Goal: Task Accomplishment & Management: Complete application form

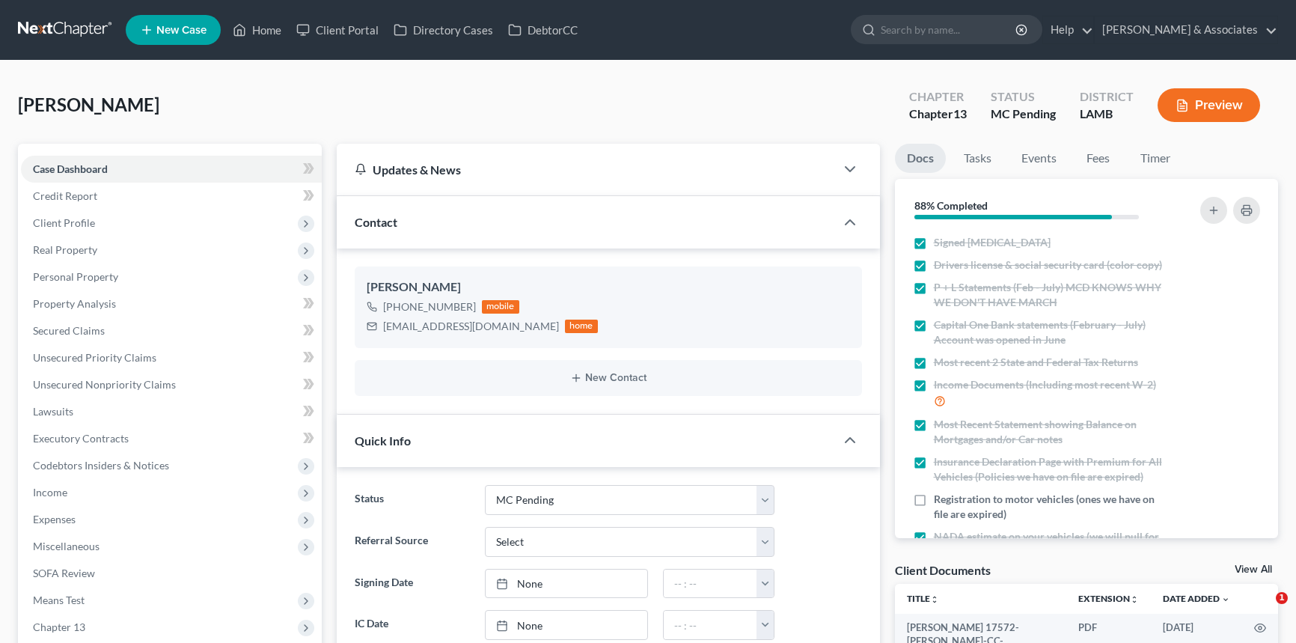
select select "15"
drag, startPoint x: 136, startPoint y: 212, endPoint x: 135, endPoint y: 271, distance: 58.4
click at [136, 212] on span "Client Profile" at bounding box center [171, 222] width 301 height 27
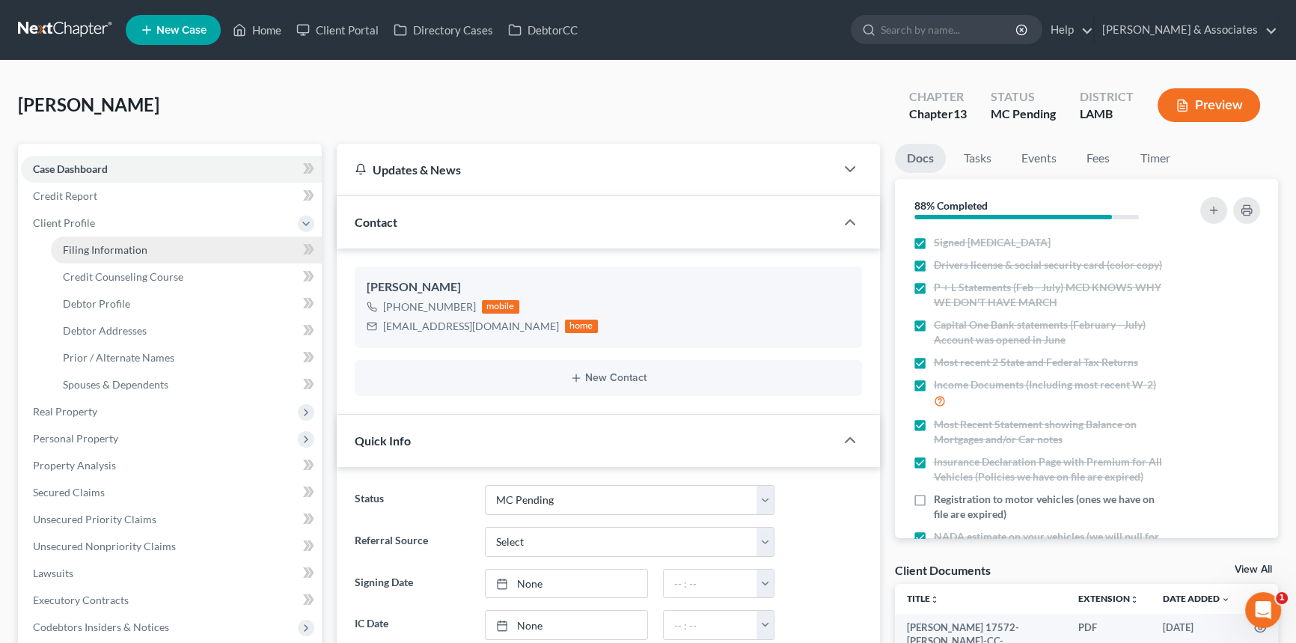
click at [131, 249] on span "Filing Information" at bounding box center [105, 249] width 85 height 13
select select "1"
select select "0"
select select "3"
select select "19"
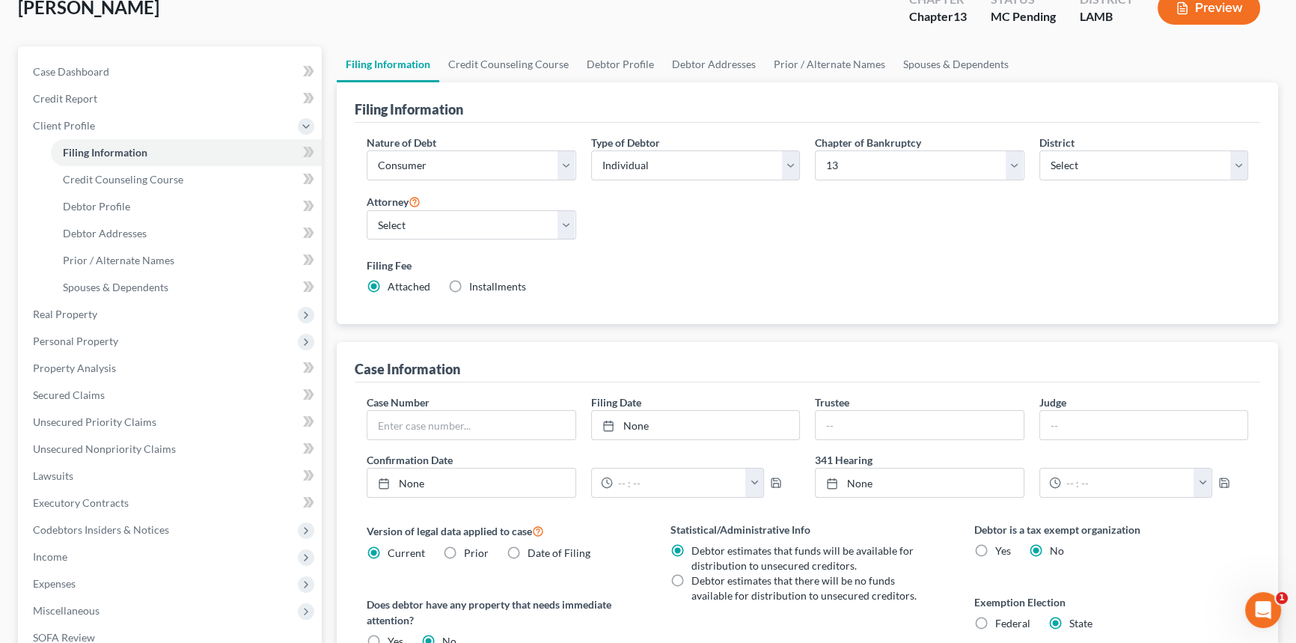
scroll to position [272, 0]
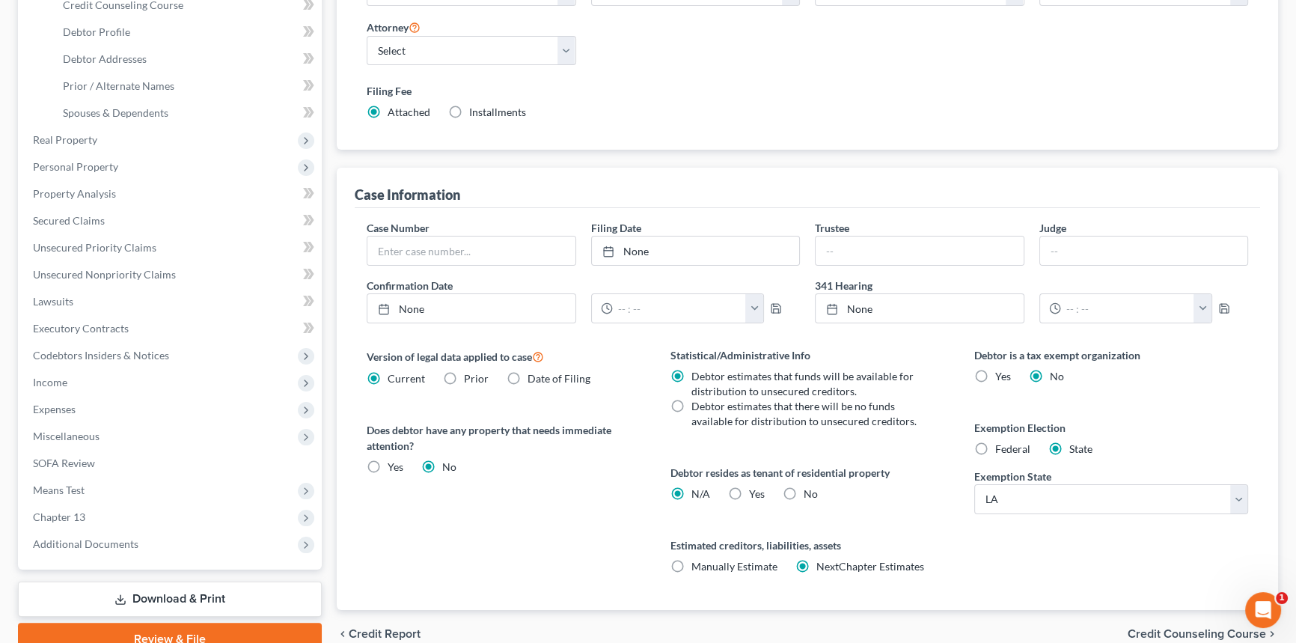
click at [749, 488] on span "Yes" at bounding box center [757, 493] width 16 height 13
click at [755, 488] on input "Yes Yes" at bounding box center [760, 491] width 10 height 10
radio input "true"
radio input "false"
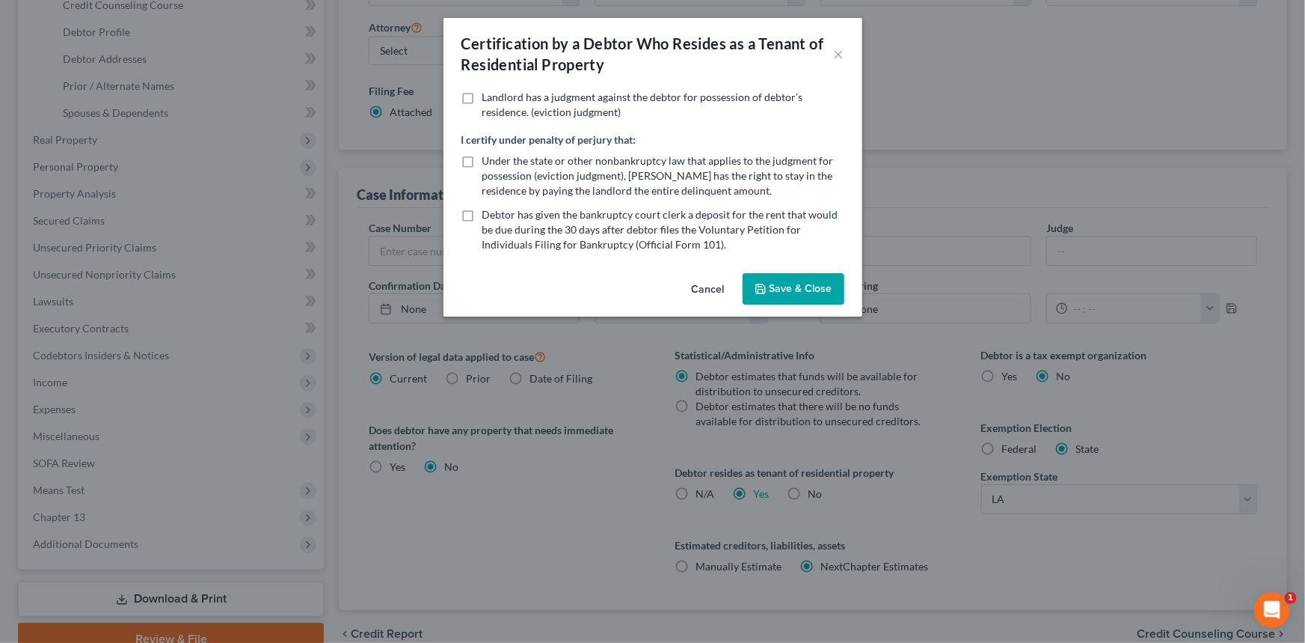
click at [759, 292] on polyline "button" at bounding box center [760, 291] width 5 height 4
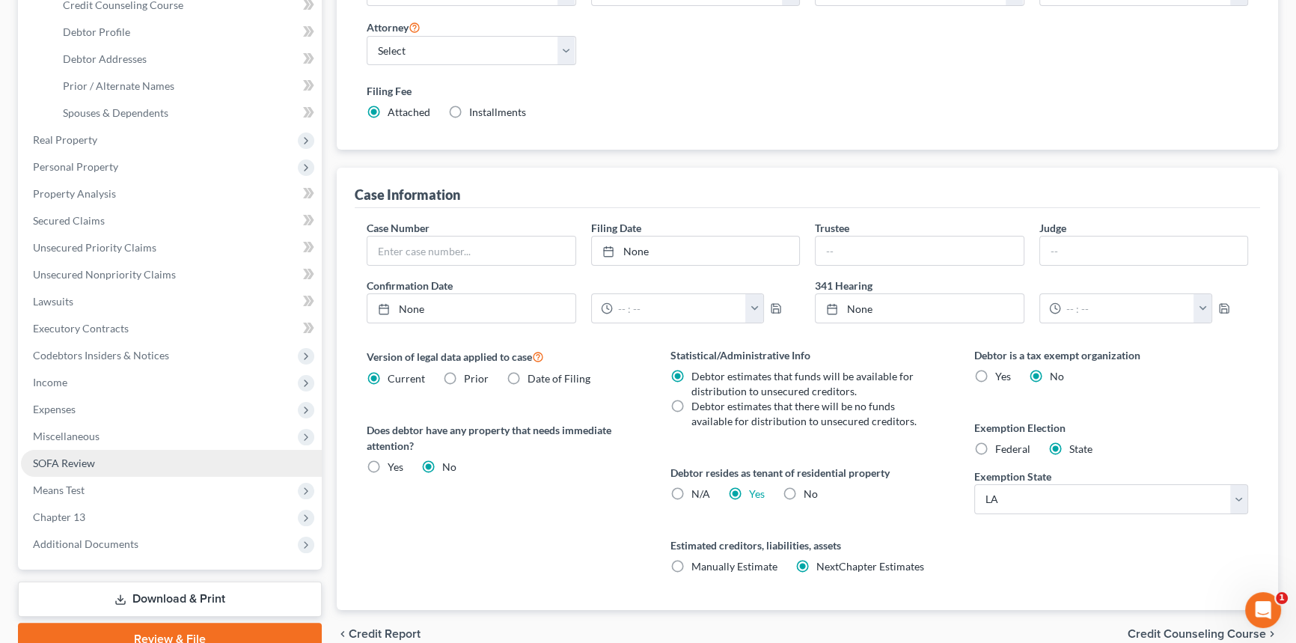
click at [131, 411] on span "Expenses" at bounding box center [171, 409] width 301 height 27
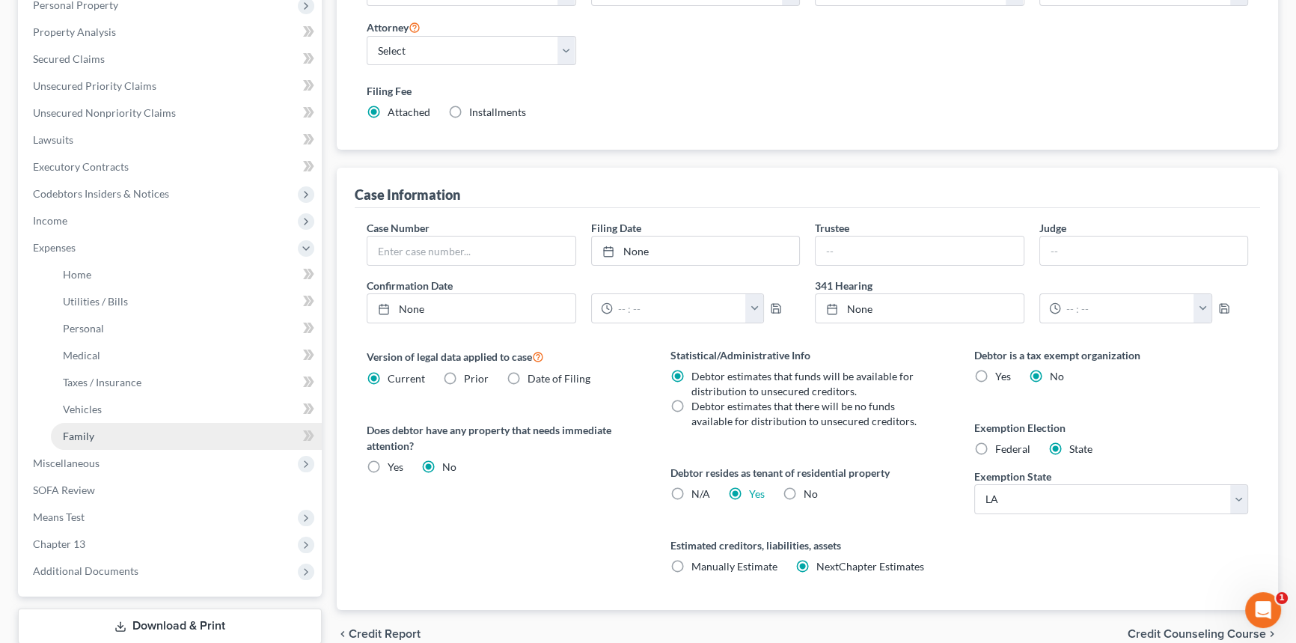
click at [129, 429] on link "Family" at bounding box center [186, 436] width 271 height 27
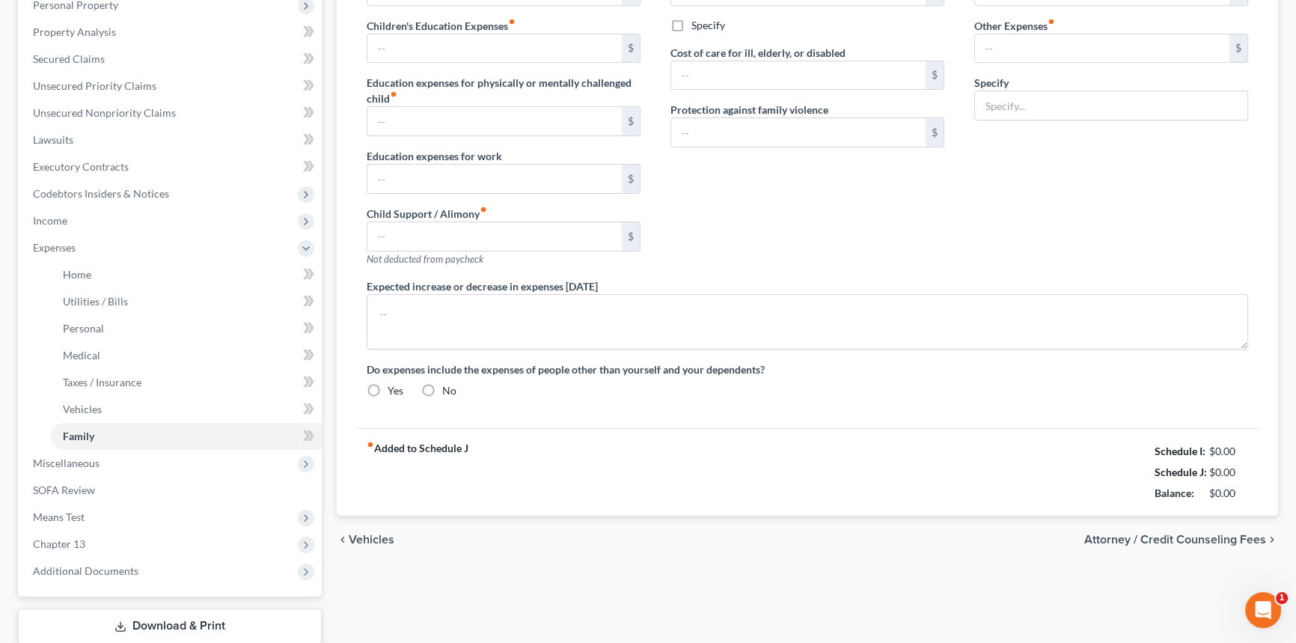
scroll to position [15, 0]
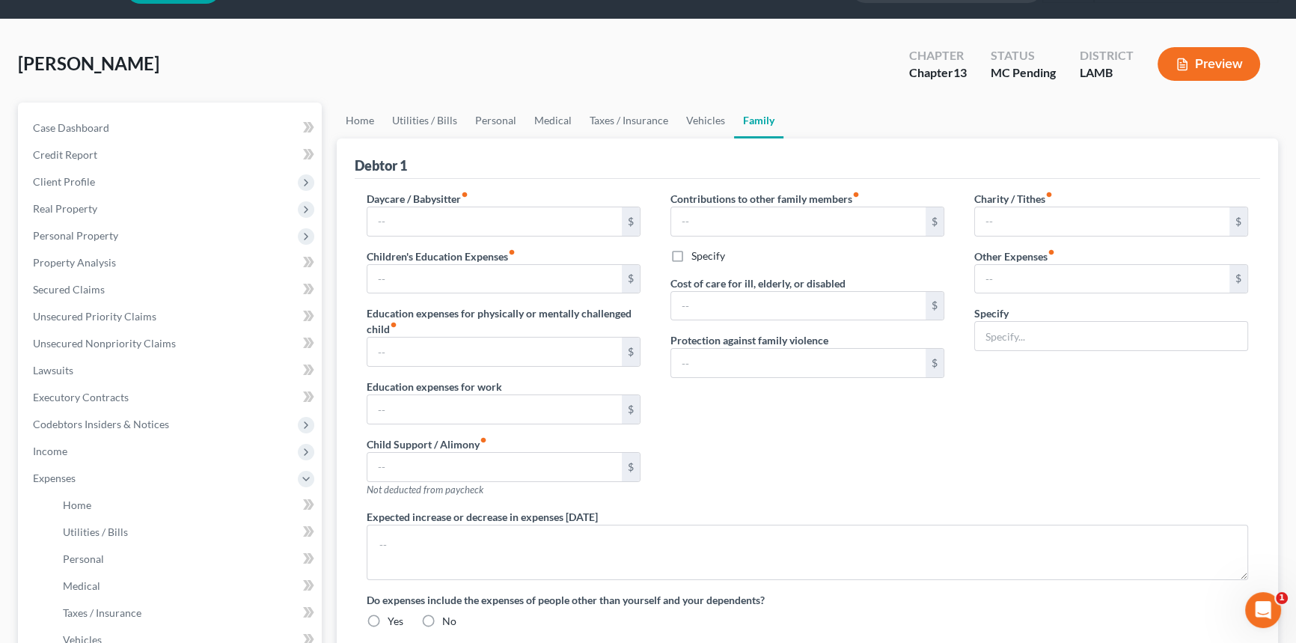
type input "0.00"
type input "840.00"
type input "0.00"
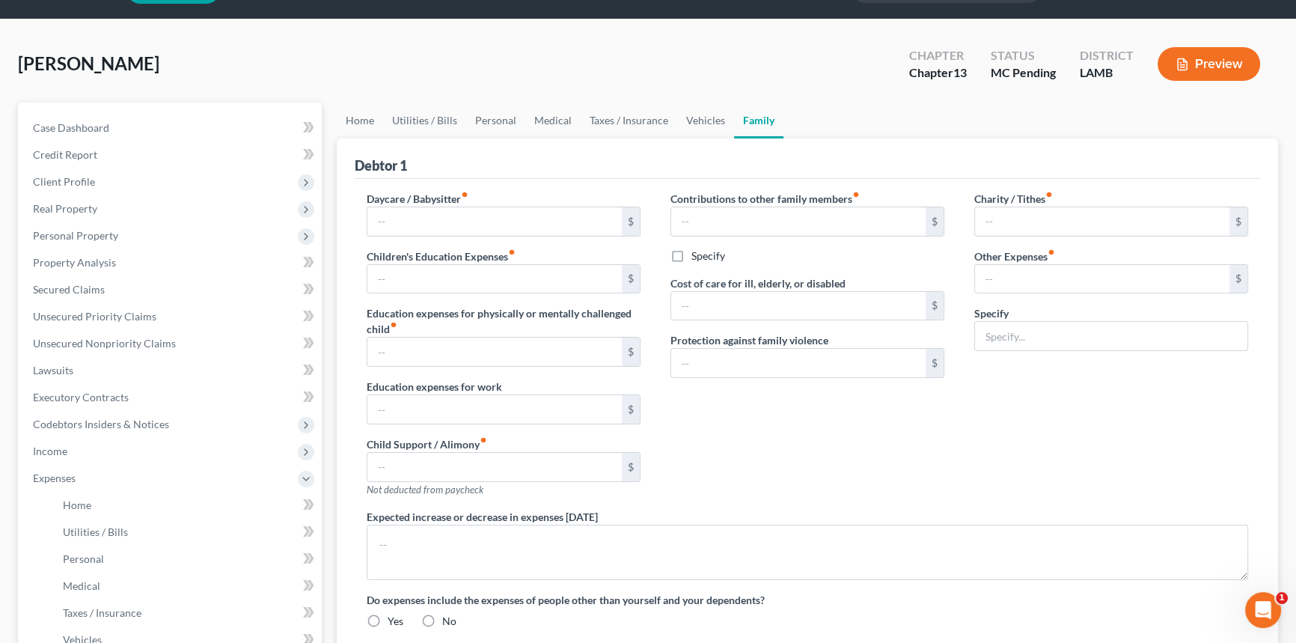
type input "0.00"
radio input "true"
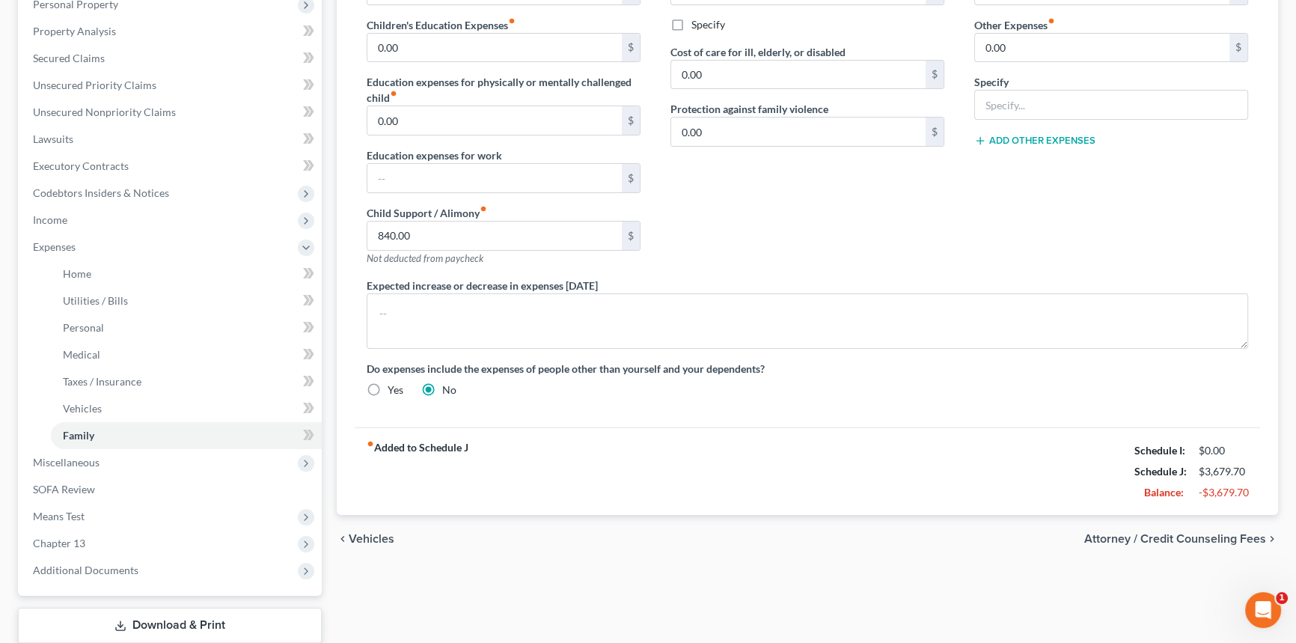
scroll to position [340, 0]
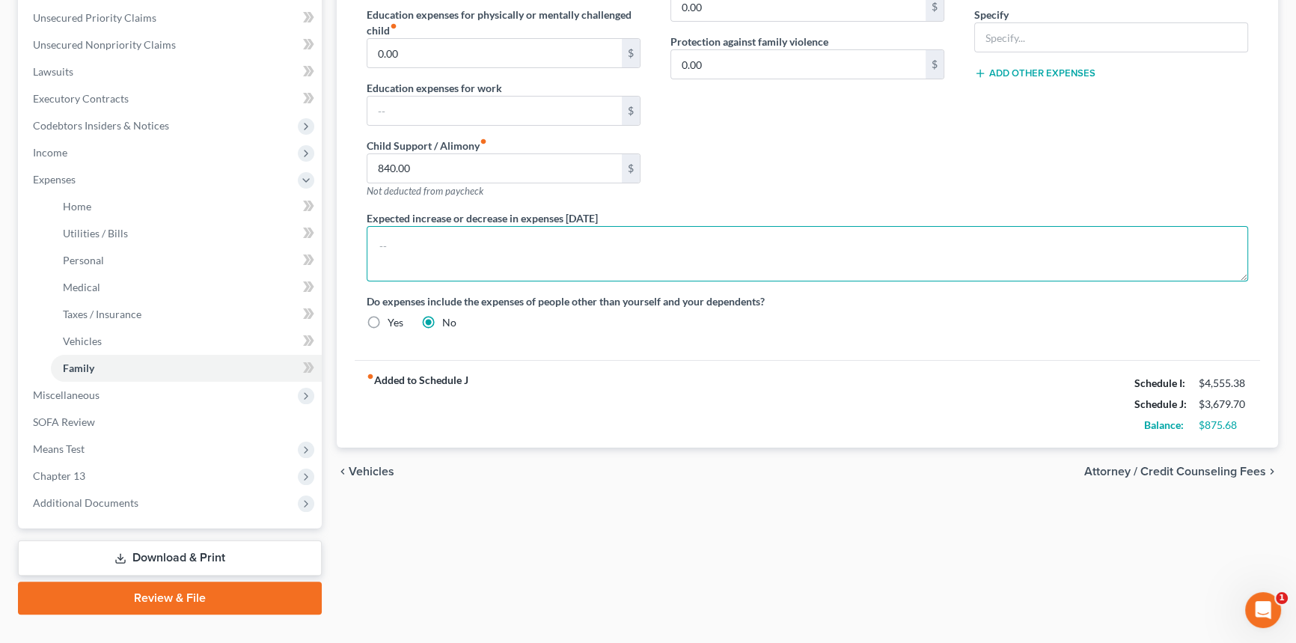
click at [533, 252] on textarea at bounding box center [807, 253] width 881 height 55
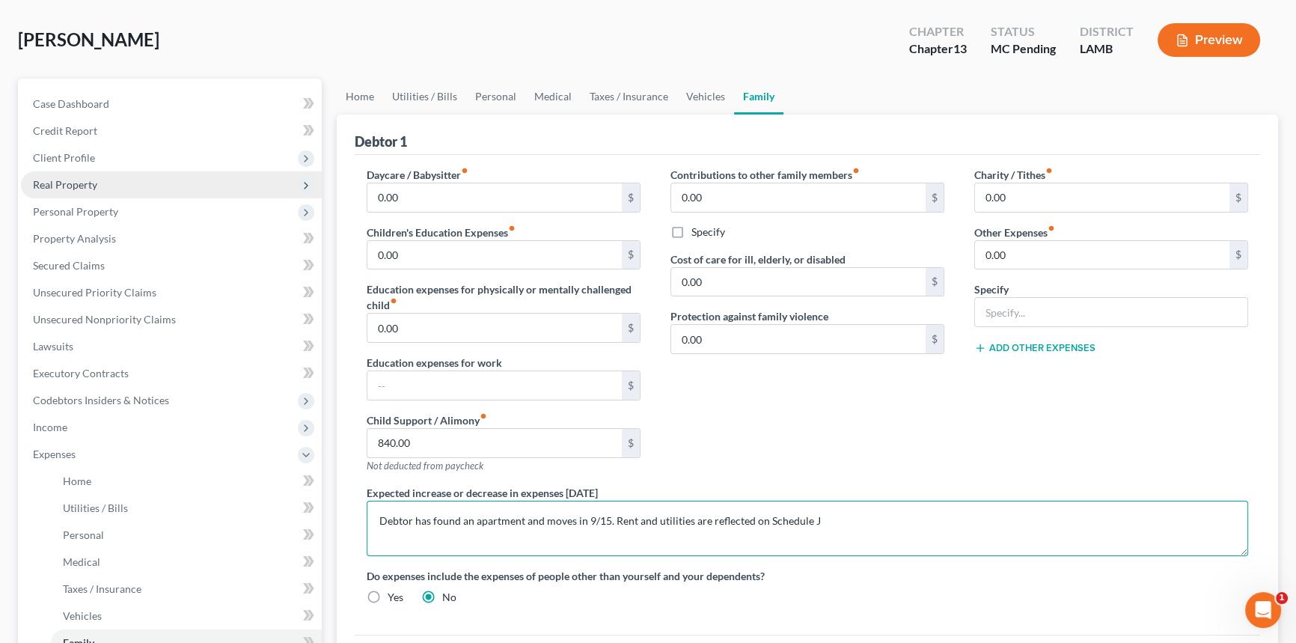
scroll to position [0, 0]
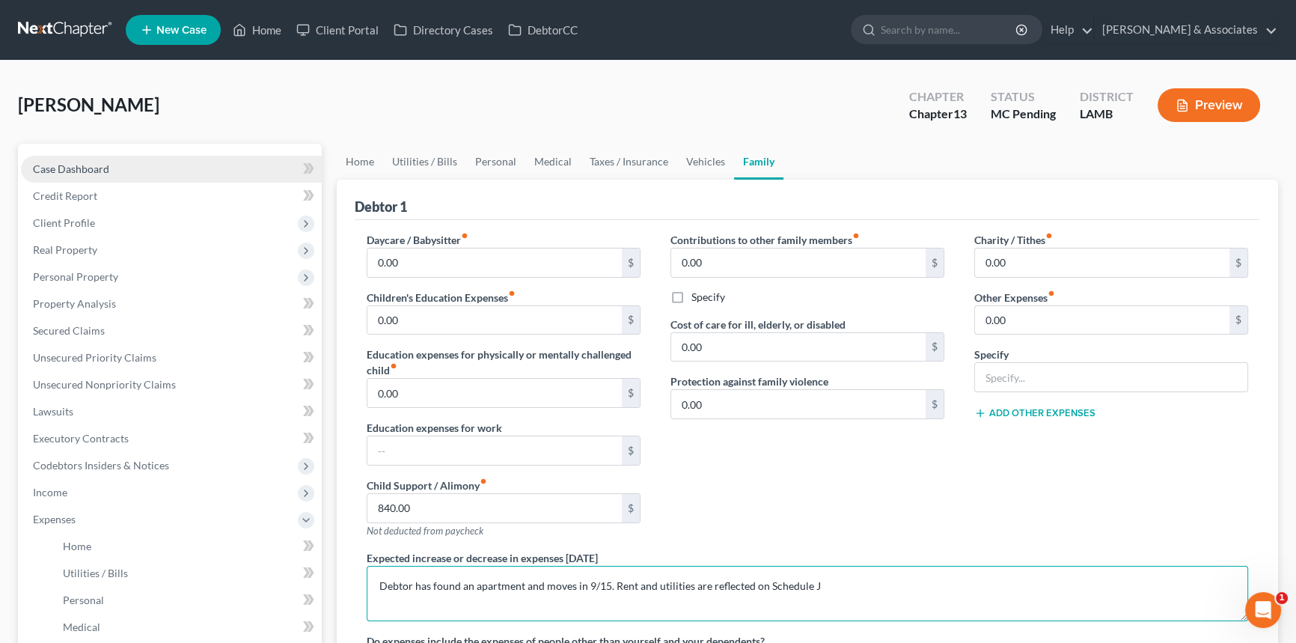
type textarea "Debtor has found an apartment and moves in 9/15. Rent and utilities are reflect…"
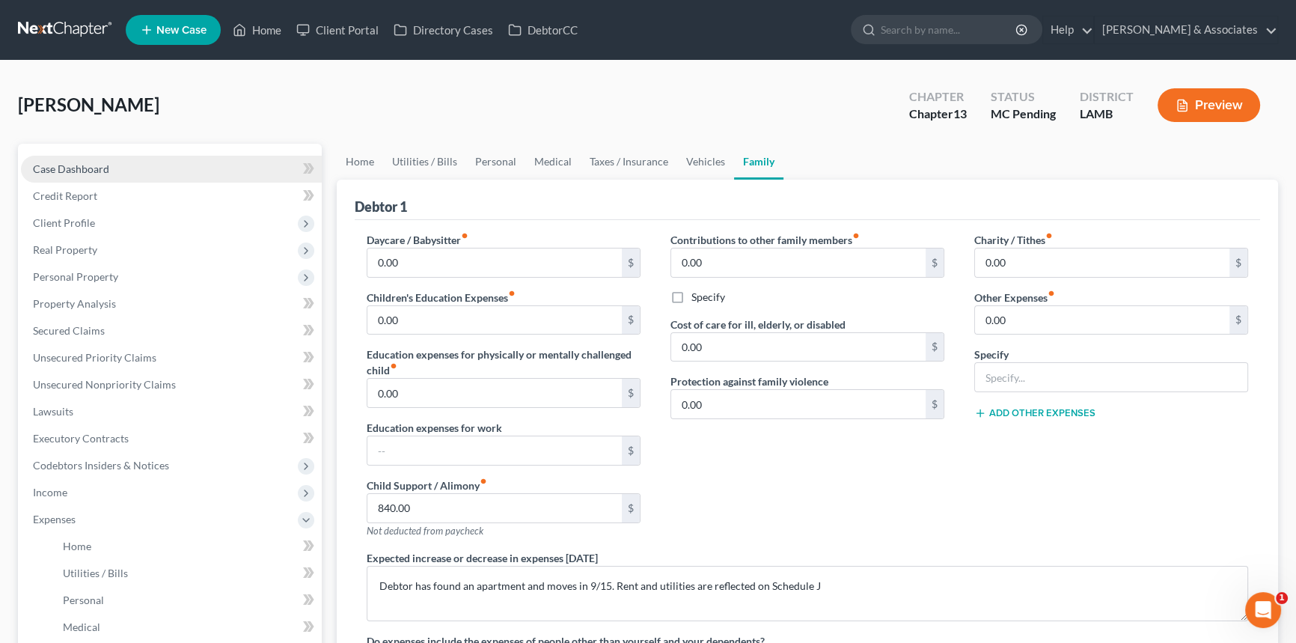
click at [187, 156] on link "Case Dashboard" at bounding box center [171, 169] width 301 height 27
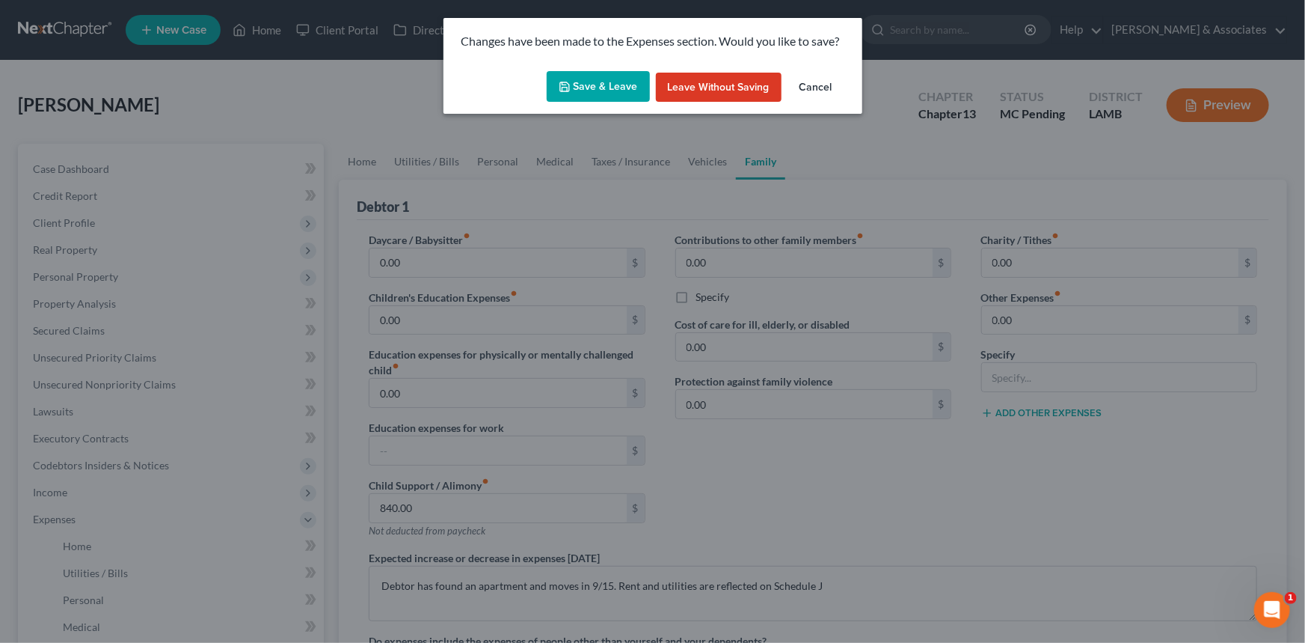
click at [606, 88] on button "Save & Leave" at bounding box center [598, 86] width 103 height 31
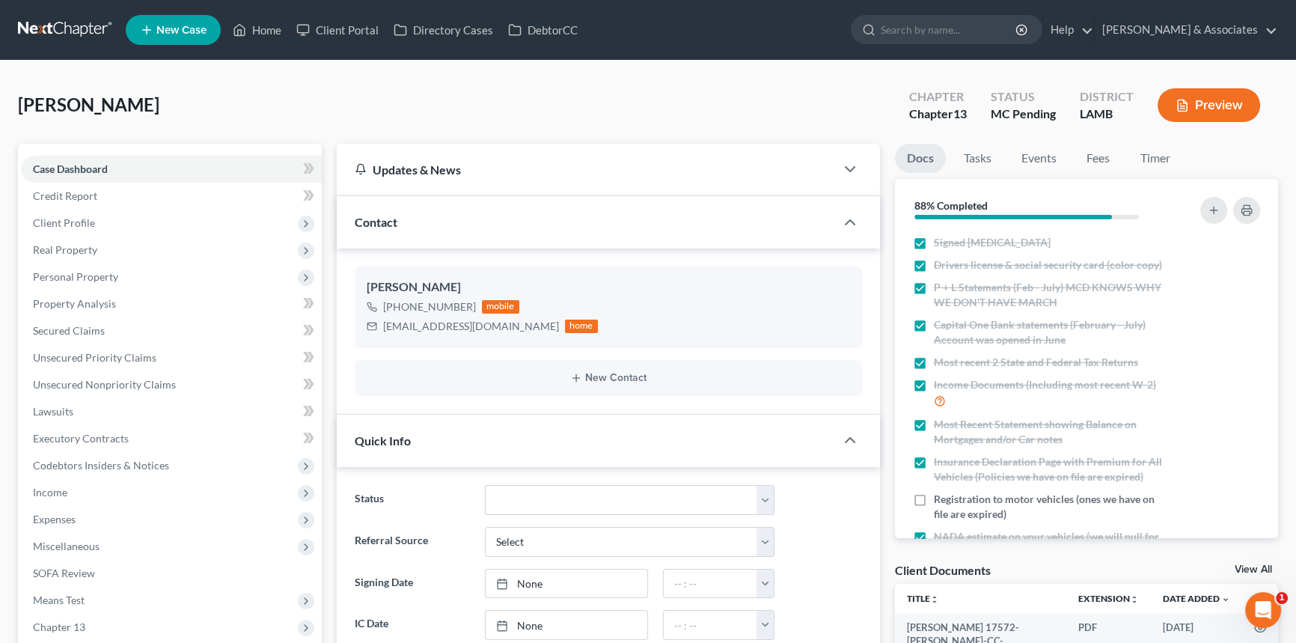
scroll to position [494, 0]
click at [129, 269] on span "Personal Property" at bounding box center [171, 276] width 301 height 27
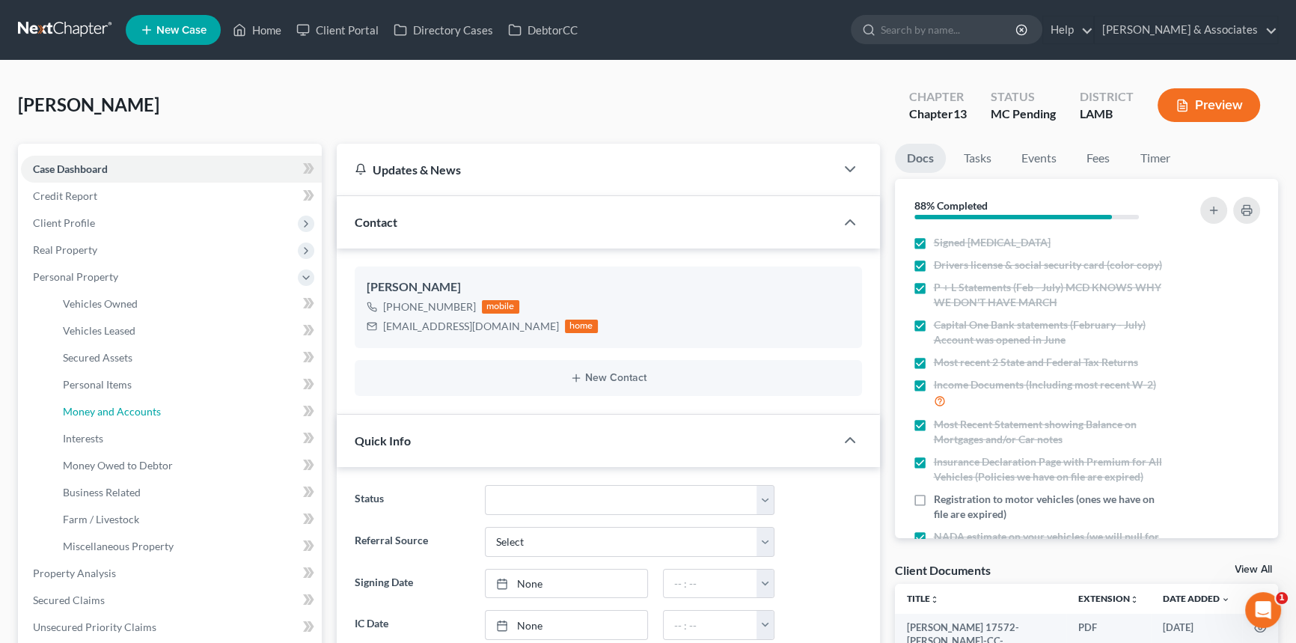
drag, startPoint x: 144, startPoint y: 404, endPoint x: 705, endPoint y: 349, distance: 562.9
click at [142, 405] on span "Money and Accounts" at bounding box center [112, 411] width 98 height 13
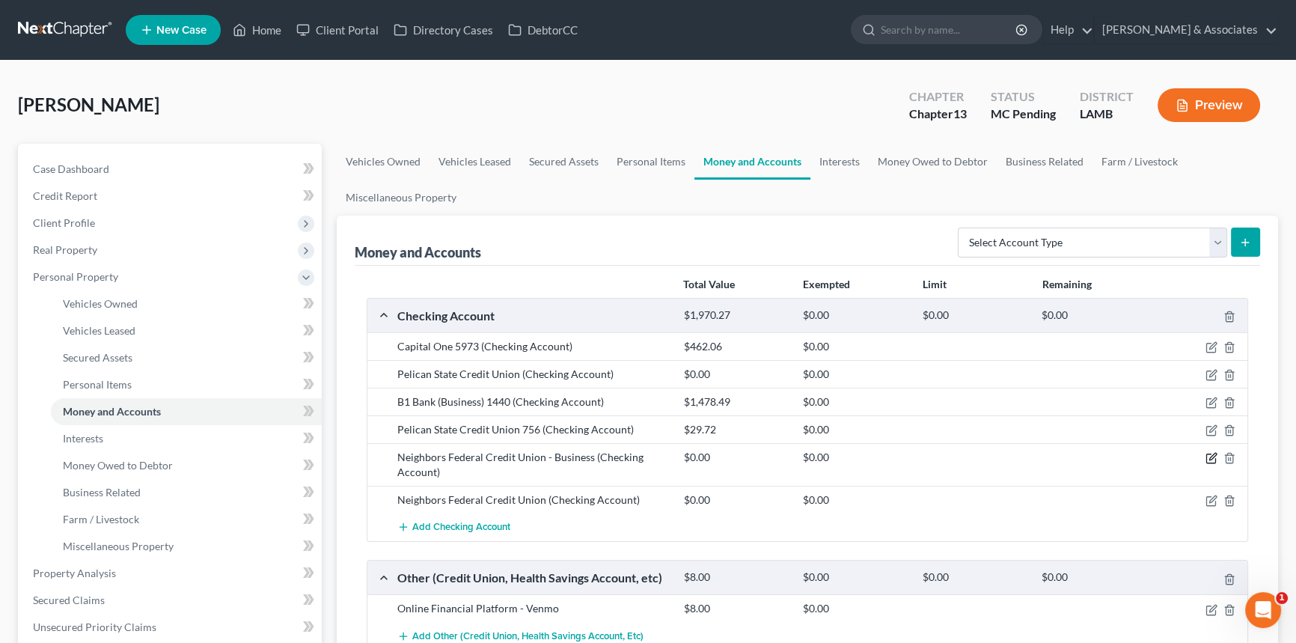
click at [1206, 455] on icon "button" at bounding box center [1210, 458] width 9 height 9
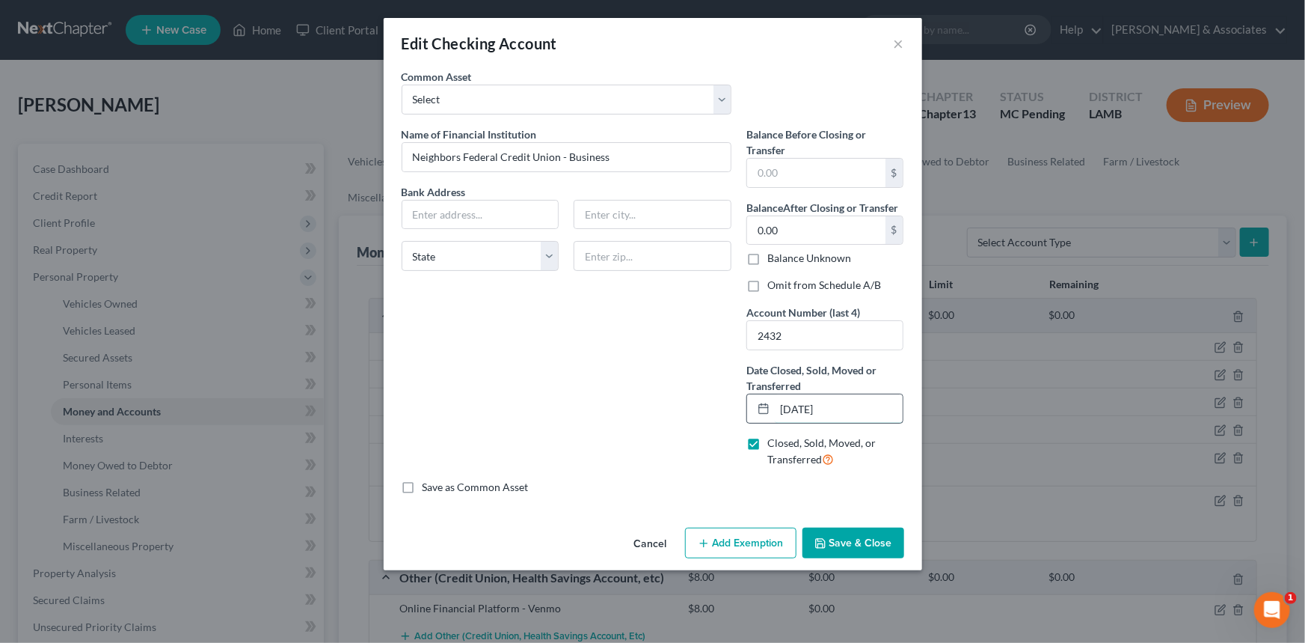
click at [786, 408] on input "01/31/2025" at bounding box center [839, 408] width 129 height 28
type input "03/31/2025"
click at [788, 292] on div "Balance Before Closing or Transfer $ Balance After Closing or Transfer 0.00 $ B…" at bounding box center [825, 302] width 173 height 353
click at [767, 287] on label "Omit from Schedule A/B" at bounding box center [824, 285] width 114 height 15
click at [773, 287] on input "Omit from Schedule A/B" at bounding box center [778, 283] width 10 height 10
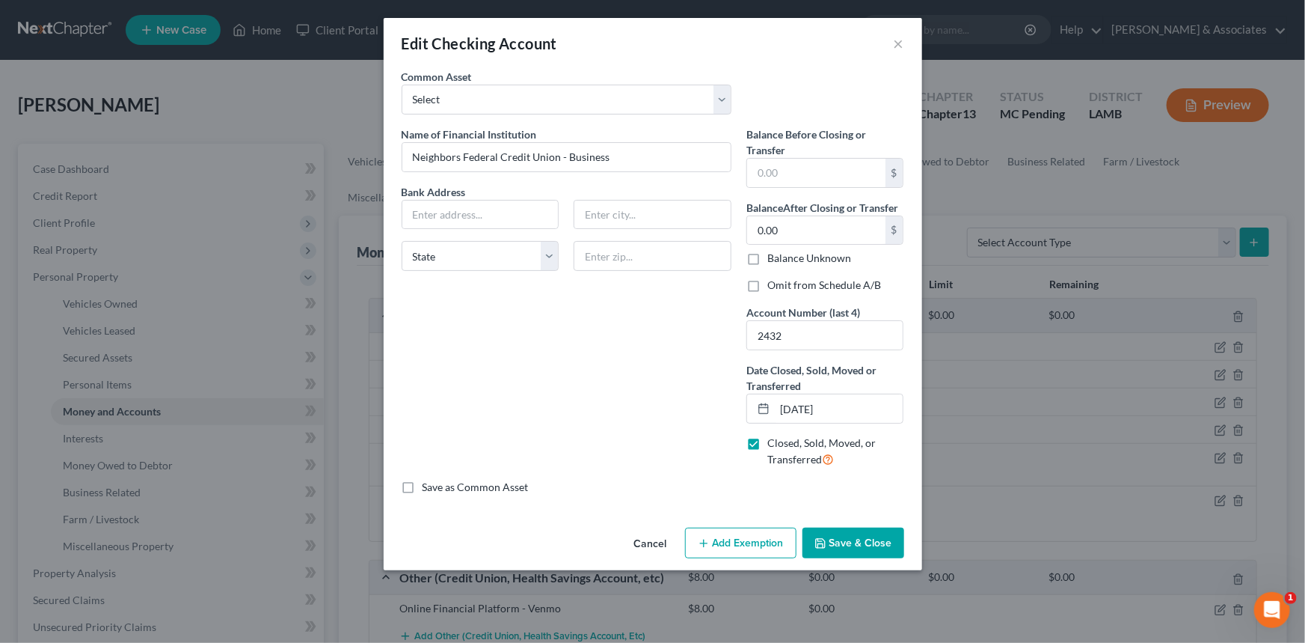
checkbox input "true"
click at [825, 537] on icon "button" at bounding box center [821, 543] width 12 height 12
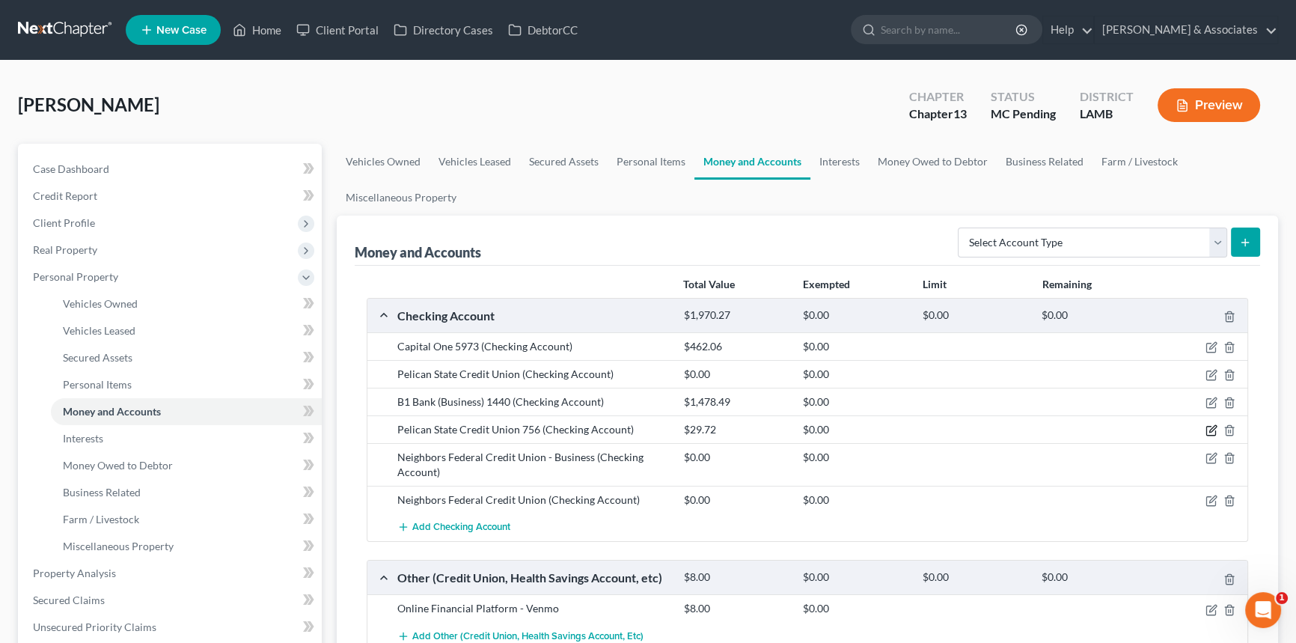
click at [1213, 431] on icon "button" at bounding box center [1211, 430] width 12 height 12
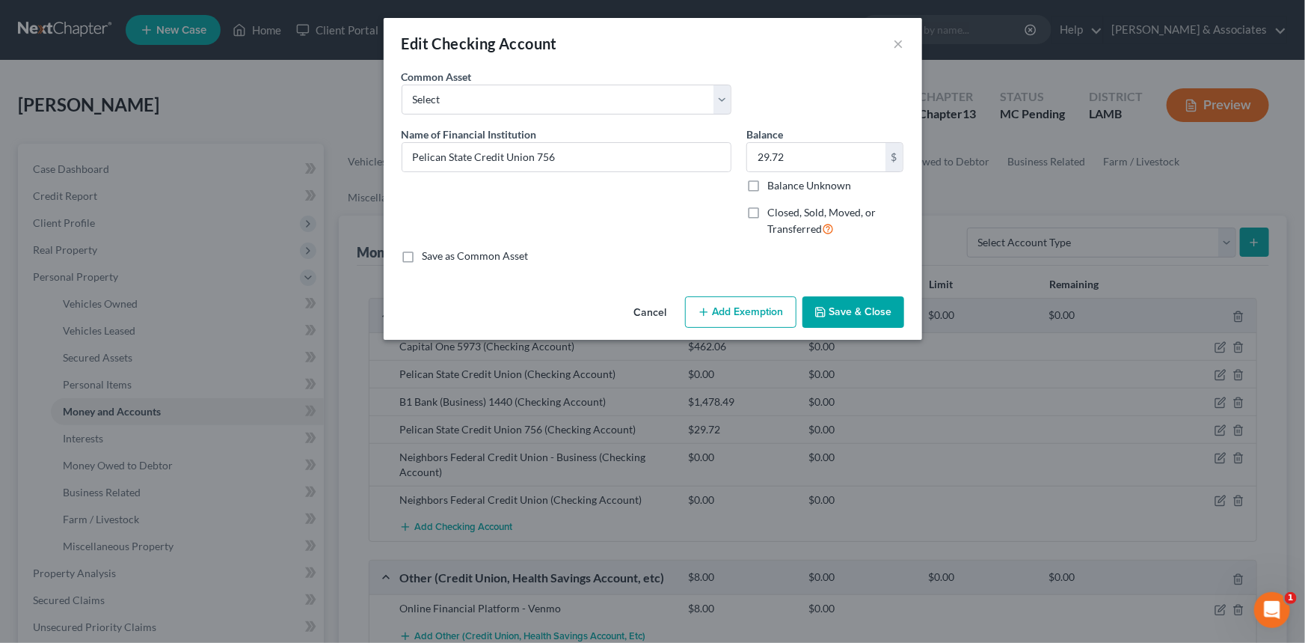
drag, startPoint x: 649, startPoint y: 314, endPoint x: 762, endPoint y: 451, distance: 177.5
click at [649, 314] on button "Cancel" at bounding box center [650, 313] width 57 height 30
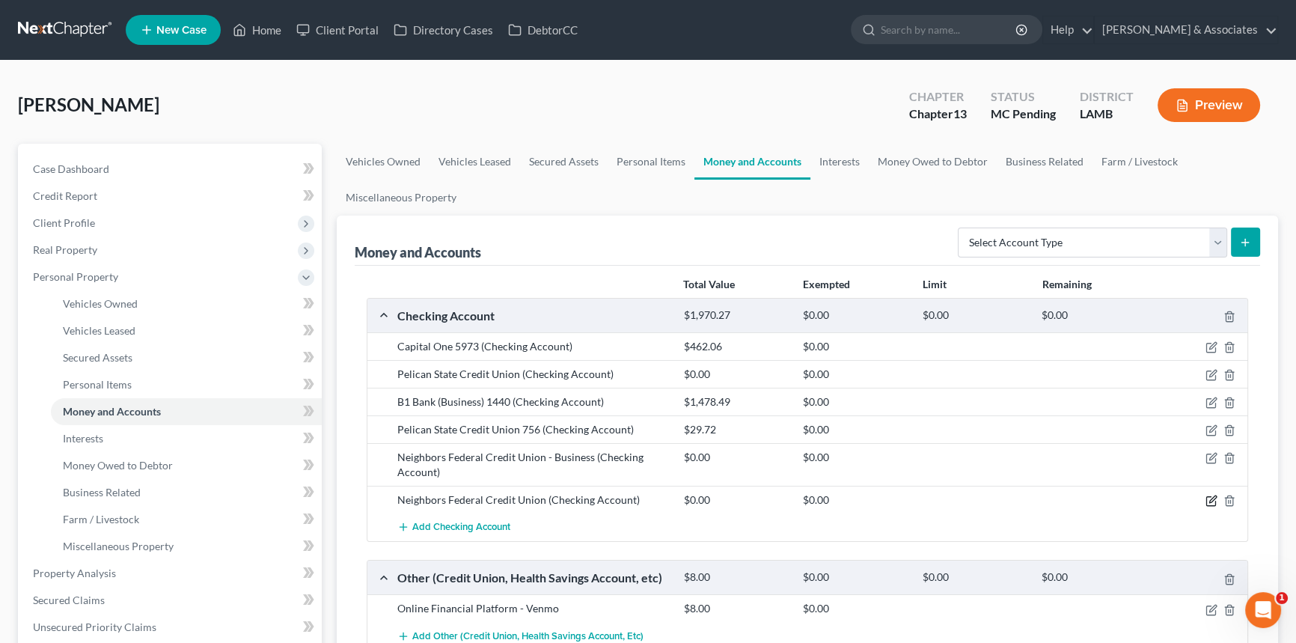
click at [1207, 501] on icon "button" at bounding box center [1211, 500] width 12 height 12
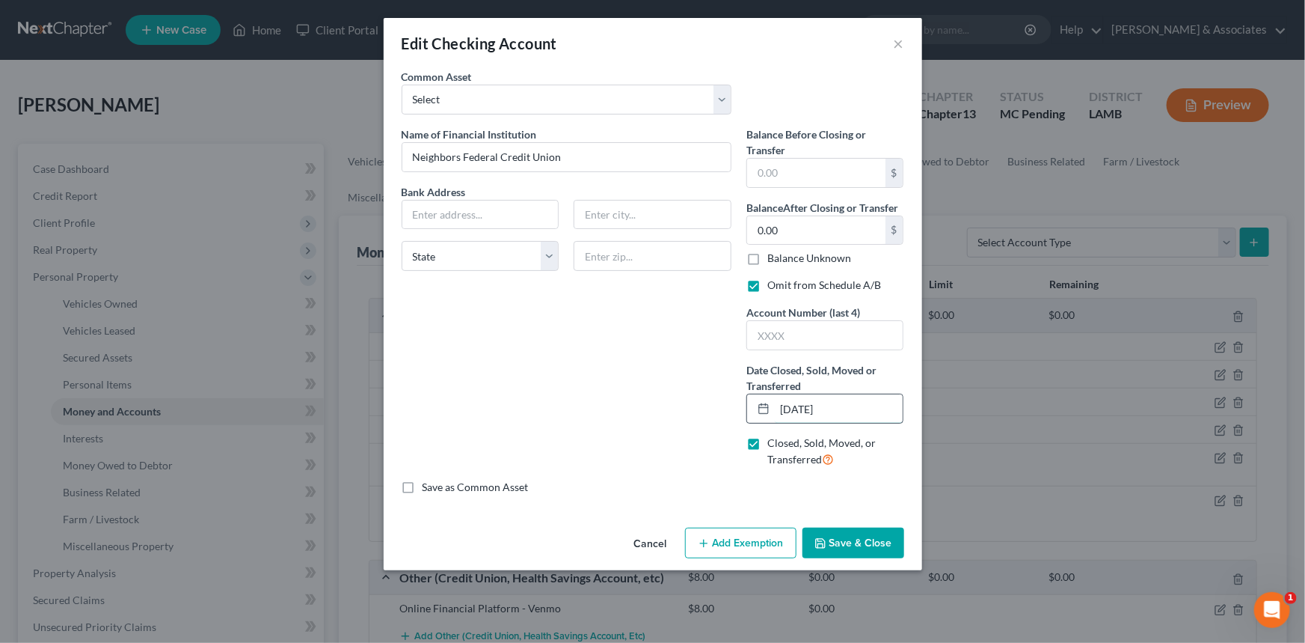
drag, startPoint x: 779, startPoint y: 406, endPoint x: 871, endPoint y: 406, distance: 92.0
click at [871, 406] on input "11/30/2024" at bounding box center [839, 408] width 129 height 28
type input "03/31/2025"
click at [856, 546] on button "Save & Close" at bounding box center [854, 542] width 102 height 31
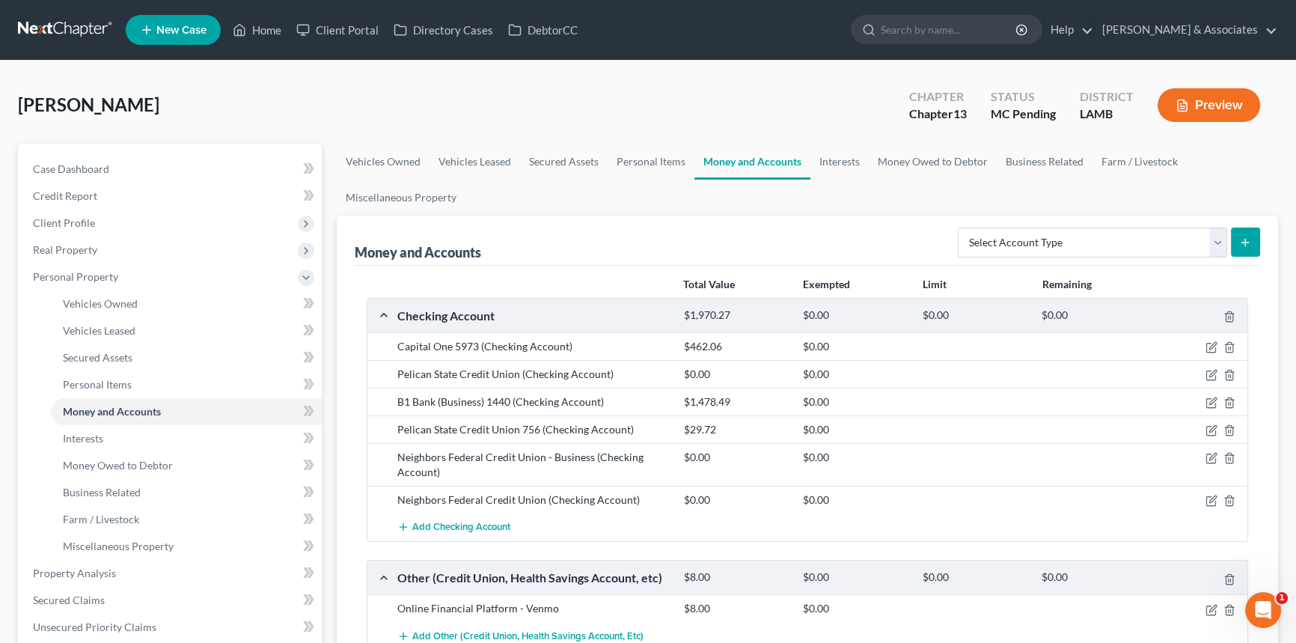
drag, startPoint x: 1047, startPoint y: 370, endPoint x: 1147, endPoint y: 356, distance: 101.1
drag, startPoint x: 1147, startPoint y: 356, endPoint x: 1211, endPoint y: 375, distance: 66.3
click at [1211, 375] on icon "button" at bounding box center [1212, 373] width 7 height 7
select select "19"
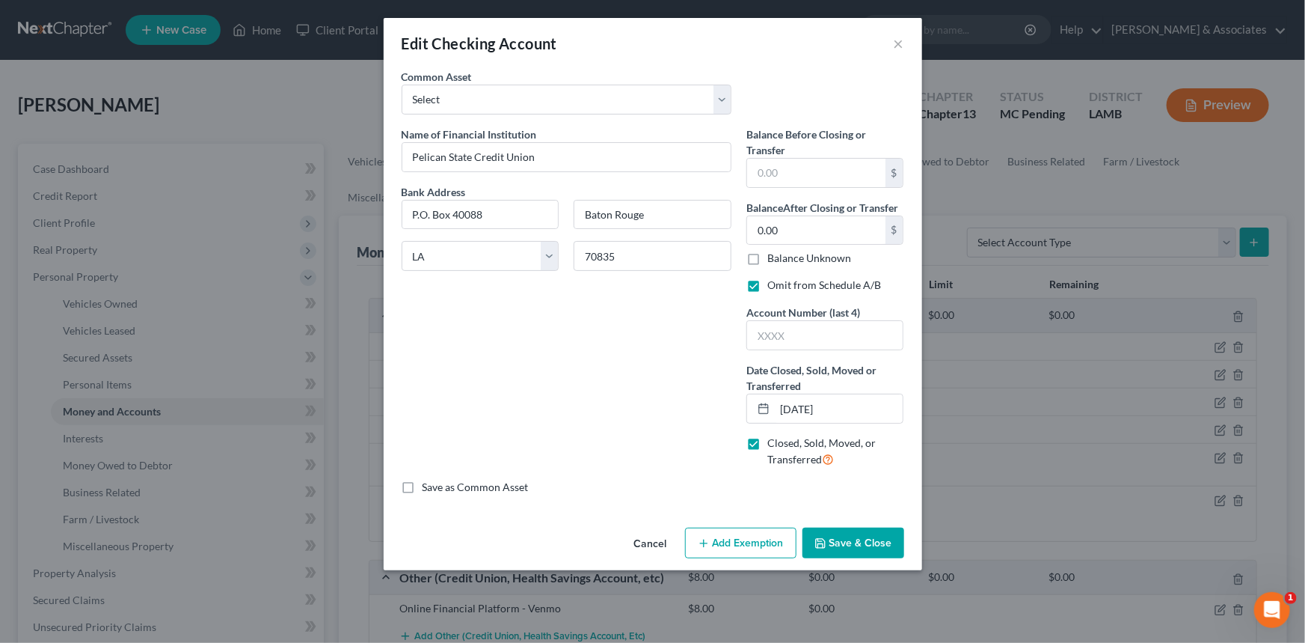
click at [1209, 373] on div "Edit Checking Account × An exemption set must first be selected from the Filing…" at bounding box center [652, 321] width 1305 height 643
click at [807, 323] on input "text" at bounding box center [825, 335] width 156 height 28
click at [800, 406] on input "01/31/2025" at bounding box center [839, 408] width 129 height 28
click at [785, 408] on input "01/31/2025" at bounding box center [839, 408] width 129 height 28
type input "03/31/2025"
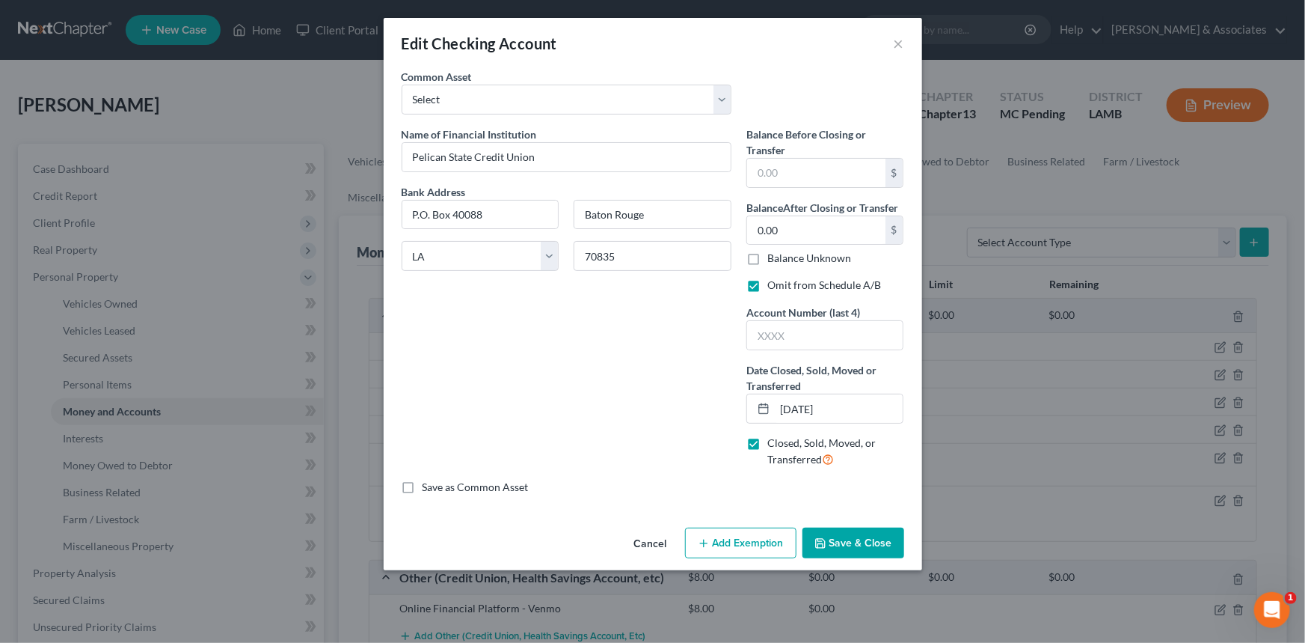
click at [874, 546] on button "Save & Close" at bounding box center [854, 542] width 102 height 31
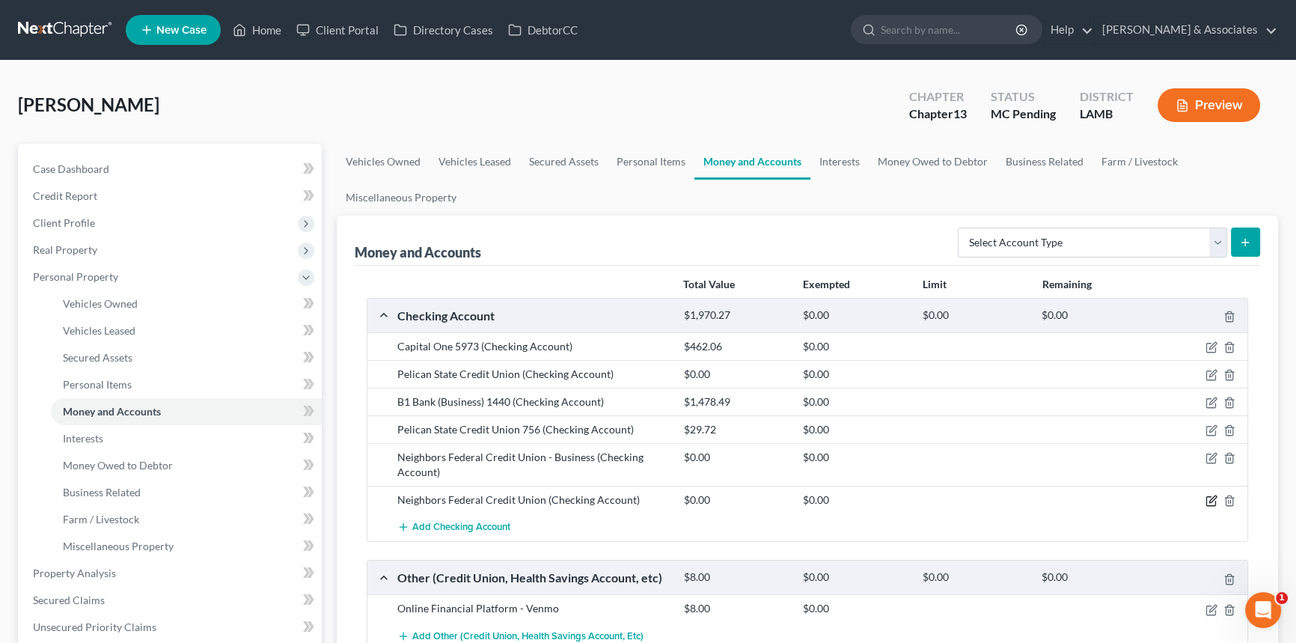
click at [1212, 497] on icon "button" at bounding box center [1211, 500] width 12 height 12
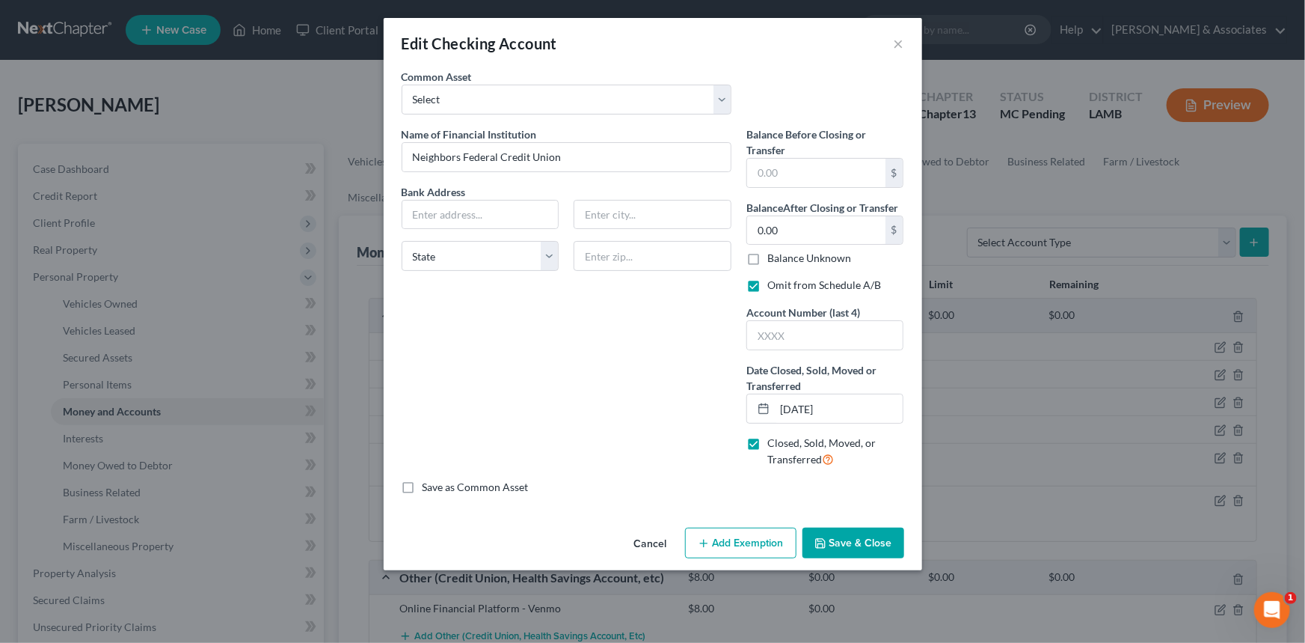
click at [838, 539] on button "Save & Close" at bounding box center [854, 542] width 102 height 31
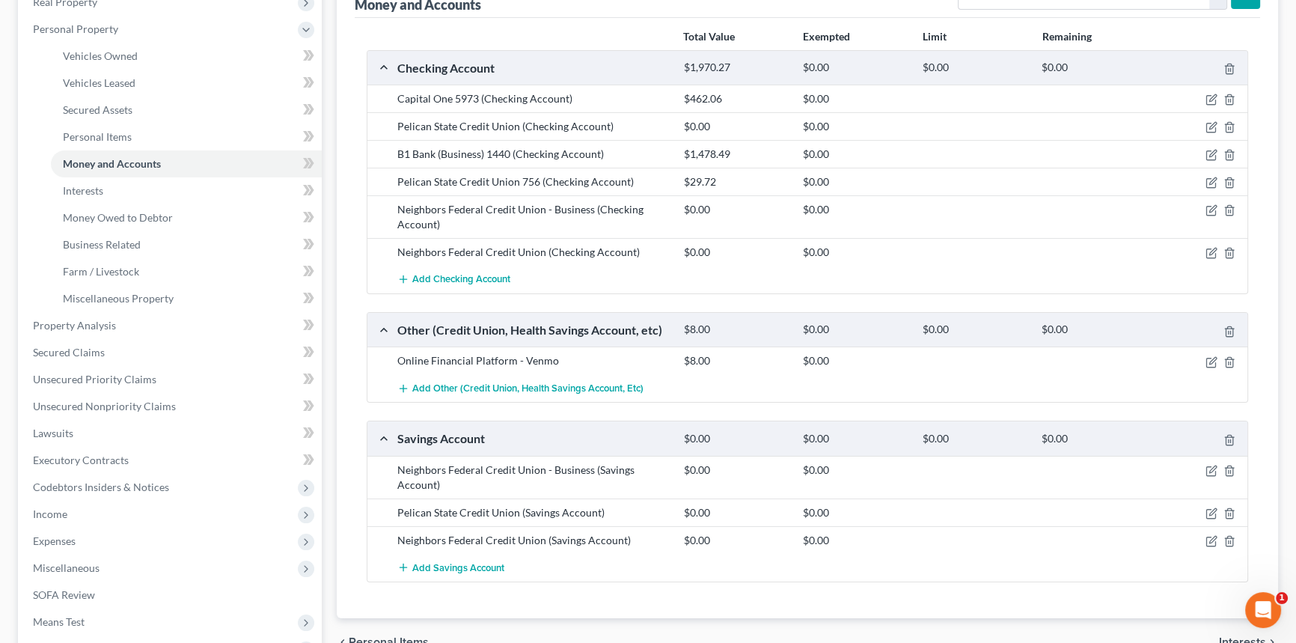
scroll to position [272, 0]
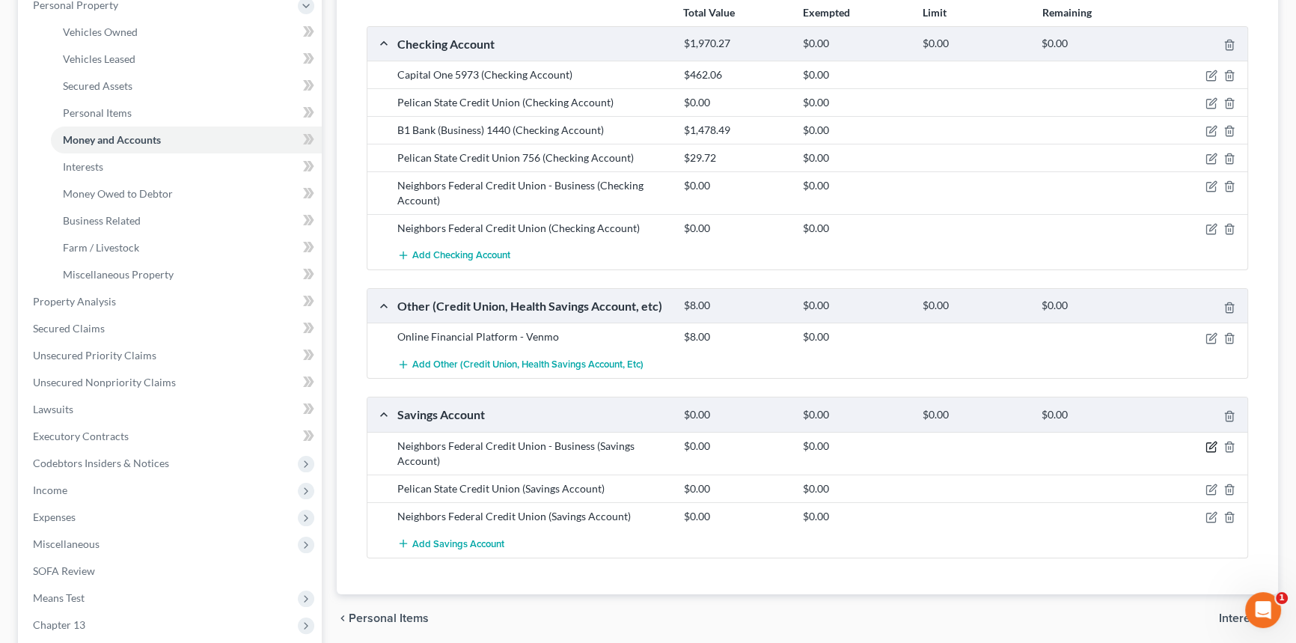
click at [1213, 441] on icon "button" at bounding box center [1211, 447] width 12 height 12
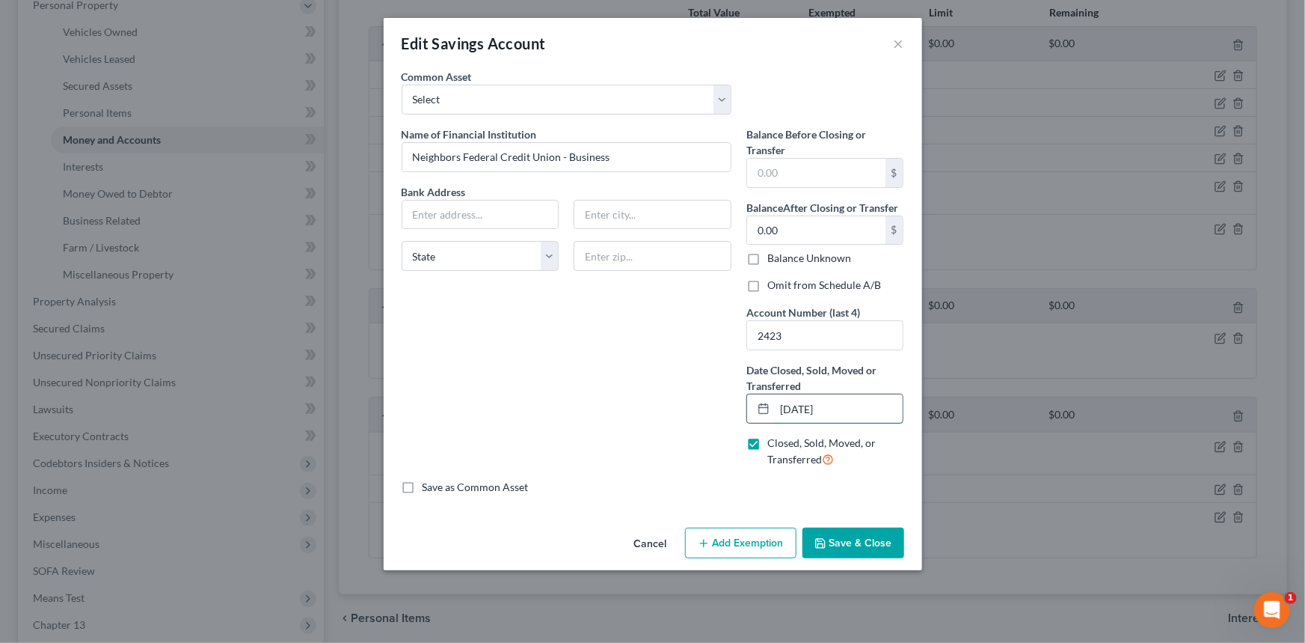
click at [786, 405] on input "01/31/2025" at bounding box center [839, 408] width 129 height 28
type input "03/31/2025"
click at [820, 286] on label "Omit from Schedule A/B" at bounding box center [824, 285] width 114 height 15
click at [783, 286] on input "Omit from Schedule A/B" at bounding box center [778, 283] width 10 height 10
checkbox input "true"
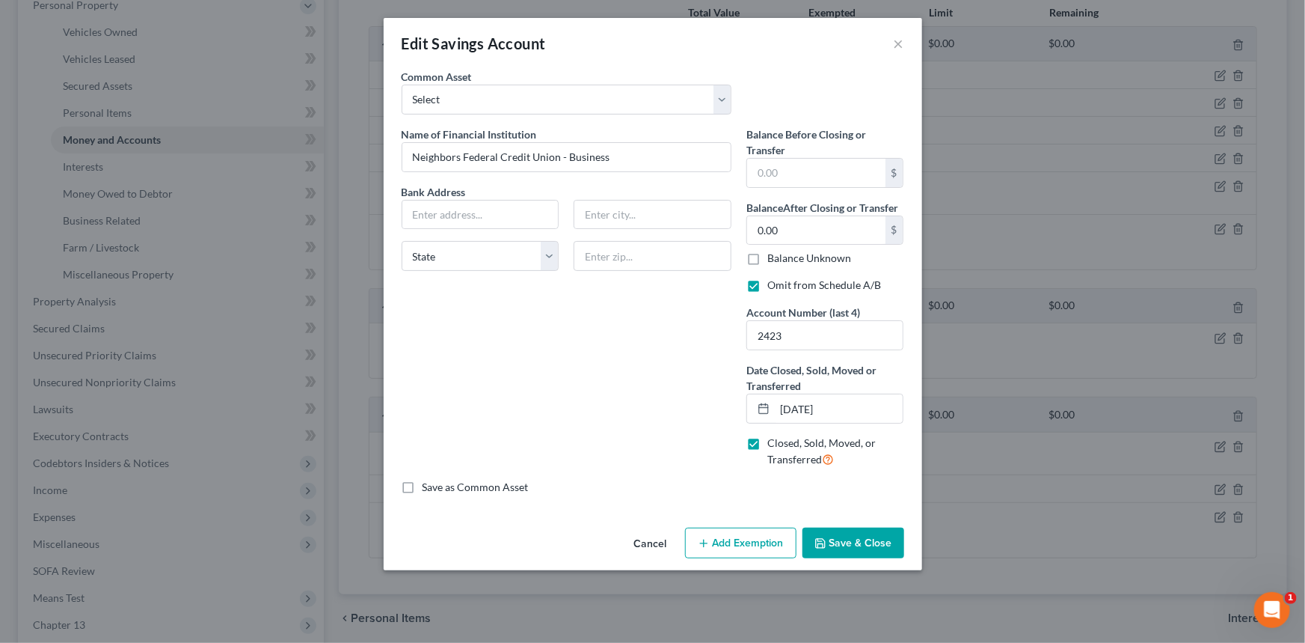
click at [842, 537] on button "Save & Close" at bounding box center [854, 542] width 102 height 31
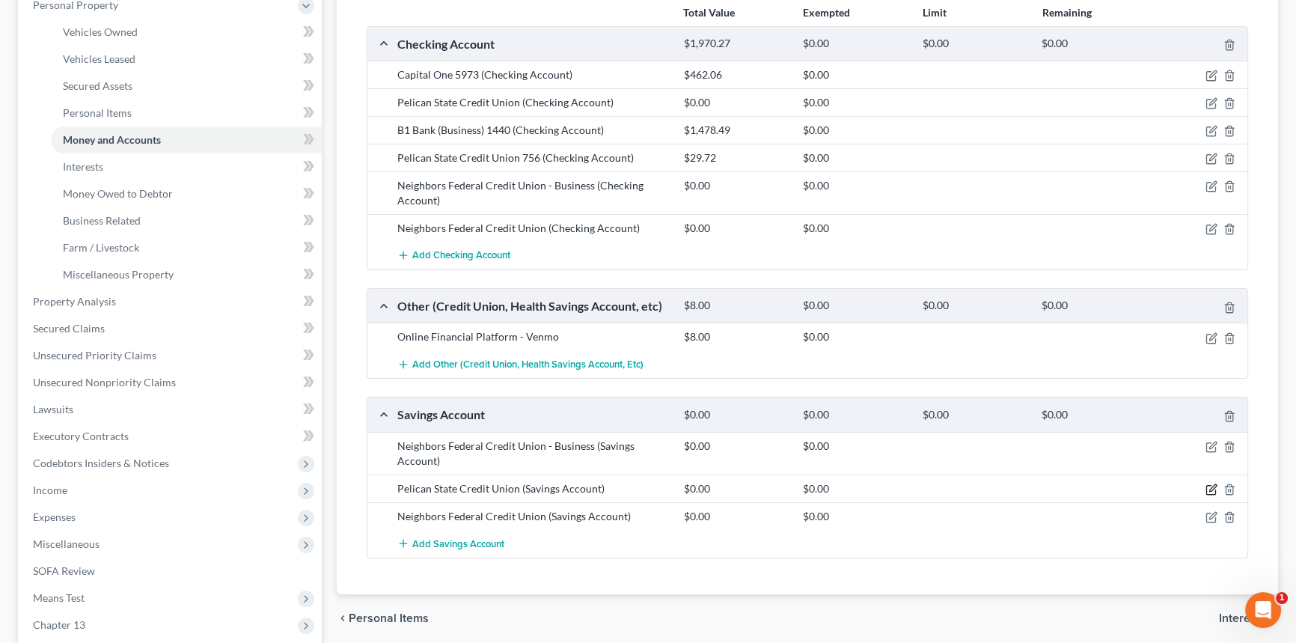
click at [1213, 484] on icon "button" at bounding box center [1211, 489] width 12 height 12
select select "19"
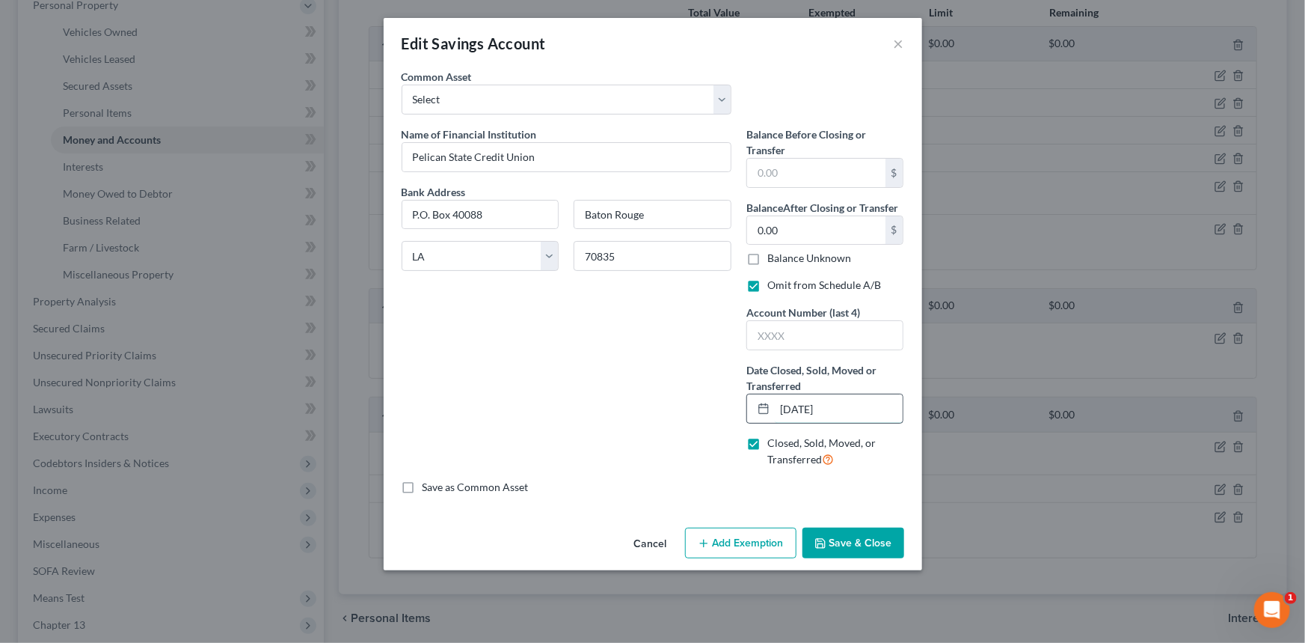
click at [789, 410] on input "01/31/2025" at bounding box center [839, 408] width 129 height 28
type input "03/31/2025"
click at [838, 546] on button "Save & Close" at bounding box center [854, 542] width 102 height 31
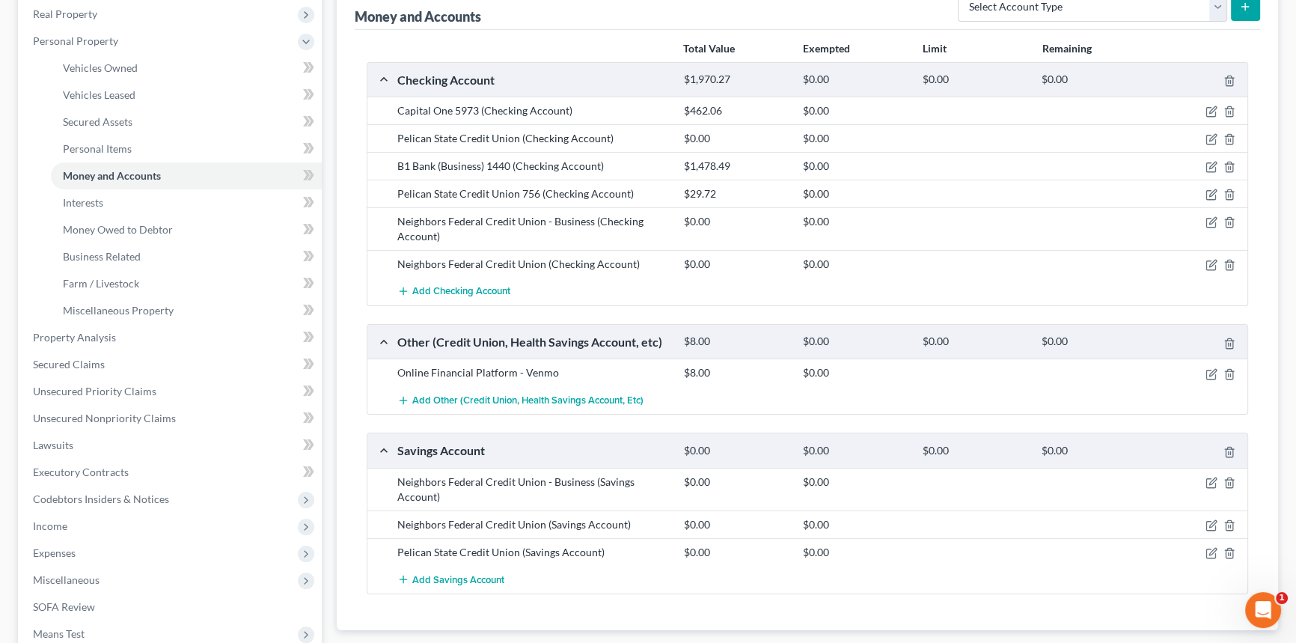
scroll to position [203, 0]
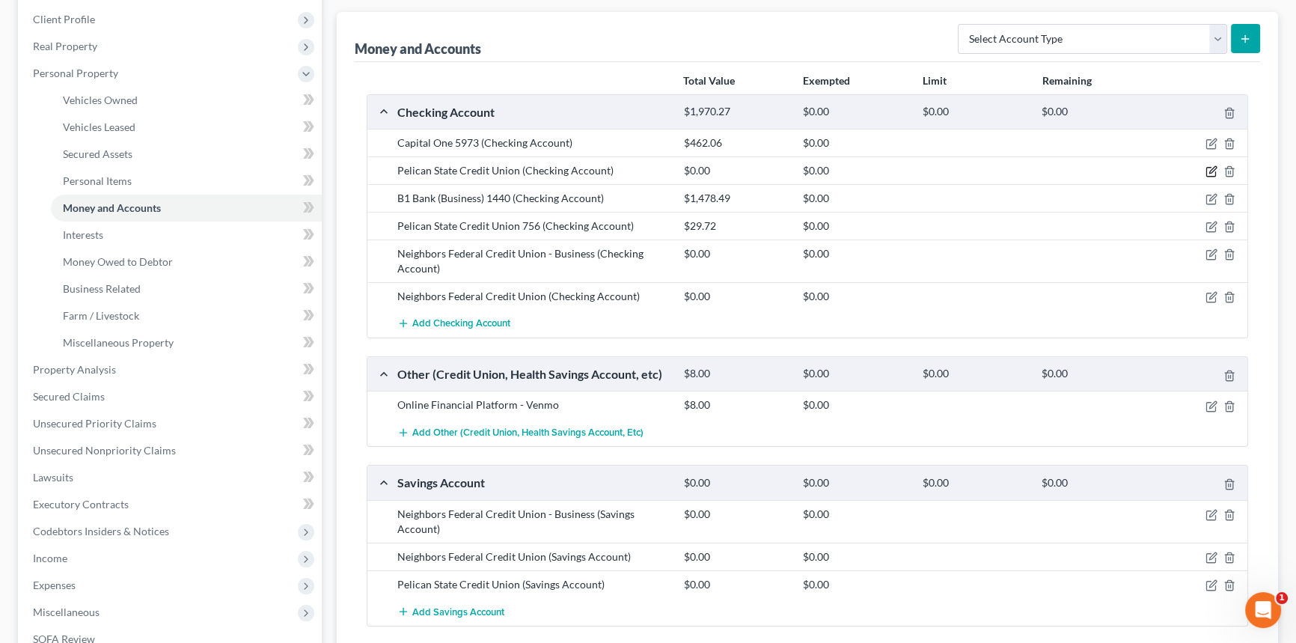
click at [1210, 172] on icon "button" at bounding box center [1211, 171] width 12 height 12
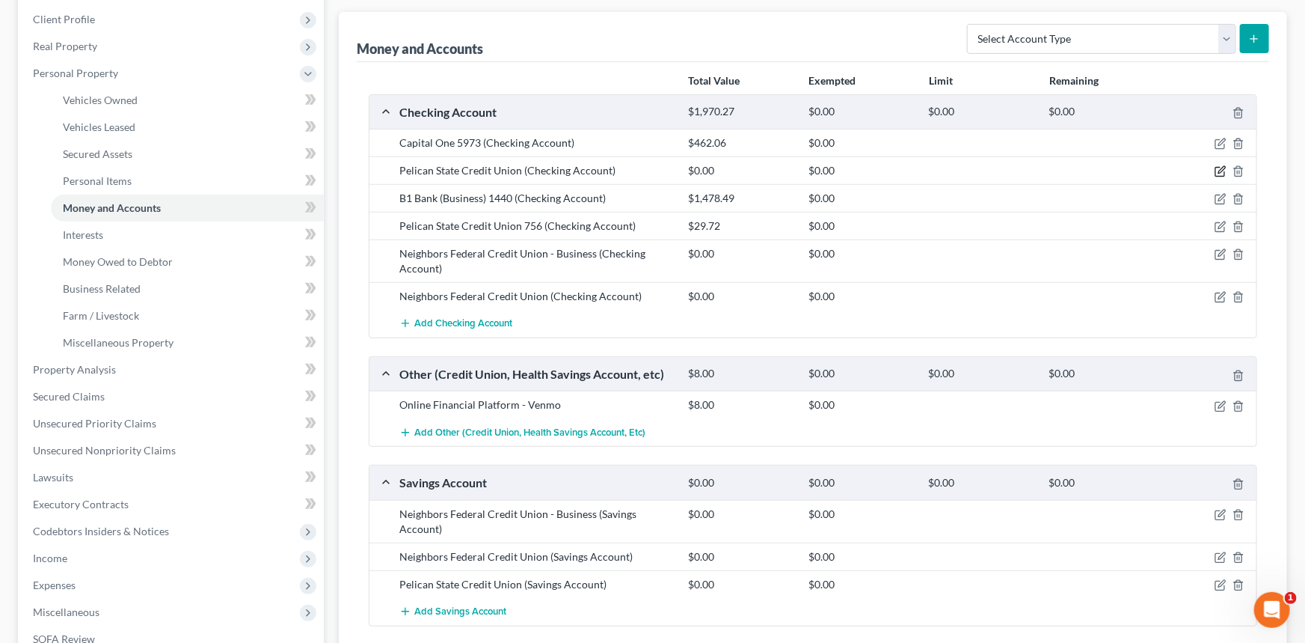
select select "19"
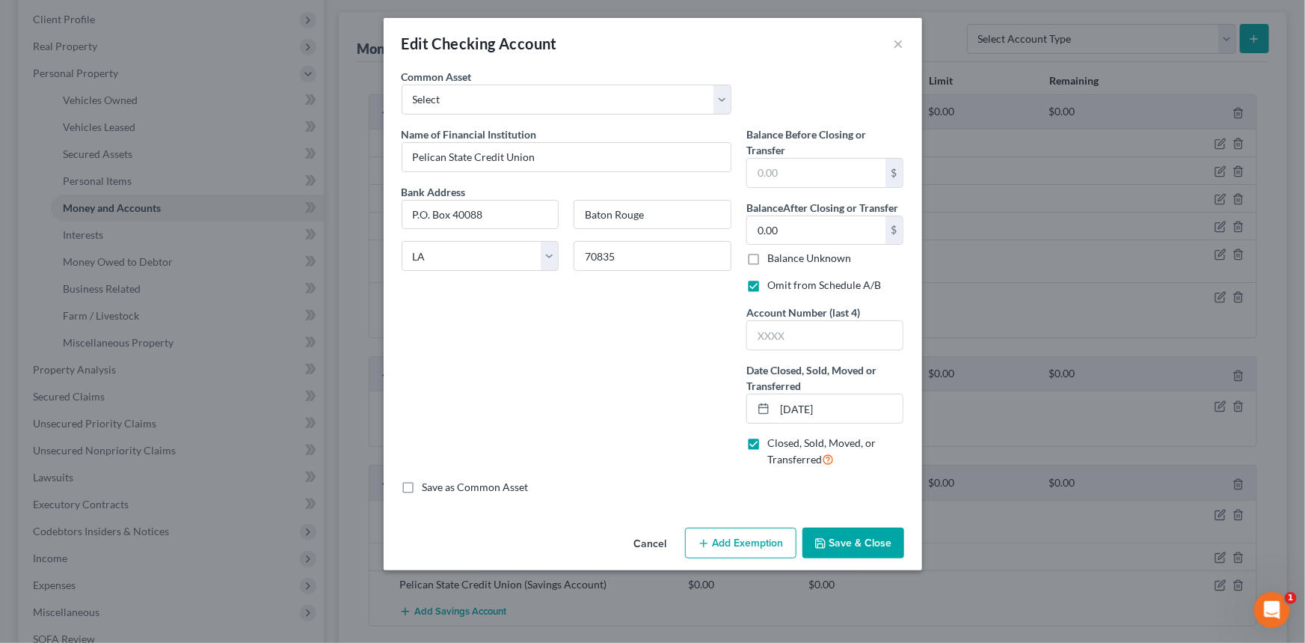
click at [667, 533] on button "Cancel" at bounding box center [650, 544] width 57 height 30
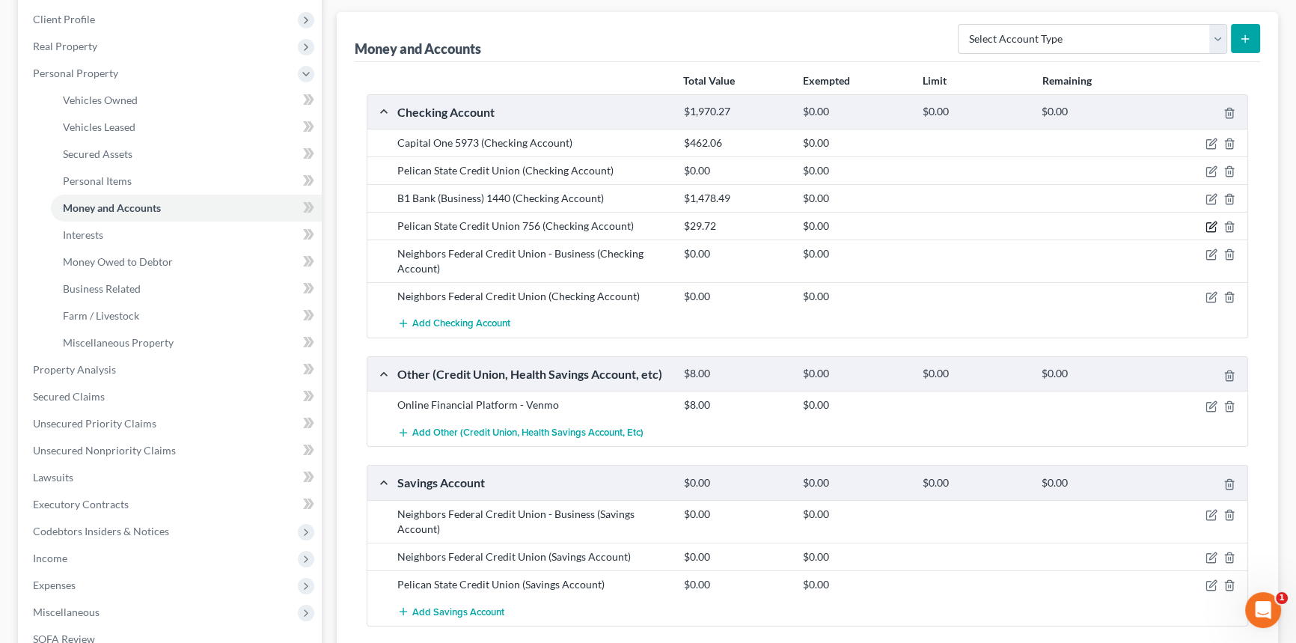
click at [1207, 222] on icon "button" at bounding box center [1211, 227] width 12 height 12
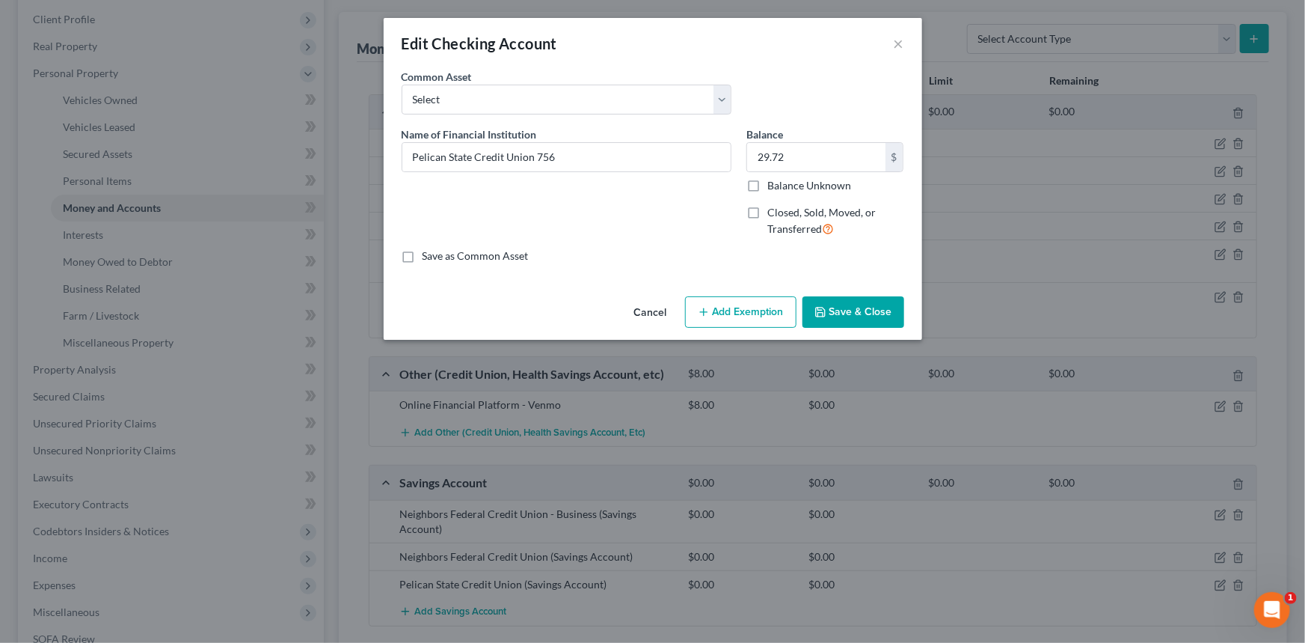
click at [621, 320] on div "Cancel Add Exemption Save & Close" at bounding box center [653, 314] width 539 height 49
click at [629, 316] on button "Cancel" at bounding box center [650, 313] width 57 height 30
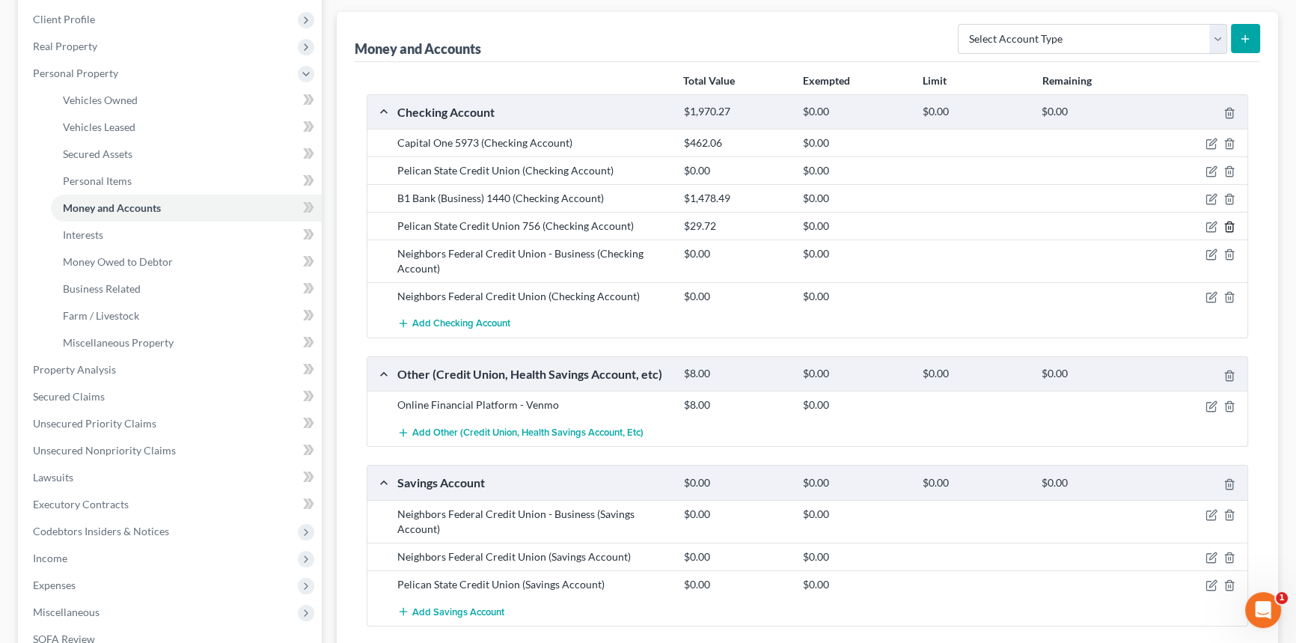
click at [1231, 221] on icon "button" at bounding box center [1229, 227] width 12 height 12
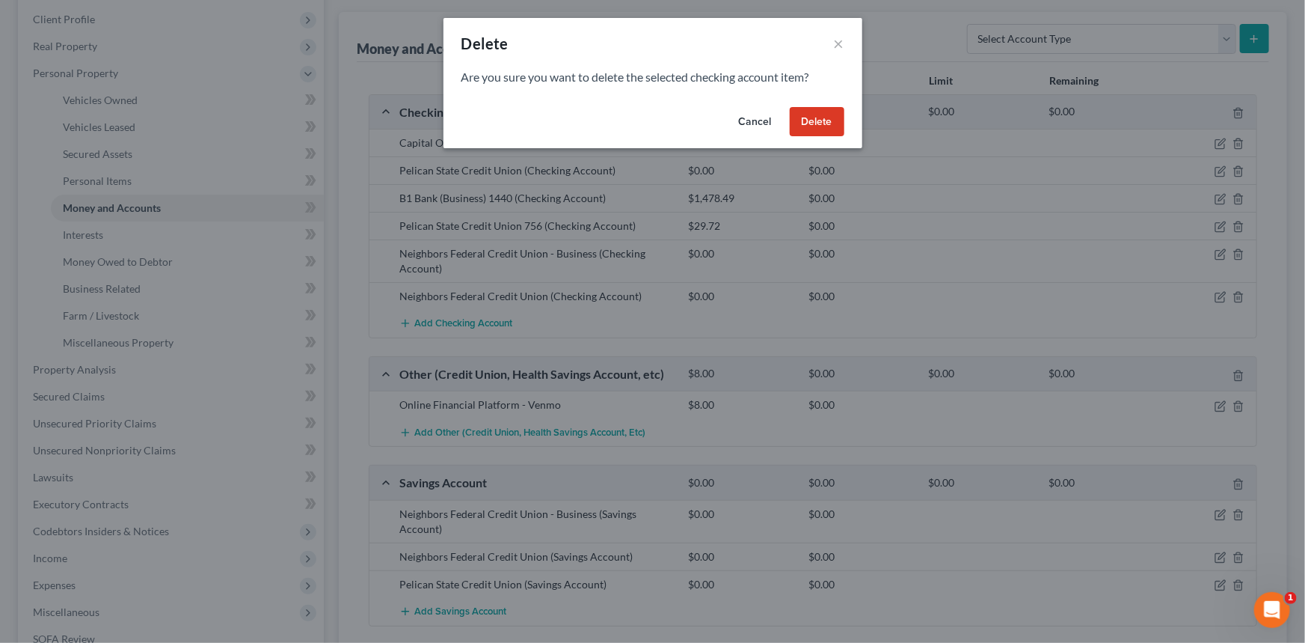
click at [800, 126] on button "Delete" at bounding box center [817, 122] width 55 height 30
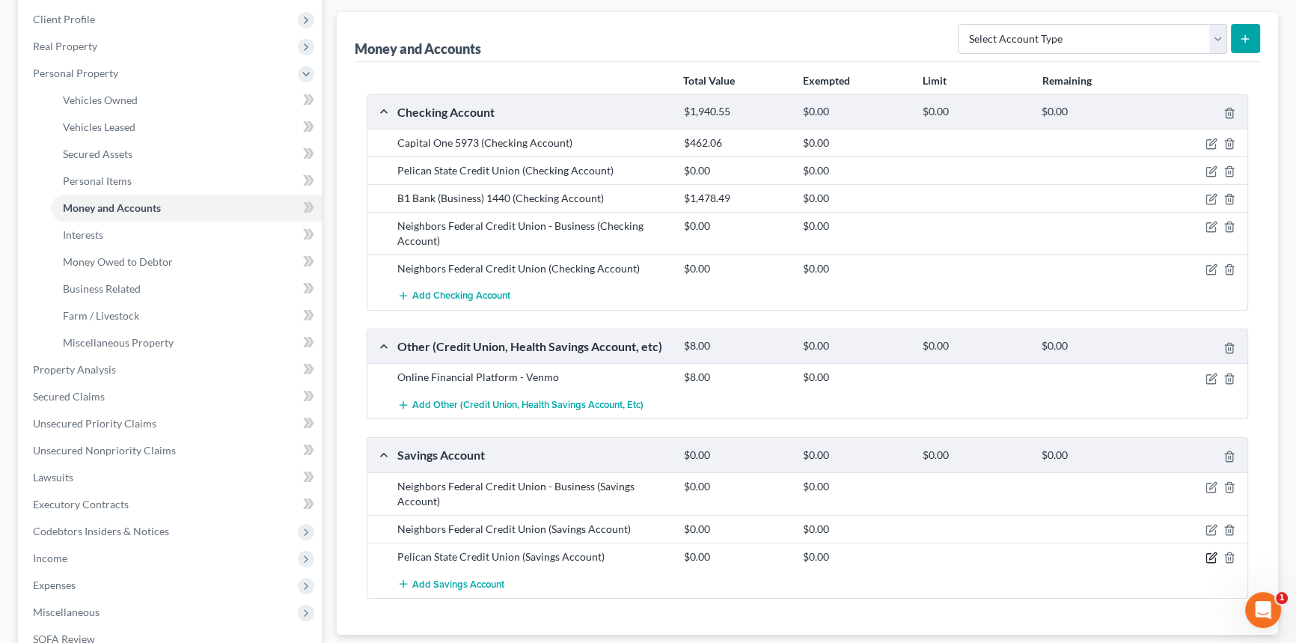
click at [1212, 554] on icon "button" at bounding box center [1212, 555] width 7 height 7
select select "19"
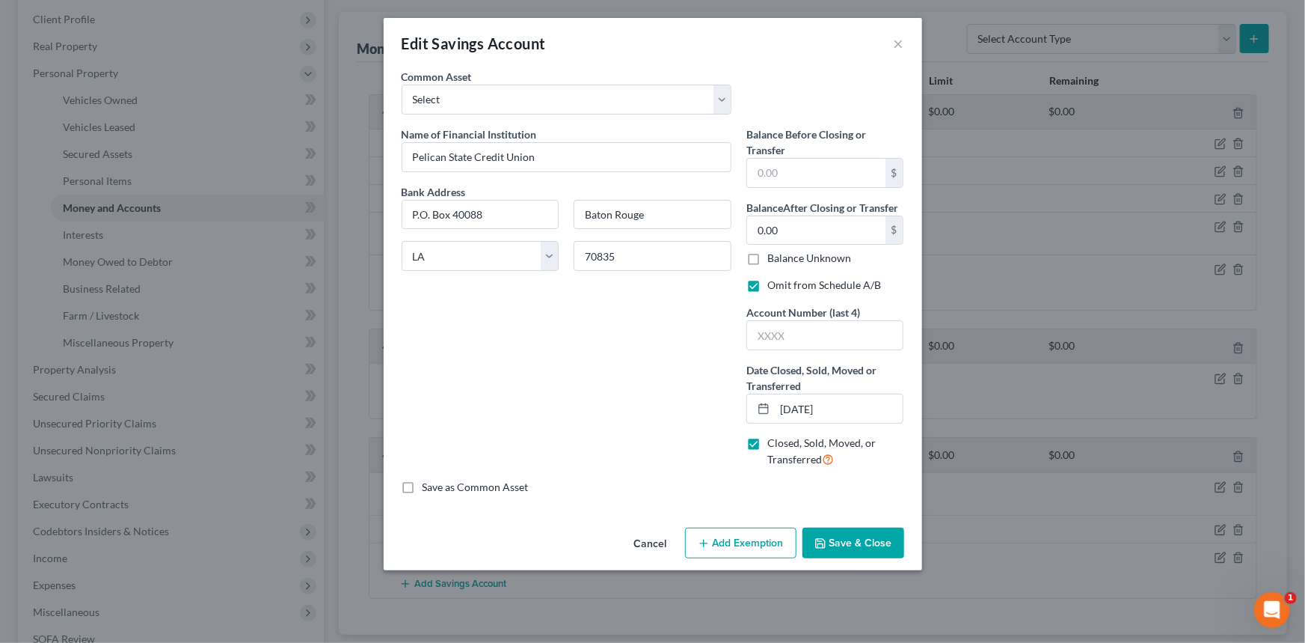
click at [767, 444] on label "Closed, Sold, Moved, or Transferred" at bounding box center [835, 451] width 137 height 32
click at [773, 444] on input "Closed, Sold, Moved, or Transferred" at bounding box center [778, 440] width 10 height 10
checkbox input "false"
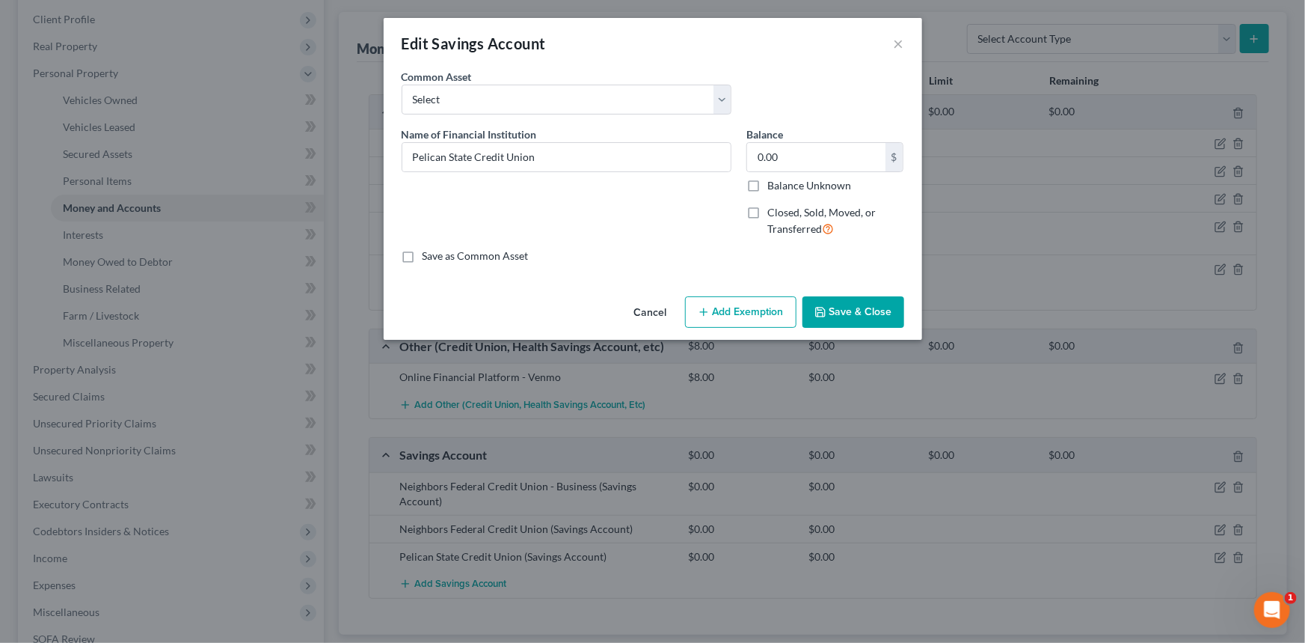
drag, startPoint x: 654, startPoint y: 315, endPoint x: 858, endPoint y: 310, distance: 204.3
click at [858, 310] on div "Cancel Add Exemption Save & Close" at bounding box center [653, 314] width 539 height 49
click at [858, 310] on button "Save & Close" at bounding box center [854, 311] width 102 height 31
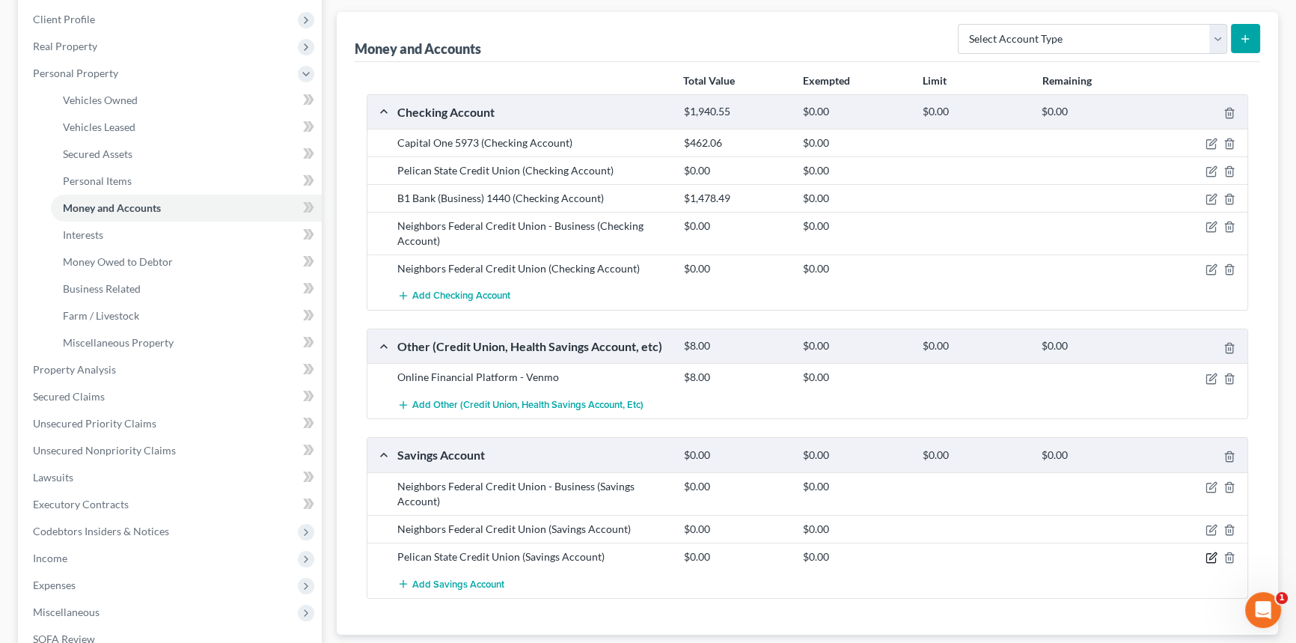
click at [1209, 557] on icon "button" at bounding box center [1212, 555] width 7 height 7
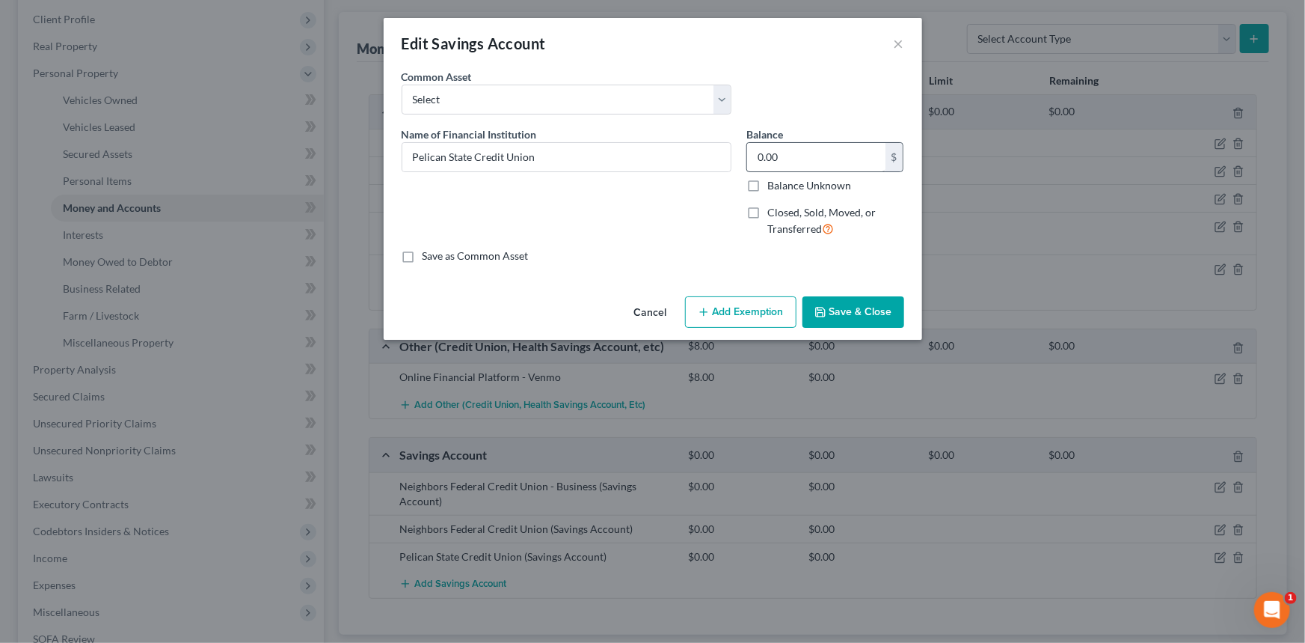
click at [803, 138] on div "Balance 0.00 $ Balance Unknown Balance Undetermined 0.00 $ Balance Unknown" at bounding box center [826, 159] width 158 height 67
click at [802, 150] on input "0.00" at bounding box center [816, 157] width 138 height 28
type input "5"
click at [850, 318] on button "Save & Close" at bounding box center [854, 311] width 102 height 31
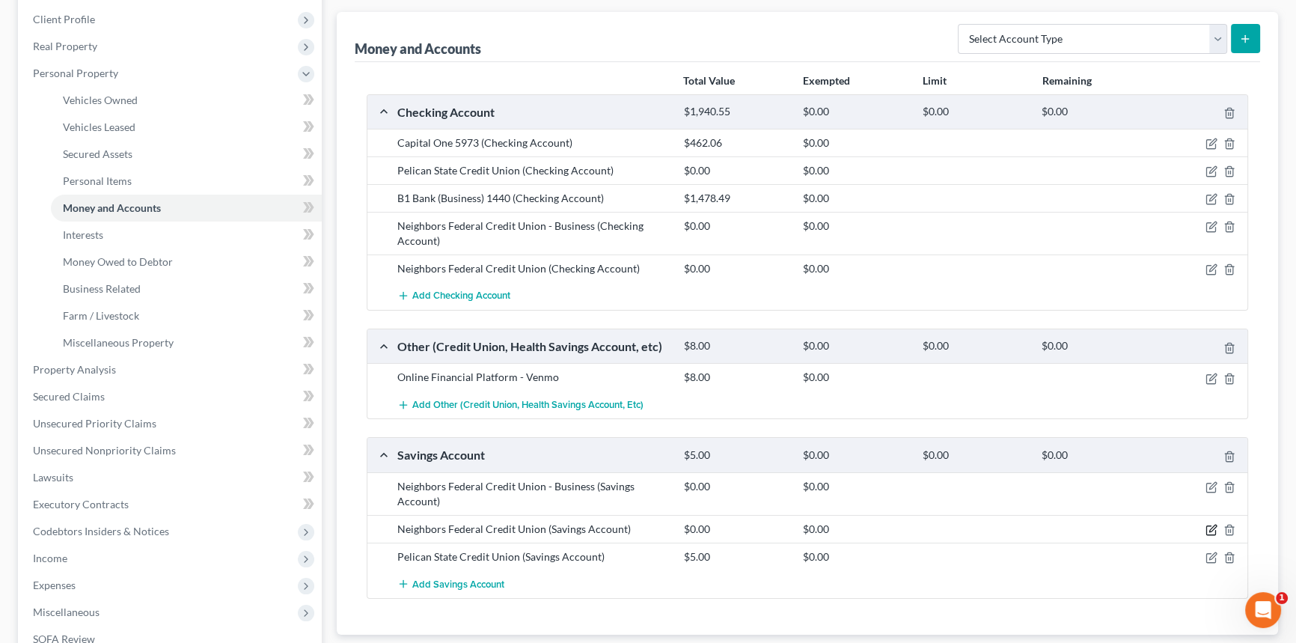
click at [1210, 530] on icon "button" at bounding box center [1211, 530] width 12 height 12
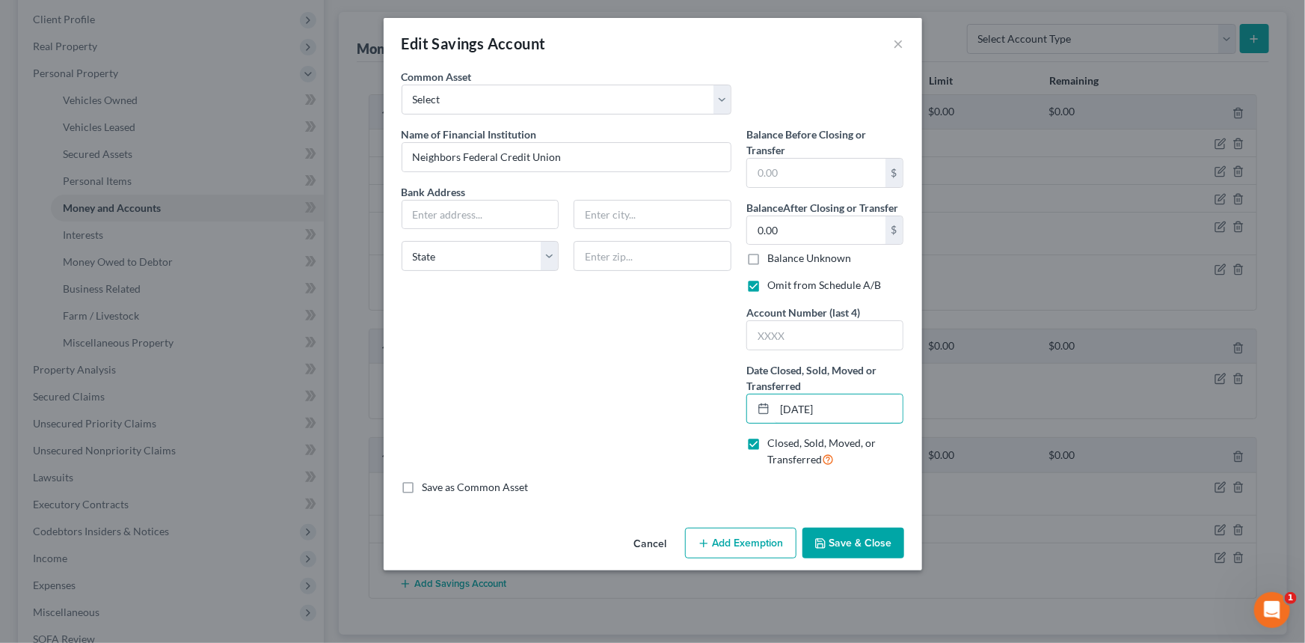
drag, startPoint x: 842, startPoint y: 408, endPoint x: 717, endPoint y: 411, distance: 124.2
click at [717, 412] on div "Name of Financial Institution * Neighbors Federal Credit Union Bank Address Sta…" at bounding box center [653, 302] width 518 height 353
type input "03/31/2025"
click at [845, 537] on button "Save & Close" at bounding box center [854, 542] width 102 height 31
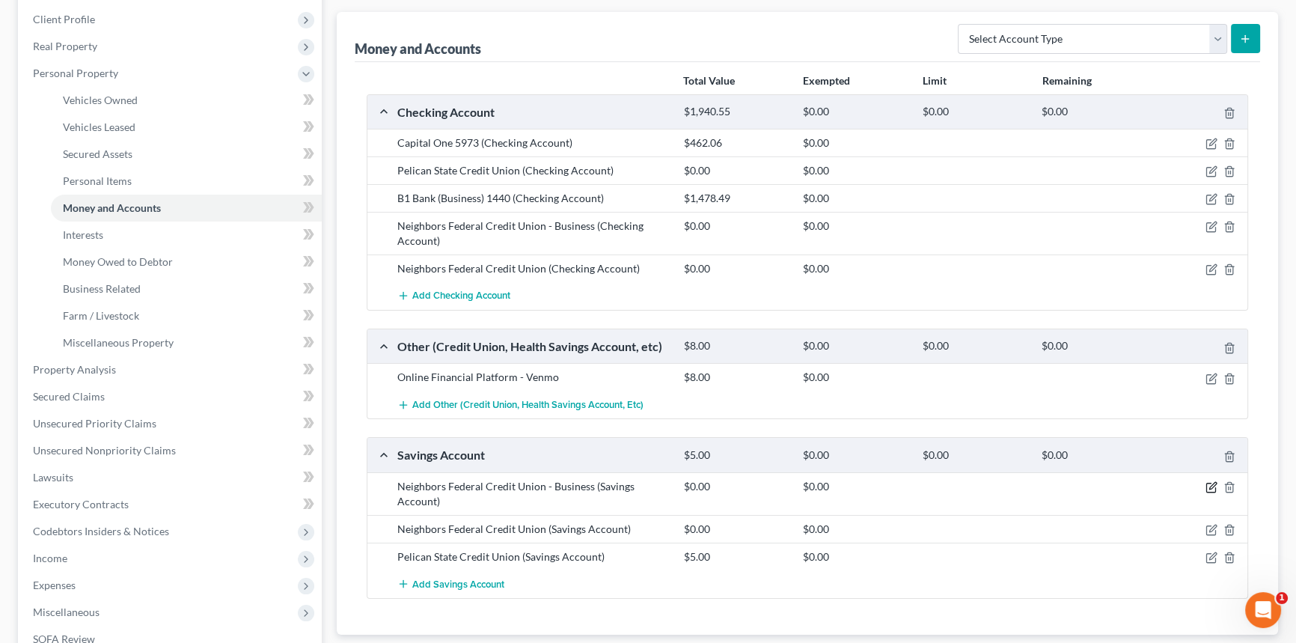
click at [1215, 485] on icon "button" at bounding box center [1210, 487] width 9 height 9
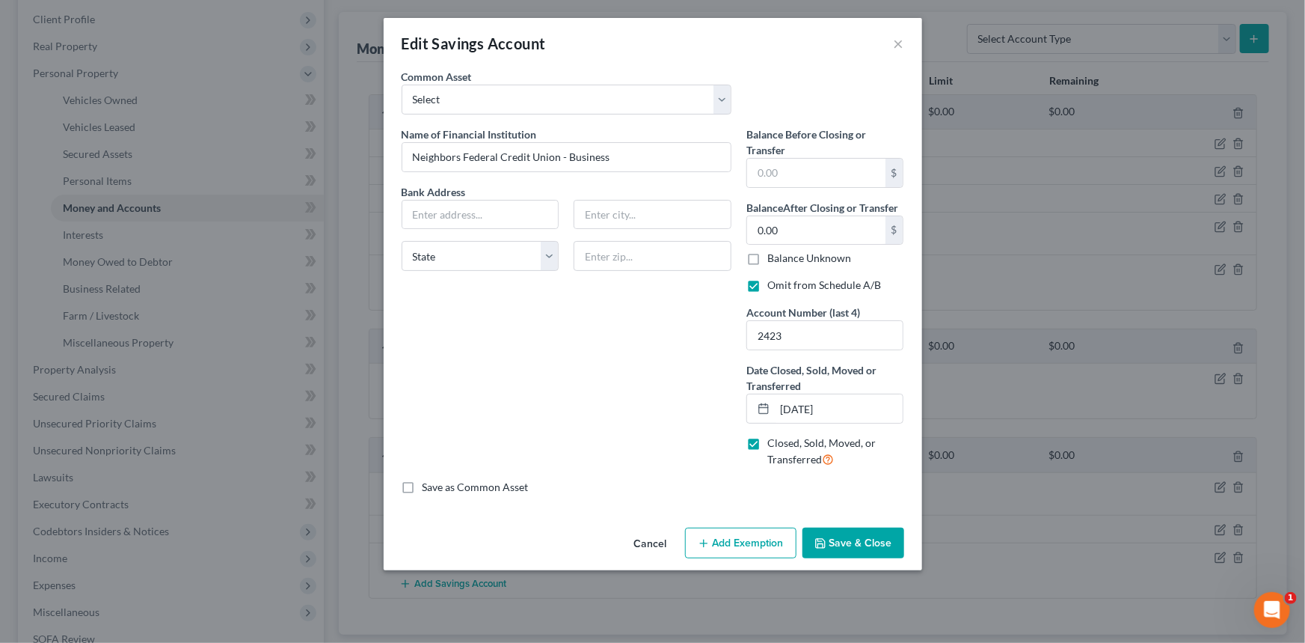
click at [844, 539] on button "Save & Close" at bounding box center [854, 542] width 102 height 31
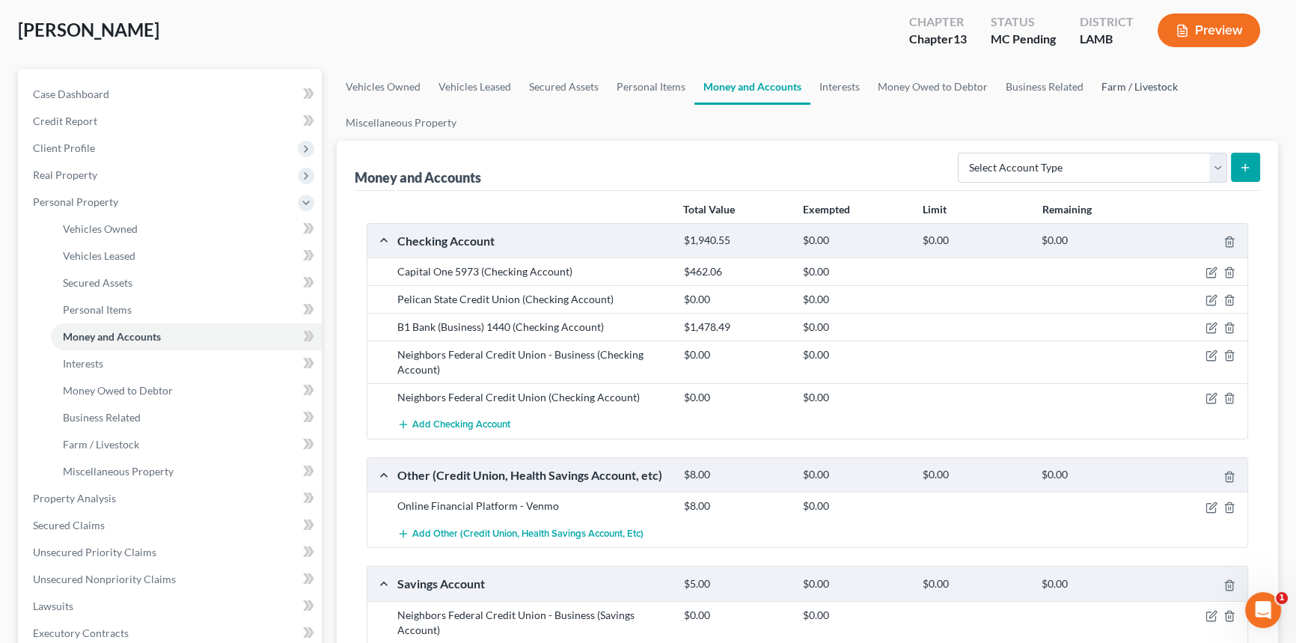
scroll to position [0, 0]
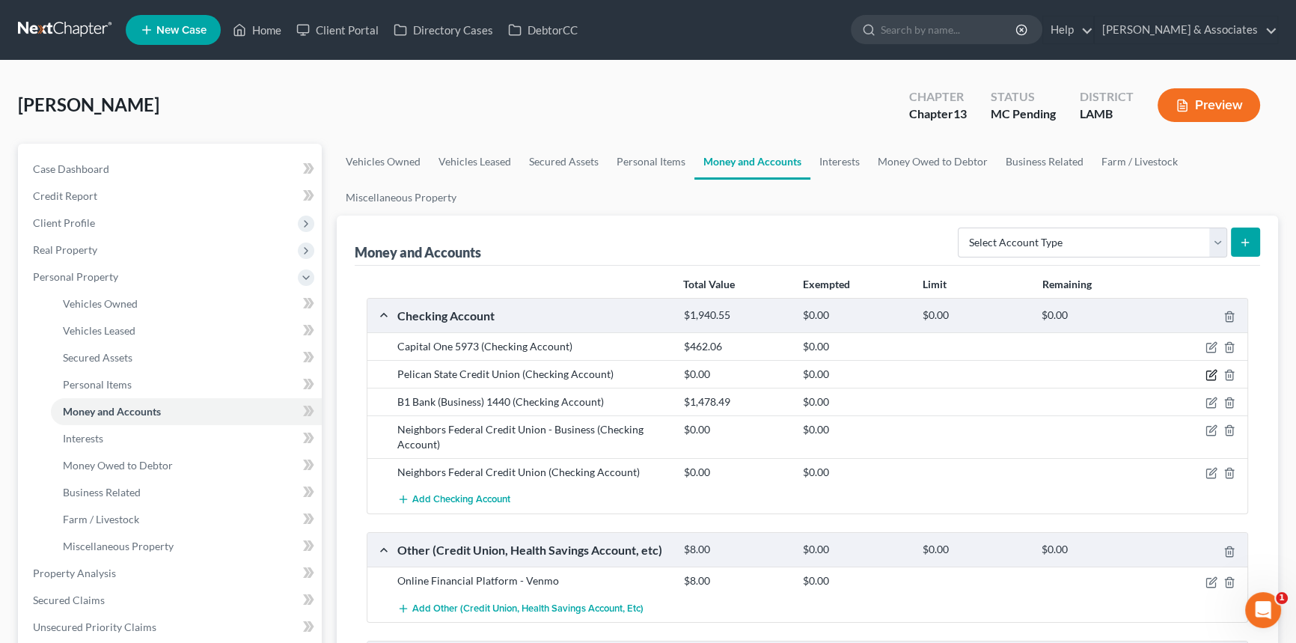
click at [1208, 378] on icon "button" at bounding box center [1211, 375] width 12 height 12
select select "19"
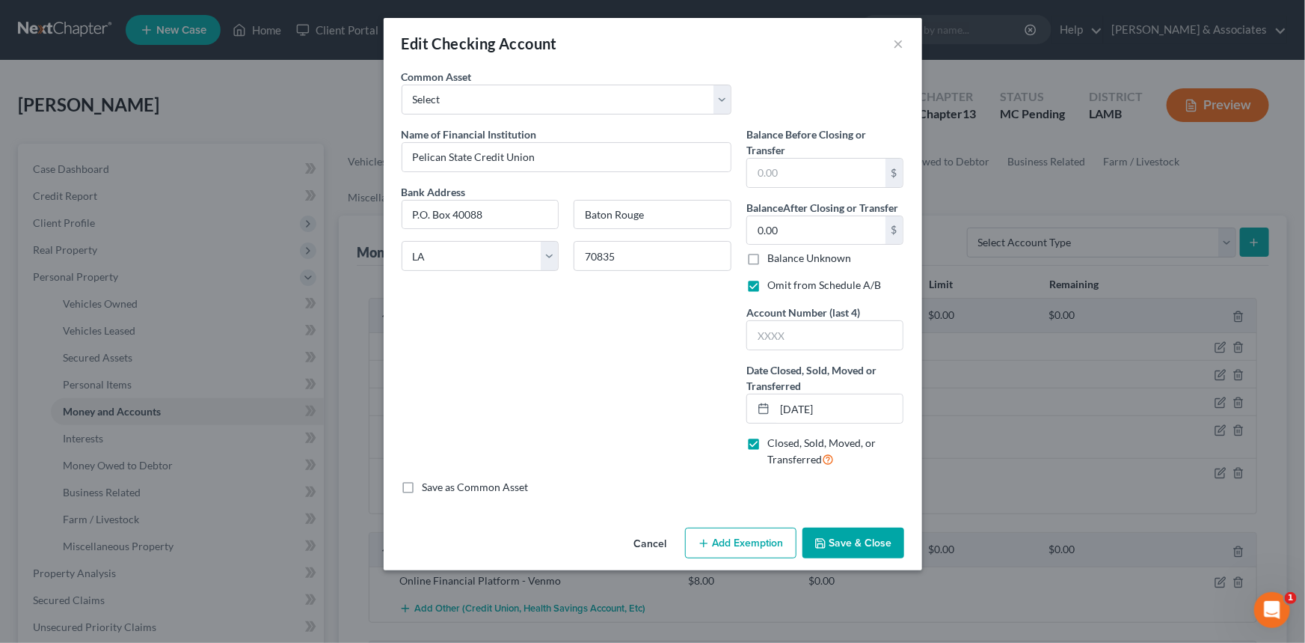
click at [660, 552] on button "Cancel" at bounding box center [650, 544] width 57 height 30
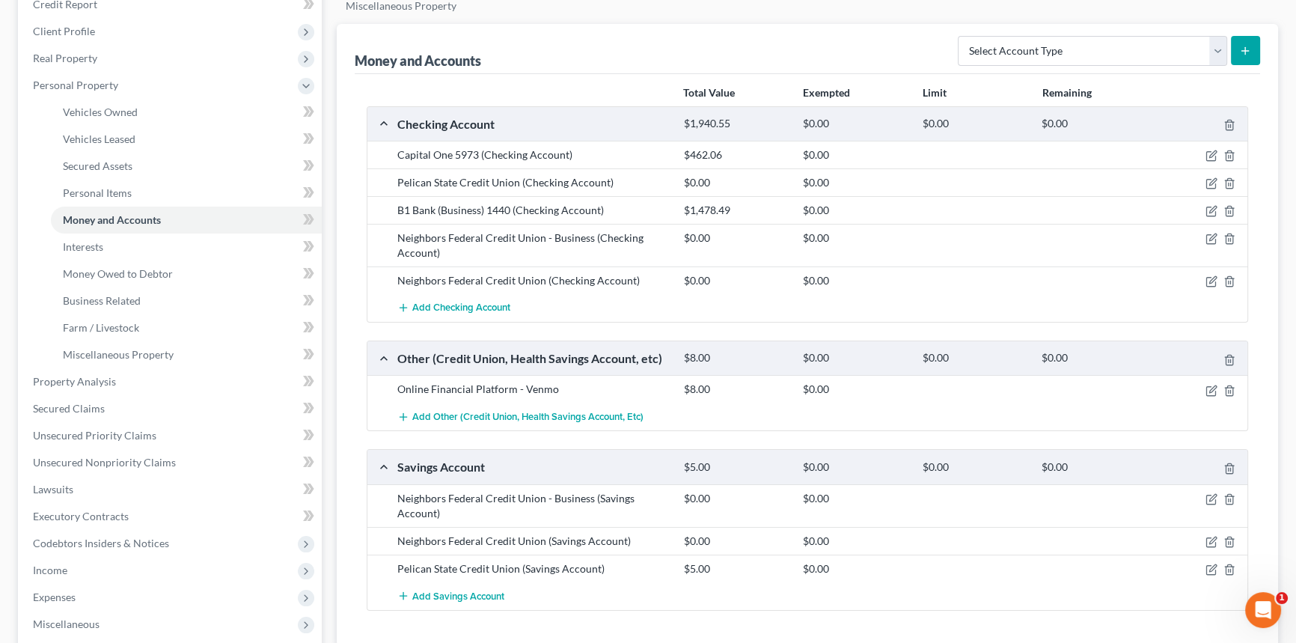
scroll to position [203, 0]
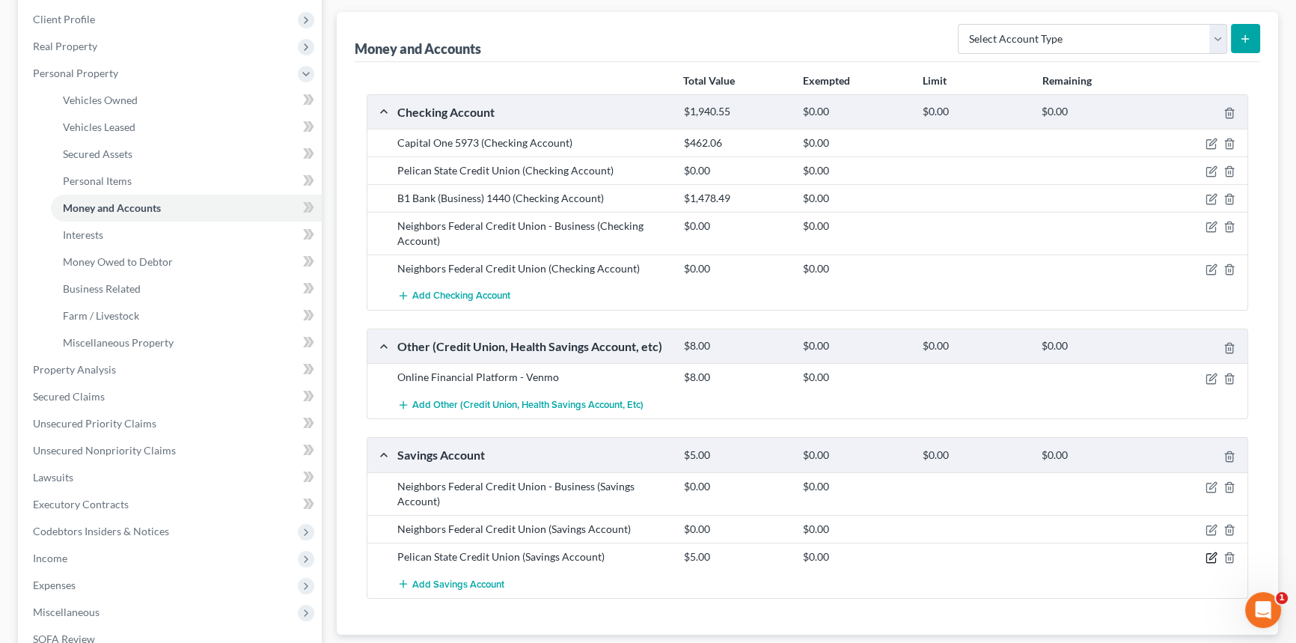
click at [1215, 556] on icon "button" at bounding box center [1210, 558] width 9 height 9
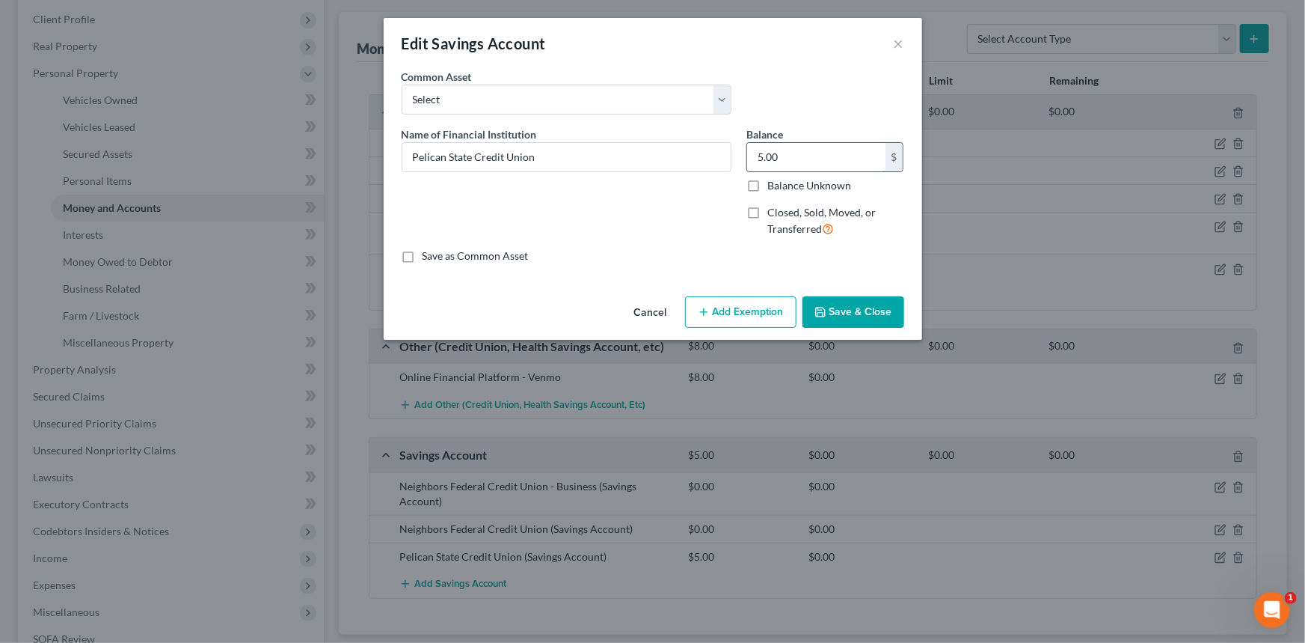
click at [841, 153] on input "5.00" at bounding box center [816, 157] width 138 height 28
type input "29.72"
click at [856, 336] on div "Cancel Add Exemption Save & Close" at bounding box center [653, 314] width 539 height 49
click at [857, 321] on button "Save & Close" at bounding box center [854, 311] width 102 height 31
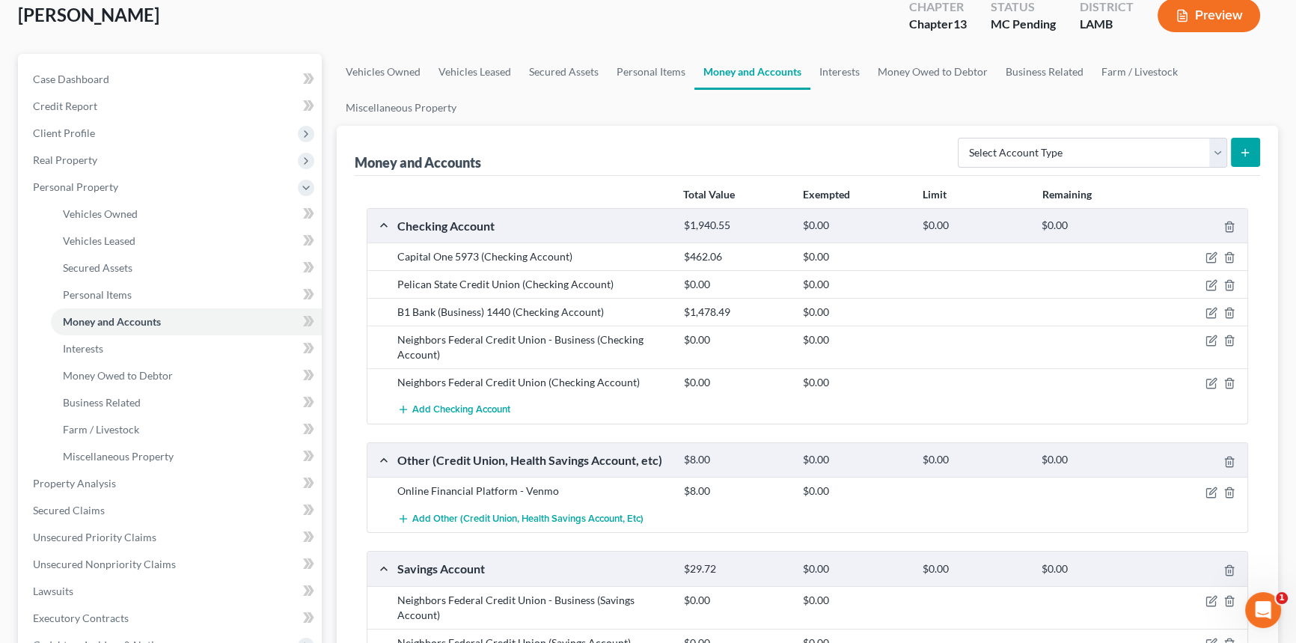
scroll to position [0, 0]
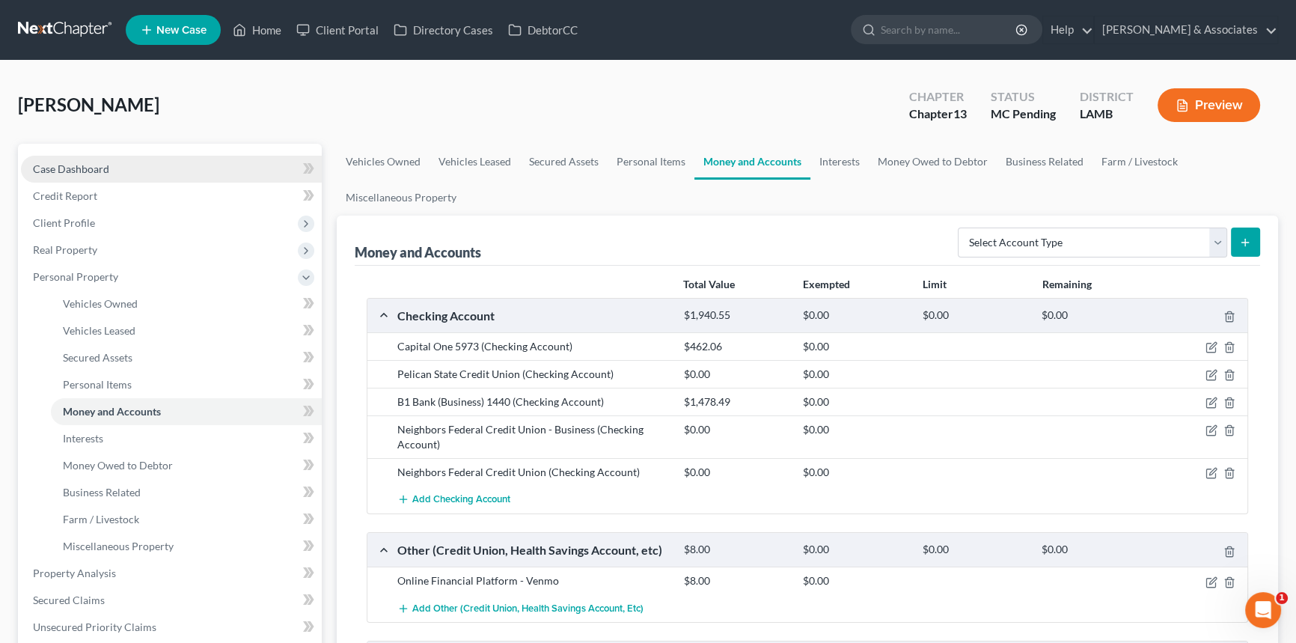
click at [142, 170] on link "Case Dashboard" at bounding box center [171, 169] width 301 height 27
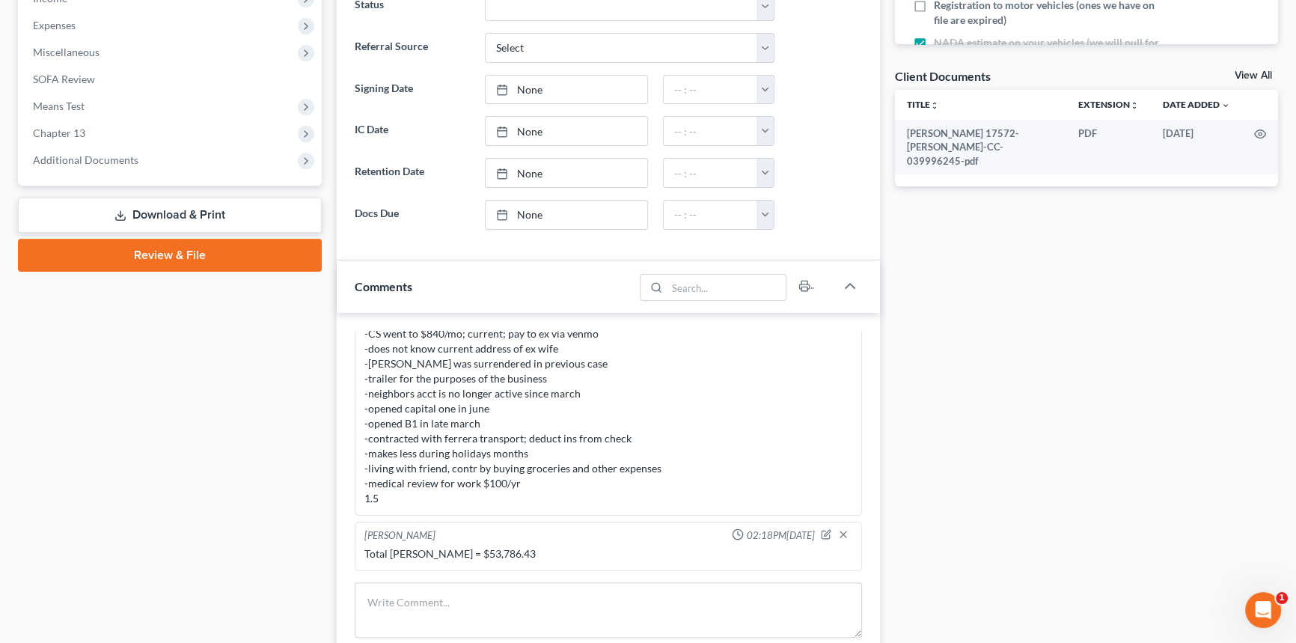
scroll to position [544, 0]
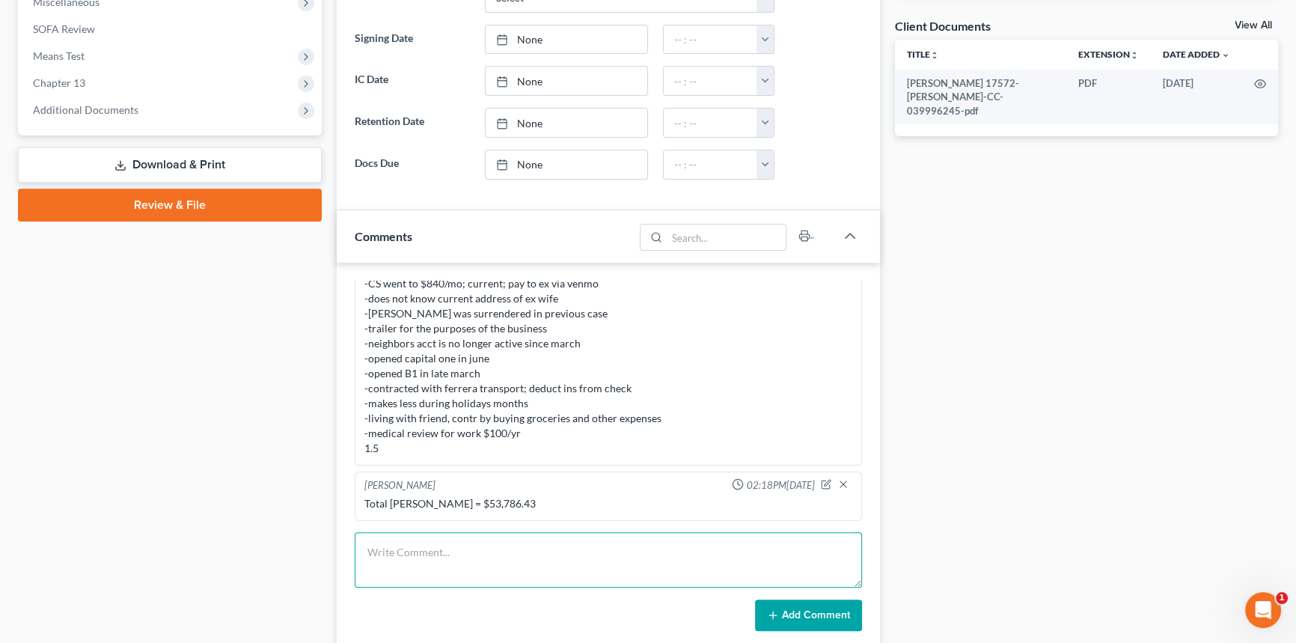
click at [548, 546] on textarea at bounding box center [608, 559] width 507 height 55
type textarea "P"
type textarea "Drafted income, MT and plan. Performed signing, made relevant changes. Authoriz…"
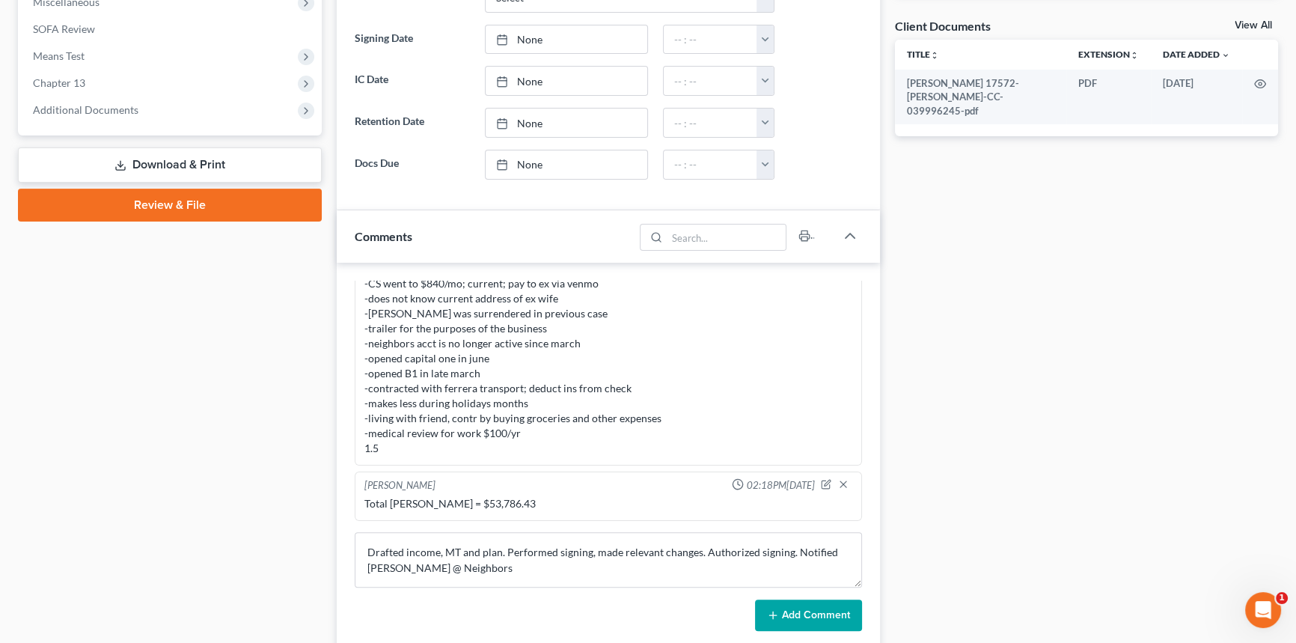
click at [853, 610] on button "Add Comment" at bounding box center [808, 614] width 107 height 31
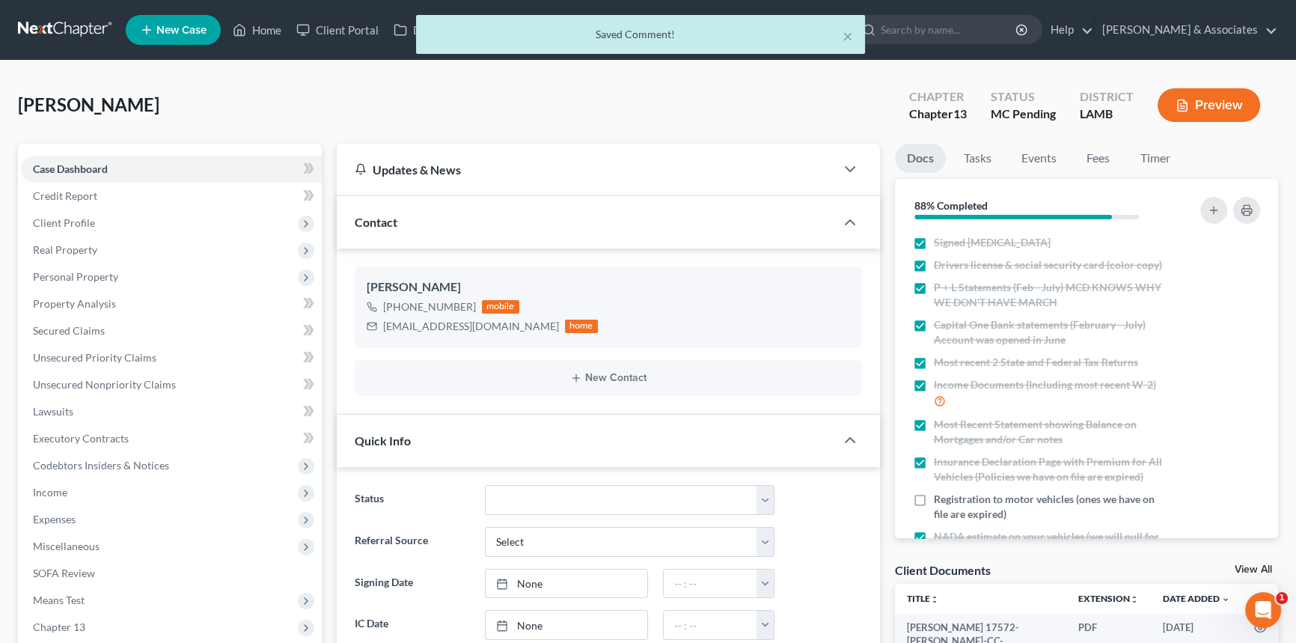
scroll to position [563, 0]
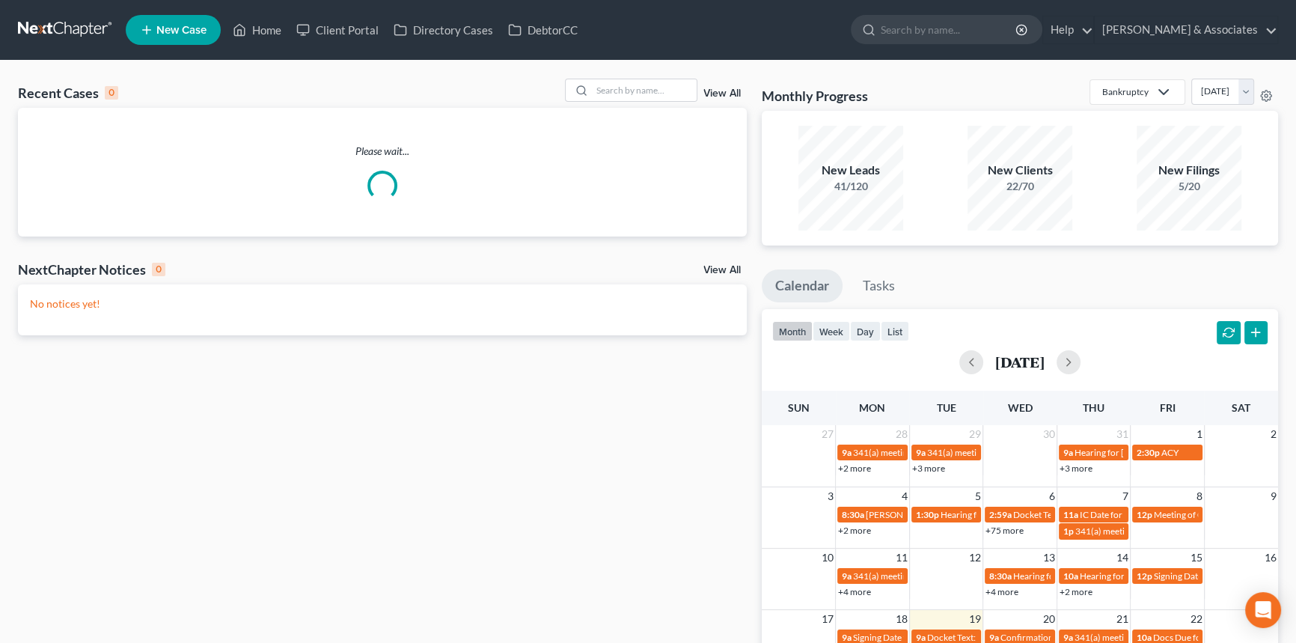
click at [635, 76] on div "Recent Cases 0 View All Please wait... NextChapter Notices 0 View All No notice…" at bounding box center [648, 449] width 1296 height 776
click at [631, 84] on input "search" at bounding box center [644, 90] width 105 height 22
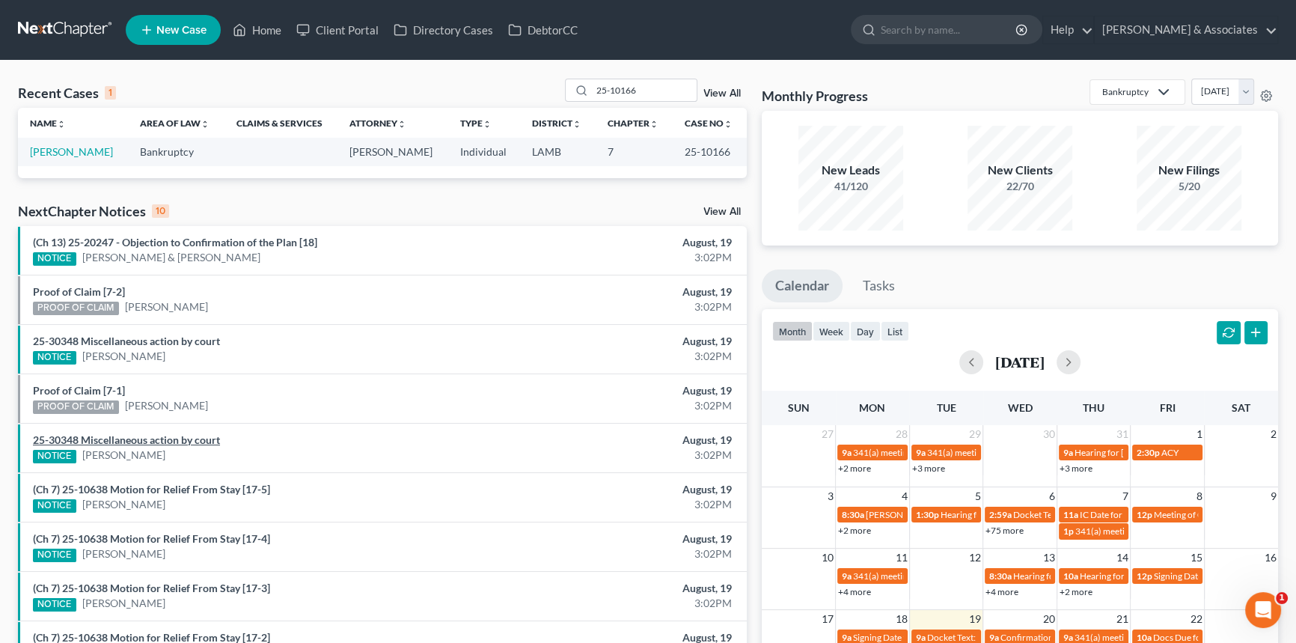
click at [156, 439] on link "25-30348 Miscellaneous action by court" at bounding box center [126, 439] width 187 height 13
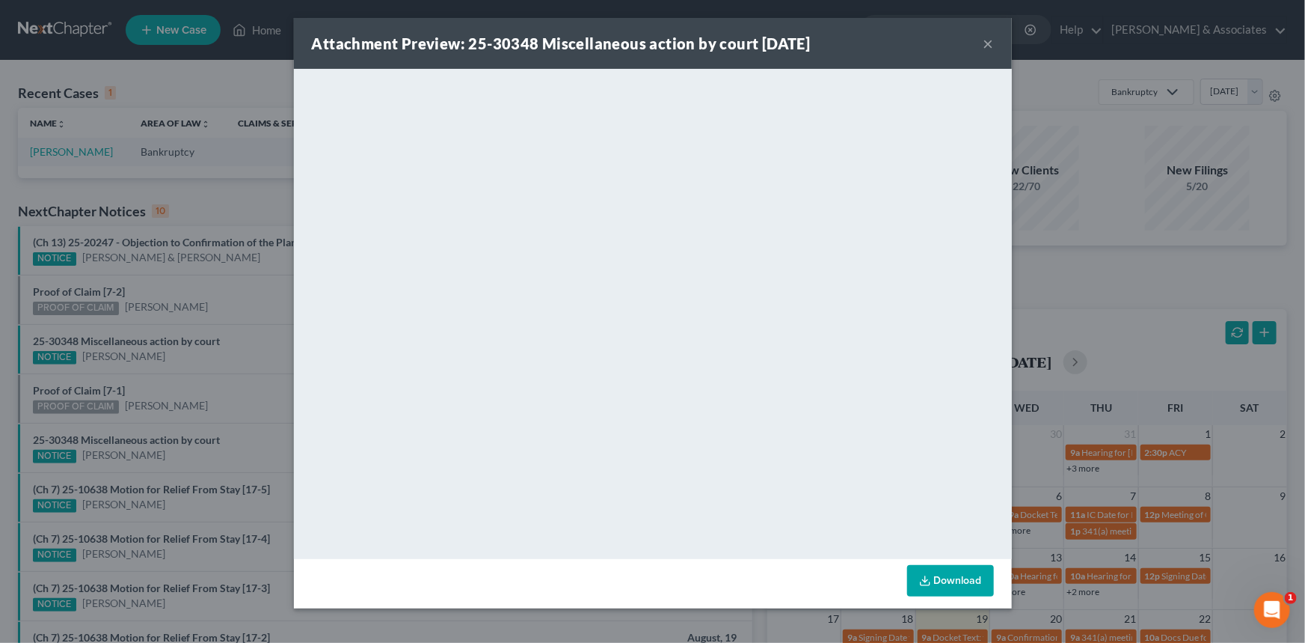
click at [993, 41] on button "×" at bounding box center [989, 43] width 10 height 18
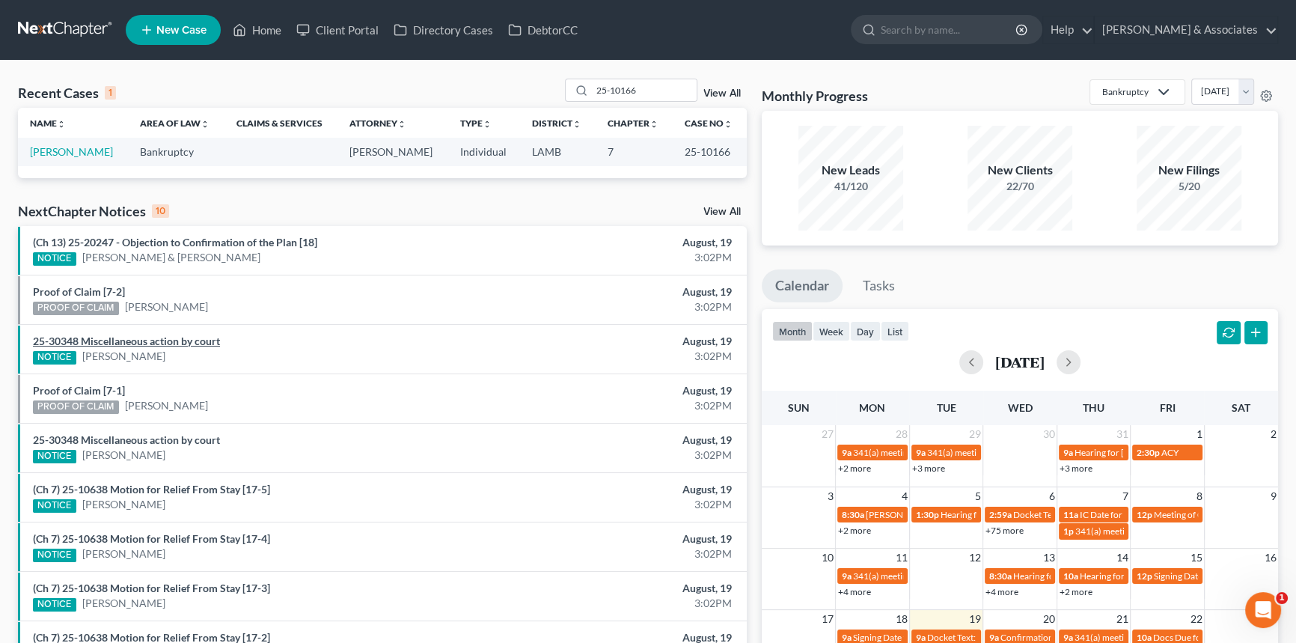
click at [200, 343] on link "25-30348 Miscellaneous action by court" at bounding box center [126, 340] width 187 height 13
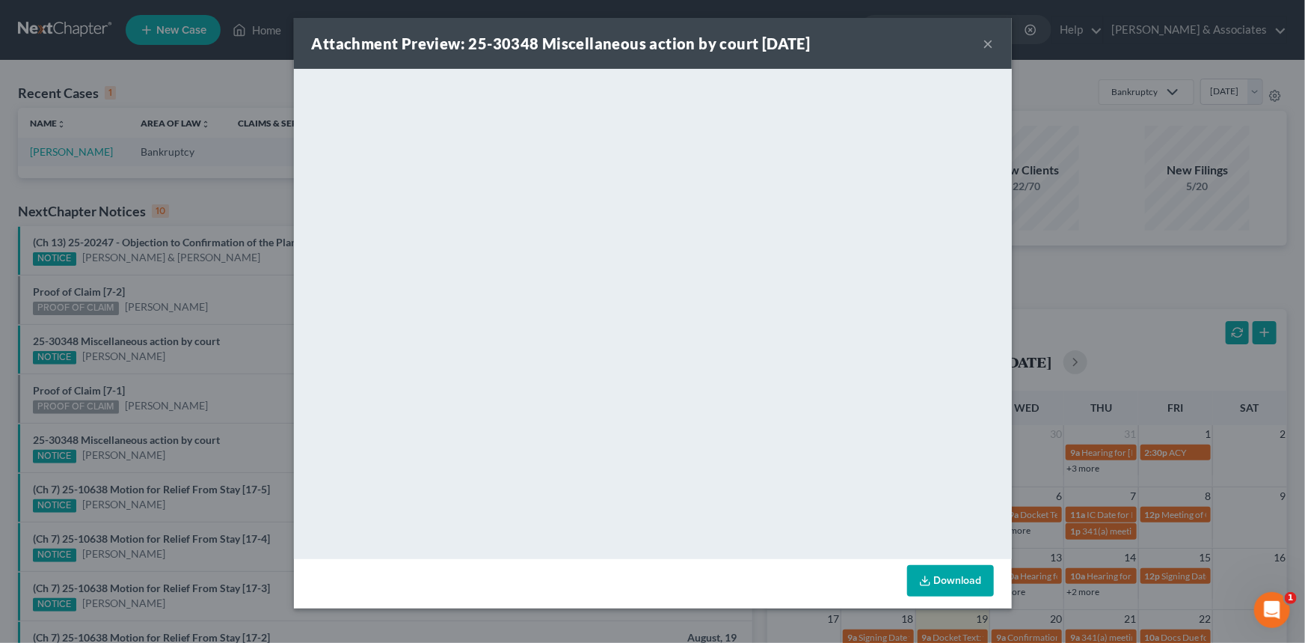
click at [987, 43] on button "×" at bounding box center [989, 43] width 10 height 18
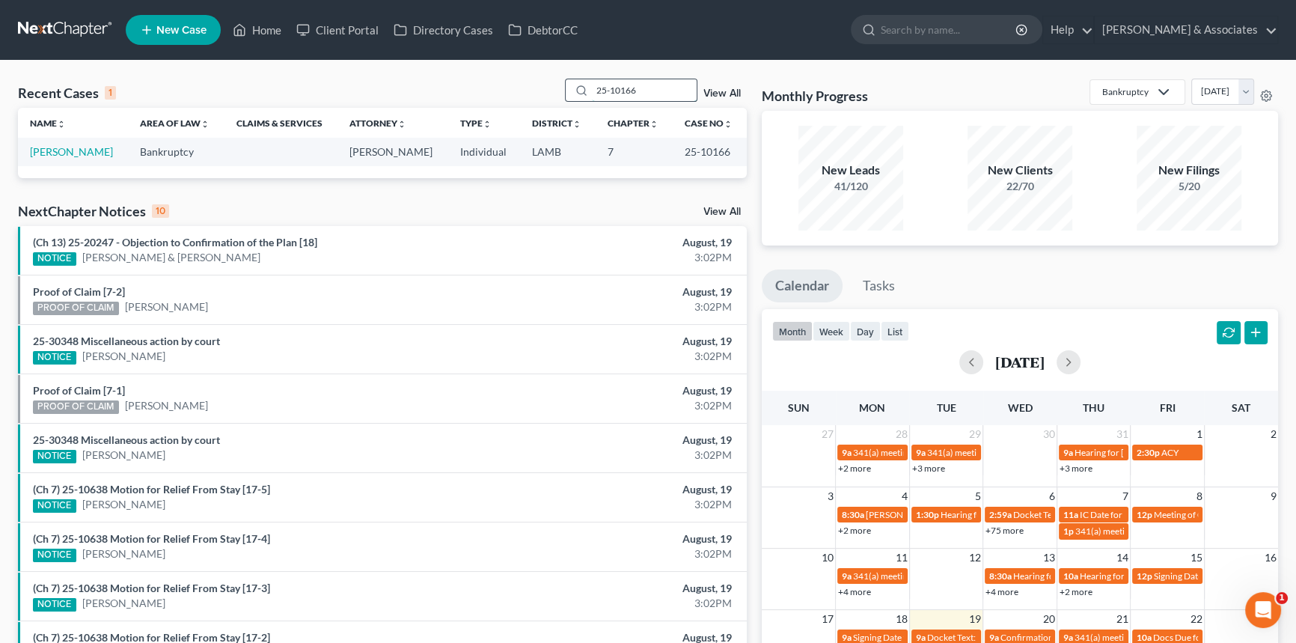
click at [646, 93] on input "25-10166" at bounding box center [644, 90] width 105 height 22
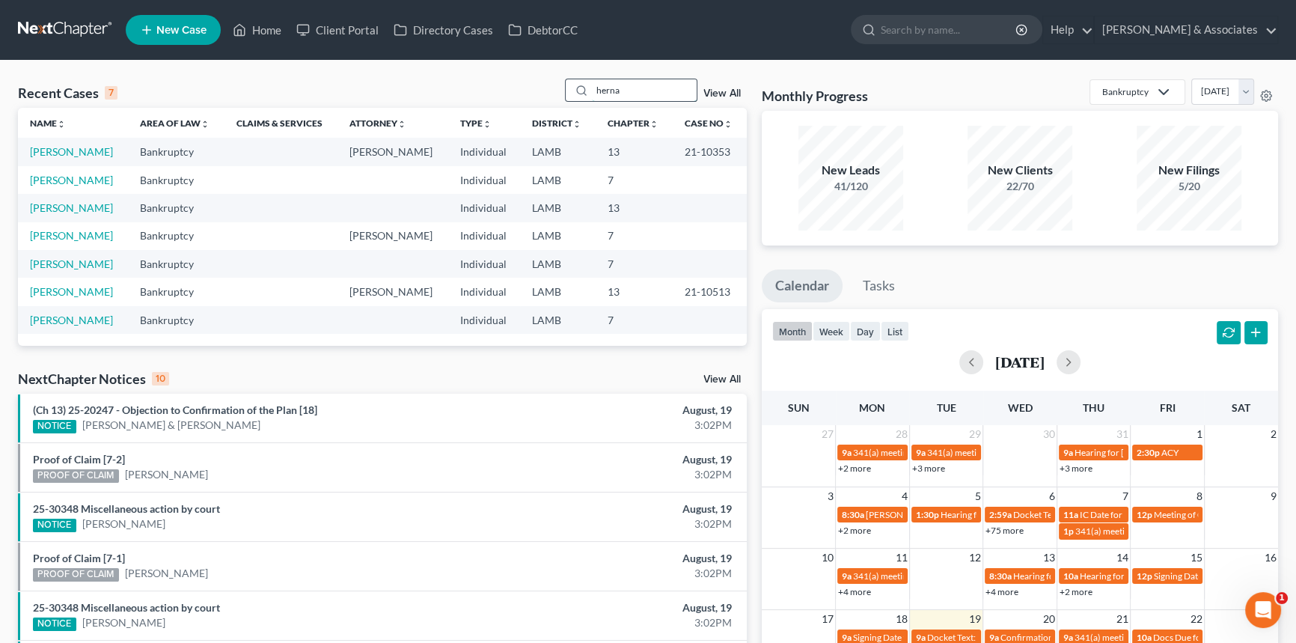
click at [611, 96] on input "herna" at bounding box center [644, 90] width 105 height 22
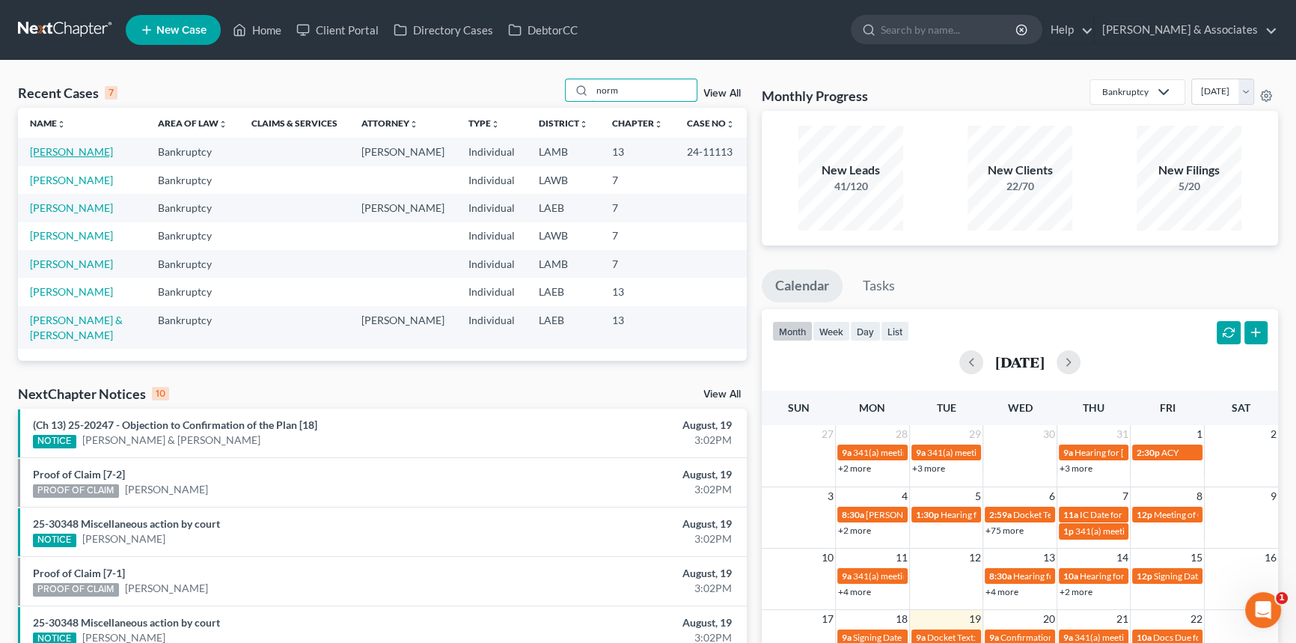
type input "norm"
click at [656, 95] on input "norm" at bounding box center [644, 90] width 105 height 22
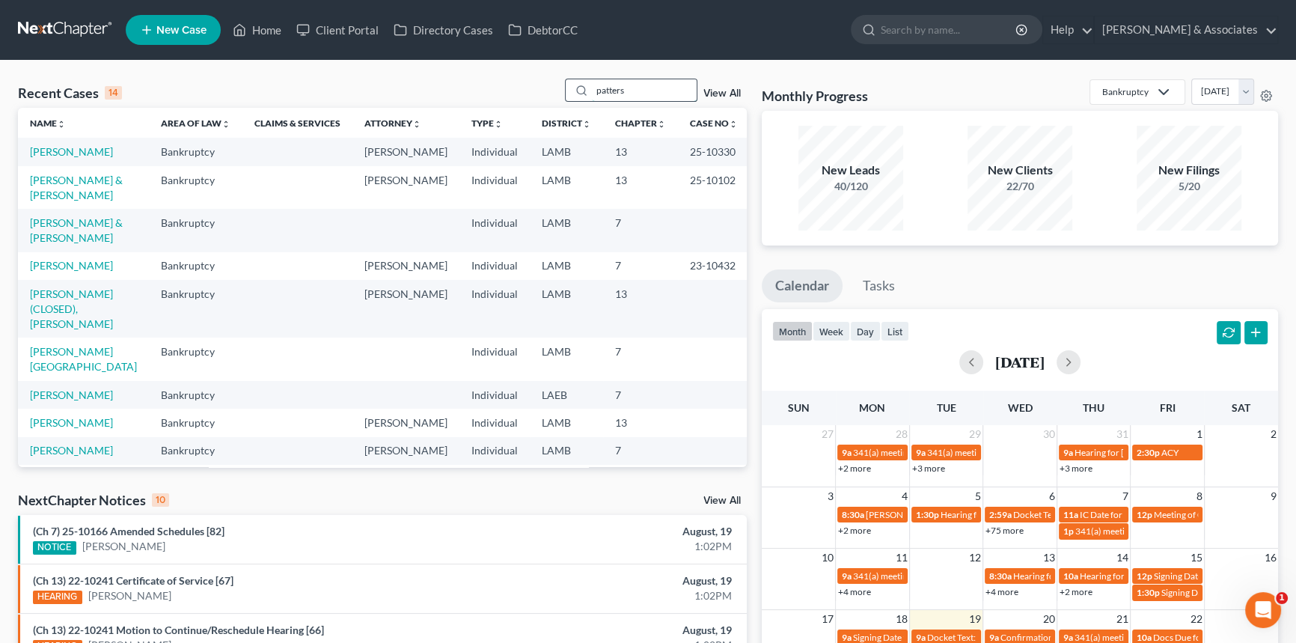
click at [643, 99] on input "patters" at bounding box center [644, 90] width 105 height 22
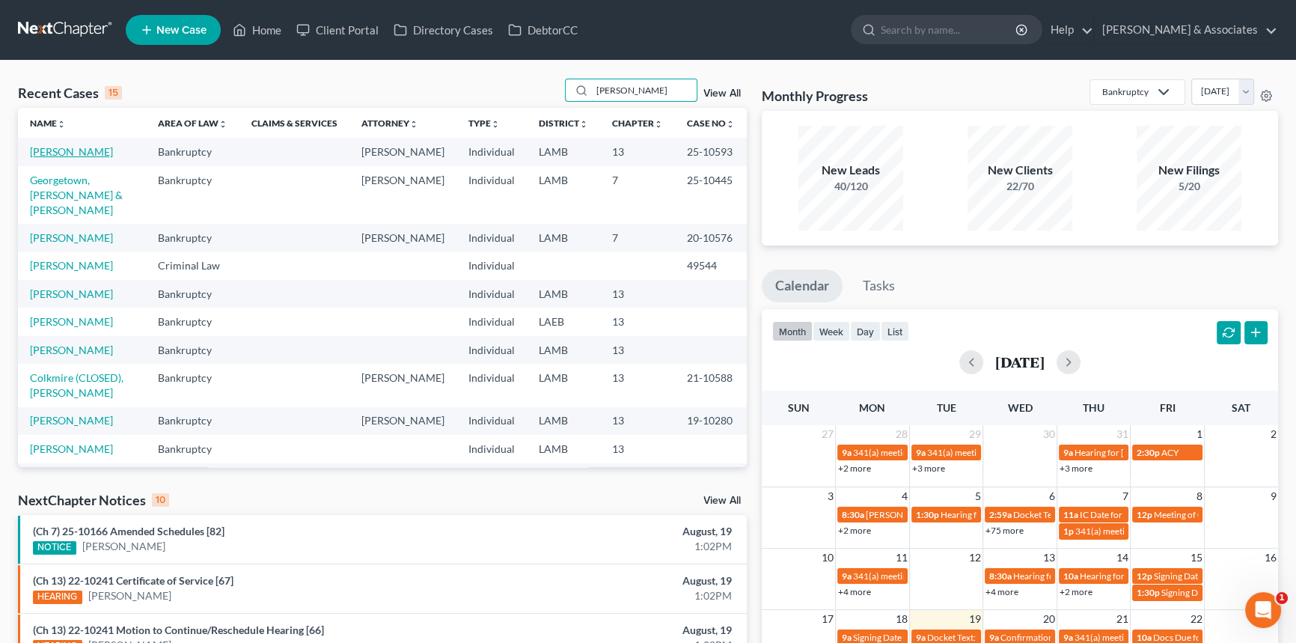
type input "steve"
drag, startPoint x: 60, startPoint y: 152, endPoint x: 67, endPoint y: 162, distance: 12.3
click at [60, 152] on link "Stevens, Tiffany" at bounding box center [71, 151] width 83 height 13
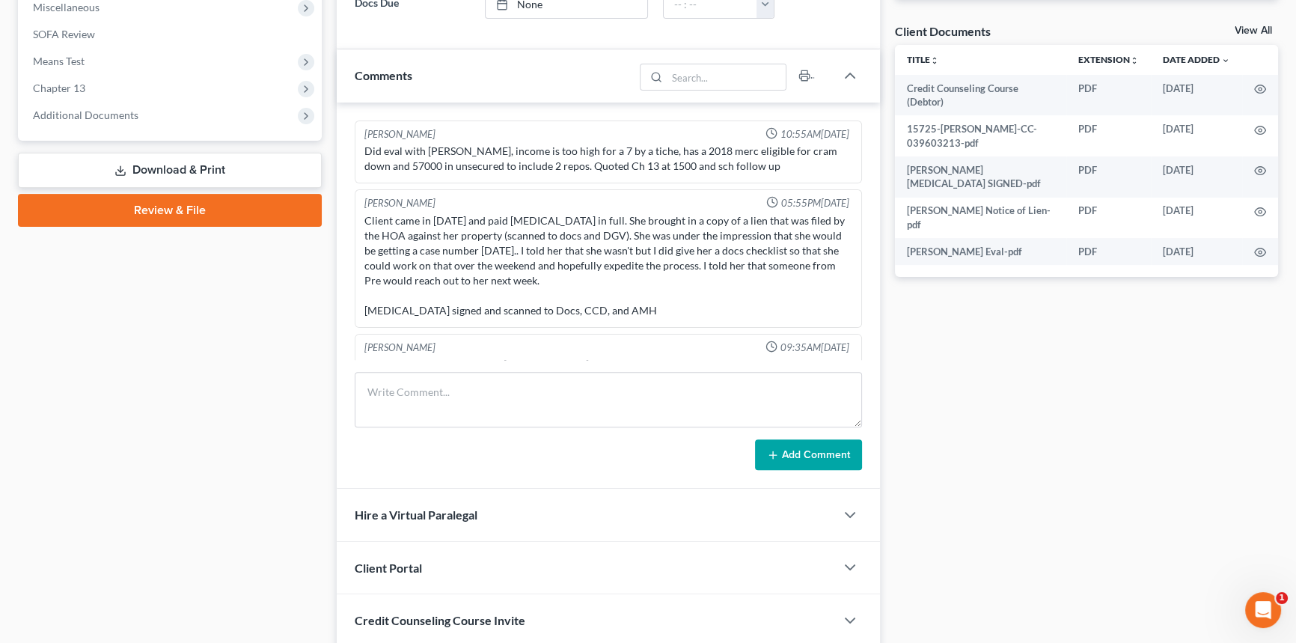
scroll to position [5447, 0]
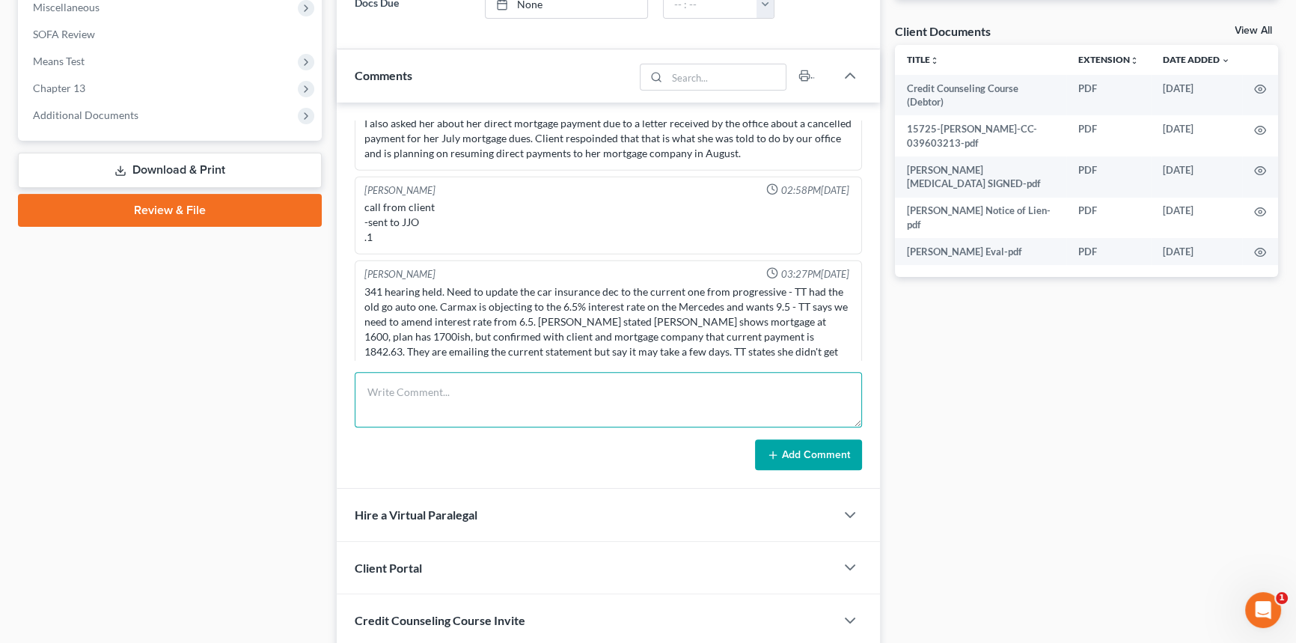
click at [470, 423] on textarea at bounding box center [608, 399] width 507 height 55
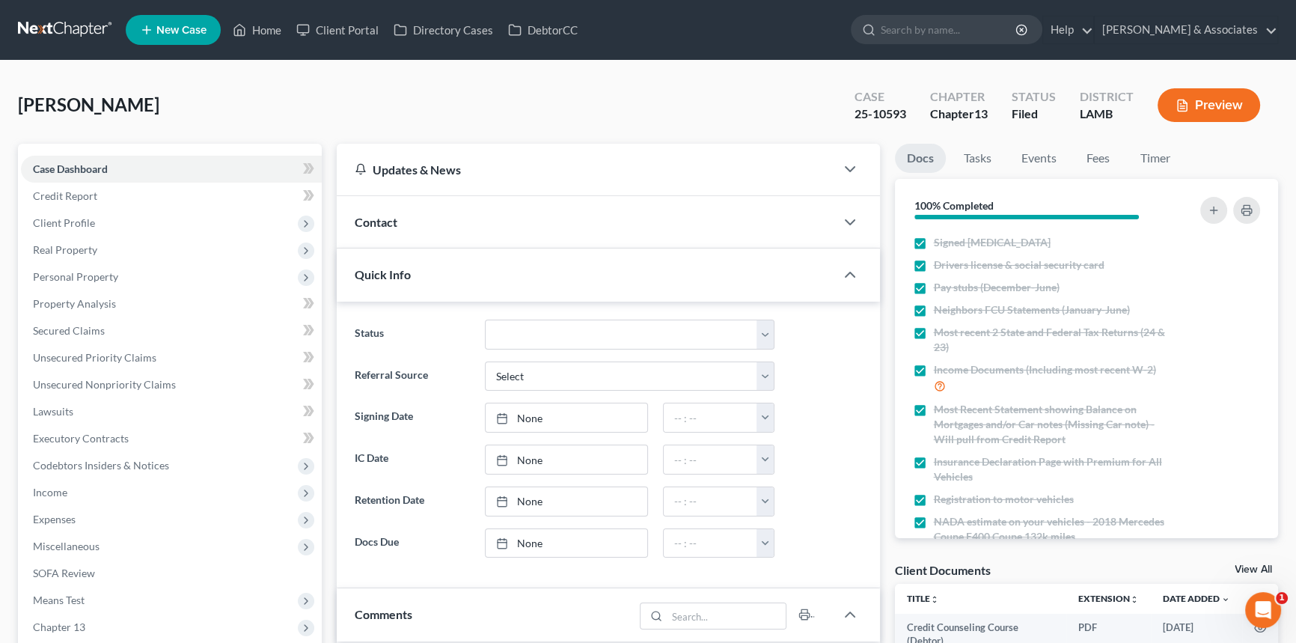
scroll to position [612, 0]
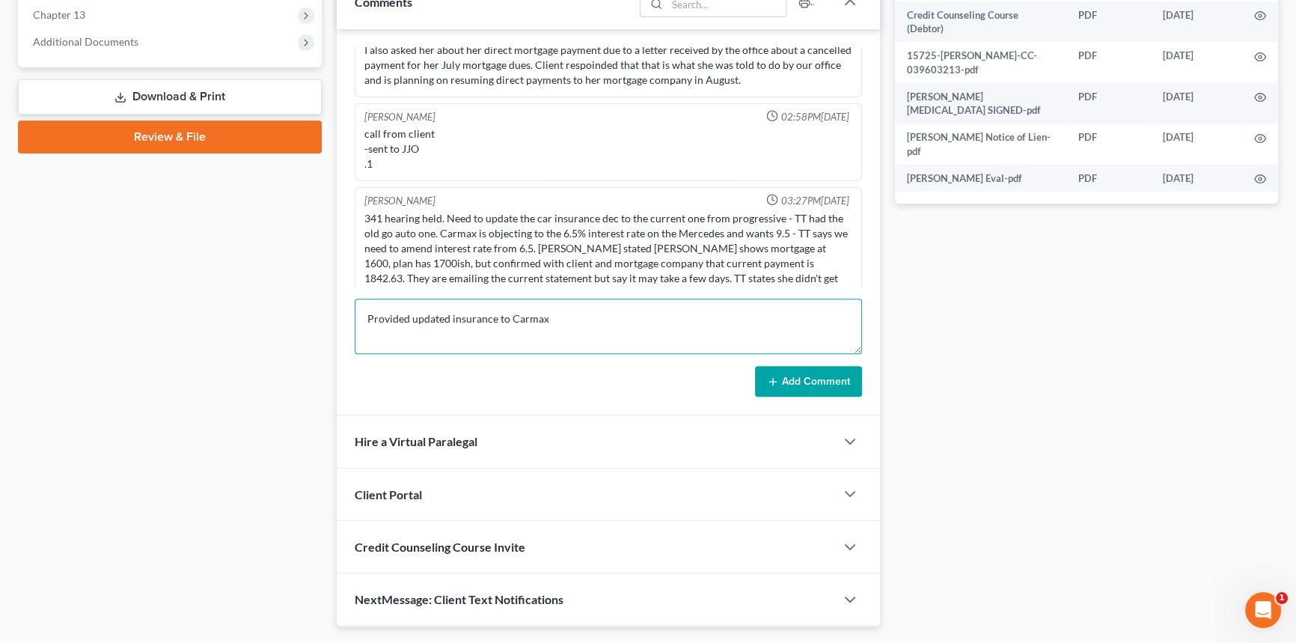
type textarea "Provided updated insurance to Carmax"
click at [809, 381] on button "Add Comment" at bounding box center [808, 381] width 107 height 31
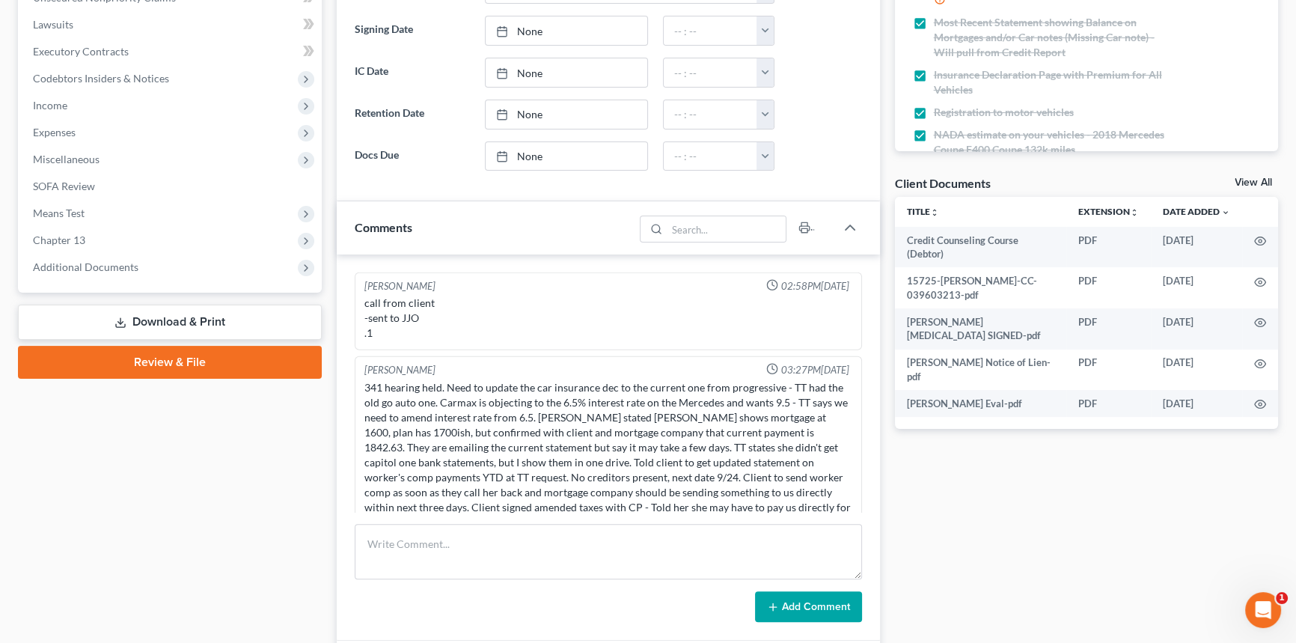
scroll to position [0, 0]
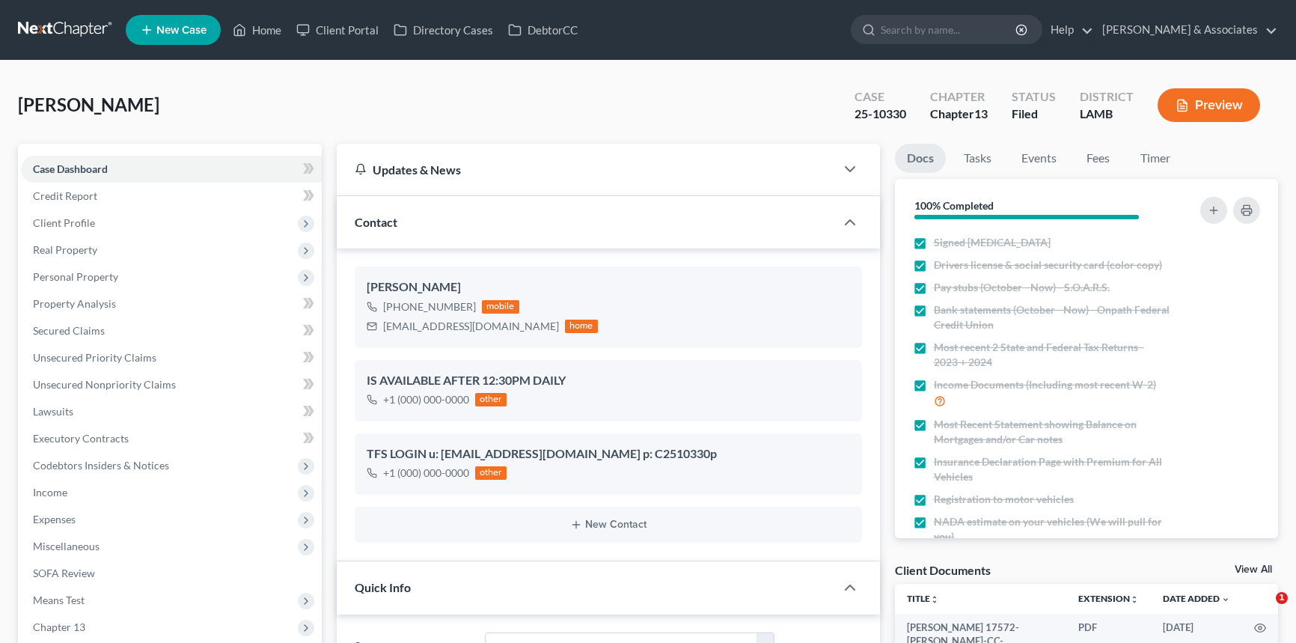
select select "8"
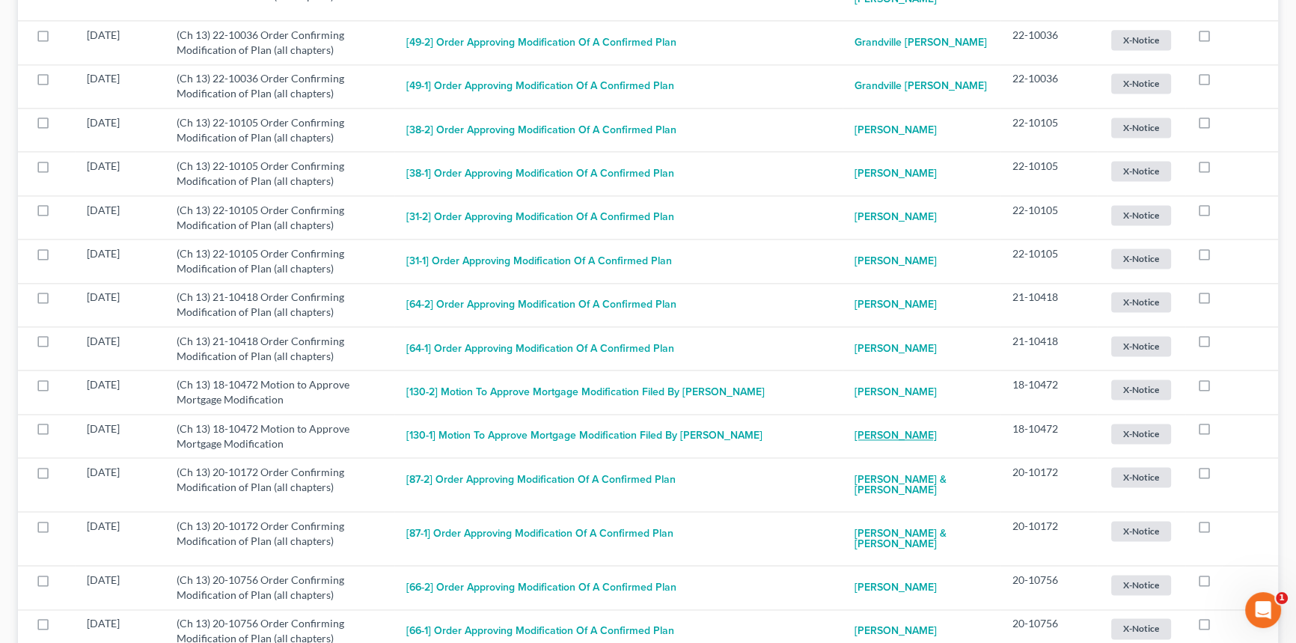
scroll to position [2087, 0]
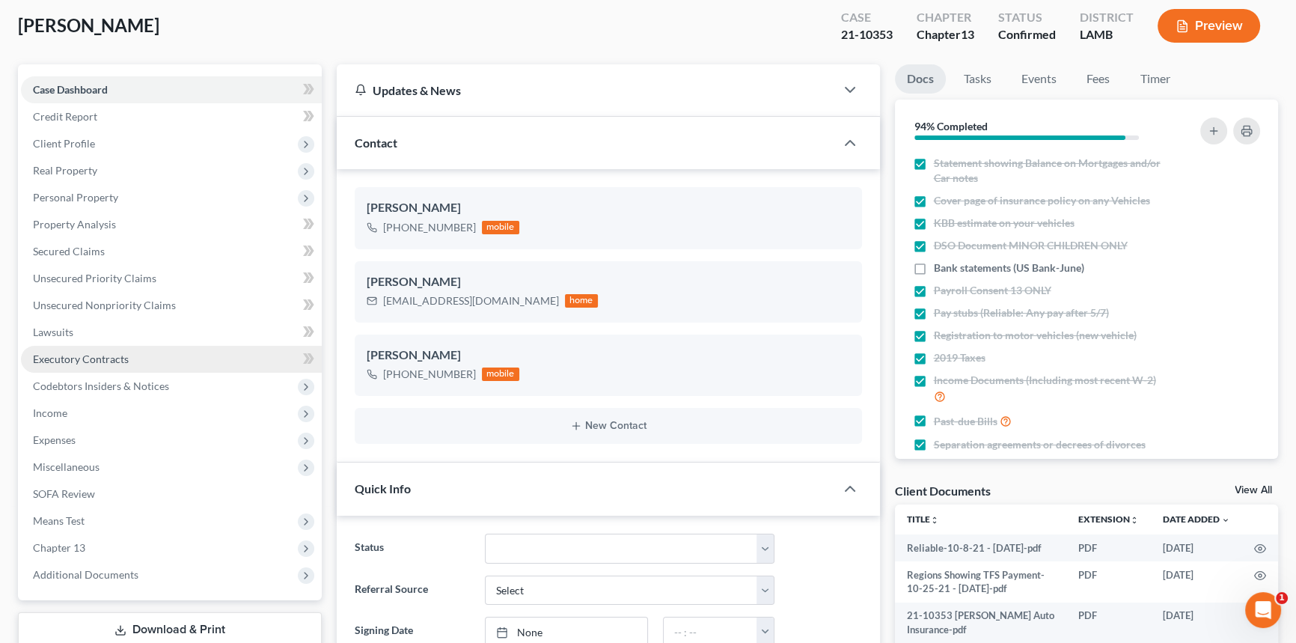
scroll to position [67, 0]
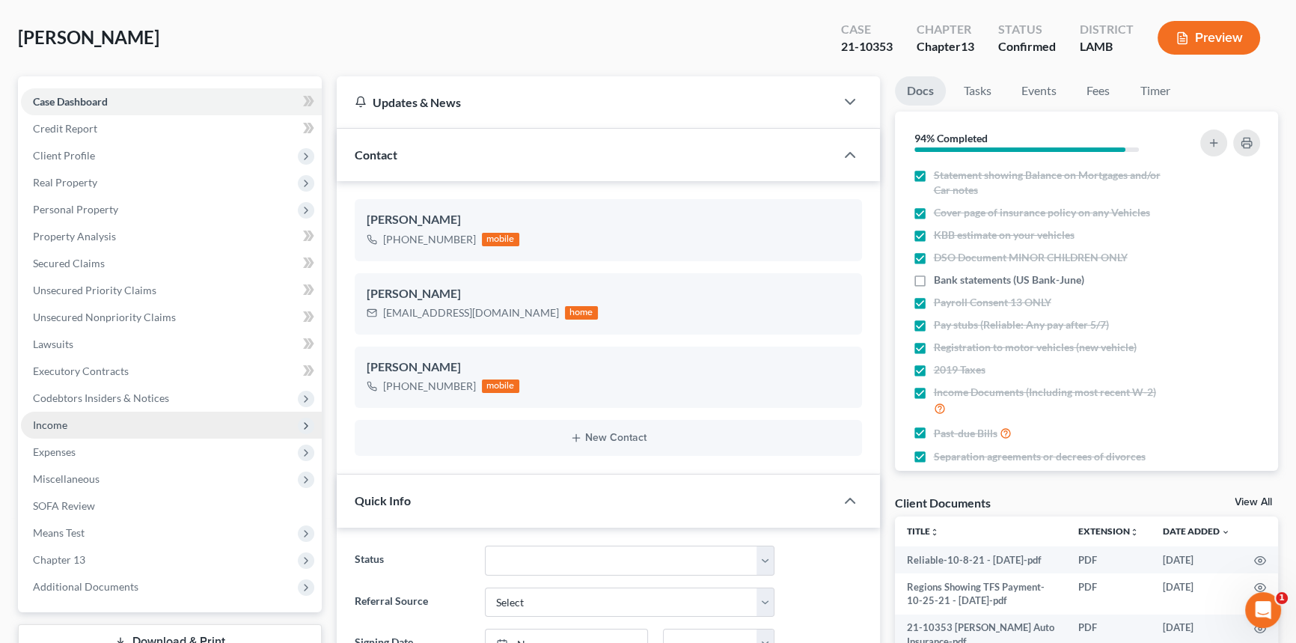
click at [66, 420] on span "Income" at bounding box center [50, 424] width 34 height 13
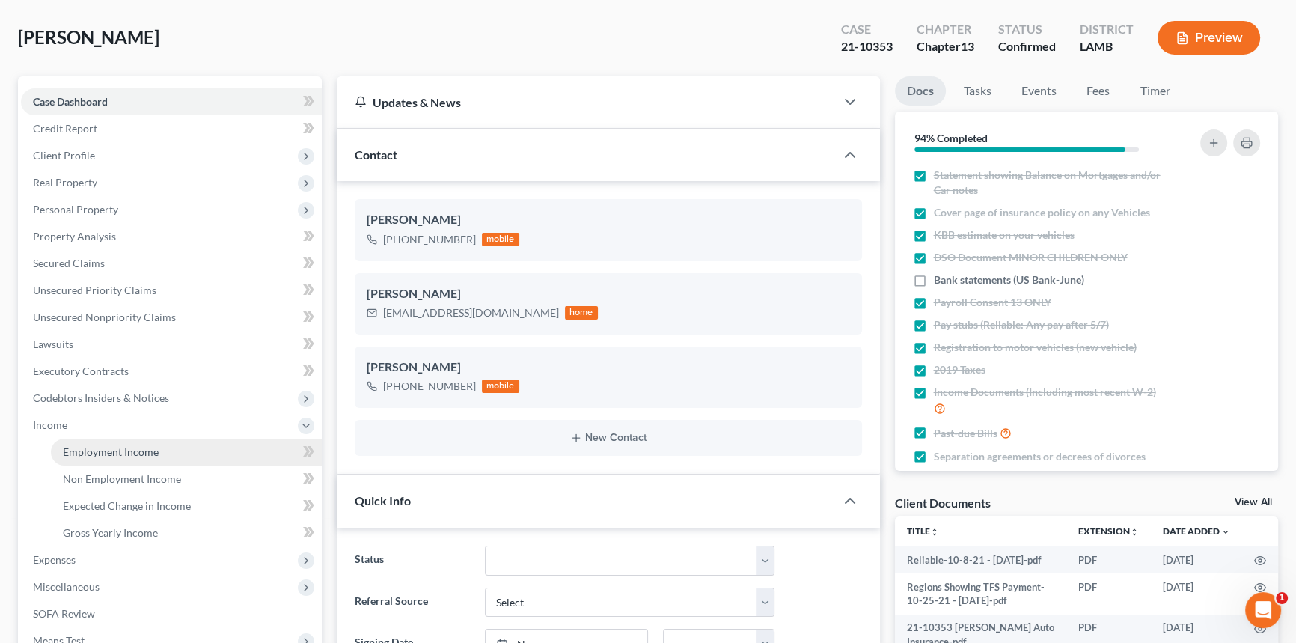
click at [82, 450] on span "Employment Income" at bounding box center [111, 451] width 96 height 13
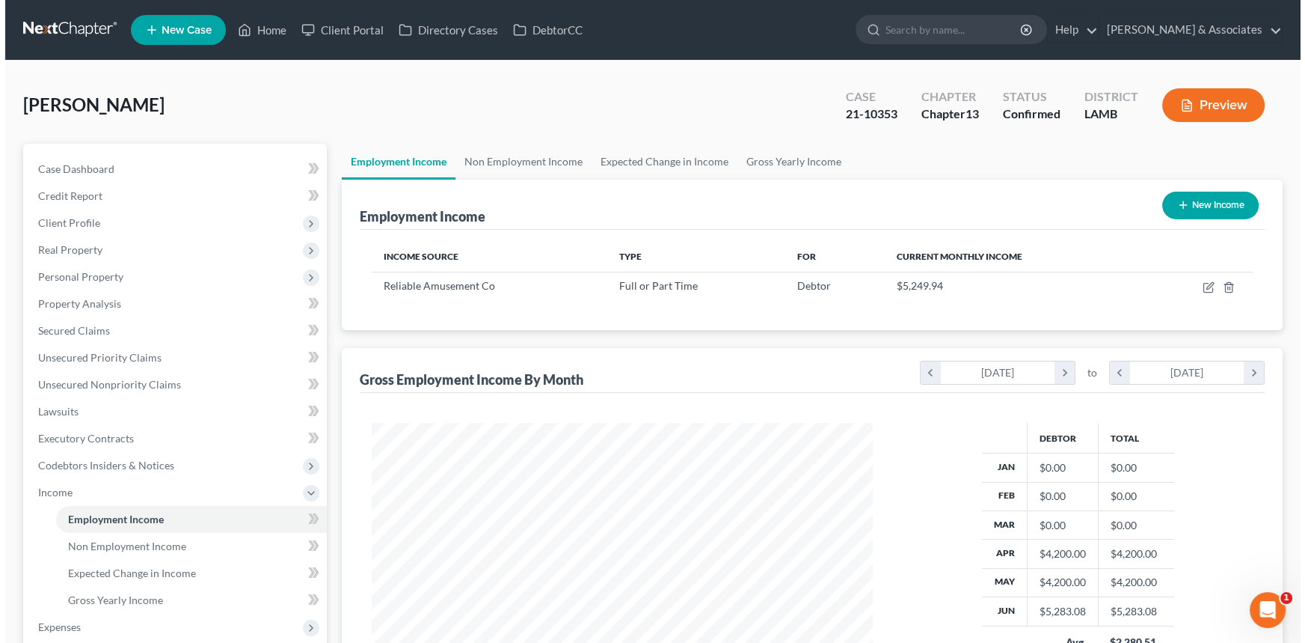
scroll to position [268, 531]
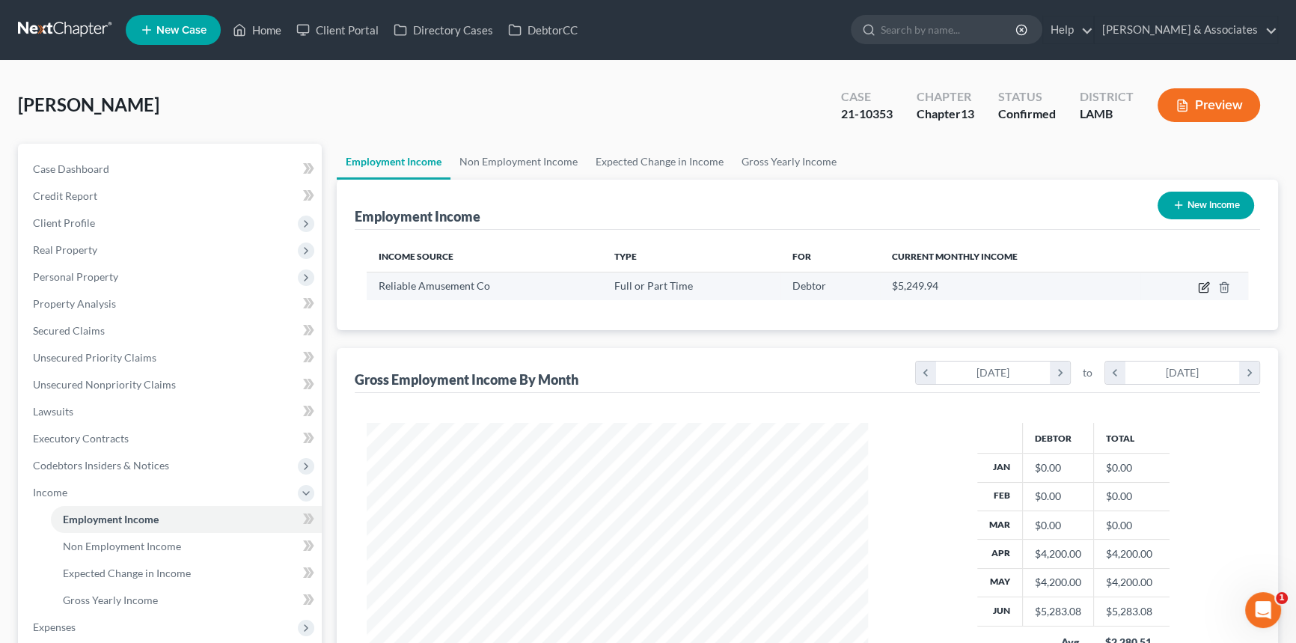
click at [1199, 287] on icon "button" at bounding box center [1204, 287] width 12 height 12
select select "0"
select select "19"
select select "2"
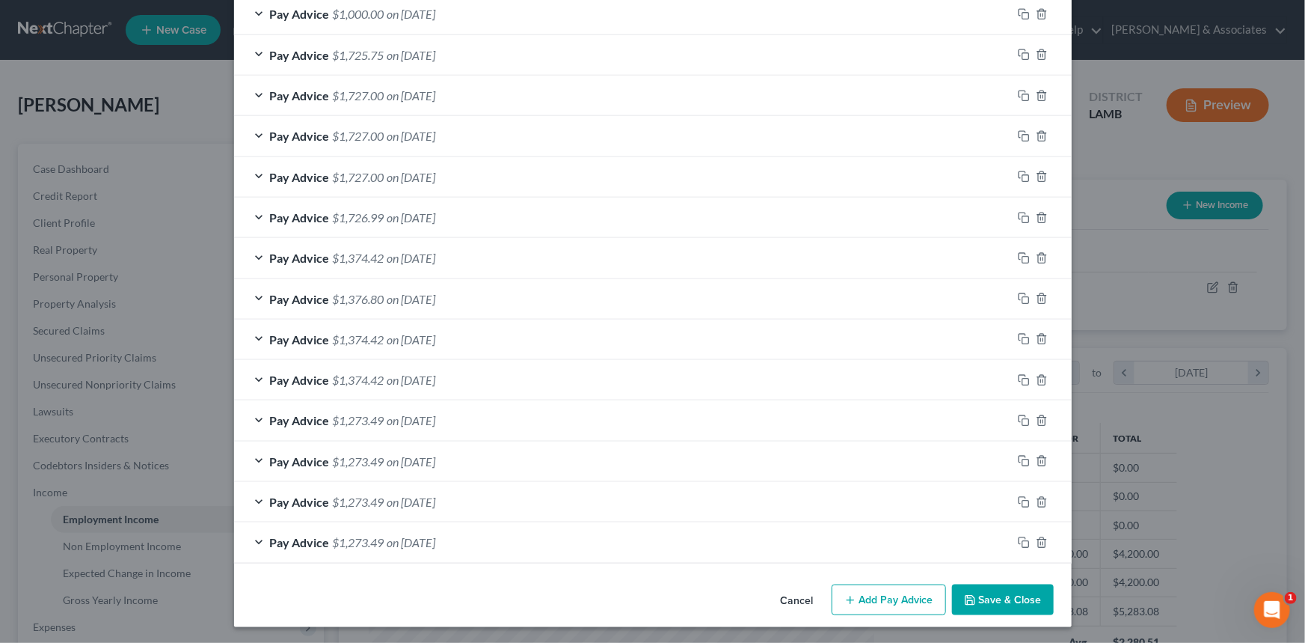
scroll to position [72, 0]
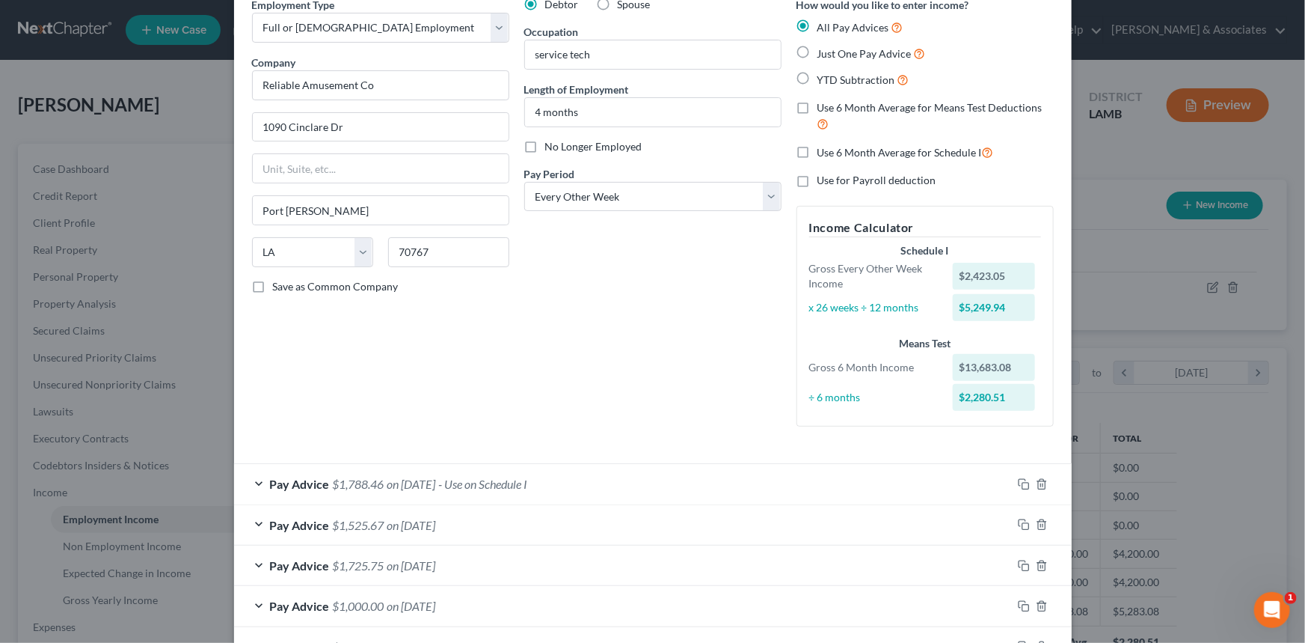
click at [521, 477] on span "- Use on Schedule I" at bounding box center [483, 483] width 89 height 14
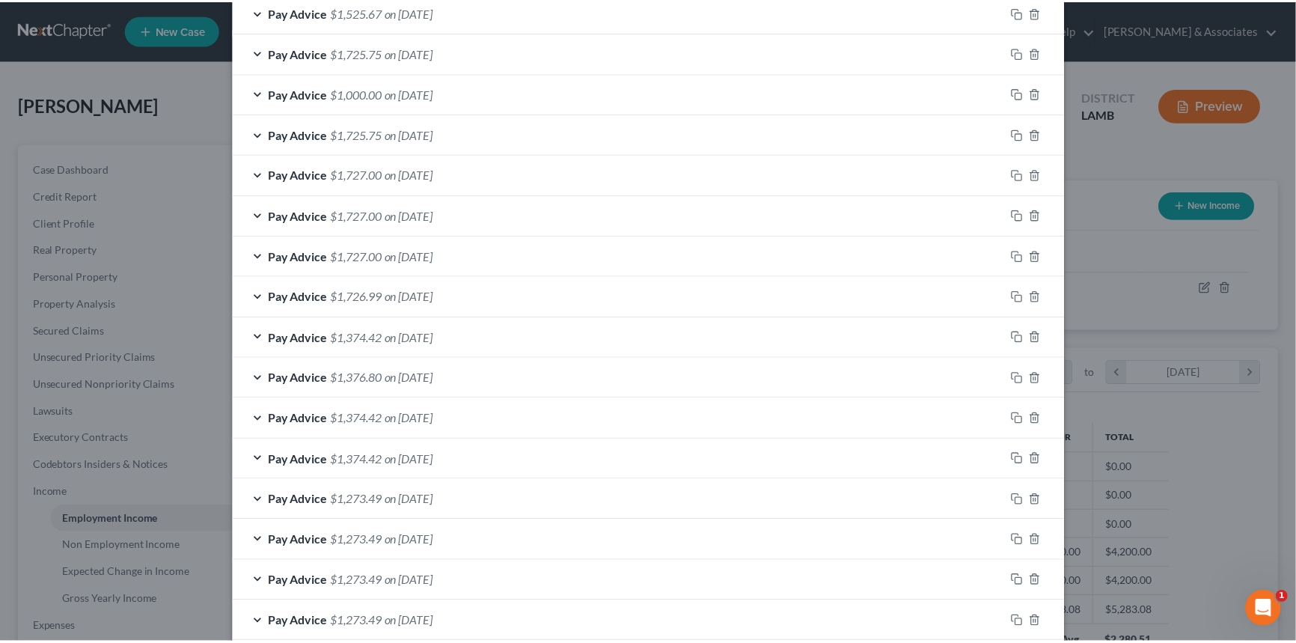
scroll to position [1113, 0]
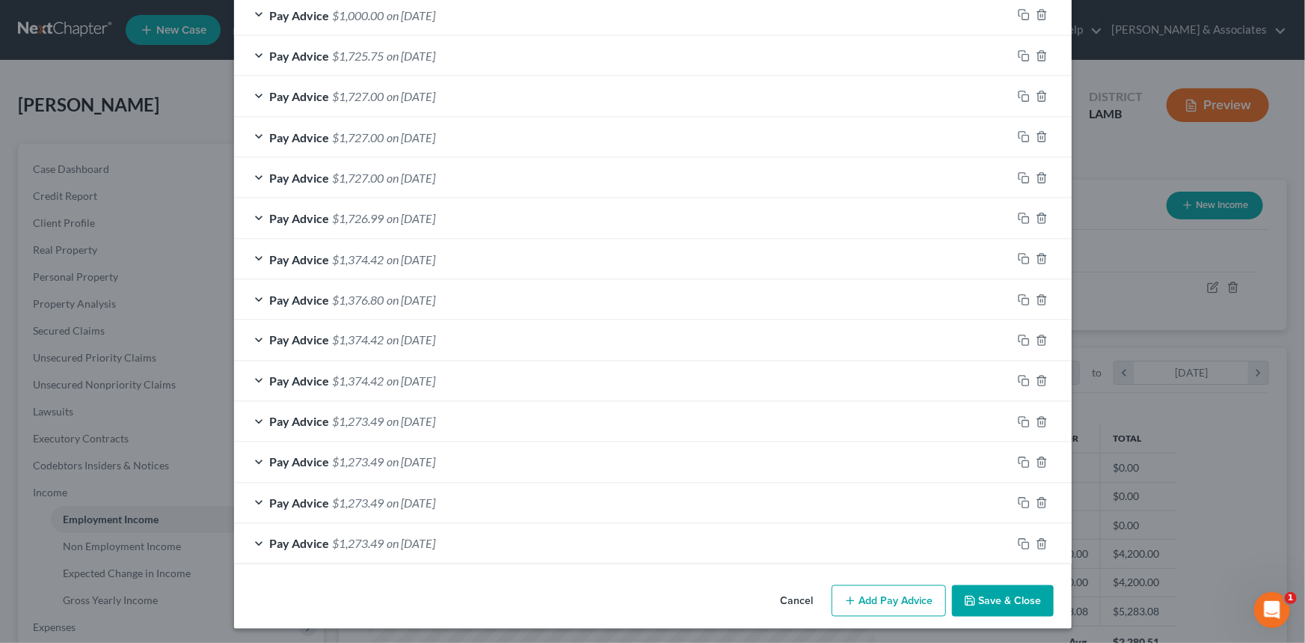
click at [965, 604] on button "Save & Close" at bounding box center [1003, 600] width 102 height 31
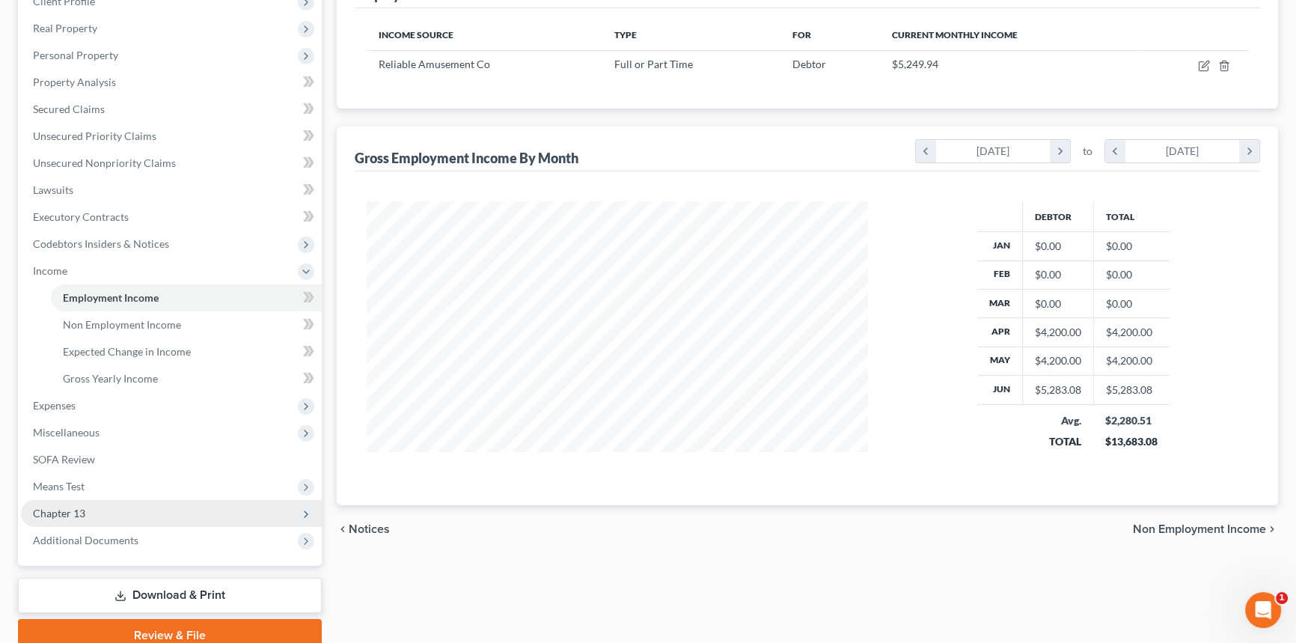
scroll to position [272, 0]
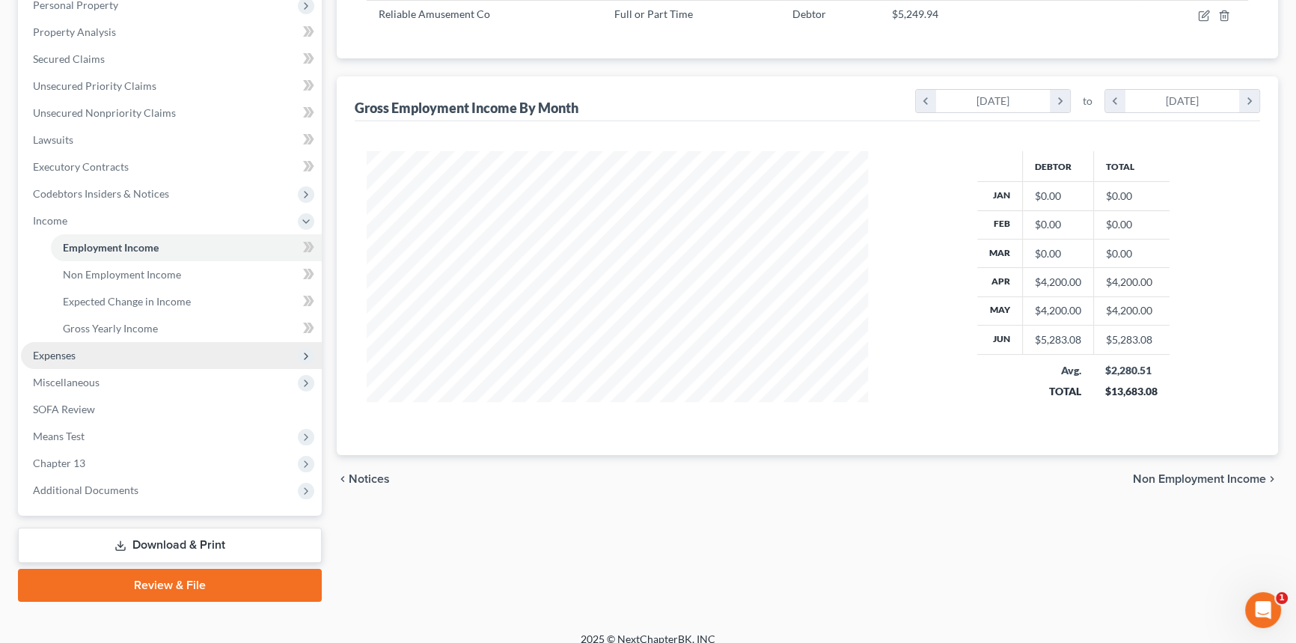
click at [58, 366] on span "Expenses" at bounding box center [171, 355] width 301 height 27
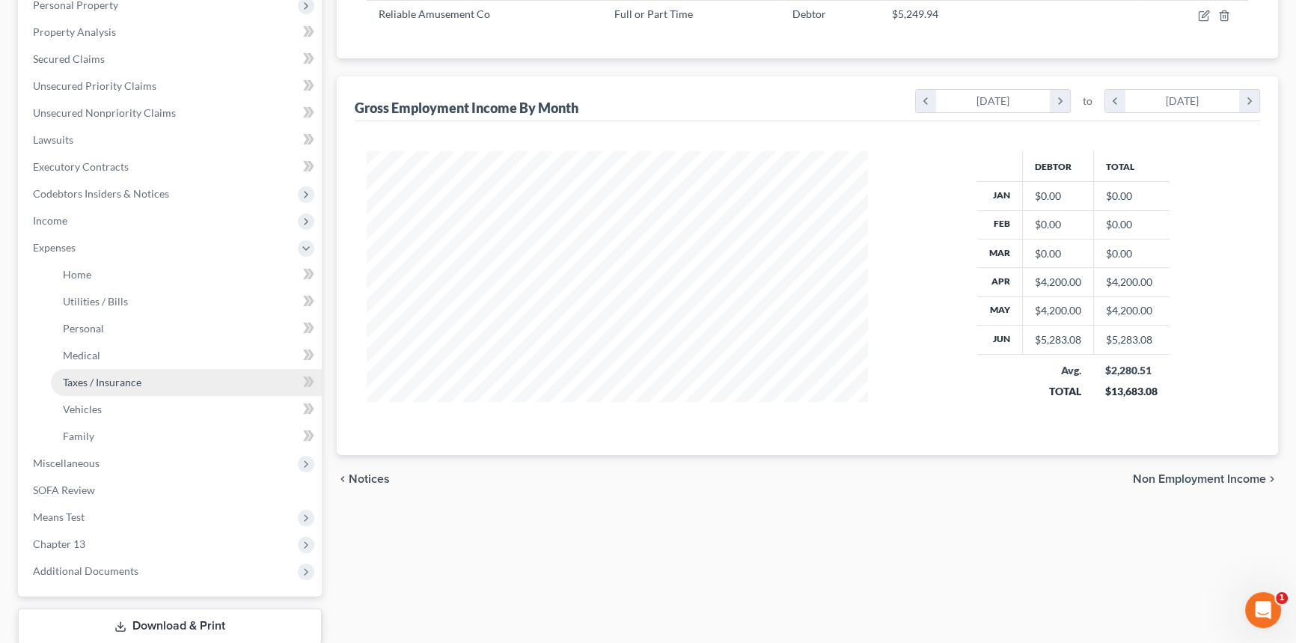
click at [76, 382] on span "Taxes / Insurance" at bounding box center [102, 381] width 79 height 13
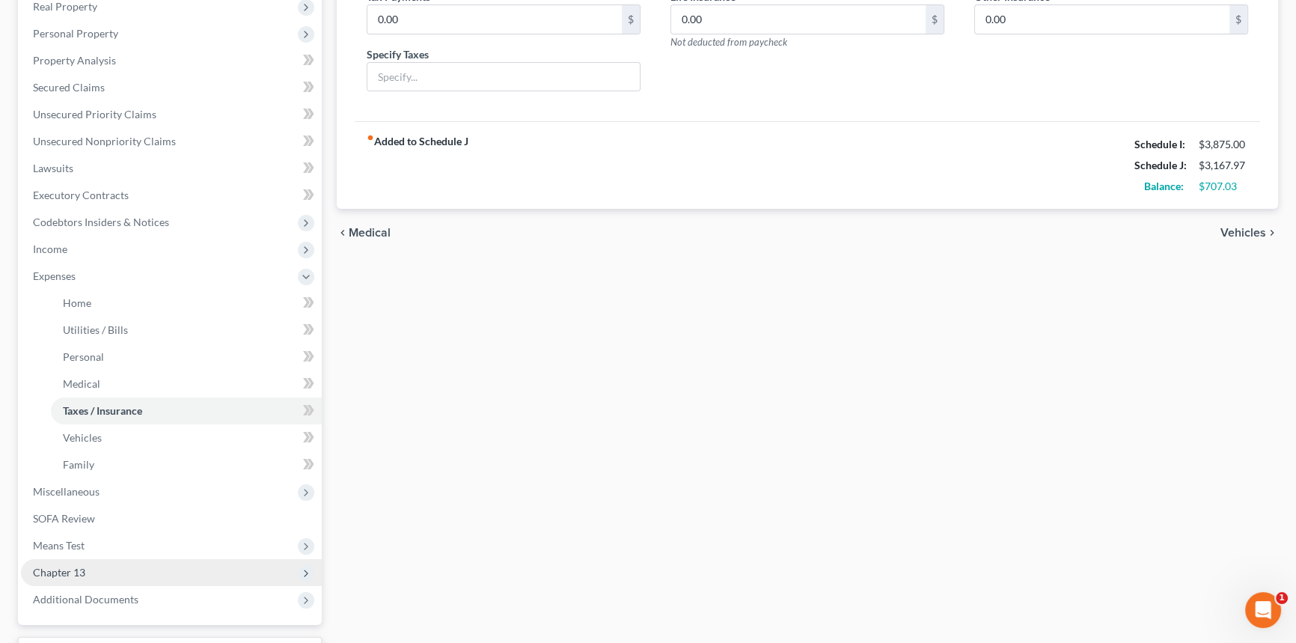
scroll to position [367, 0]
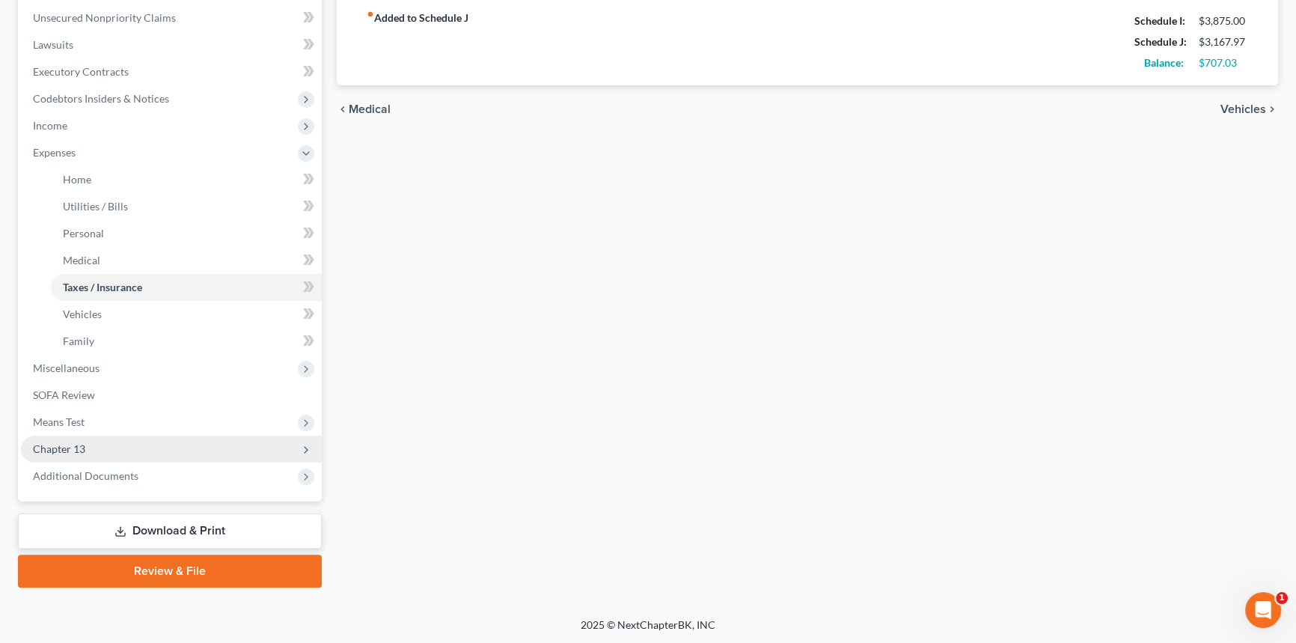
click at [129, 449] on span "Chapter 13" at bounding box center [171, 448] width 301 height 27
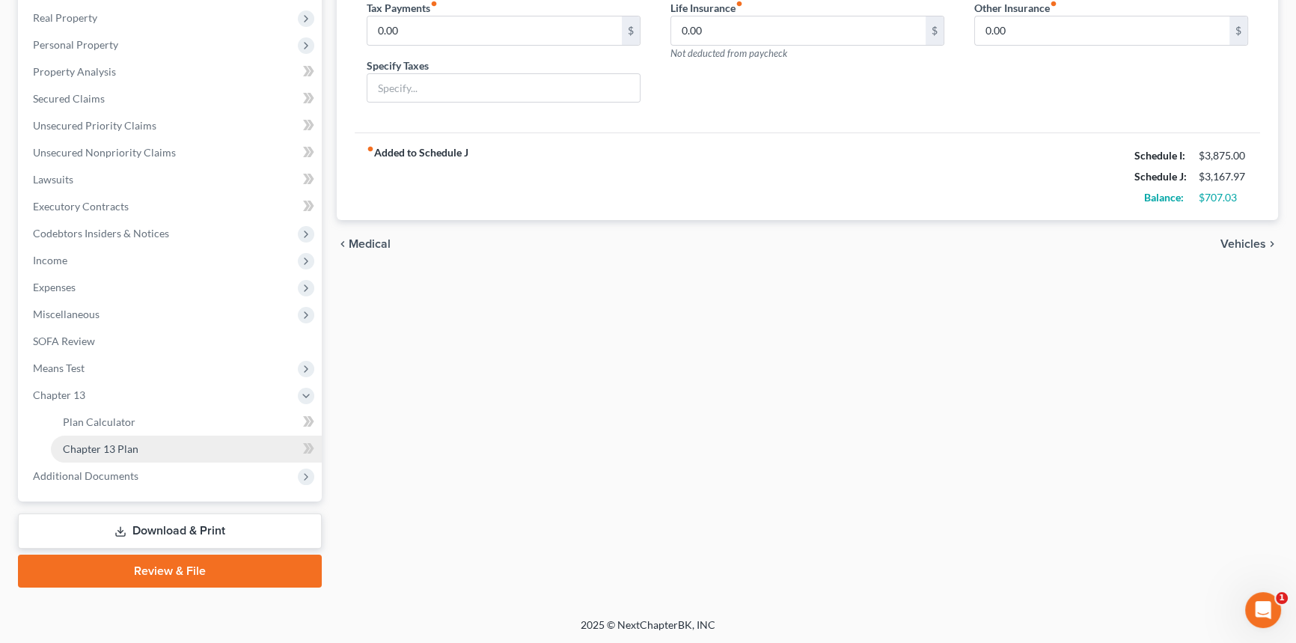
click at [132, 451] on span "Chapter 13 Plan" at bounding box center [101, 448] width 76 height 13
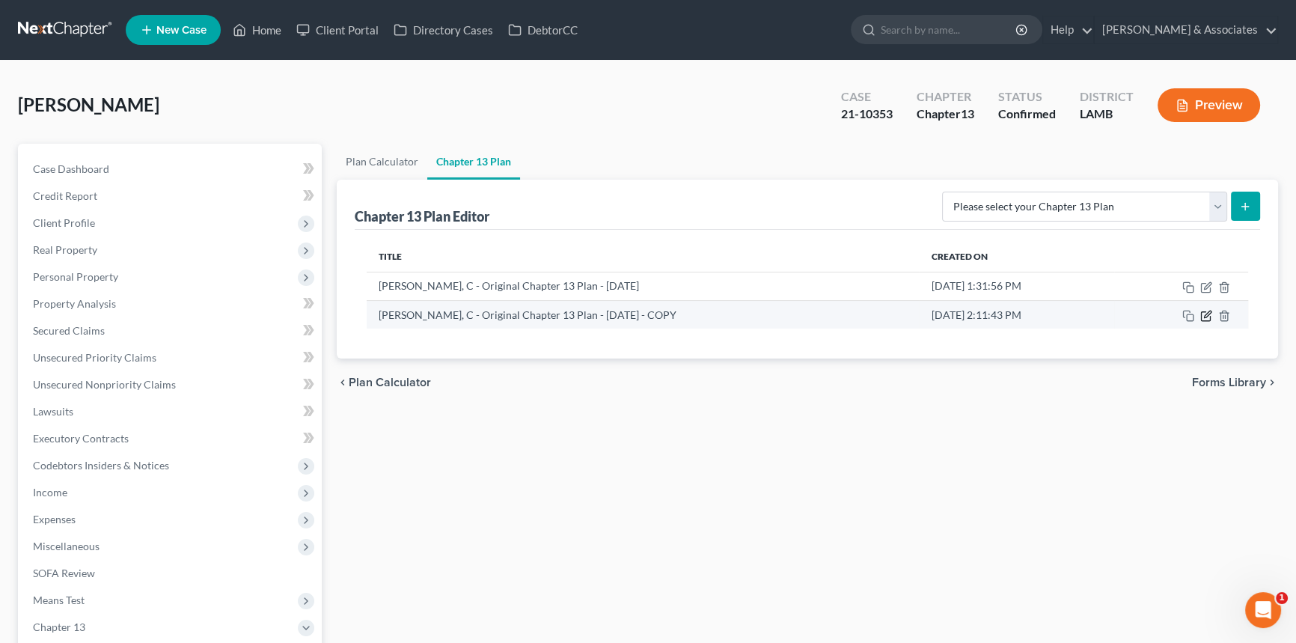
click at [1205, 319] on icon "button" at bounding box center [1206, 316] width 12 height 12
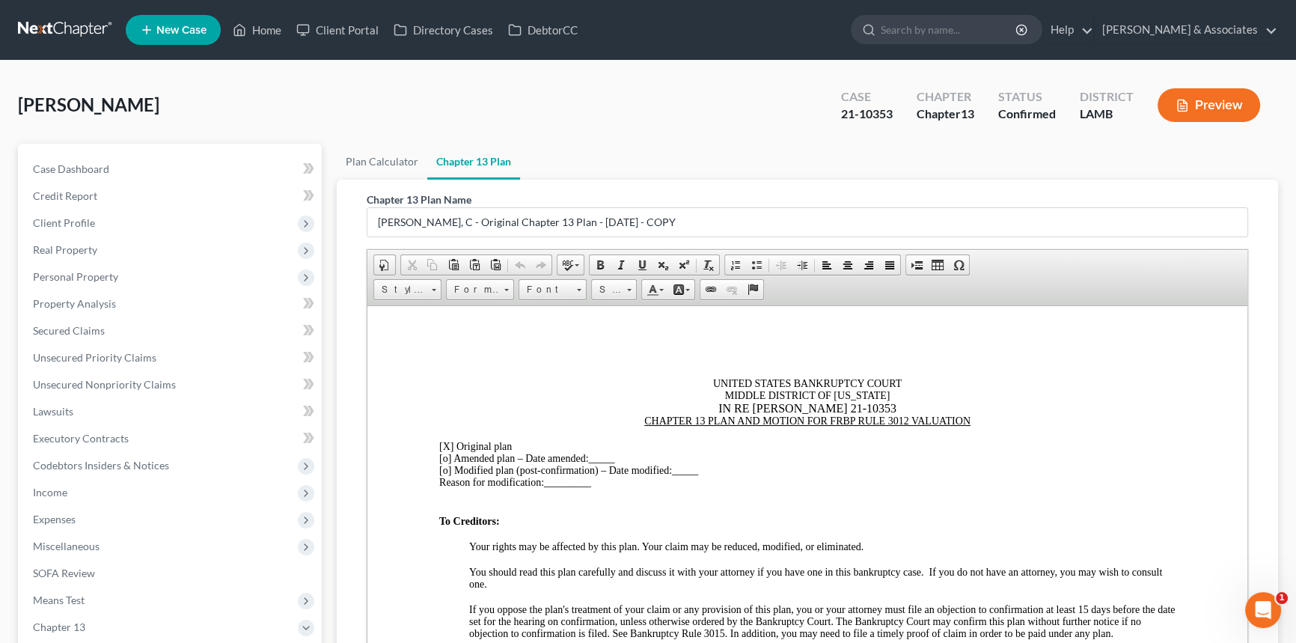
scroll to position [232, 0]
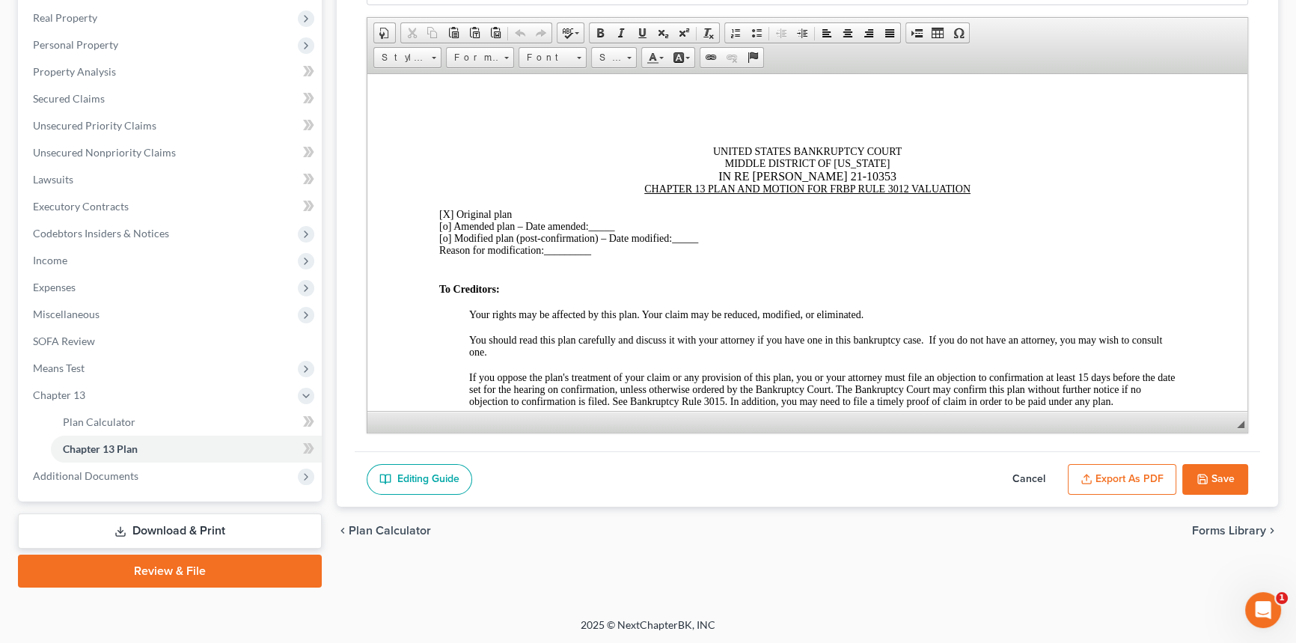
click at [1004, 479] on button "Cancel" at bounding box center [1029, 479] width 66 height 31
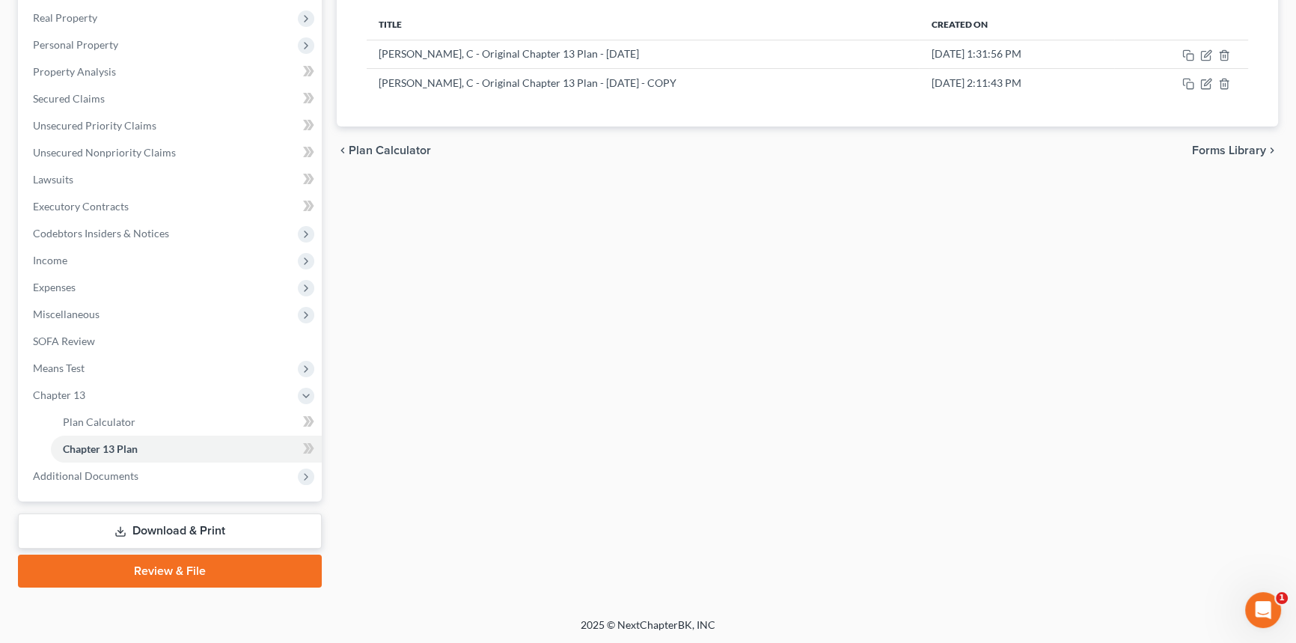
click at [201, 488] on div "Case Dashboard Payments Invoices Payments Payments Credit Report Client Profile…" at bounding box center [170, 206] width 304 height 589
click at [200, 479] on span "Additional Documents" at bounding box center [171, 475] width 301 height 27
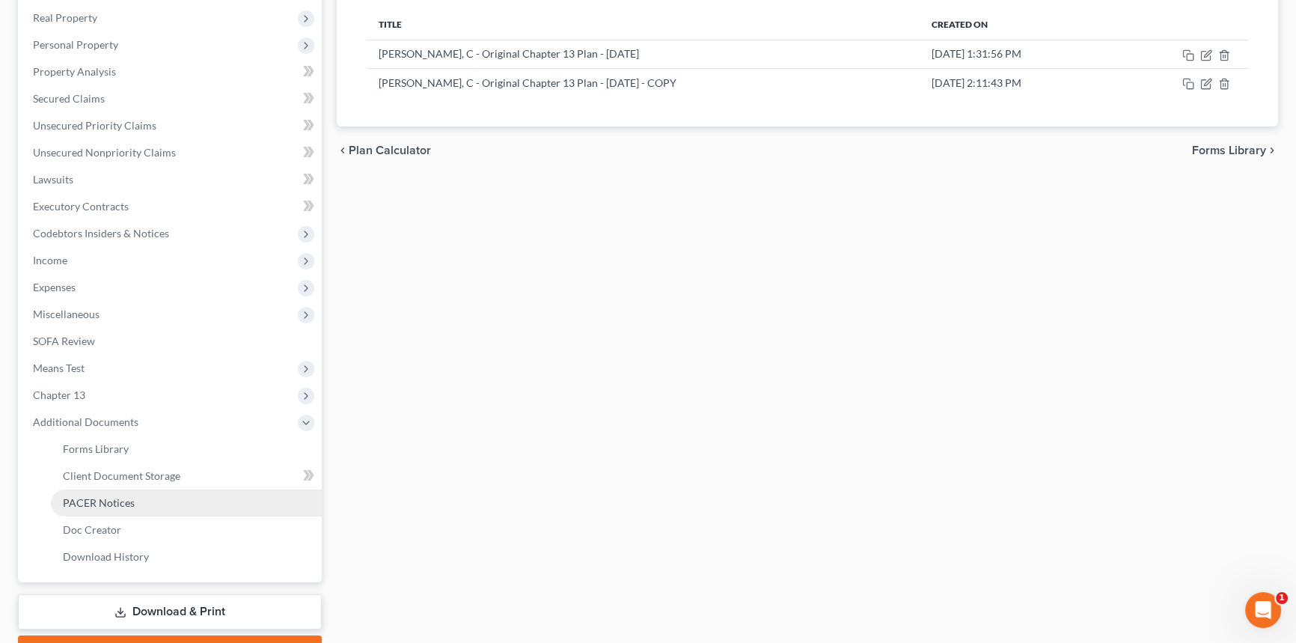
click at [133, 501] on link "PACER Notices" at bounding box center [186, 502] width 271 height 27
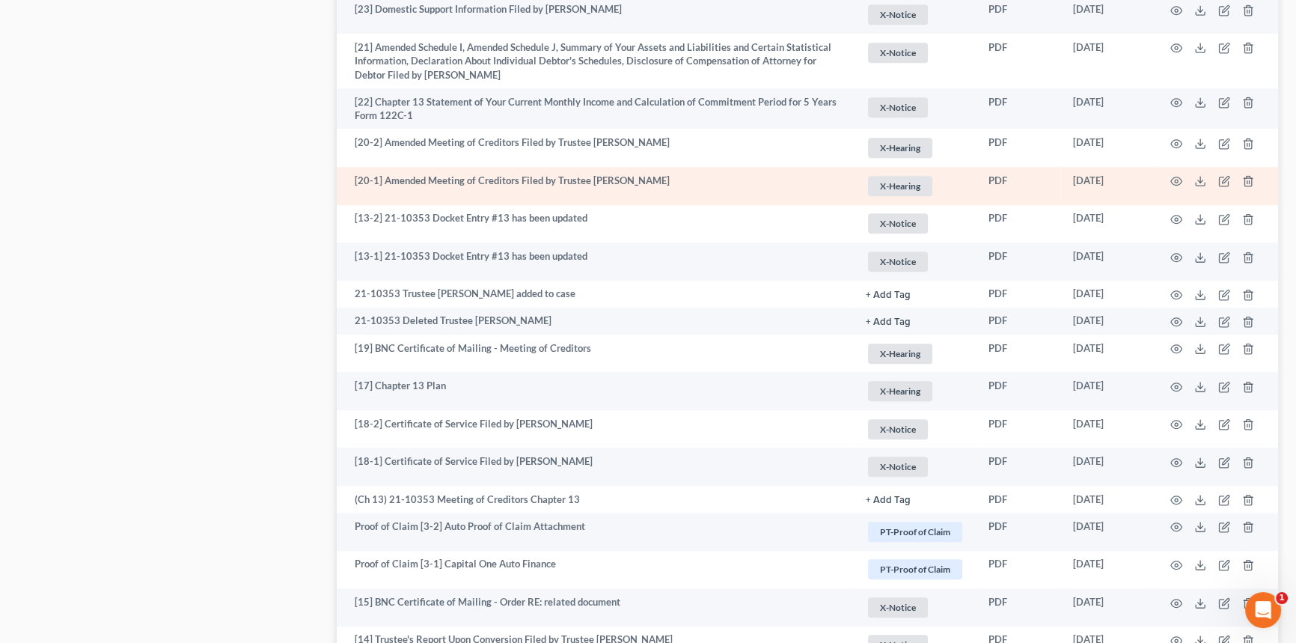
scroll to position [1292, 0]
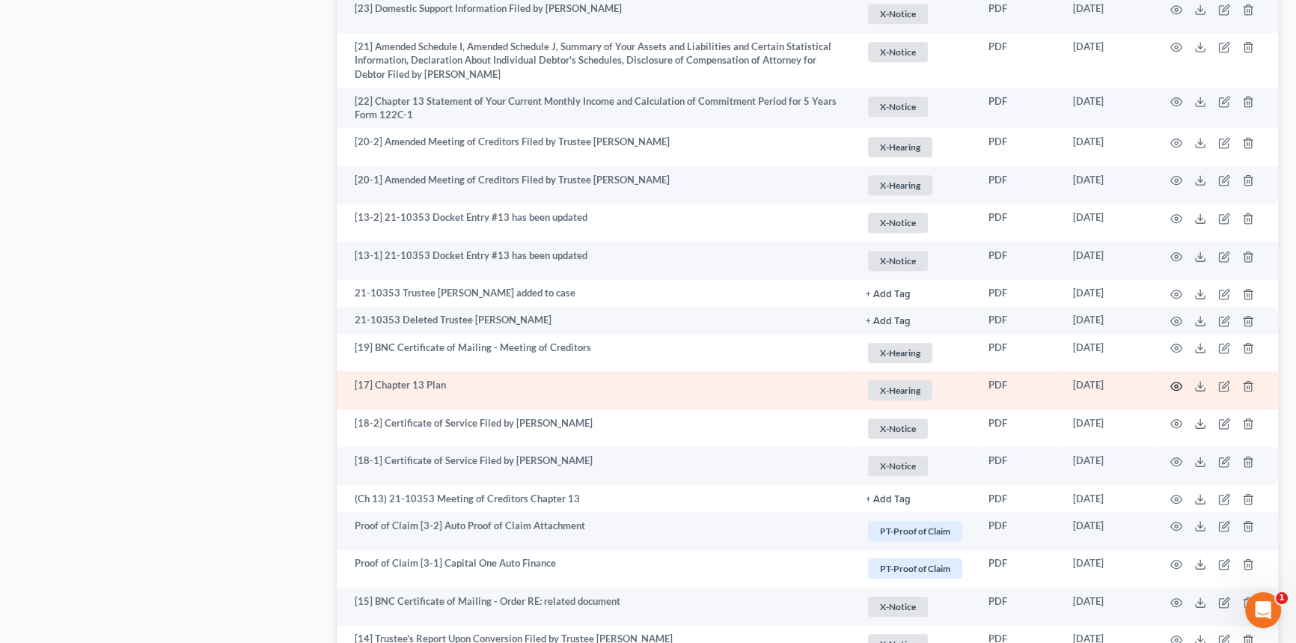
click at [1179, 381] on icon "button" at bounding box center [1176, 386] width 12 height 12
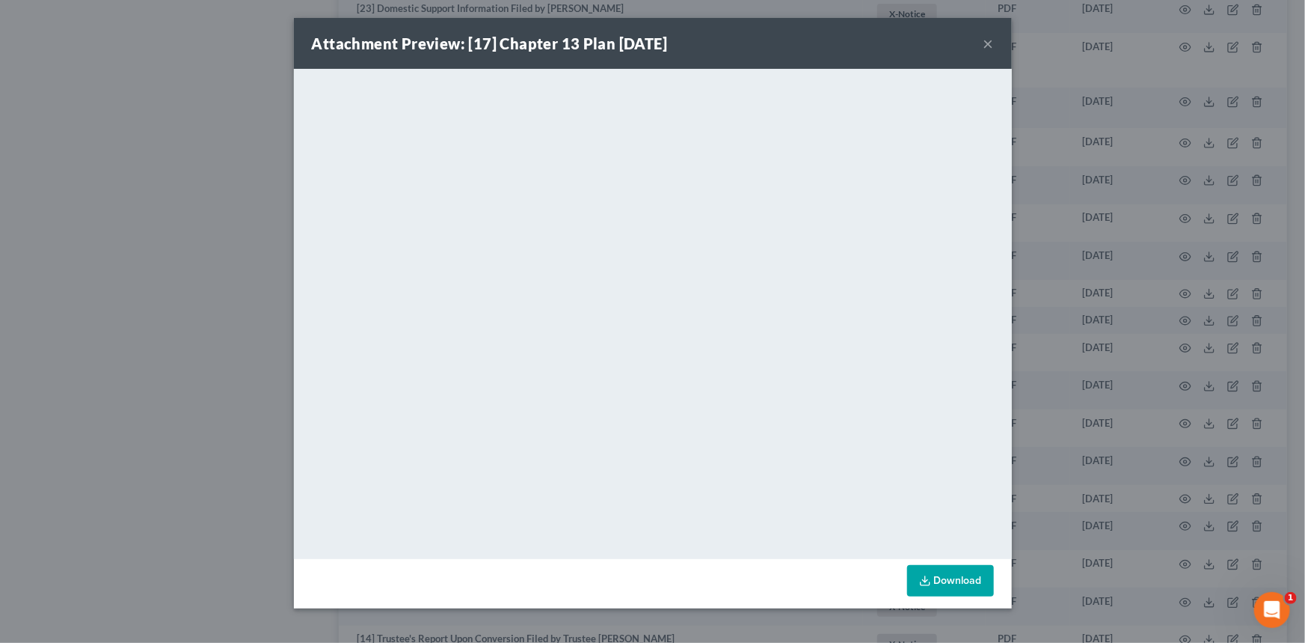
click at [991, 41] on button "×" at bounding box center [989, 43] width 10 height 18
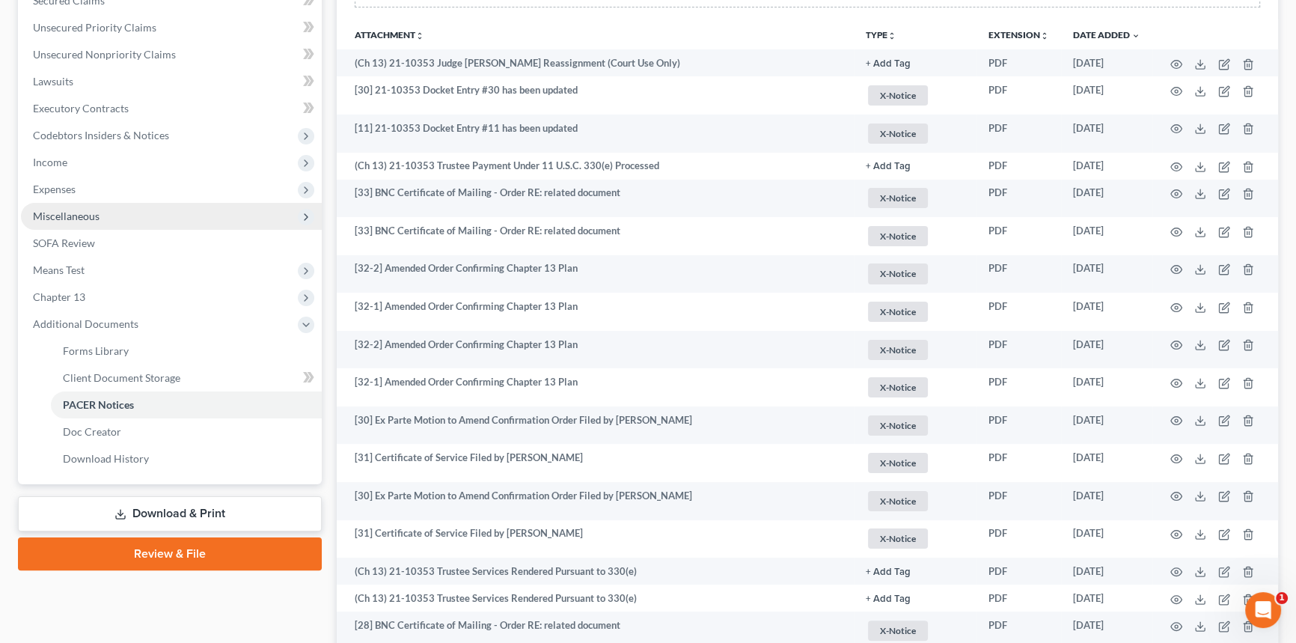
scroll to position [203, 0]
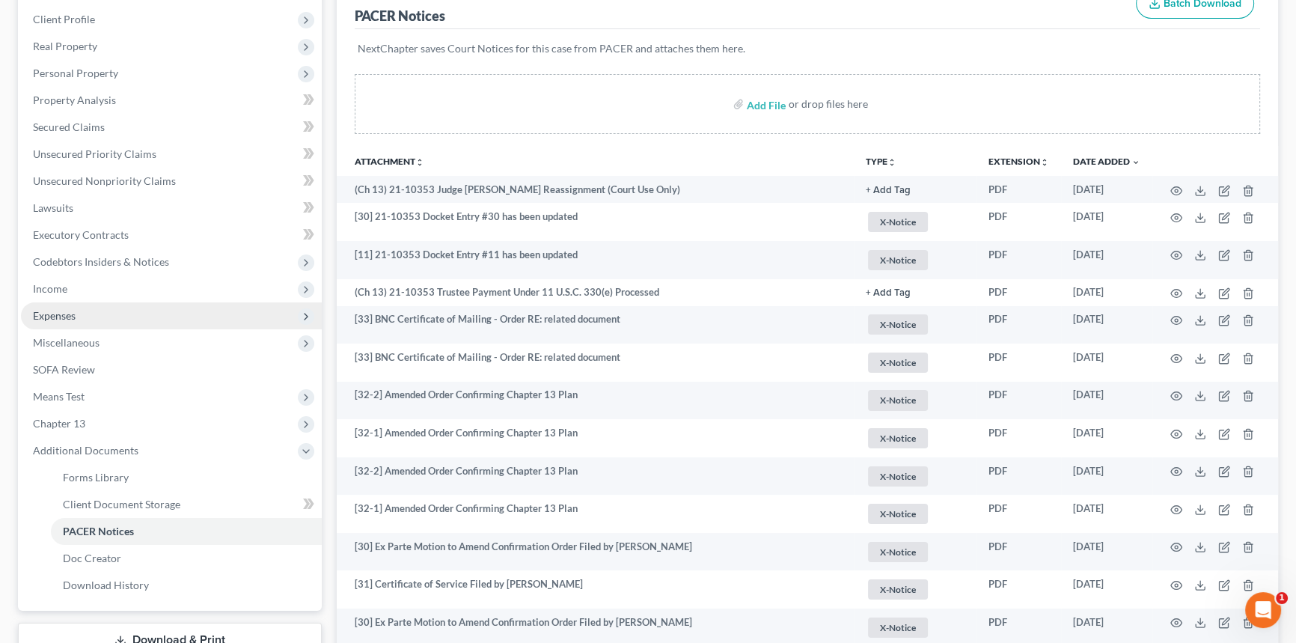
click at [79, 304] on span "Expenses" at bounding box center [171, 315] width 301 height 27
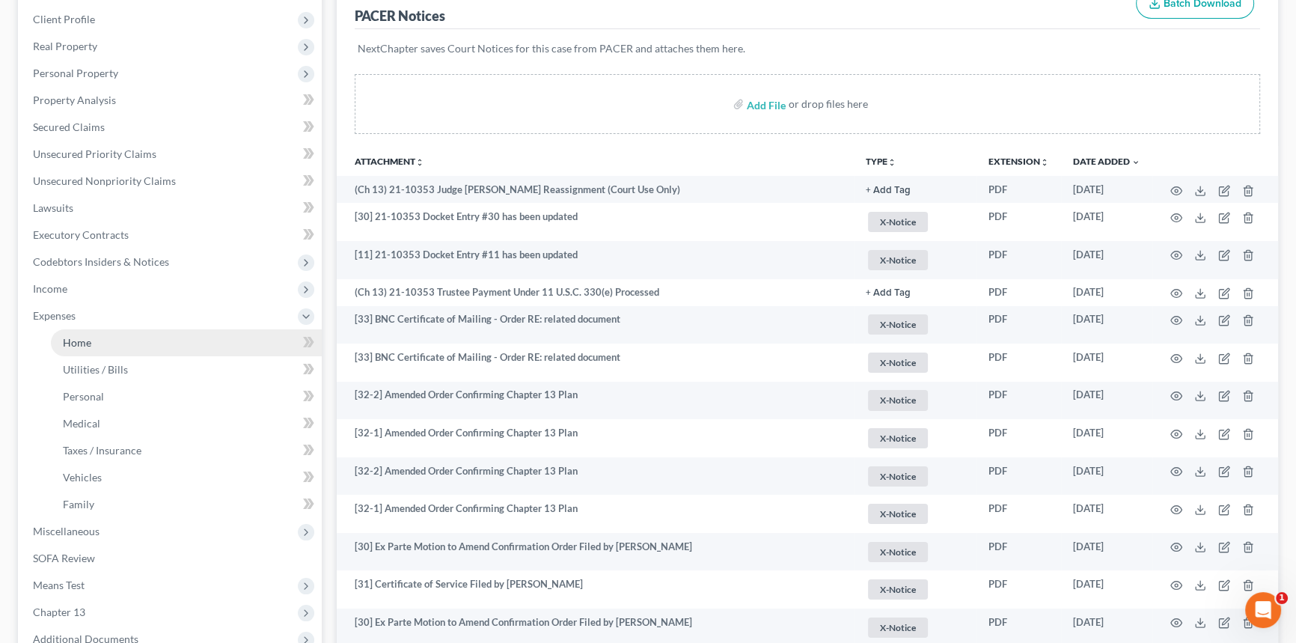
click at [85, 336] on span "Home" at bounding box center [77, 342] width 28 height 13
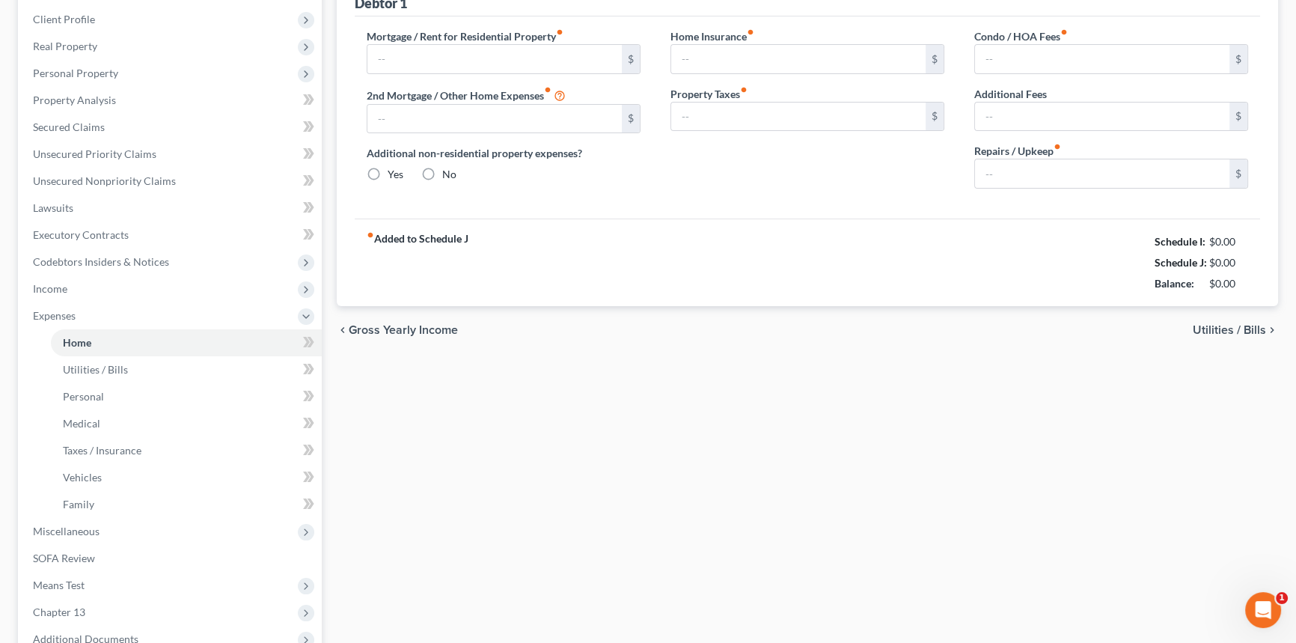
scroll to position [18, 0]
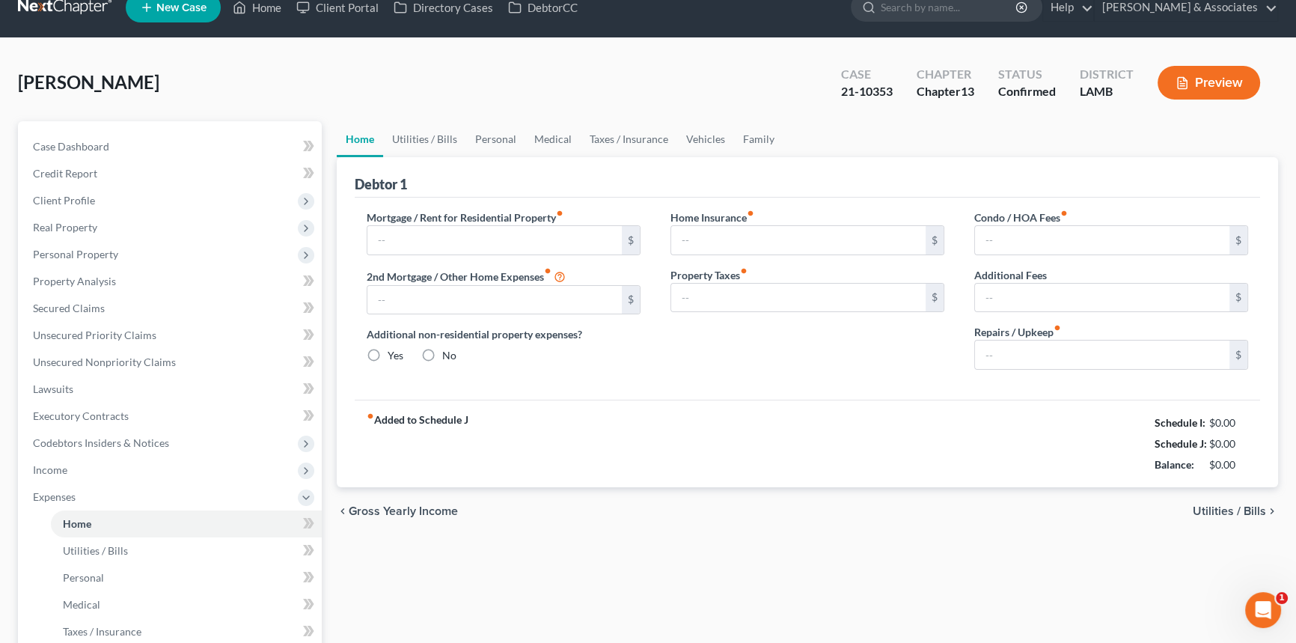
type input "1,034.47"
type input "0.00"
radio input "true"
type input "0.00"
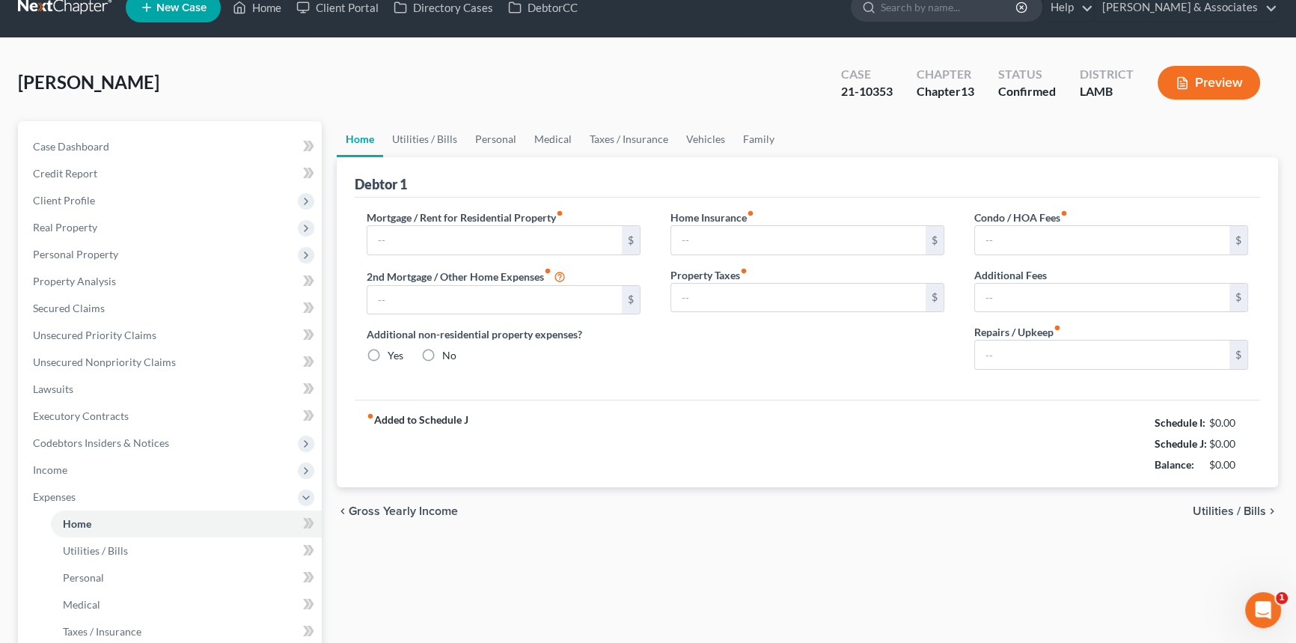
type input "0.00"
type input "75.00"
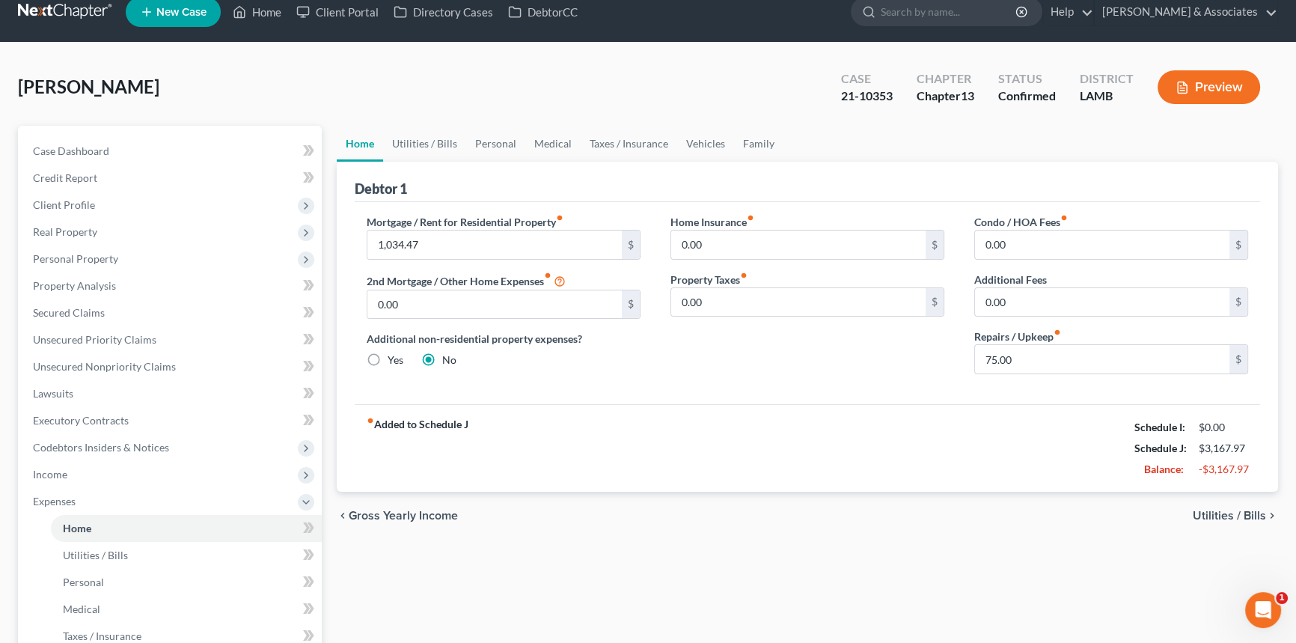
scroll to position [0, 0]
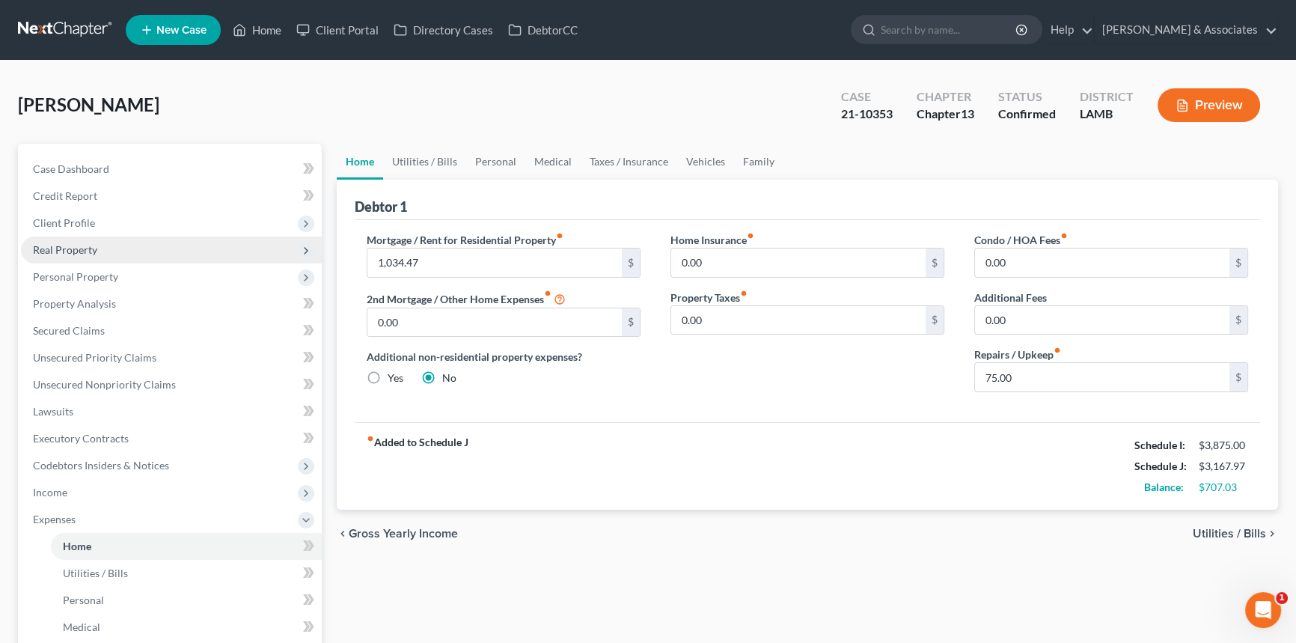
click at [181, 251] on span "Real Property" at bounding box center [171, 249] width 301 height 27
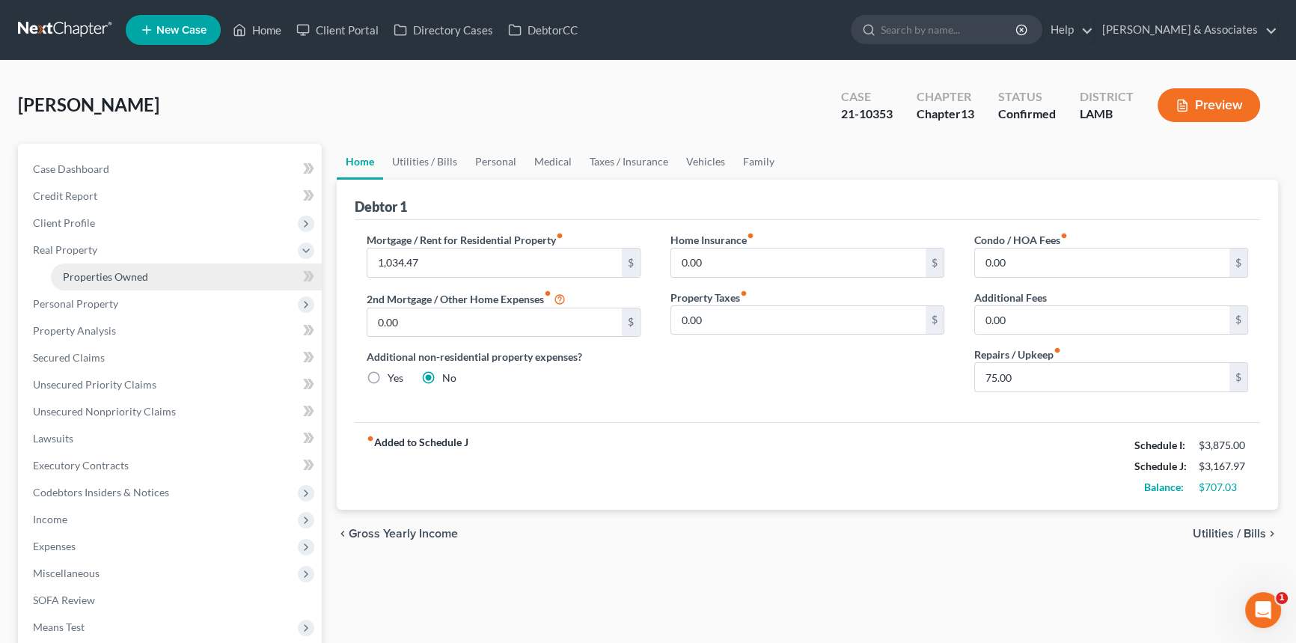
click at [169, 282] on link "Properties Owned" at bounding box center [186, 276] width 271 height 27
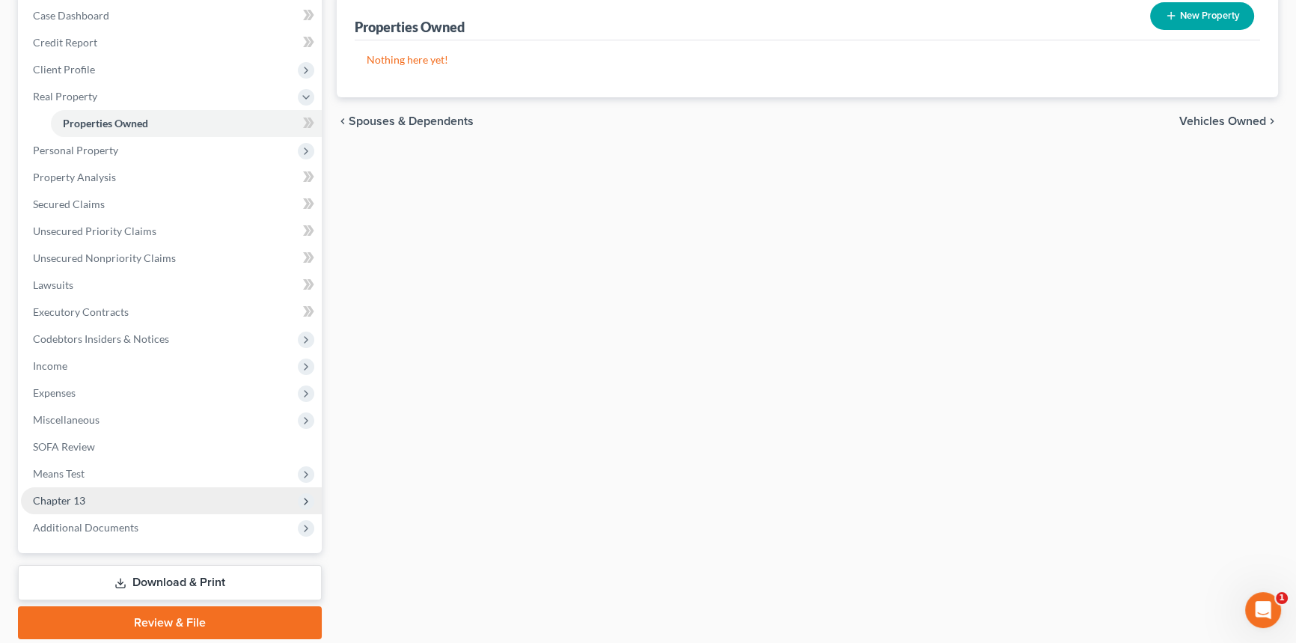
scroll to position [204, 0]
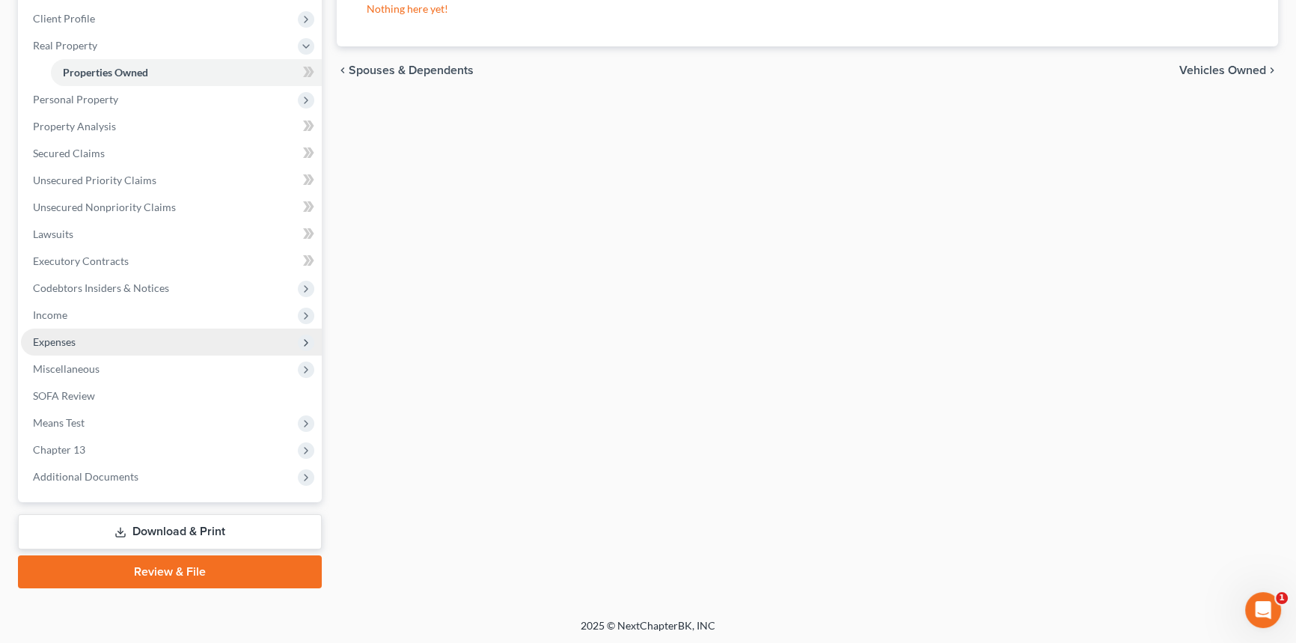
click at [82, 349] on span "Expenses" at bounding box center [171, 341] width 301 height 27
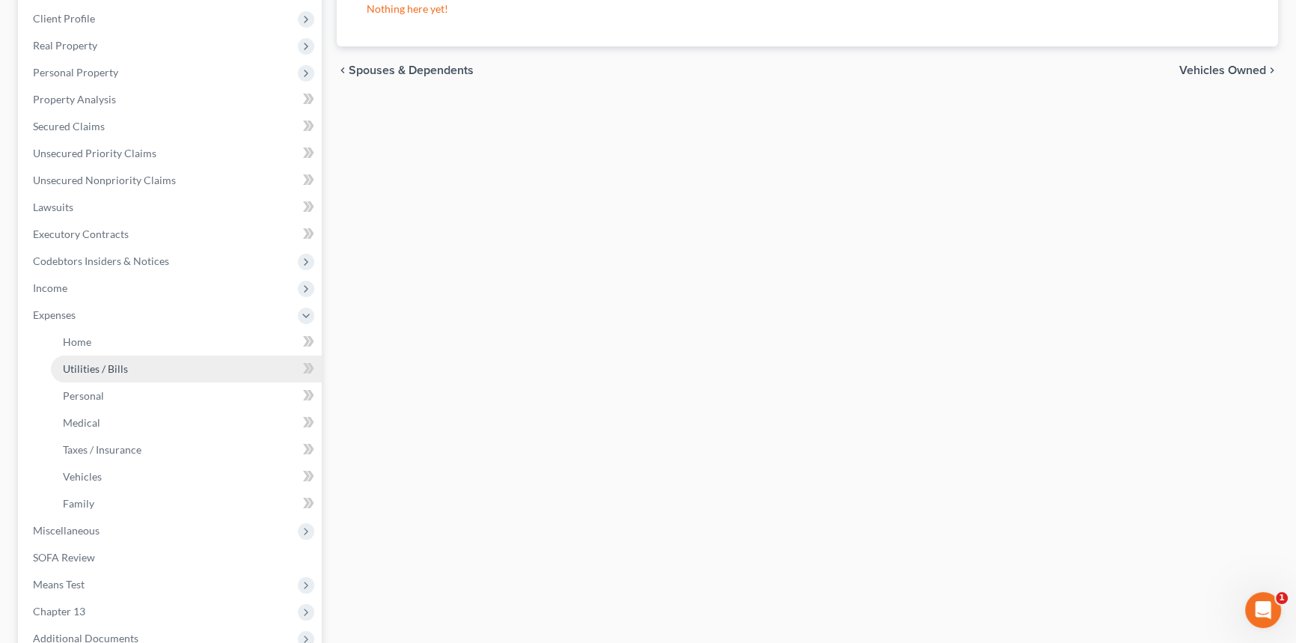
click at [82, 355] on link "Utilities / Bills" at bounding box center [186, 368] width 271 height 27
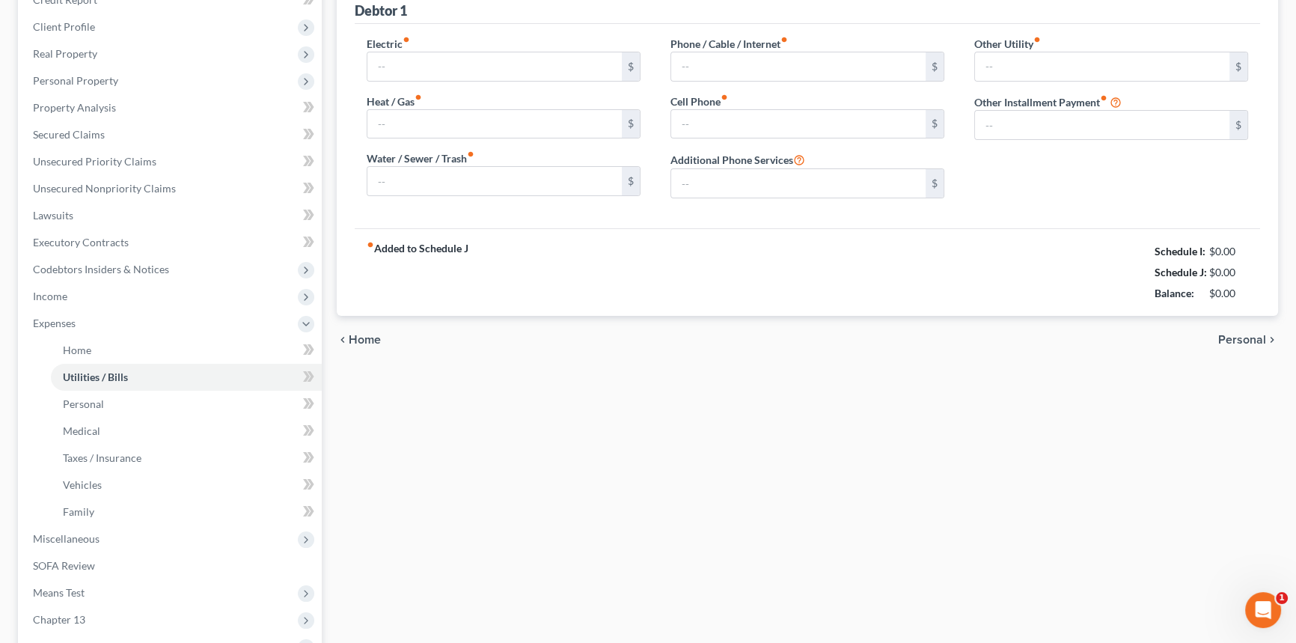
type input "180.00"
type input "75.00"
type input "120.00"
type input "230.00"
type input "110.00"
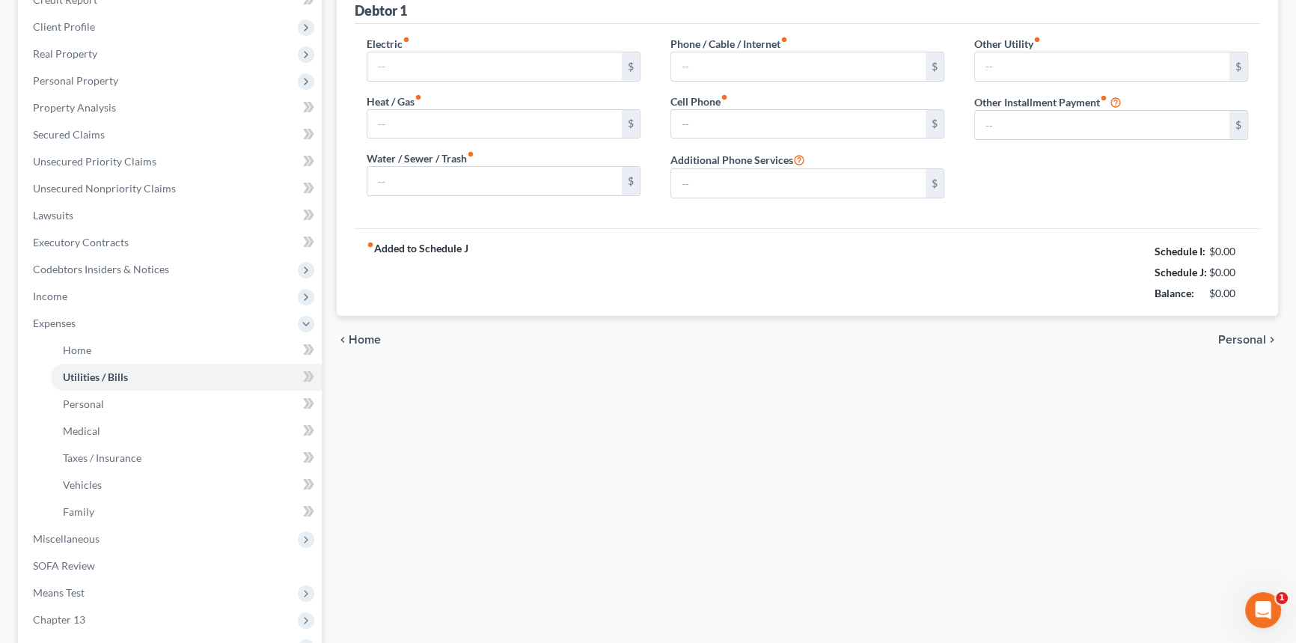
type input "0.00"
type input "100.00"
type input "lawn care"
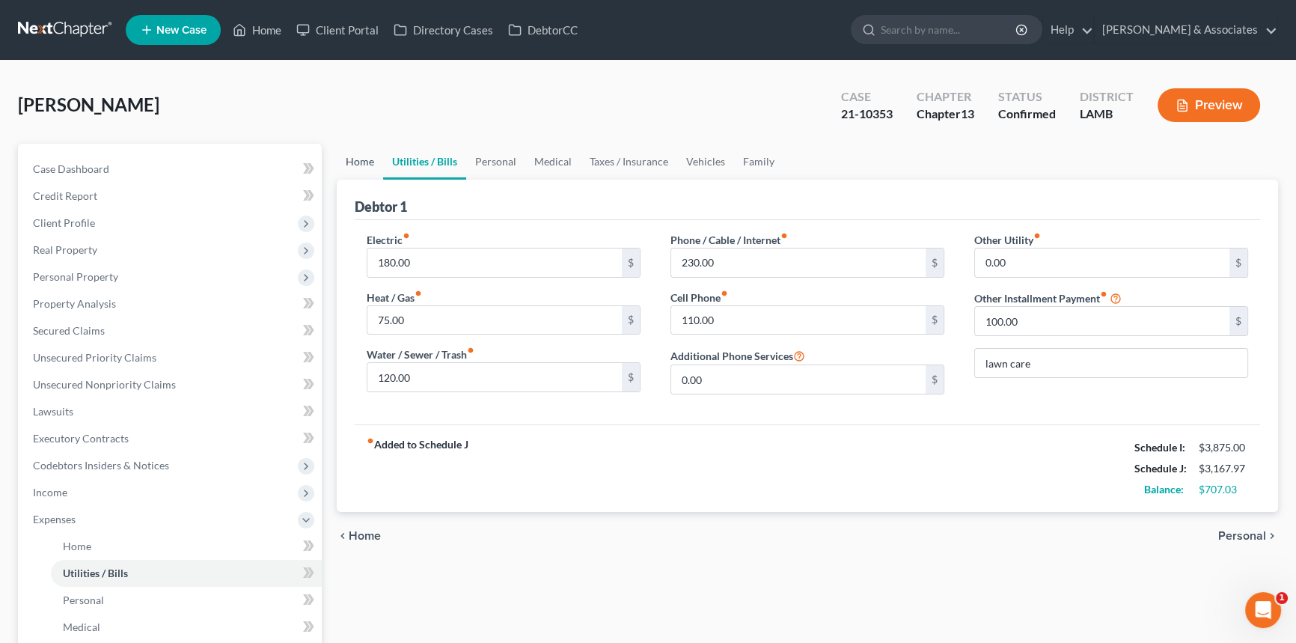
click at [354, 149] on link "Home" at bounding box center [360, 162] width 46 height 36
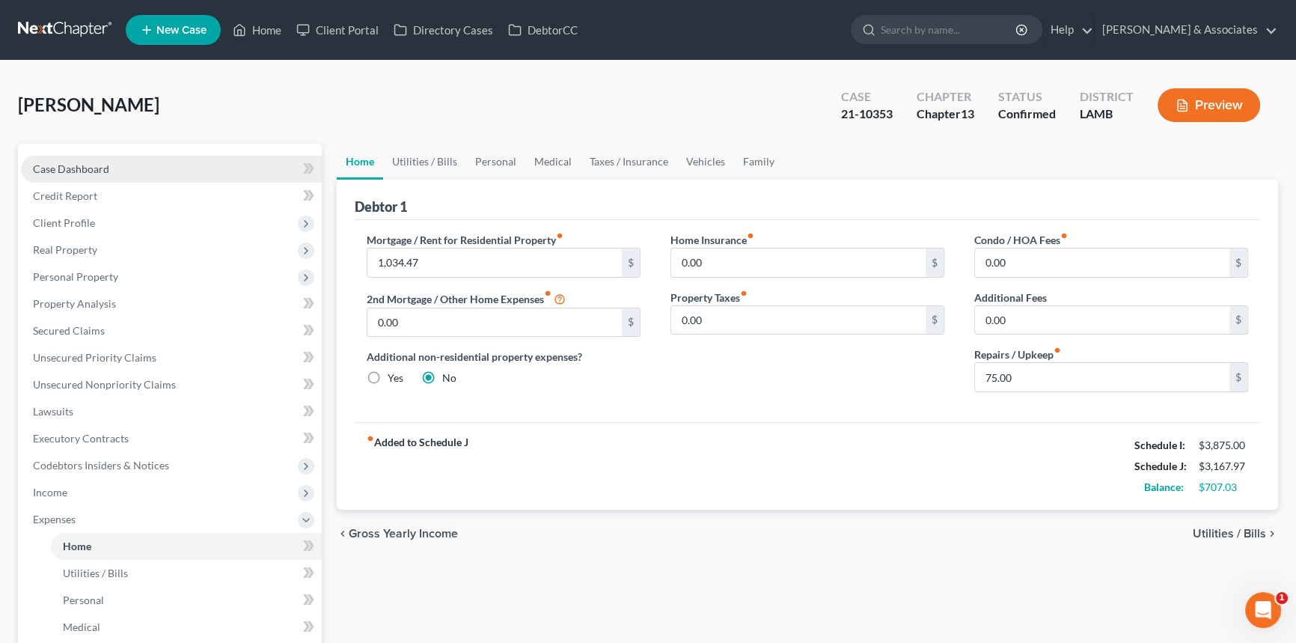
drag, startPoint x: 81, startPoint y: 168, endPoint x: 120, endPoint y: 179, distance: 40.5
click at [81, 168] on span "Case Dashboard" at bounding box center [71, 168] width 76 height 13
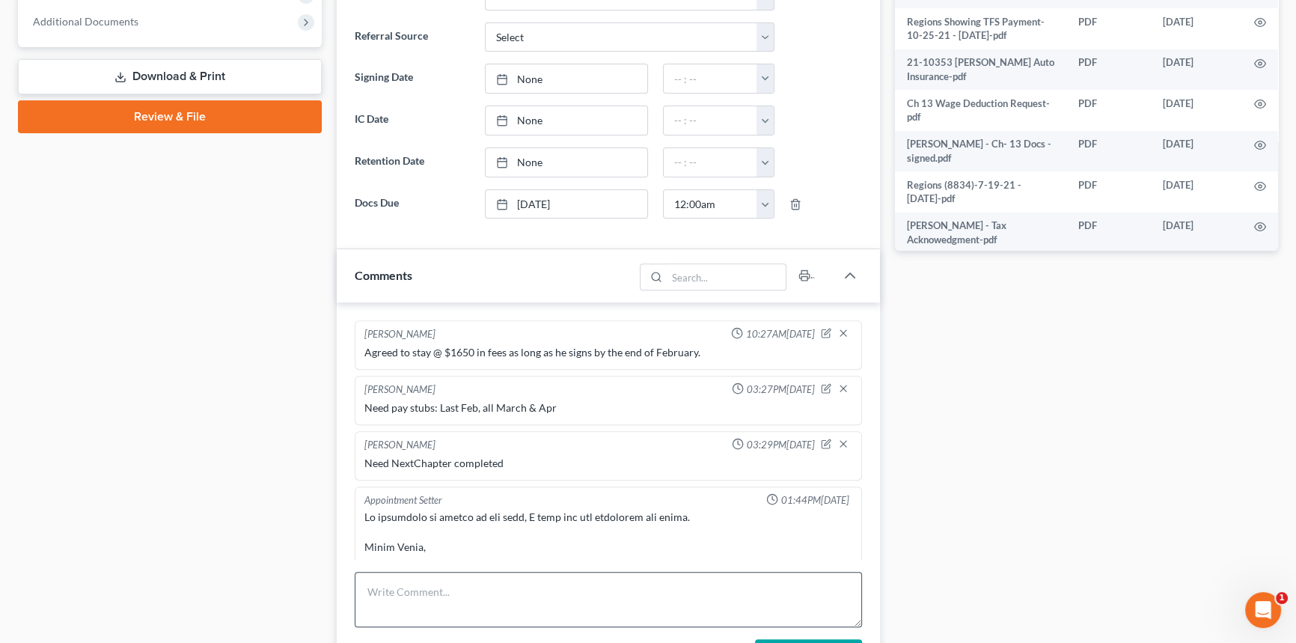
scroll to position [8954, 0]
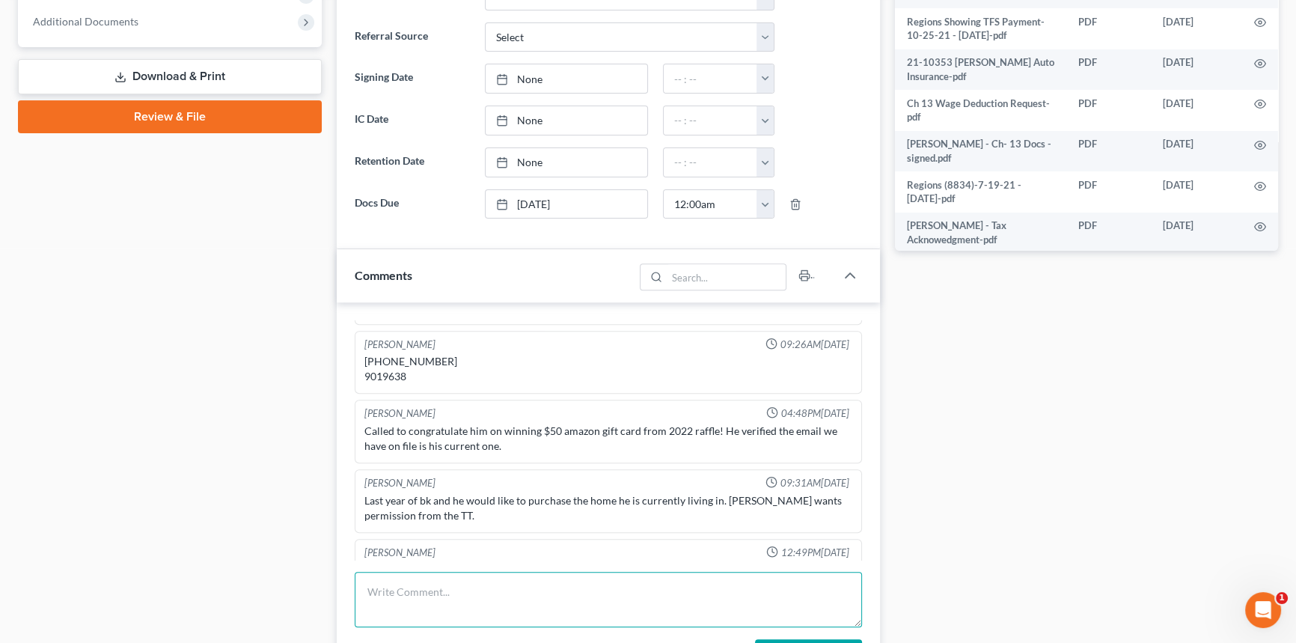
drag, startPoint x: 453, startPoint y: 586, endPoint x: 410, endPoint y: 539, distance: 63.0
click at [453, 589] on textarea at bounding box center [608, 598] width 507 height 55
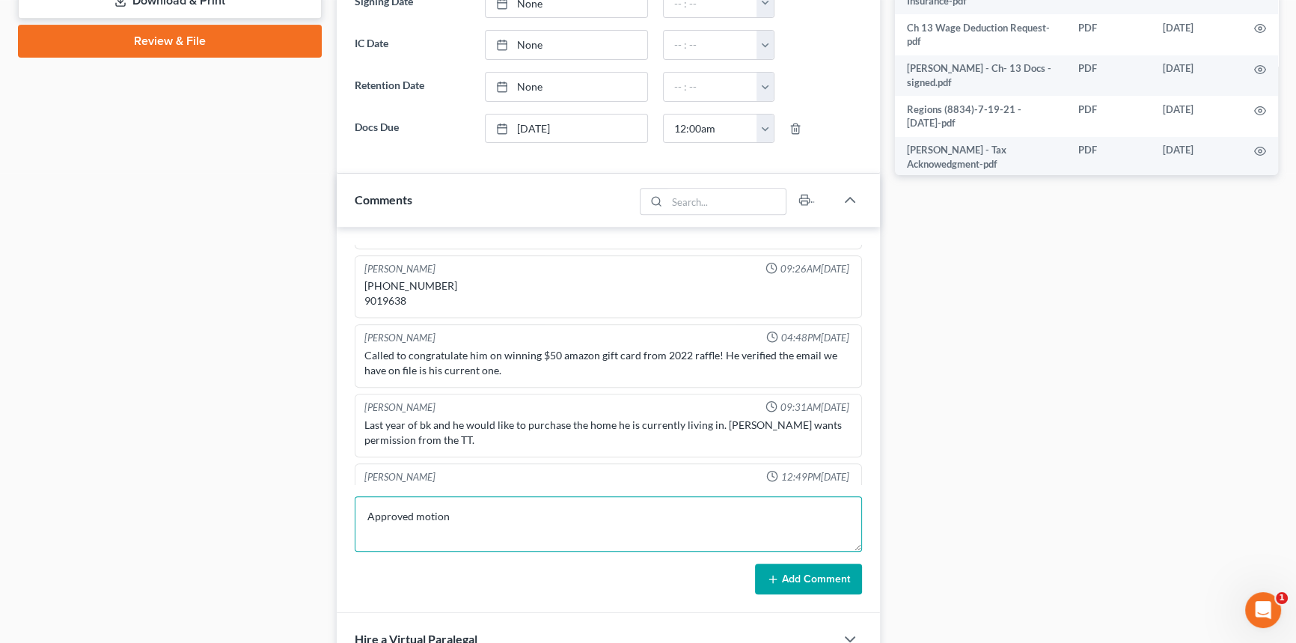
scroll to position [768, 0]
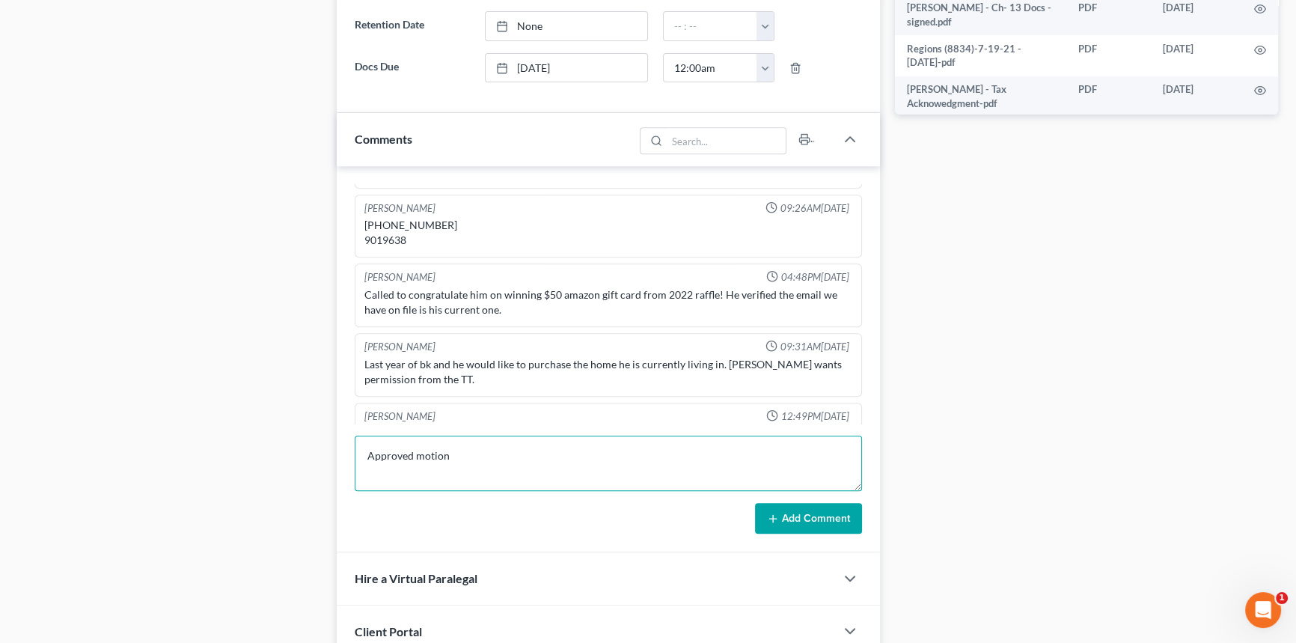
type textarea "Approved motion"
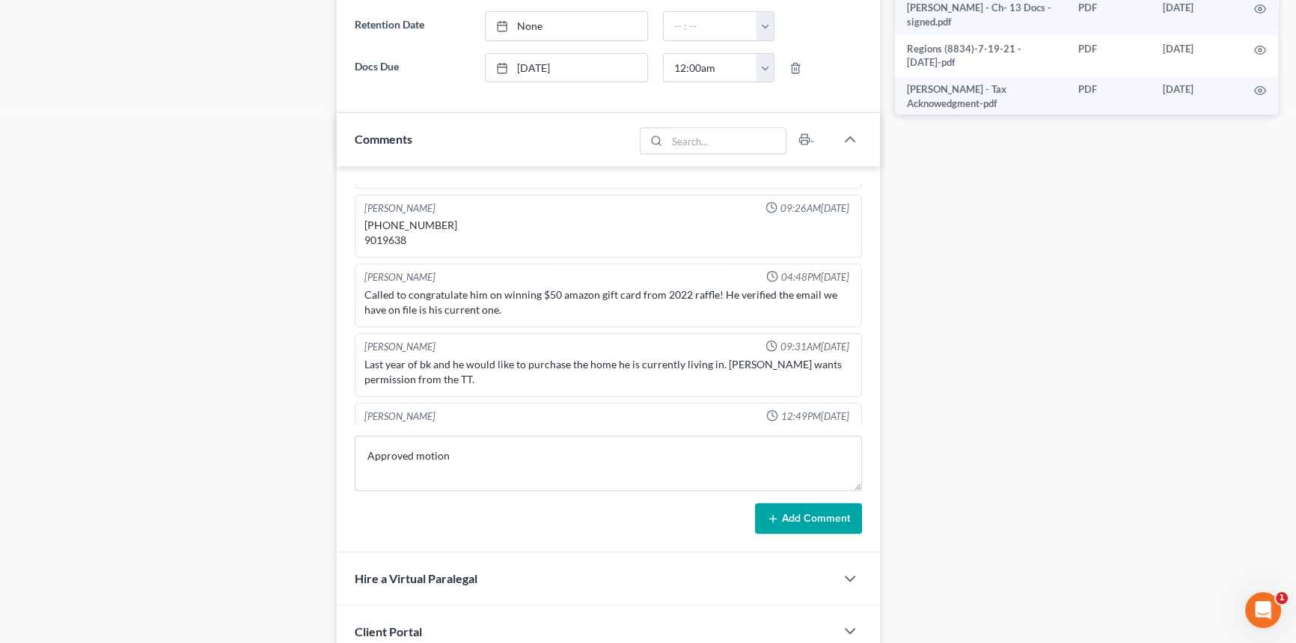
drag, startPoint x: 817, startPoint y: 503, endPoint x: 827, endPoint y: 404, distance: 100.0
click at [816, 503] on button "Add Comment" at bounding box center [808, 518] width 107 height 31
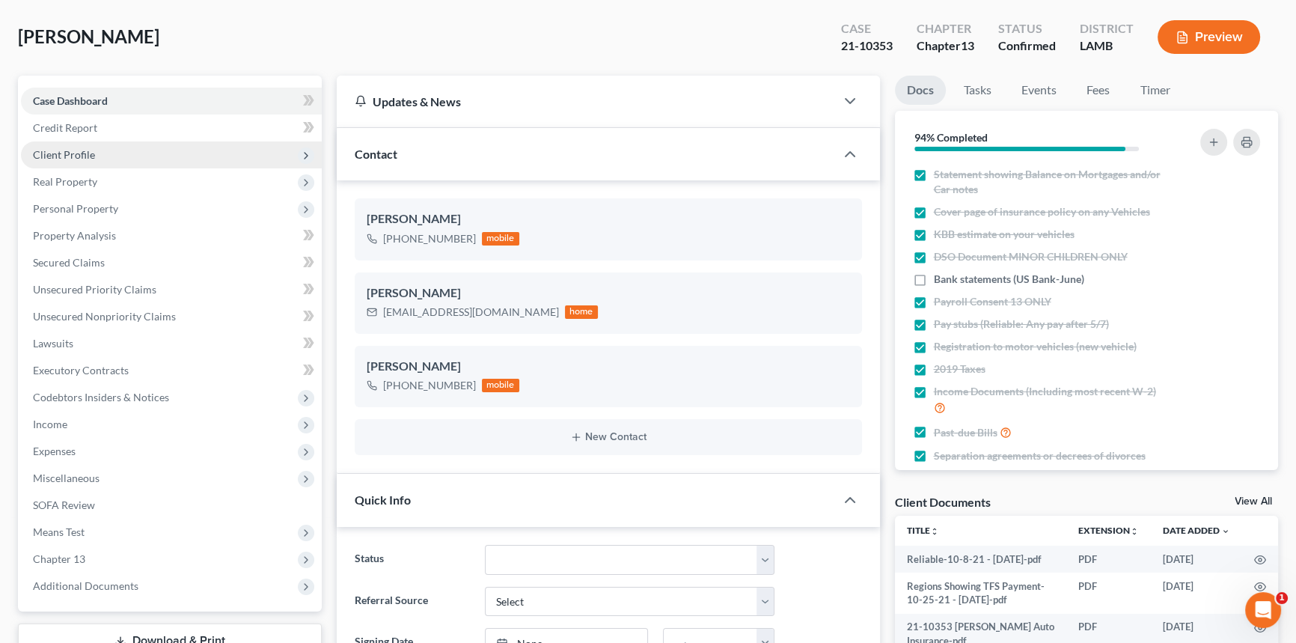
scroll to position [0, 0]
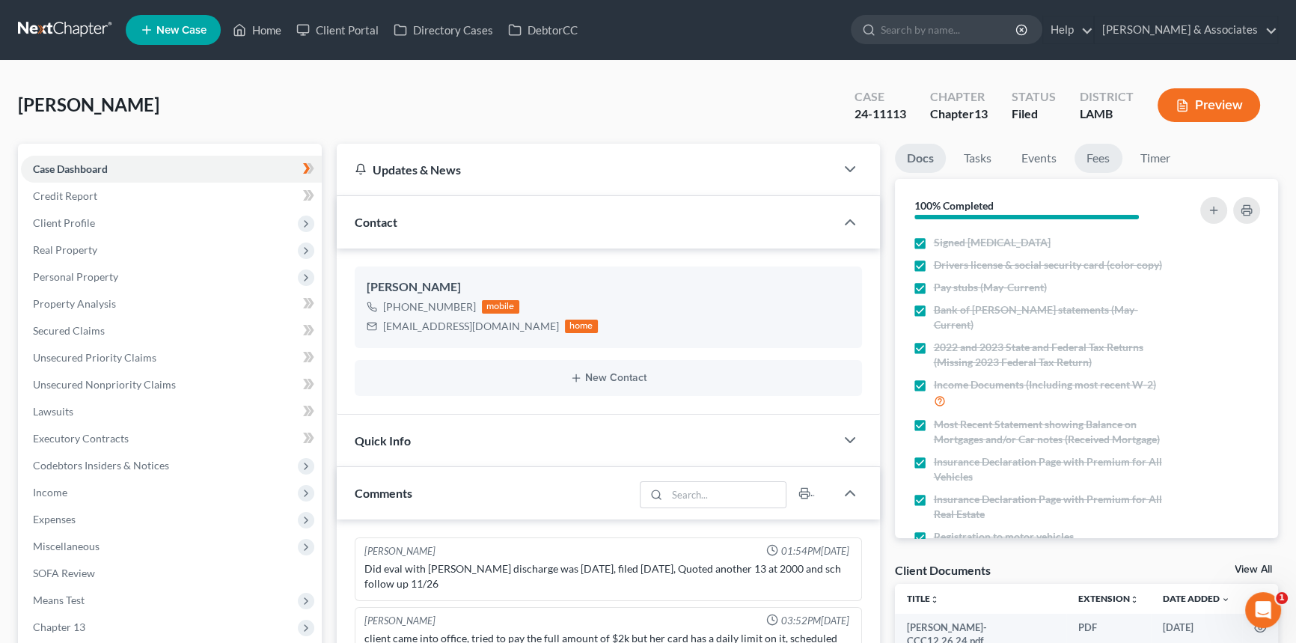
click at [1098, 152] on link "Fees" at bounding box center [1098, 158] width 48 height 29
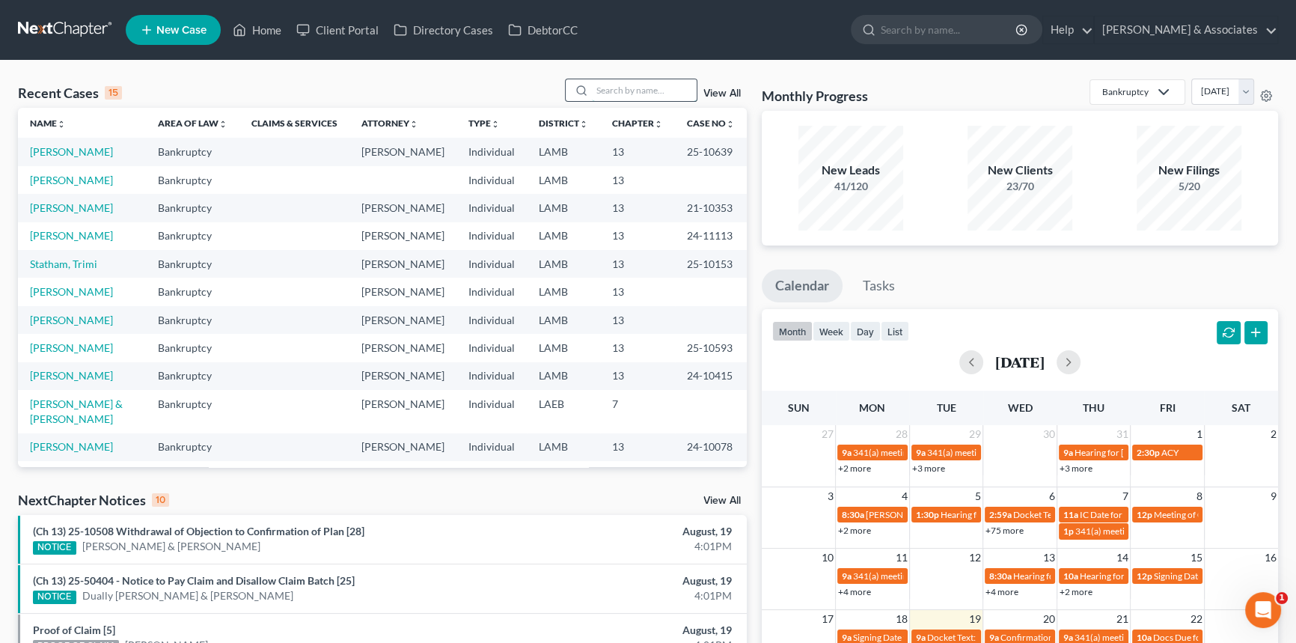
click at [634, 94] on input "search" at bounding box center [644, 90] width 105 height 22
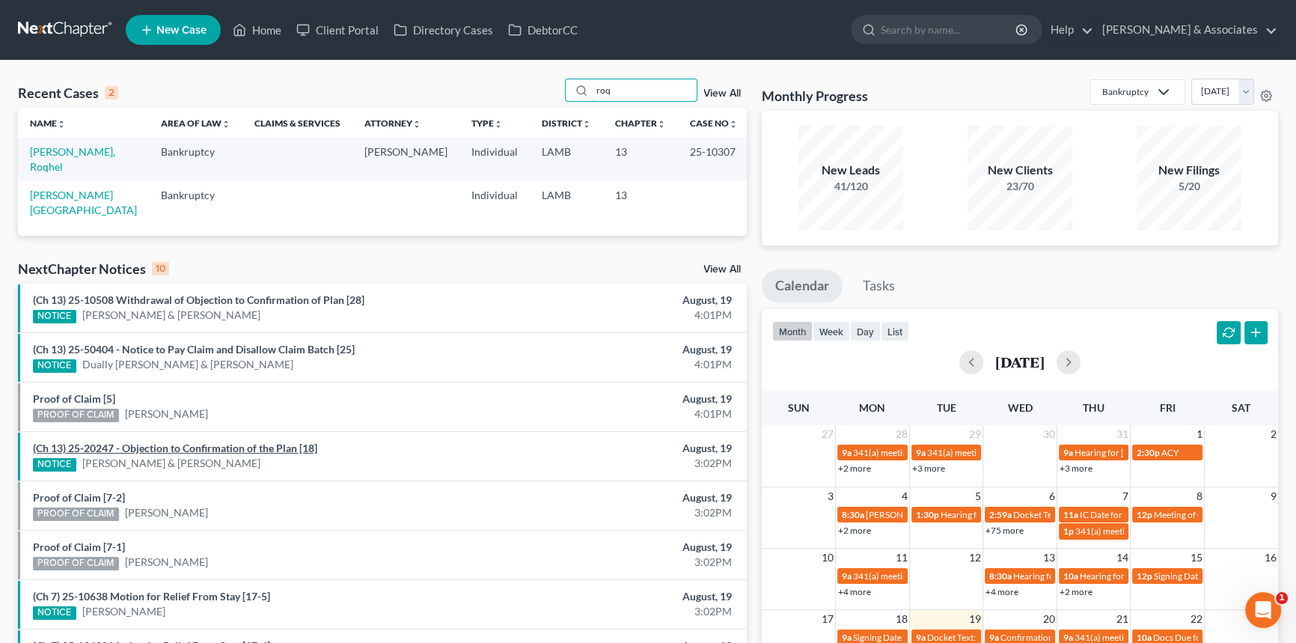
type input "roq"
click at [206, 441] on link "(Ch 13) 25-20247 - Objection to Confirmation of the Plan [18]" at bounding box center [175, 447] width 284 height 13
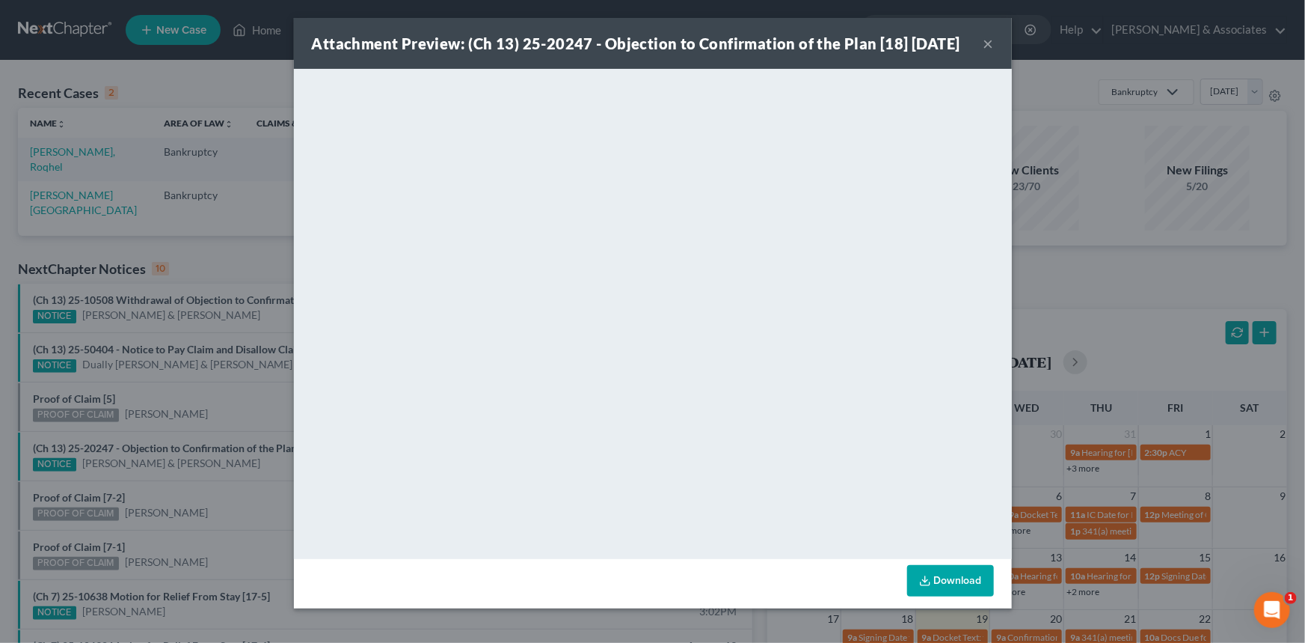
click at [984, 49] on button "×" at bounding box center [989, 43] width 10 height 18
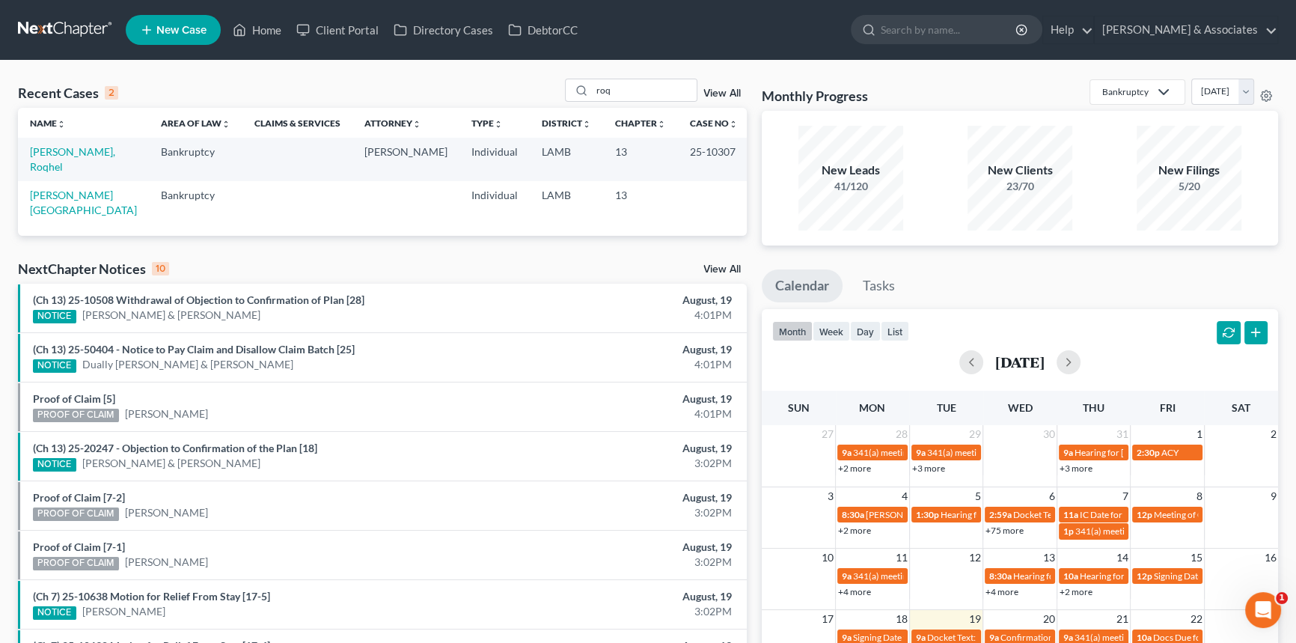
click at [131, 158] on td "[PERSON_NAME], Roqhel" at bounding box center [83, 159] width 131 height 43
click at [115, 155] on link "[PERSON_NAME], Roqhel" at bounding box center [72, 159] width 85 height 28
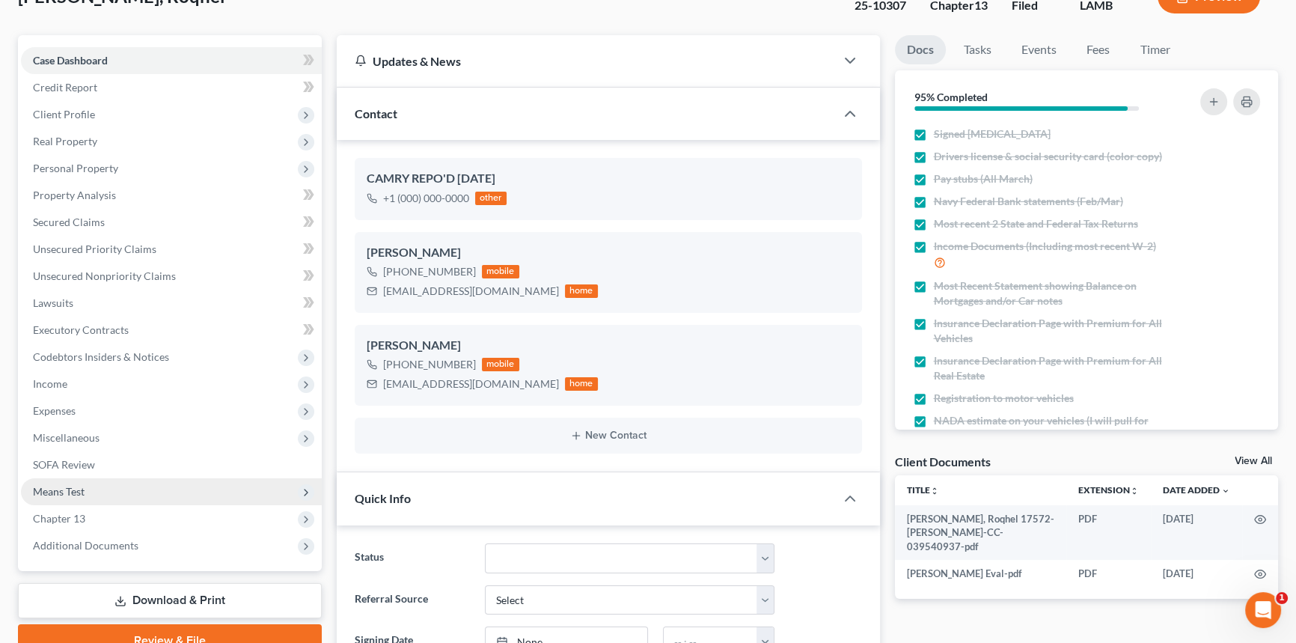
scroll to position [135, 0]
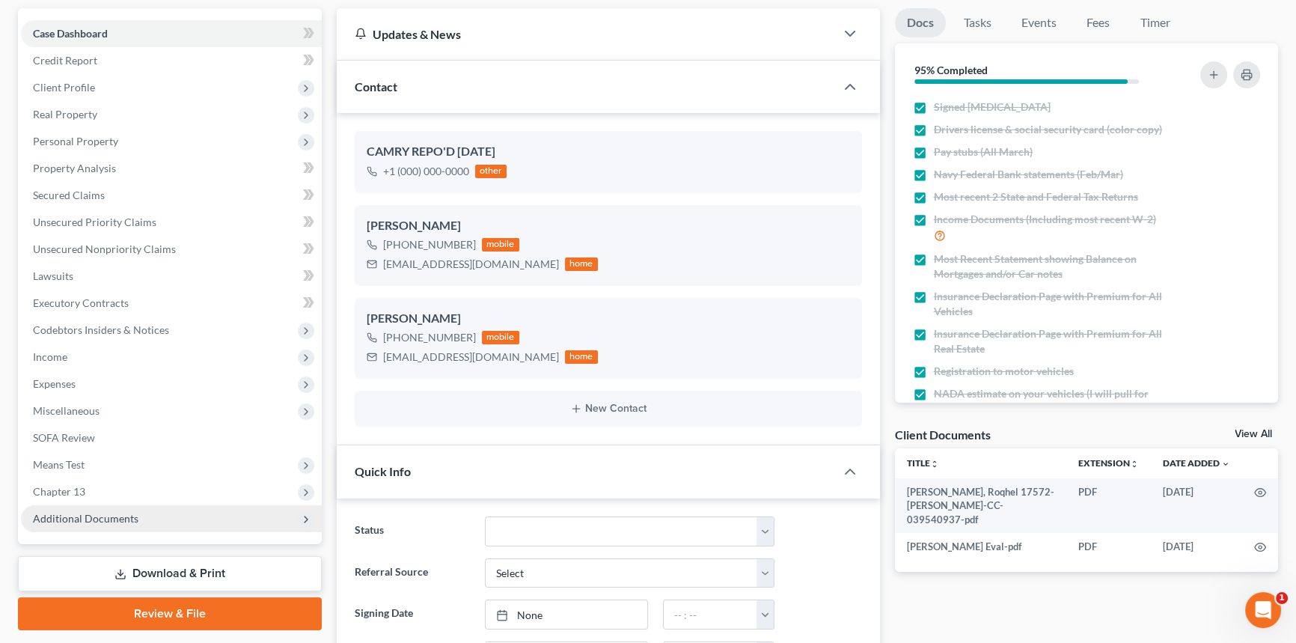
click at [80, 509] on span "Additional Documents" at bounding box center [171, 518] width 301 height 27
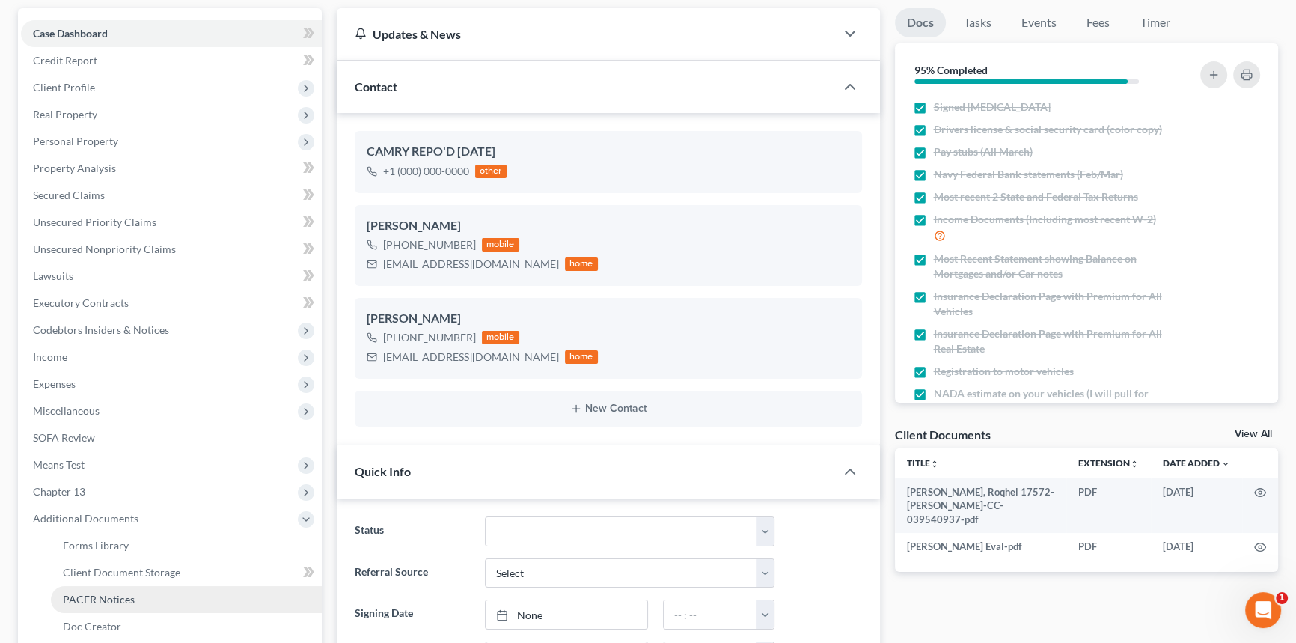
click at [111, 601] on span "PACER Notices" at bounding box center [99, 598] width 72 height 13
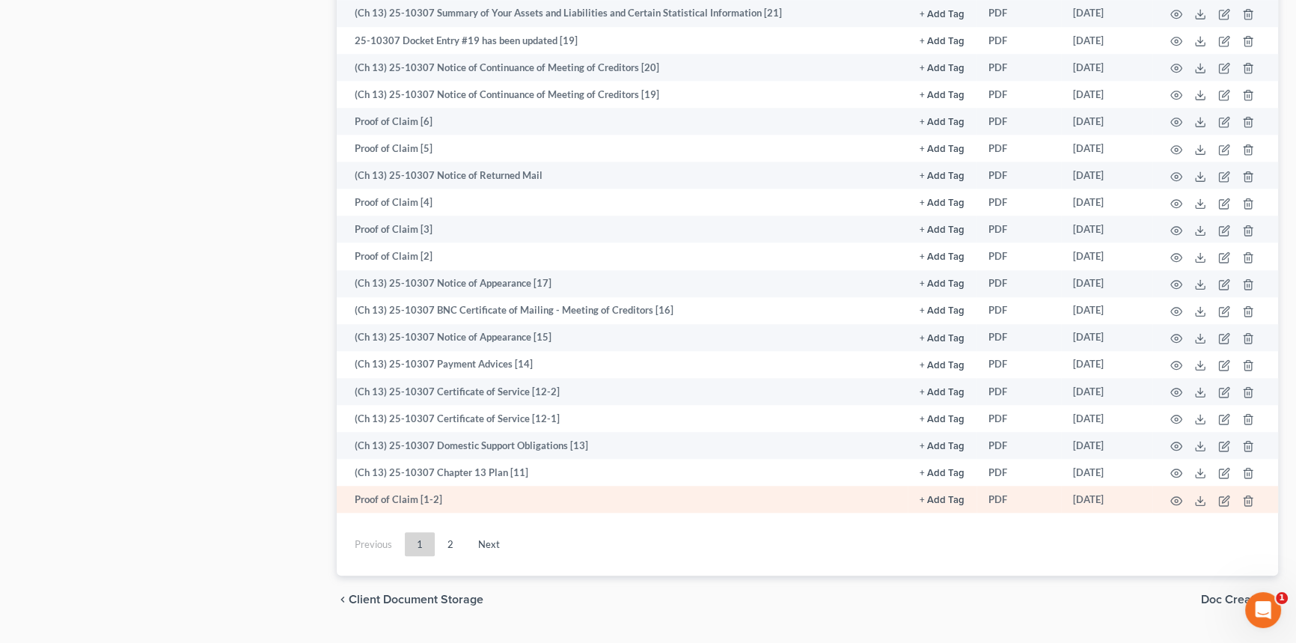
scroll to position [1904, 0]
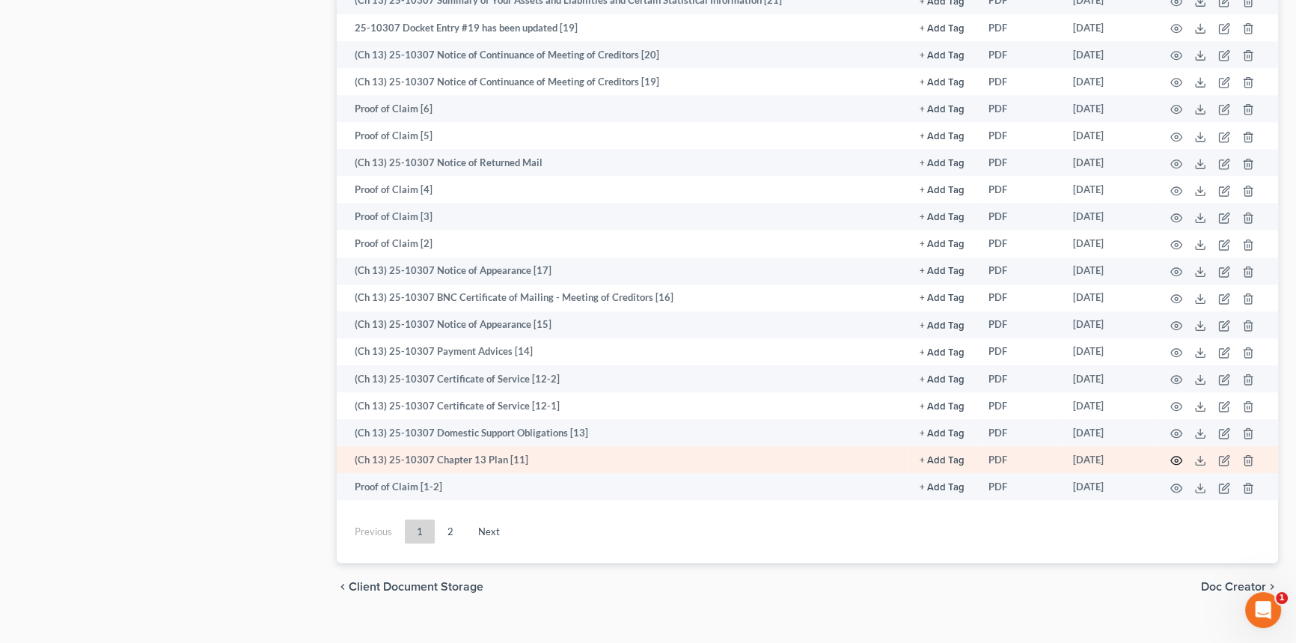
click at [1174, 459] on circle "button" at bounding box center [1175, 460] width 3 height 3
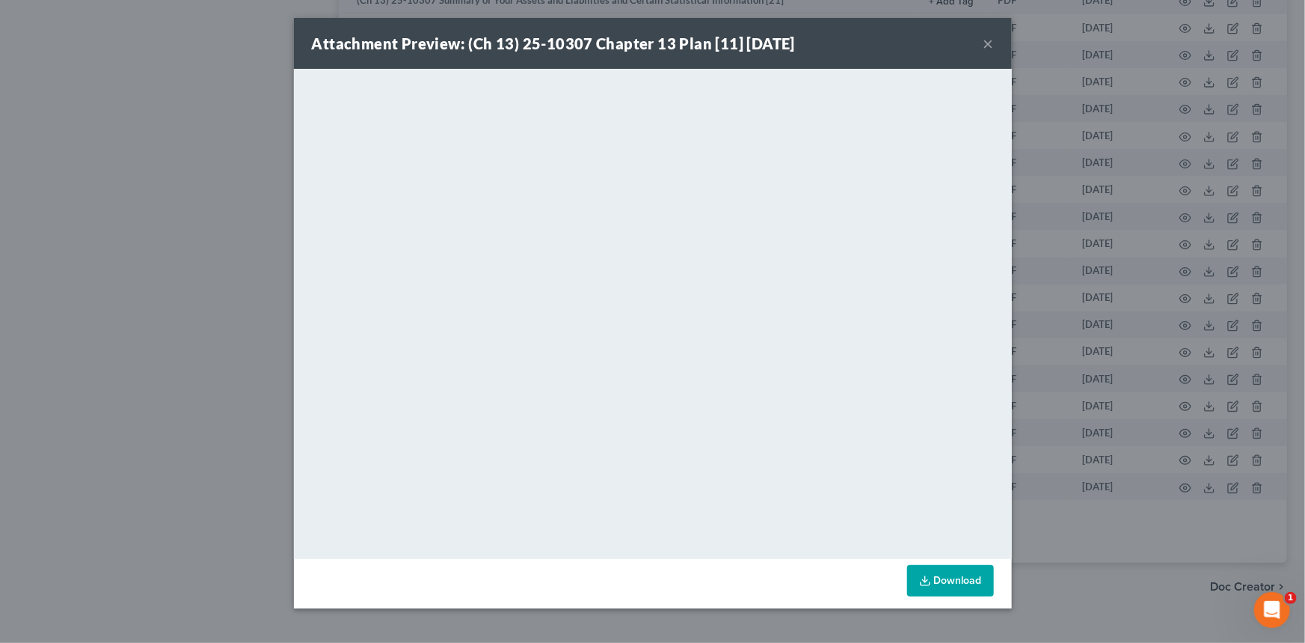
click at [987, 34] on button "×" at bounding box center [989, 43] width 10 height 18
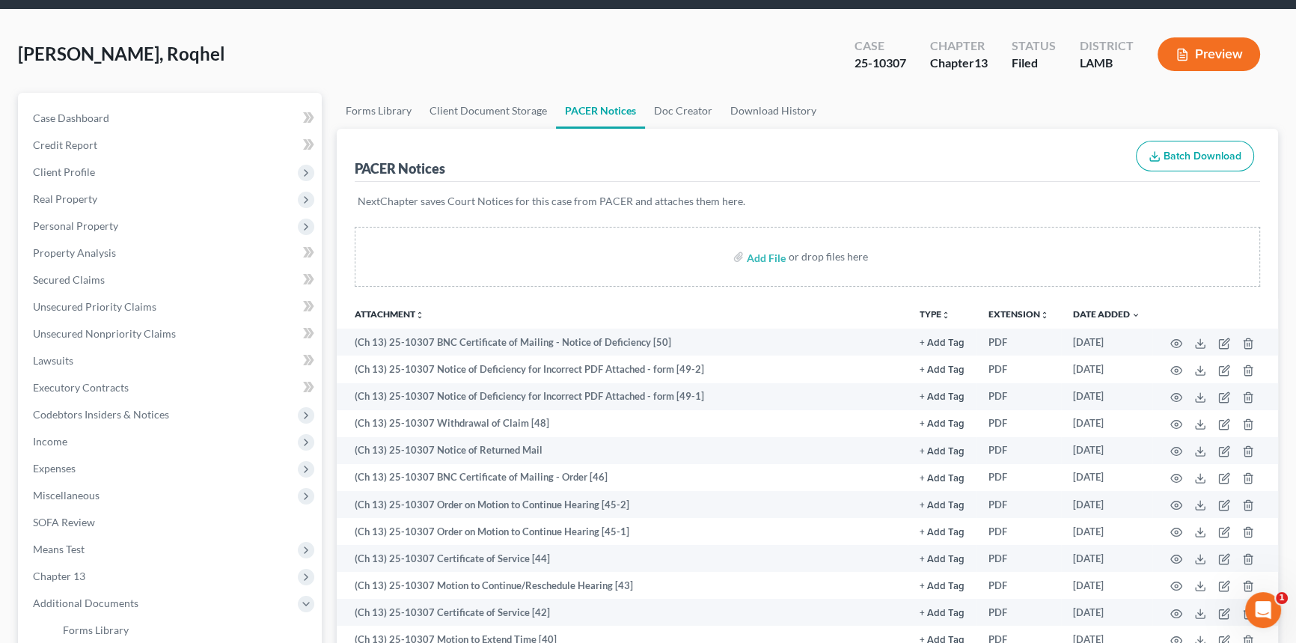
scroll to position [0, 0]
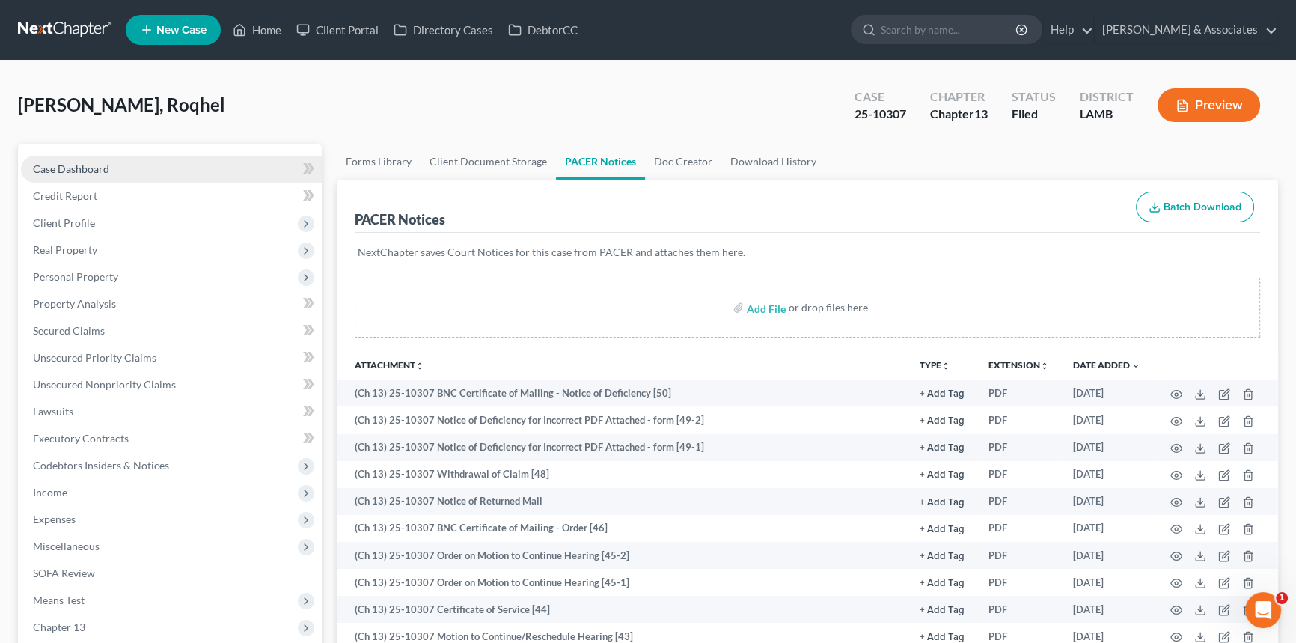
click at [147, 176] on link "Case Dashboard" at bounding box center [171, 169] width 301 height 27
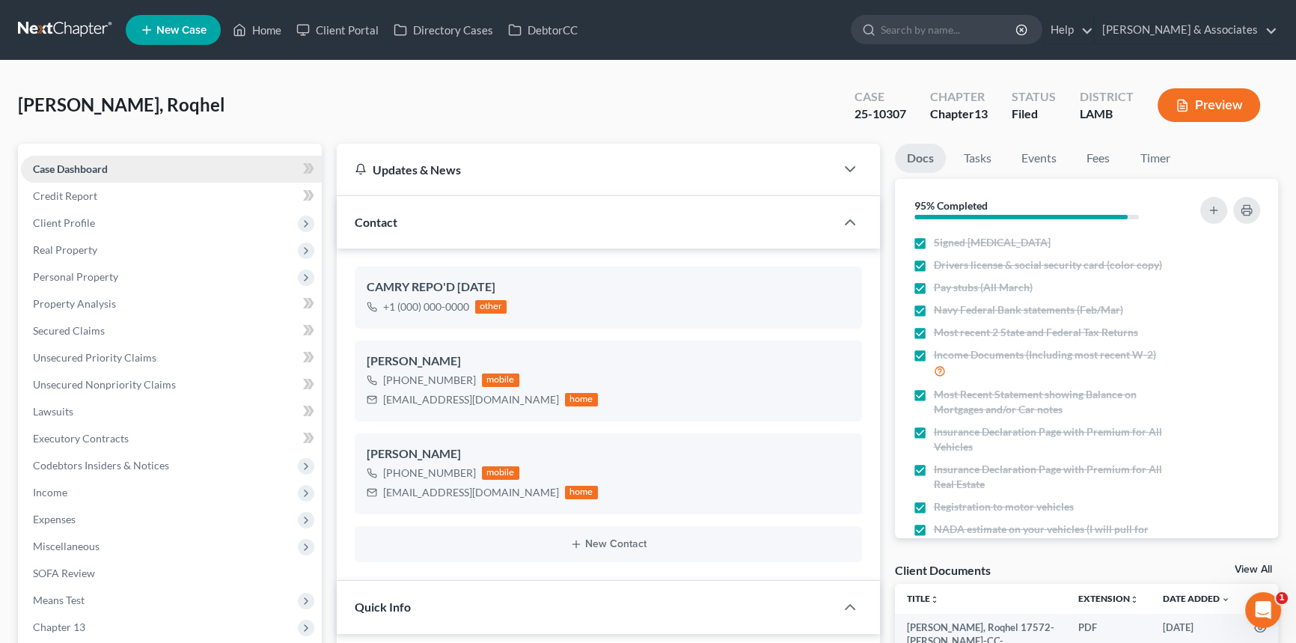
scroll to position [3353, 0]
click at [149, 230] on span "Client Profile" at bounding box center [171, 222] width 301 height 27
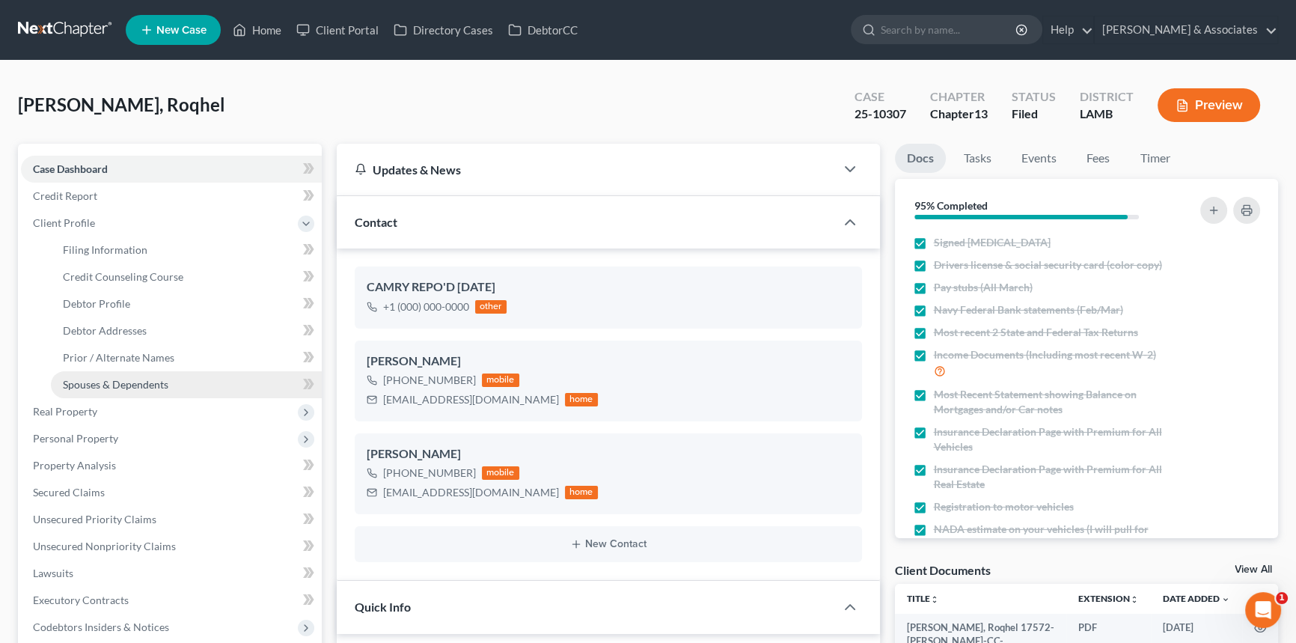
click at [142, 373] on link "Spouses & Dependents" at bounding box center [186, 384] width 271 height 27
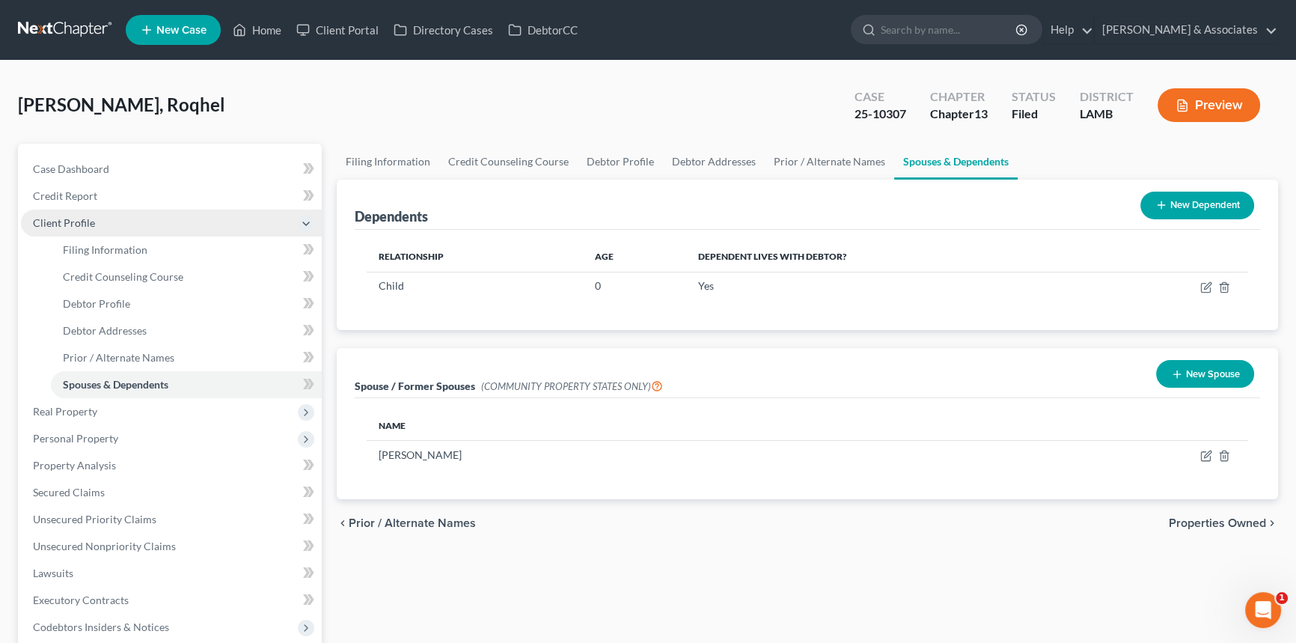
click at [96, 227] on span "Client Profile" at bounding box center [171, 222] width 301 height 27
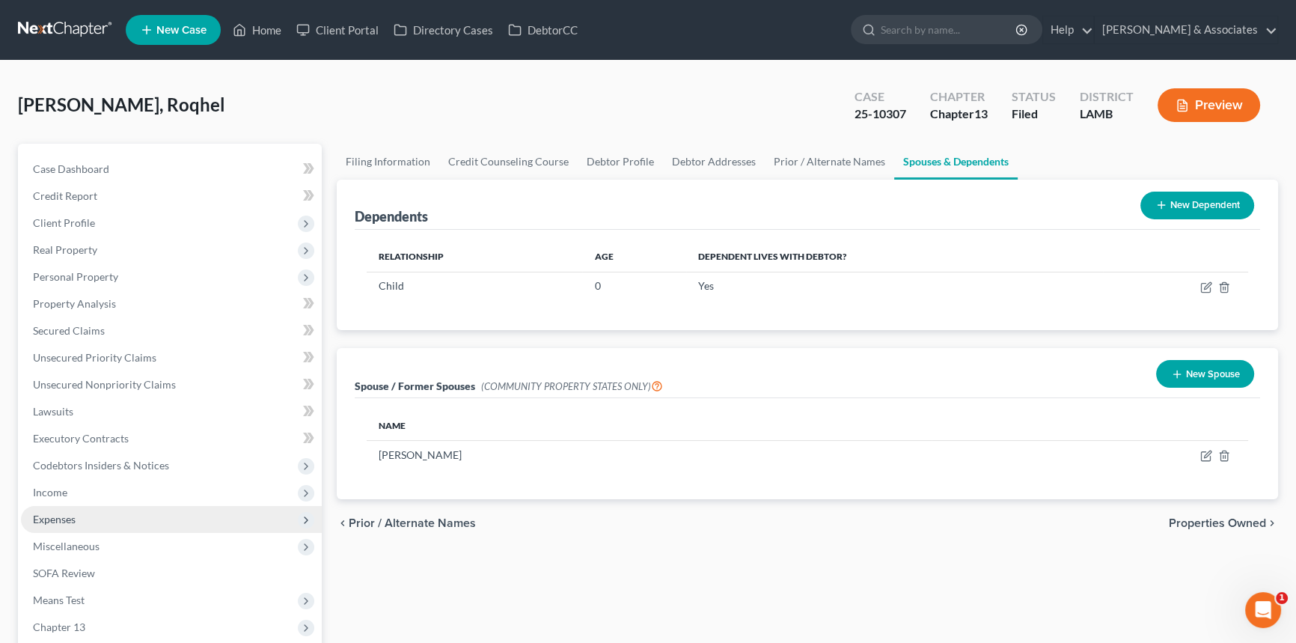
click at [133, 519] on span "Expenses" at bounding box center [171, 519] width 301 height 27
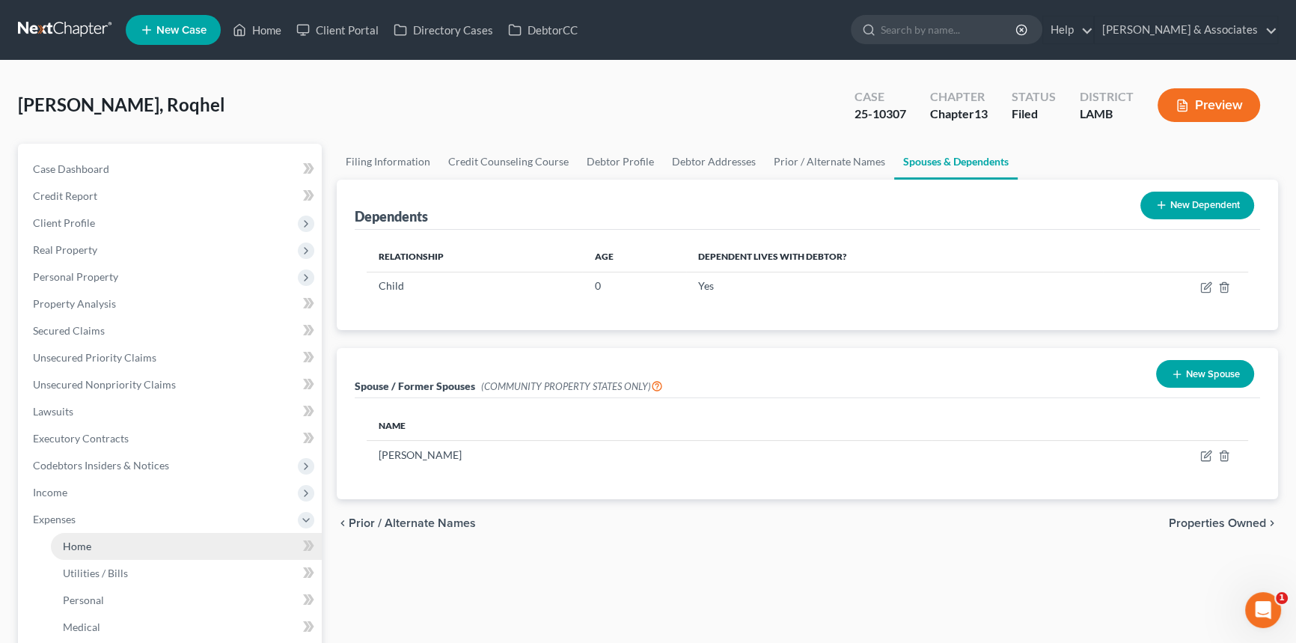
click at [121, 533] on link "Home" at bounding box center [186, 546] width 271 height 27
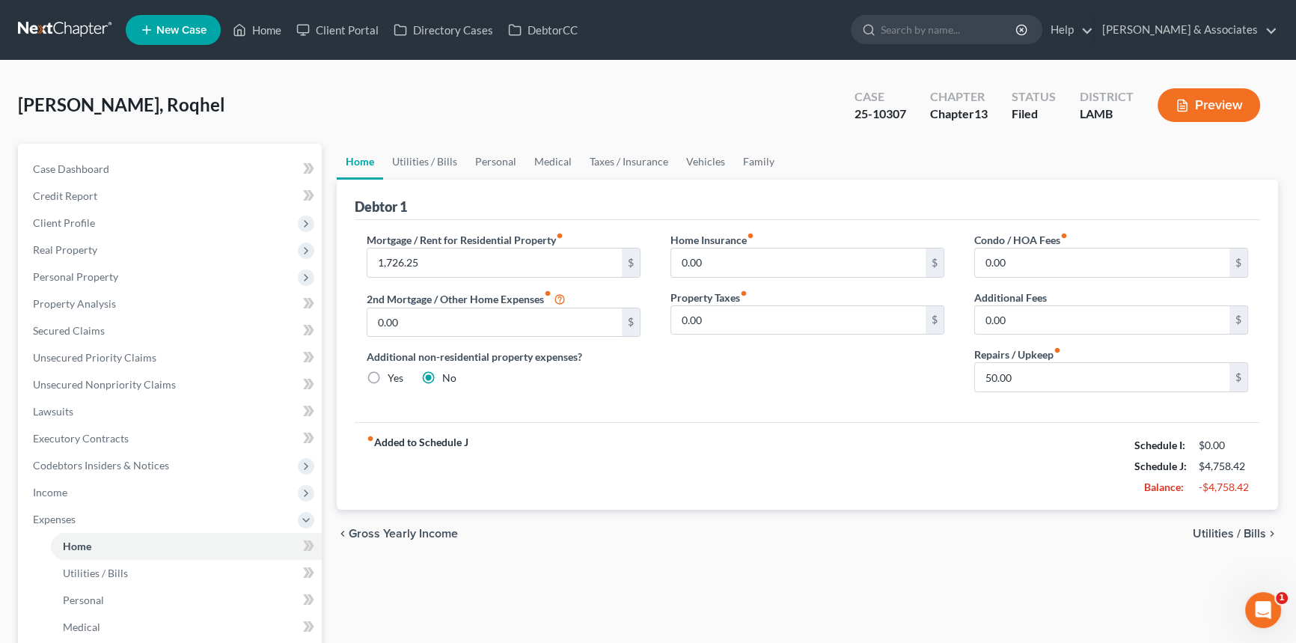
click at [886, 490] on div "fiber_manual_record Added to Schedule J Schedule I: $0.00 Schedule J: $4,758.42…" at bounding box center [807, 466] width 905 height 88
click at [411, 165] on link "Utilities / Bills" at bounding box center [424, 162] width 83 height 36
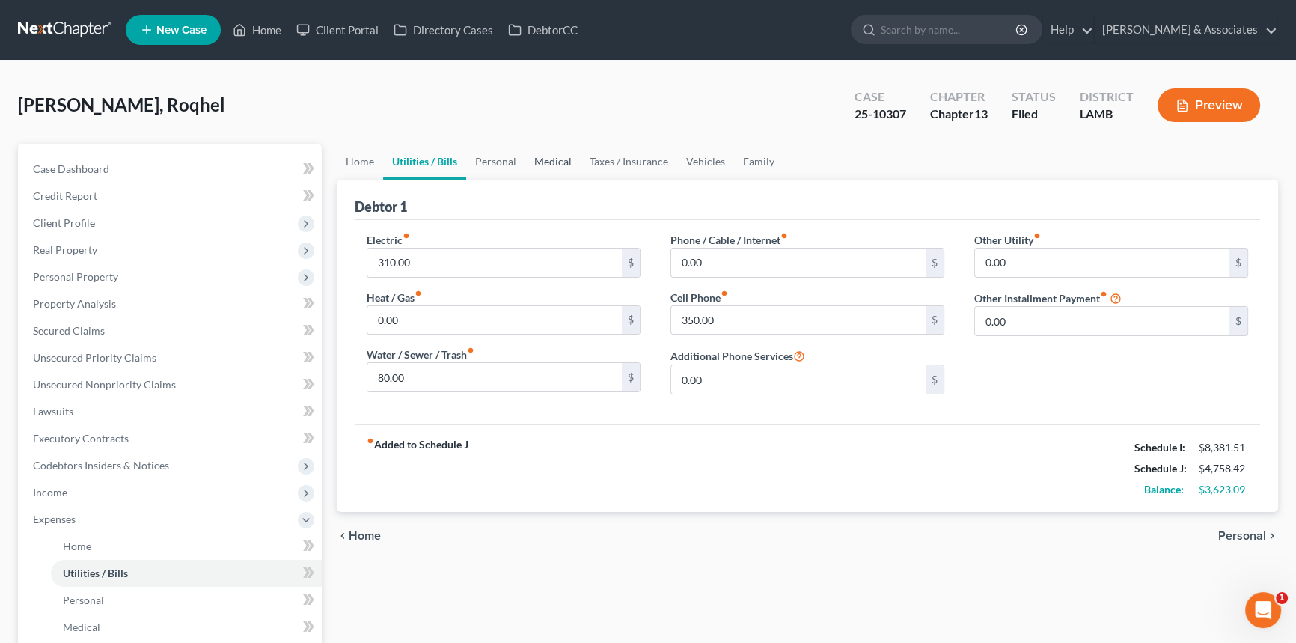
click at [534, 167] on link "Medical" at bounding box center [552, 162] width 55 height 36
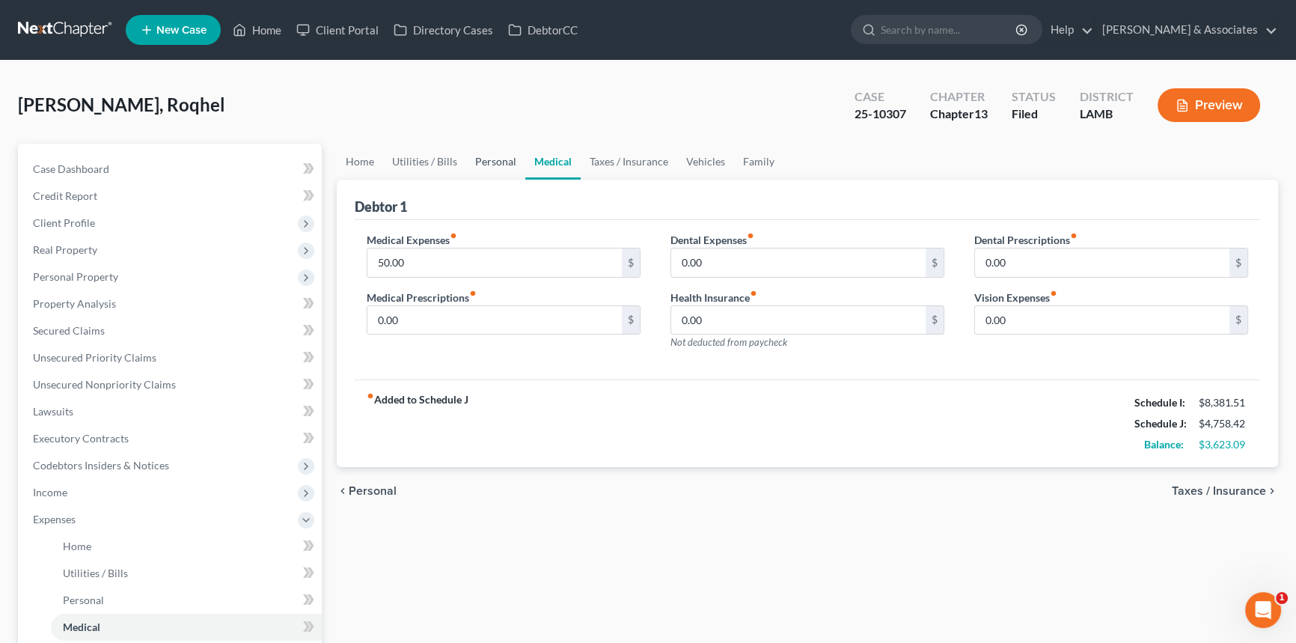
click at [505, 172] on link "Personal" at bounding box center [495, 162] width 59 height 36
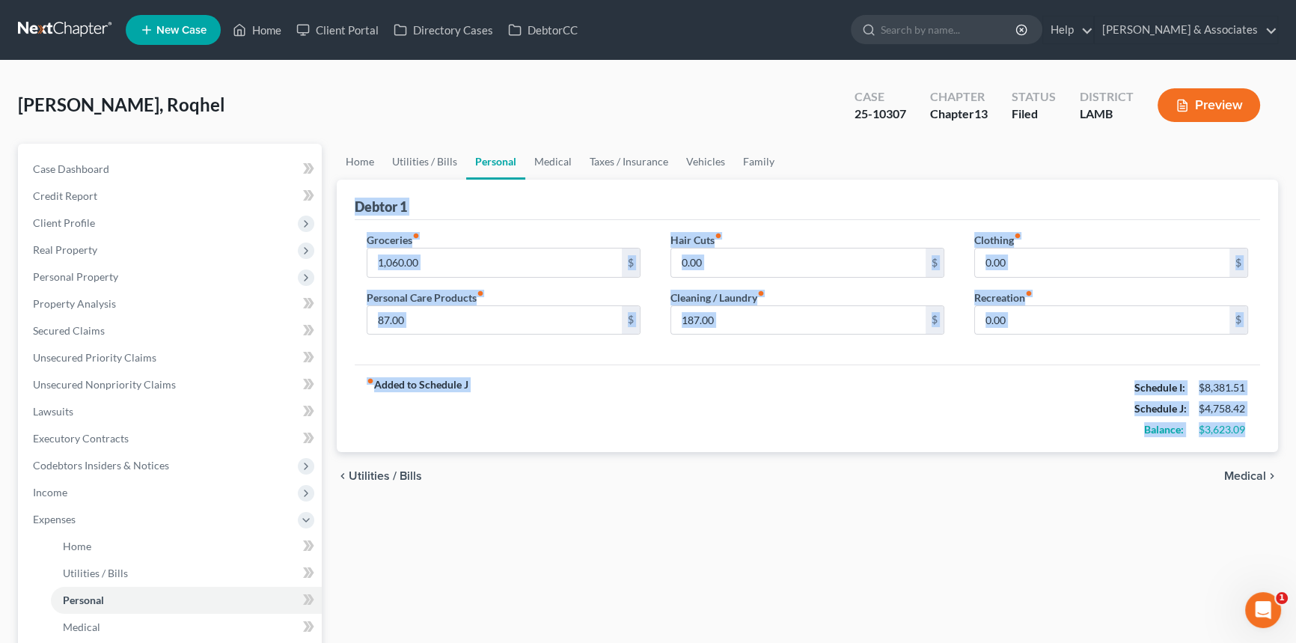
drag, startPoint x: 354, startPoint y: 206, endPoint x: 1251, endPoint y: 430, distance: 924.3
click at [1251, 430] on div "Debtor 1 Groceries fiber_manual_record 1,060.00 $ Personal Care Products fiber_…" at bounding box center [807, 316] width 941 height 273
click at [1251, 430] on div "$3,623.09" at bounding box center [1223, 429] width 64 height 15
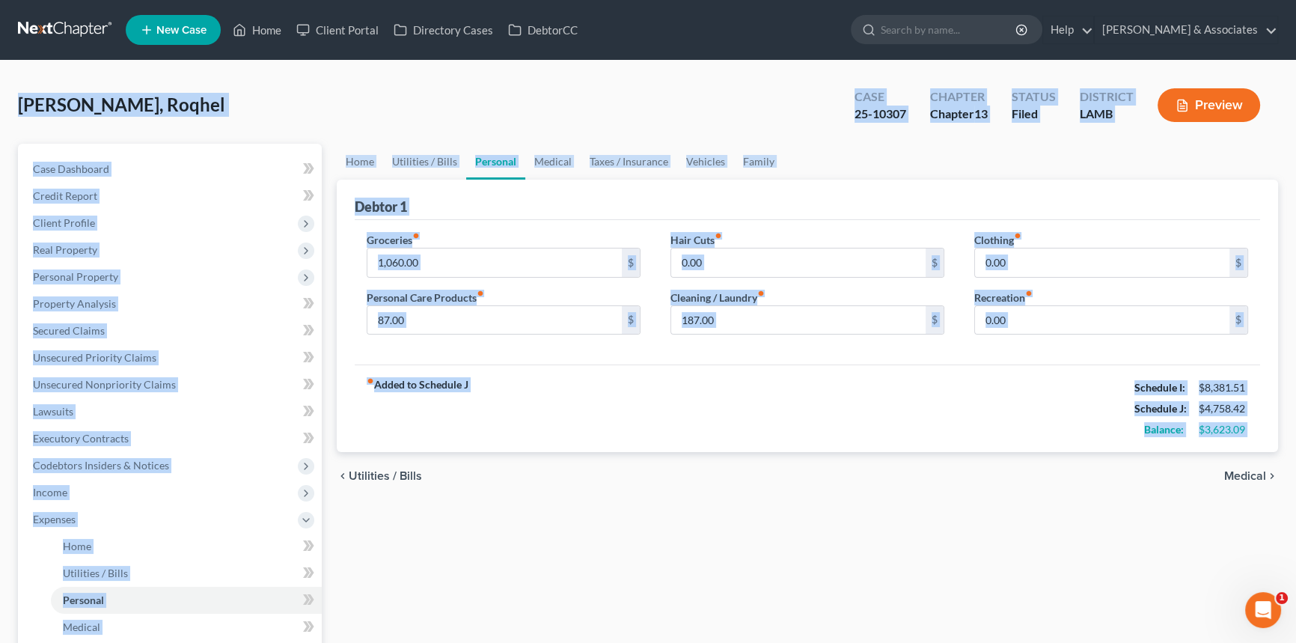
drag, startPoint x: 1251, startPoint y: 430, endPoint x: 33, endPoint y: 102, distance: 1261.1
click at [33, 102] on div "[PERSON_NAME], Roqhel Upgraded Case 25-10307 Chapter Chapter 13 Status Filed Di…" at bounding box center [648, 522] width 1260 height 887
click at [30, 102] on span "[PERSON_NAME], Roqhel" at bounding box center [121, 105] width 207 height 22
drag, startPoint x: 16, startPoint y: 101, endPoint x: 1354, endPoint y: 441, distance: 1380.1
click at [1296, 441] on html "Home New Case Client Portal Directory Cases DebtorCC [PERSON_NAME] & Associates…" at bounding box center [648, 505] width 1296 height 1011
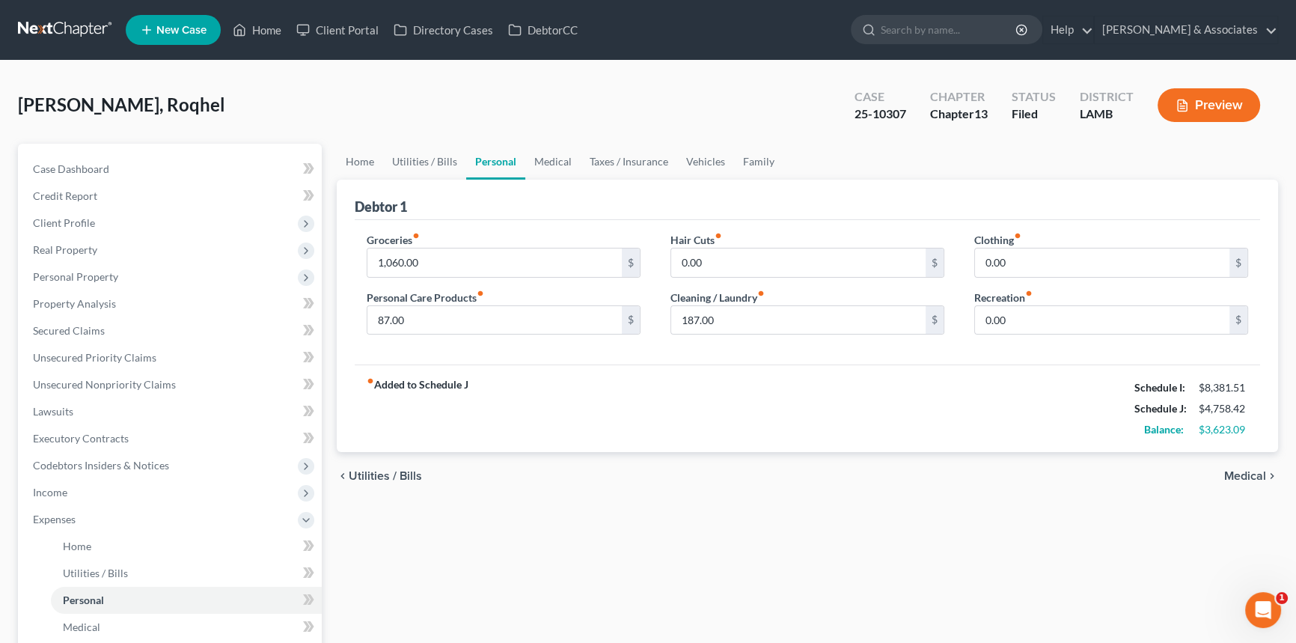
click at [867, 468] on div "chevron_left Utilities / Bills Medical chevron_right" at bounding box center [807, 476] width 941 height 48
click at [695, 532] on div "Home Utilities / Bills Personal Medical Taxes / Insurance Vehicles Family Debto…" at bounding box center [807, 549] width 956 height 810
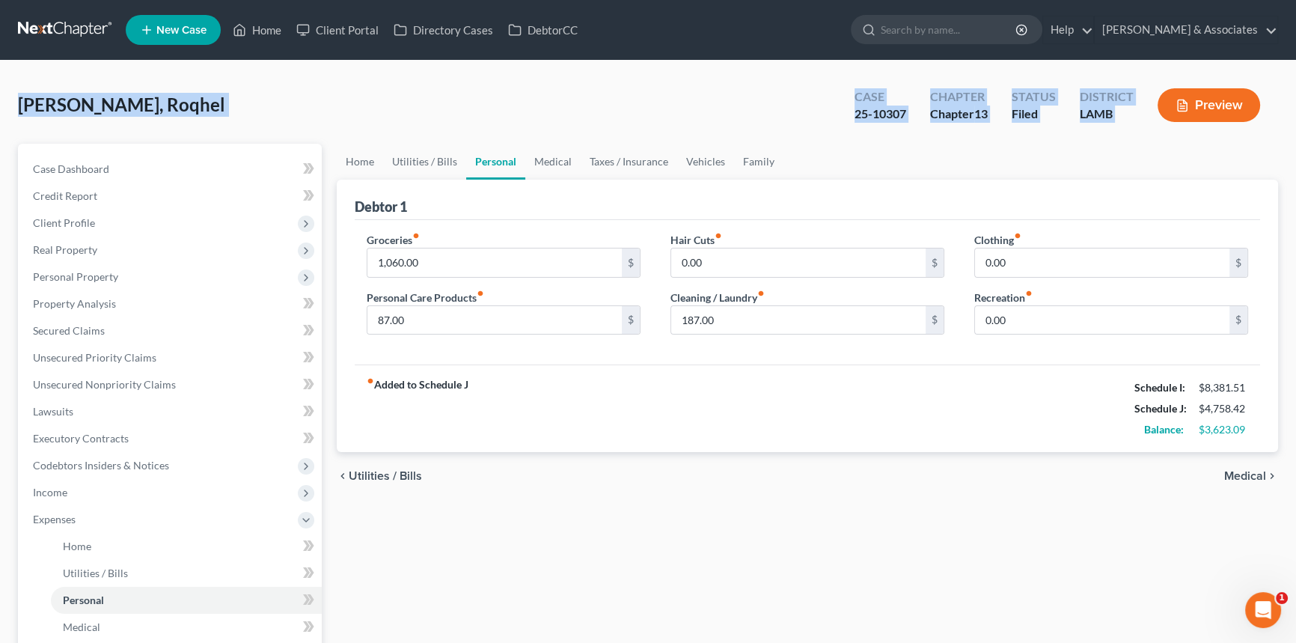
drag, startPoint x: 260, startPoint y: 103, endPoint x: 1207, endPoint y: 134, distance: 948.2
click at [1207, 134] on div "[PERSON_NAME], Roqhel Upgraded Case 25-10307 Chapter Chapter 13 Status Filed Di…" at bounding box center [648, 111] width 1260 height 65
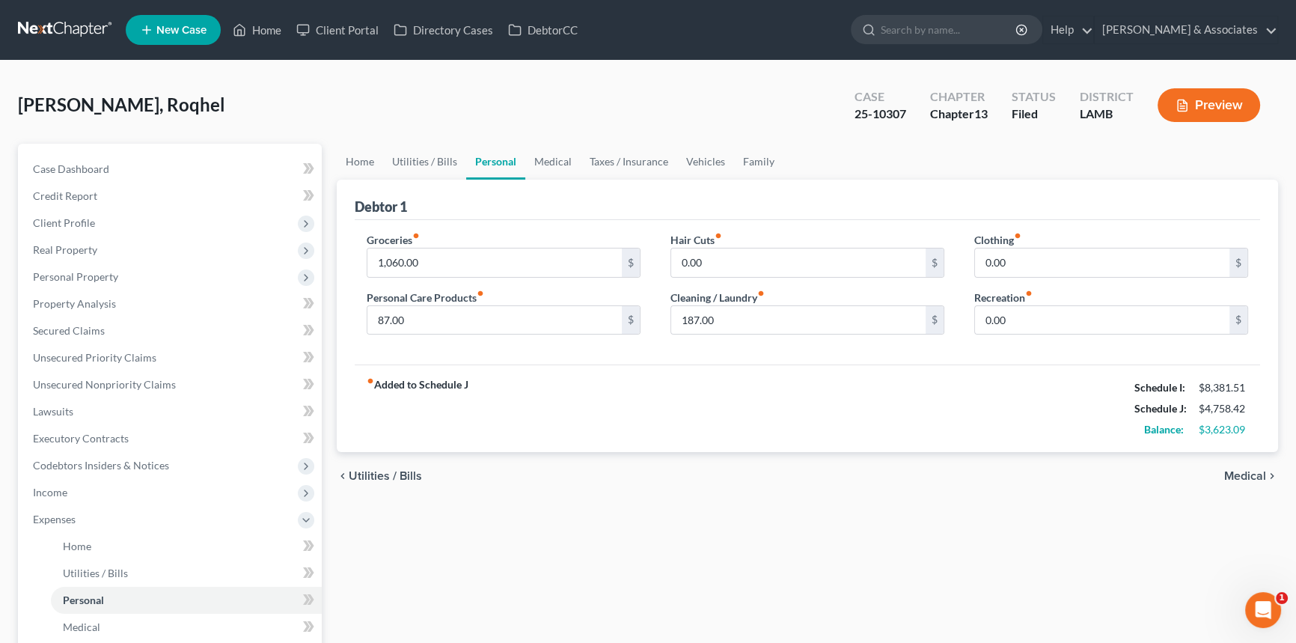
click at [679, 482] on div "chevron_left Utilities / Bills Medical chevron_right" at bounding box center [807, 476] width 941 height 48
click at [117, 124] on div "[PERSON_NAME], Roqhel Upgraded Case 25-10307 Chapter Chapter 13 Status Filed Di…" at bounding box center [648, 111] width 1260 height 65
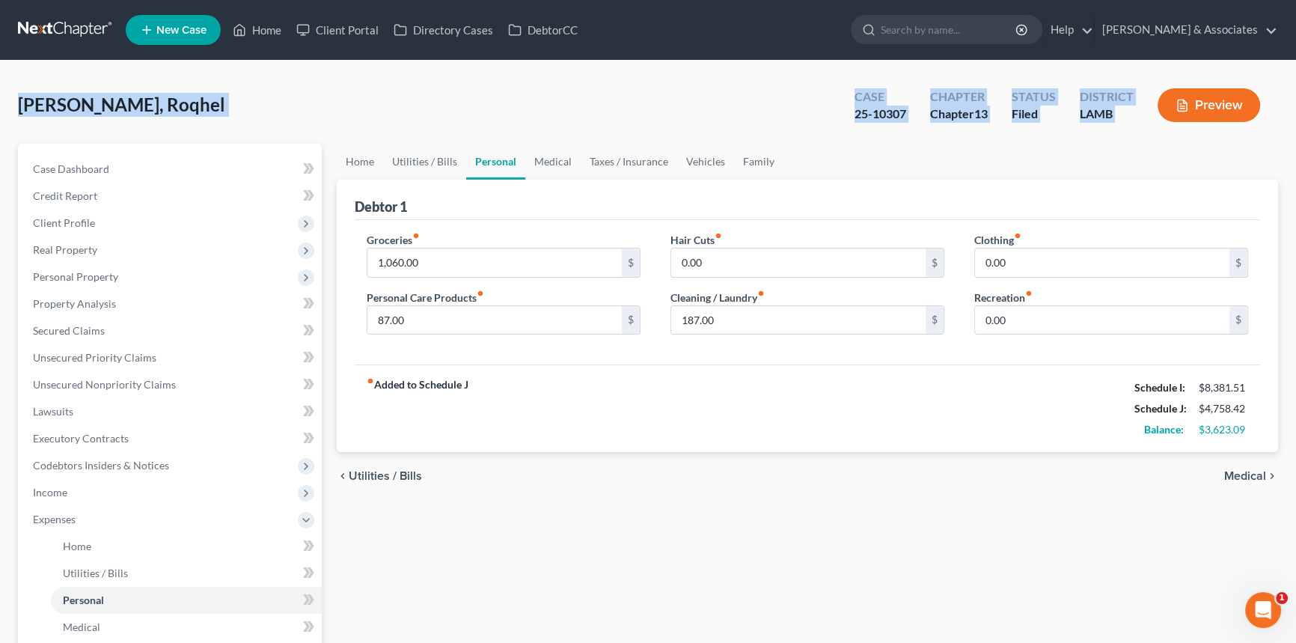
drag, startPoint x: 22, startPoint y: 104, endPoint x: 1275, endPoint y: 91, distance: 1252.2
click at [1275, 91] on div "[PERSON_NAME], Roqhel Upgraded Case 25-10307 Chapter Chapter 13 Status Filed Di…" at bounding box center [648, 111] width 1260 height 65
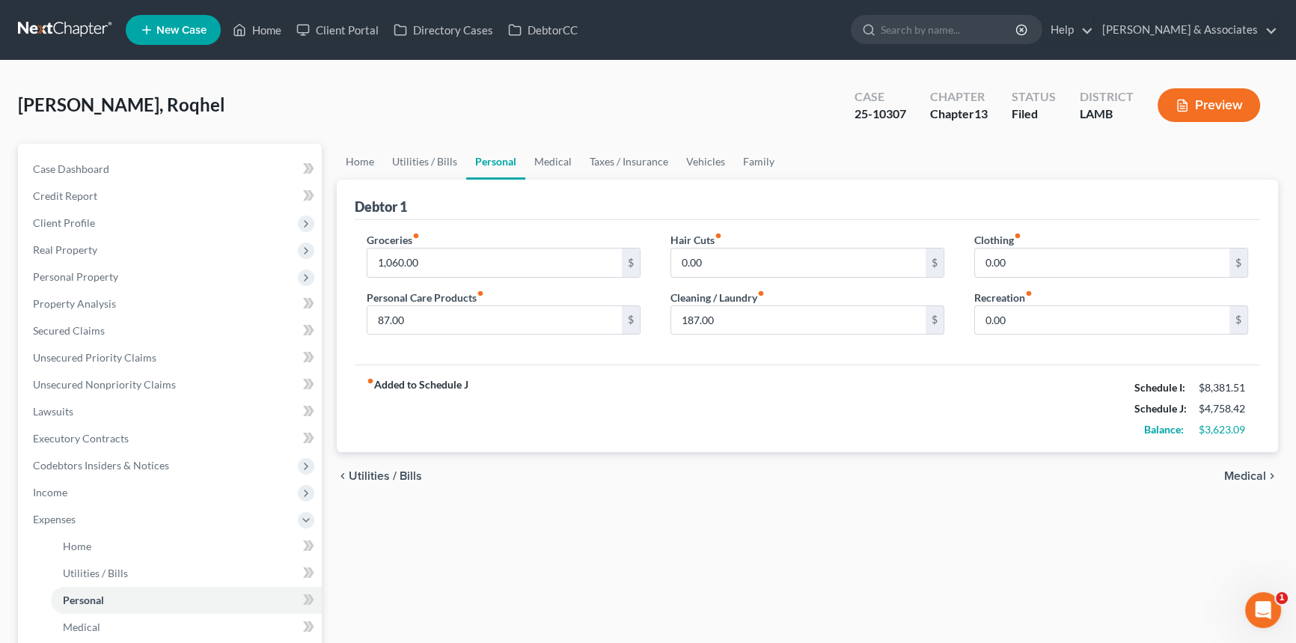
click at [721, 472] on div "chevron_left Utilities / Bills Medical chevron_right" at bounding box center [807, 476] width 941 height 48
click at [109, 524] on span "Expenses" at bounding box center [171, 519] width 301 height 27
drag, startPoint x: 126, startPoint y: 492, endPoint x: 127, endPoint y: 515, distance: 23.2
click at [126, 492] on span "Income" at bounding box center [171, 492] width 301 height 27
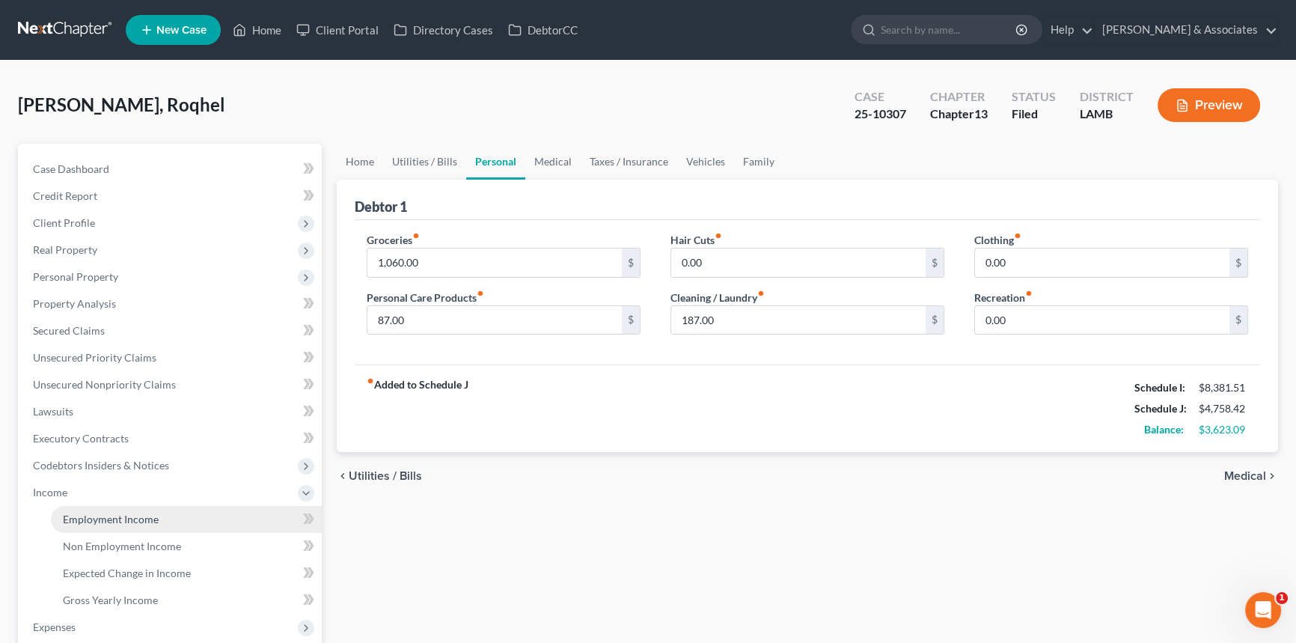
click at [102, 515] on span "Employment Income" at bounding box center [111, 518] width 96 height 13
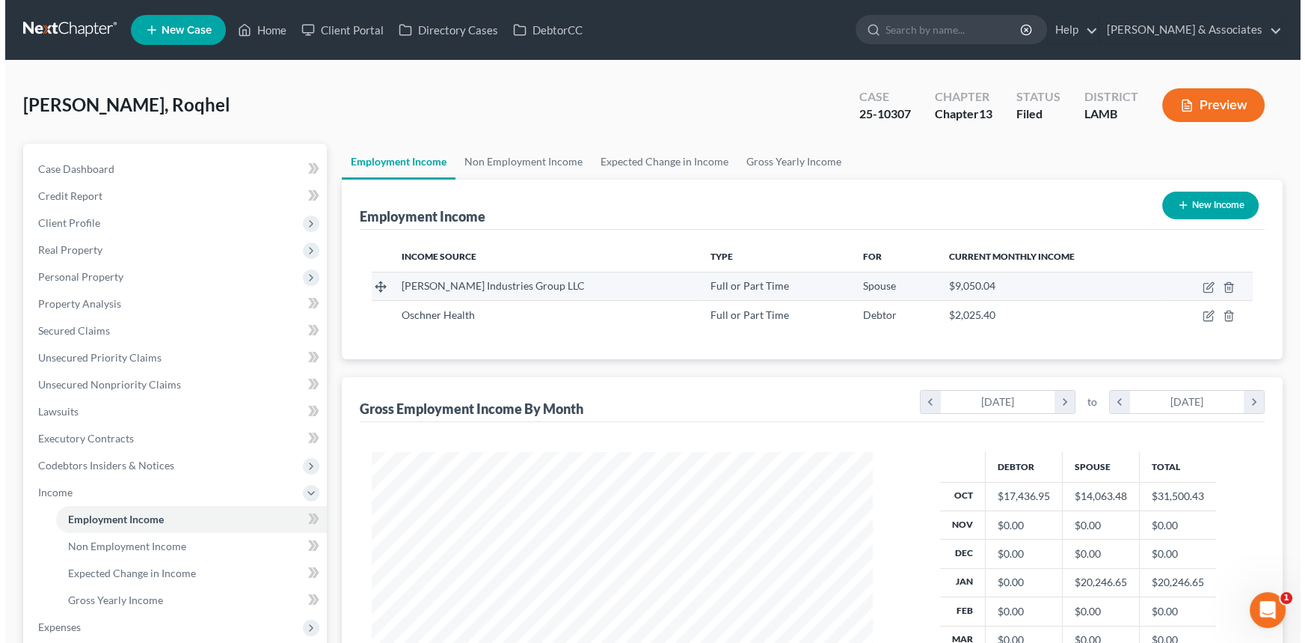
scroll to position [268, 531]
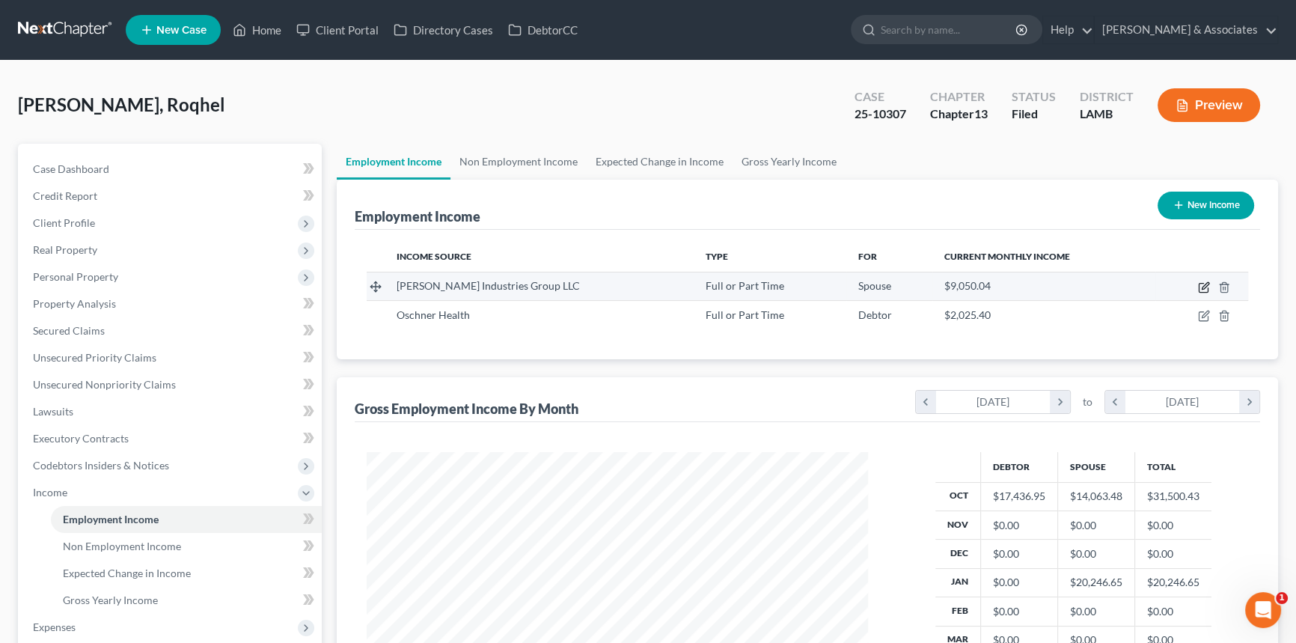
click at [1203, 288] on icon "button" at bounding box center [1204, 285] width 7 height 7
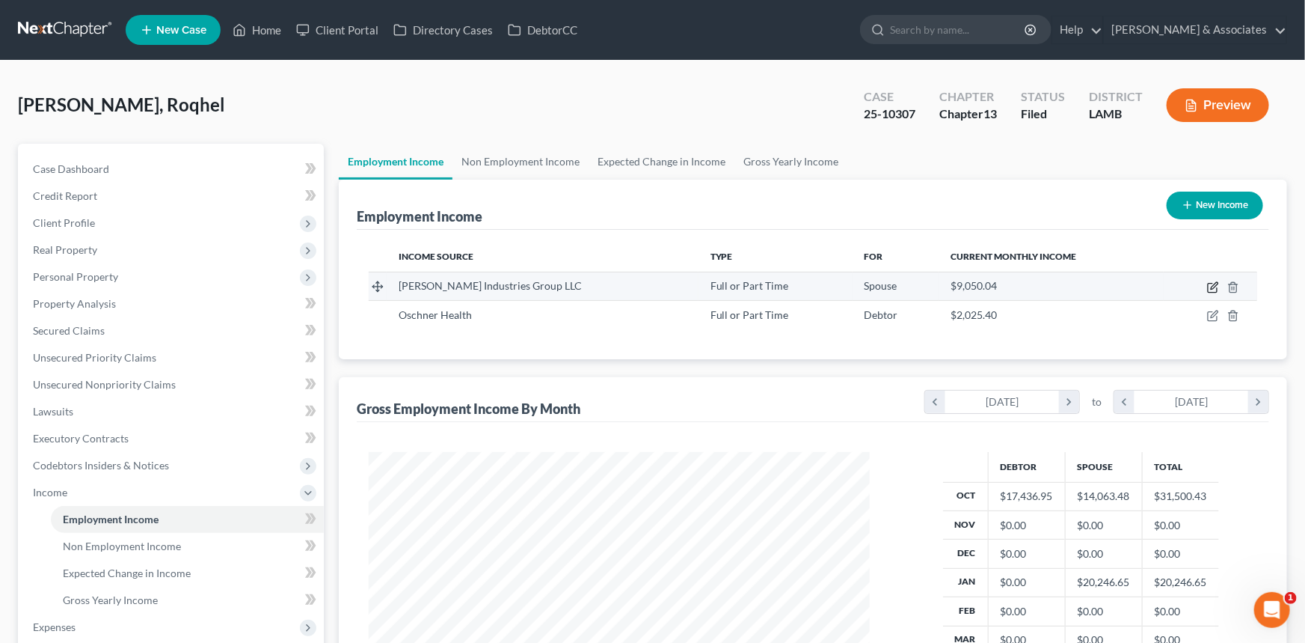
select select "0"
select select "19"
select select "3"
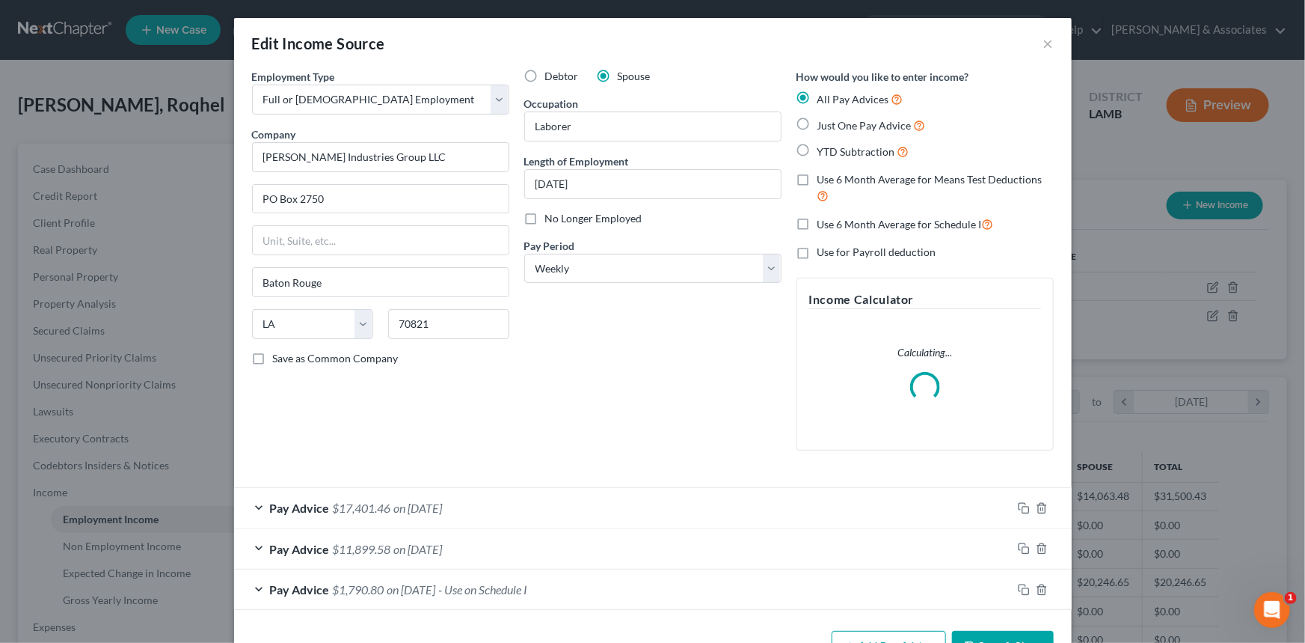
scroll to position [268, 536]
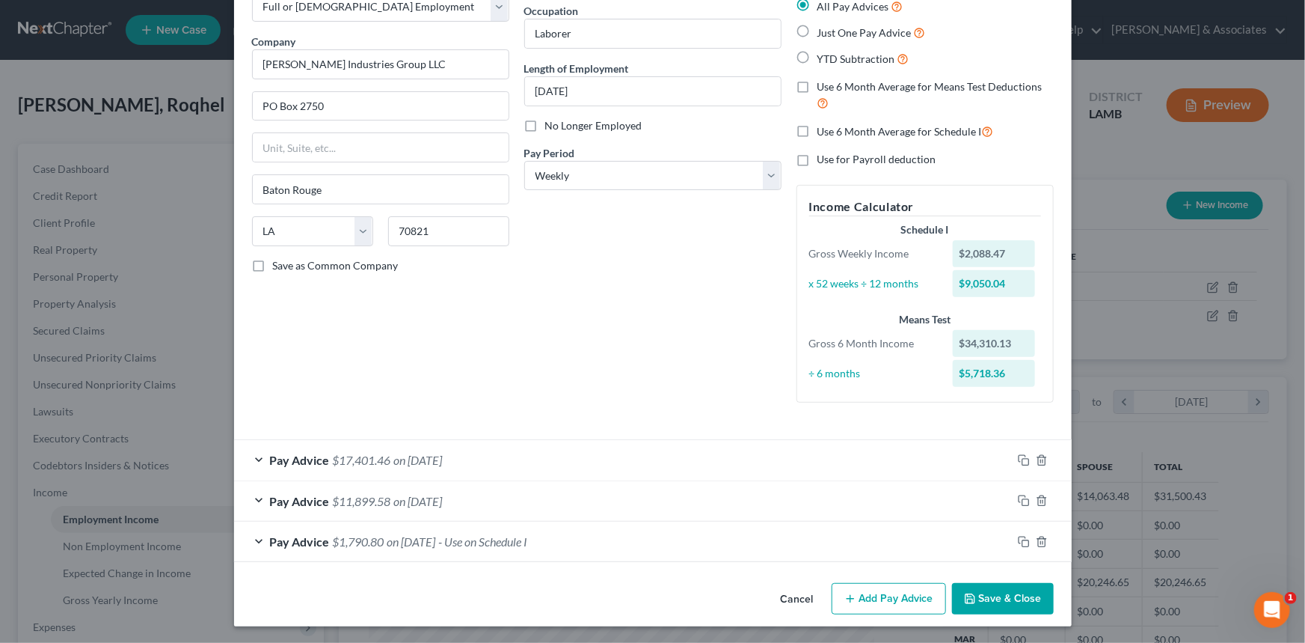
click at [568, 535] on div "Pay Advice $1,790.80 on [DATE] - Use on Schedule I" at bounding box center [623, 541] width 778 height 40
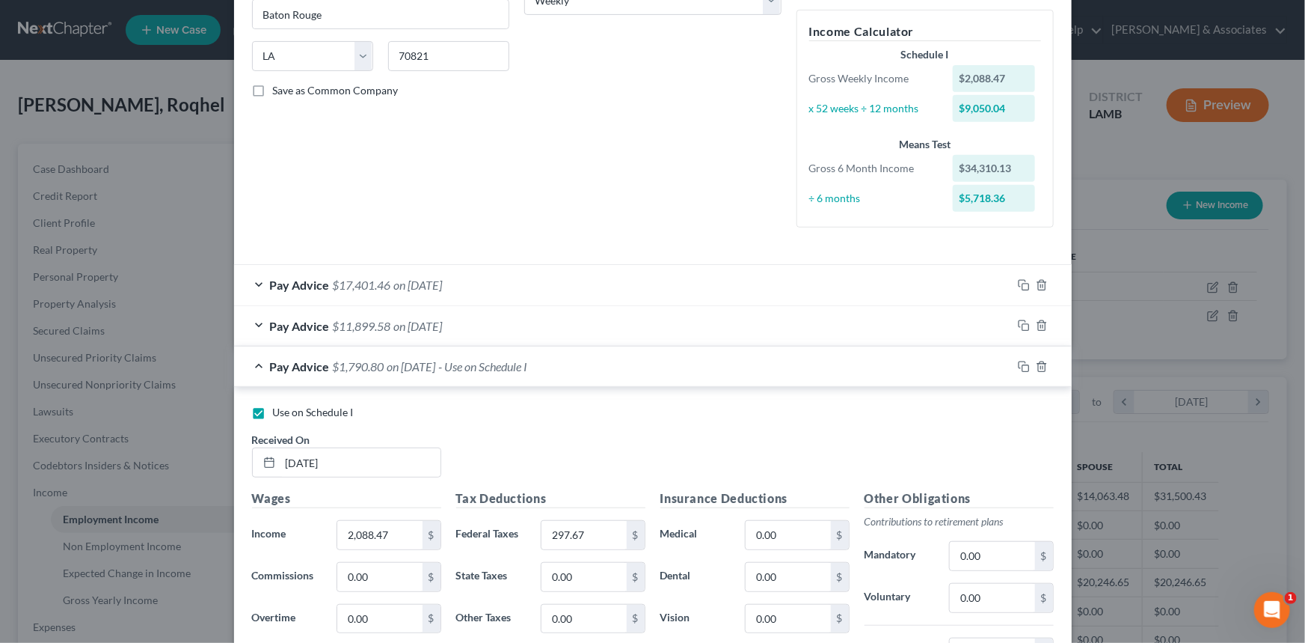
scroll to position [542, 0]
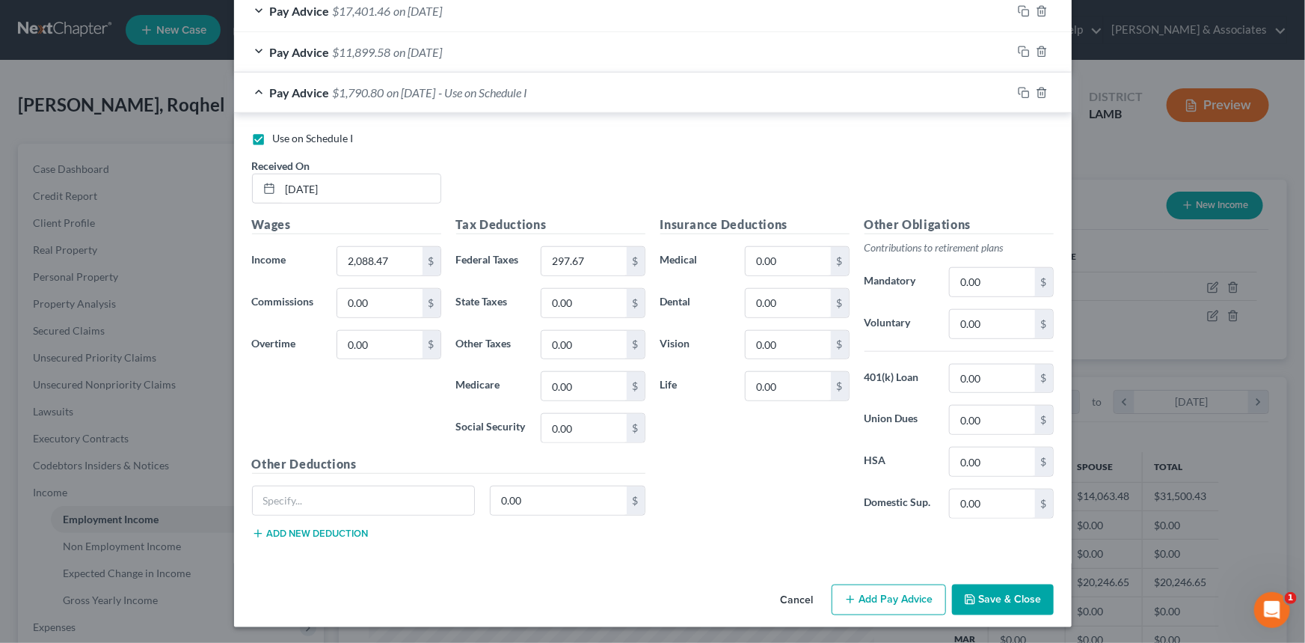
click at [851, 593] on icon "button" at bounding box center [850, 599] width 12 height 12
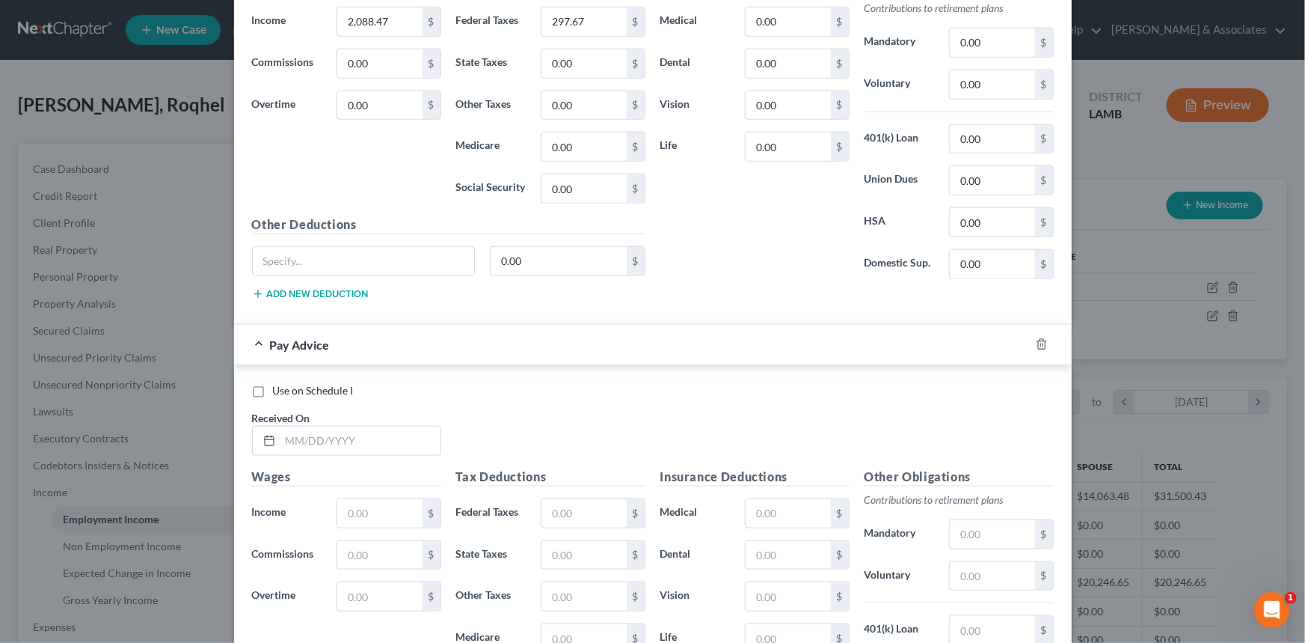
scroll to position [1017, 0]
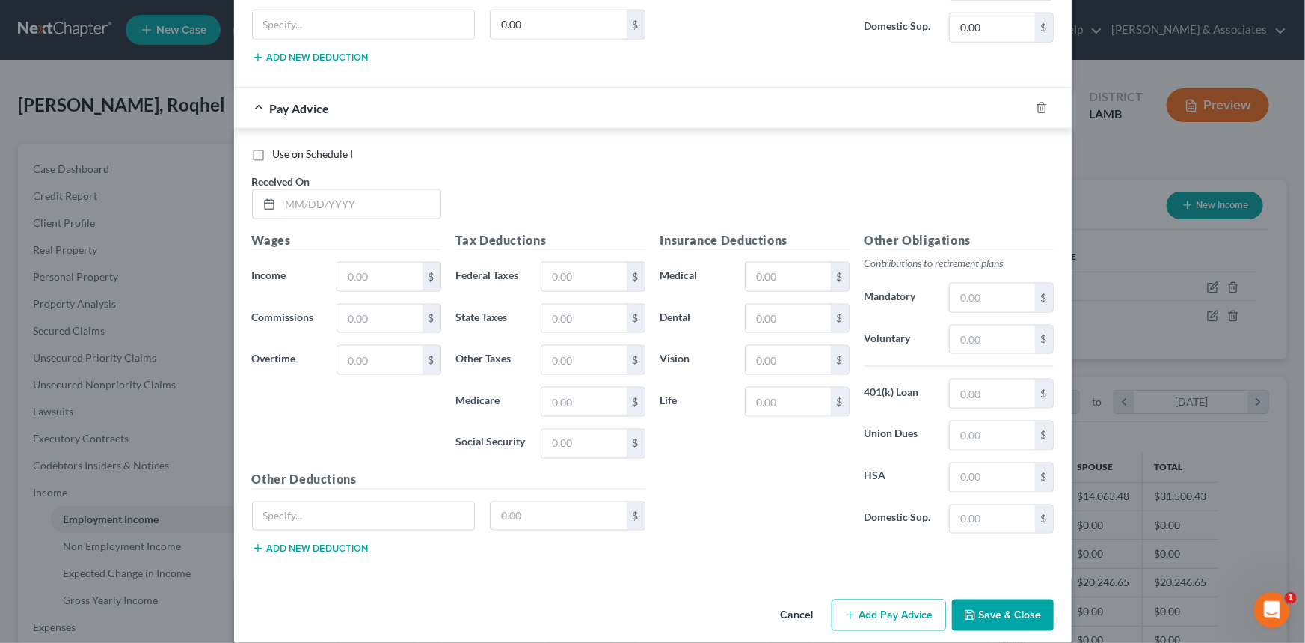
click at [337, 231] on h5 "Wages" at bounding box center [346, 240] width 189 height 19
click at [334, 211] on input "text" at bounding box center [361, 204] width 160 height 28
type input "8/19/2022"
click at [376, 275] on input "text" at bounding box center [379, 277] width 85 height 28
type input "7"
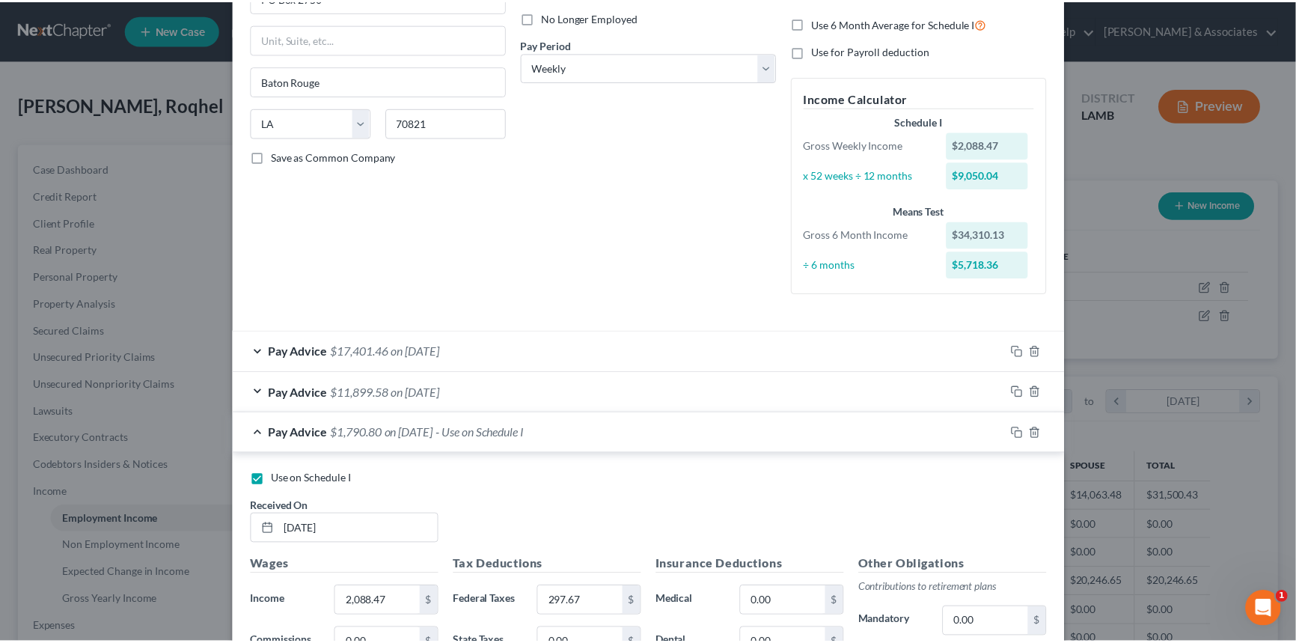
scroll to position [0, 0]
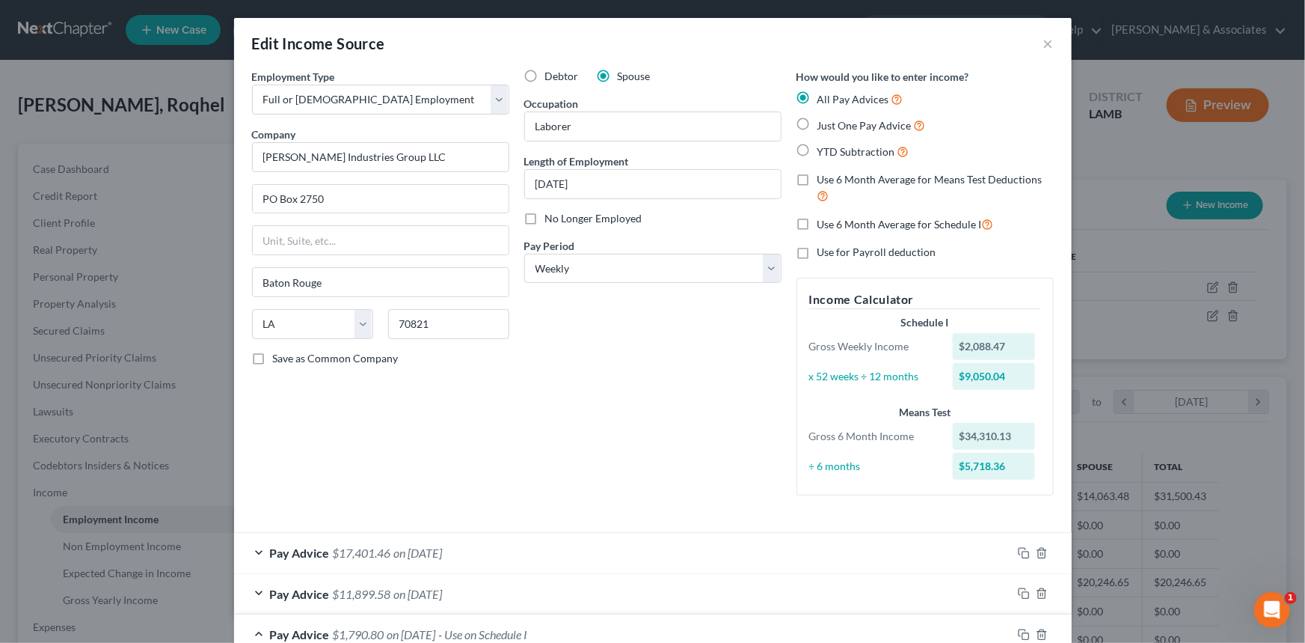
drag, startPoint x: 650, startPoint y: 447, endPoint x: 635, endPoint y: 441, distance: 16.4
click at [650, 447] on div "Debtor Spouse Occupation Laborer Length of Employment January 2025 No Longer Em…" at bounding box center [653, 288] width 272 height 438
click at [1043, 40] on button "×" at bounding box center [1048, 43] width 10 height 18
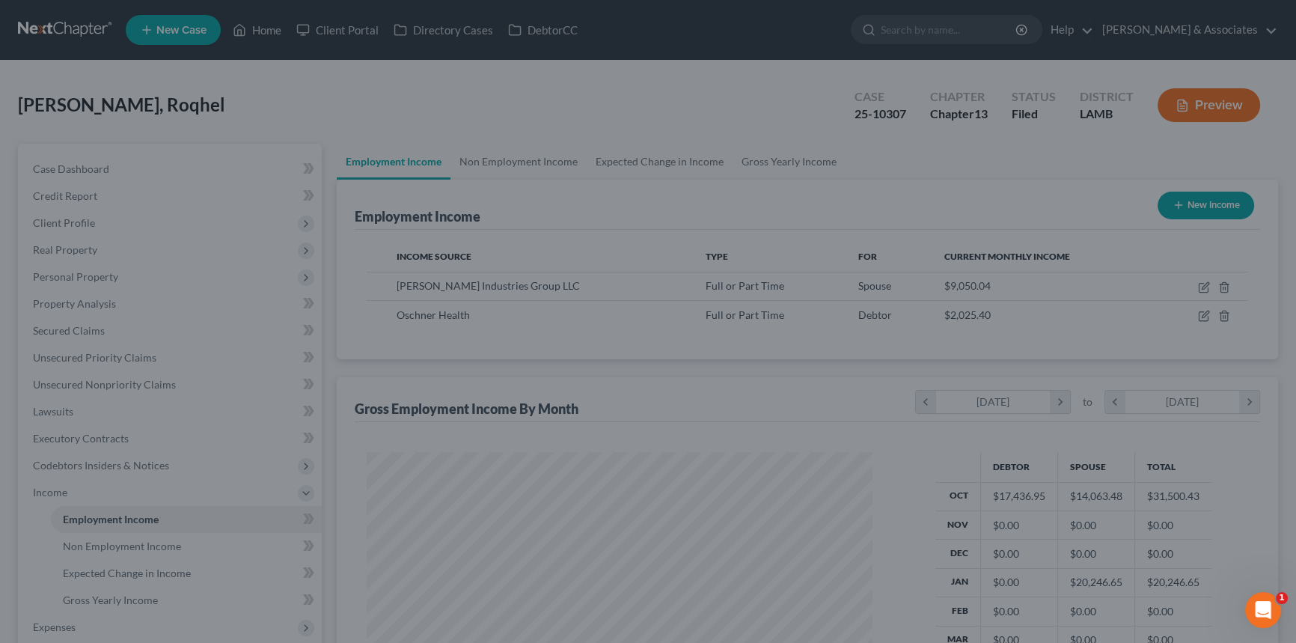
scroll to position [747738, 747475]
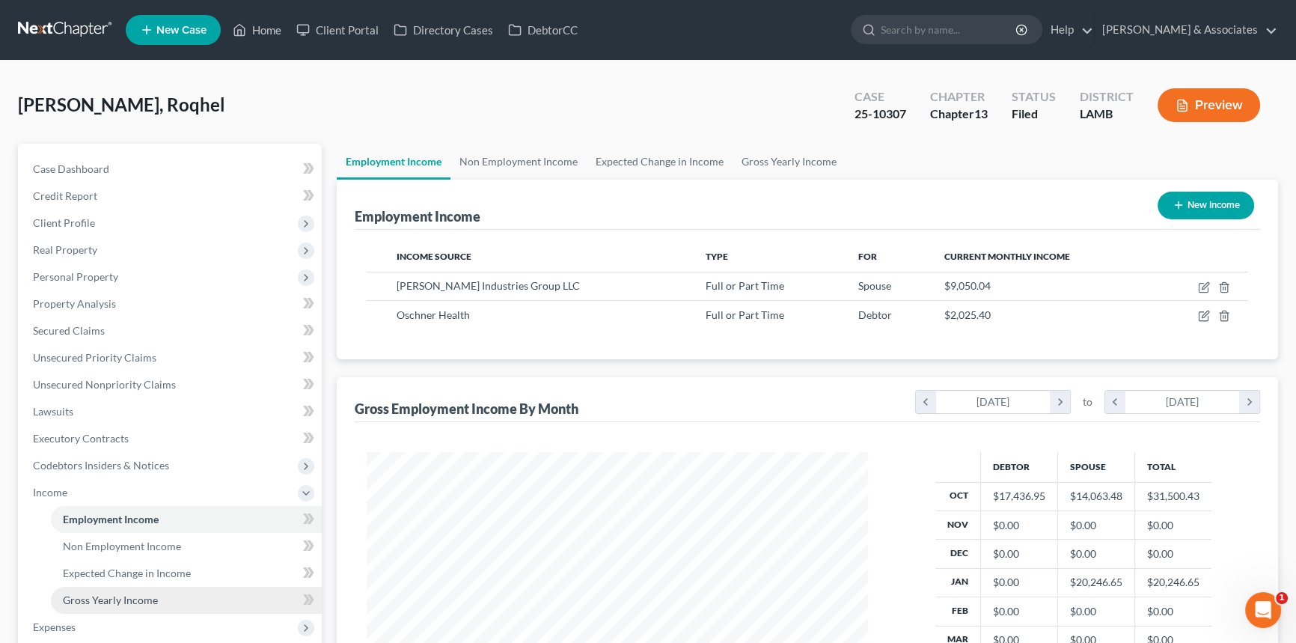
drag, startPoint x: 89, startPoint y: 621, endPoint x: 111, endPoint y: 595, distance: 34.0
click at [89, 622] on span "Expenses" at bounding box center [171, 626] width 301 height 27
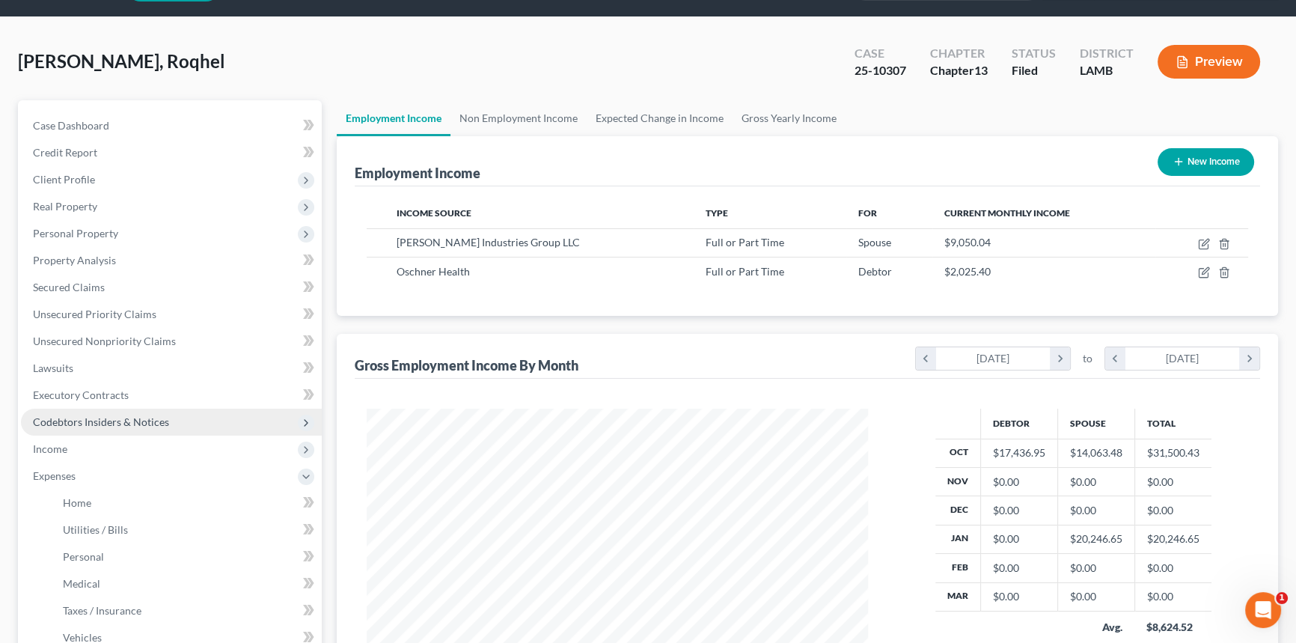
scroll to position [67, 0]
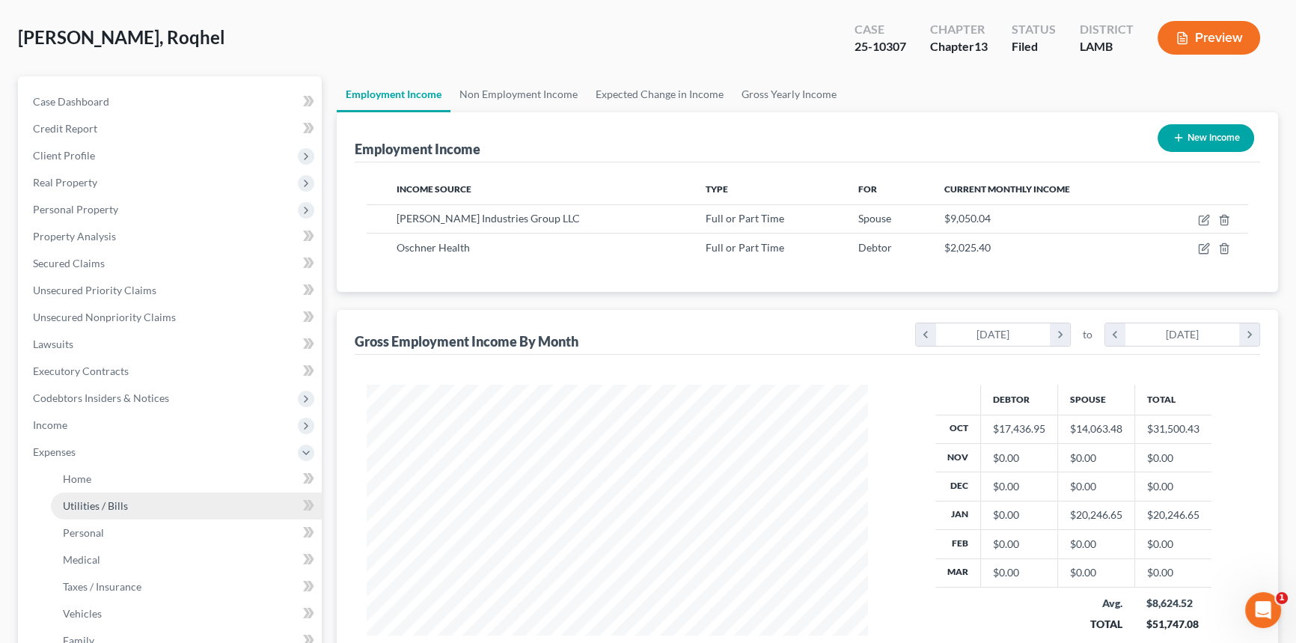
click at [110, 492] on link "Utilities / Bills" at bounding box center [186, 505] width 271 height 27
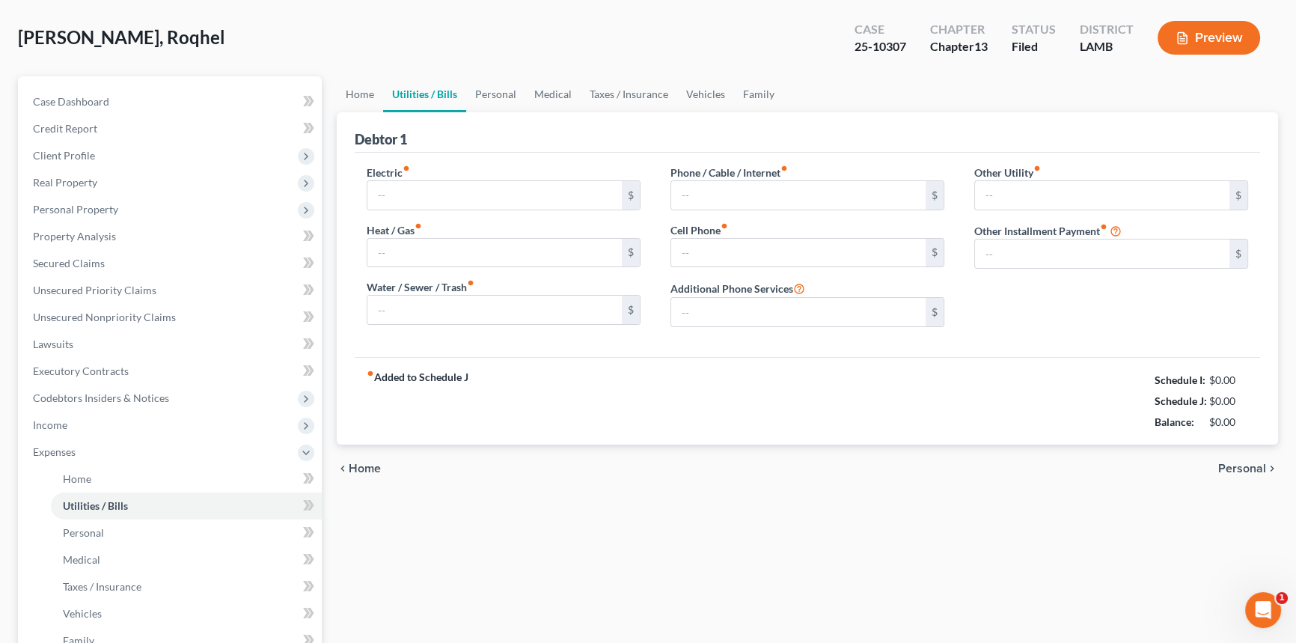
type input "310.00"
type input "0.00"
type input "80.00"
type input "0.00"
type input "350.00"
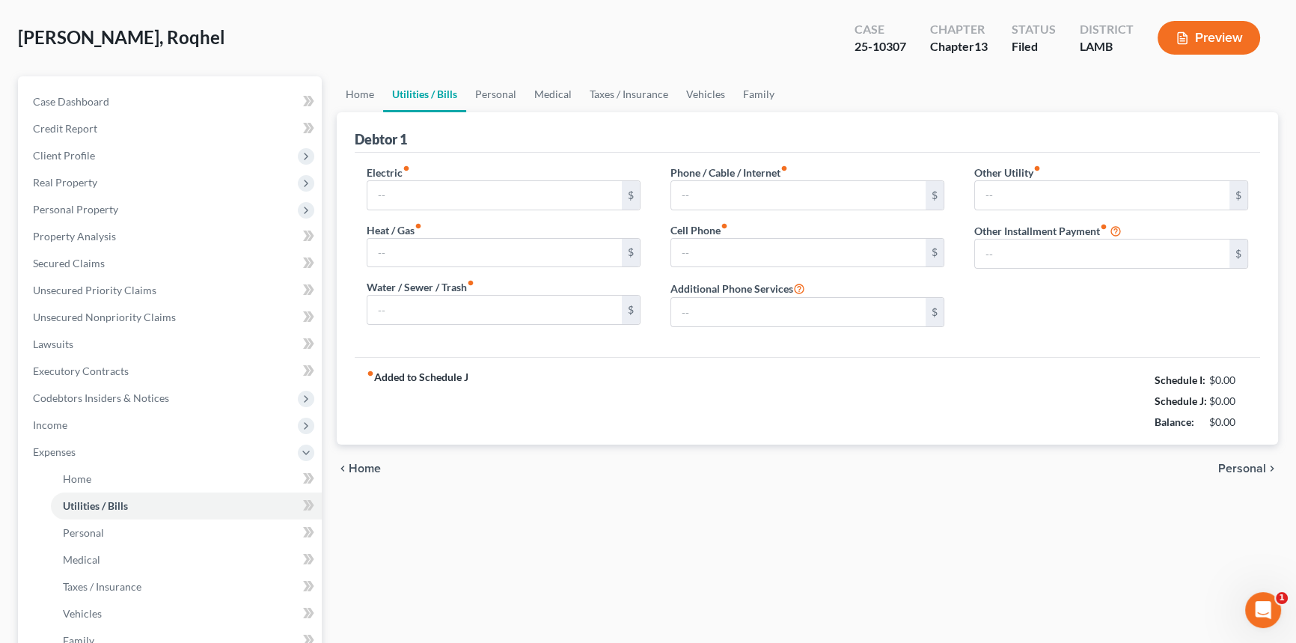
type input "0.00"
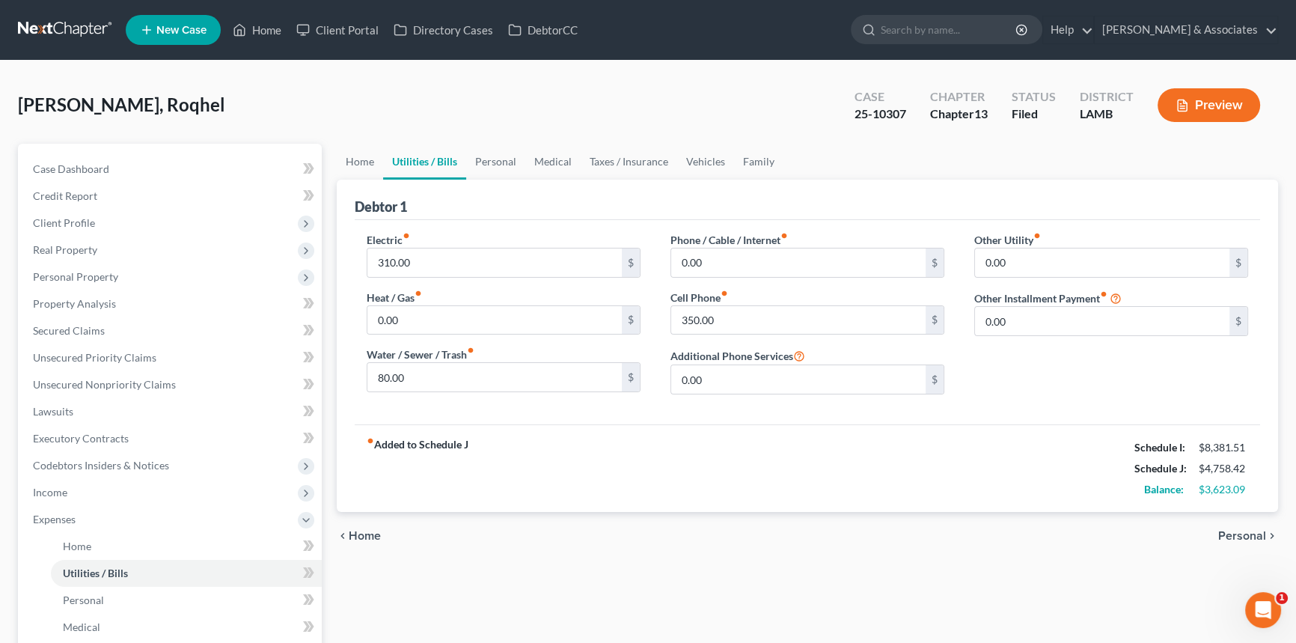
click at [872, 515] on div "chevron_left Home Personal chevron_right" at bounding box center [807, 536] width 941 height 48
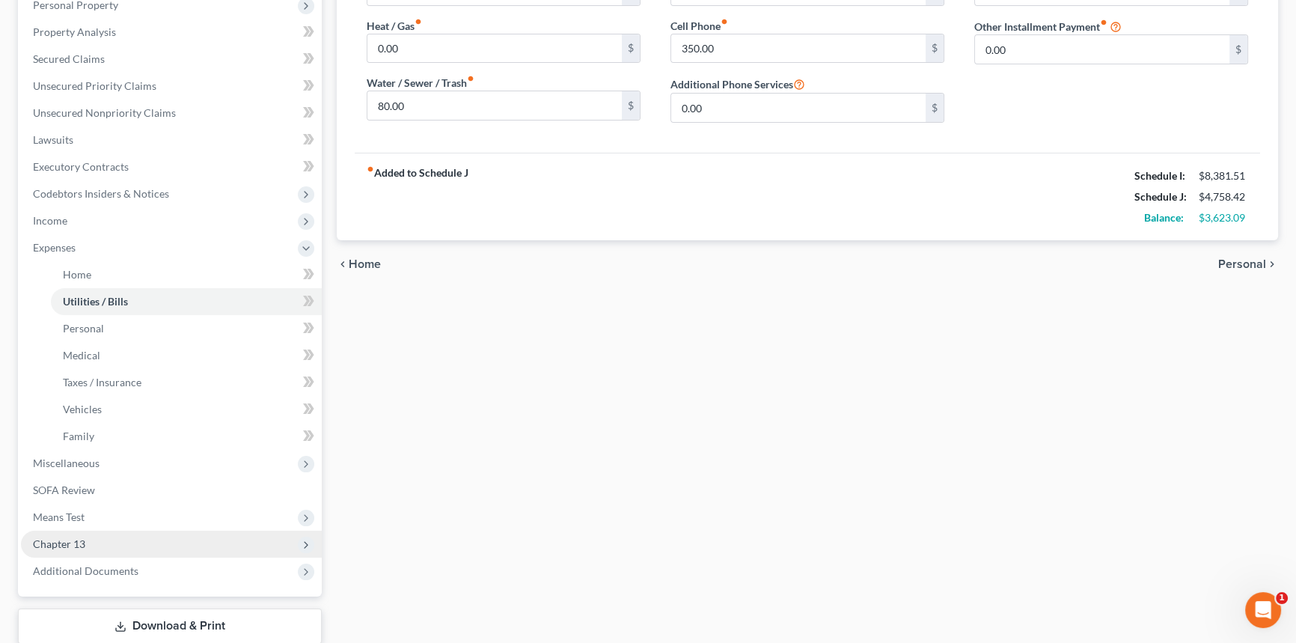
click at [117, 549] on span "Chapter 13" at bounding box center [171, 543] width 301 height 27
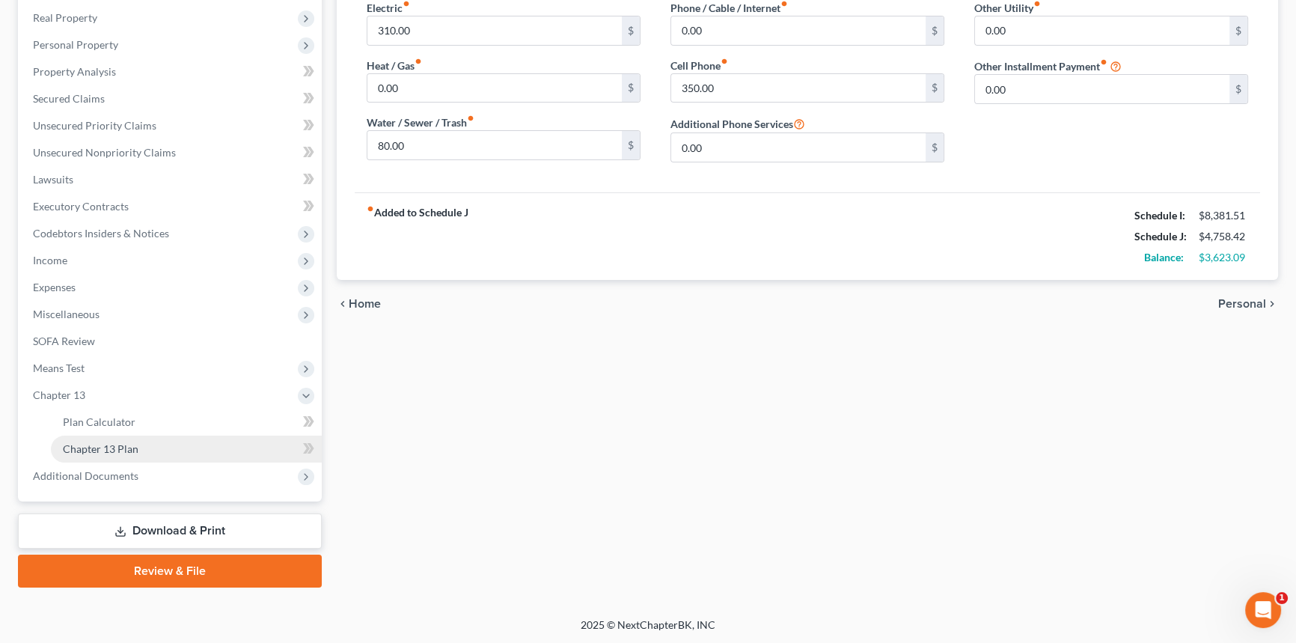
click at [178, 455] on link "Chapter 13 Plan" at bounding box center [186, 448] width 271 height 27
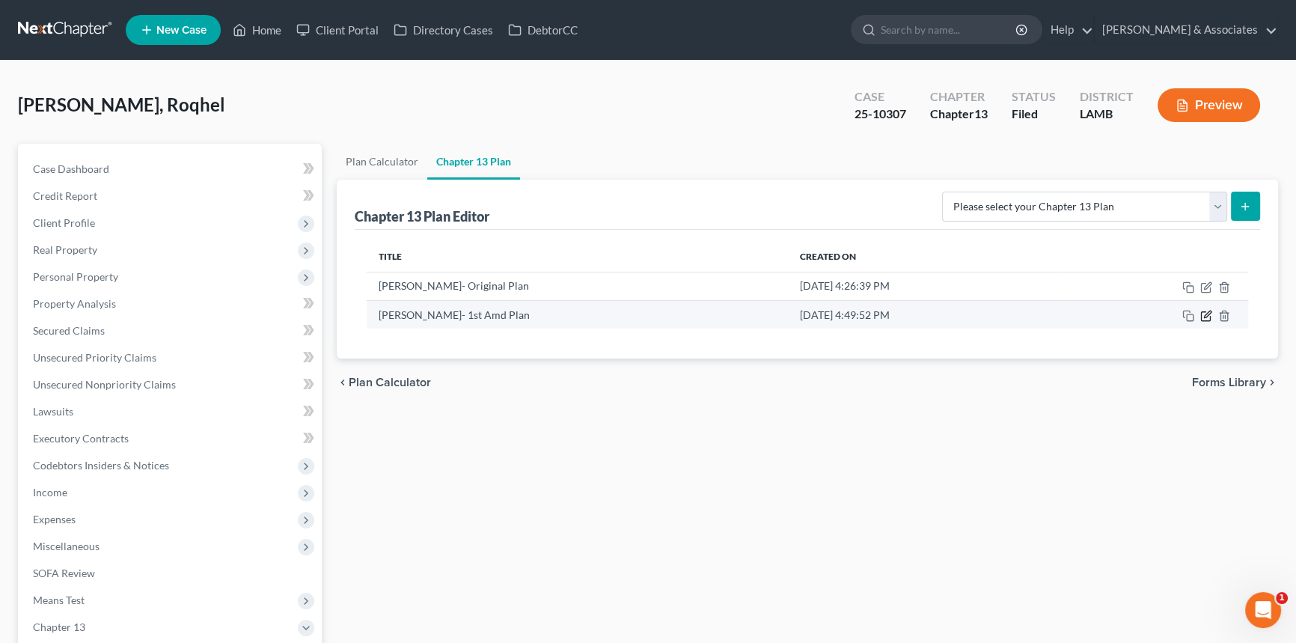
click at [1204, 315] on icon "button" at bounding box center [1207, 313] width 7 height 7
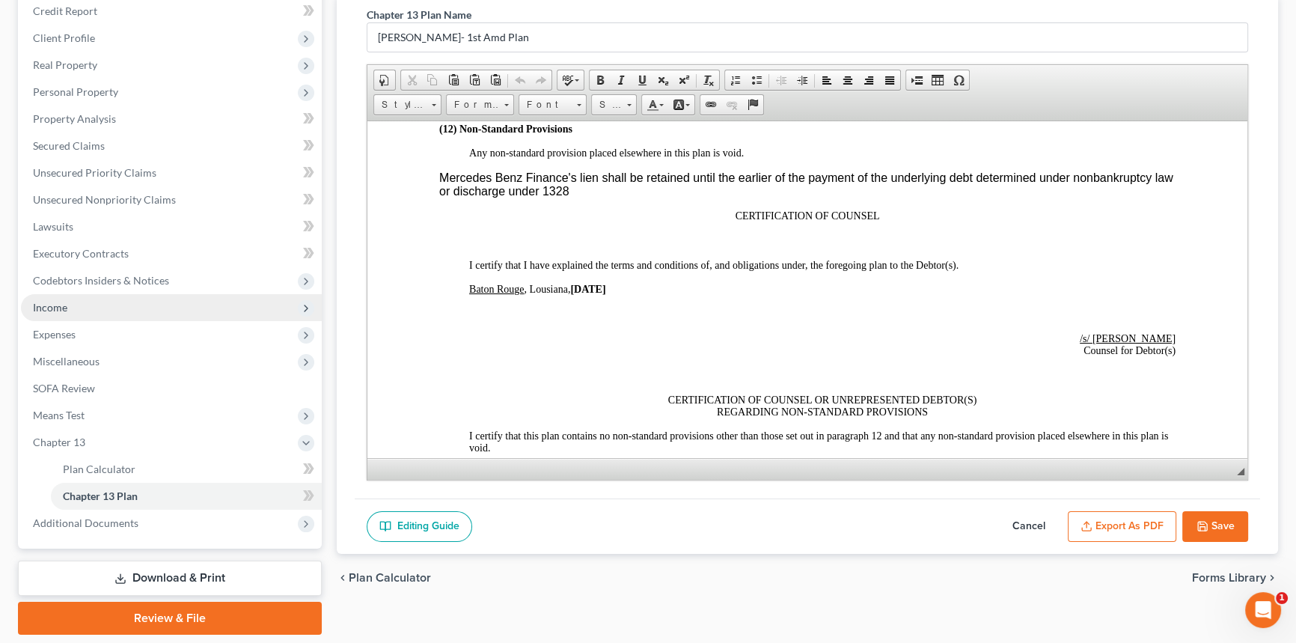
scroll to position [232, 0]
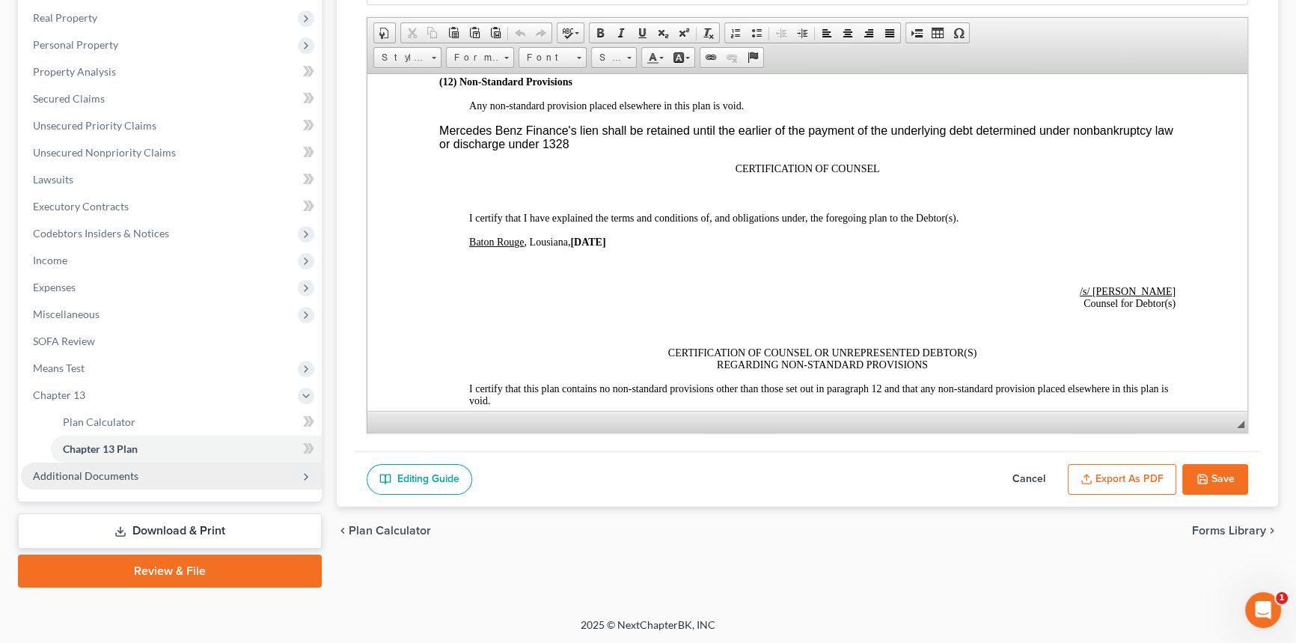
click at [155, 479] on span "Additional Documents" at bounding box center [171, 475] width 301 height 27
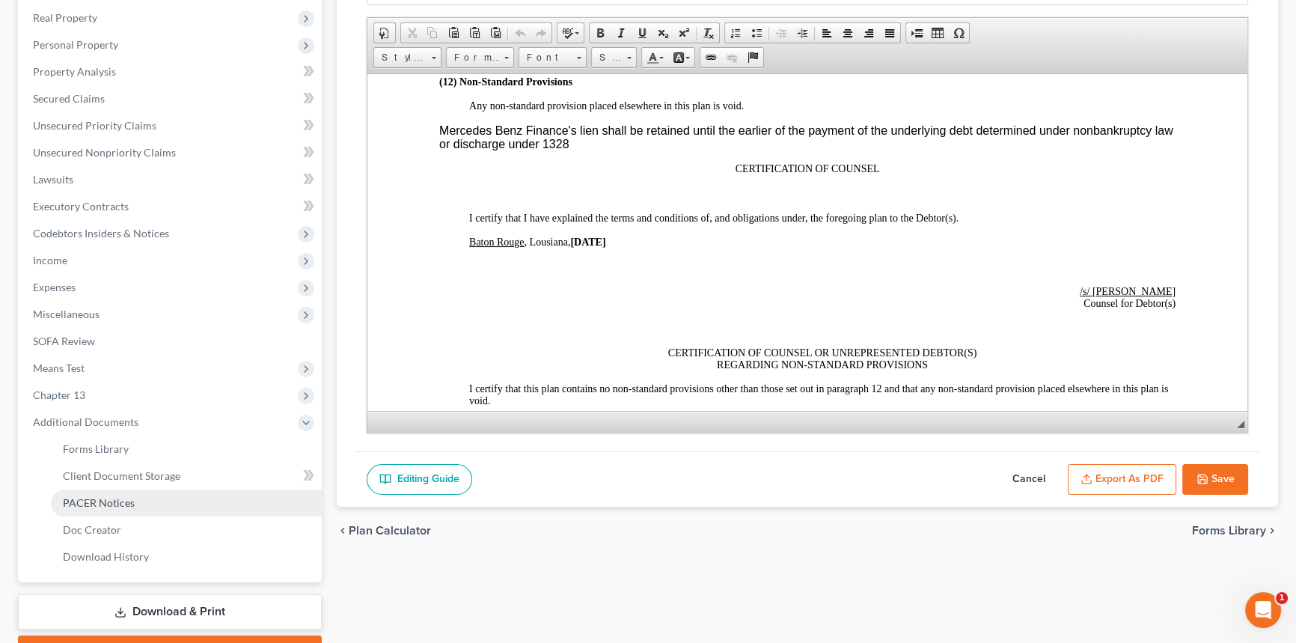
click at [160, 512] on link "PACER Notices" at bounding box center [186, 502] width 271 height 27
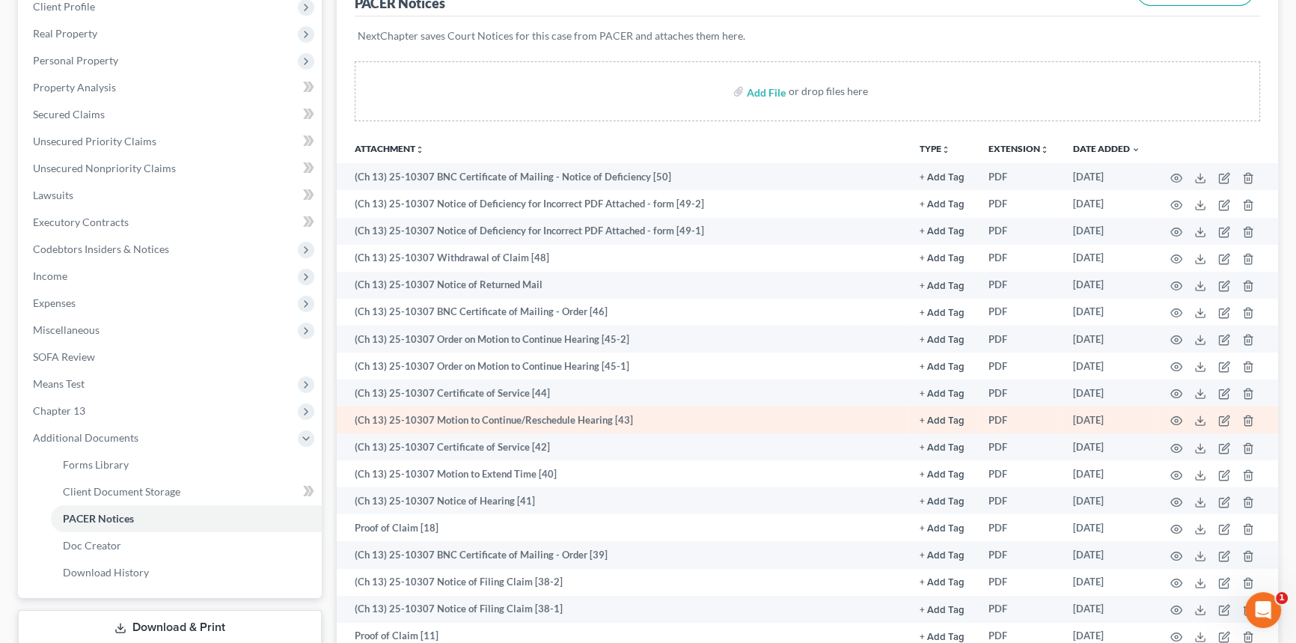
scroll to position [272, 0]
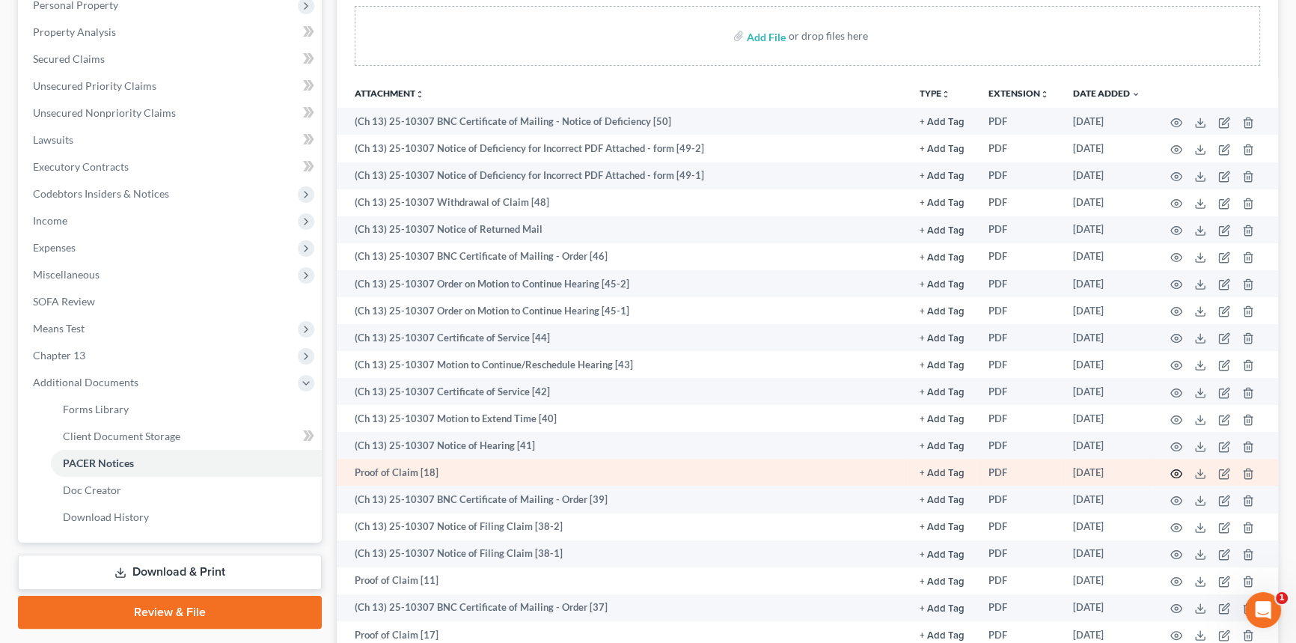
click at [1173, 471] on icon "button" at bounding box center [1176, 474] width 12 height 12
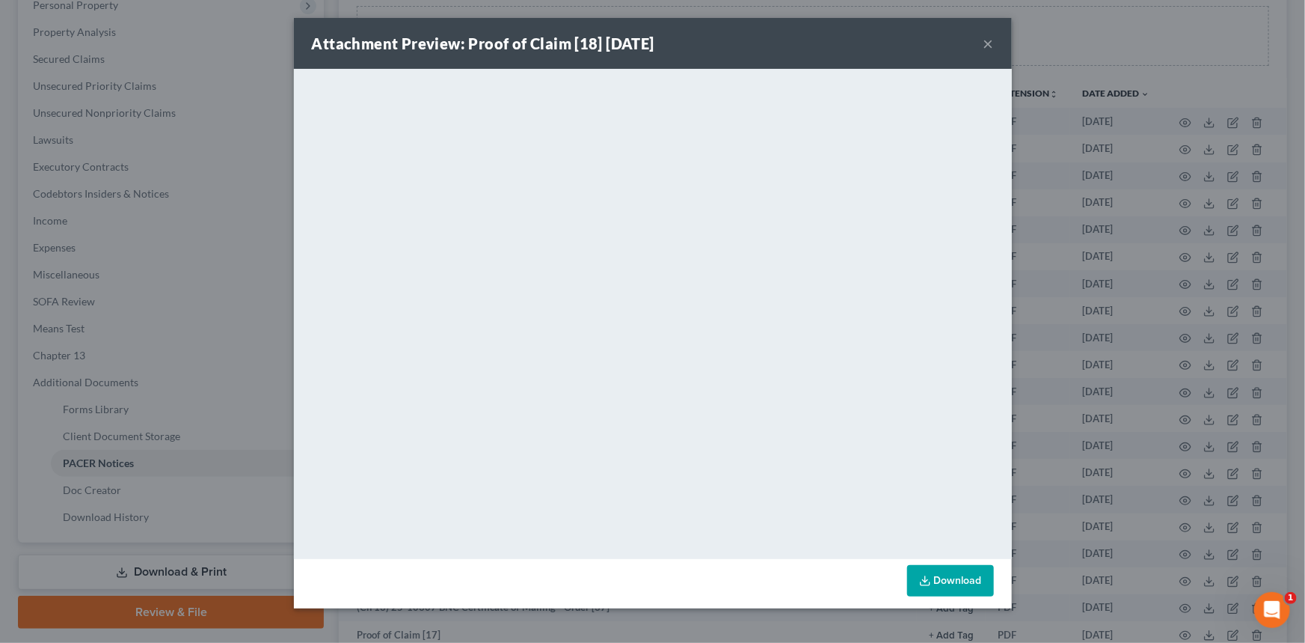
click at [987, 45] on button "×" at bounding box center [989, 43] width 10 height 18
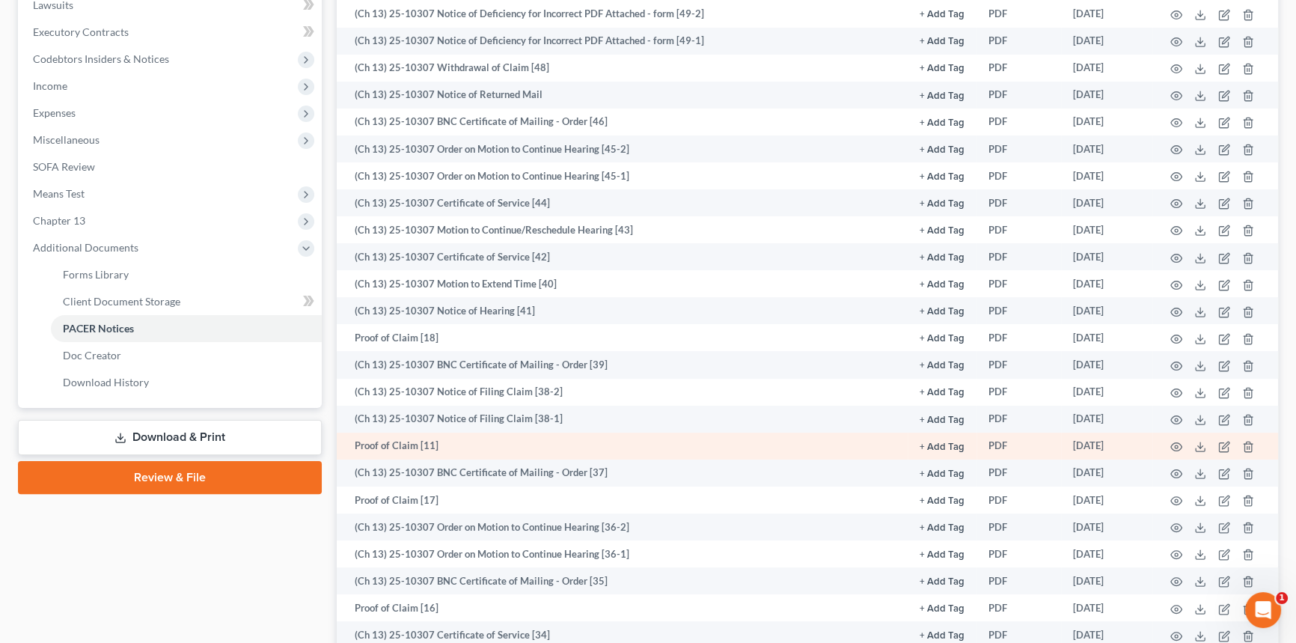
scroll to position [408, 0]
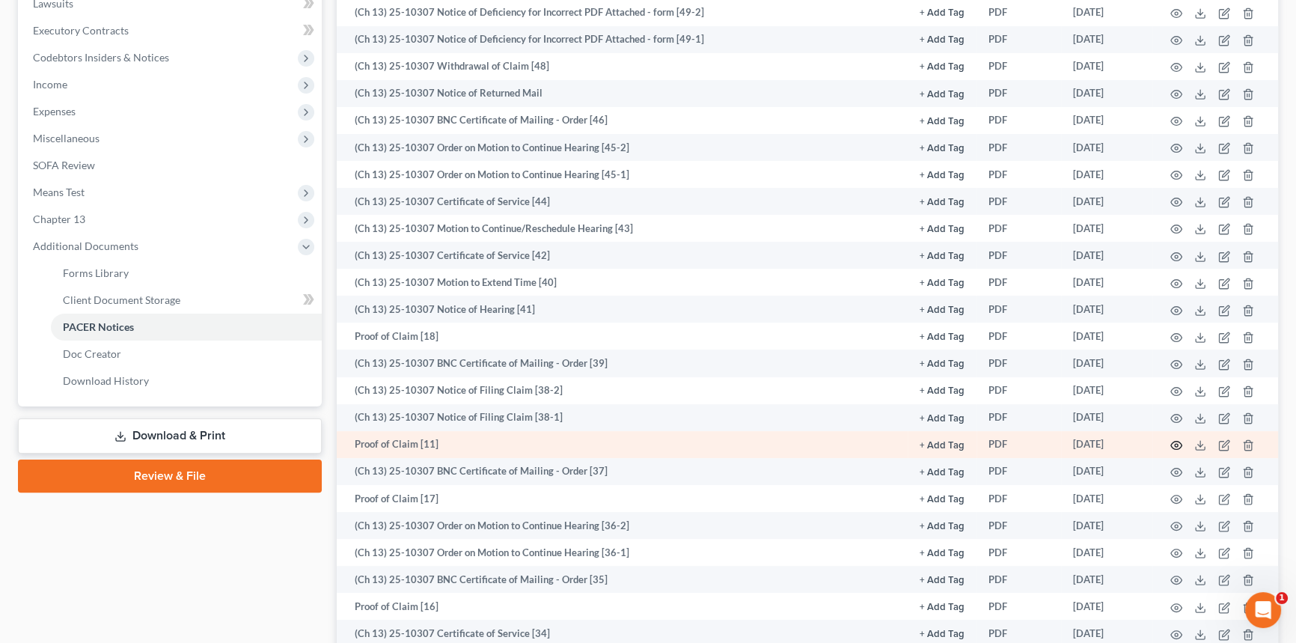
click at [1173, 443] on icon "button" at bounding box center [1176, 445] width 12 height 12
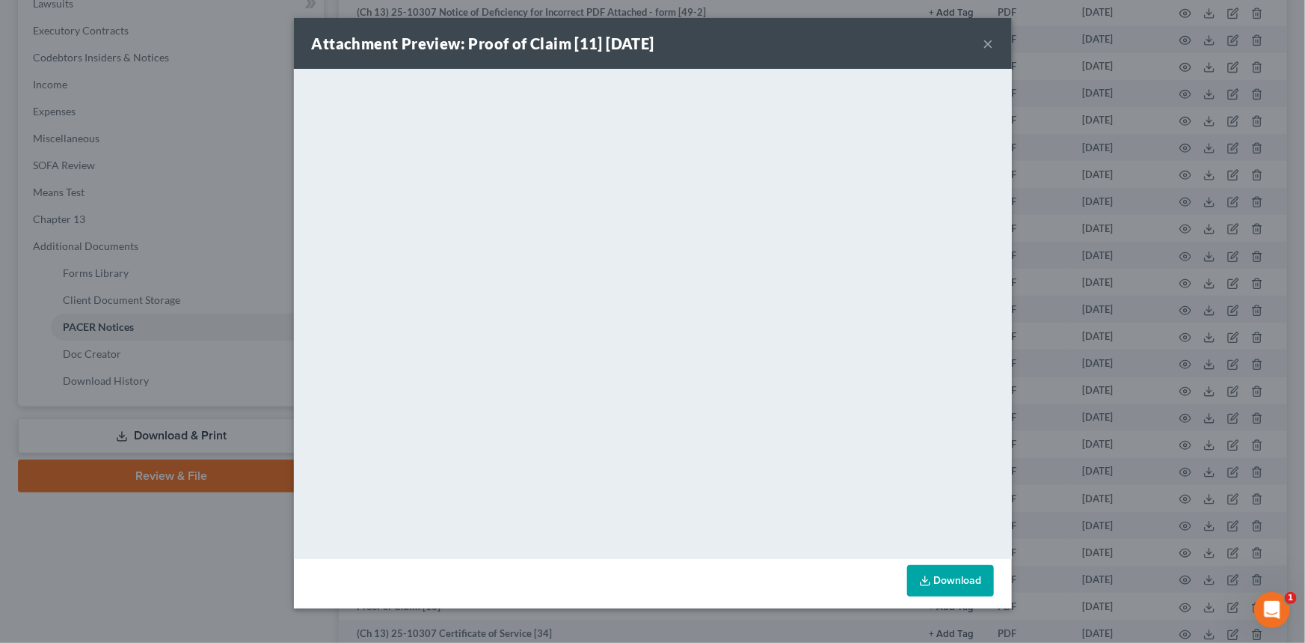
click at [981, 41] on div "Attachment Preview: Proof of Claim [11] 06/26/2025 ×" at bounding box center [653, 43] width 718 height 51
click at [984, 43] on button "×" at bounding box center [989, 43] width 10 height 18
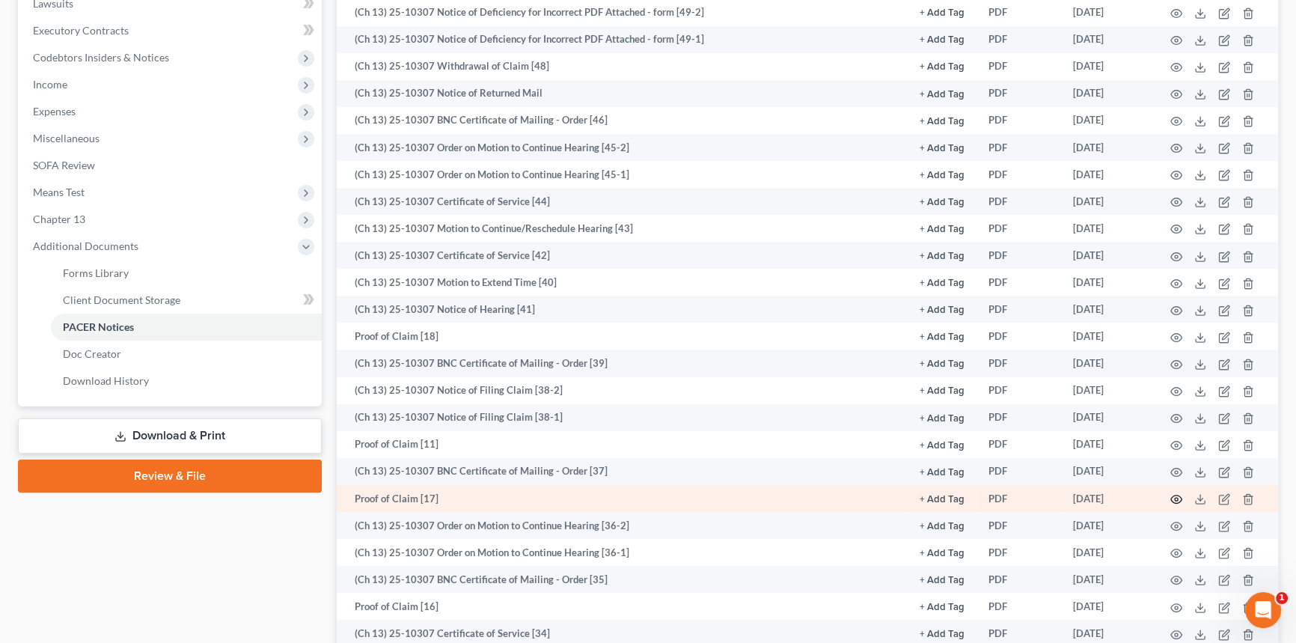
click at [1174, 499] on icon "button" at bounding box center [1176, 499] width 11 height 8
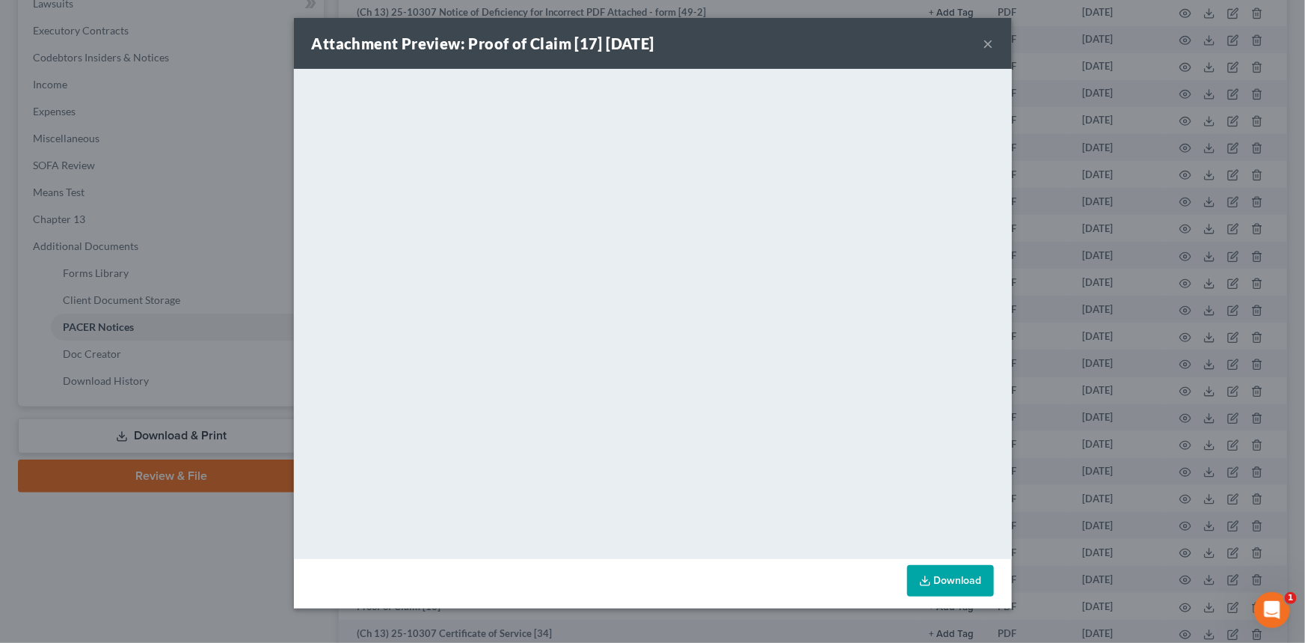
click at [991, 47] on button "×" at bounding box center [989, 43] width 10 height 18
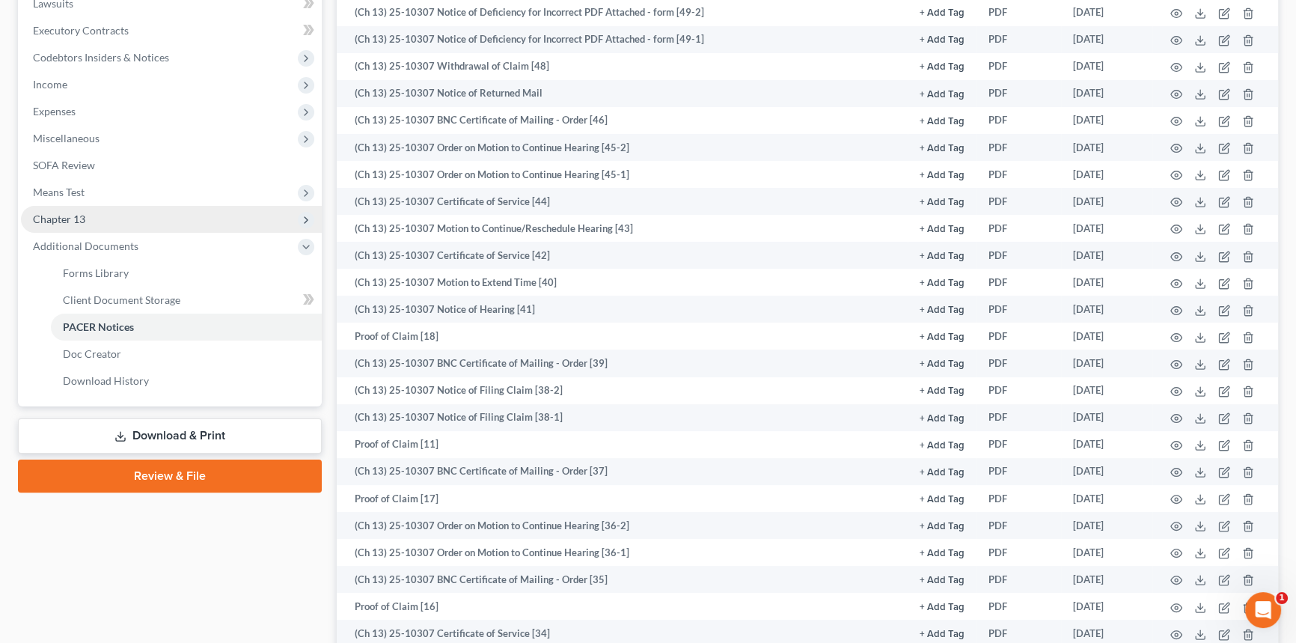
drag, startPoint x: 105, startPoint y: 214, endPoint x: 111, endPoint y: 242, distance: 28.9
click at [105, 215] on span "Chapter 13" at bounding box center [171, 219] width 301 height 27
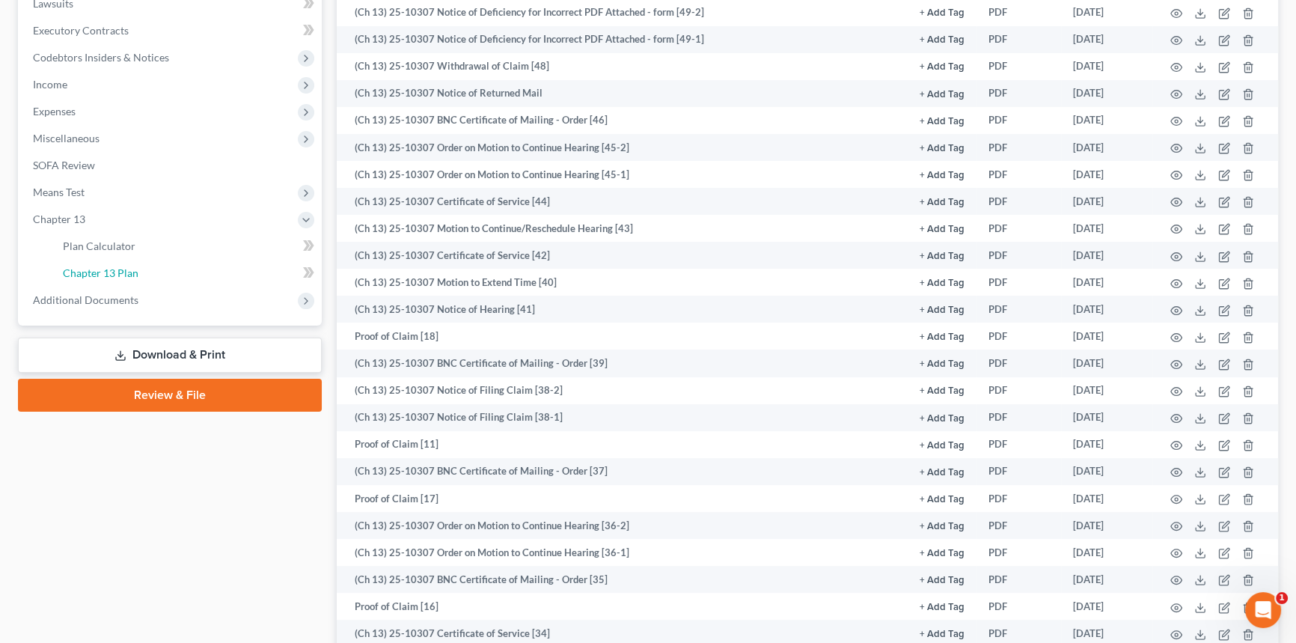
click at [116, 278] on link "Chapter 13 Plan" at bounding box center [186, 273] width 271 height 27
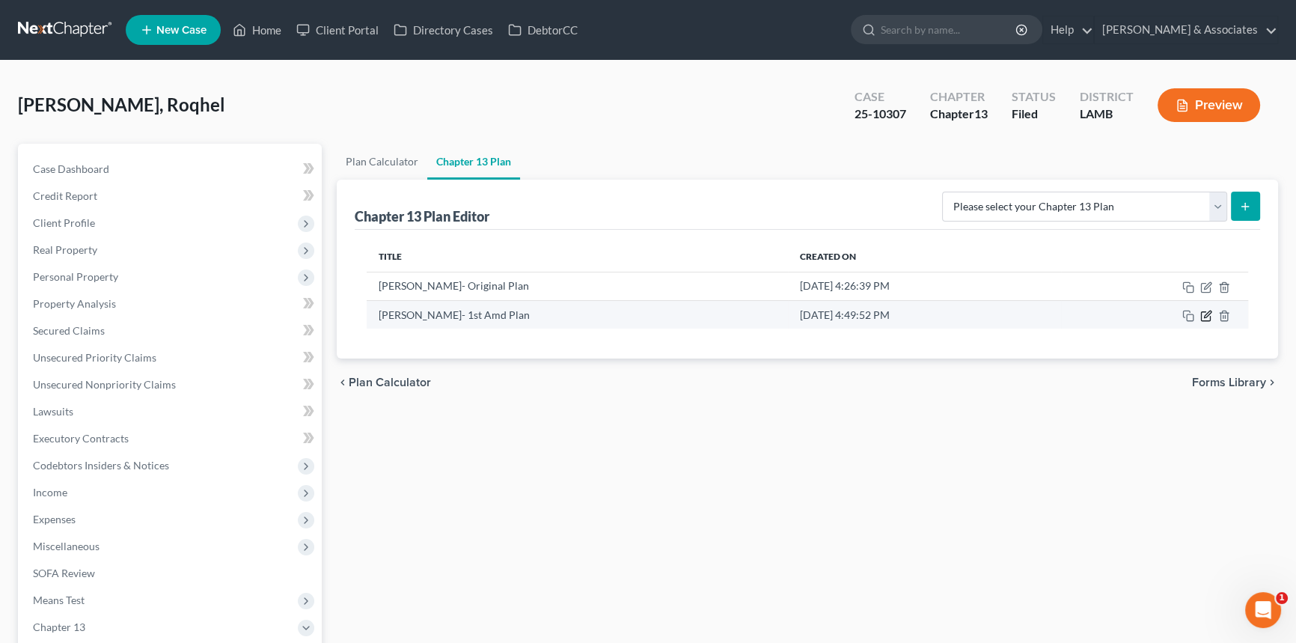
click at [1207, 313] on icon "button" at bounding box center [1206, 316] width 12 height 12
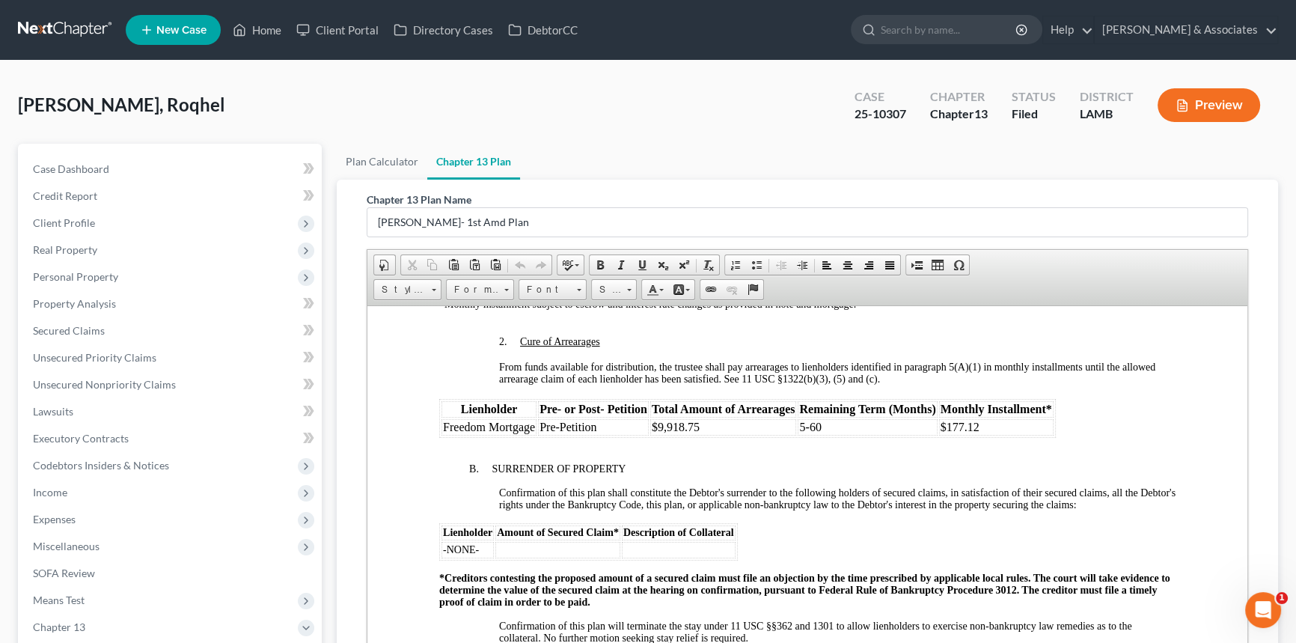
scroll to position [1836, 0]
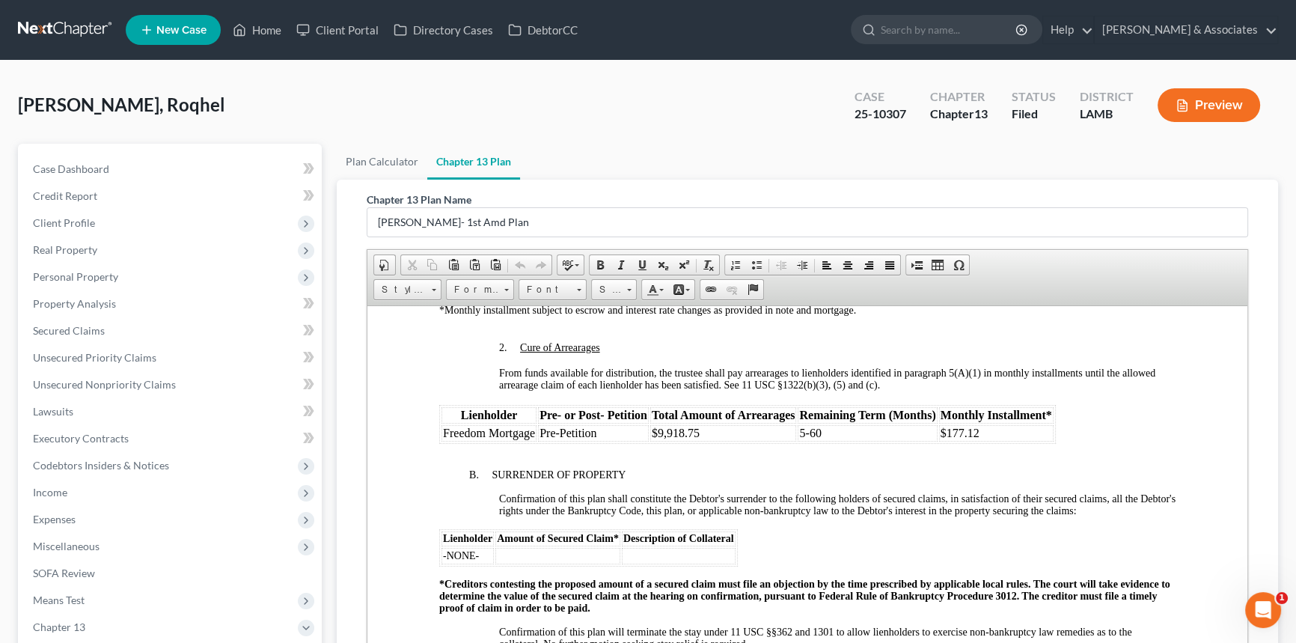
click at [734, 441] on td "$9,918.75" at bounding box center [723, 432] width 147 height 16
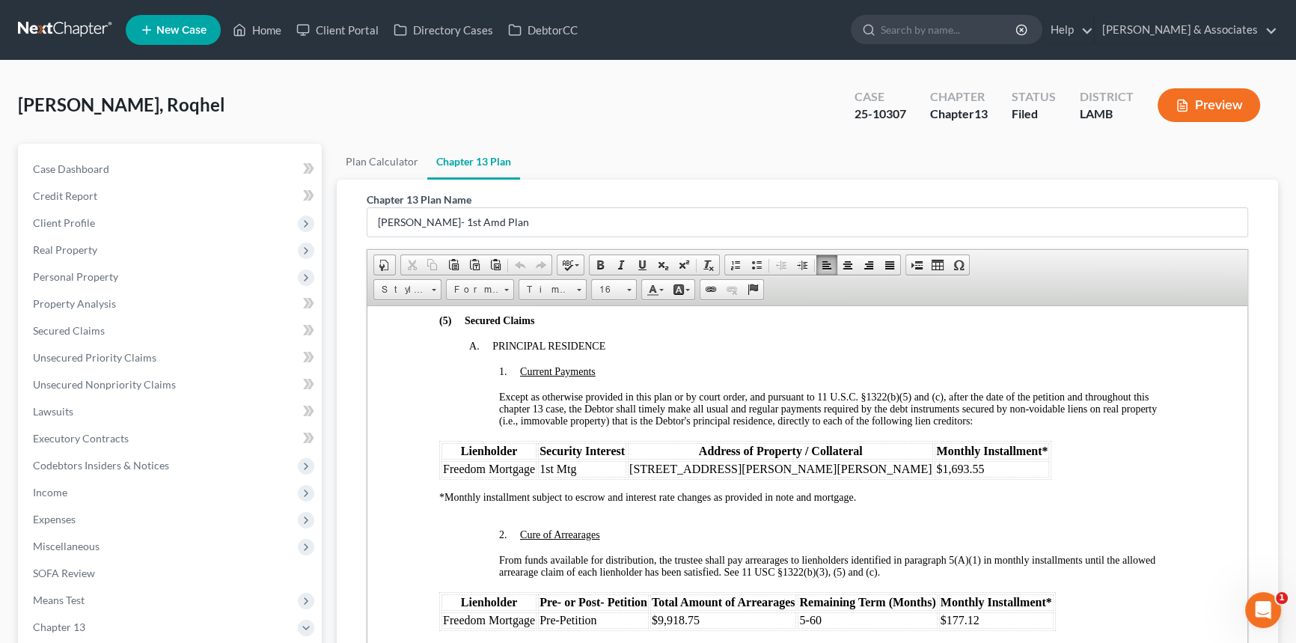
scroll to position [1631, 0]
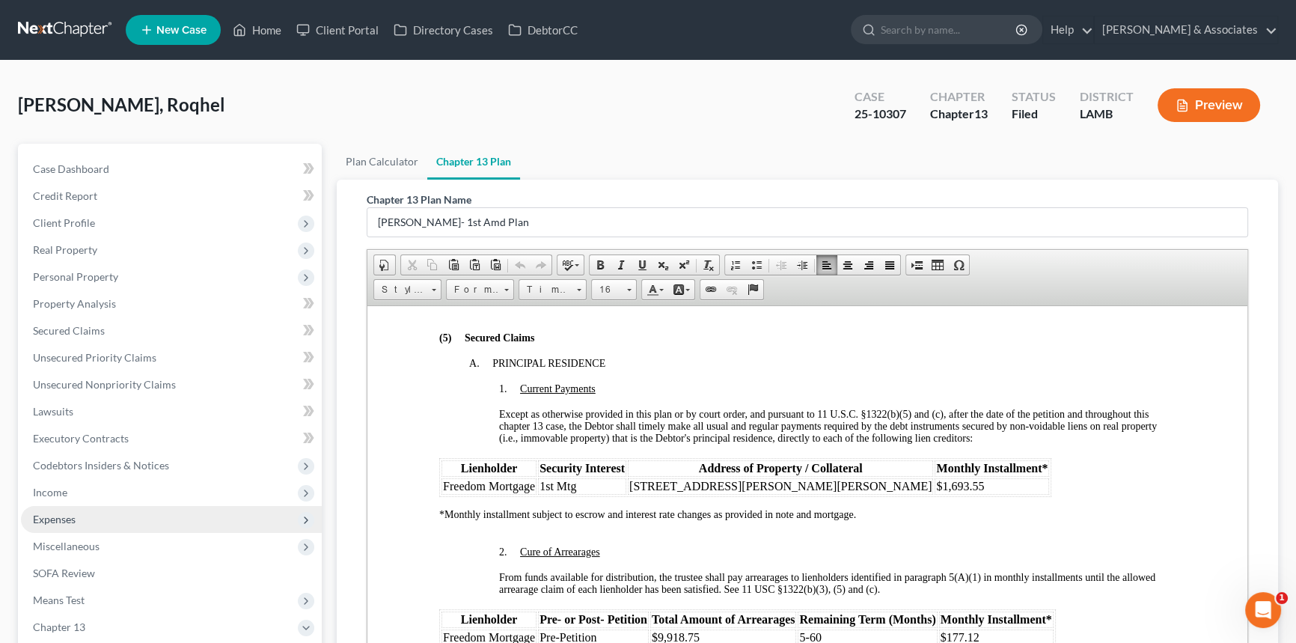
click at [218, 518] on span "Expenses" at bounding box center [171, 519] width 301 height 27
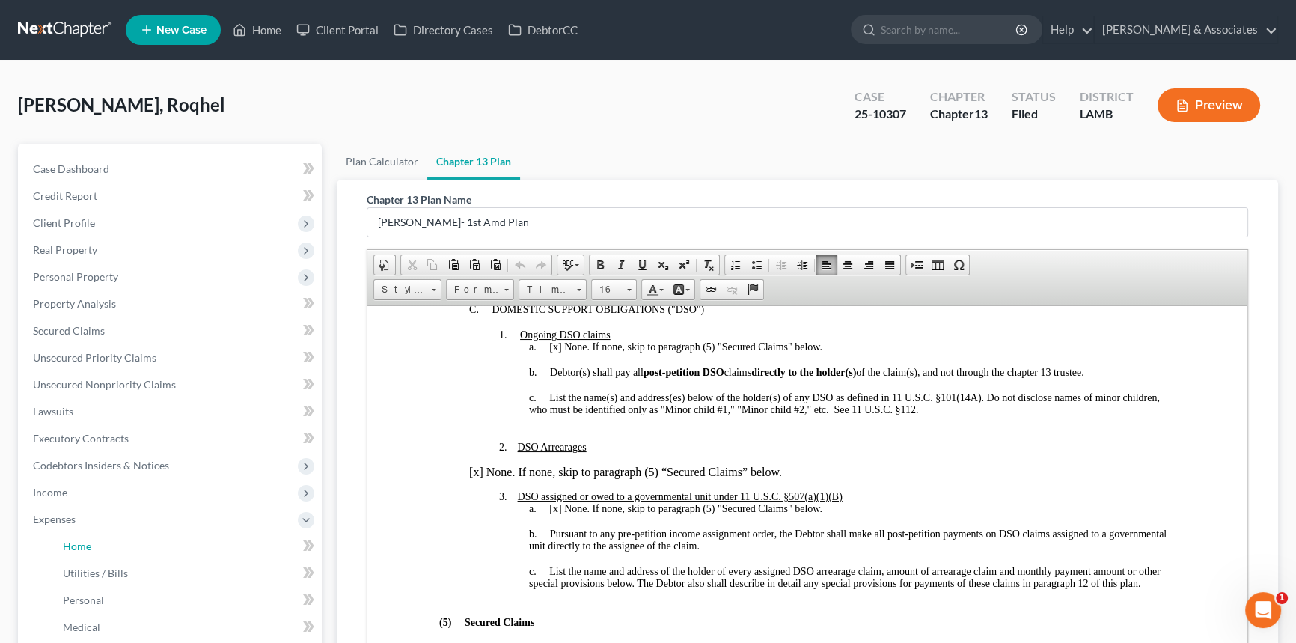
scroll to position [1476, 0]
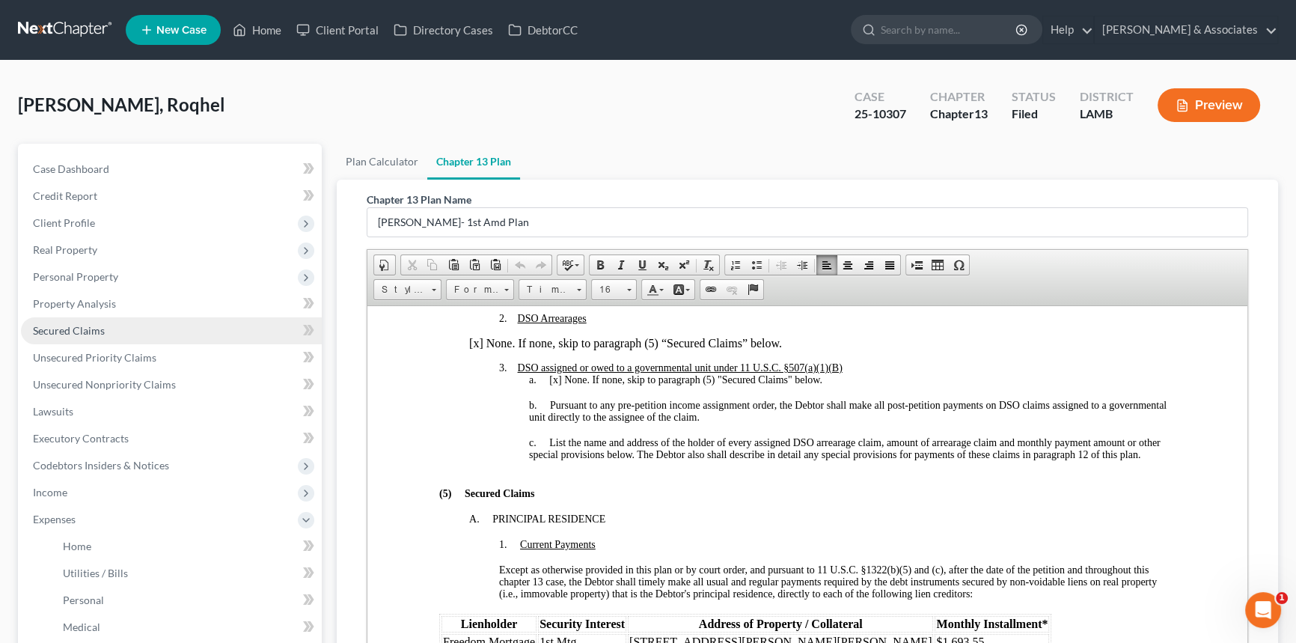
click at [104, 331] on link "Secured Claims" at bounding box center [171, 330] width 301 height 27
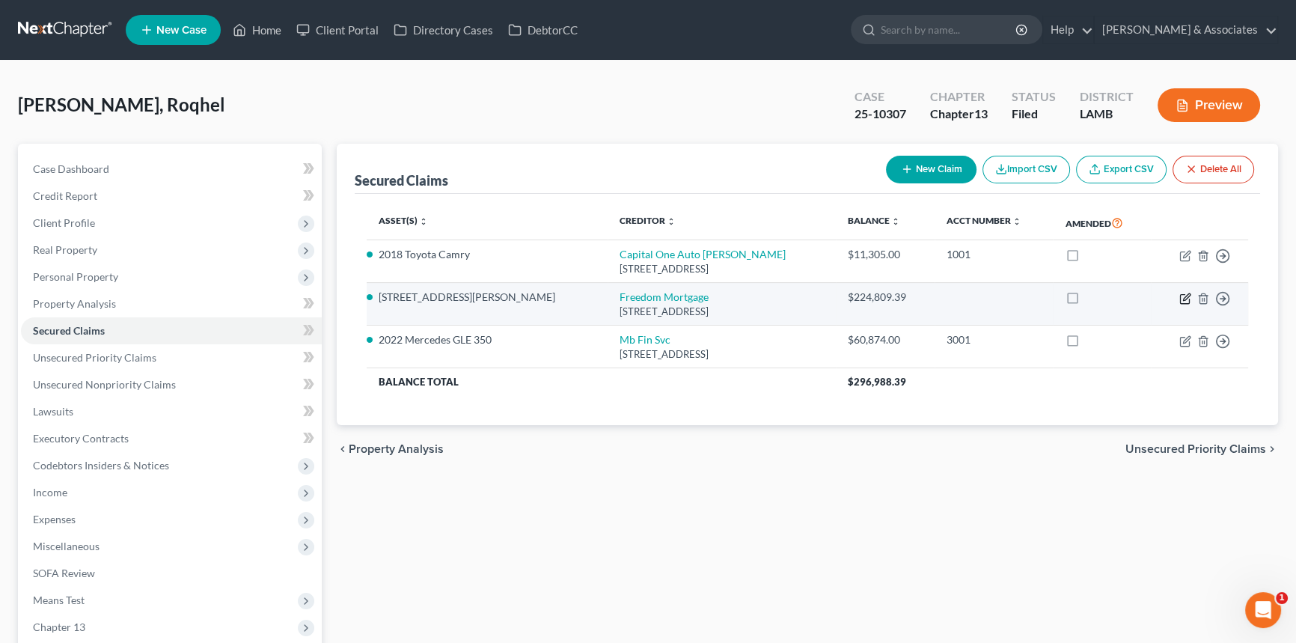
click at [1180, 299] on icon "button" at bounding box center [1184, 298] width 9 height 9
select select "33"
select select "2"
select select "4"
select select "0"
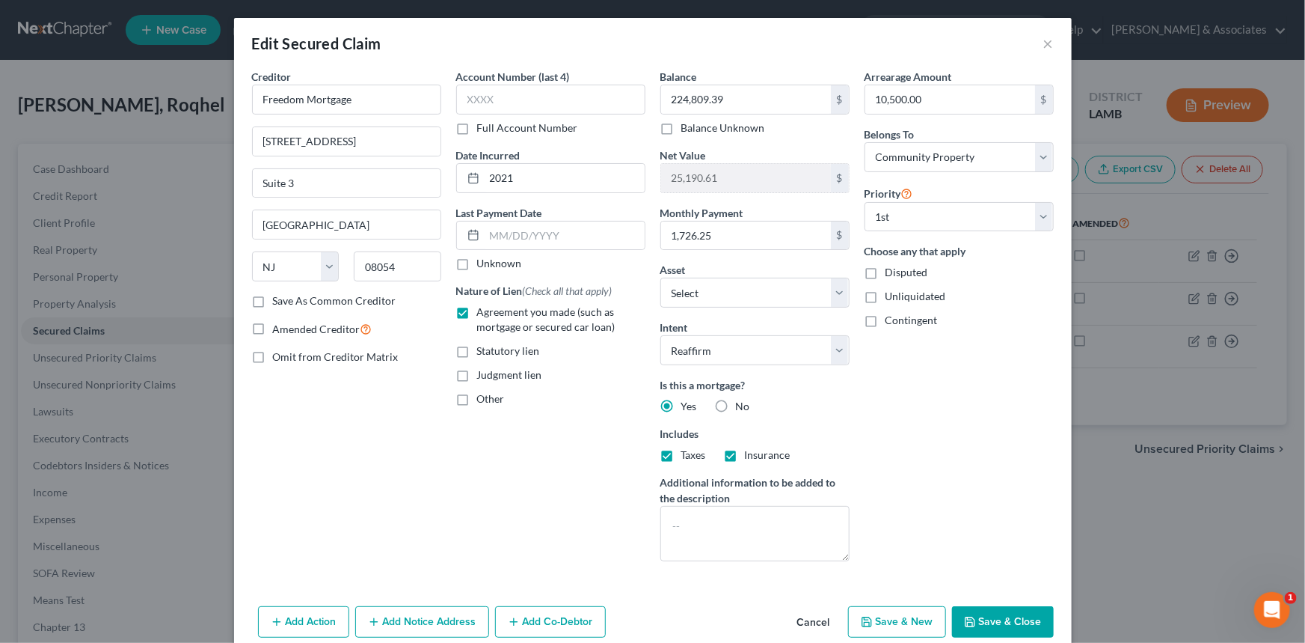
click at [793, 616] on button "Cancel" at bounding box center [813, 622] width 57 height 30
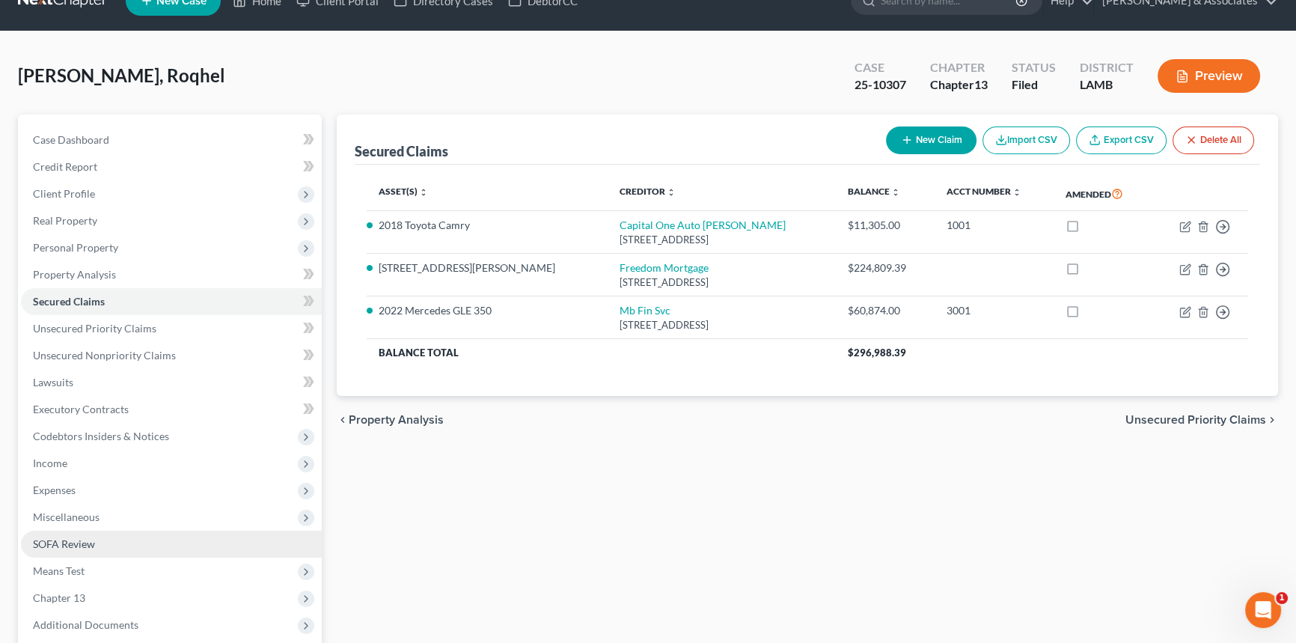
scroll to position [177, 0]
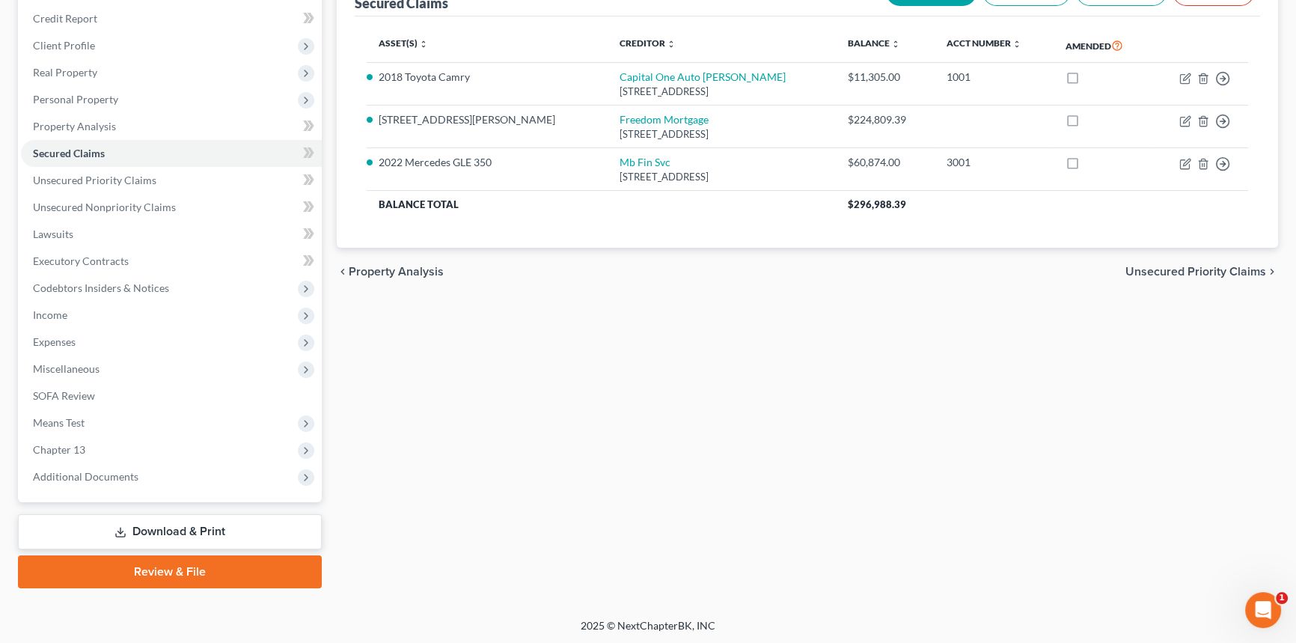
click at [665, 438] on div "Secured Claims New Claim Import CSV Export CSV Delete All Asset(s) expand_more …" at bounding box center [807, 277] width 956 height 622
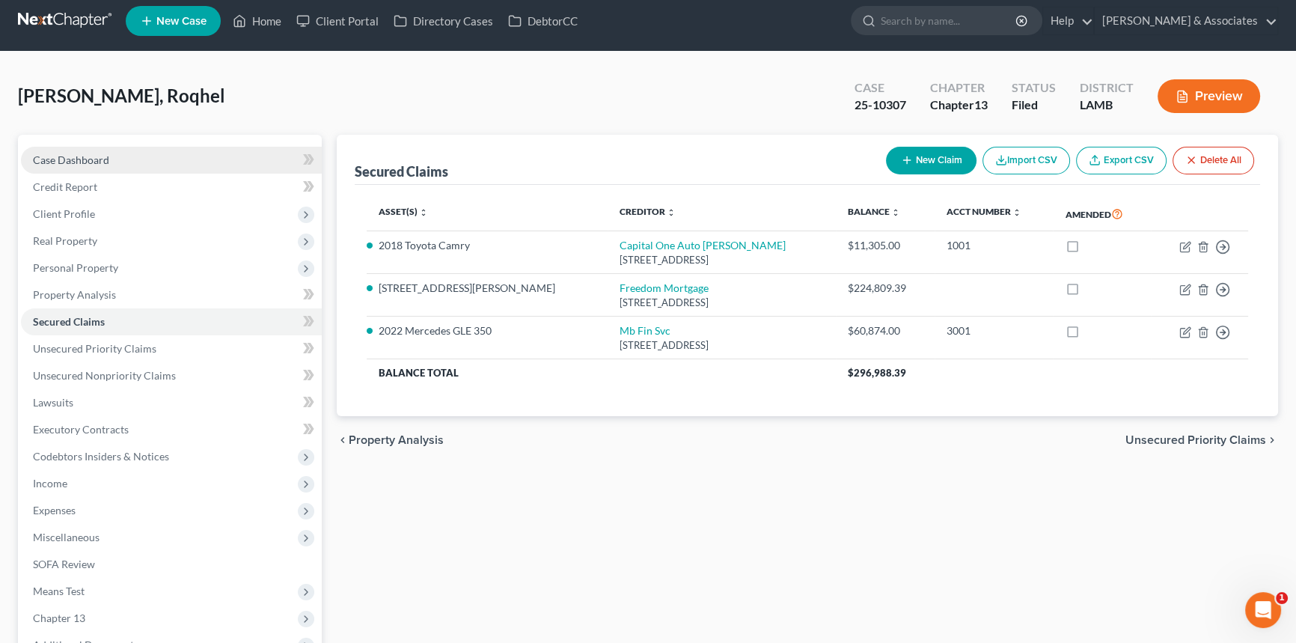
scroll to position [0, 0]
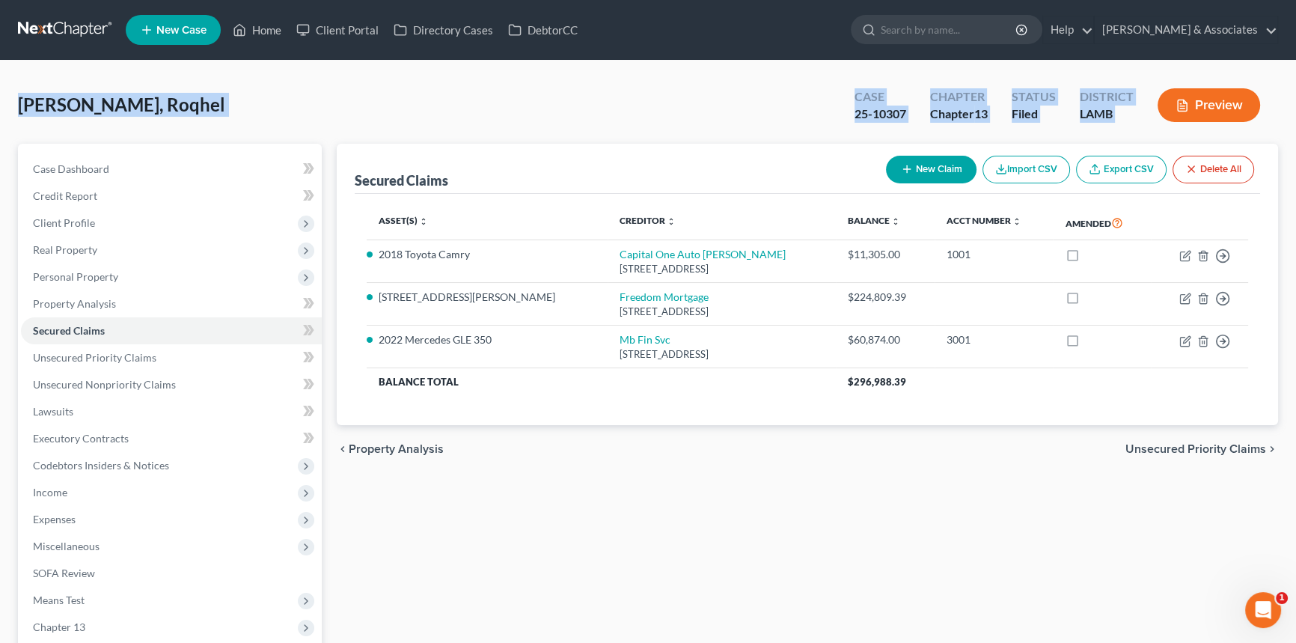
drag, startPoint x: 16, startPoint y: 103, endPoint x: 1158, endPoint y: 108, distance: 1142.2
click at [1158, 108] on div "[PERSON_NAME], Roqhel Upgraded Case 25-10307 Chapter Chapter 13 Status Filed Di…" at bounding box center [648, 428] width 1296 height 735
click at [1129, 120] on div "LAMB" at bounding box center [1106, 113] width 54 height 17
drag, startPoint x: 1138, startPoint y: 120, endPoint x: -60, endPoint y: 130, distance: 1198.3
click at [0, 130] on html "Home New Case Client Portal Directory Cases DebtorCC [PERSON_NAME] & Associates…" at bounding box center [648, 411] width 1296 height 822
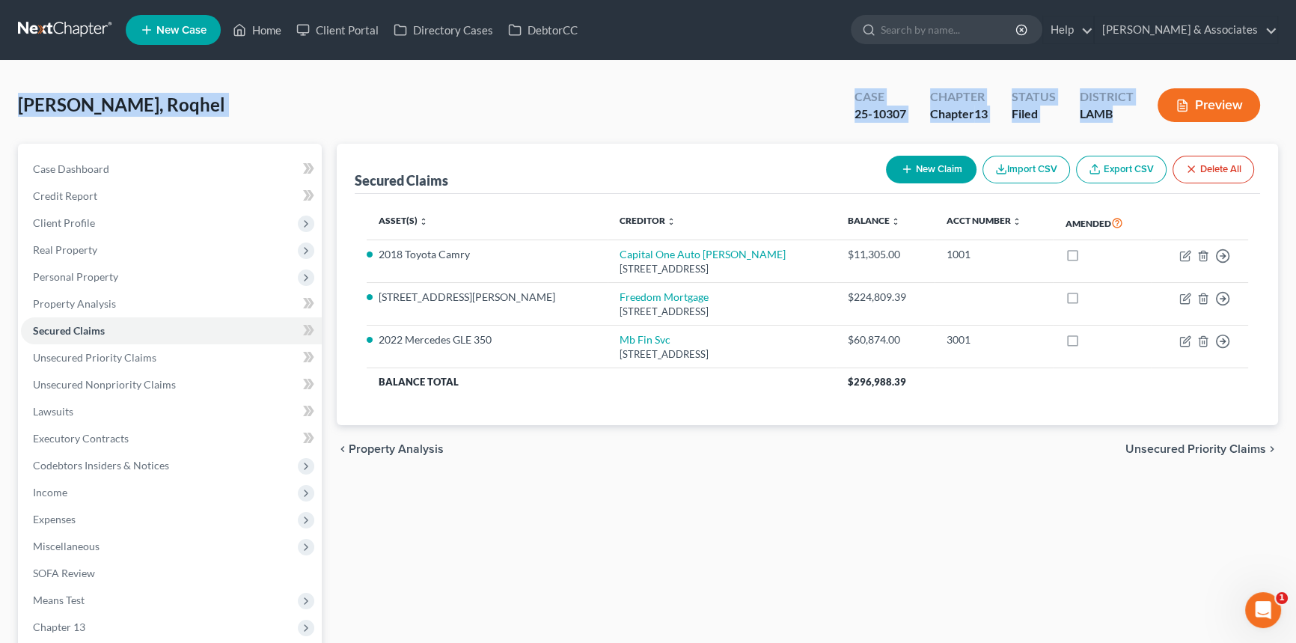
click at [45, 107] on span "[PERSON_NAME], Roqhel" at bounding box center [121, 105] width 207 height 22
drag, startPoint x: 20, startPoint y: 103, endPoint x: 1207, endPoint y: 97, distance: 1187.1
click at [1207, 97] on div "[PERSON_NAME], Roqhel Upgraded Case 25-10307 Chapter Chapter 13 Status Filed Di…" at bounding box center [648, 111] width 1260 height 65
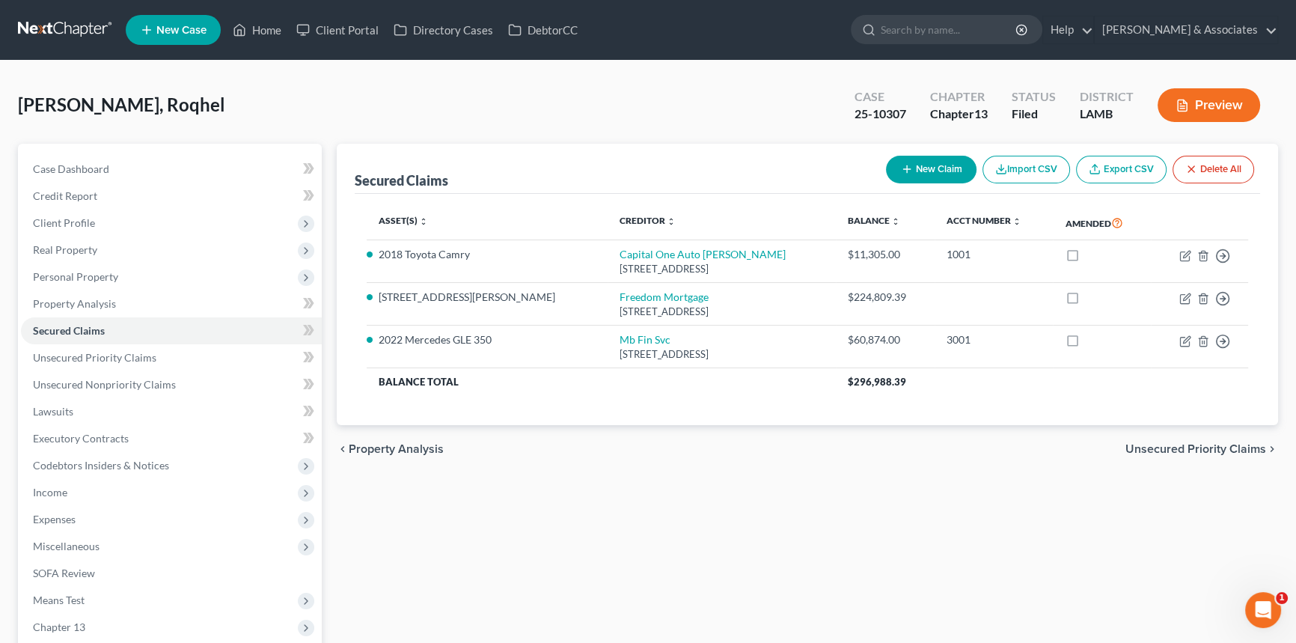
click at [740, 486] on div "Secured Claims New Claim Import CSV Export CSV Delete All Asset(s) expand_more …" at bounding box center [807, 455] width 956 height 622
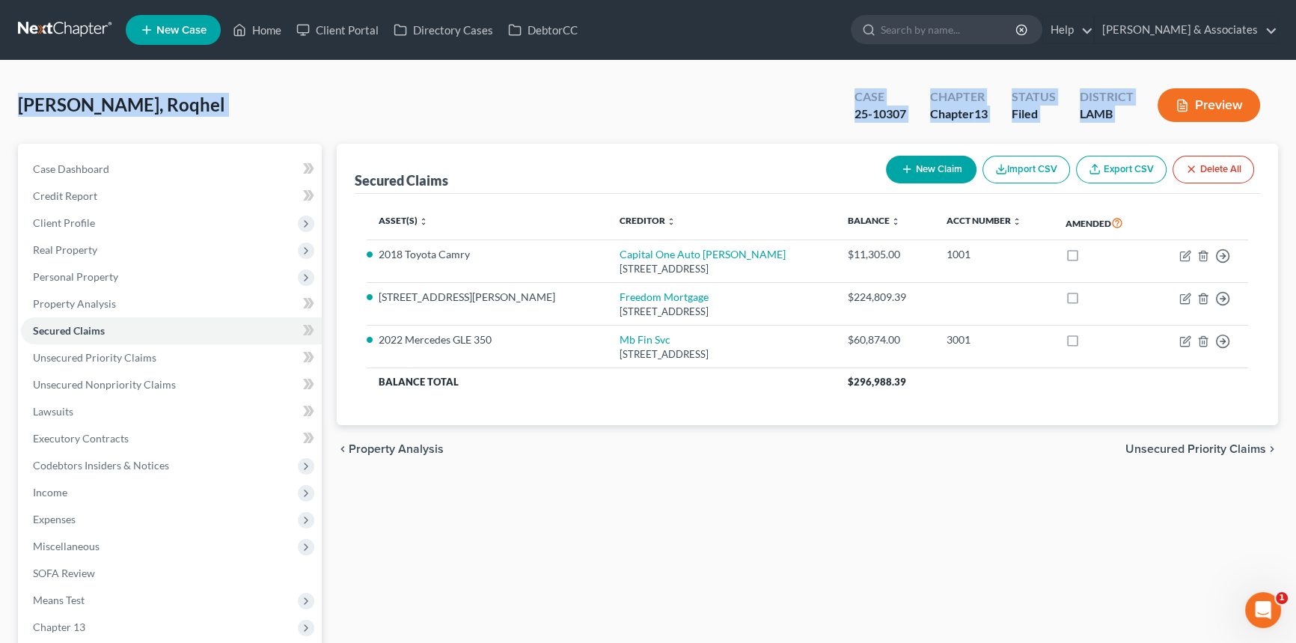
drag, startPoint x: 384, startPoint y: 92, endPoint x: 1284, endPoint y: 110, distance: 900.0
click at [1284, 110] on div "[PERSON_NAME], Roqhel Upgraded Case 25-10307 Chapter Chapter 13 Status Filed Di…" at bounding box center [648, 428] width 1296 height 735
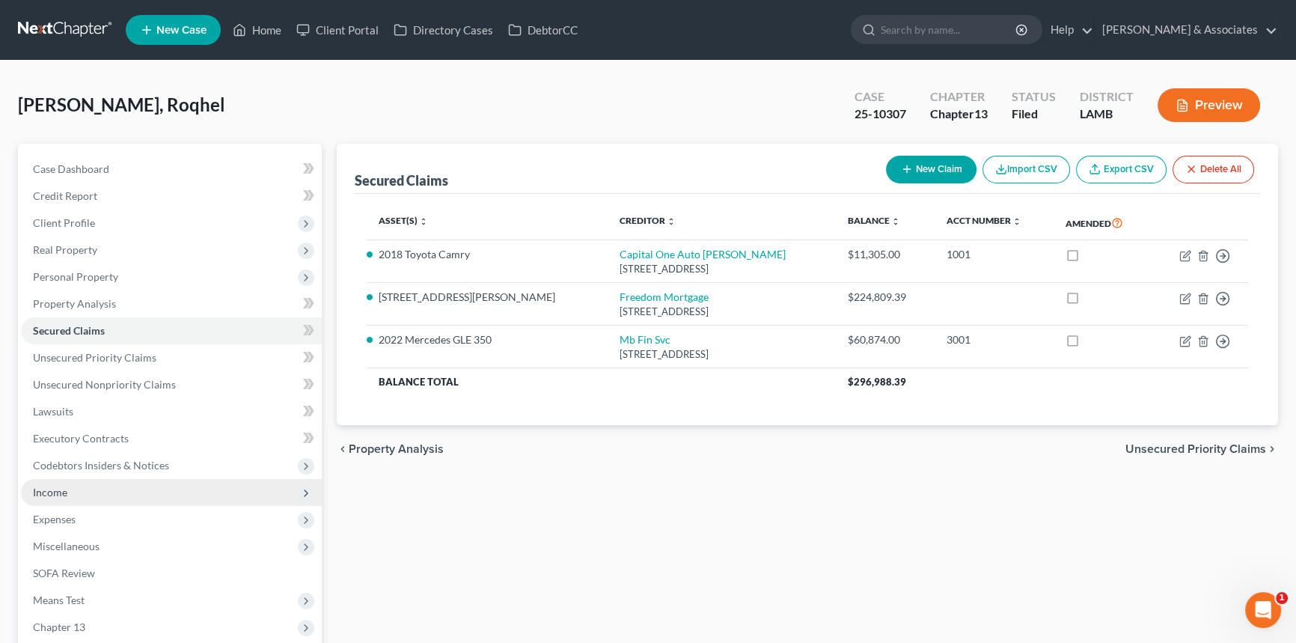
click at [117, 503] on span "Income" at bounding box center [171, 492] width 301 height 27
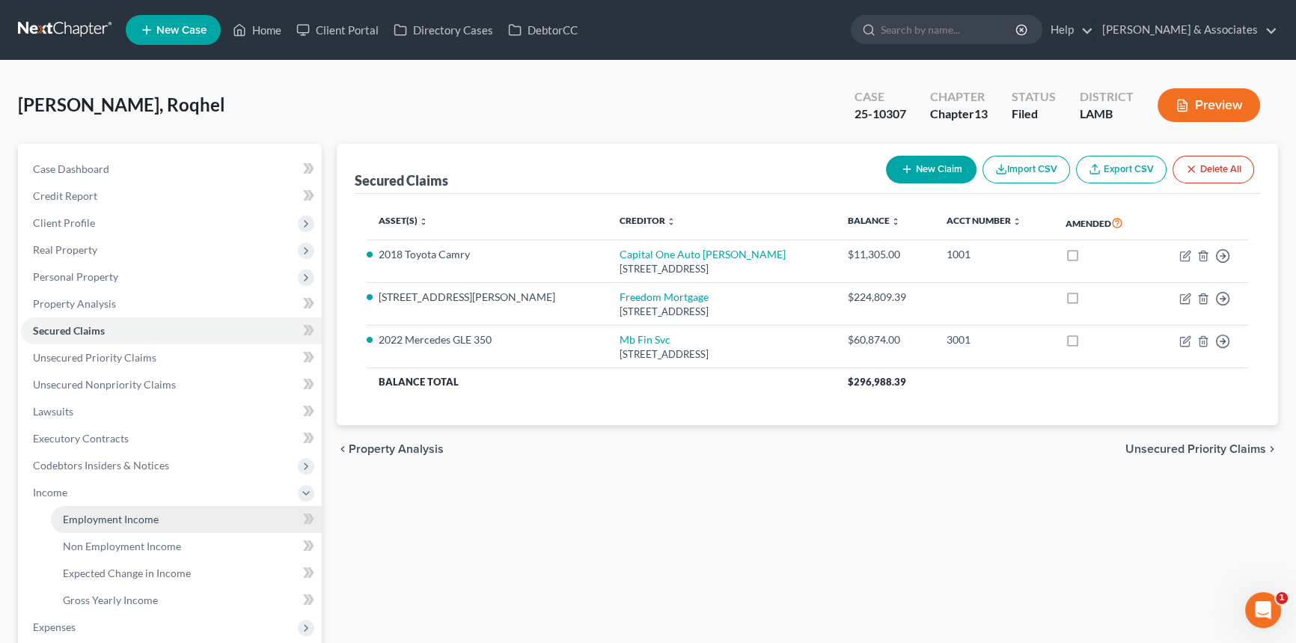
click at [135, 521] on span "Employment Income" at bounding box center [111, 518] width 96 height 13
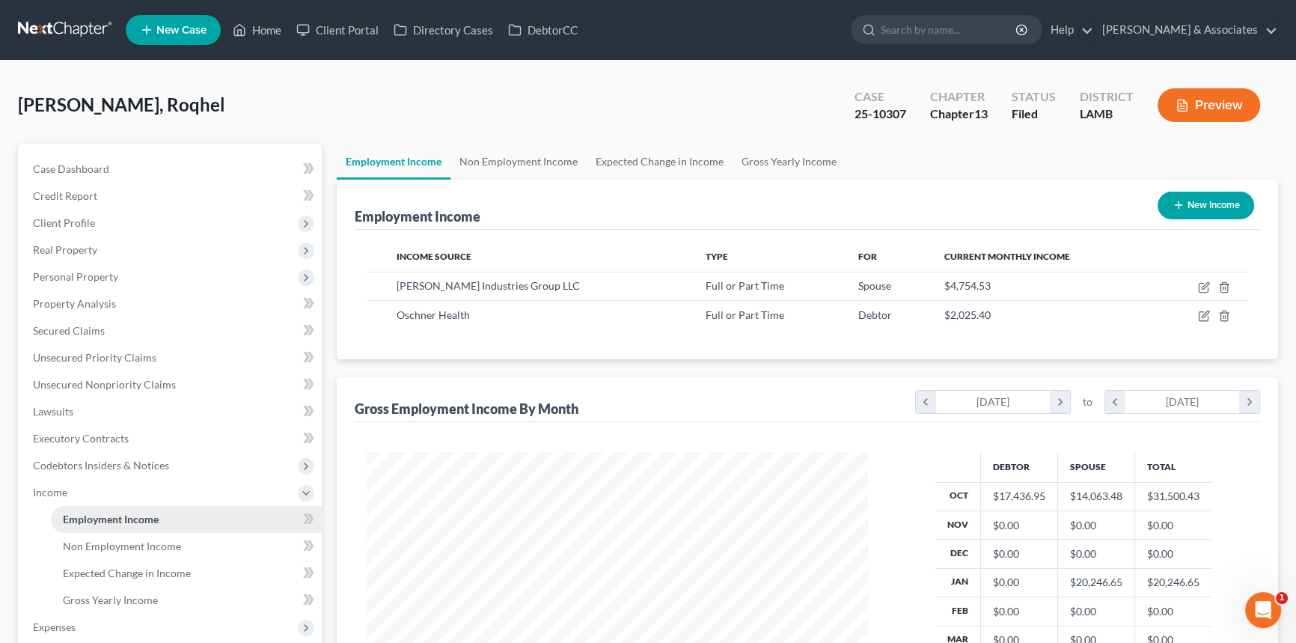
scroll to position [268, 531]
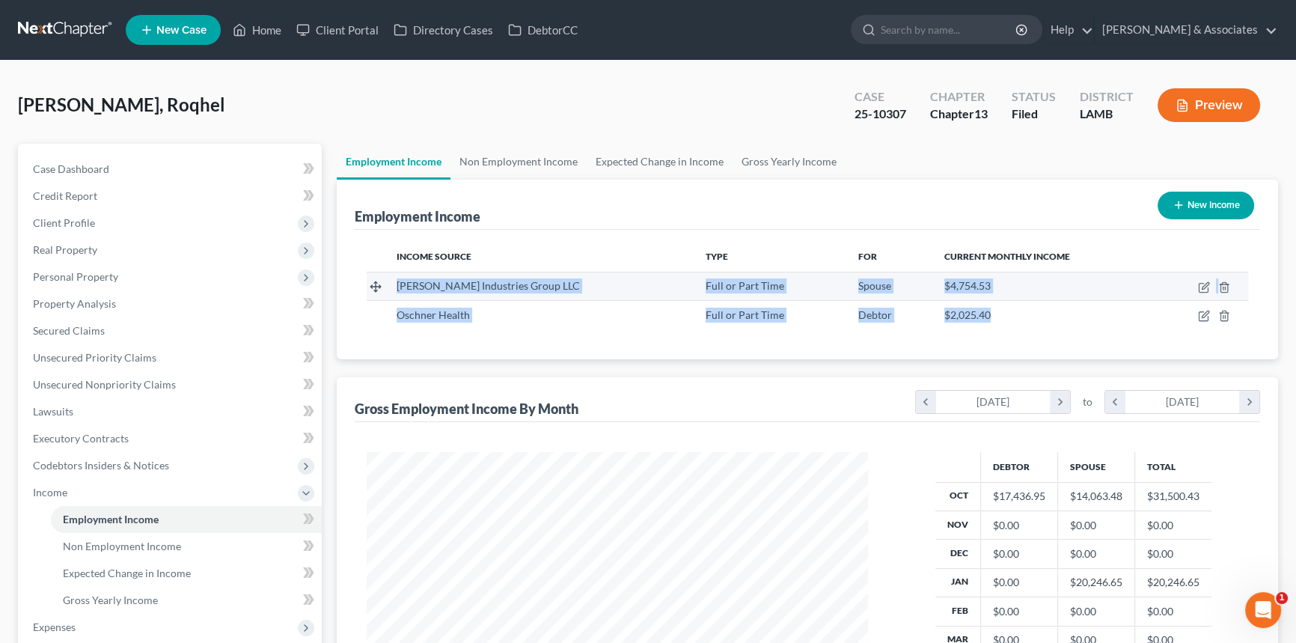
drag, startPoint x: 971, startPoint y: 325, endPoint x: 385, endPoint y: 281, distance: 587.3
click at [385, 281] on tbody "Turner Industries Group LLC Full or Part Time Spouse $4,754.53 Oschner Health F…" at bounding box center [807, 300] width 881 height 57
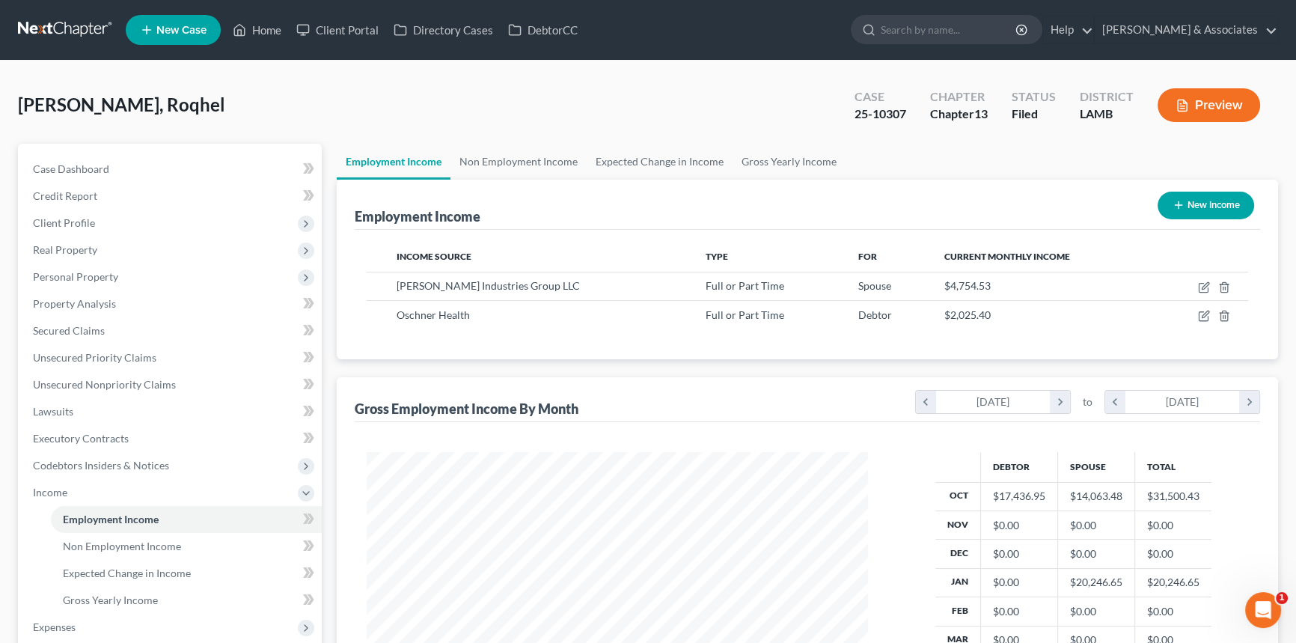
click at [1135, 337] on div "Income Source Type For Current Monthly Income Turner Industries Group LLC Full …" at bounding box center [807, 294] width 905 height 129
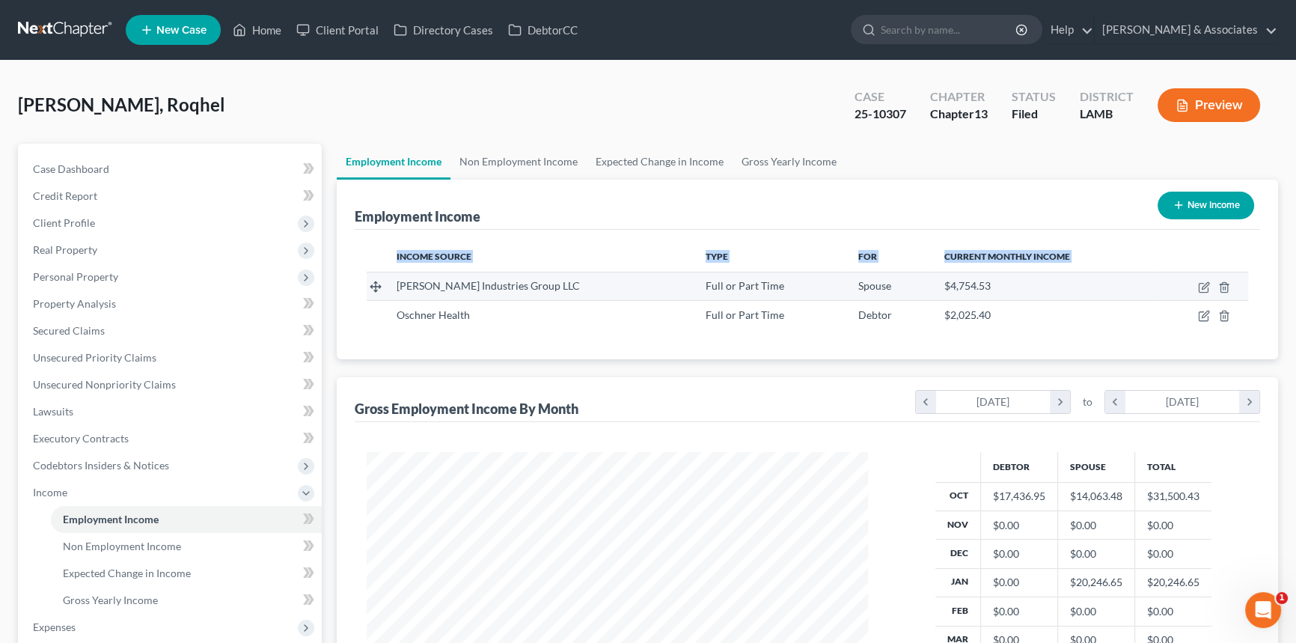
drag, startPoint x: 899, startPoint y: 314, endPoint x: 366, endPoint y: 294, distance: 533.7
click at [366, 294] on div "Income Source Type For Current Monthly Income Turner Industries Group LLC Full …" at bounding box center [807, 294] width 905 height 129
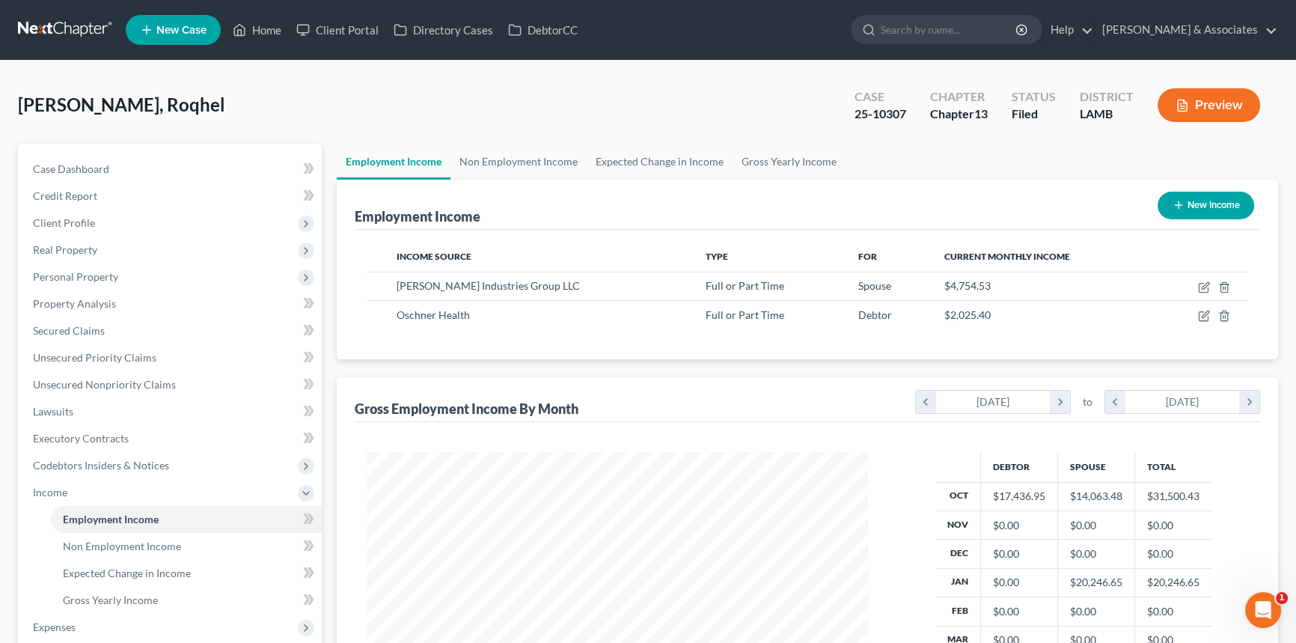
click at [509, 348] on div "Income Source Type For Current Monthly Income Turner Industries Group LLC Full …" at bounding box center [807, 294] width 905 height 129
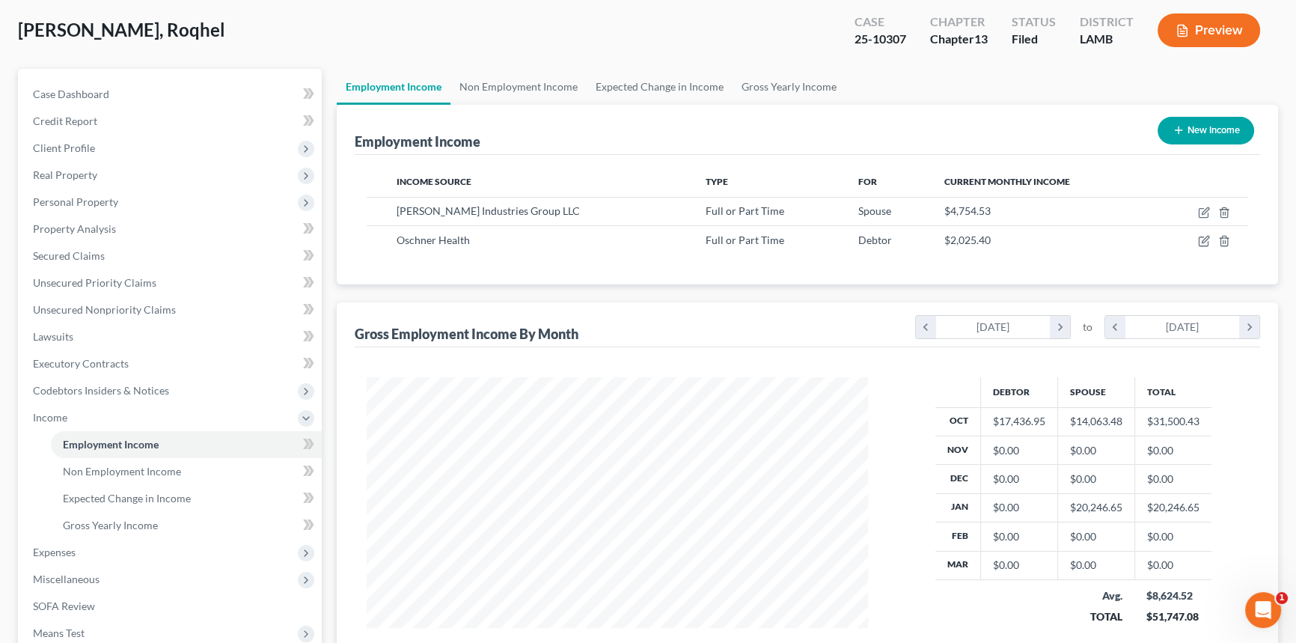
scroll to position [272, 0]
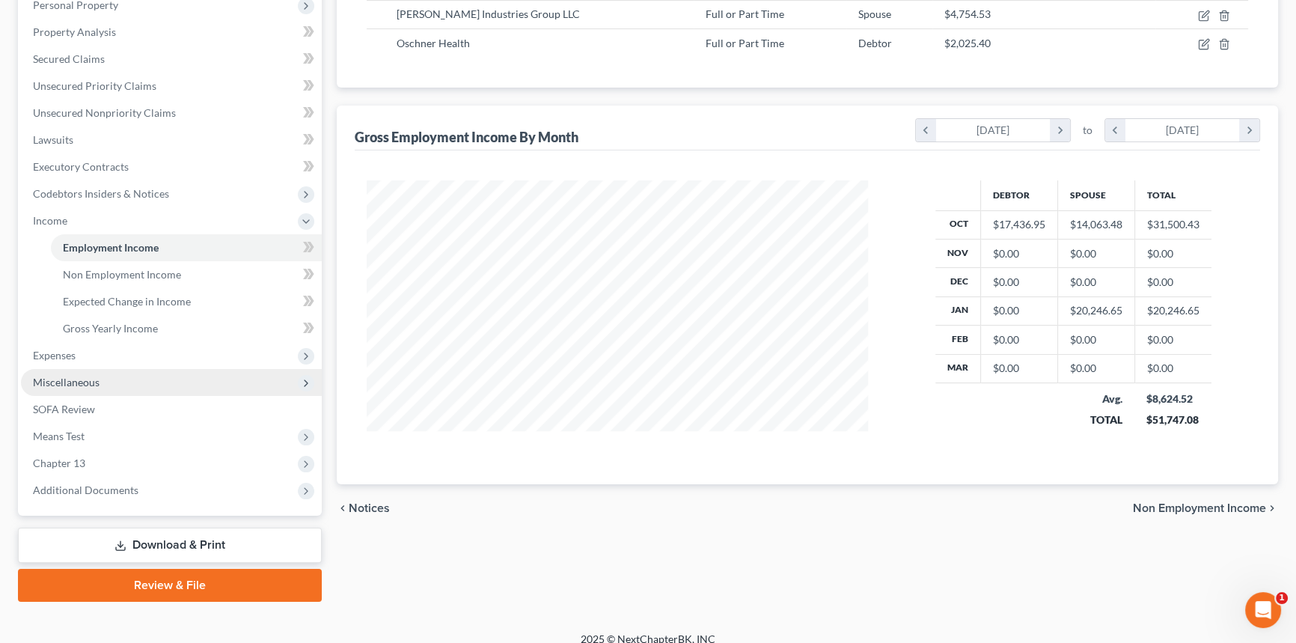
click at [71, 371] on span "Miscellaneous" at bounding box center [171, 382] width 301 height 27
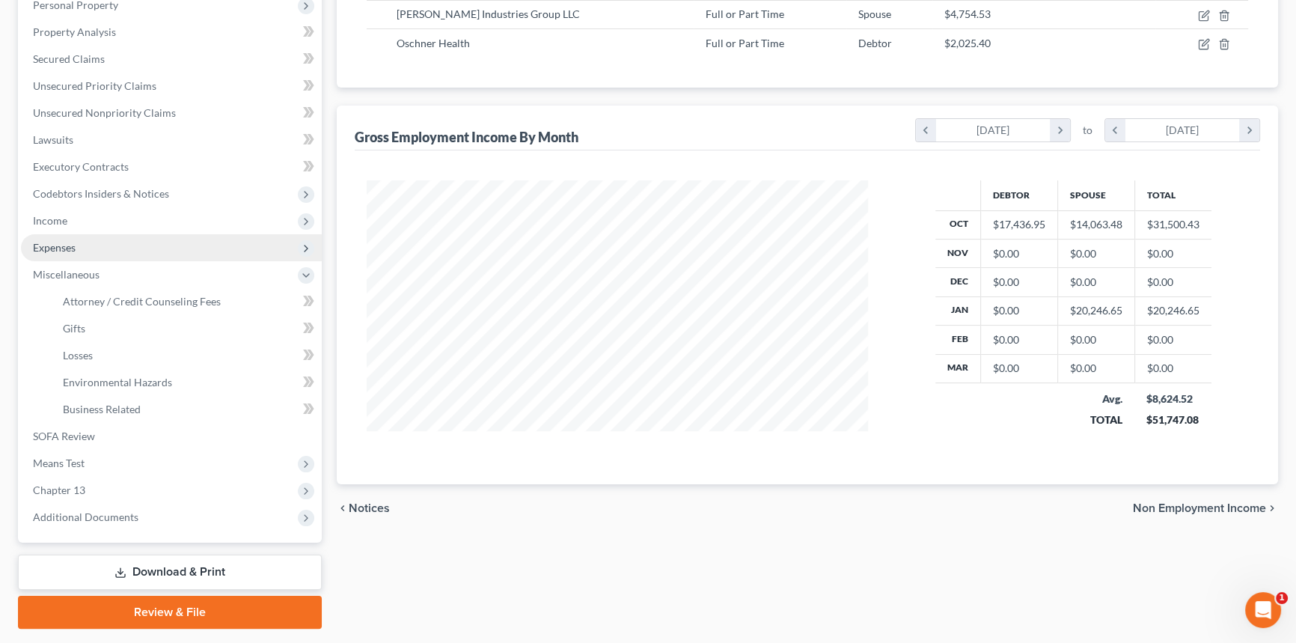
click at [79, 250] on span "Expenses" at bounding box center [171, 247] width 301 height 27
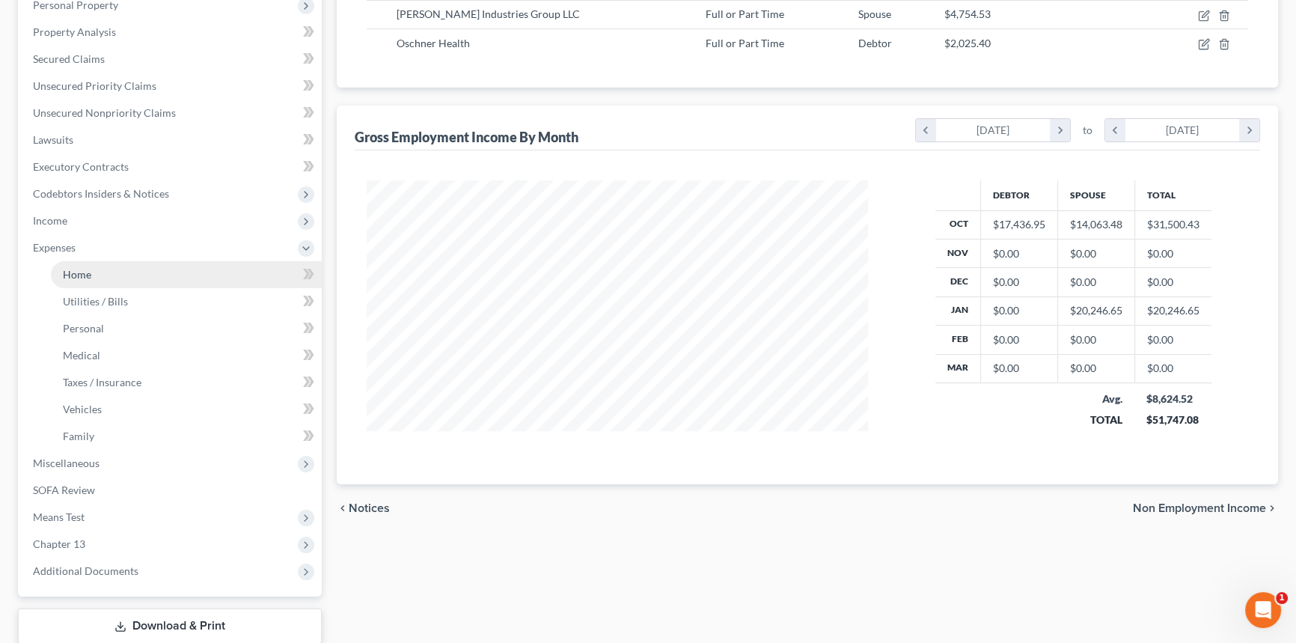
click at [74, 269] on span "Home" at bounding box center [77, 274] width 28 height 13
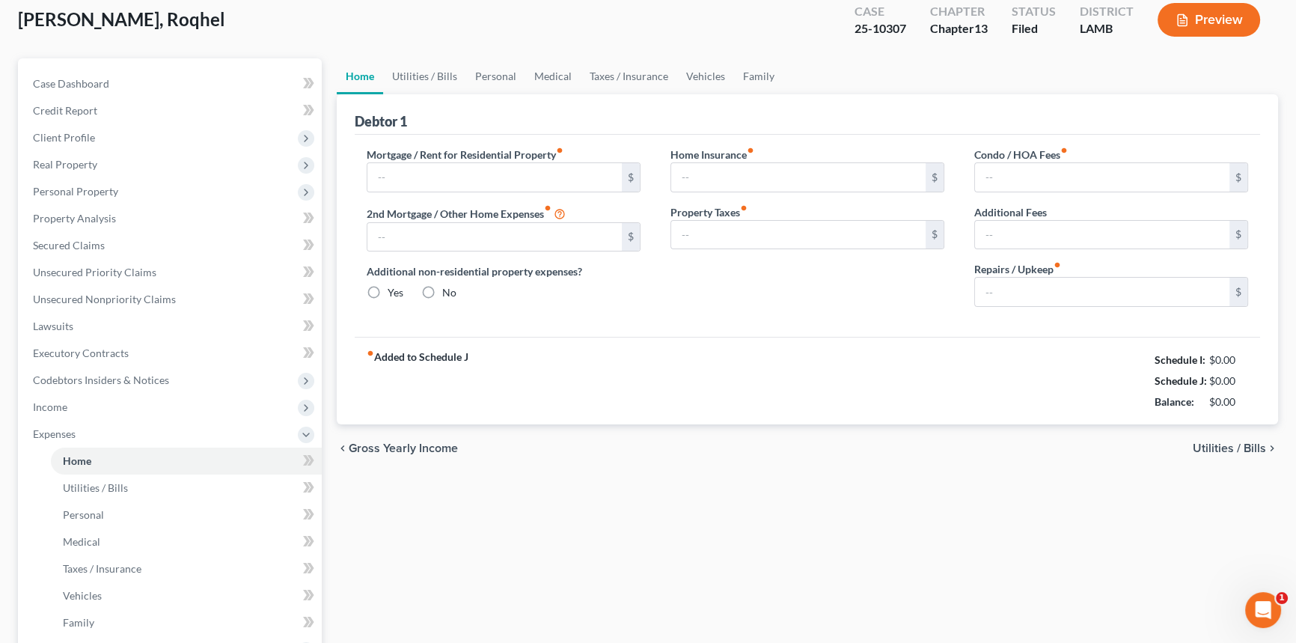
type input "1,726.25"
type input "0.00"
radio input "true"
type input "0.00"
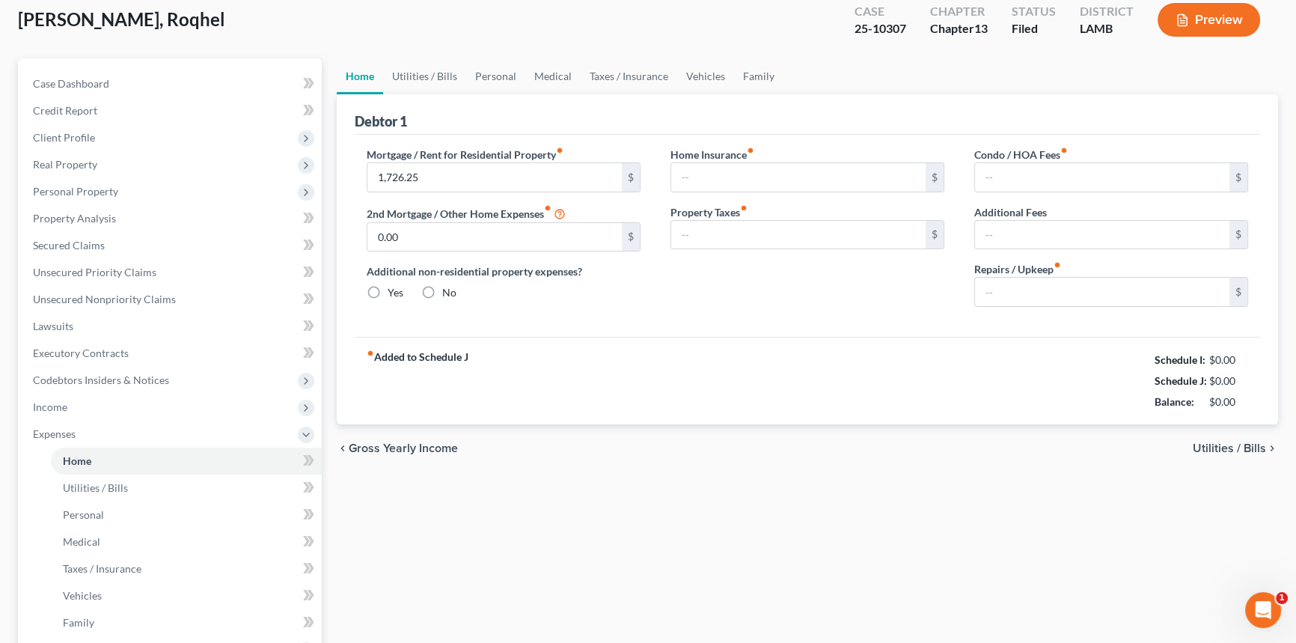
type input "0.00"
type input "50.00"
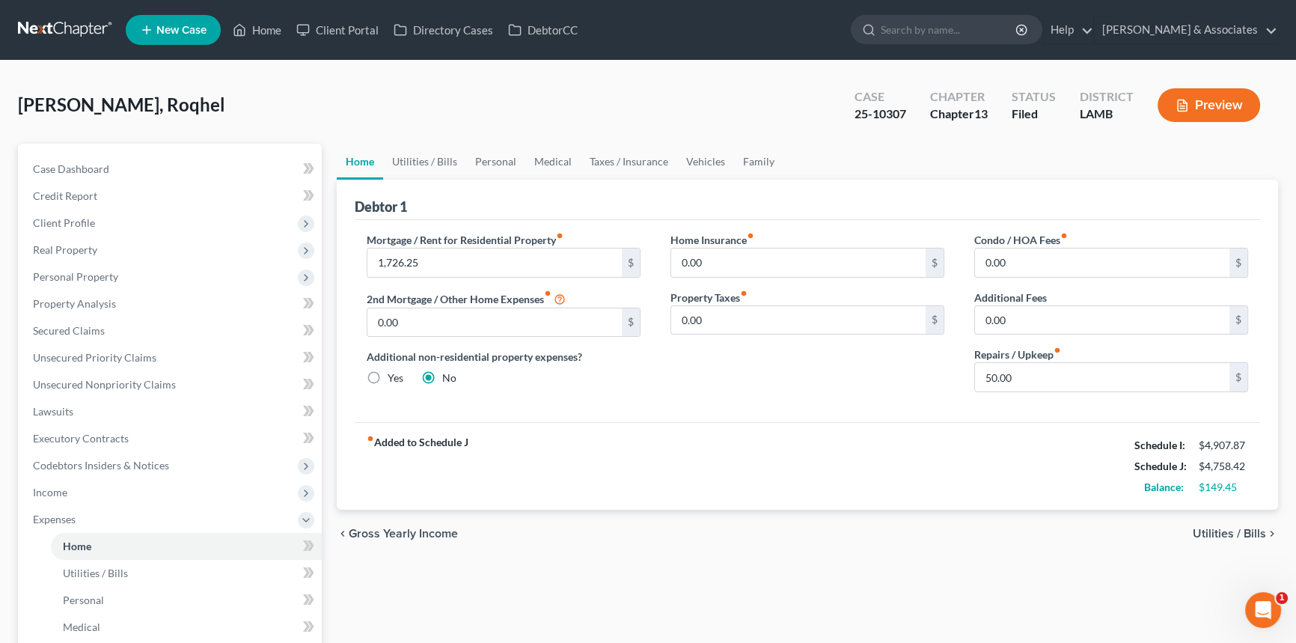
click at [833, 493] on div "fiber_manual_record Added to Schedule J Schedule I: $4,907.87 Schedule J: $4,75…" at bounding box center [807, 466] width 905 height 88
click at [700, 151] on link "Vehicles" at bounding box center [705, 162] width 57 height 36
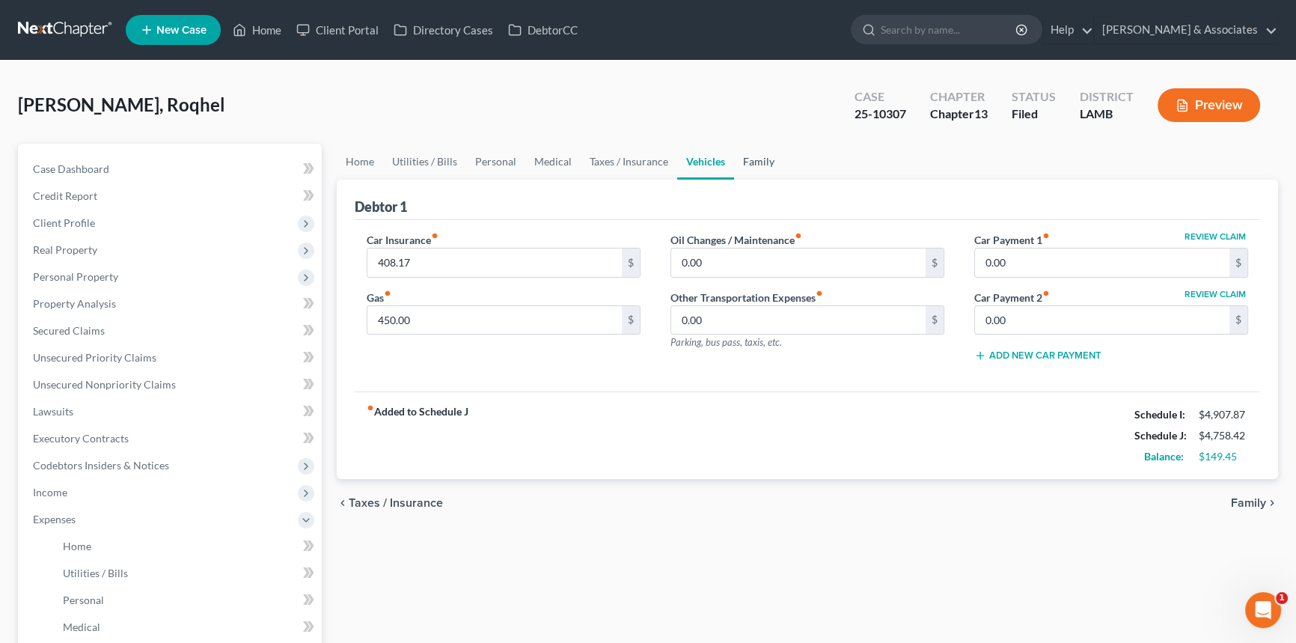
click at [755, 150] on link "Family" at bounding box center [758, 162] width 49 height 36
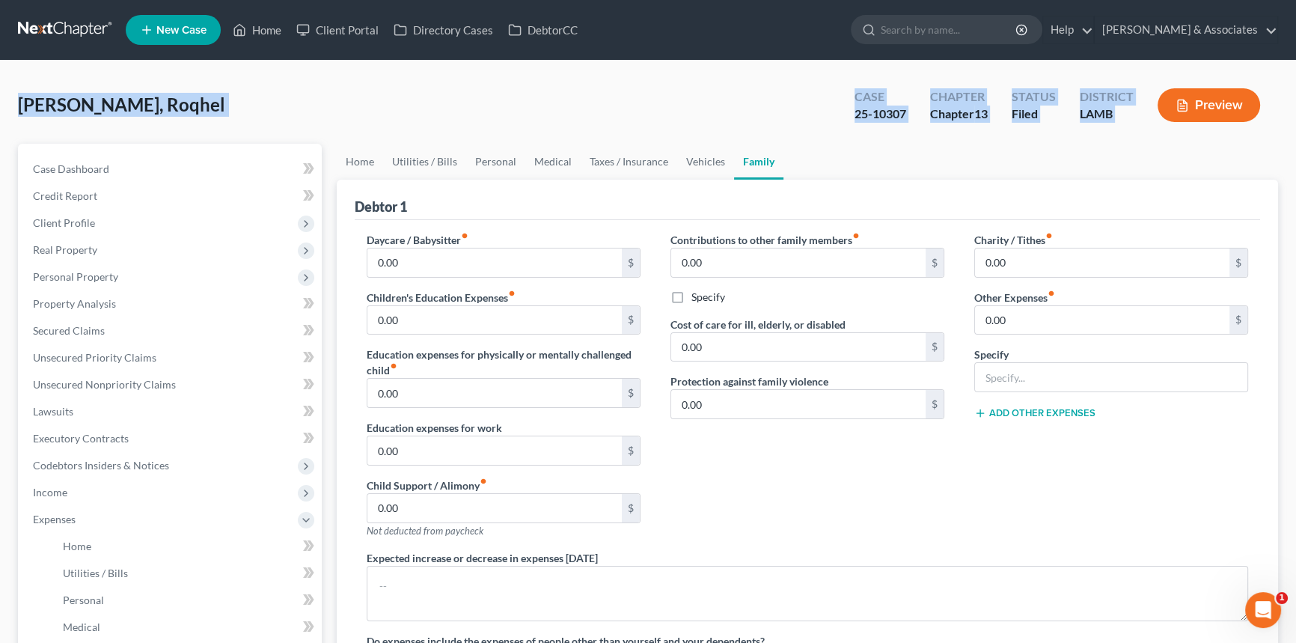
drag, startPoint x: 193, startPoint y: 117, endPoint x: 1257, endPoint y: 134, distance: 1063.8
click at [1257, 134] on div "[PERSON_NAME], Roqhel Upgraded Case 25-10307 Chapter Chapter 13 Status Filed Di…" at bounding box center [648, 522] width 1296 height 923
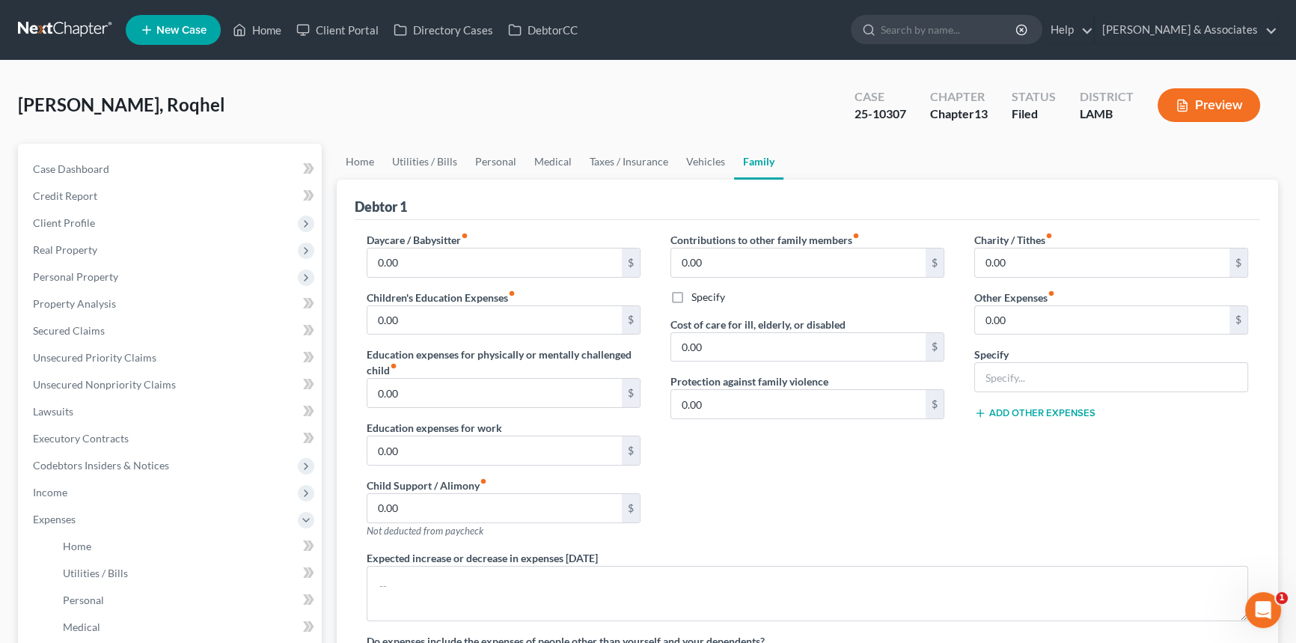
click at [1174, 150] on ul "Home Utilities / Bills Personal Medical Taxes / Insurance Vehicles Family" at bounding box center [807, 162] width 941 height 36
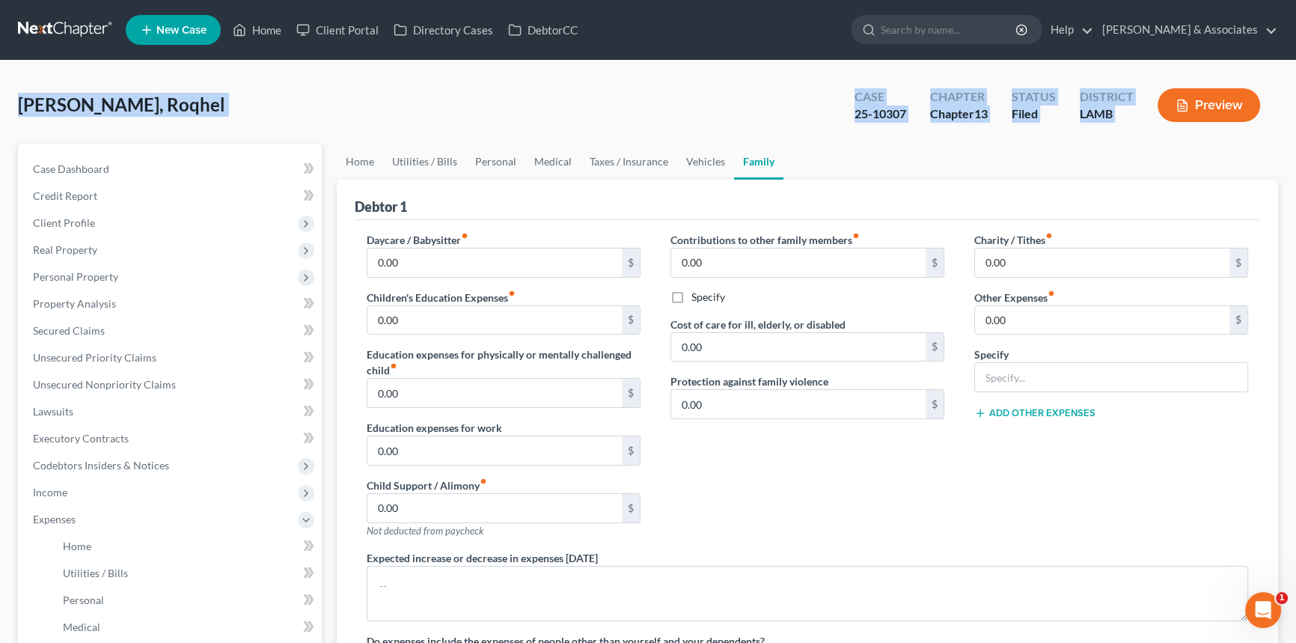
drag, startPoint x: 1164, startPoint y: 138, endPoint x: 7, endPoint y: 132, distance: 1156.4
click at [7, 132] on div "[PERSON_NAME], Roqhel Upgraded Case 25-10307 Chapter Chapter 13 Status Filed Di…" at bounding box center [648, 522] width 1296 height 923
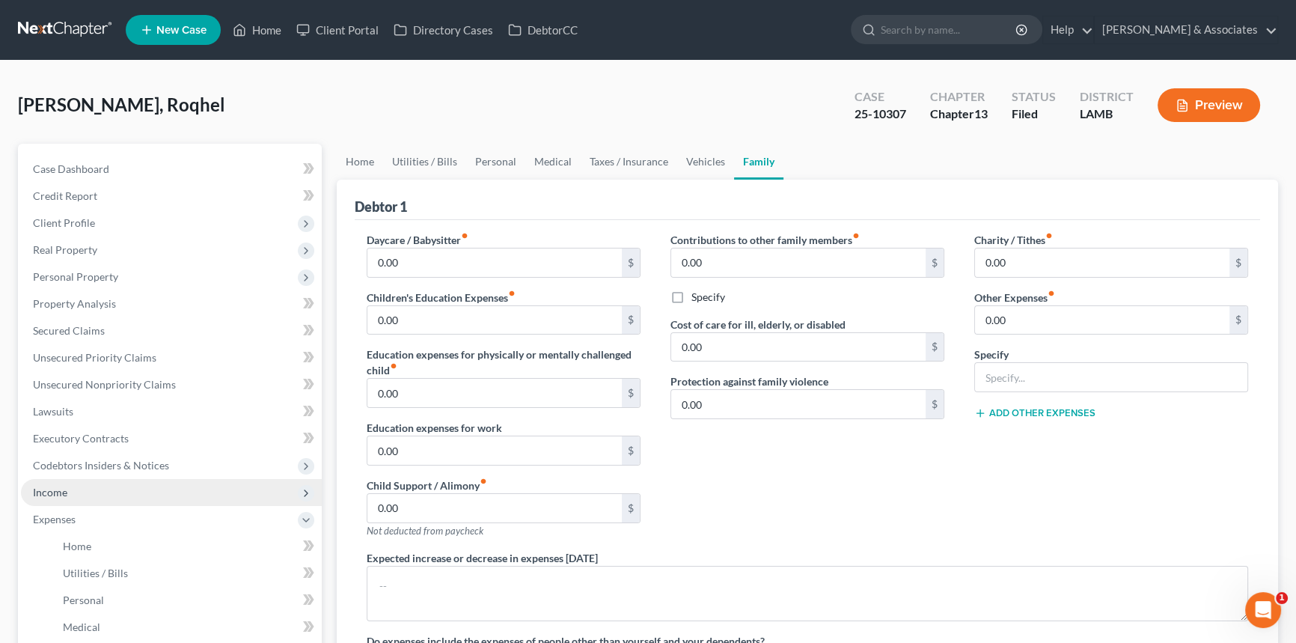
click at [157, 491] on span "Income" at bounding box center [171, 492] width 301 height 27
click at [160, 500] on span "Income" at bounding box center [171, 492] width 301 height 27
click at [162, 500] on span "Income" at bounding box center [171, 492] width 301 height 27
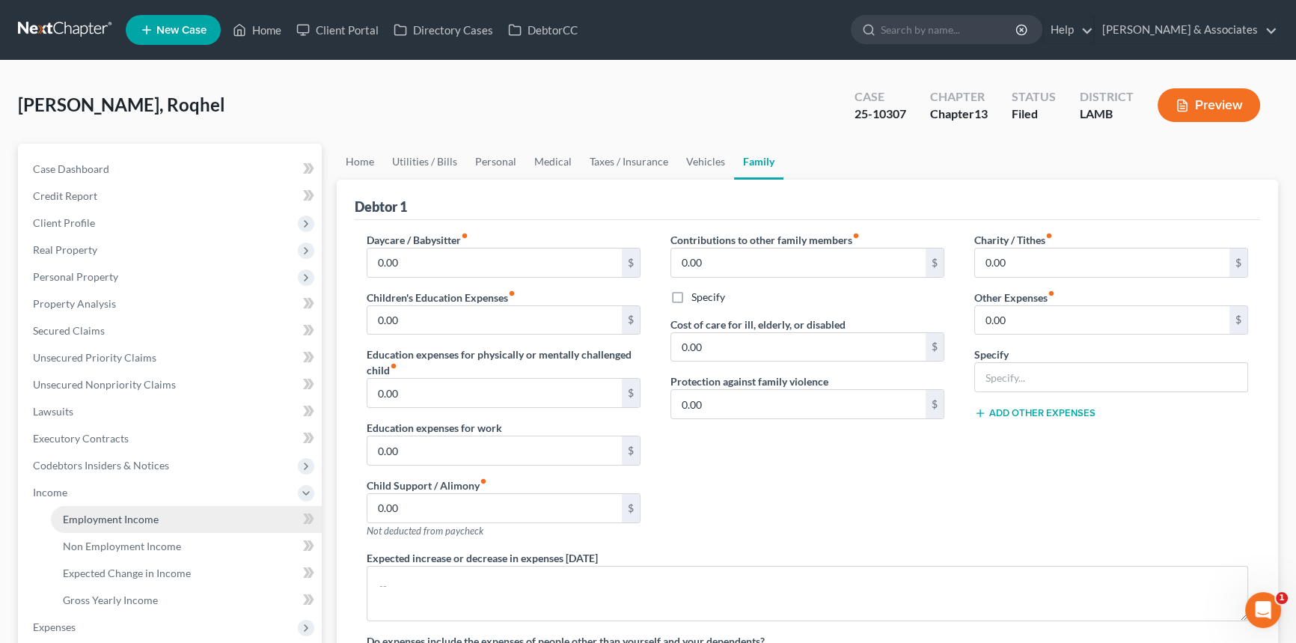
click at [160, 506] on link "Employment Income" at bounding box center [186, 519] width 271 height 27
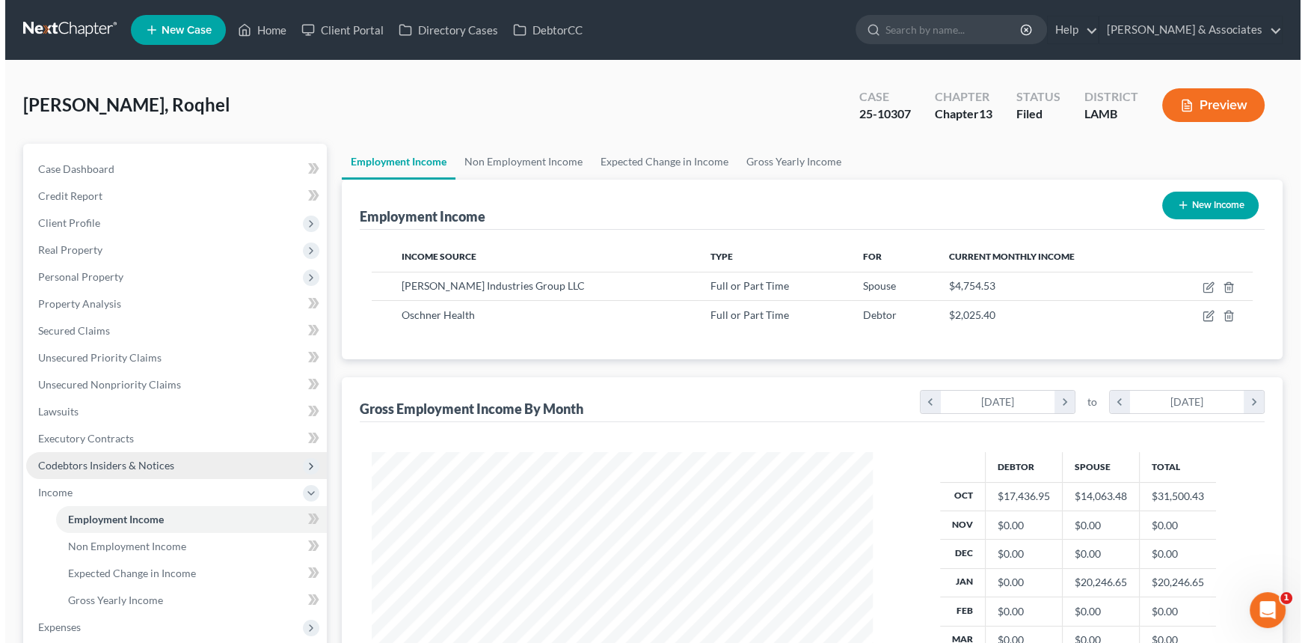
scroll to position [268, 531]
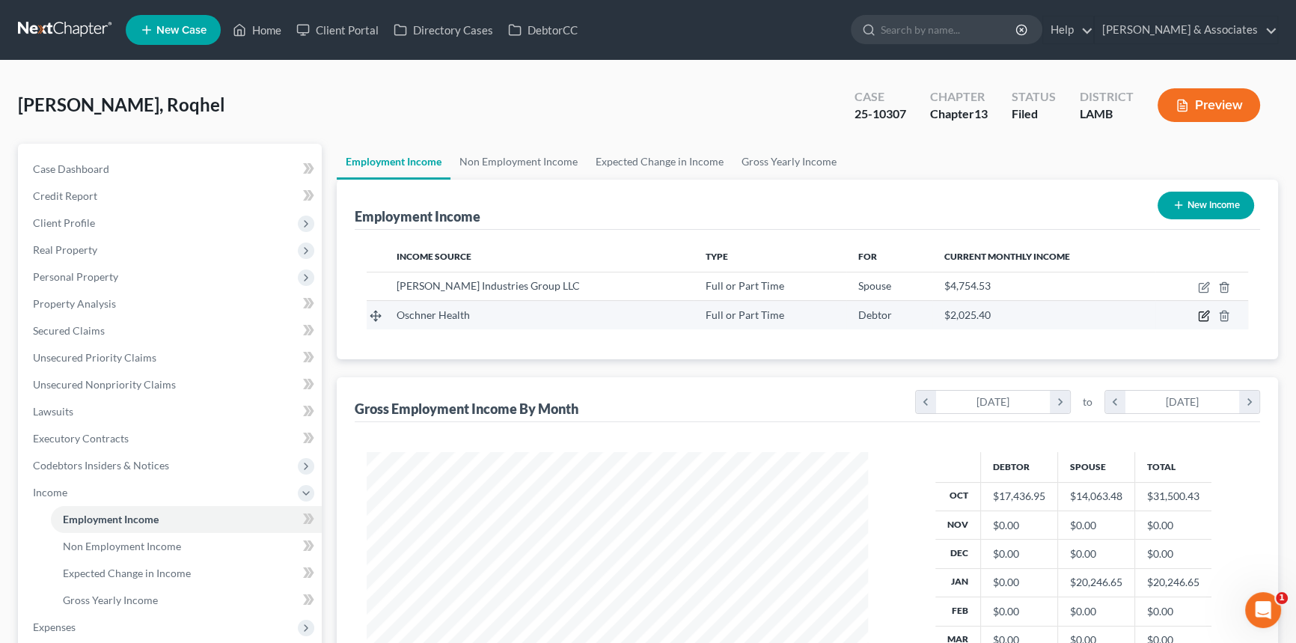
click at [1198, 315] on icon "button" at bounding box center [1202, 316] width 9 height 9
select select "0"
select select "19"
select select "2"
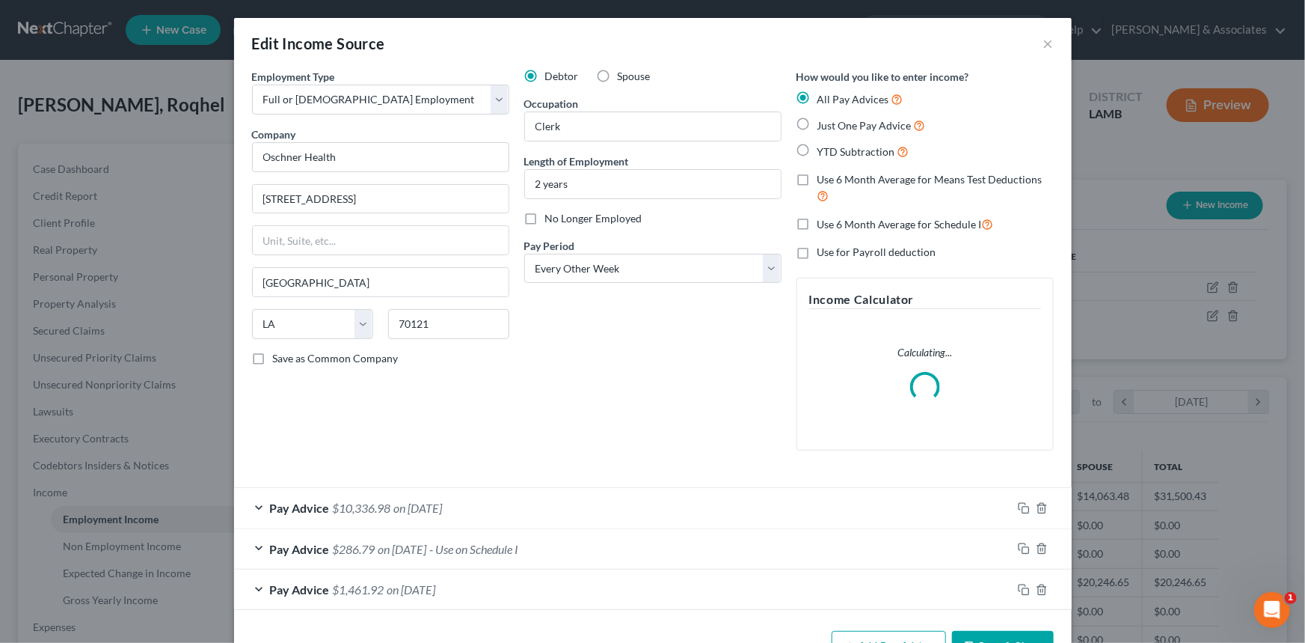
scroll to position [268, 536]
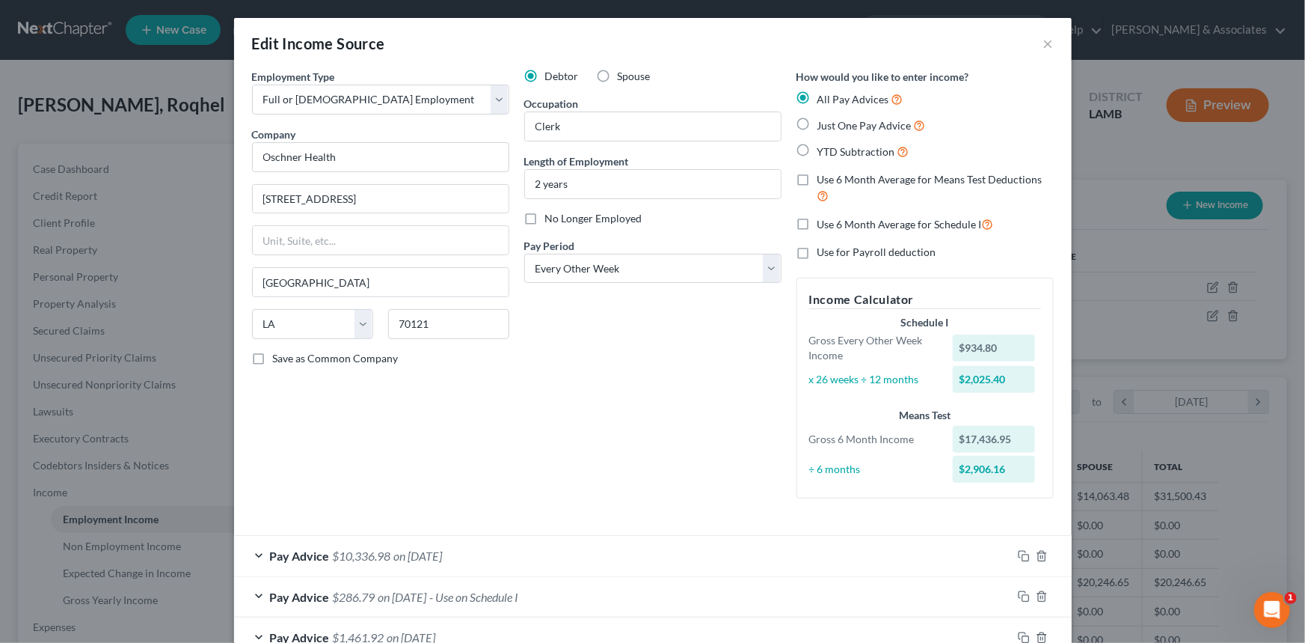
click at [536, 586] on div "Pay Advice $286.79 on 08/19/2022 - Use on Schedule I" at bounding box center [623, 597] width 778 height 40
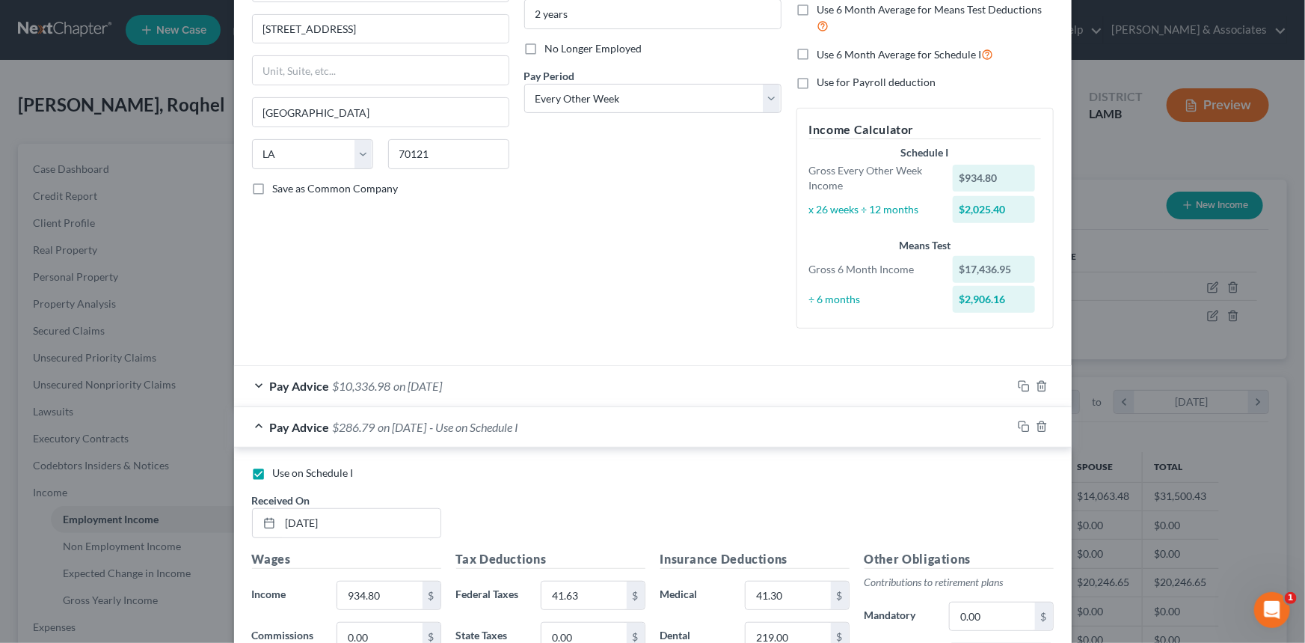
scroll to position [203, 0]
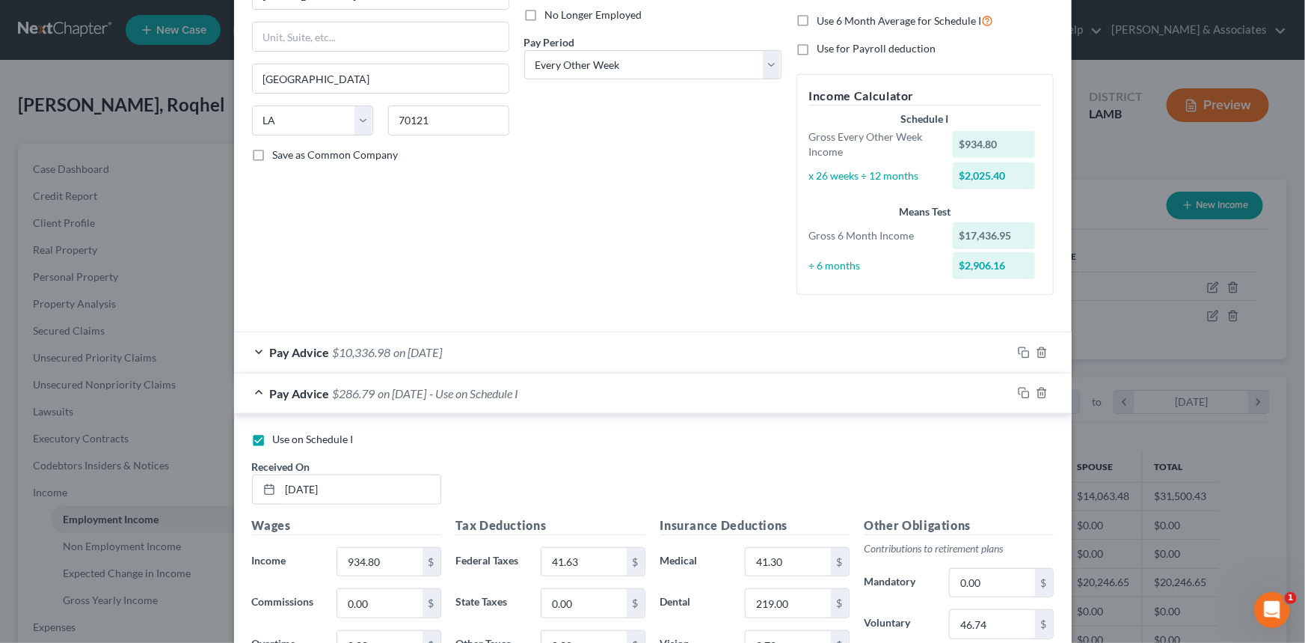
click at [568, 400] on div "Pay Advice $286.79 on 08/19/2022 - Use on Schedule I" at bounding box center [623, 393] width 778 height 40
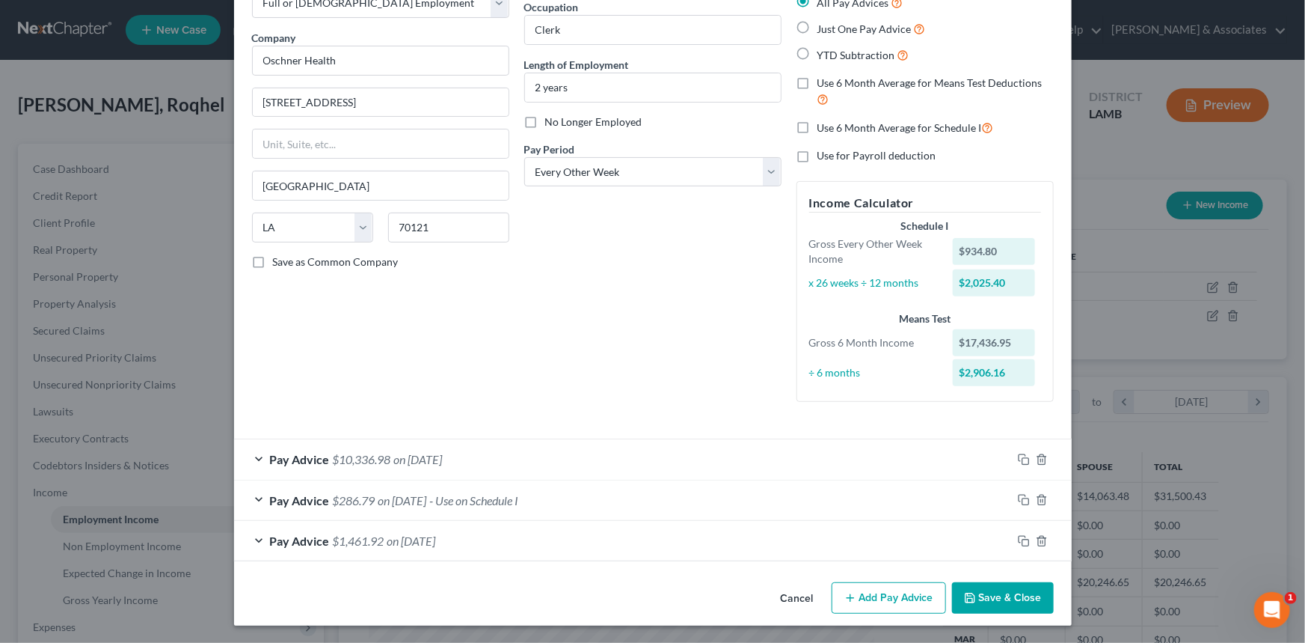
click at [524, 539] on div "Pay Advice $1,461.92 on 05/27/2021" at bounding box center [623, 541] width 778 height 40
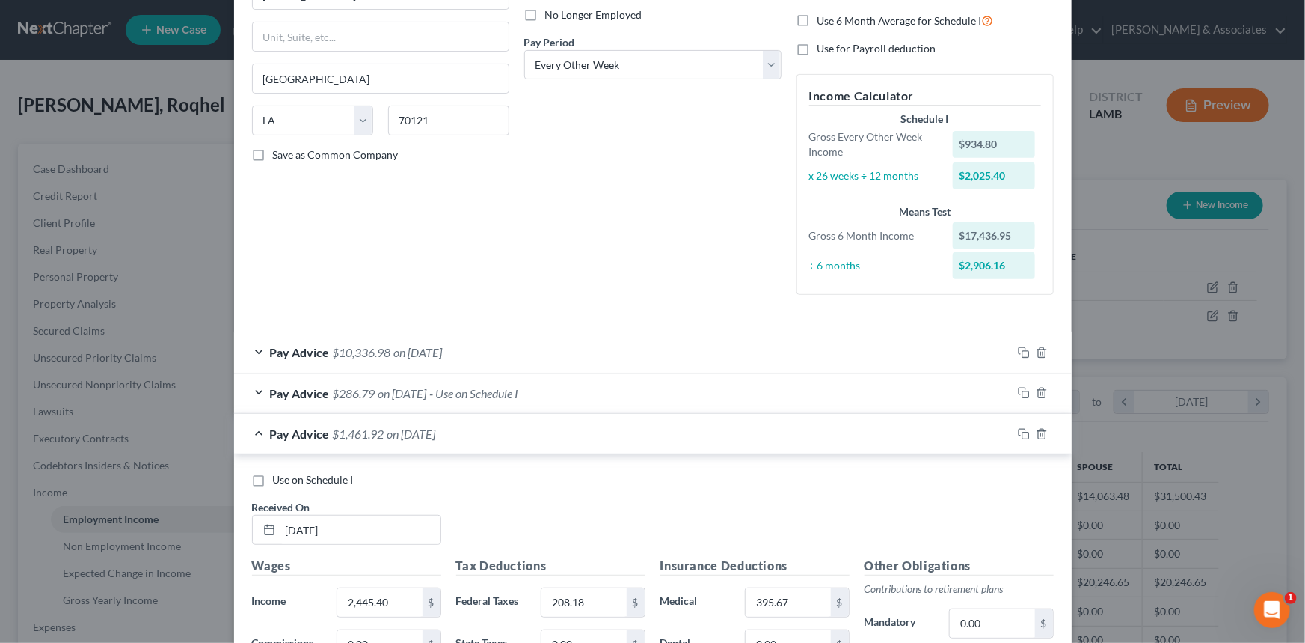
click at [299, 484] on span "Use on Schedule I" at bounding box center [313, 479] width 81 height 13
click at [289, 482] on input "Use on Schedule I" at bounding box center [284, 477] width 10 height 10
checkbox input "true"
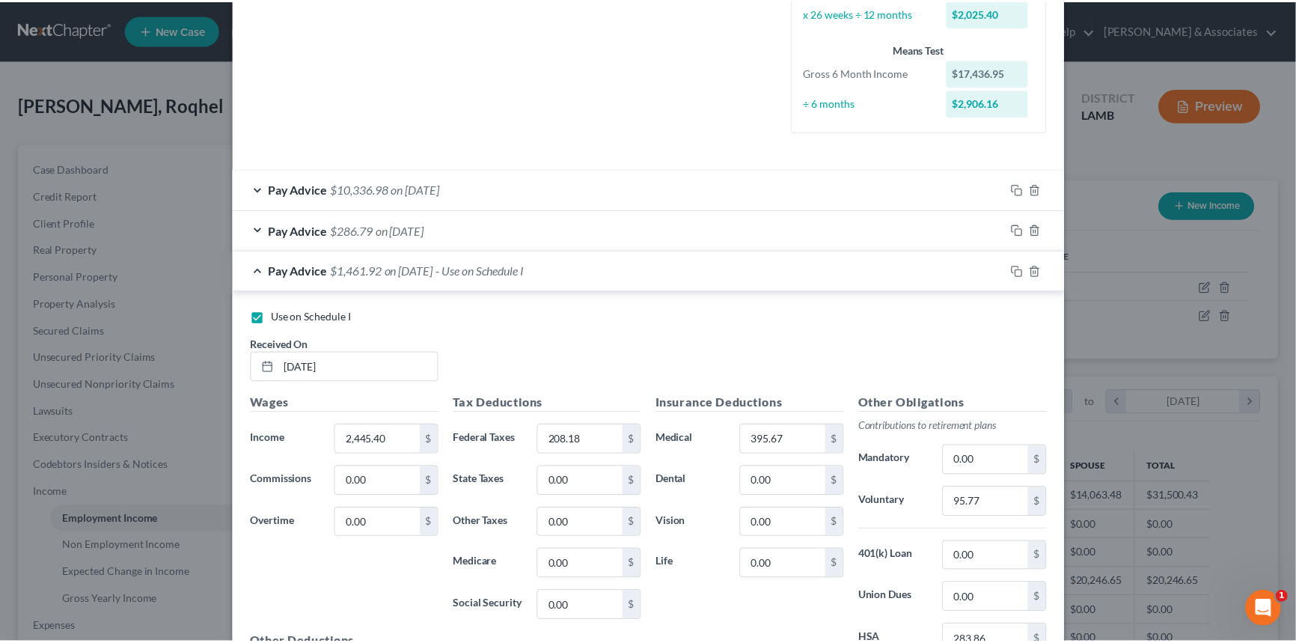
scroll to position [545, 0]
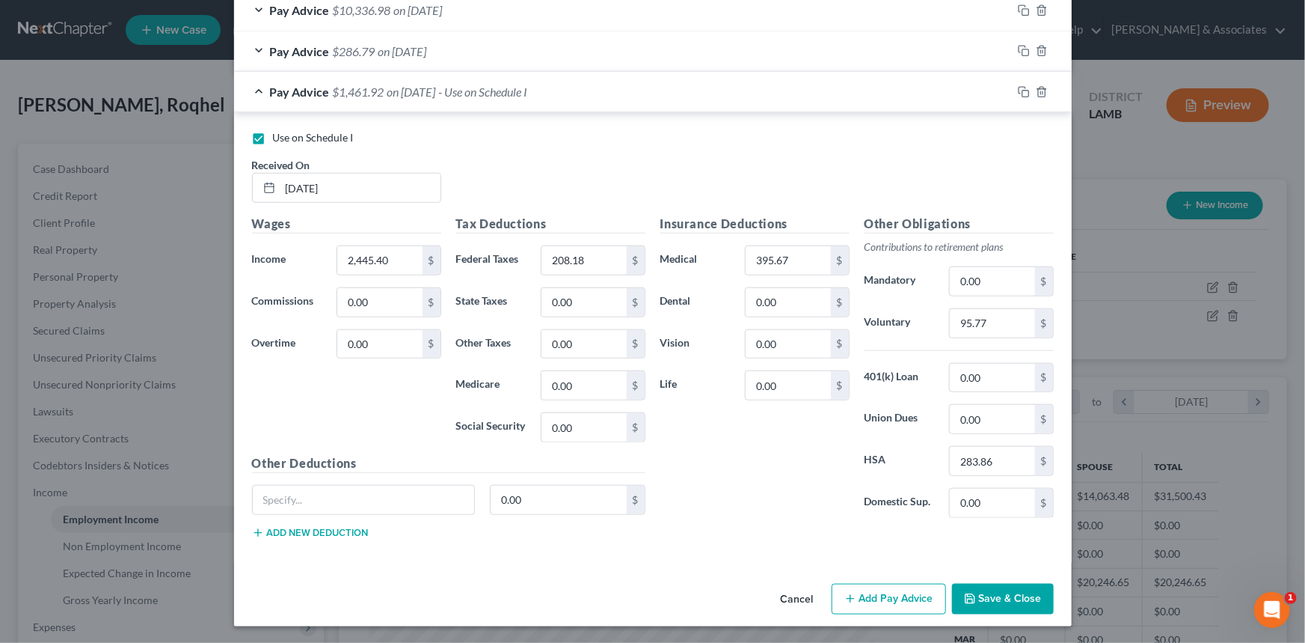
click at [964, 584] on button "Save & Close" at bounding box center [1003, 598] width 102 height 31
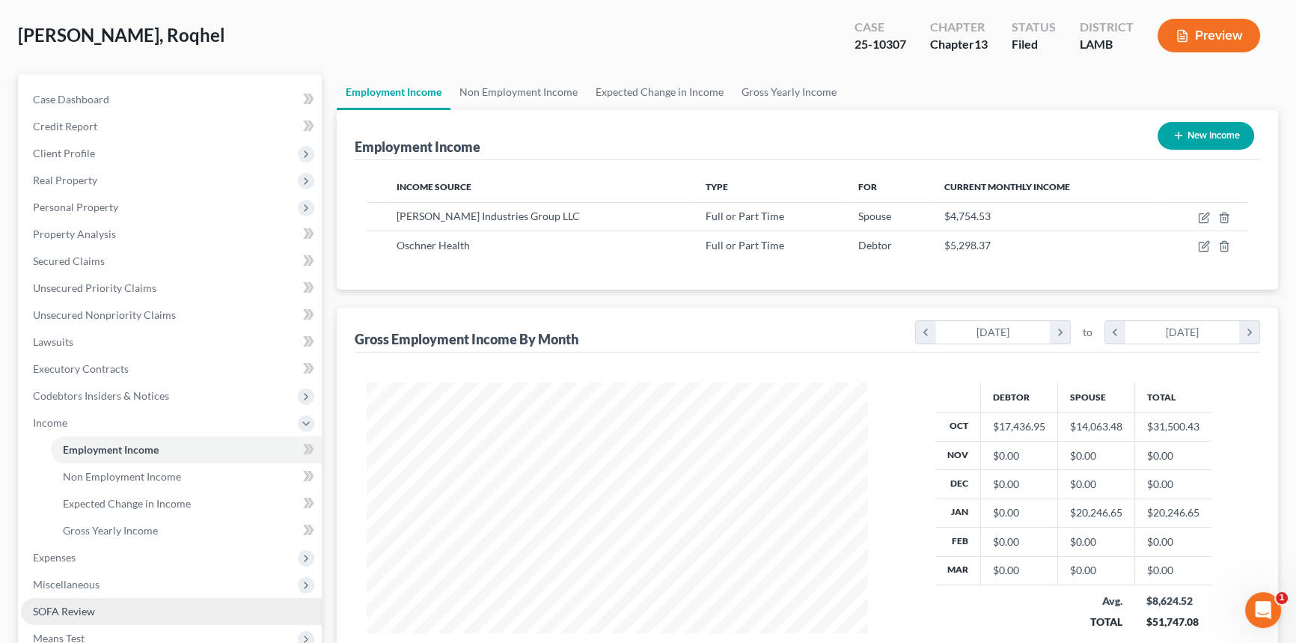
scroll to position [135, 0]
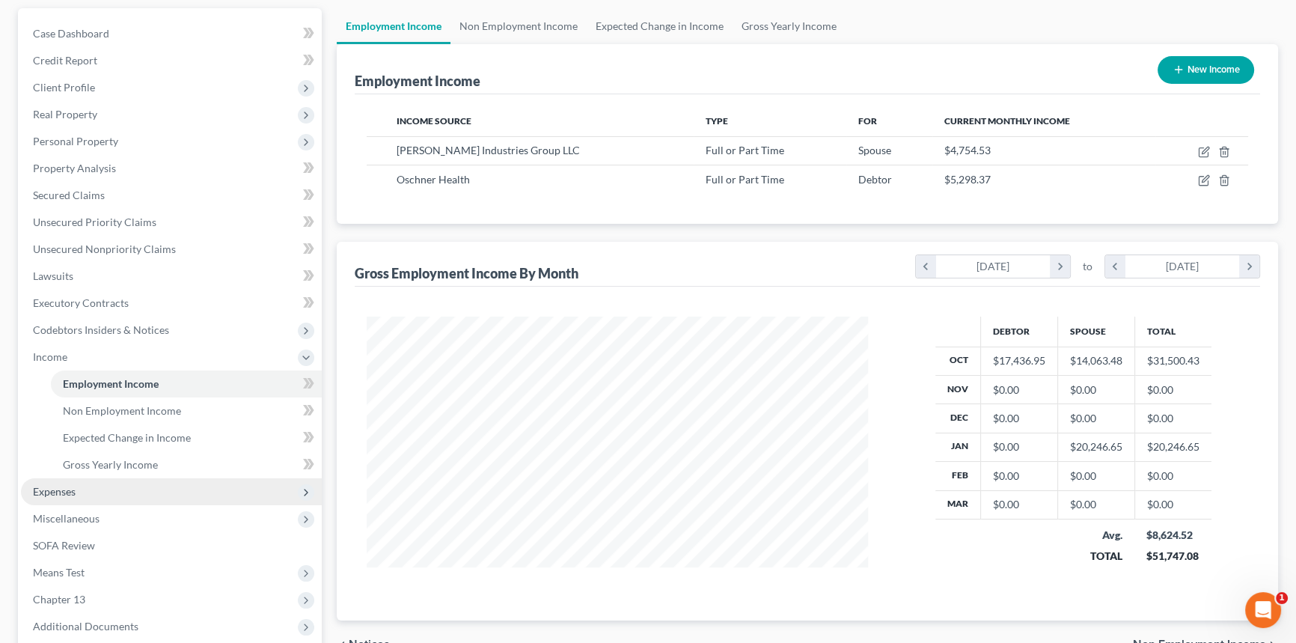
click at [82, 486] on span "Expenses" at bounding box center [171, 491] width 301 height 27
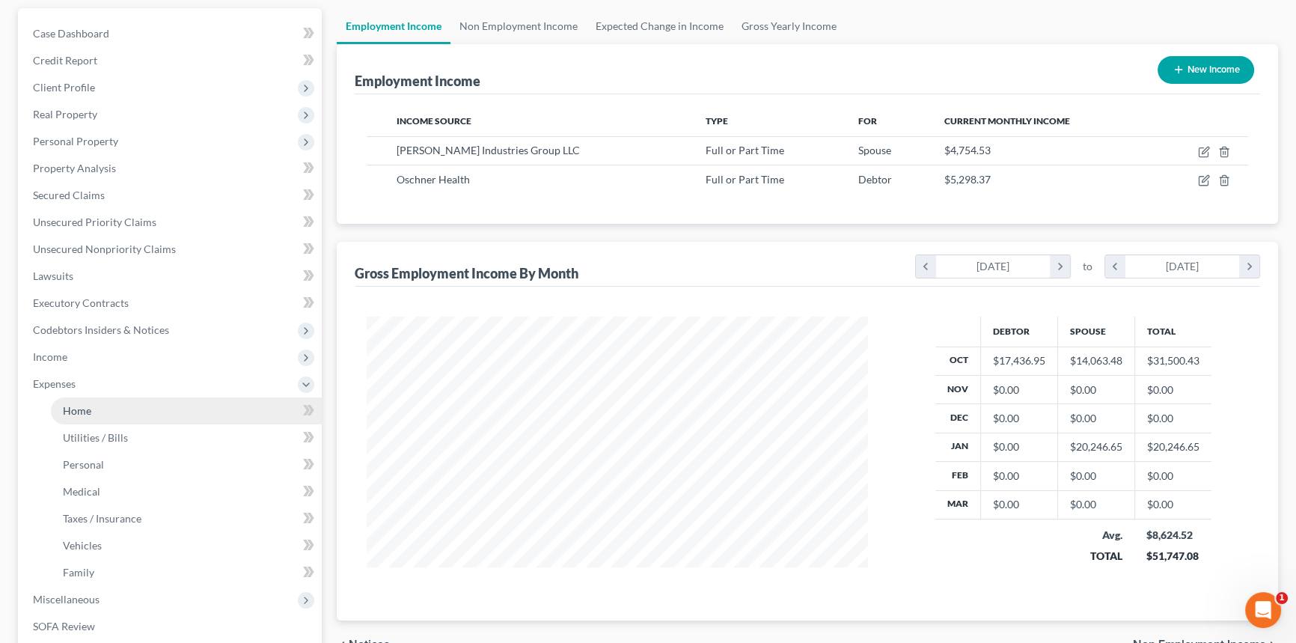
click at [105, 408] on link "Home" at bounding box center [186, 410] width 271 height 27
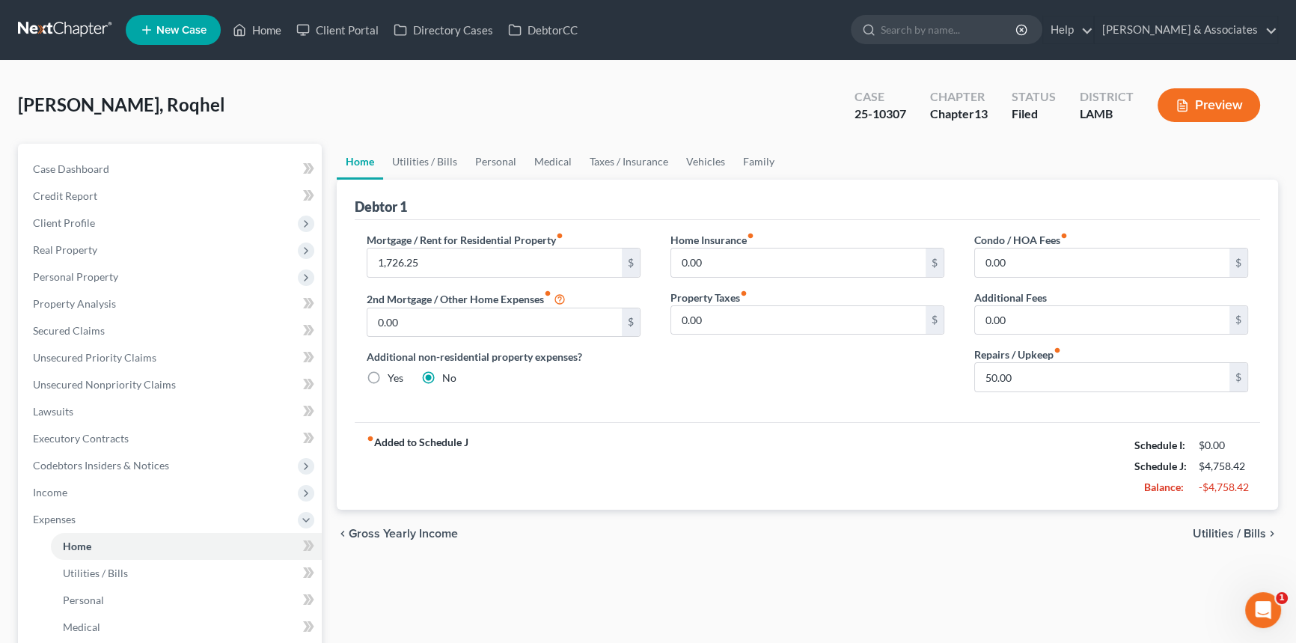
click at [989, 544] on div "chevron_left Gross Yearly Income Utilities / Bills chevron_right" at bounding box center [807, 533] width 941 height 48
click at [691, 164] on link "Vehicles" at bounding box center [705, 162] width 57 height 36
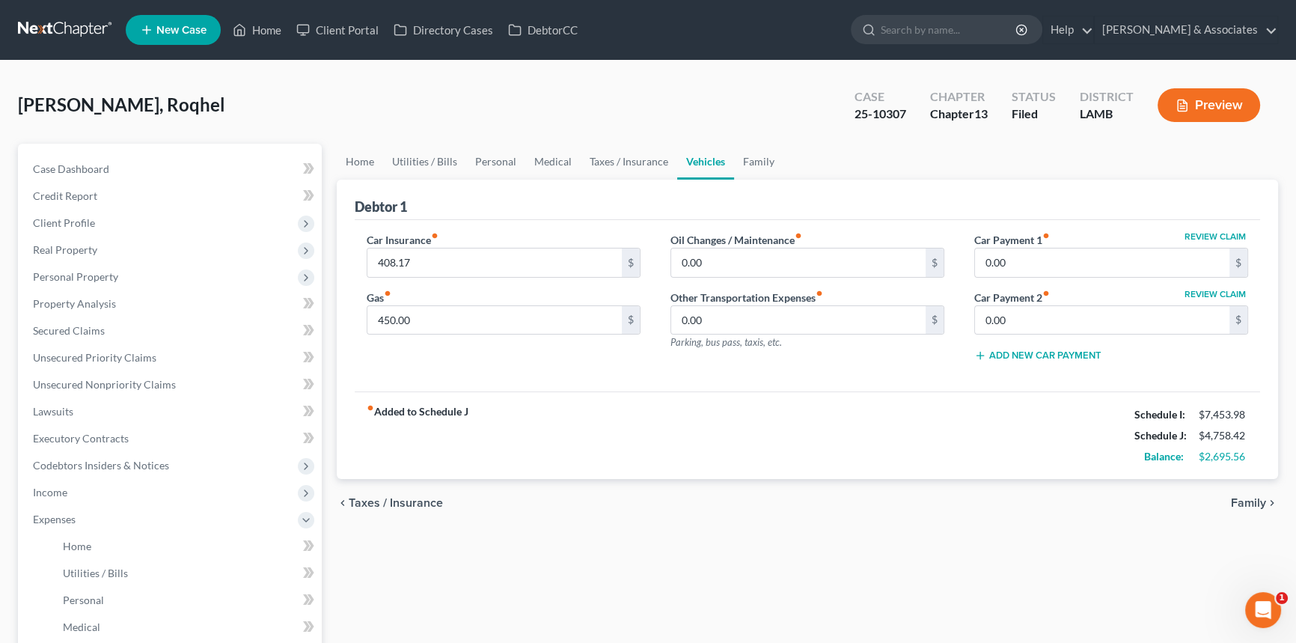
click at [724, 152] on link "Vehicles" at bounding box center [705, 162] width 57 height 36
click at [742, 151] on link "Family" at bounding box center [758, 162] width 49 height 36
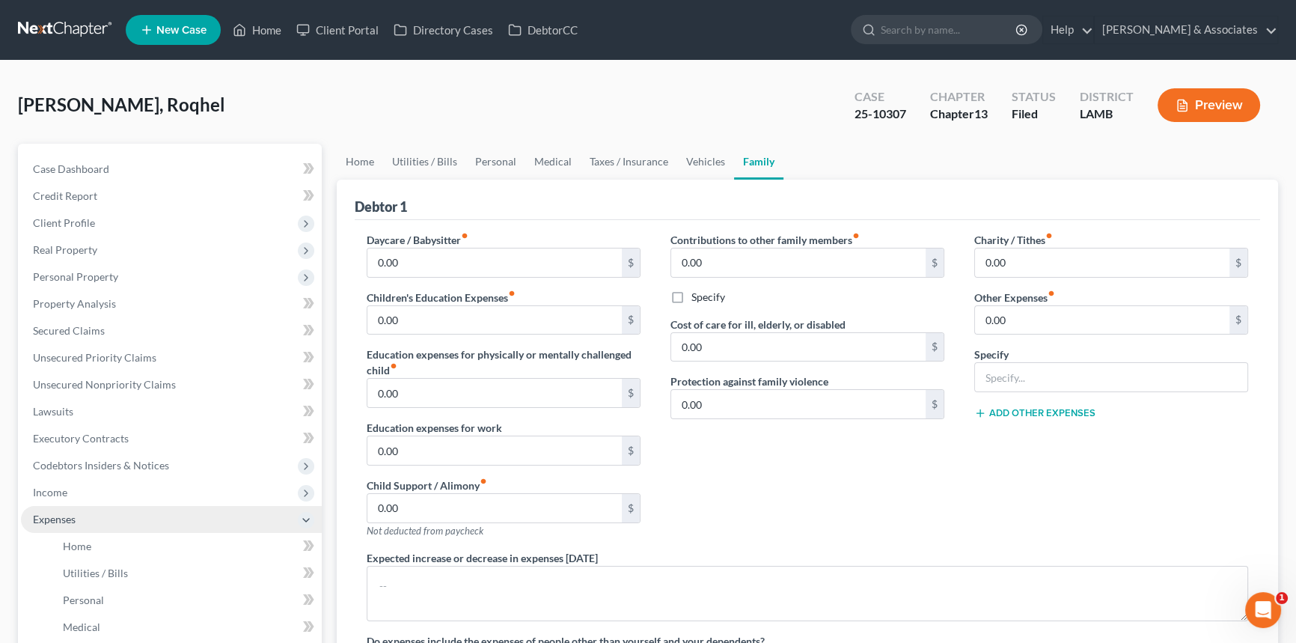
click at [97, 519] on span "Expenses" at bounding box center [171, 519] width 301 height 27
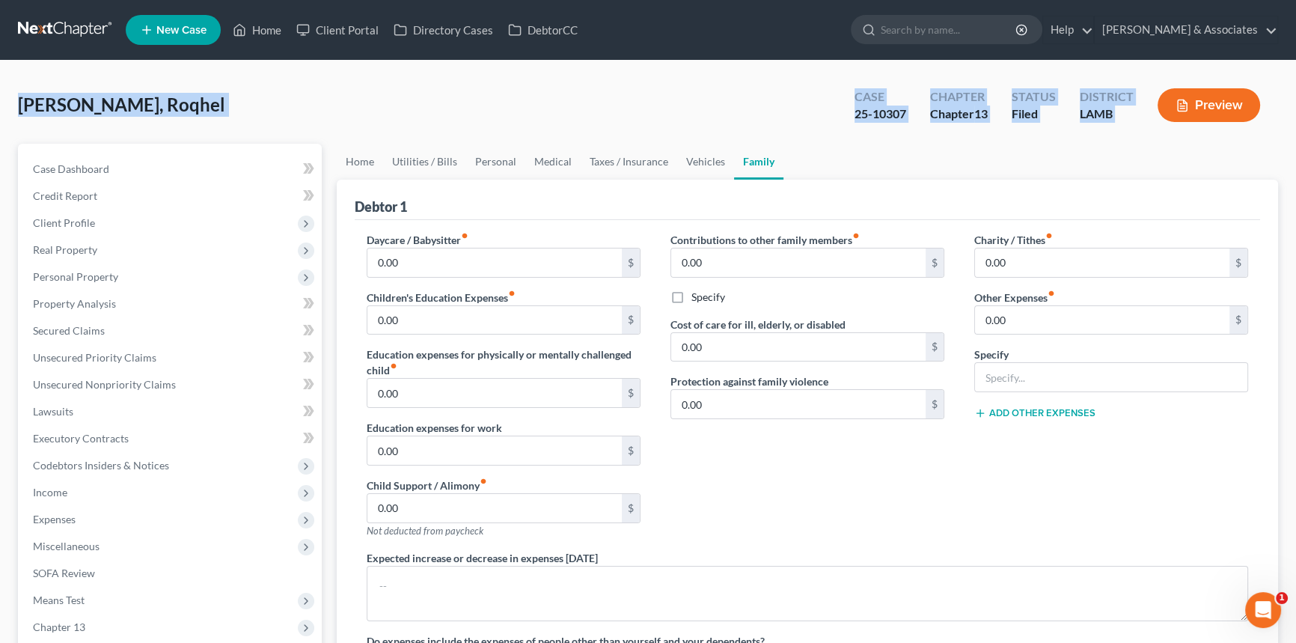
drag, startPoint x: 16, startPoint y: 100, endPoint x: 1290, endPoint y: 111, distance: 1273.1
click at [1290, 111] on div "[PERSON_NAME], Roqhel Upgraded Case 25-10307 Chapter Chapter 13 Status Filed Di…" at bounding box center [648, 463] width 1296 height 804
click at [417, 123] on div "[PERSON_NAME], Roqhel Upgraded Case 25-10307 Chapter Chapter 13 Status Filed Di…" at bounding box center [648, 111] width 1260 height 65
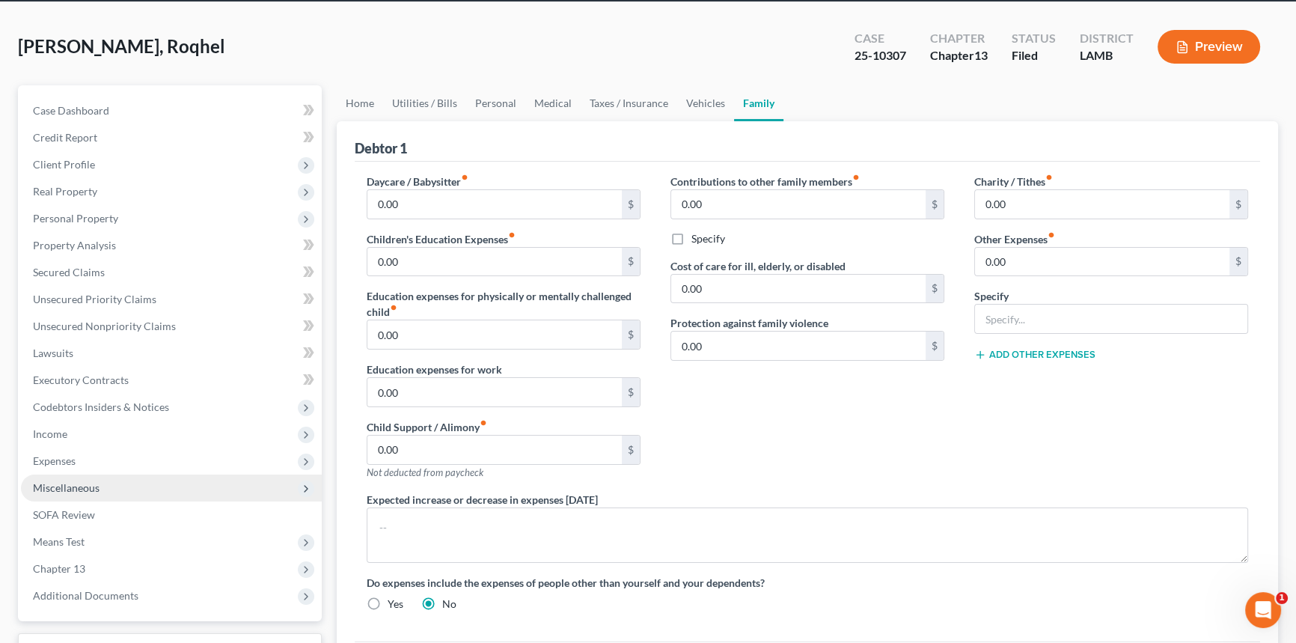
scroll to position [135, 0]
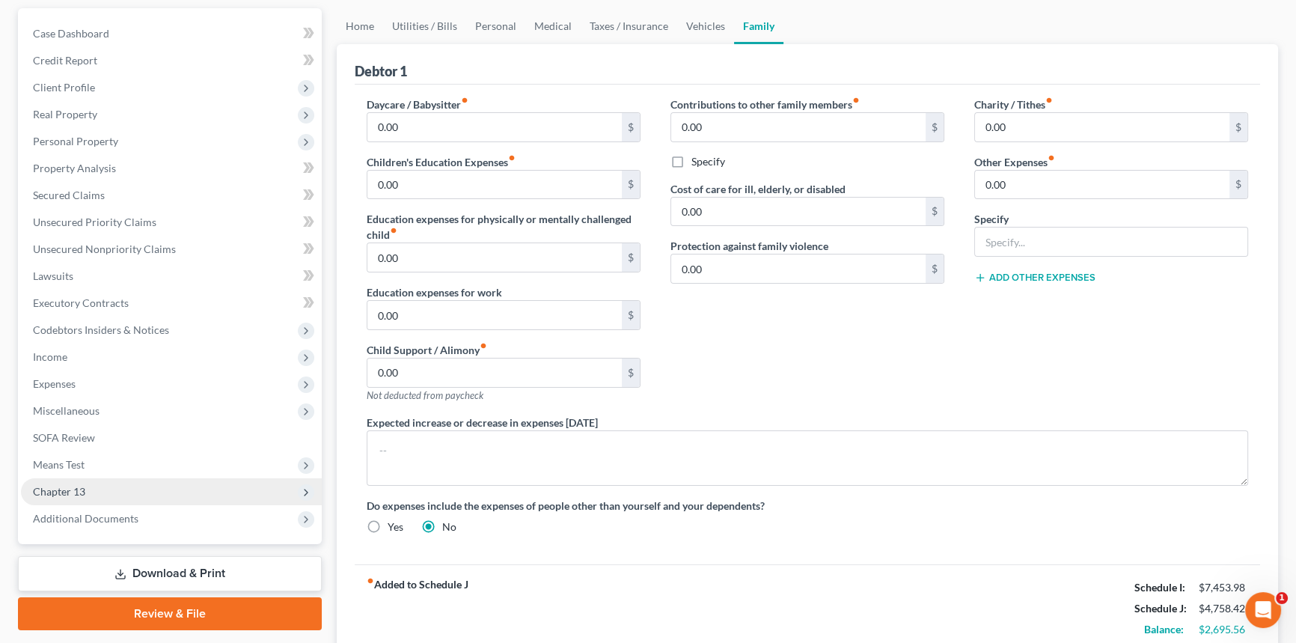
click at [101, 493] on span "Chapter 13" at bounding box center [171, 491] width 301 height 27
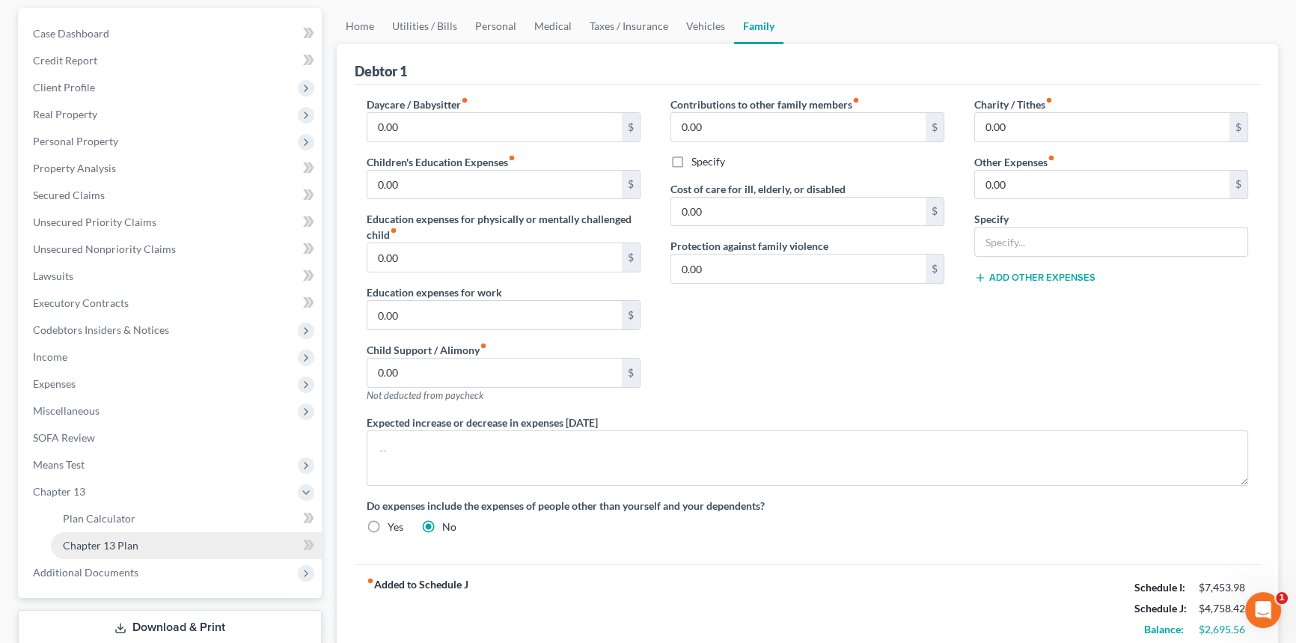
click at [112, 542] on span "Chapter 13 Plan" at bounding box center [101, 545] width 76 height 13
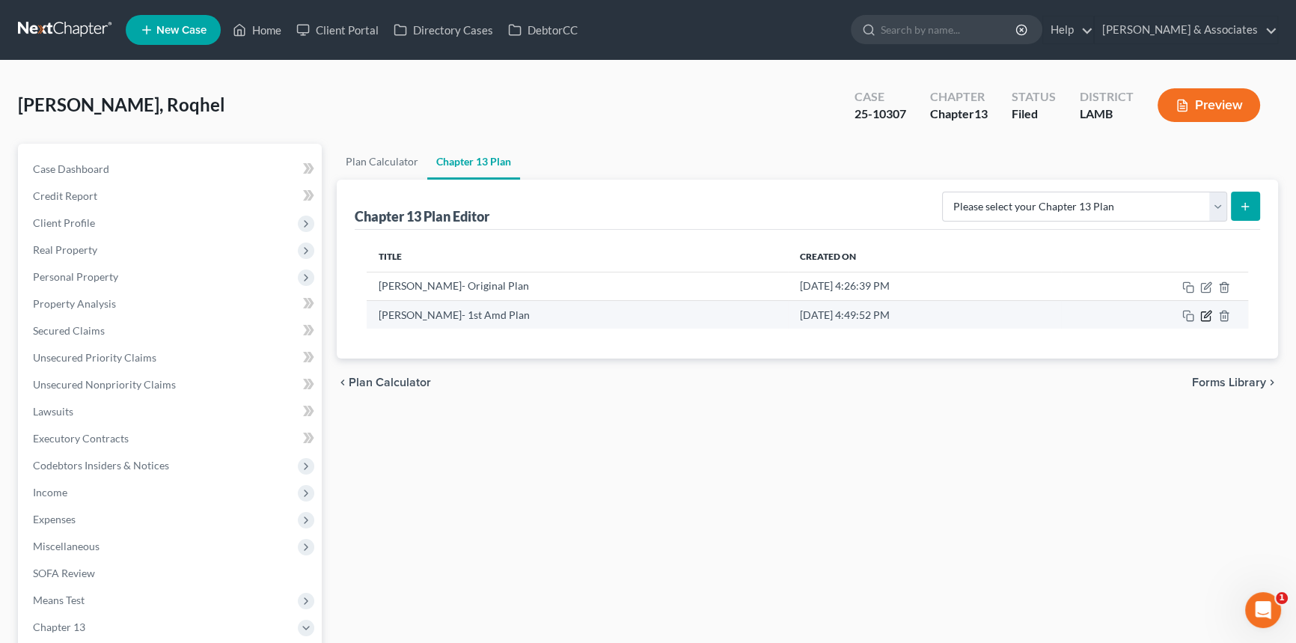
click at [1208, 319] on icon "button" at bounding box center [1206, 316] width 12 height 12
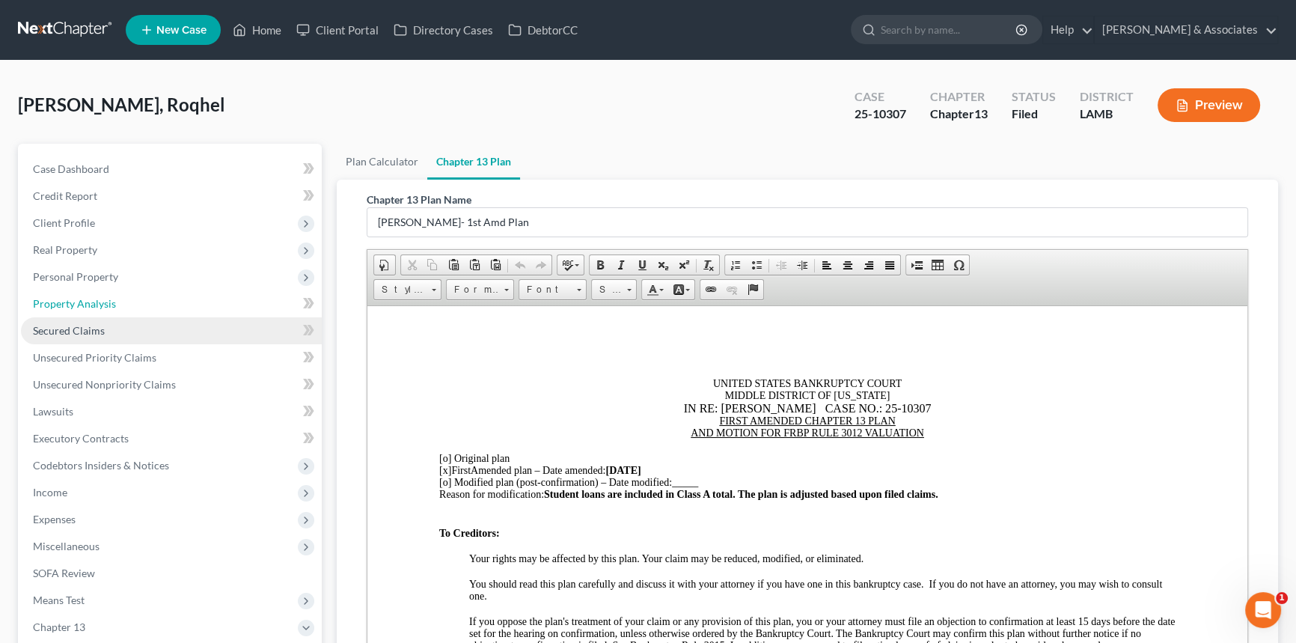
drag, startPoint x: 138, startPoint y: 299, endPoint x: 281, endPoint y: 326, distance: 144.6
click at [139, 299] on link "Property Analysis" at bounding box center [171, 303] width 301 height 27
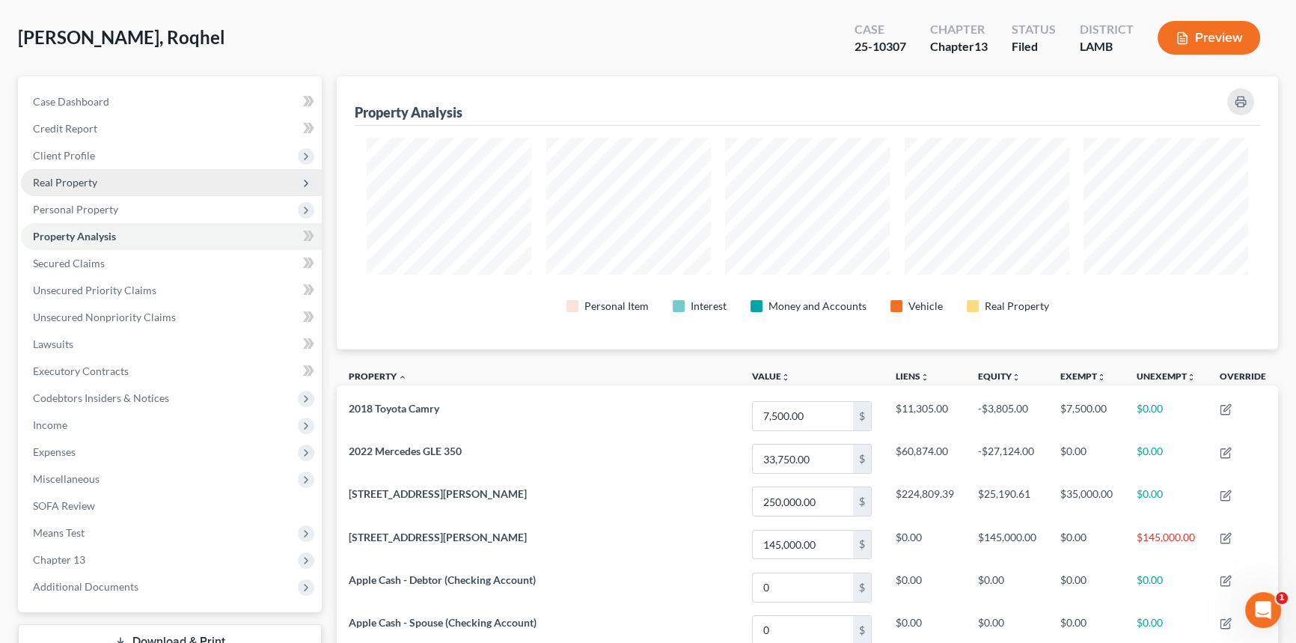
click at [138, 188] on span "Real Property" at bounding box center [171, 182] width 301 height 27
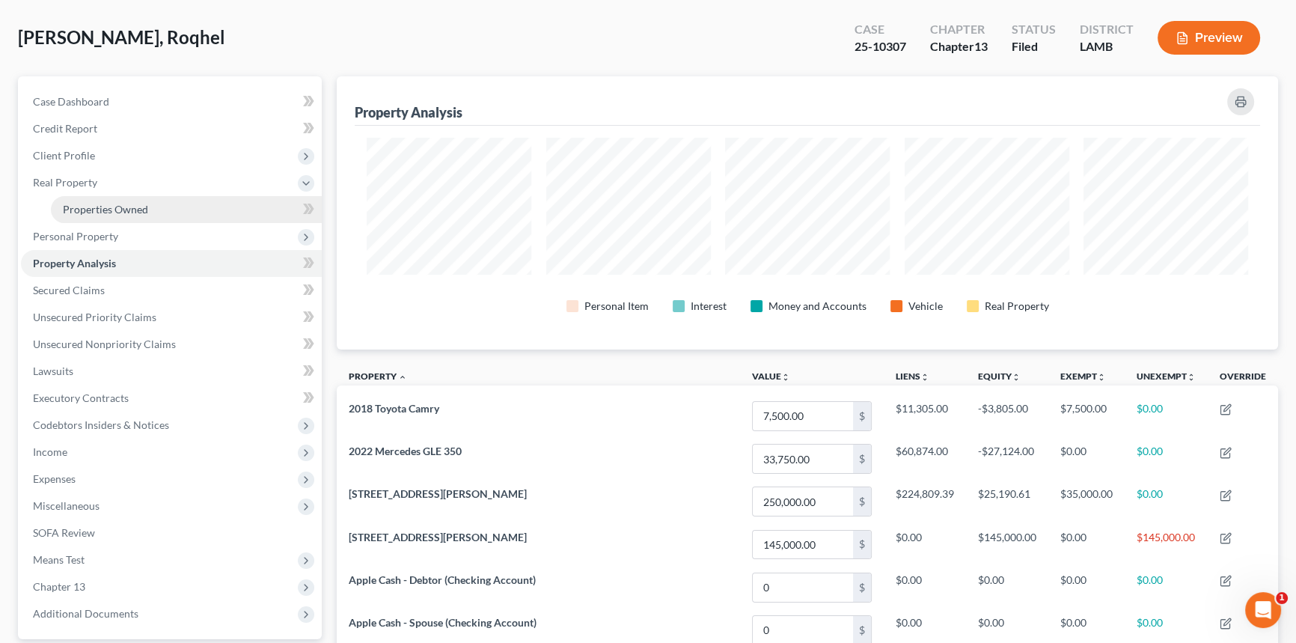
click at [154, 216] on link "Properties Owned" at bounding box center [186, 209] width 271 height 27
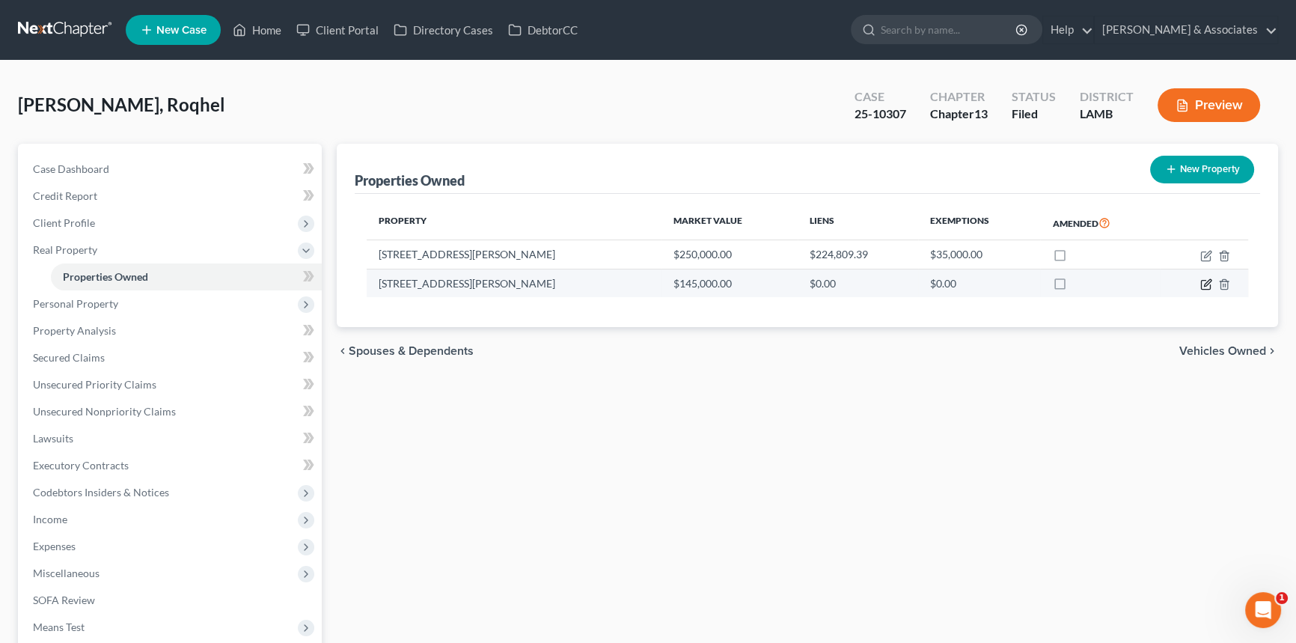
click at [1200, 284] on td at bounding box center [1203, 283] width 88 height 28
click at [1201, 284] on icon "button" at bounding box center [1205, 285] width 9 height 9
select select "19"
select select "3"
select select "4"
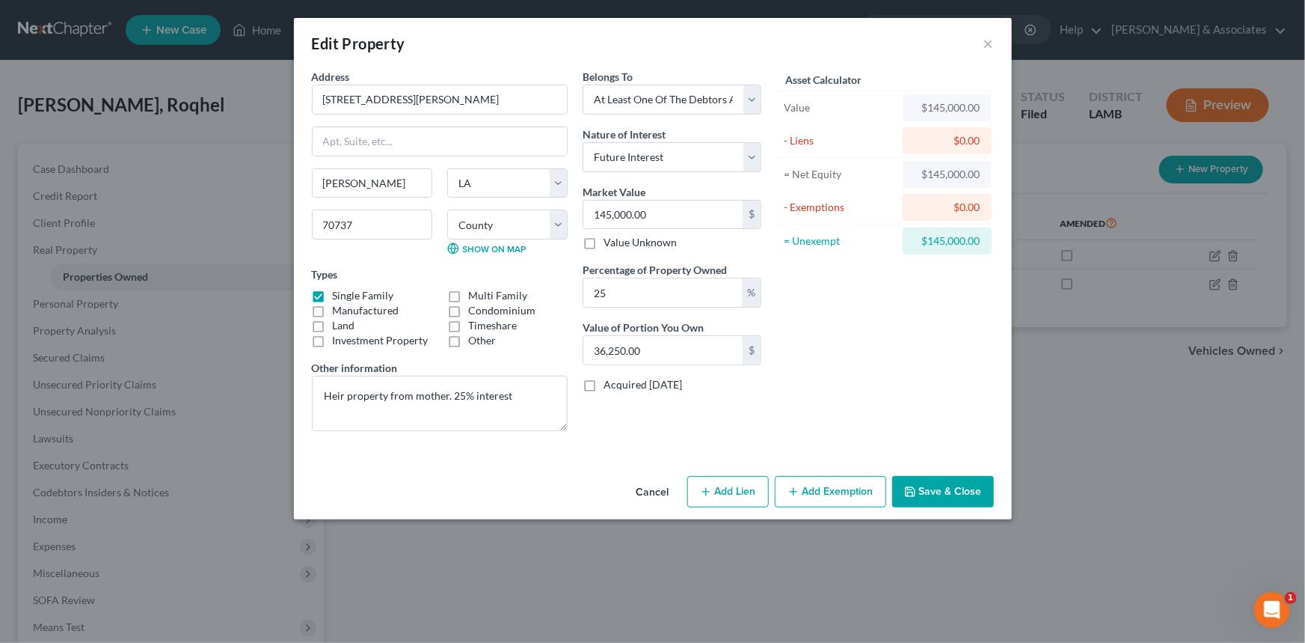
click at [641, 490] on button "Cancel" at bounding box center [653, 492] width 57 height 30
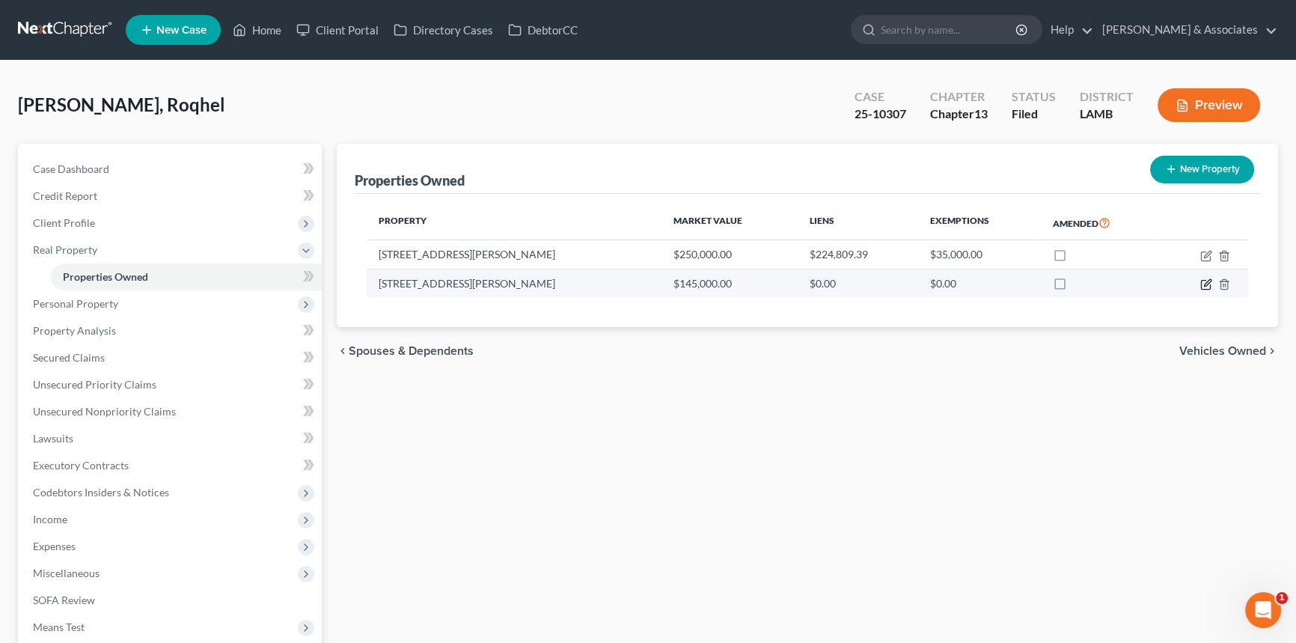
click at [1203, 284] on icon "button" at bounding box center [1206, 284] width 12 height 12
select select "19"
select select "2"
select select "3"
select select "4"
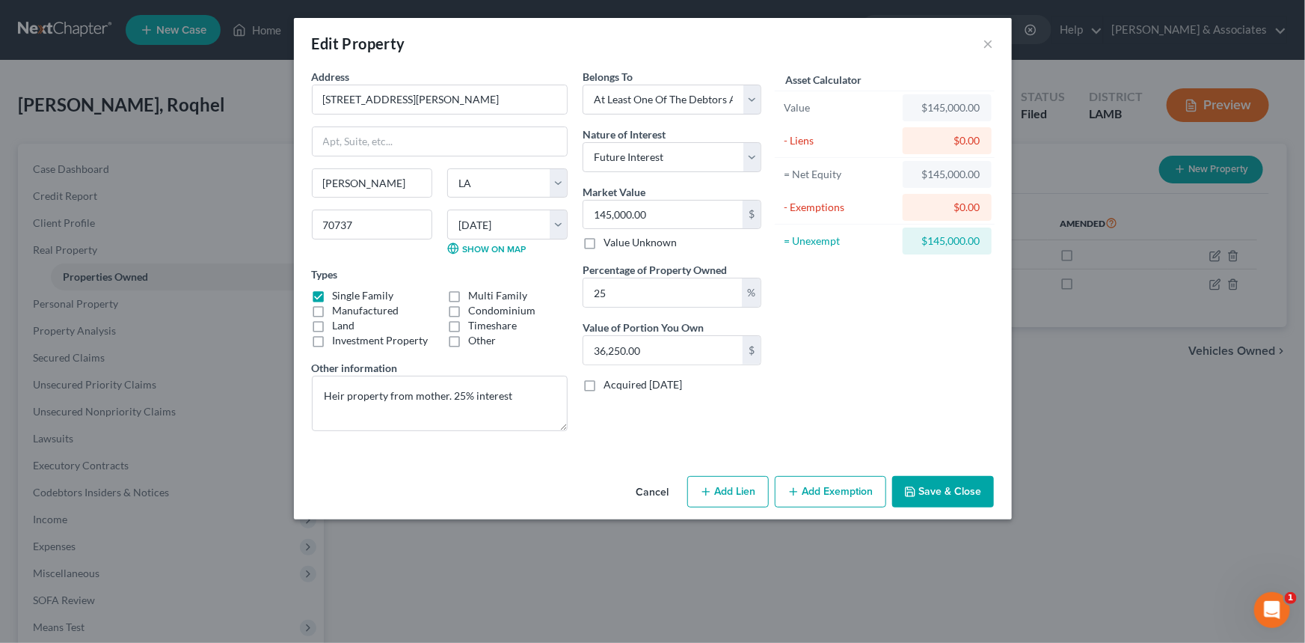
drag, startPoint x: 657, startPoint y: 488, endPoint x: 589, endPoint y: 486, distance: 68.1
click at [657, 488] on button "Cancel" at bounding box center [653, 492] width 57 height 30
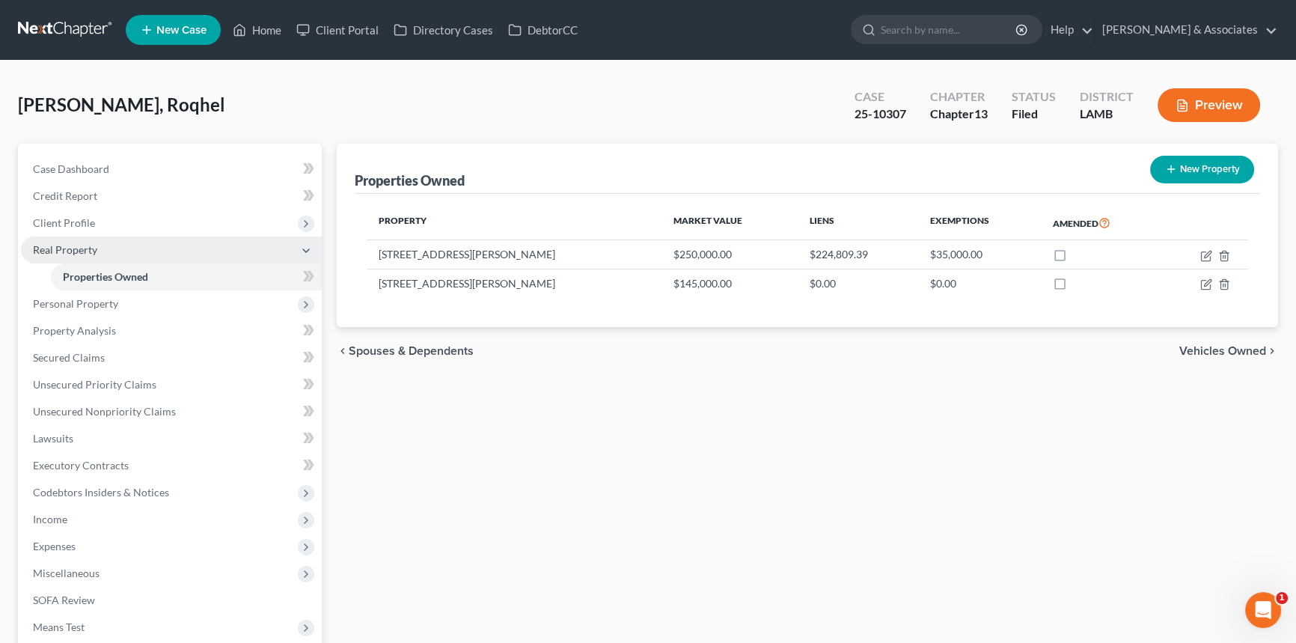
click at [89, 241] on span "Real Property" at bounding box center [171, 249] width 301 height 27
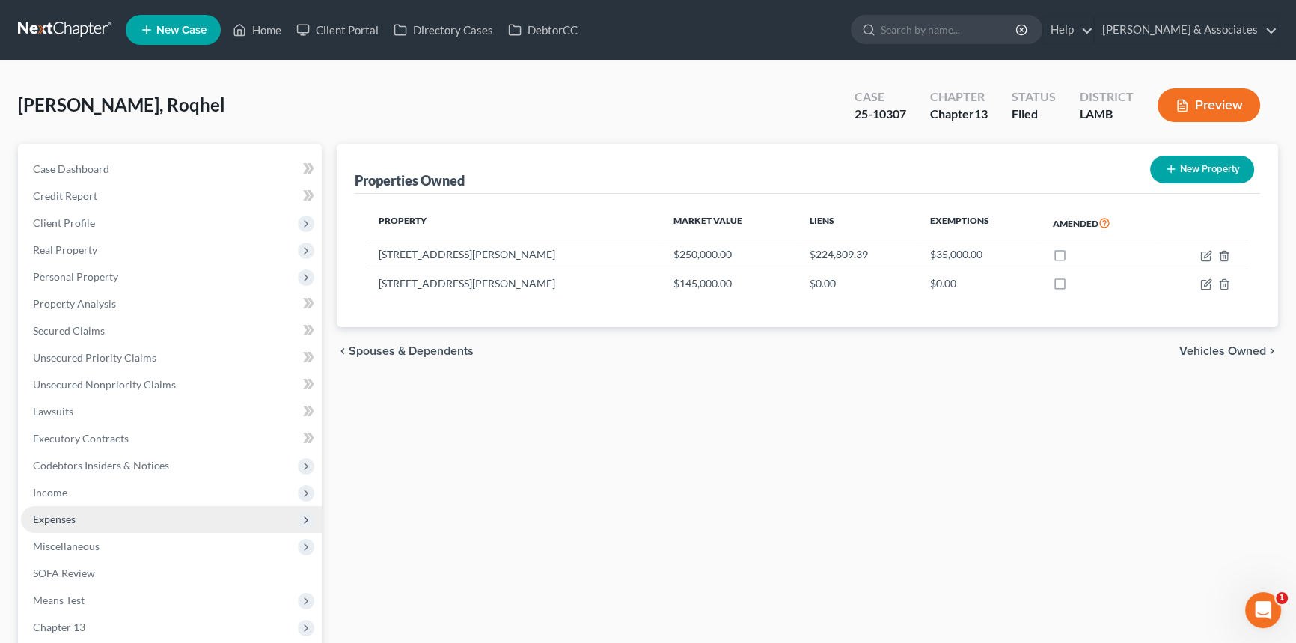
click at [78, 510] on span "Expenses" at bounding box center [171, 519] width 301 height 27
click at [112, 512] on span "Expenses" at bounding box center [171, 519] width 301 height 27
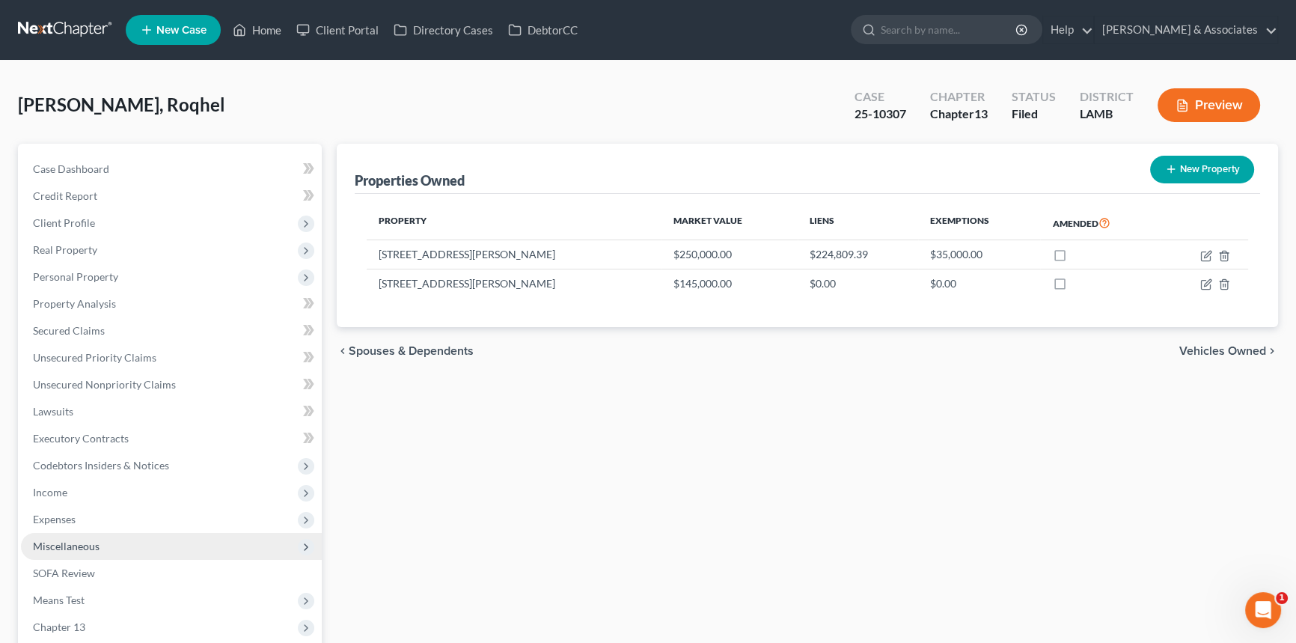
click at [119, 546] on span "Miscellaneous" at bounding box center [171, 546] width 301 height 27
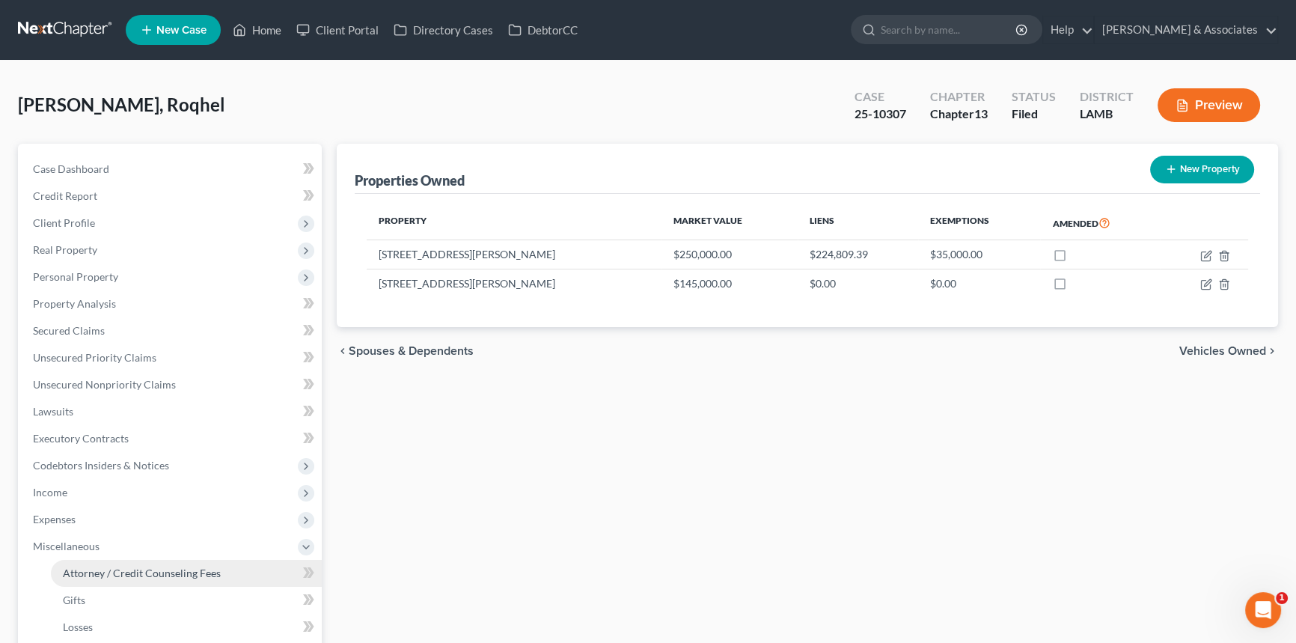
click at [117, 560] on link "Attorney / Credit Counseling Fees" at bounding box center [186, 573] width 271 height 27
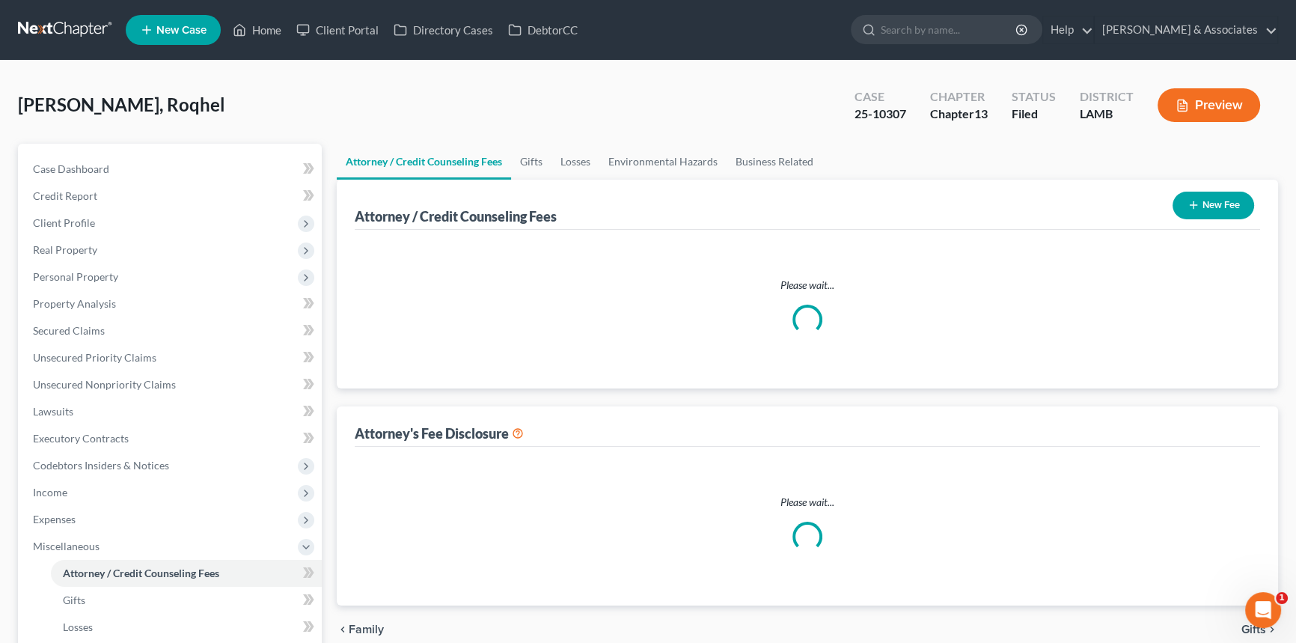
select select "3"
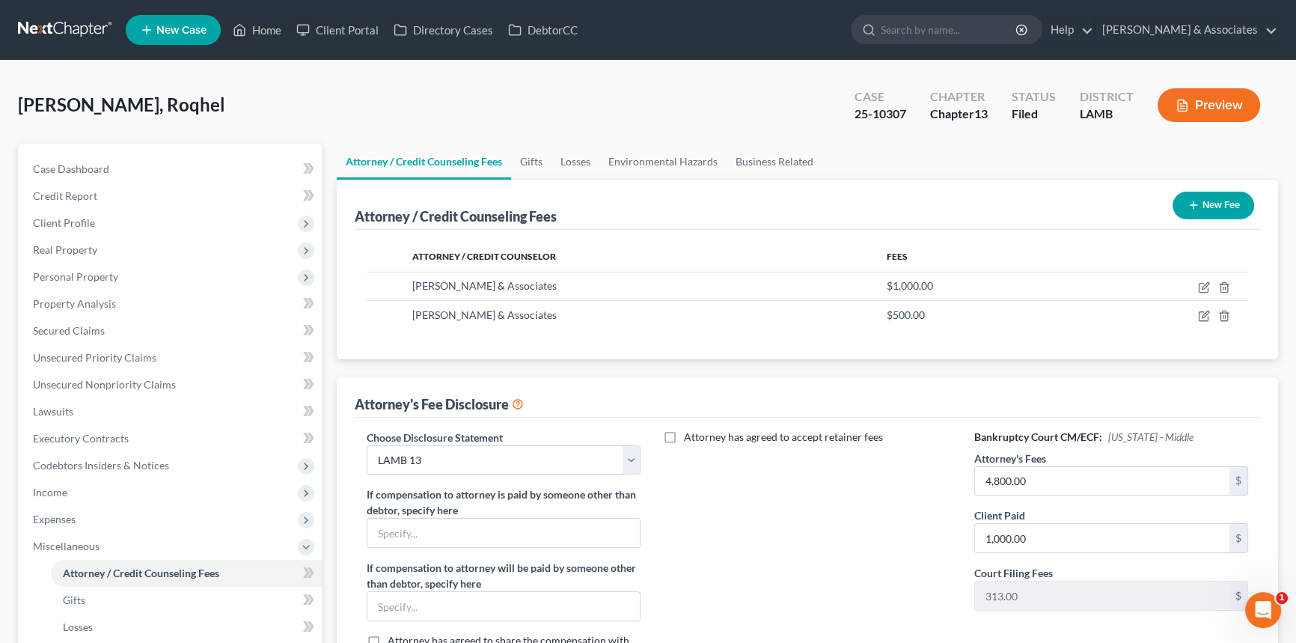
click at [203, 98] on span "[PERSON_NAME], Roqhel" at bounding box center [121, 105] width 207 height 22
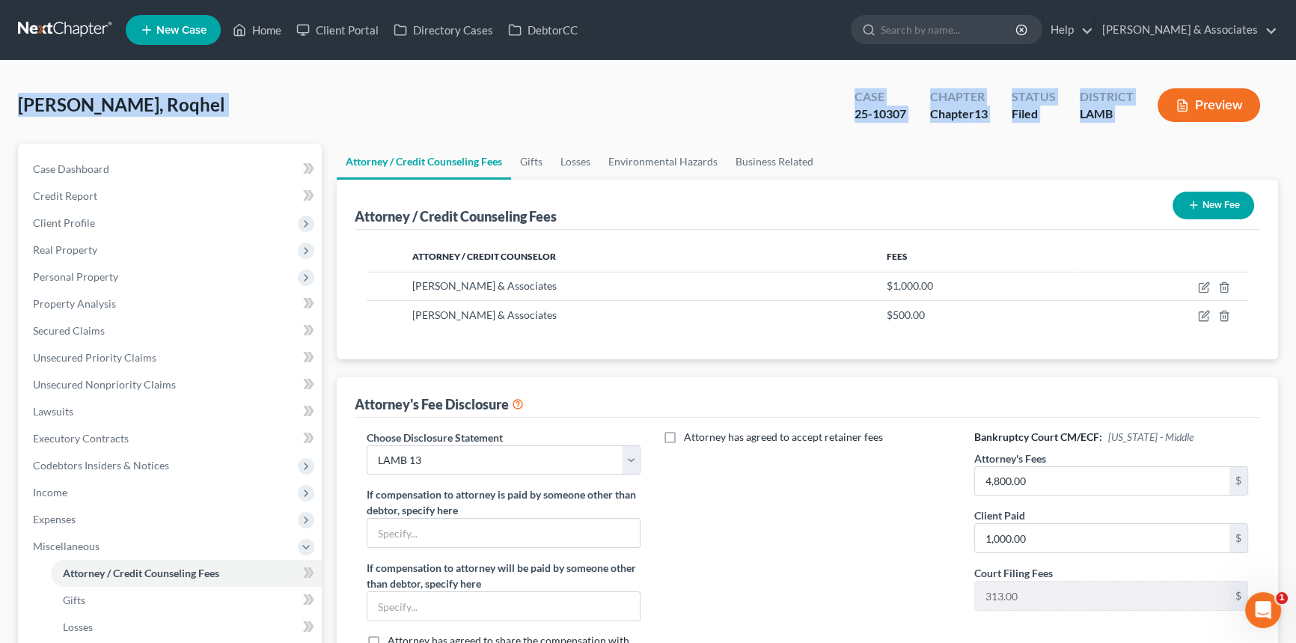
drag, startPoint x: 9, startPoint y: 106, endPoint x: 1152, endPoint y: 126, distance: 1143.1
click at [1152, 126] on div "[PERSON_NAME], Roqhel Upgraded Case 25-10307 Chapter Chapter 13 Status Filed Di…" at bounding box center [648, 495] width 1296 height 869
click at [396, 102] on div "[PERSON_NAME], Roqhel Upgraded Case 25-10307 Chapter Chapter 13 Status Filed Di…" at bounding box center [648, 111] width 1260 height 65
drag, startPoint x: 19, startPoint y: 115, endPoint x: 1139, endPoint y: 126, distance: 1119.8
click at [1139, 126] on div "[PERSON_NAME], Roqhel Upgraded Case 25-10307 Chapter Chapter 13 Status Filed Di…" at bounding box center [648, 111] width 1260 height 65
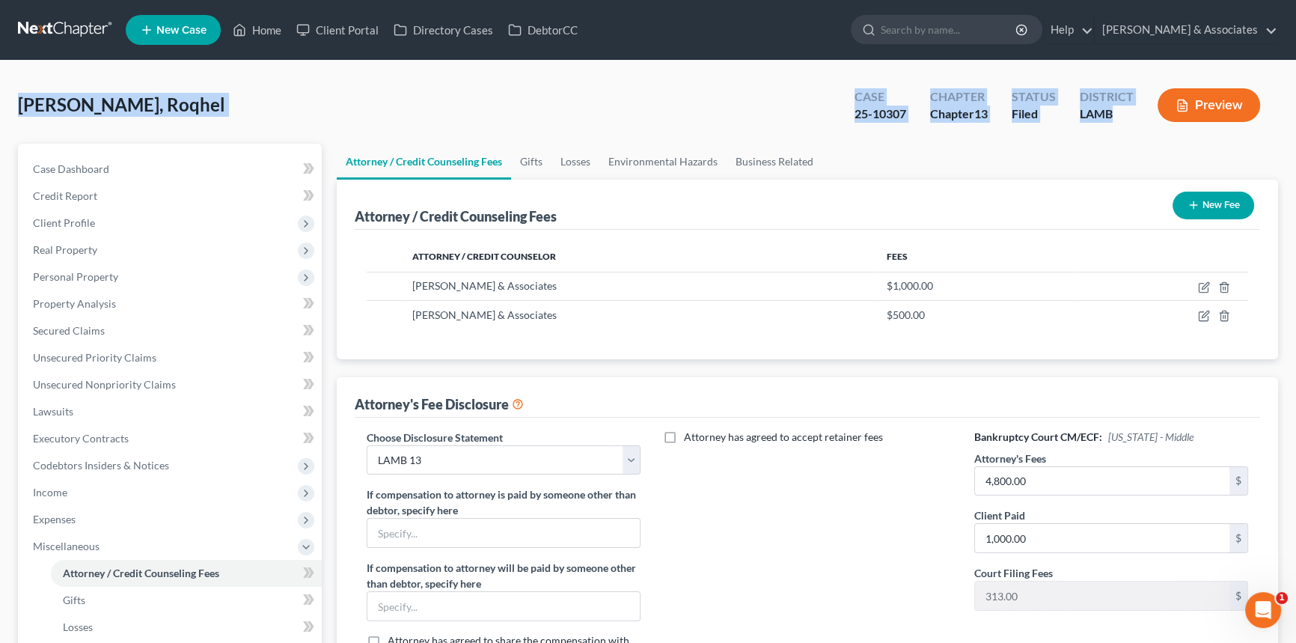
click at [241, 75] on div "[PERSON_NAME], Roqhel Upgraded Case 25-10307 Chapter Chapter 13 Status Filed Di…" at bounding box center [648, 495] width 1296 height 869
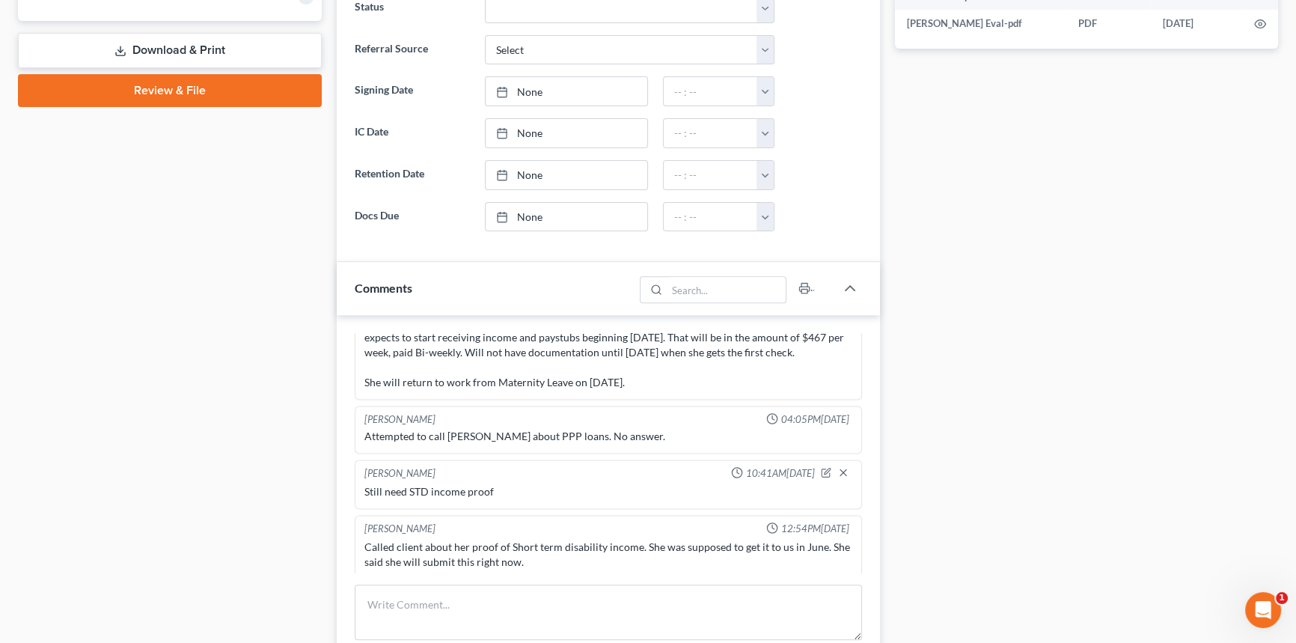
scroll to position [748, 0]
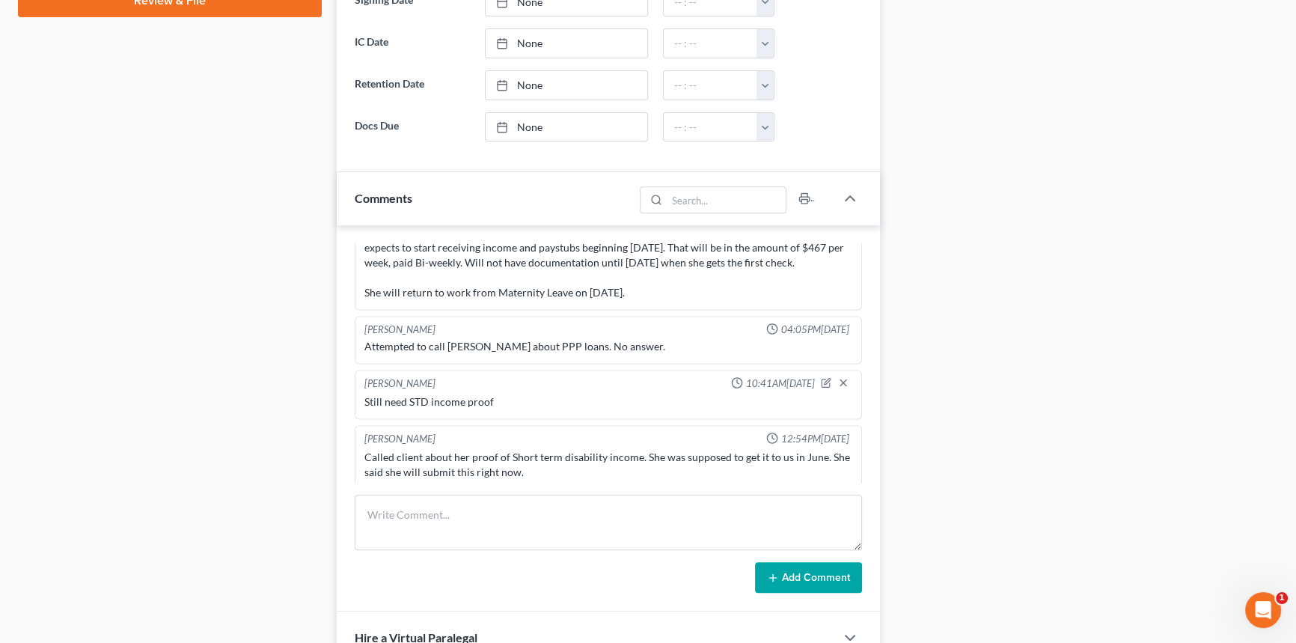
drag, startPoint x: 691, startPoint y: 284, endPoint x: 586, endPoint y: 287, distance: 104.8
click at [586, 287] on div "Client said her husband has some autopay debts causing issues. They were incurr…" at bounding box center [608, 195] width 488 height 209
click at [586, 288] on div "Client said her husband has some autopay debts causing issues. They were incurr…" at bounding box center [608, 195] width 488 height 209
drag, startPoint x: 588, startPoint y: 283, endPoint x: 696, endPoint y: 287, distance: 107.8
click at [696, 287] on div "Client said her husband has some autopay debts causing issues. They were incurr…" at bounding box center [608, 195] width 488 height 209
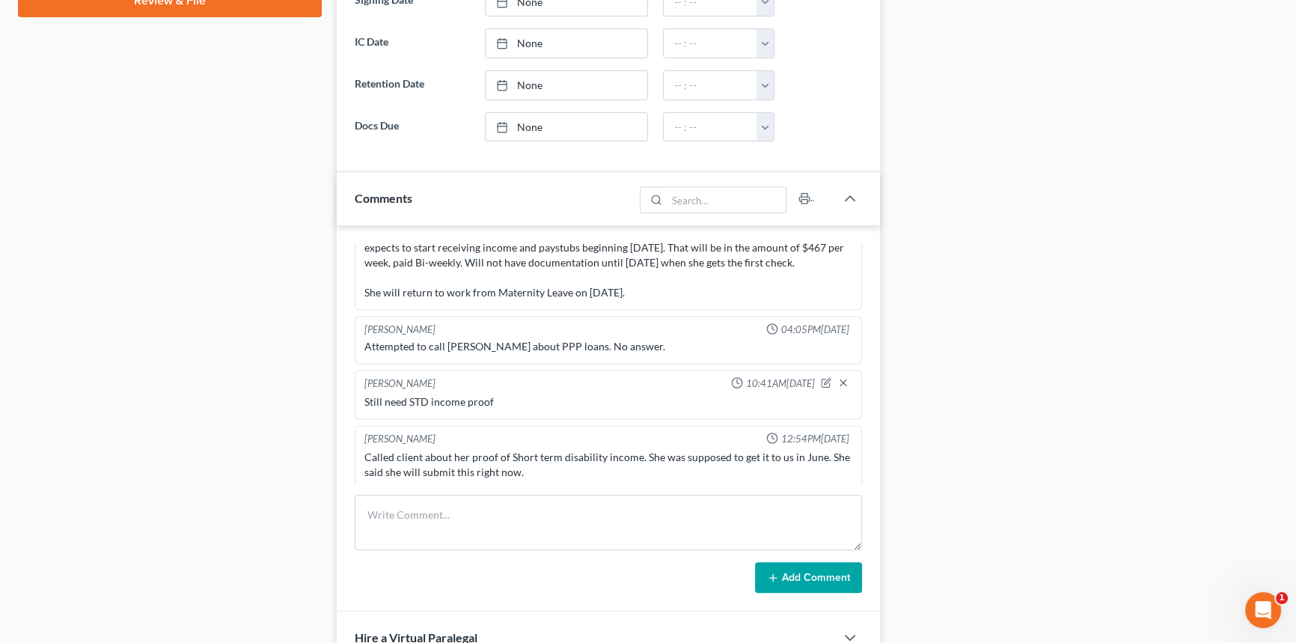
click at [696, 287] on div "Client said her husband has some autopay debts causing issues. They were incurr…" at bounding box center [608, 195] width 488 height 209
drag, startPoint x: 675, startPoint y: 283, endPoint x: 584, endPoint y: 281, distance: 91.3
click at [584, 281] on div "Client said her husband has some autopay debts causing issues. They were incurr…" at bounding box center [608, 195] width 488 height 209
click at [637, 274] on div "Client said her husband has some autopay debts causing issues. They were incurr…" at bounding box center [608, 195] width 488 height 209
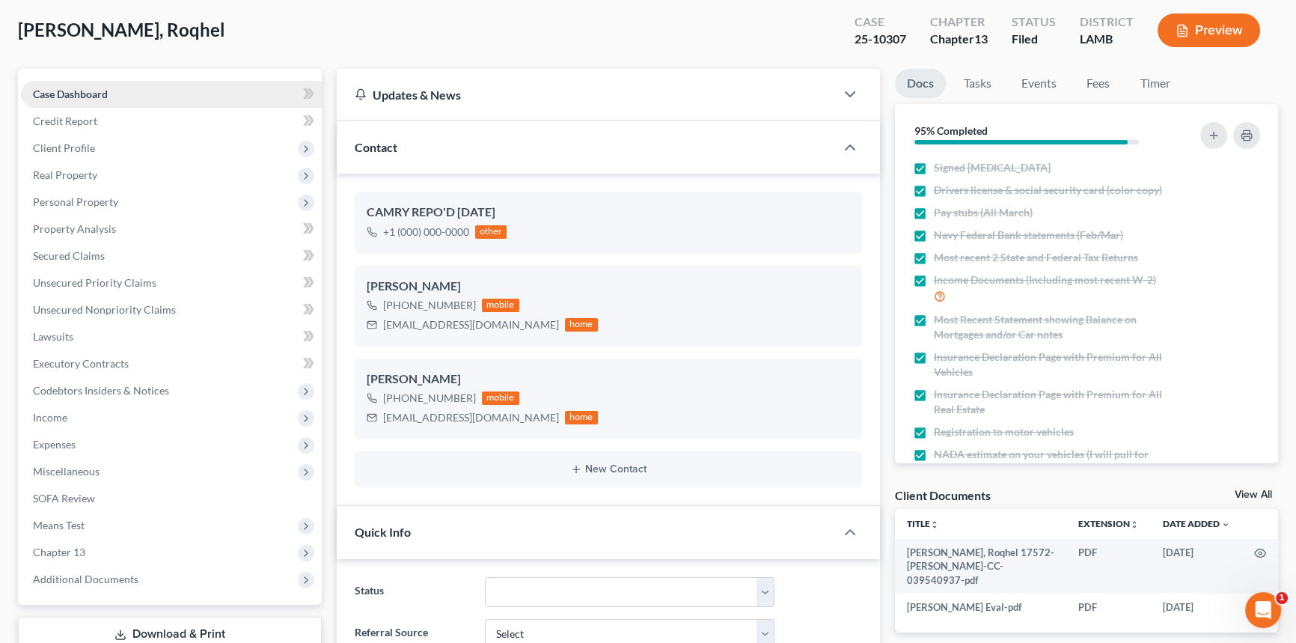
scroll to position [0, 0]
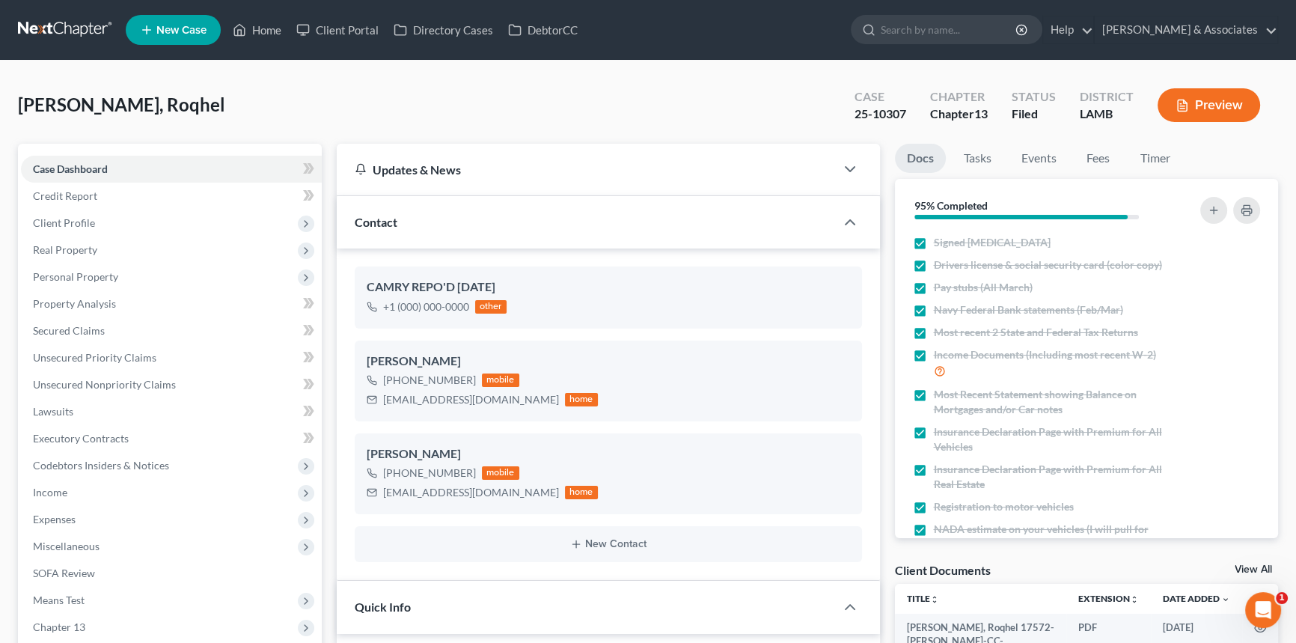
click at [173, 95] on span "[PERSON_NAME], Roqhel" at bounding box center [121, 105] width 207 height 22
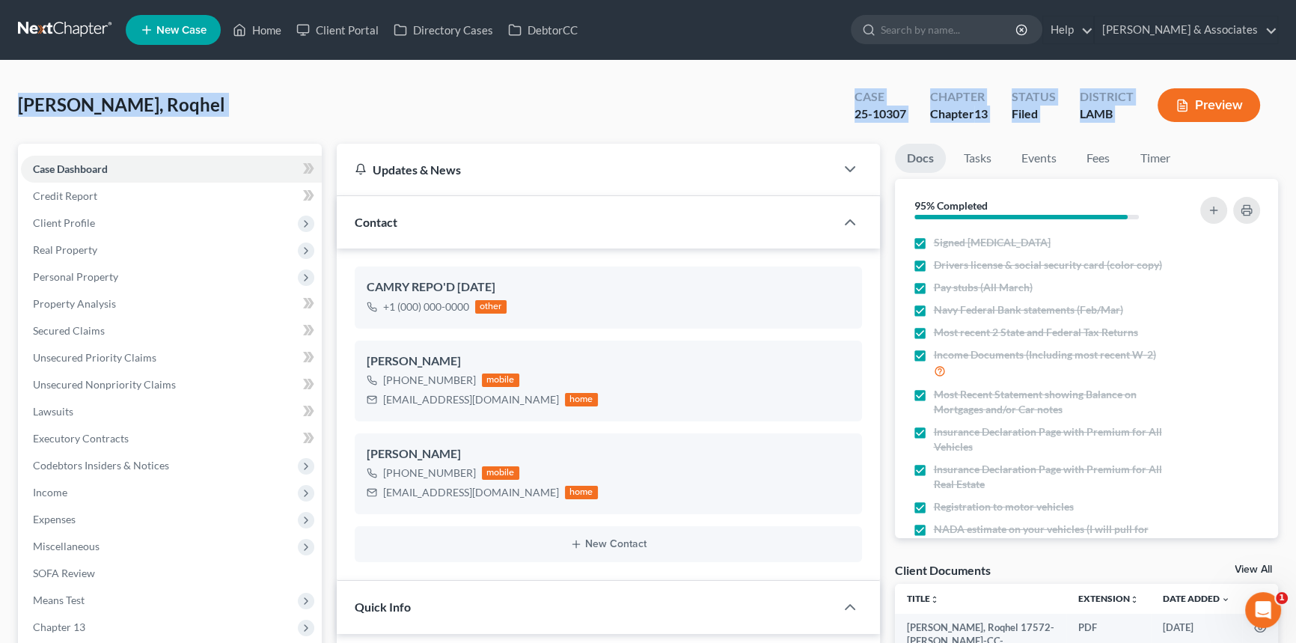
drag, startPoint x: 16, startPoint y: 101, endPoint x: 1247, endPoint y: 111, distance: 1231.3
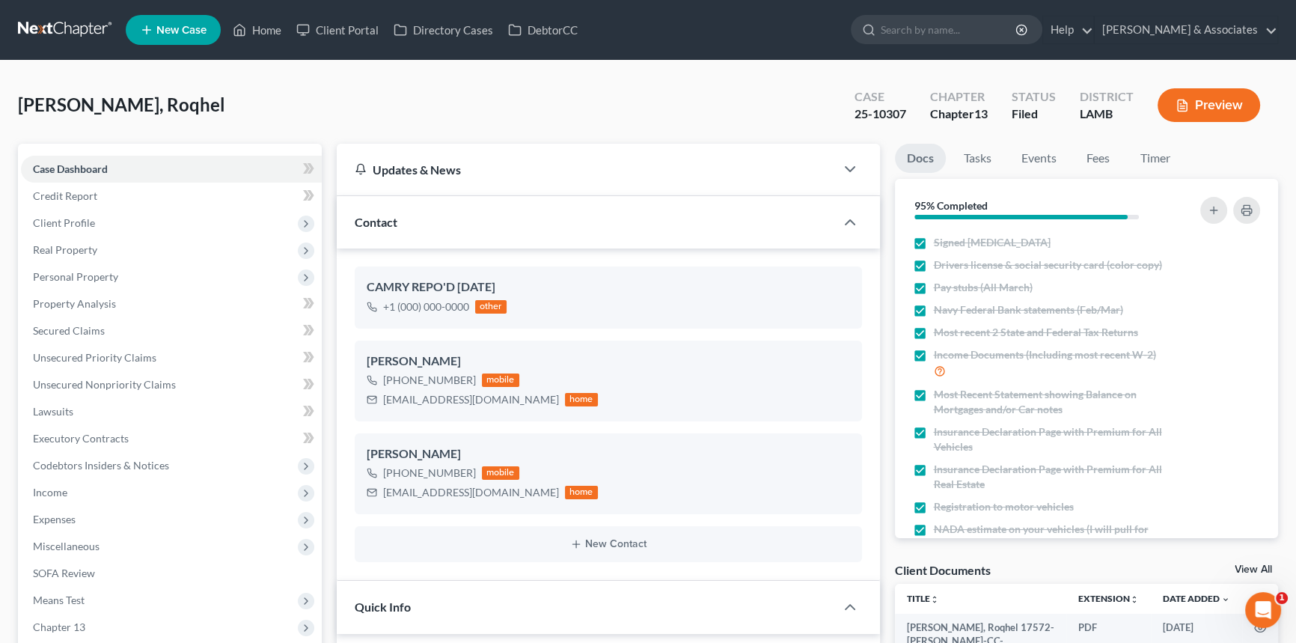
click at [236, 101] on div "[PERSON_NAME], Roqhel Upgraded Case 25-10307 Chapter Chapter 13 Status Filed Di…" at bounding box center [648, 111] width 1260 height 65
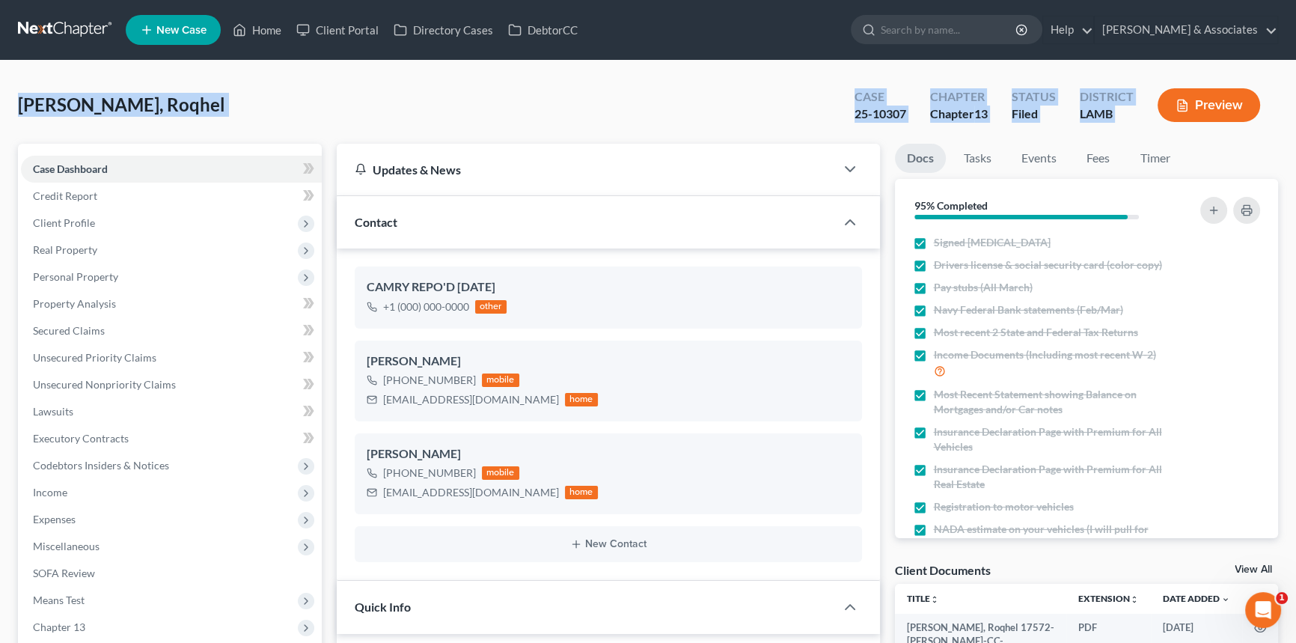
drag, startPoint x: 10, startPoint y: 99, endPoint x: 1326, endPoint y: 112, distance: 1315.8
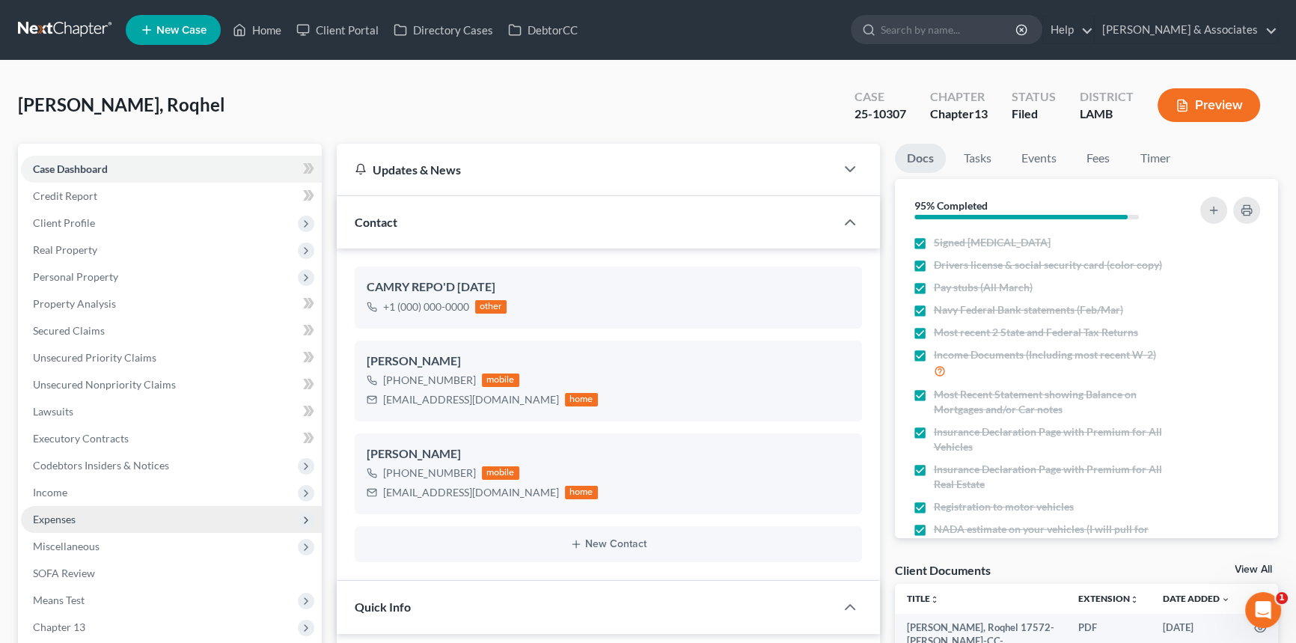
click at [82, 528] on span "Expenses" at bounding box center [171, 519] width 301 height 27
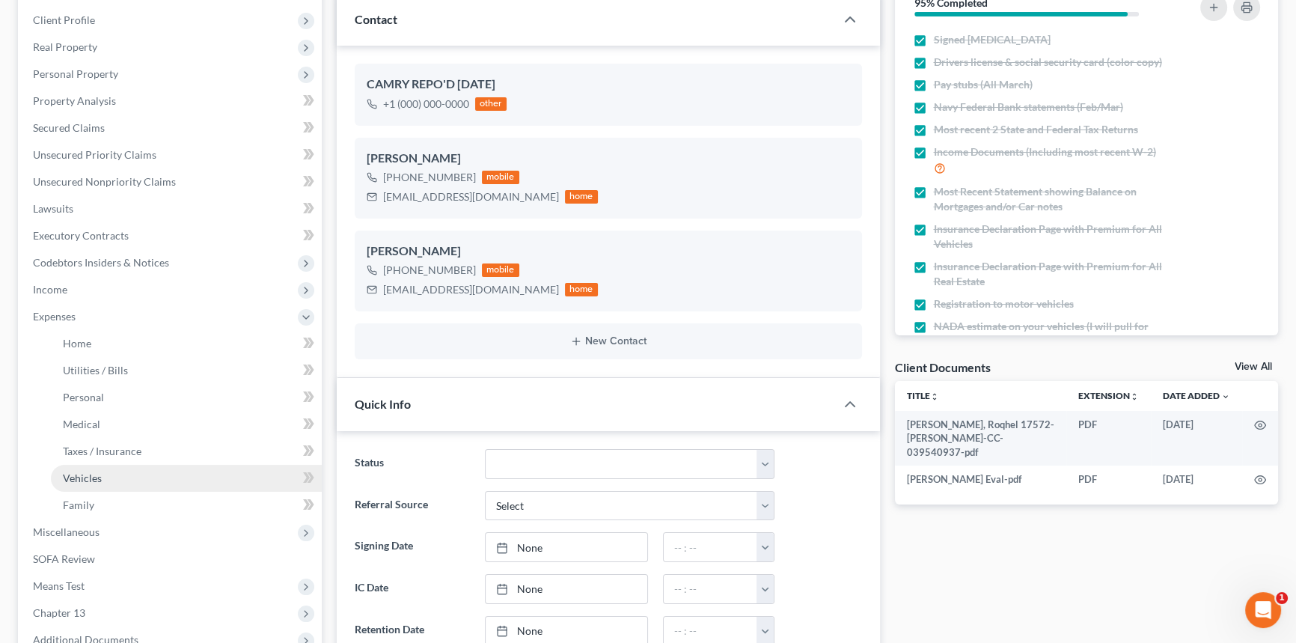
scroll to position [203, 0]
click at [107, 501] on link "Family" at bounding box center [186, 504] width 271 height 27
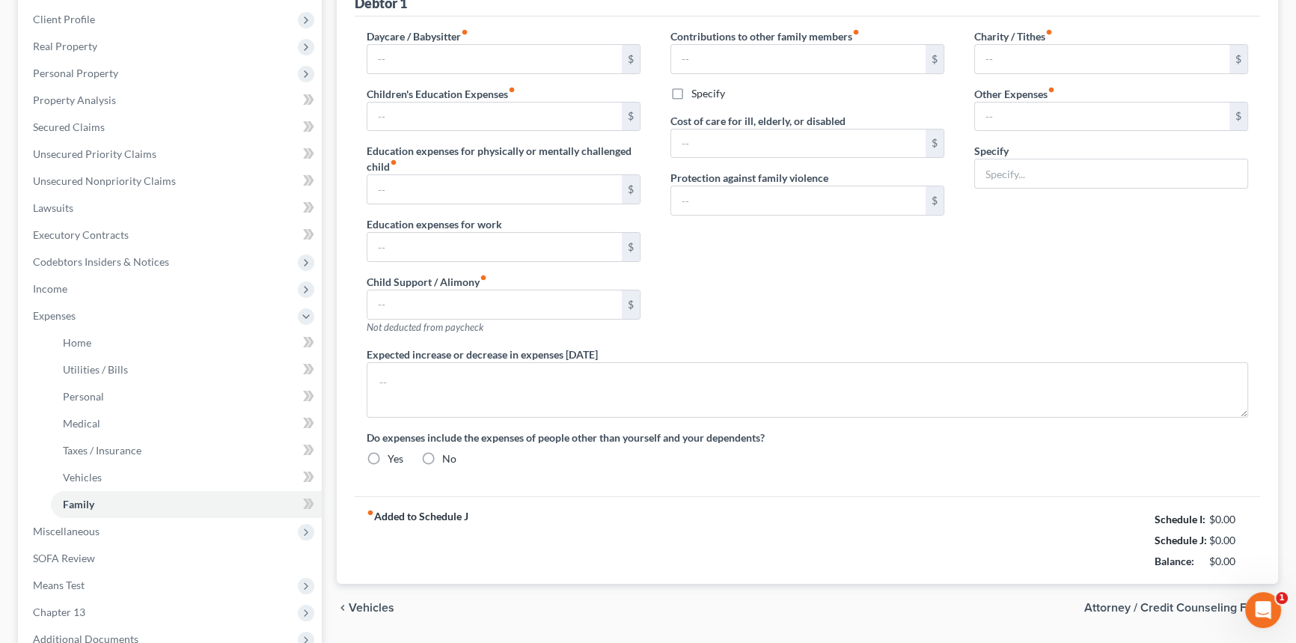
scroll to position [47, 0]
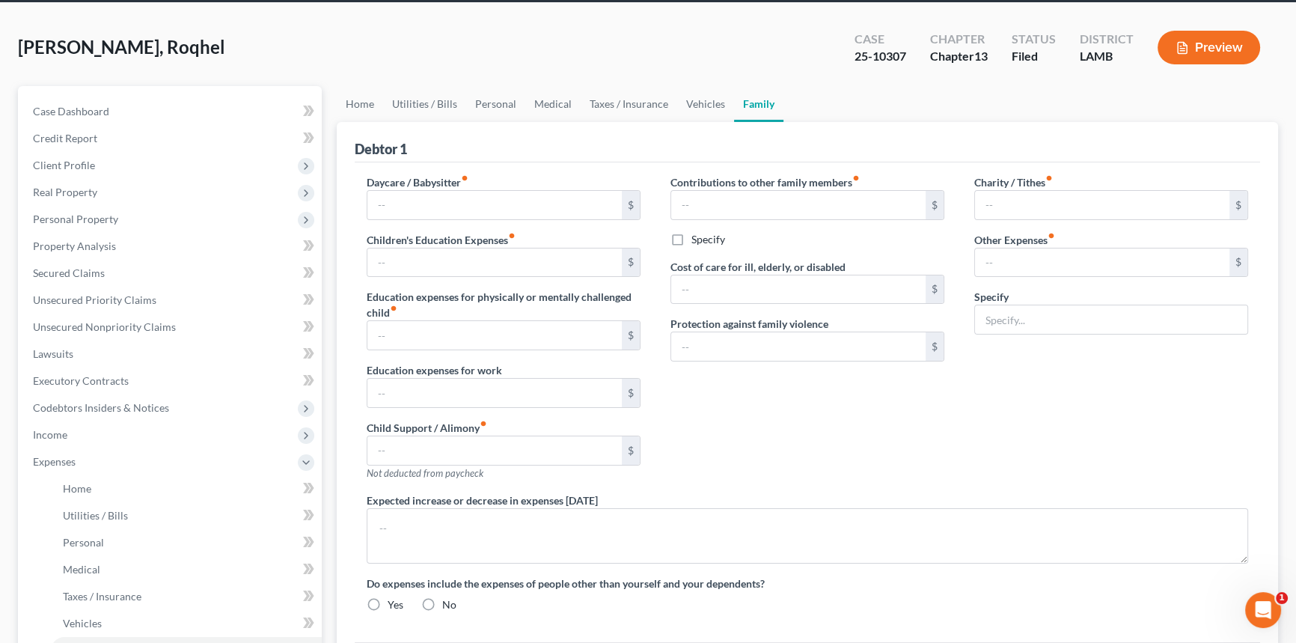
type input "0.00"
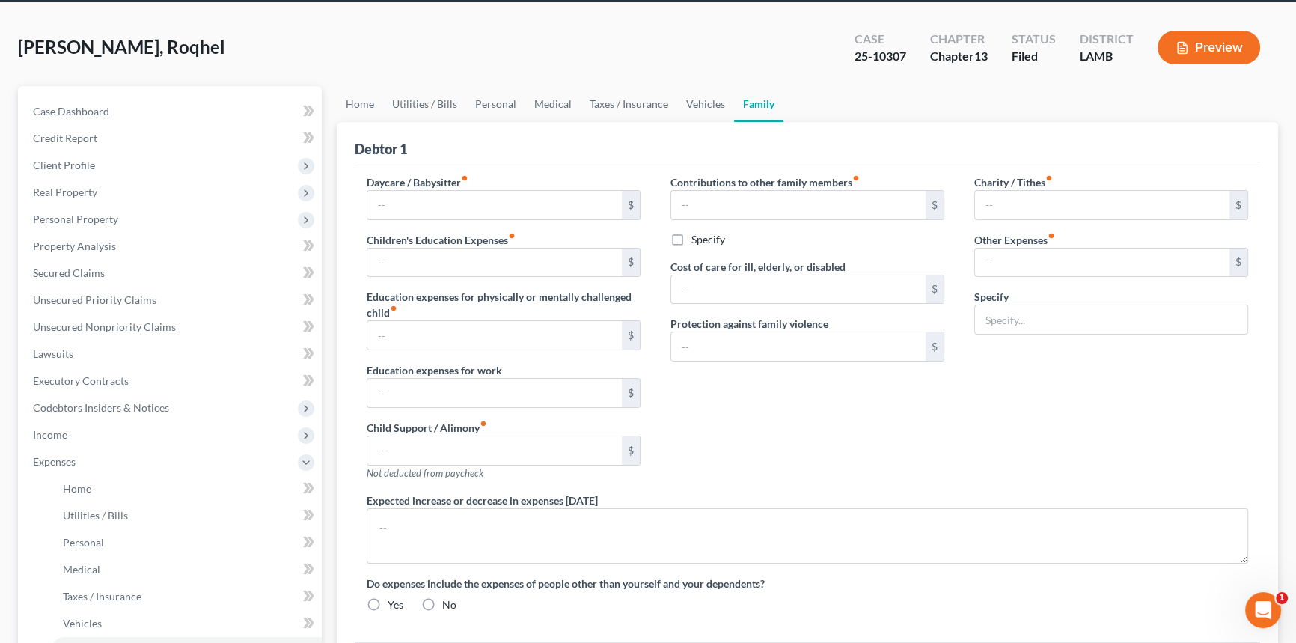
type input "0.00"
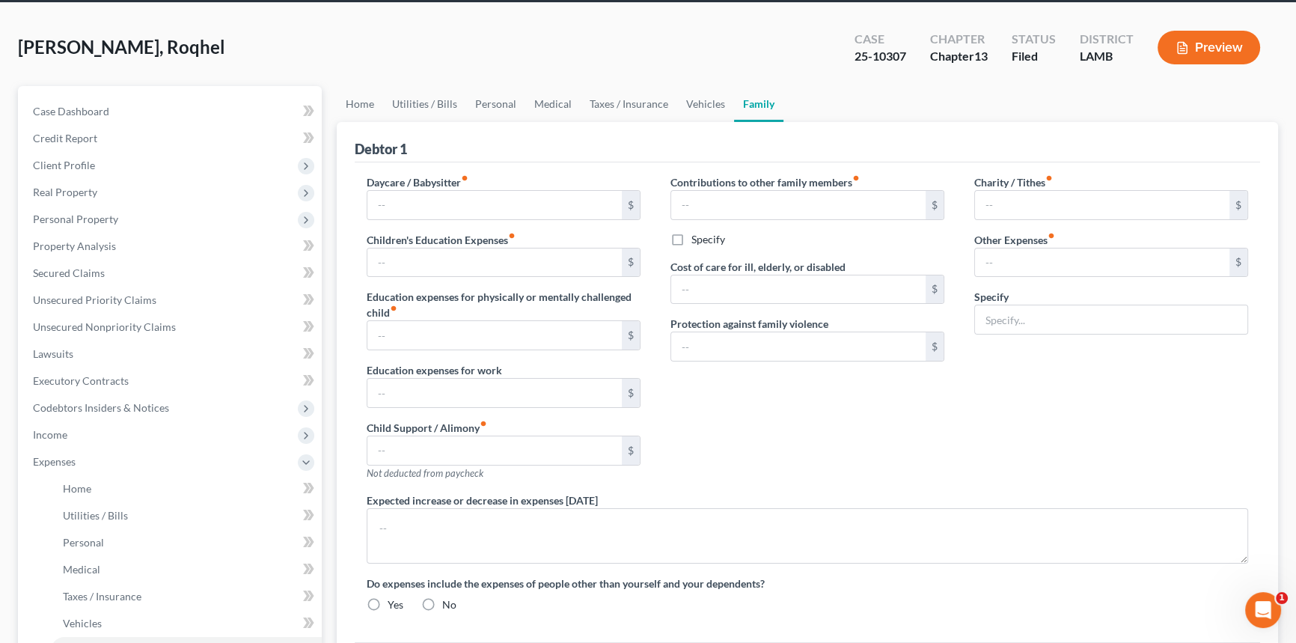
radio input "true"
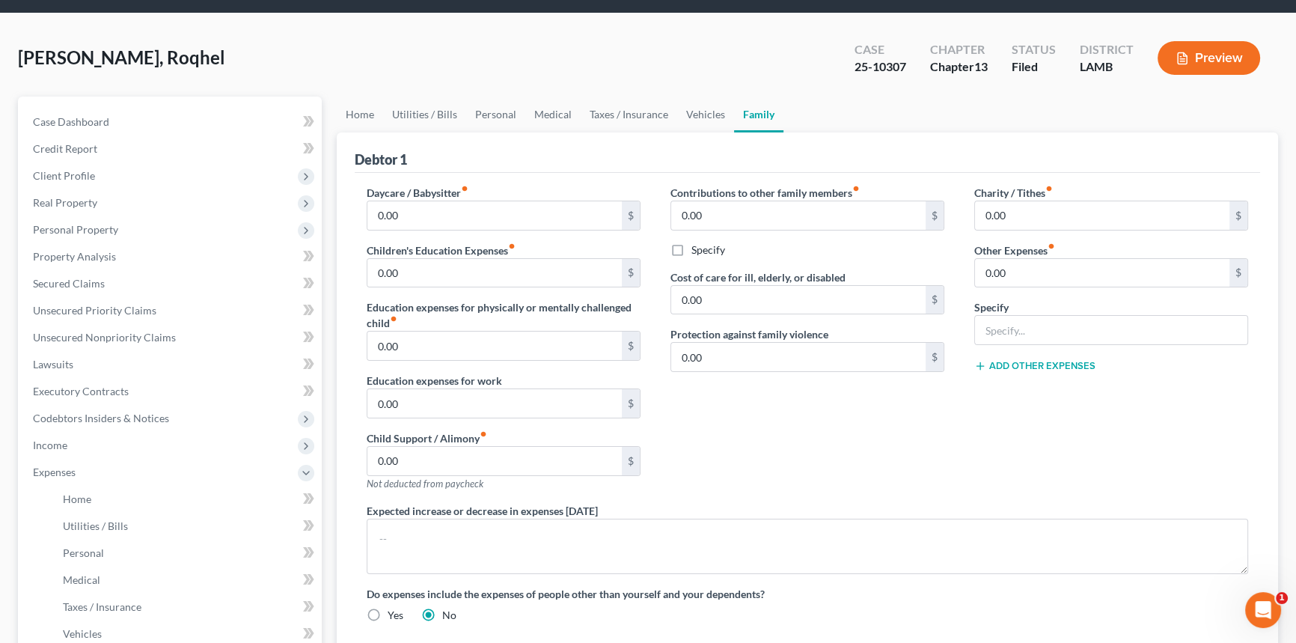
scroll to position [0, 0]
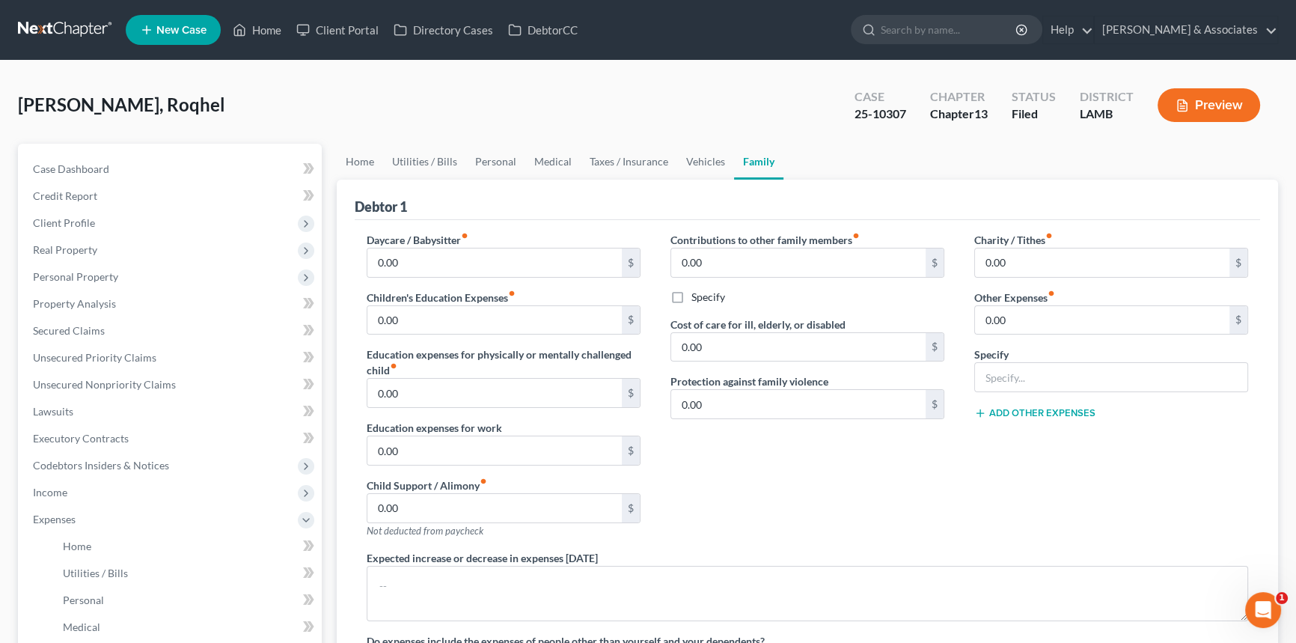
click at [794, 482] on div "Contributions to other family members fiber_manual_record 0.00 $ Specify Cost o…" at bounding box center [807, 391] width 304 height 318
click at [500, 150] on link "Personal" at bounding box center [495, 162] width 59 height 36
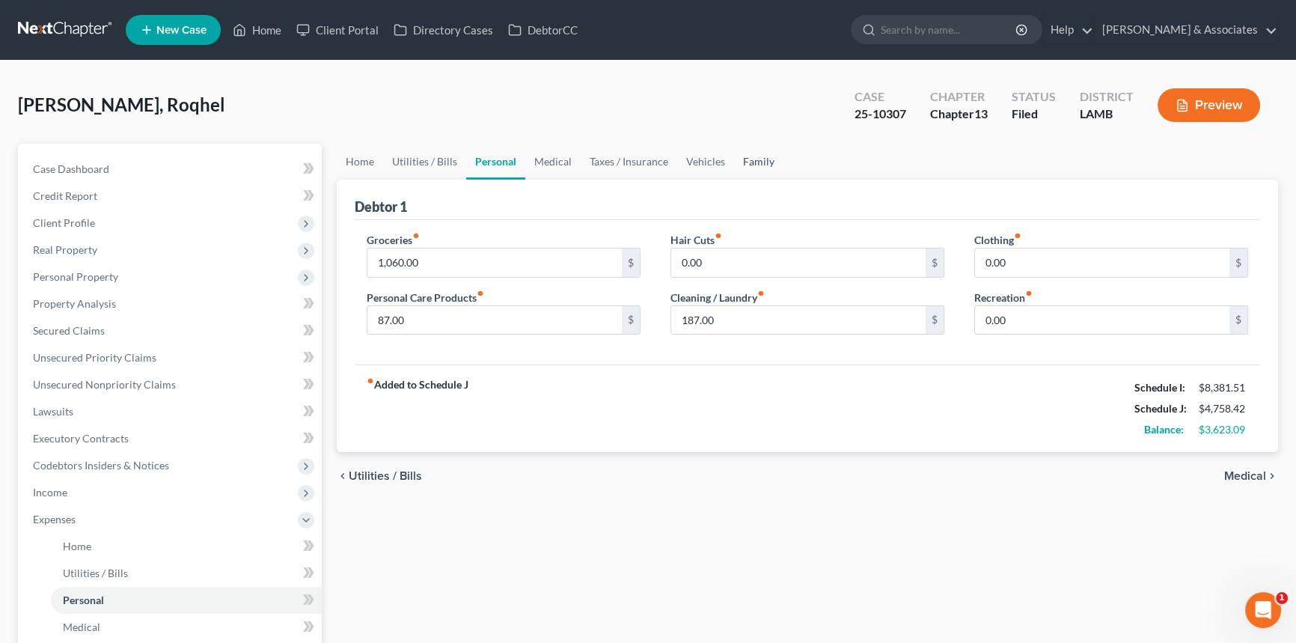
click at [750, 163] on link "Family" at bounding box center [758, 162] width 49 height 36
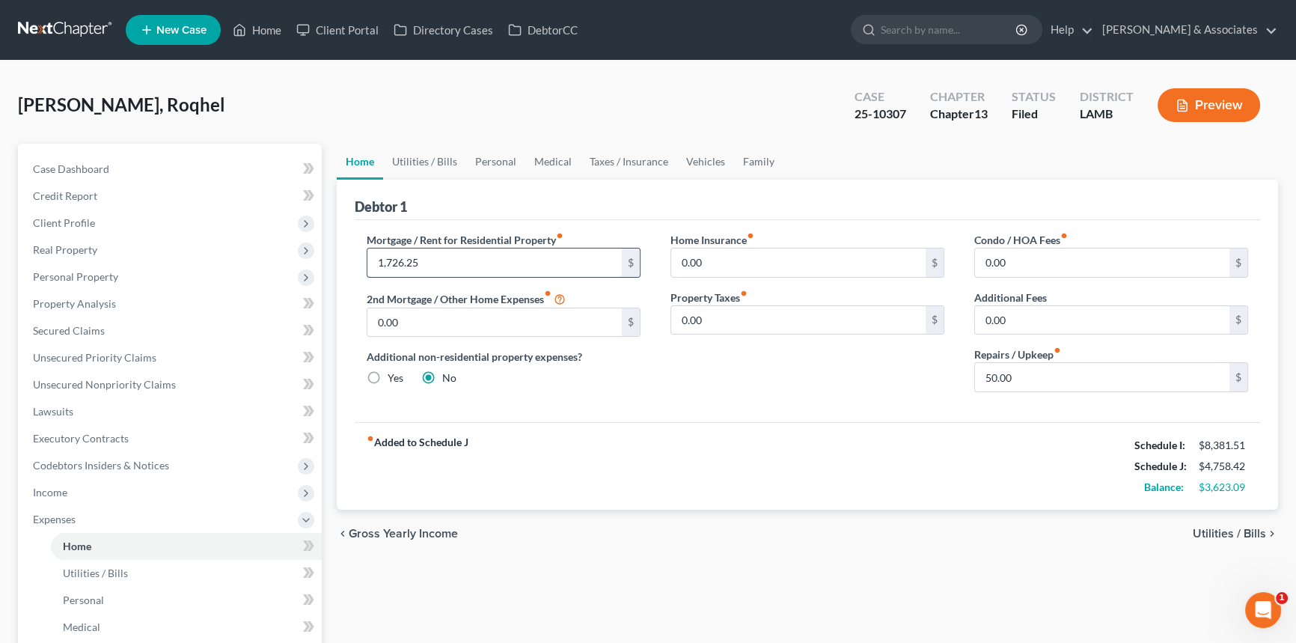
click at [438, 265] on input "1,726.25" at bounding box center [494, 262] width 254 height 28
click at [707, 567] on div "Home Utilities / Bills Personal Medical Taxes / Insurance Vehicles Family Debto…" at bounding box center [807, 549] width 956 height 810
click at [133, 224] on span "Client Profile" at bounding box center [171, 222] width 301 height 27
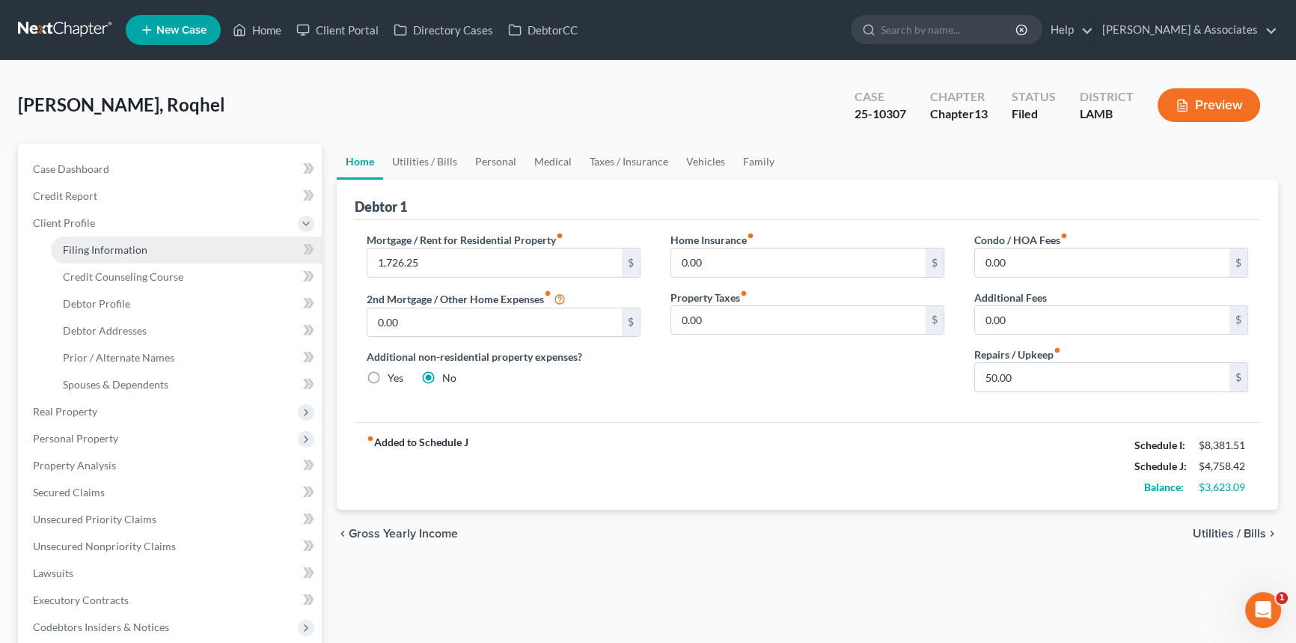
click at [133, 238] on link "Filing Information" at bounding box center [186, 249] width 271 height 27
select select "1"
select select "0"
select select "3"
select select "19"
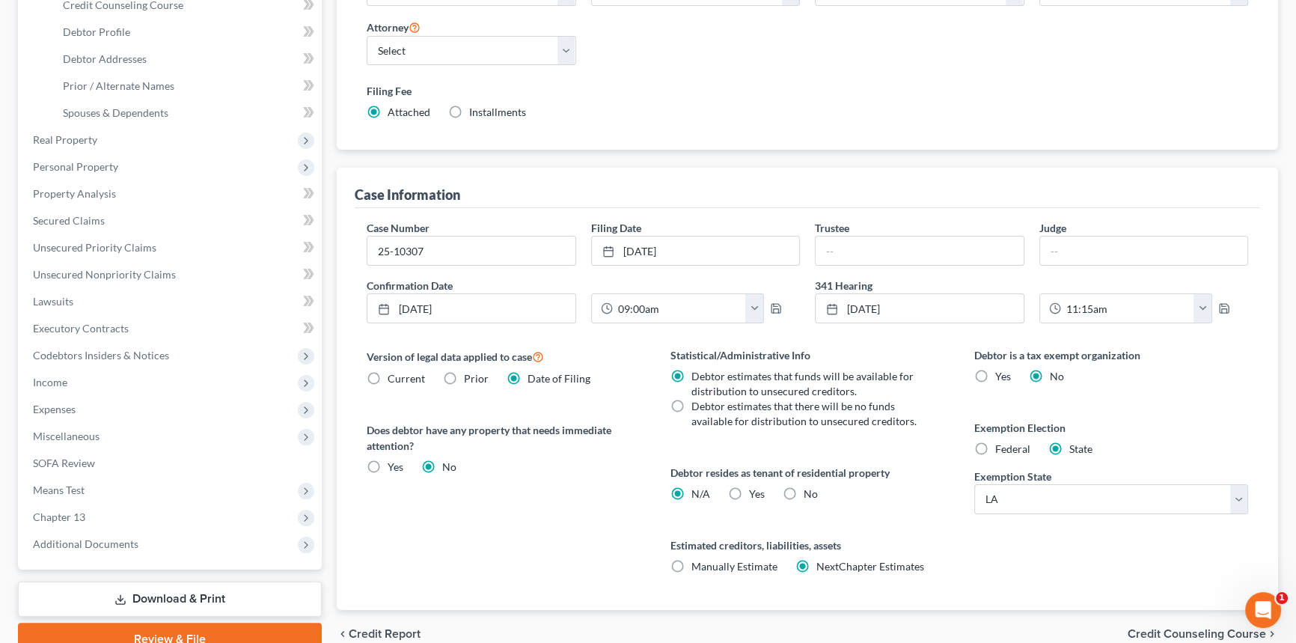
scroll to position [67, 0]
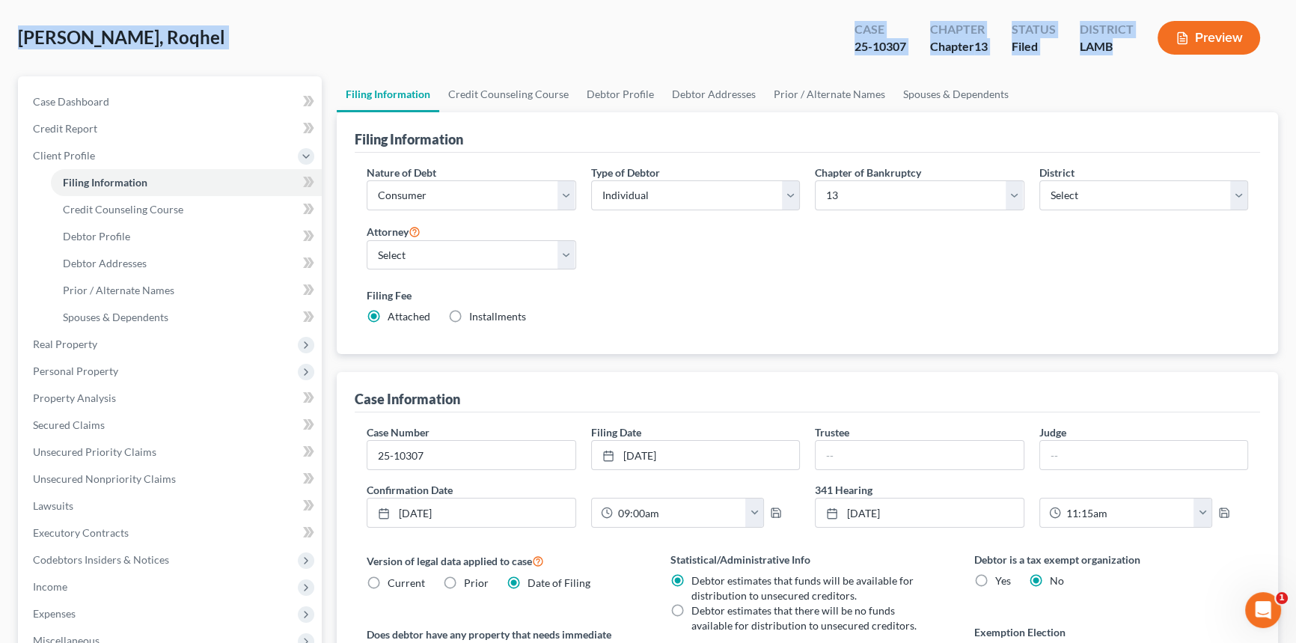
drag, startPoint x: 1122, startPoint y: 54, endPoint x: 20, endPoint y: 44, distance: 1101.9
click at [20, 44] on div "[PERSON_NAME], Roqhel Upgraded Case 25-10307 Chapter Chapter 13 Status Filed Di…" at bounding box center [648, 43] width 1260 height 65
click at [20, 44] on span "[PERSON_NAME], Roqhel" at bounding box center [121, 37] width 207 height 22
drag, startPoint x: 21, startPoint y: 31, endPoint x: 1182, endPoint y: 43, distance: 1161.0
click at [1182, 43] on div "[PERSON_NAME], Roqhel Upgraded Case 25-10307 Chapter Chapter 13 Status Filed Di…" at bounding box center [648, 43] width 1260 height 65
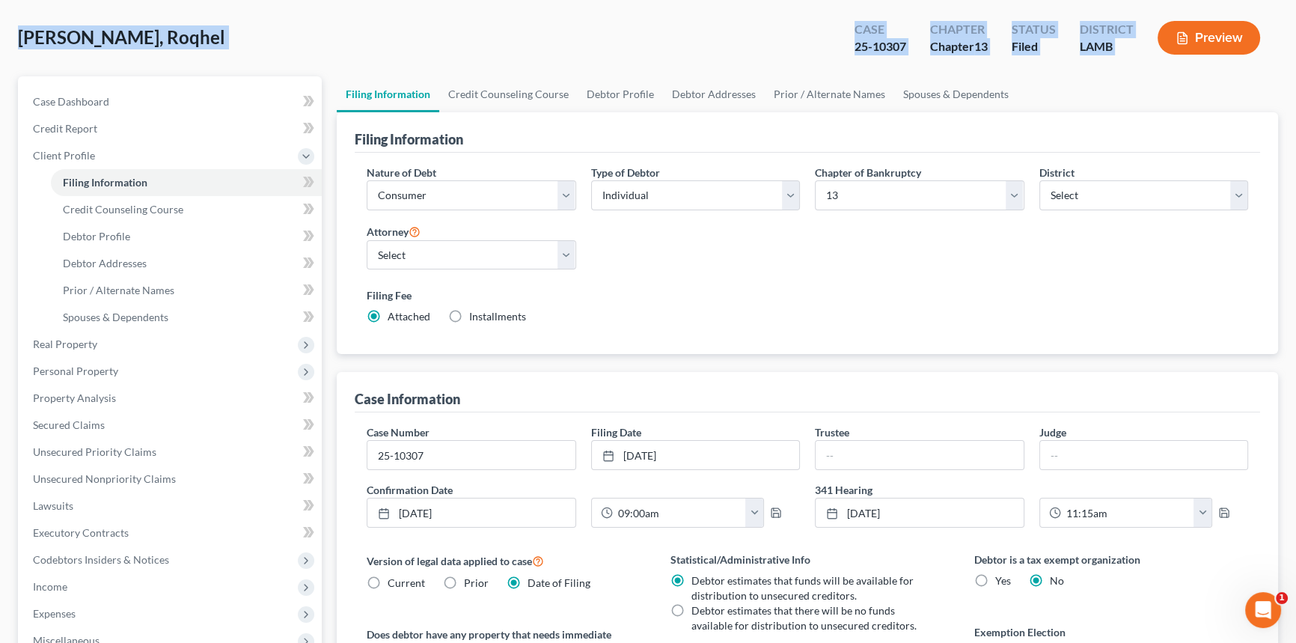
click at [98, 26] on span "[PERSON_NAME], Roqhel" at bounding box center [121, 37] width 207 height 22
drag, startPoint x: 56, startPoint y: 37, endPoint x: 1251, endPoint y: 41, distance: 1194.6
click at [1251, 41] on div "[PERSON_NAME], Roqhel Upgraded Case 25-10307 Chapter Chapter 13 Status Filed Di…" at bounding box center [648, 442] width 1296 height 898
click at [432, 61] on div "[PERSON_NAME], Roqhel Upgraded Case 25-10307 Chapter Chapter 13 Status Filed Di…" at bounding box center [648, 43] width 1260 height 65
drag, startPoint x: 14, startPoint y: 33, endPoint x: 1349, endPoint y: 67, distance: 1334.9
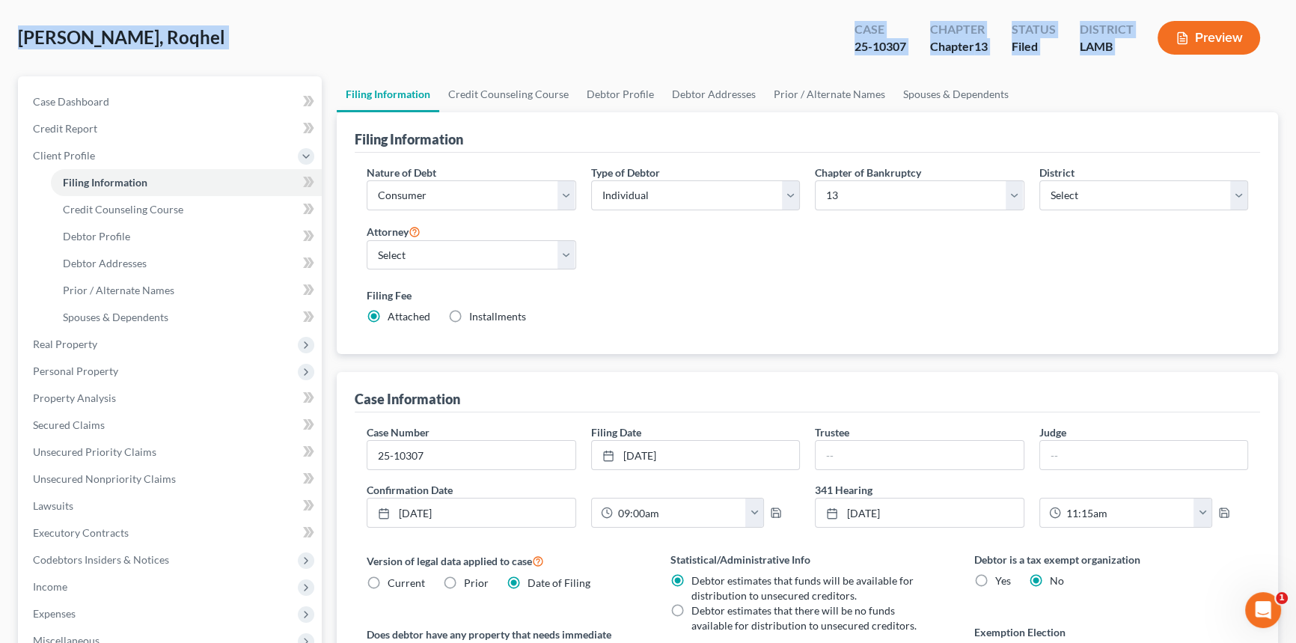
click at [1296, 67] on html "Home New Case Client Portal Directory Cases DebtorCC [PERSON_NAME] & Associates…" at bounding box center [648, 426] width 1296 height 986
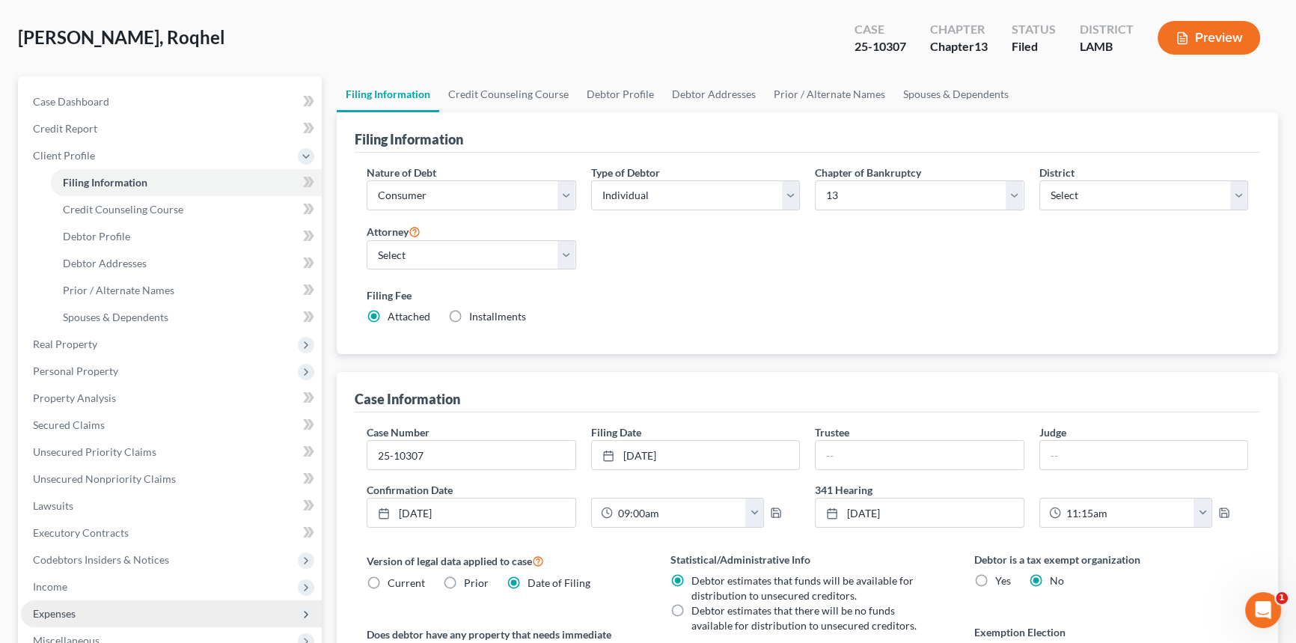
click at [82, 607] on span "Expenses" at bounding box center [171, 613] width 301 height 27
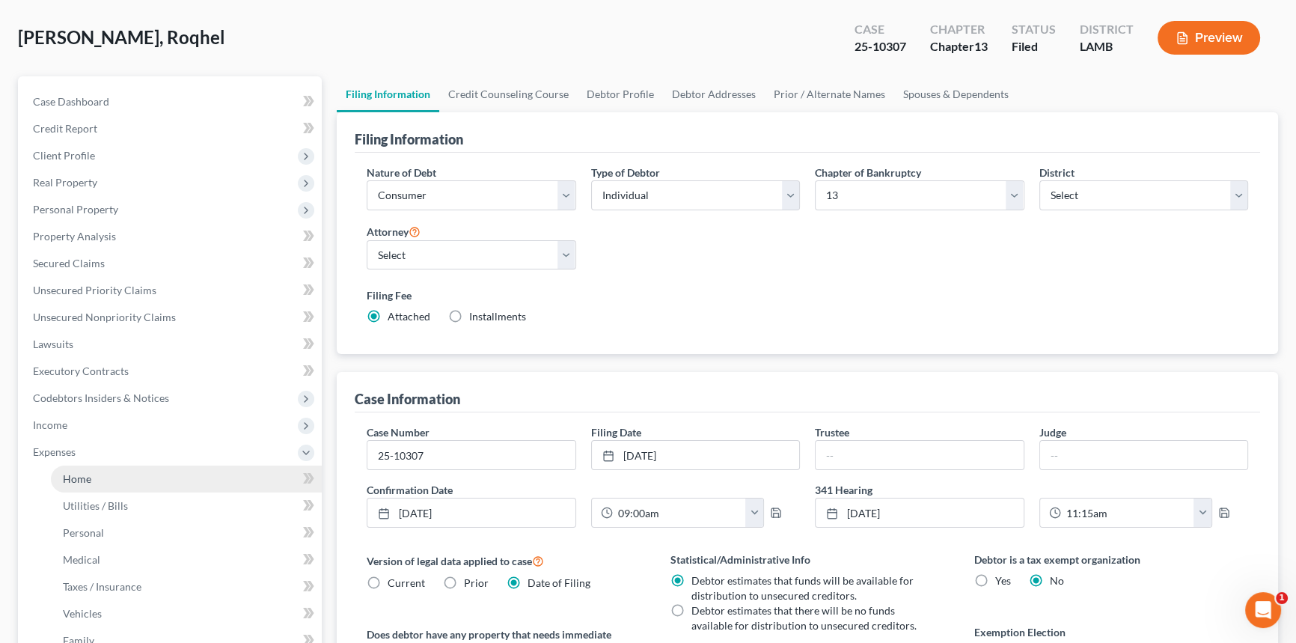
click at [105, 487] on link "Home" at bounding box center [186, 478] width 271 height 27
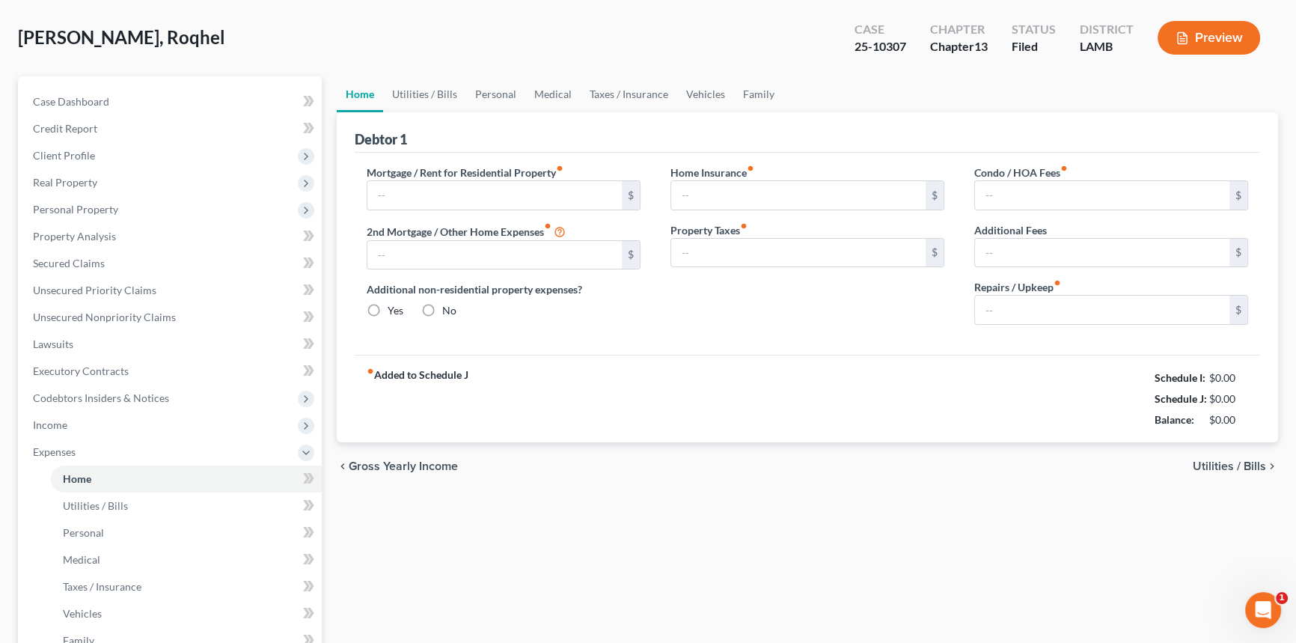
type input "1,726.25"
type input "0.00"
radio input "true"
type input "0.00"
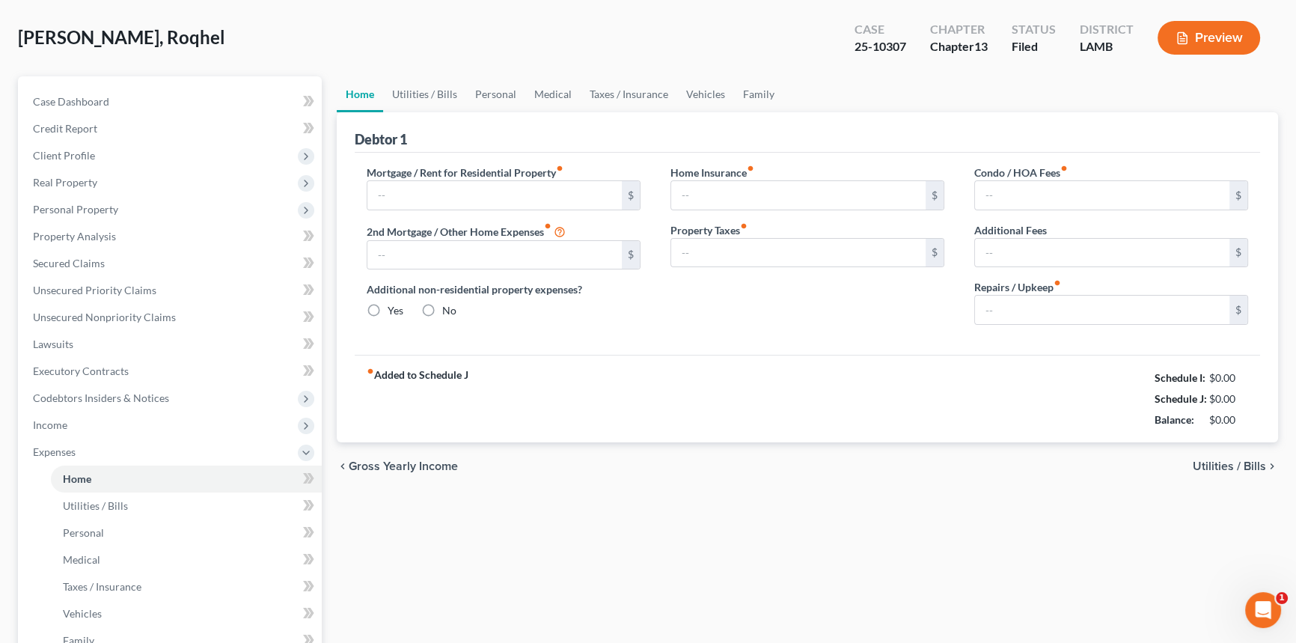
type input "0.00"
type input "50.00"
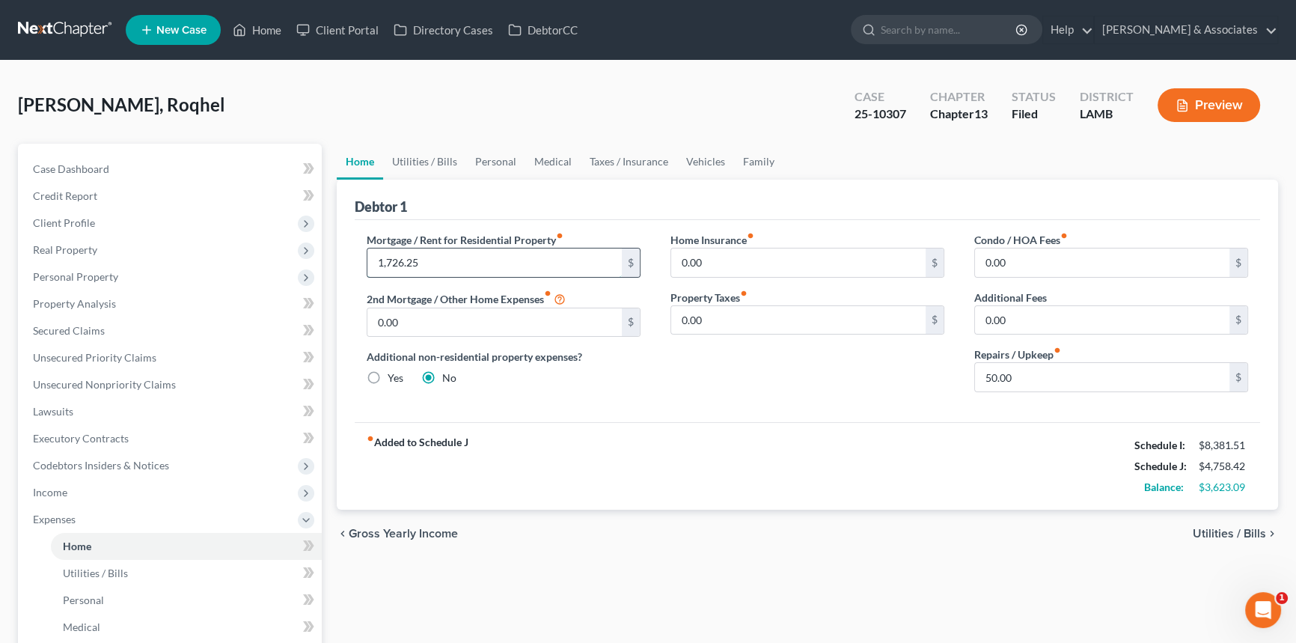
click at [479, 265] on input "1,726.25" at bounding box center [494, 262] width 254 height 28
click at [713, 462] on div "fiber_manual_record Added to Schedule J Schedule I: $8,381.51 Schedule J: $4,75…" at bounding box center [807, 466] width 905 height 88
click at [104, 521] on span "Expenses" at bounding box center [171, 519] width 301 height 27
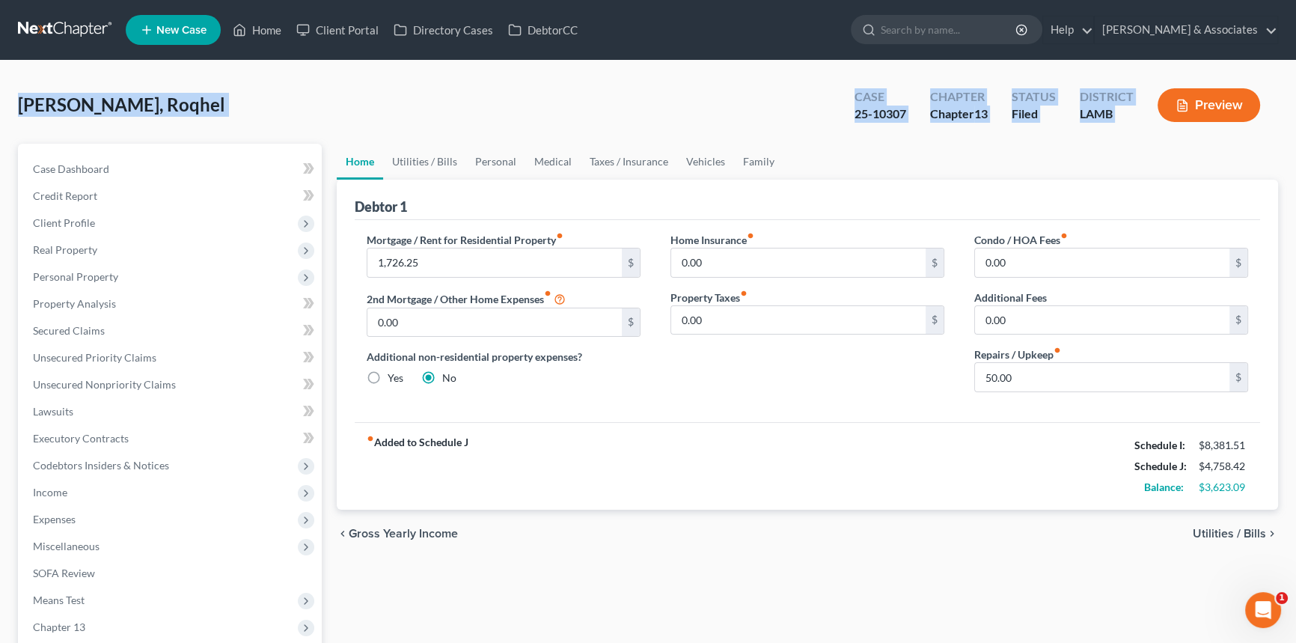
drag, startPoint x: 16, startPoint y: 111, endPoint x: 1196, endPoint y: 138, distance: 1180.7
click at [1196, 138] on div "[PERSON_NAME], Roqhel Upgraded Case 25-10307 Chapter Chapter 13 Status Filed Di…" at bounding box center [648, 428] width 1296 height 735
click at [232, 141] on div "[PERSON_NAME], Roqhel Upgraded Case 25-10307 Chapter Chapter 13 Status Filed Di…" at bounding box center [648, 428] width 1260 height 699
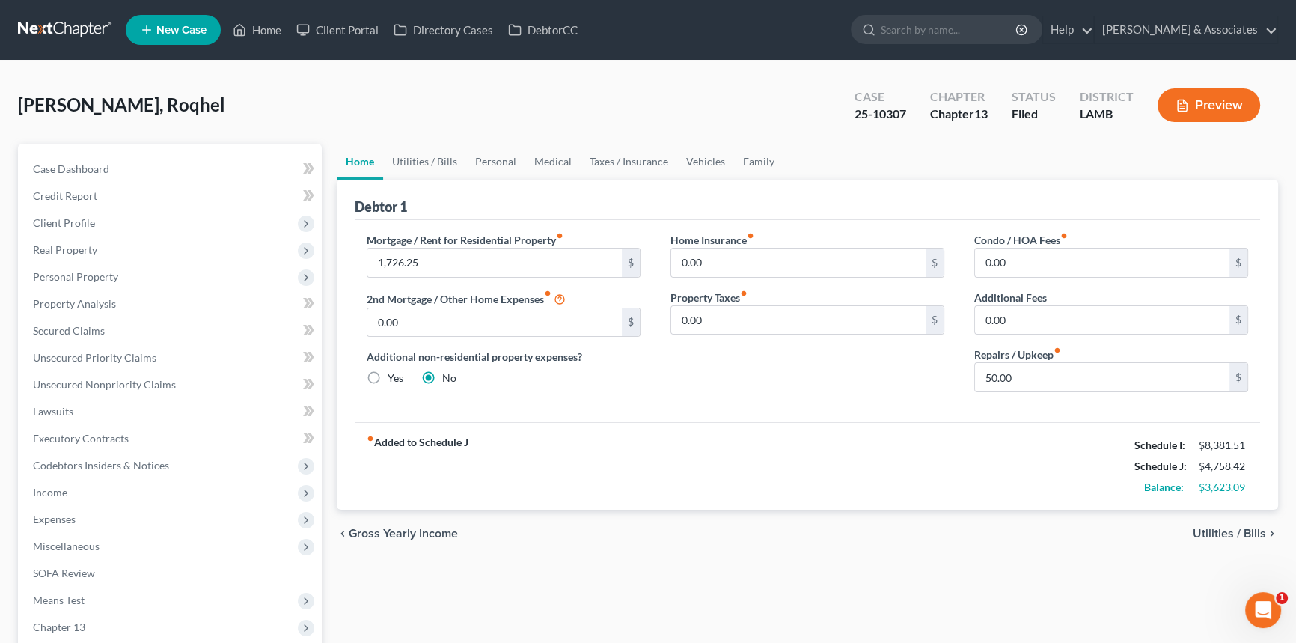
click at [150, 113] on span "[PERSON_NAME], Roqhel" at bounding box center [121, 105] width 207 height 22
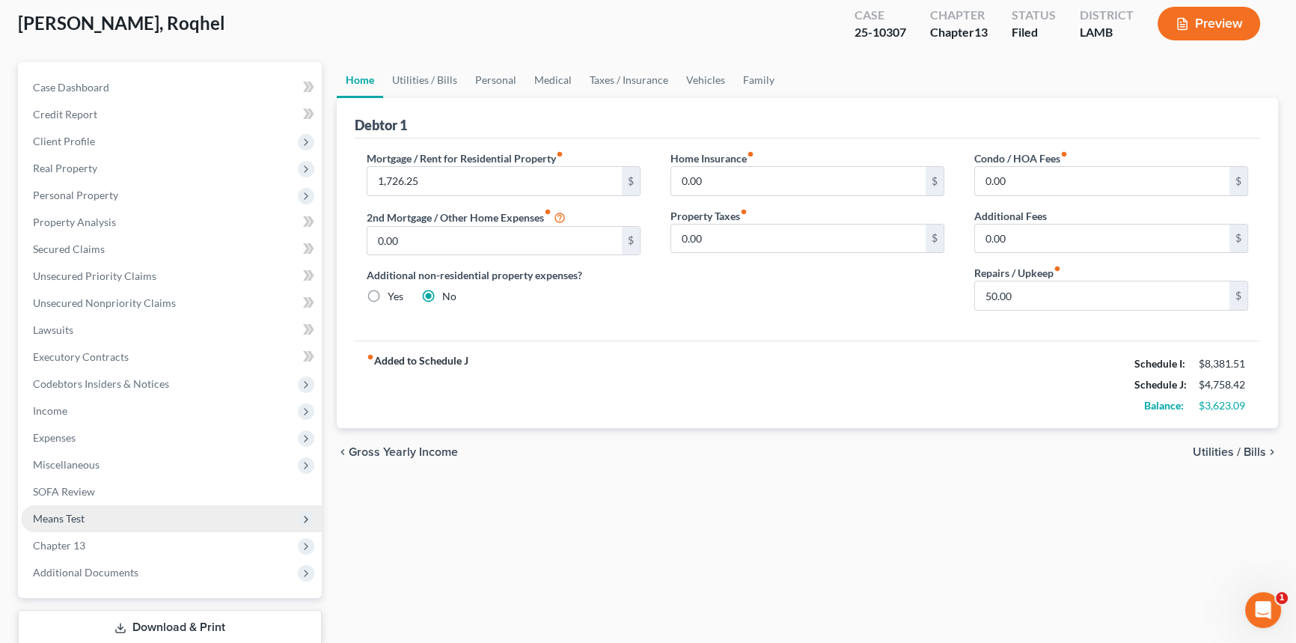
scroll to position [177, 0]
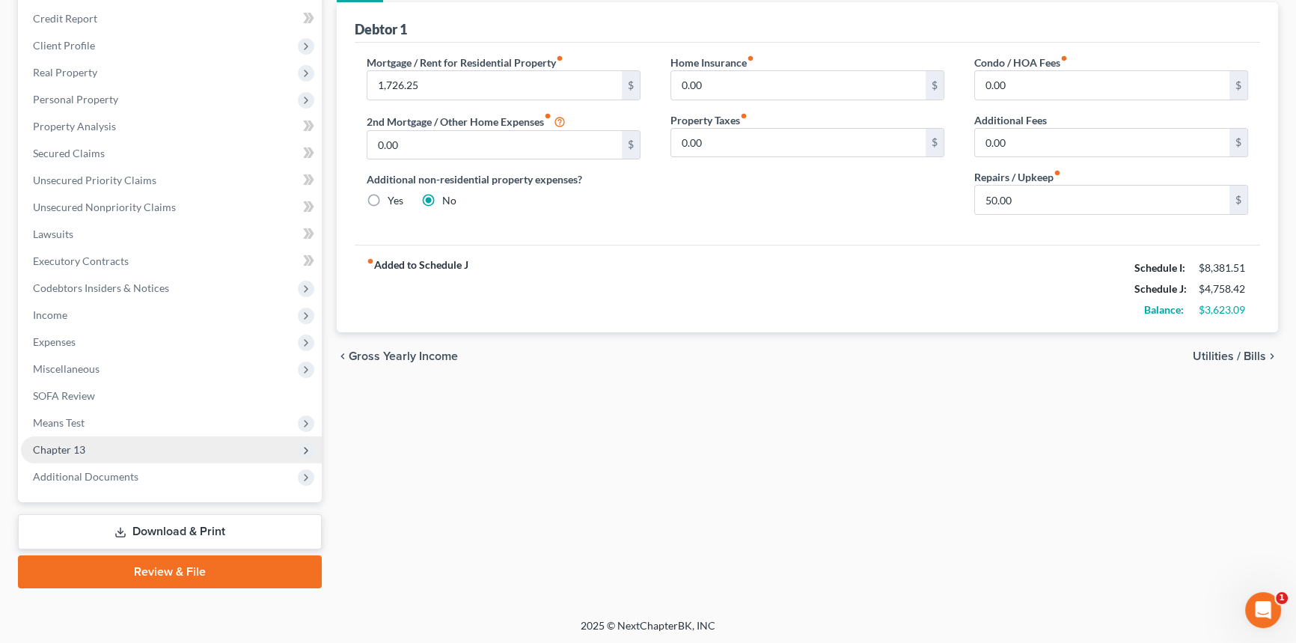
click at [111, 443] on span "Chapter 13" at bounding box center [171, 449] width 301 height 27
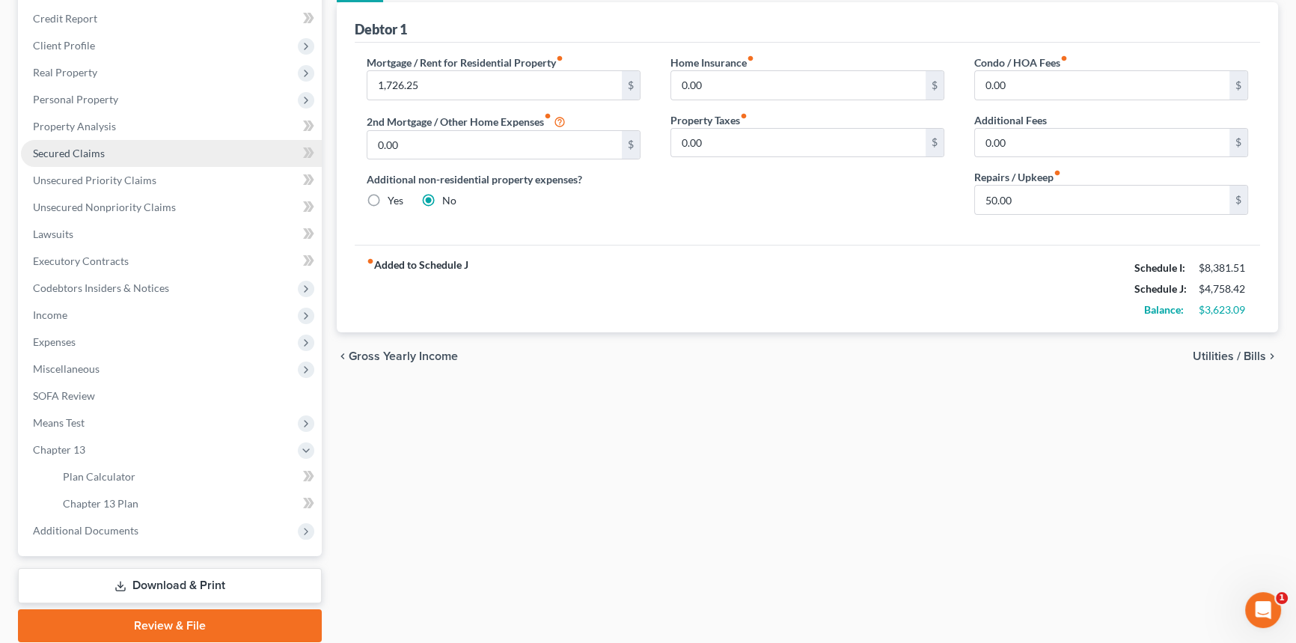
click at [95, 141] on link "Secured Claims" at bounding box center [171, 153] width 301 height 27
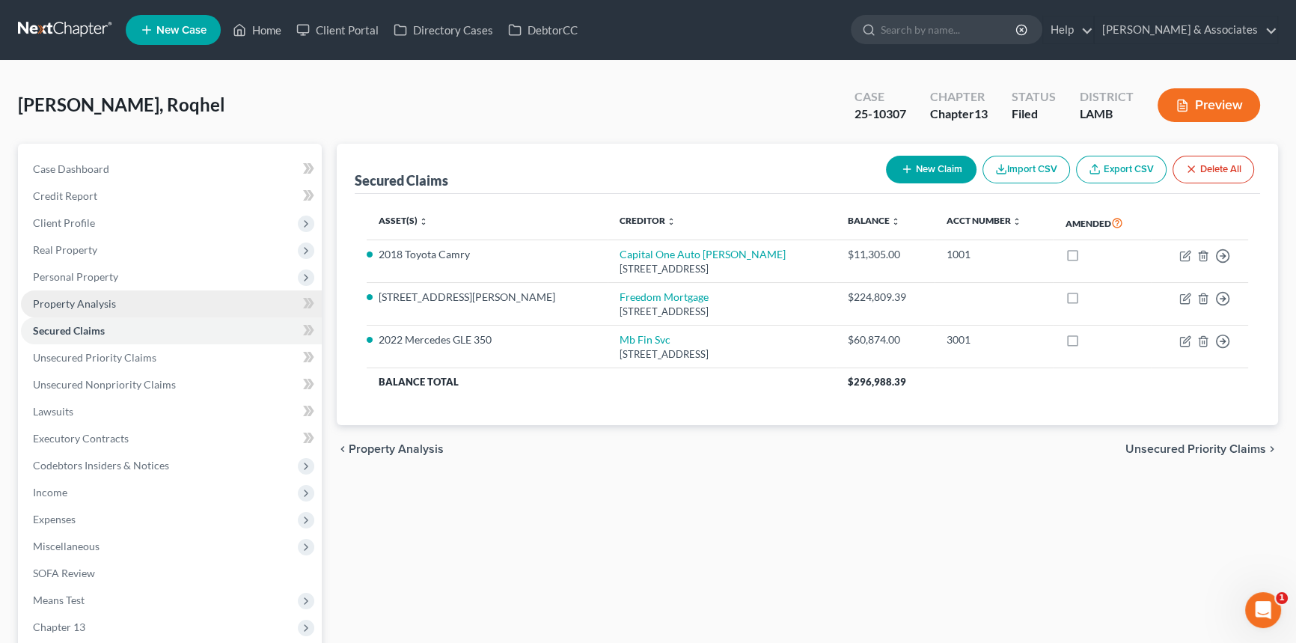
click at [147, 301] on link "Property Analysis" at bounding box center [171, 303] width 301 height 27
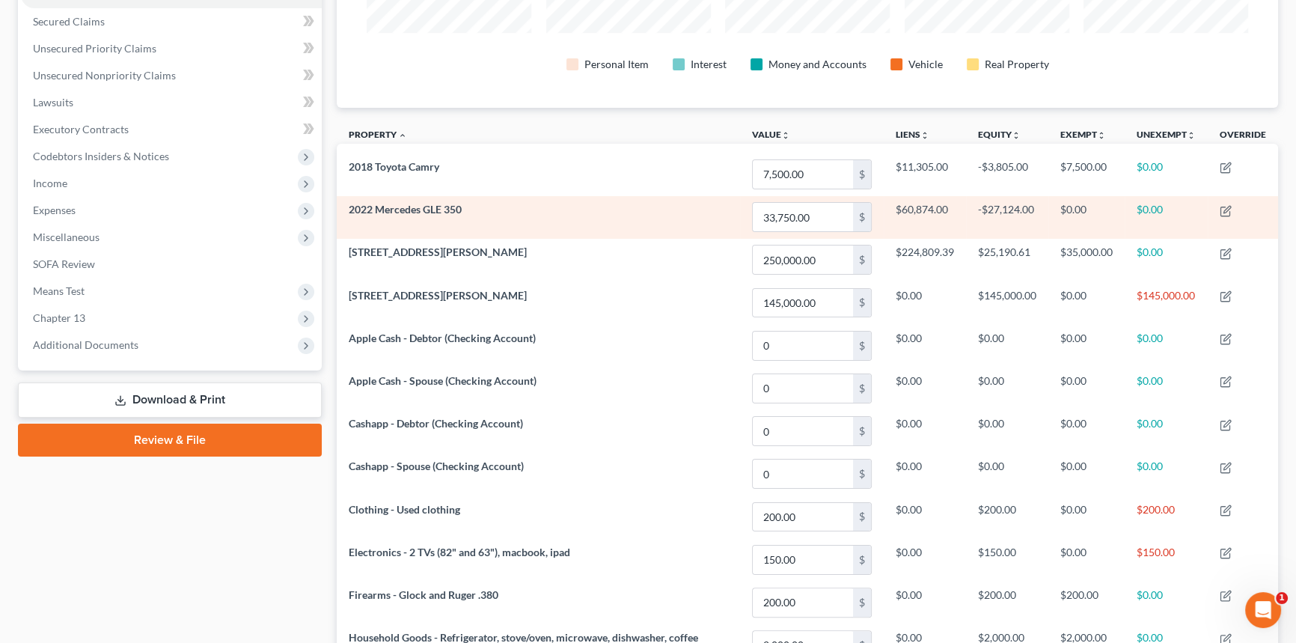
scroll to position [340, 0]
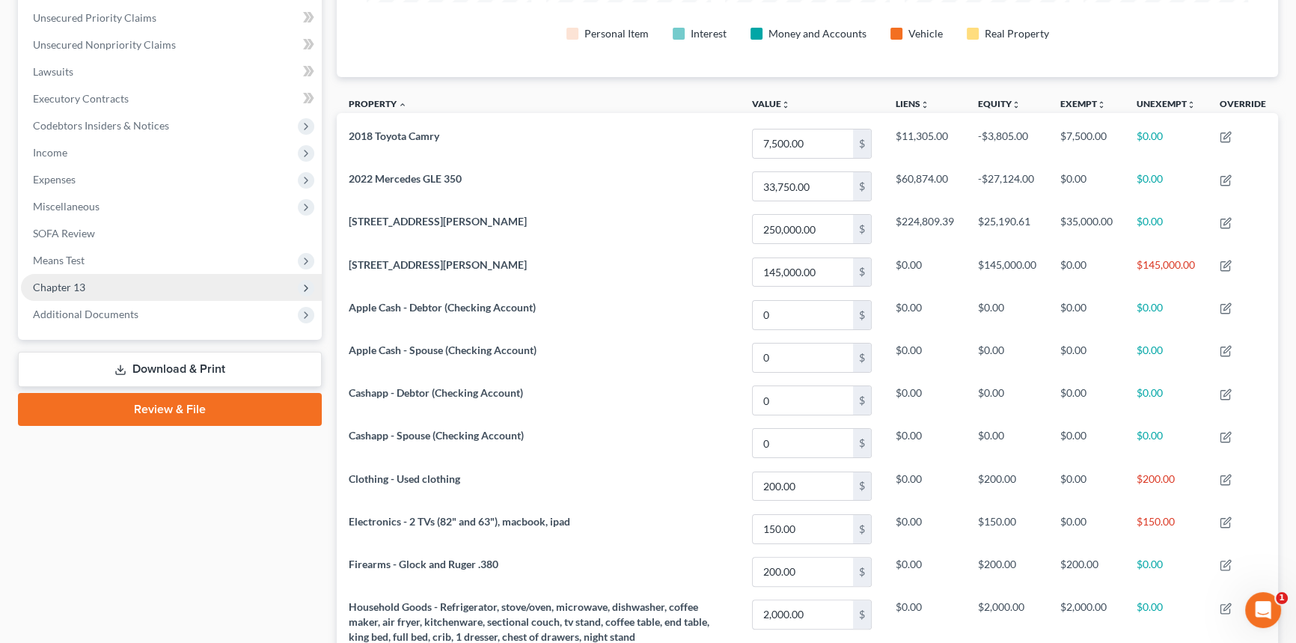
click at [158, 286] on span "Chapter 13" at bounding box center [171, 287] width 301 height 27
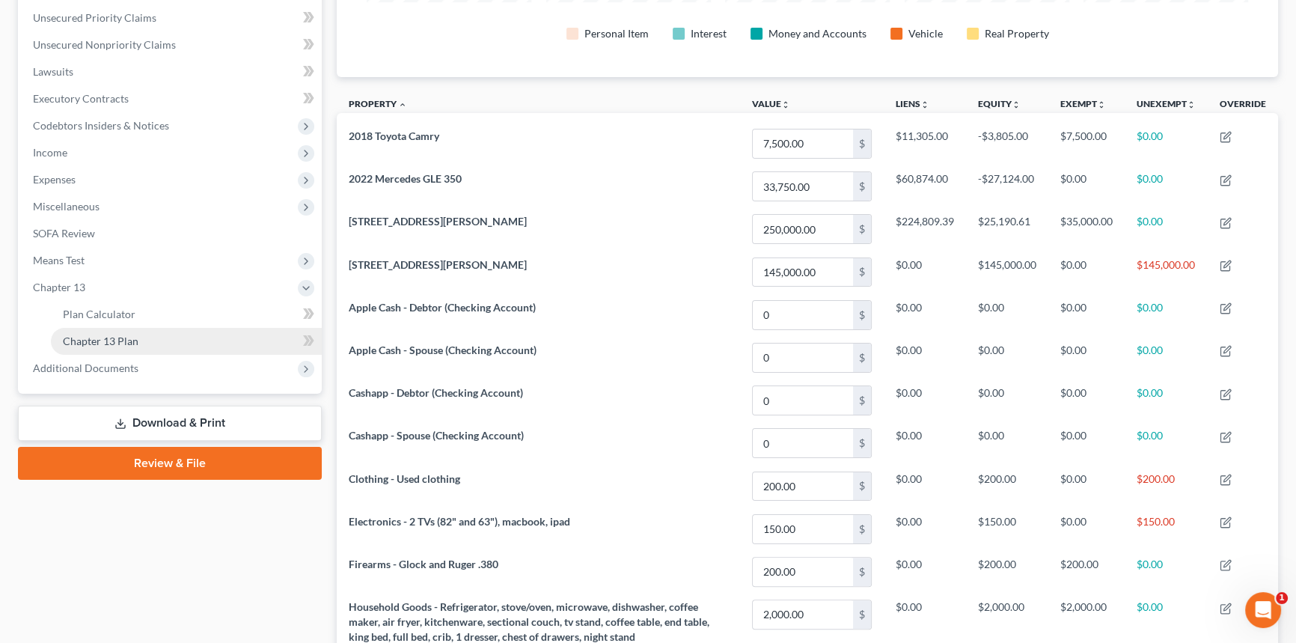
click at [142, 338] on link "Chapter 13 Plan" at bounding box center [186, 341] width 271 height 27
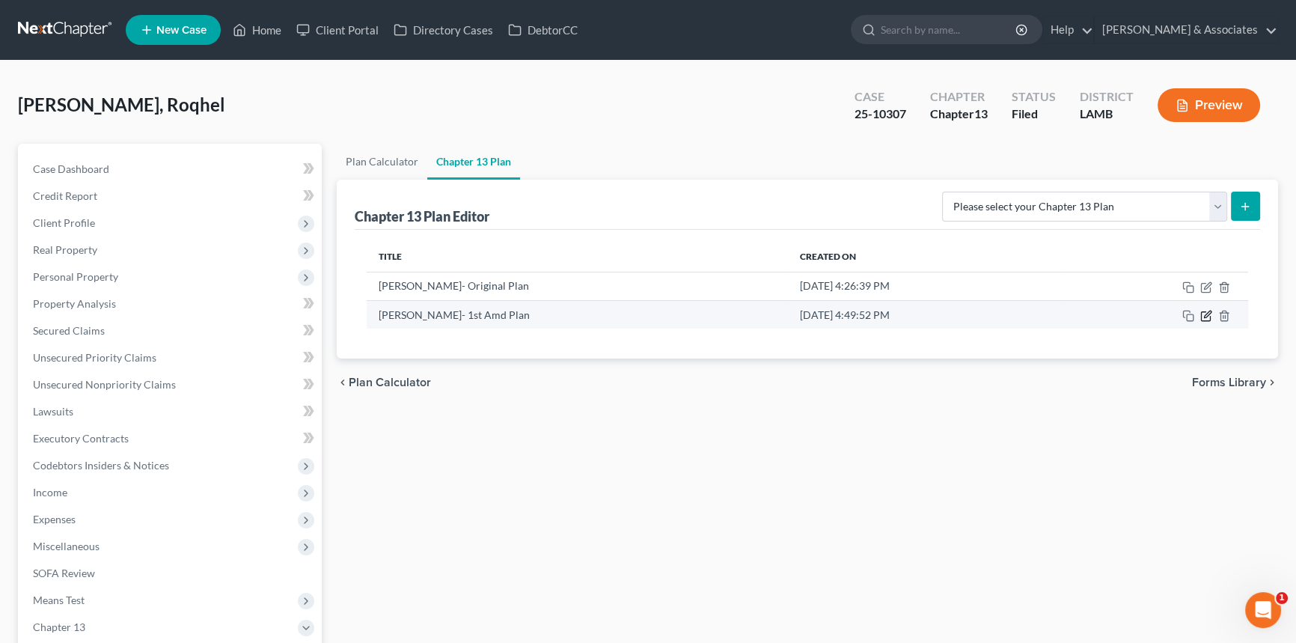
click at [1204, 314] on icon "button" at bounding box center [1206, 316] width 12 height 12
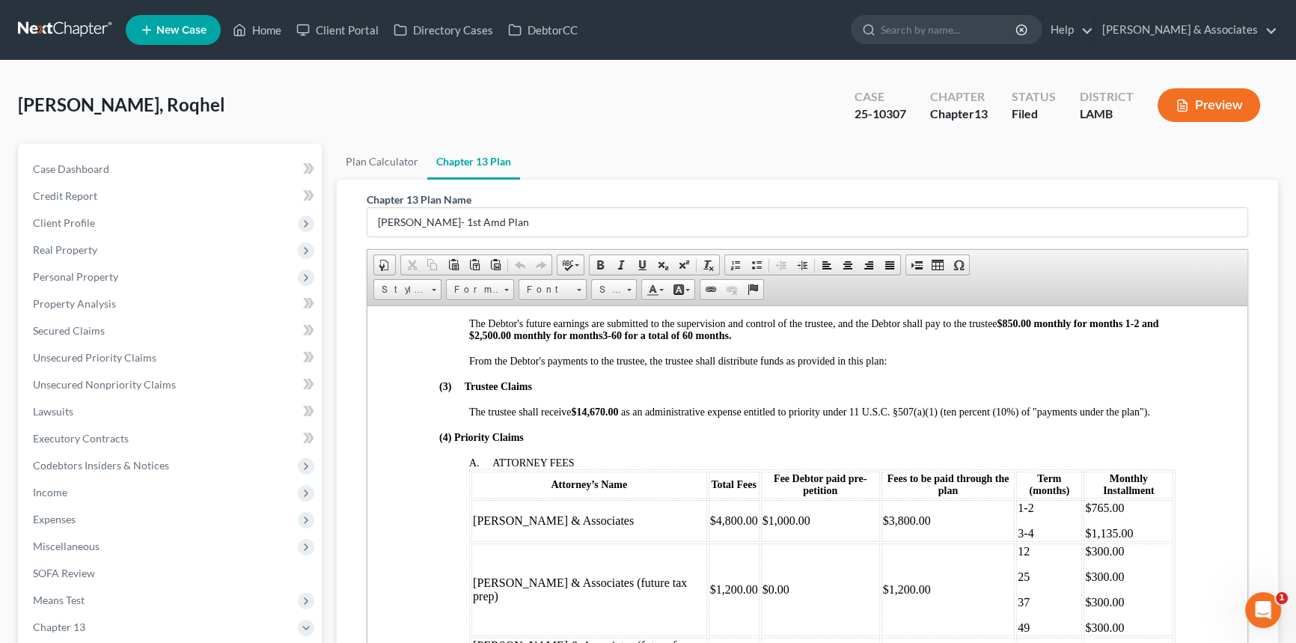
scroll to position [612, 0]
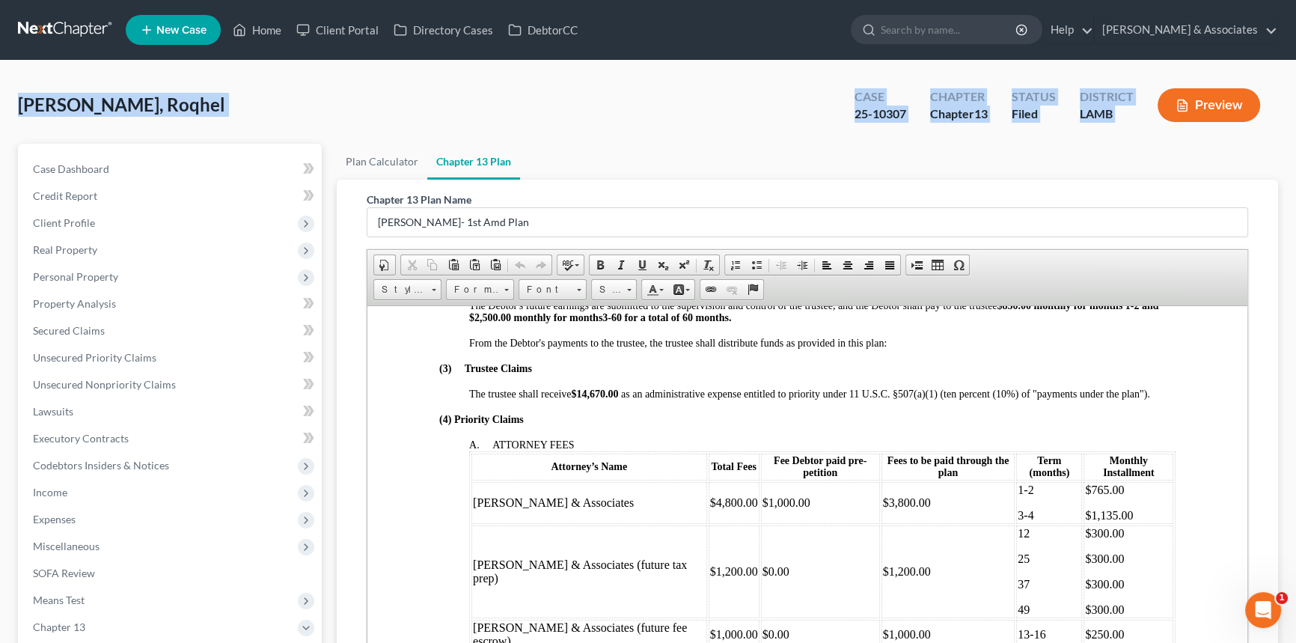
drag, startPoint x: 28, startPoint y: 108, endPoint x: 1166, endPoint y: 111, distance: 1138.5
click at [1170, 107] on div "[PERSON_NAME], Roqhel Upgraded Case 25-10307 Chapter Chapter 13 Status Filed Di…" at bounding box center [648, 111] width 1260 height 65
click at [1018, 125] on div "Status Filed" at bounding box center [1033, 107] width 68 height 44
drag, startPoint x: 1133, startPoint y: 118, endPoint x: 22, endPoint y: 114, distance: 1111.5
click at [22, 114] on div "[PERSON_NAME], Roqhel Upgraded Case 25-10307 Chapter Chapter 13 Status Filed Di…" at bounding box center [648, 111] width 1260 height 65
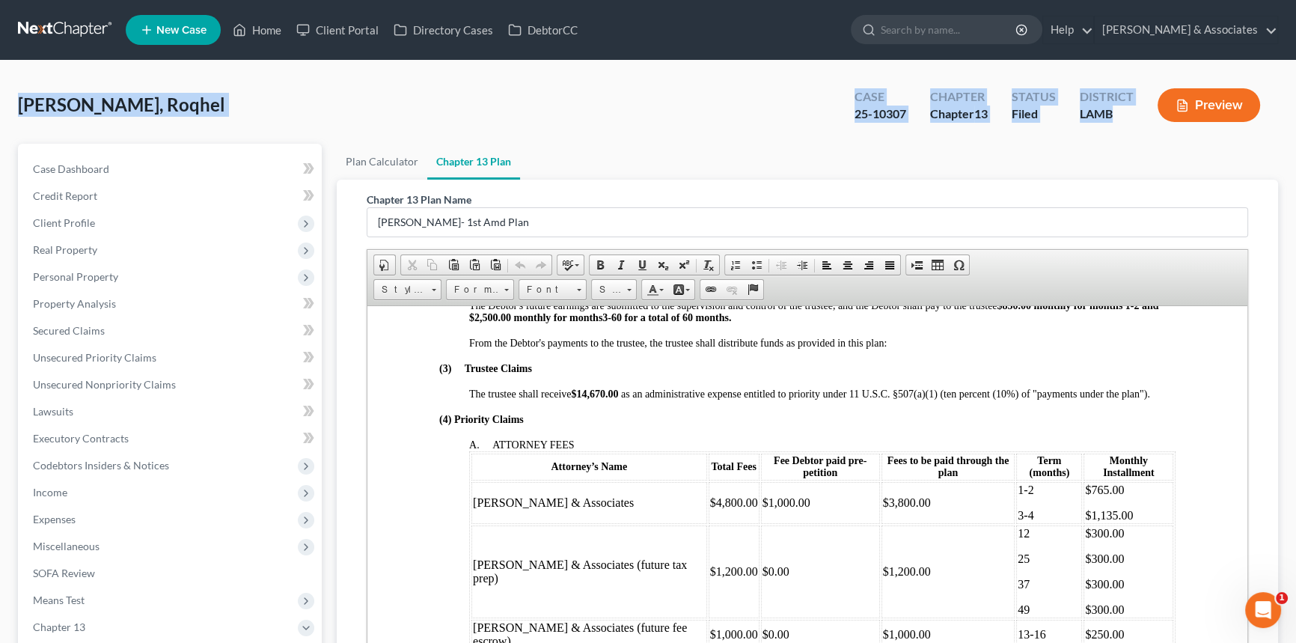
click at [22, 114] on span "[PERSON_NAME], Roqhel" at bounding box center [121, 105] width 207 height 22
drag, startPoint x: 22, startPoint y: 112, endPoint x: 1293, endPoint y: 134, distance: 1271.0
click at [1293, 134] on div "[PERSON_NAME], Roqhel Upgraded Case 25-10307 Chapter Chapter 13 Status Filed Di…" at bounding box center [648, 455] width 1296 height 788
click at [206, 134] on div "[PERSON_NAME], Roqhel Upgraded Case 25-10307 Chapter Chapter 13 Status Filed Di…" at bounding box center [648, 111] width 1260 height 65
click at [131, 132] on div "[PERSON_NAME], Roqhel Upgraded Case 25-10307 Chapter Chapter 13 Status Filed Di…" at bounding box center [648, 111] width 1260 height 65
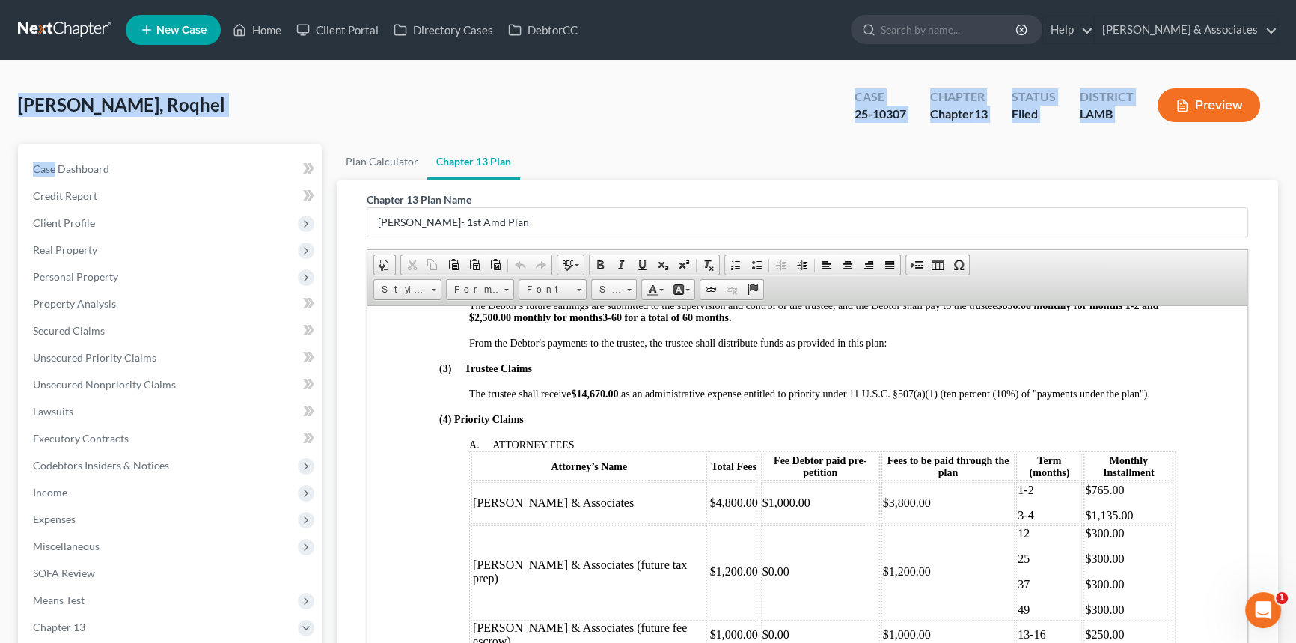
click at [80, 124] on div "[PERSON_NAME], Roqhel Upgraded Case 25-10307 Chapter Chapter 13 Status Filed Di…" at bounding box center [648, 111] width 1260 height 65
drag, startPoint x: 22, startPoint y: 105, endPoint x: 1249, endPoint y: 97, distance: 1227.5
click at [1249, 97] on div "[PERSON_NAME], Roqhel Upgraded Case 25-10307 Chapter Chapter 13 Status Filed Di…" at bounding box center [648, 111] width 1260 height 65
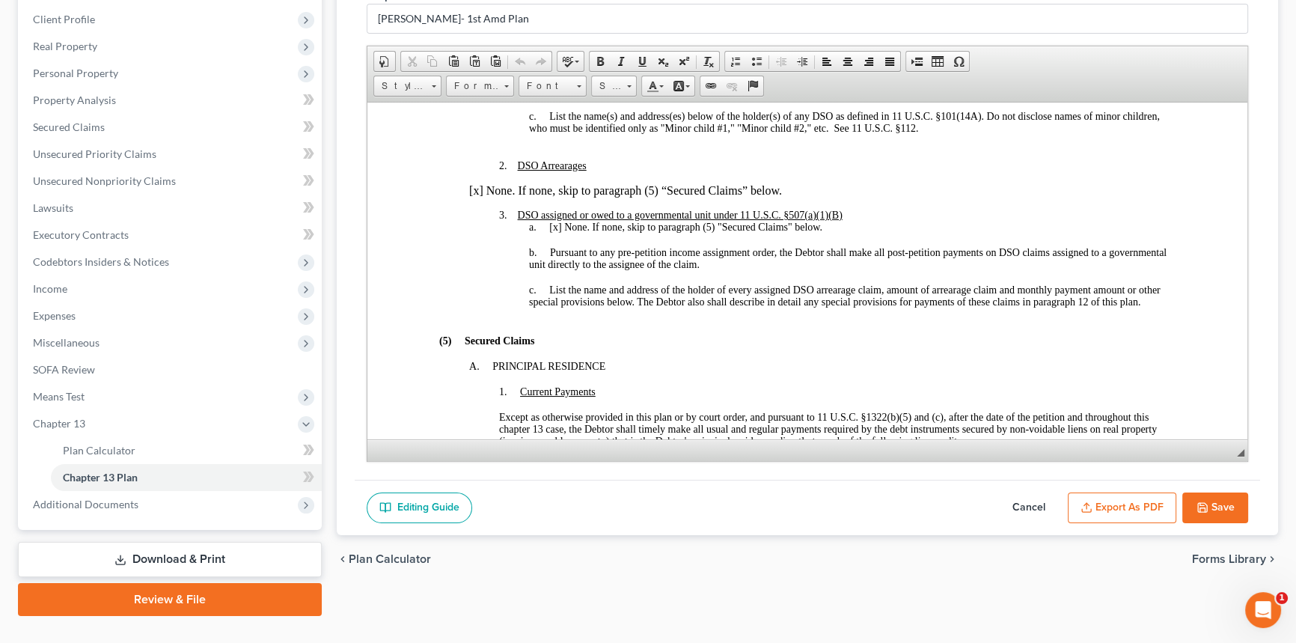
scroll to position [1428, 0]
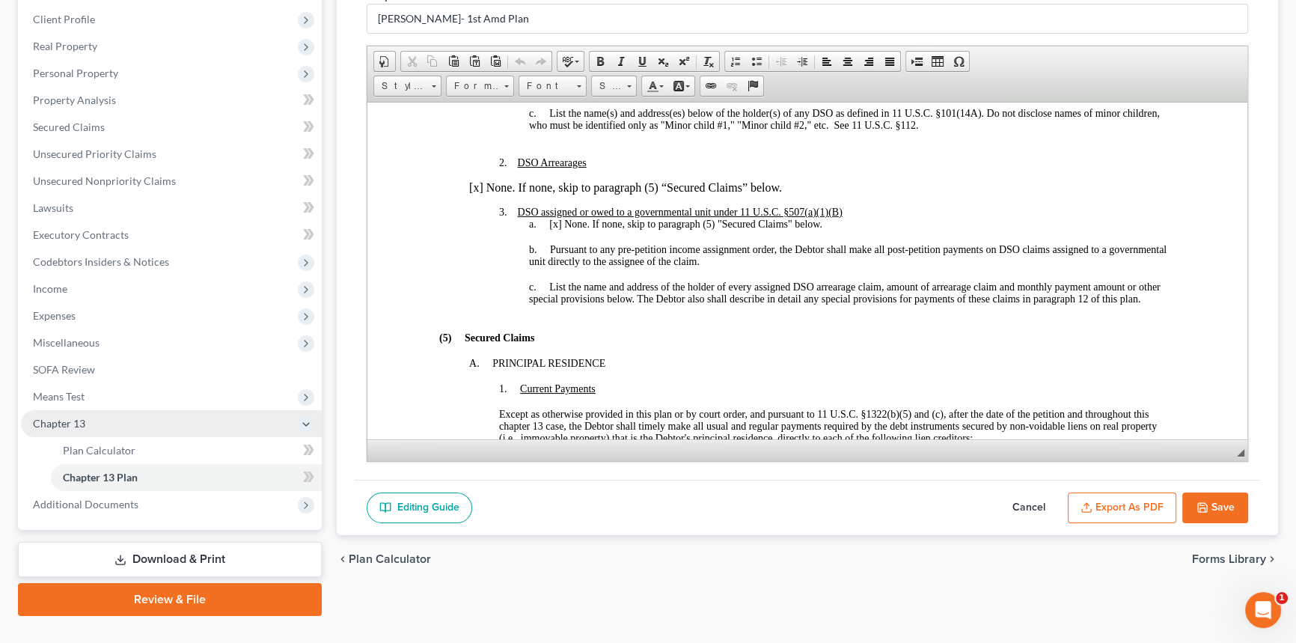
click at [111, 426] on span "Chapter 13" at bounding box center [171, 423] width 301 height 27
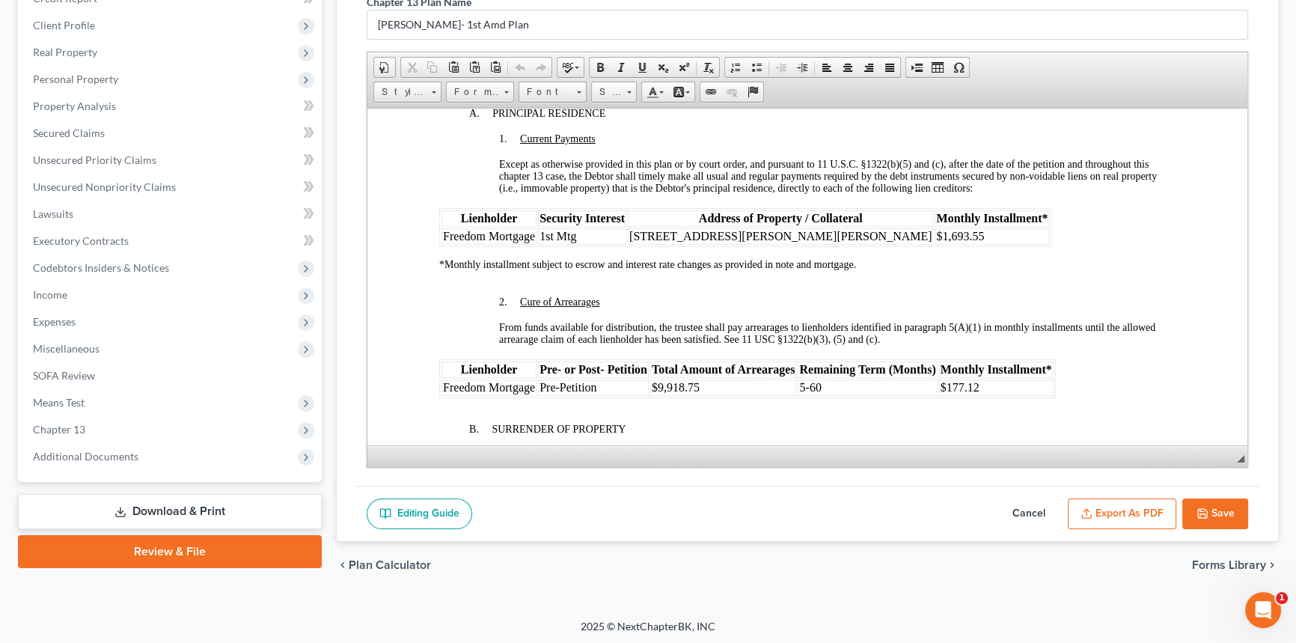
scroll to position [1836, 0]
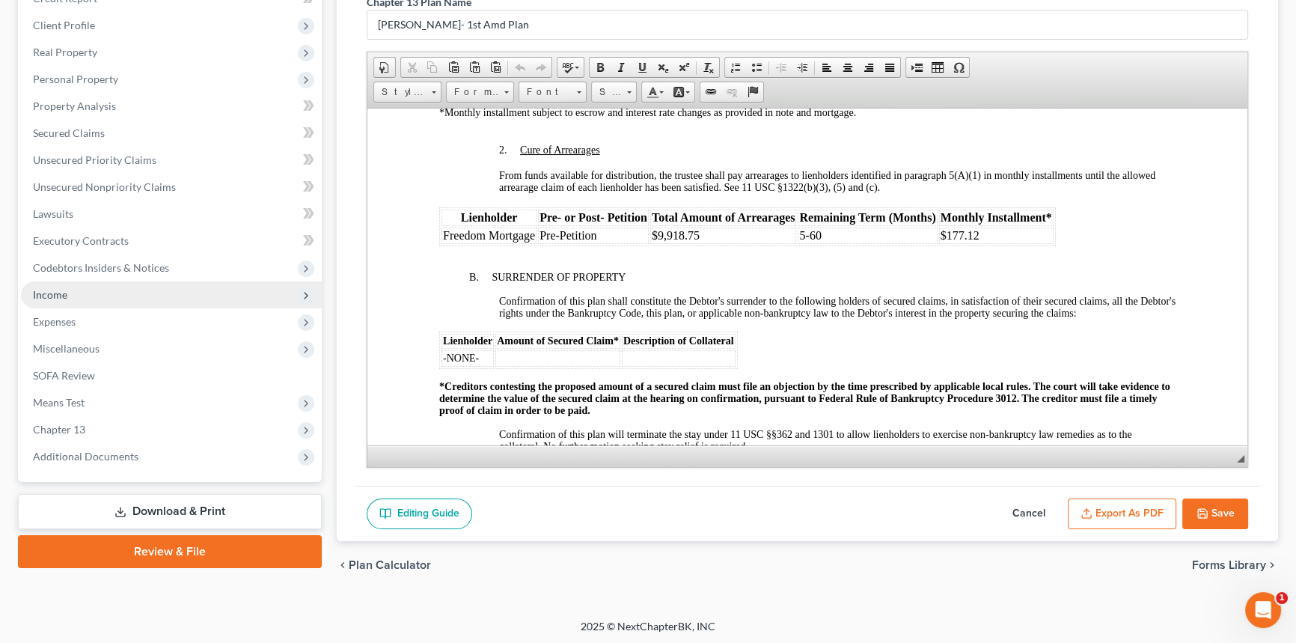
click at [150, 300] on span "Income" at bounding box center [171, 294] width 301 height 27
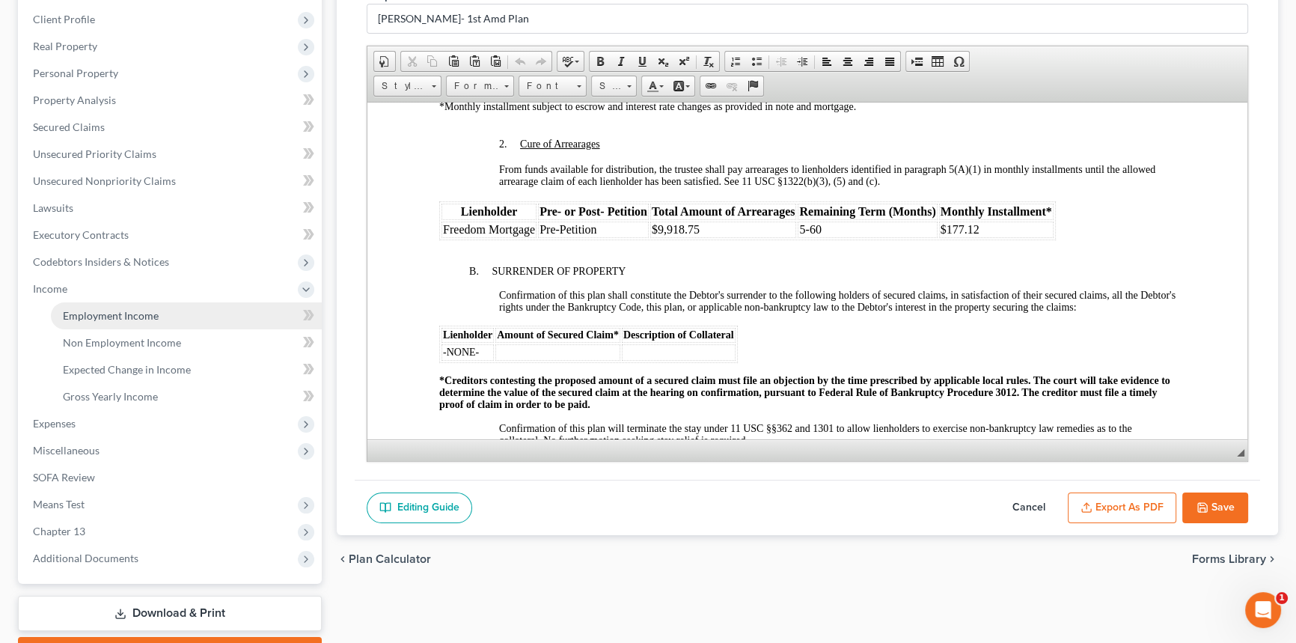
click at [144, 316] on span "Employment Income" at bounding box center [111, 315] width 96 height 13
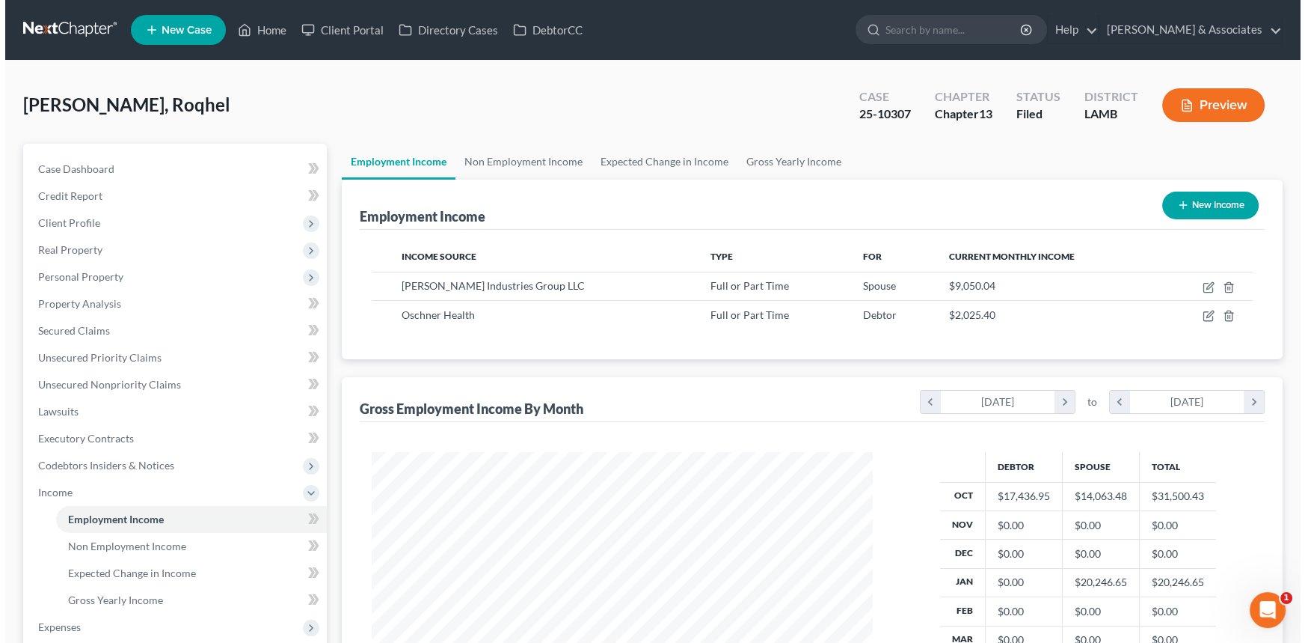
scroll to position [268, 531]
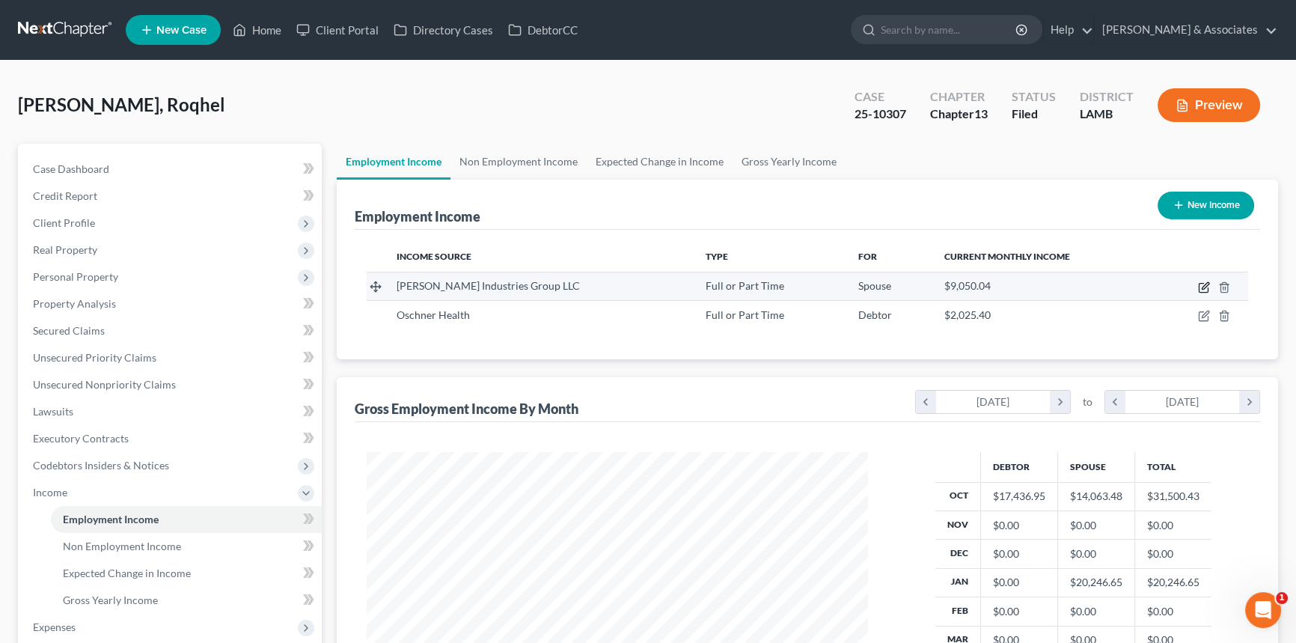
click at [1203, 286] on icon "button" at bounding box center [1204, 287] width 12 height 12
select select "0"
select select "19"
select select "3"
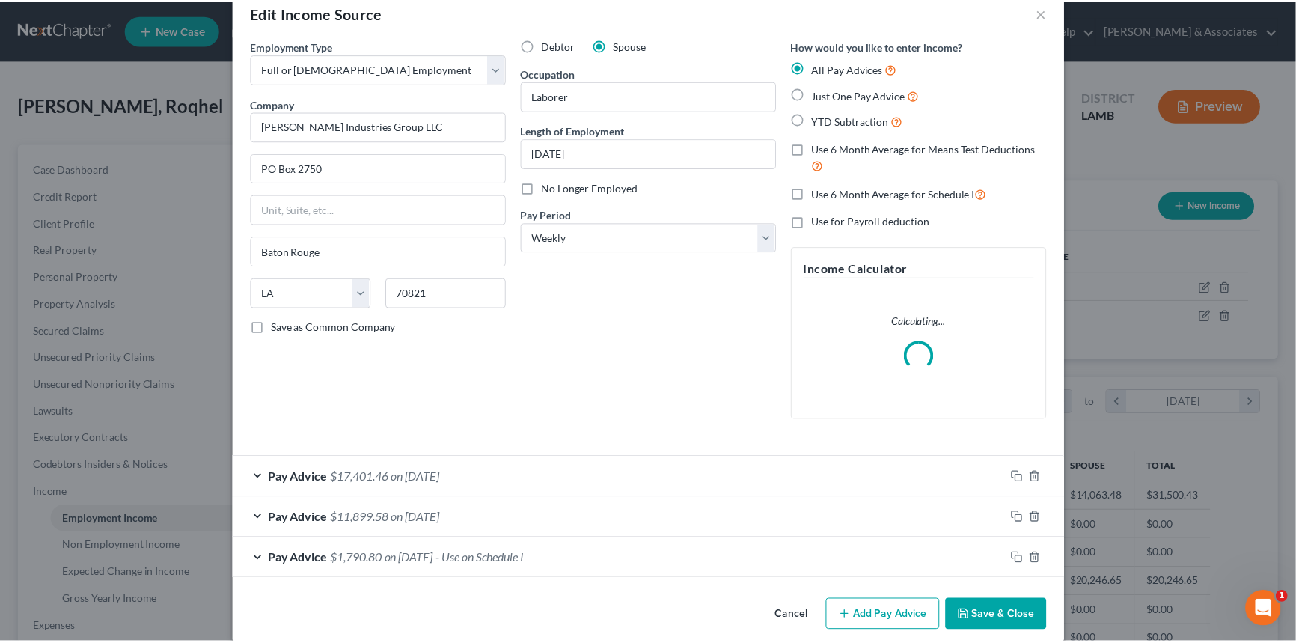
scroll to position [48, 0]
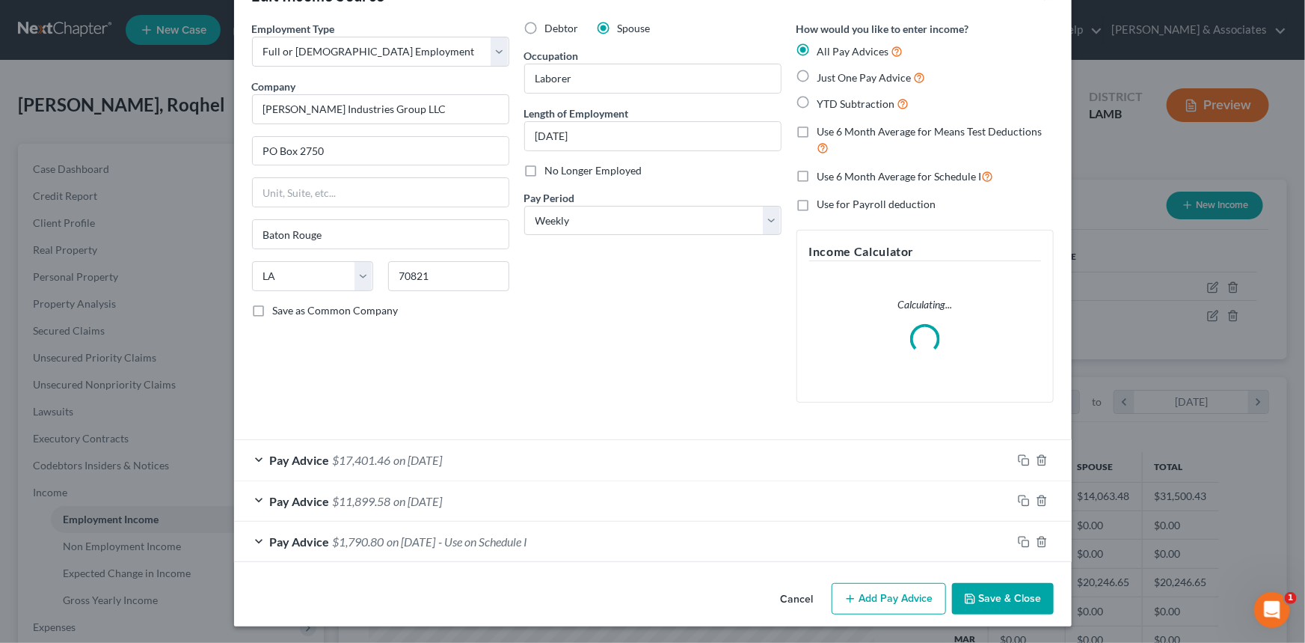
click at [1008, 589] on button "Save & Close" at bounding box center [1003, 598] width 102 height 31
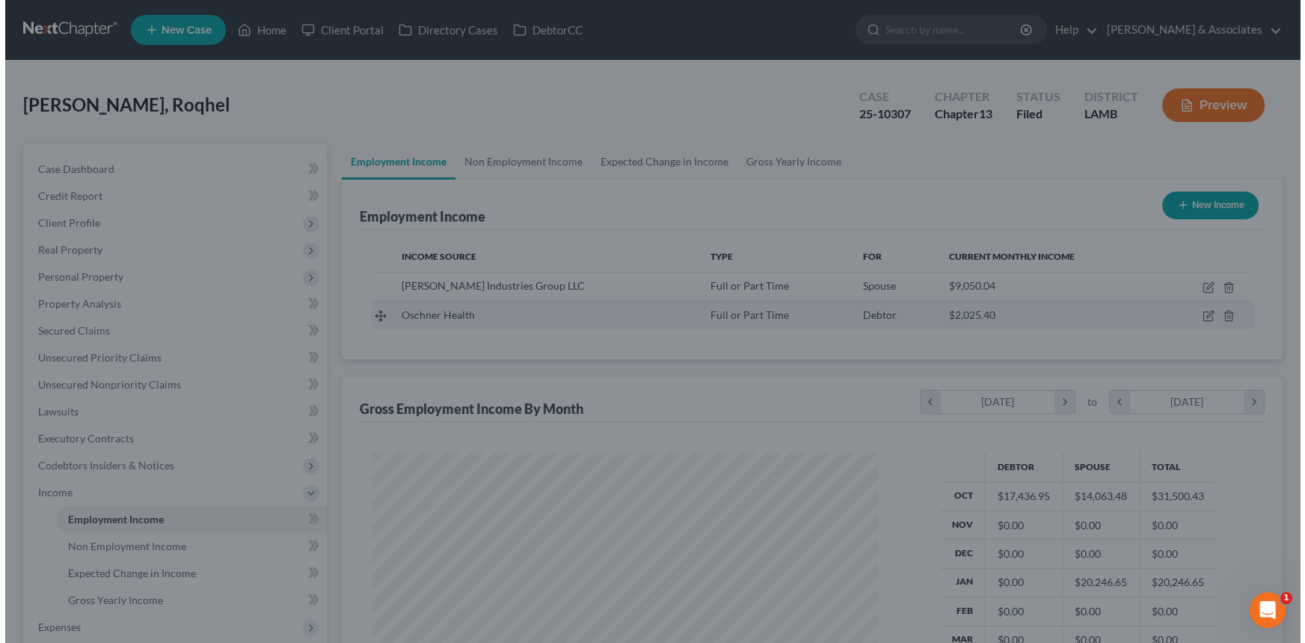
scroll to position [747738, 747475]
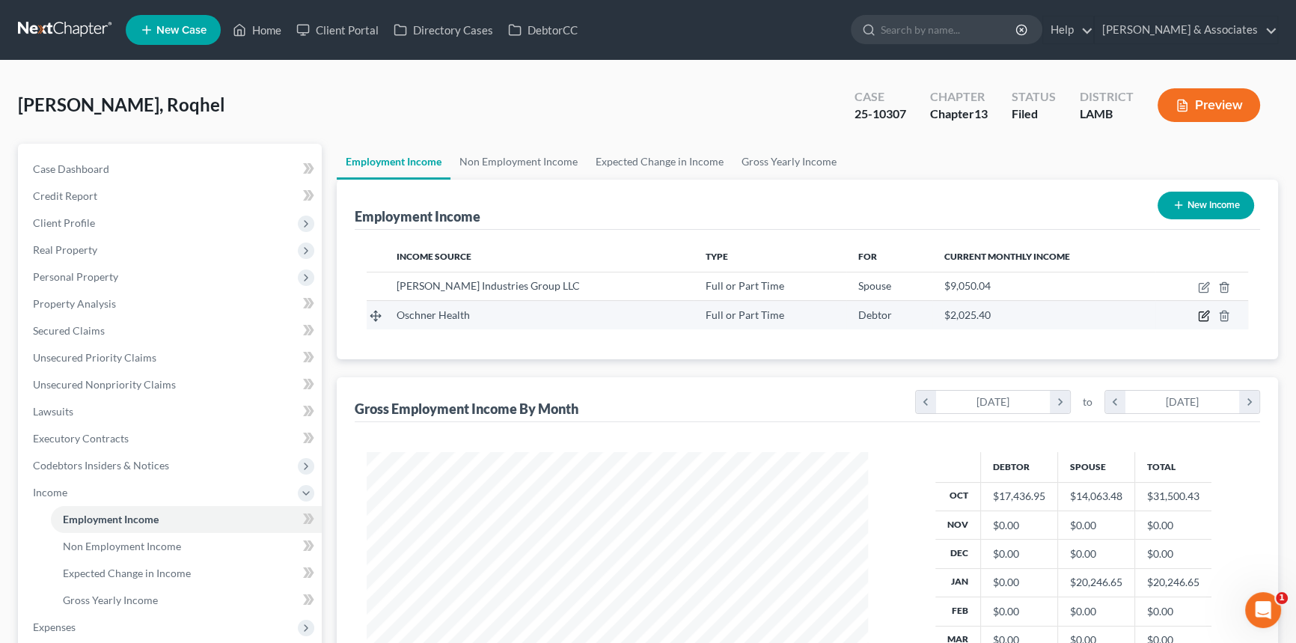
click at [1204, 315] on icon "button" at bounding box center [1204, 314] width 7 height 7
select select "0"
select select "19"
select select "2"
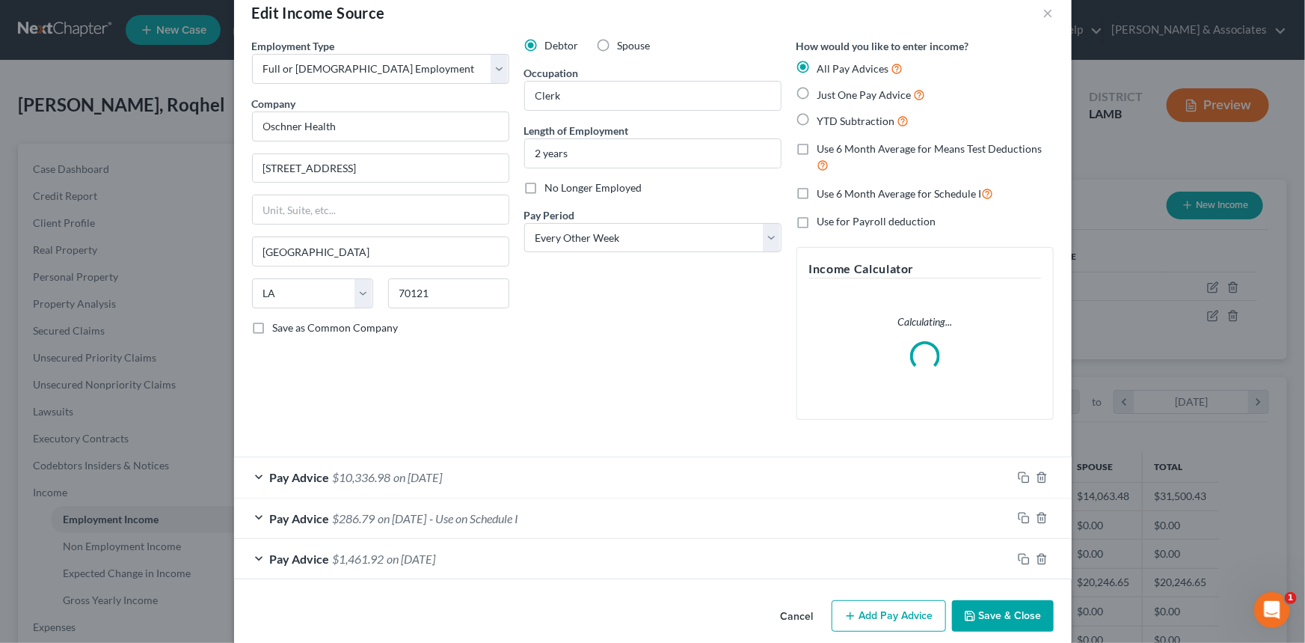
scroll to position [48, 0]
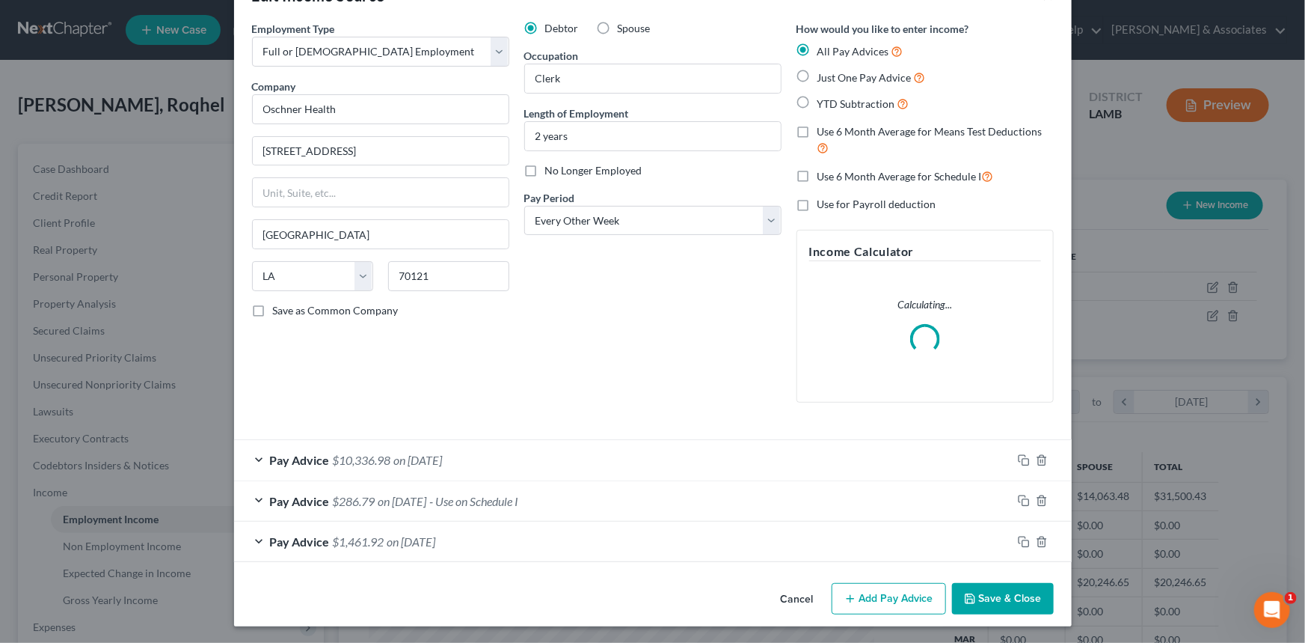
click at [519, 505] on span "- Use on Schedule I" at bounding box center [474, 501] width 89 height 14
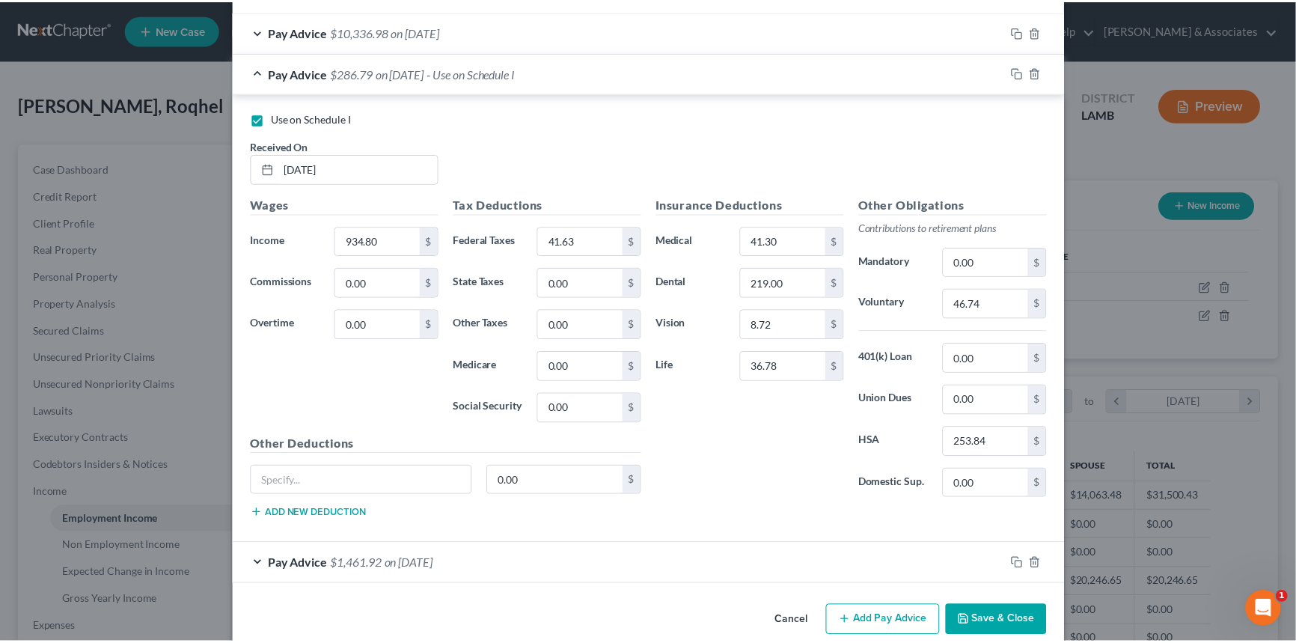
scroll to position [524, 0]
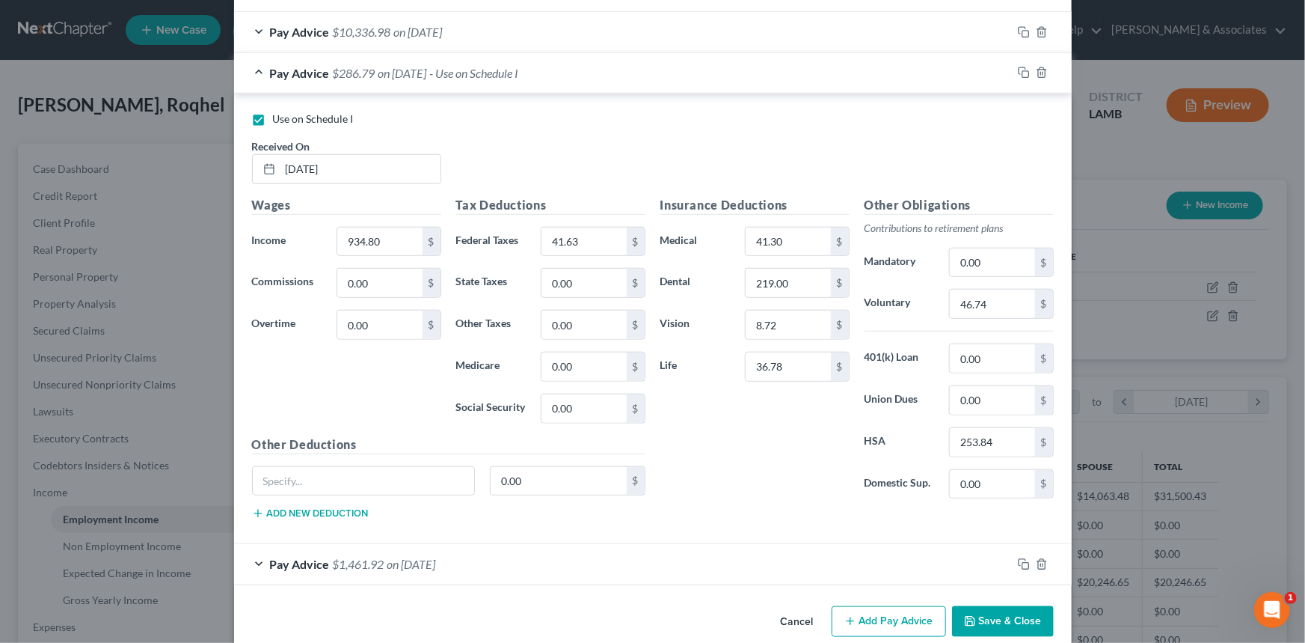
click at [977, 614] on button "Save & Close" at bounding box center [1003, 621] width 102 height 31
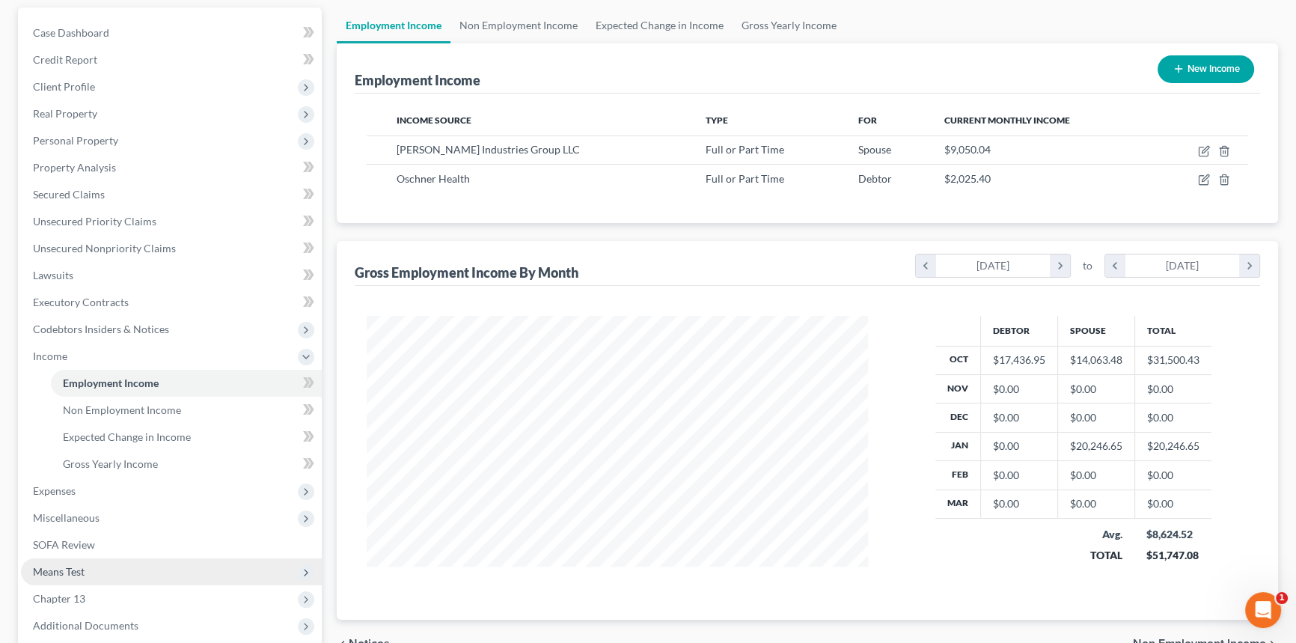
scroll to position [272, 0]
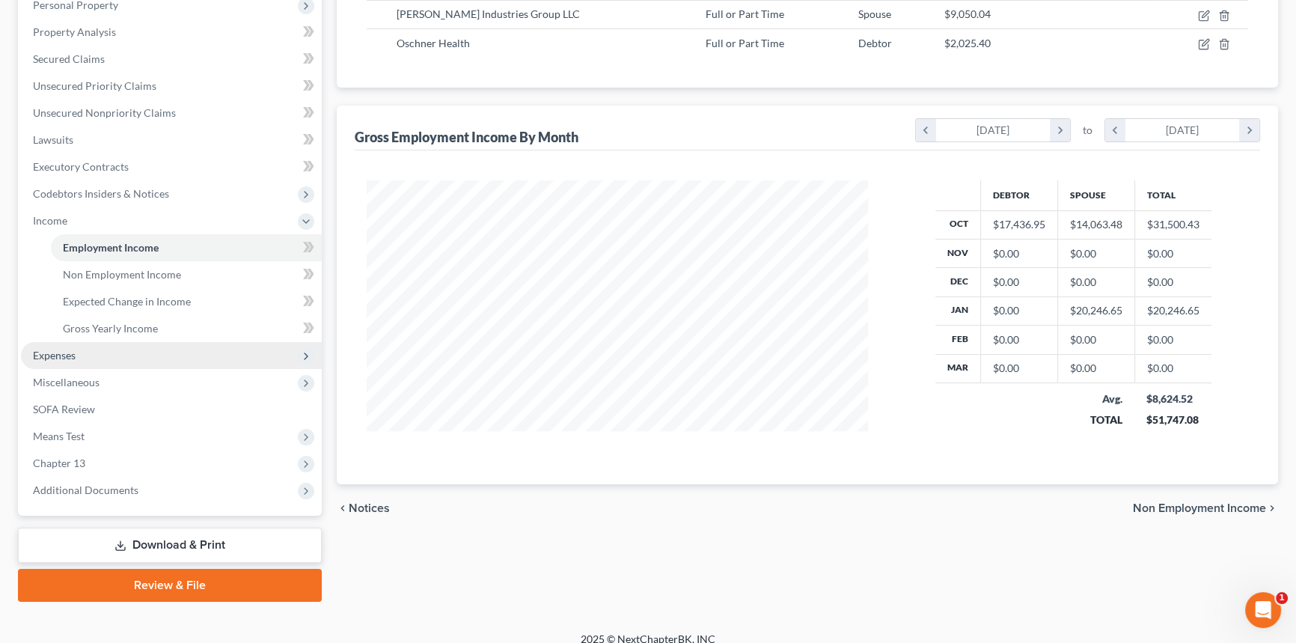
click at [89, 343] on span "Expenses" at bounding box center [171, 355] width 301 height 27
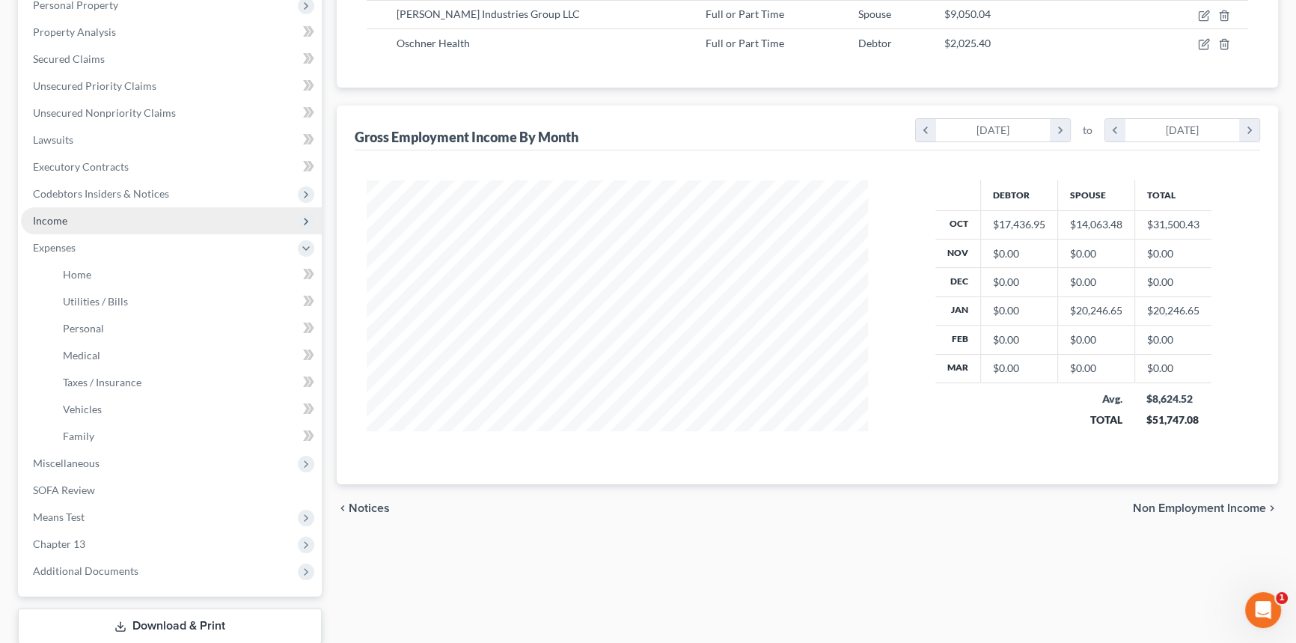
click at [76, 221] on span "Income" at bounding box center [171, 220] width 301 height 27
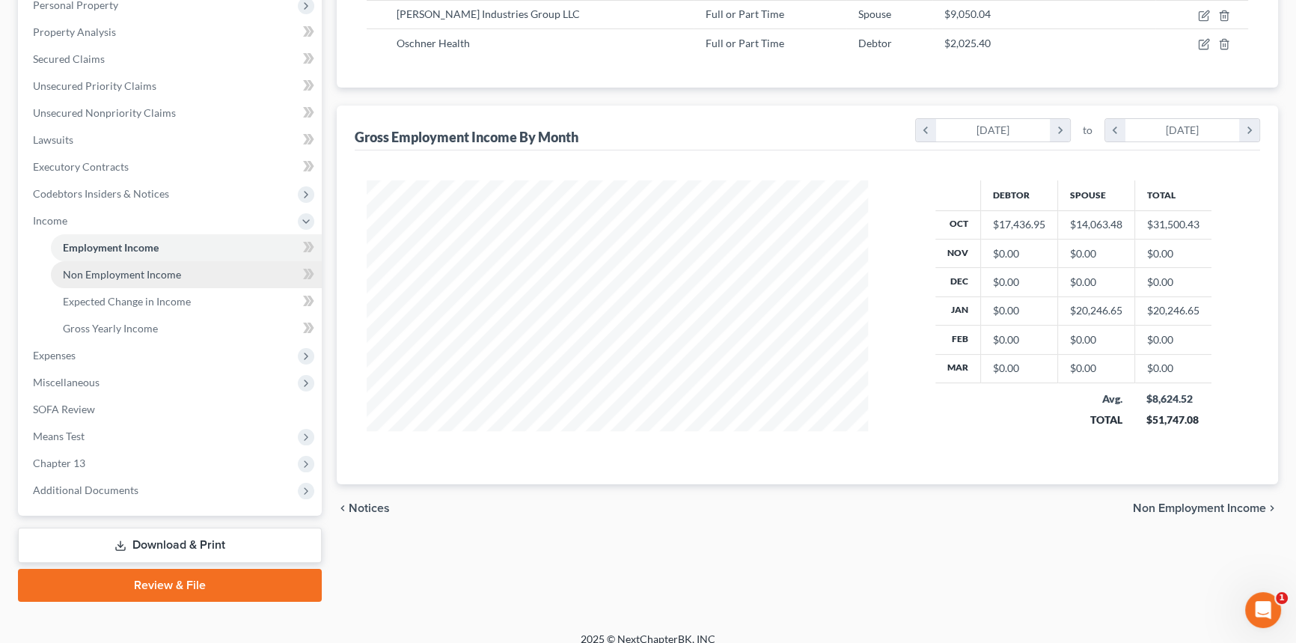
click at [88, 275] on span "Non Employment Income" at bounding box center [122, 274] width 118 height 13
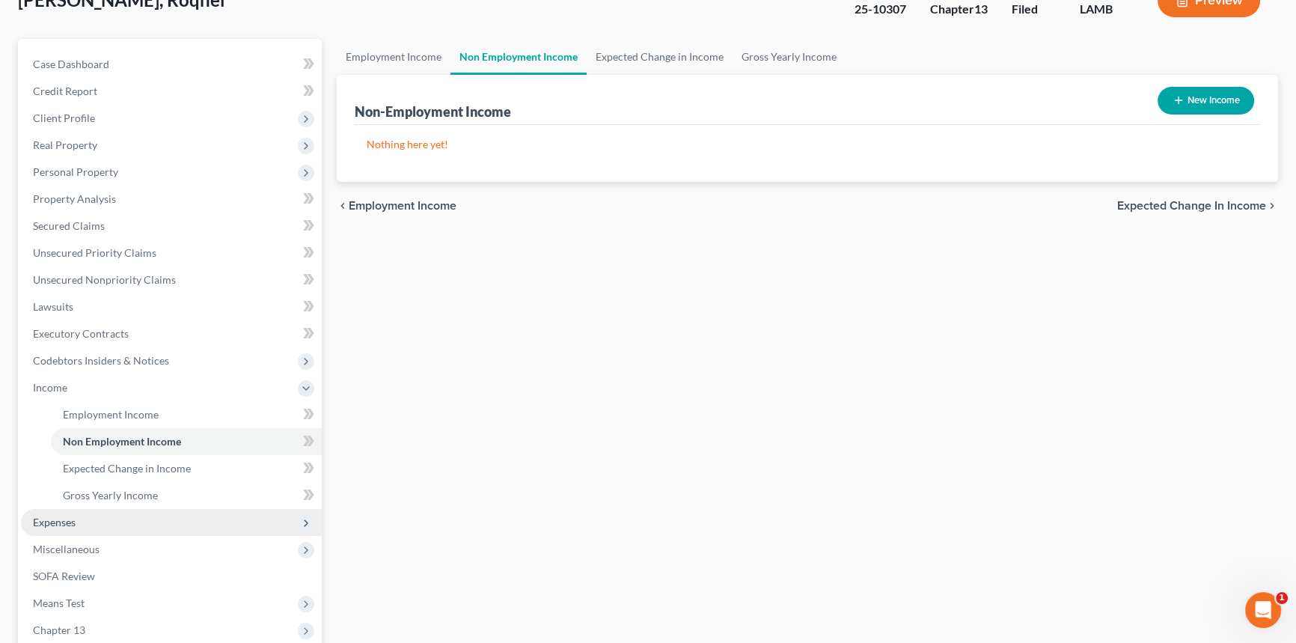
scroll to position [203, 0]
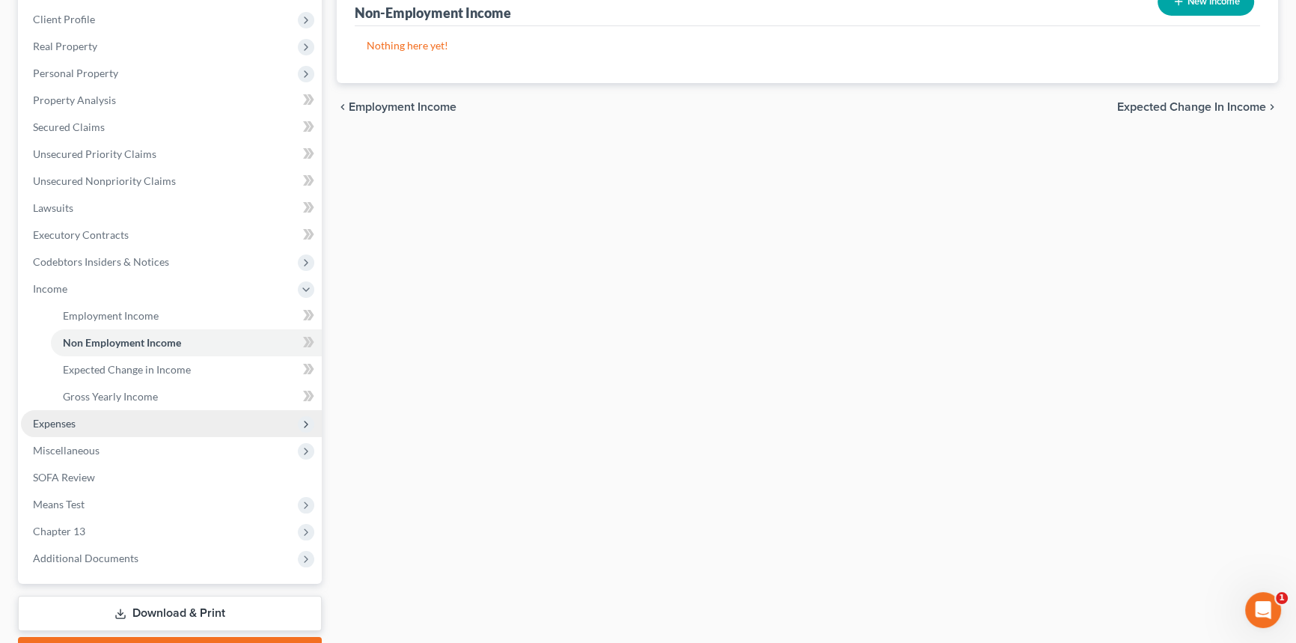
click at [35, 419] on span "Expenses" at bounding box center [54, 423] width 43 height 13
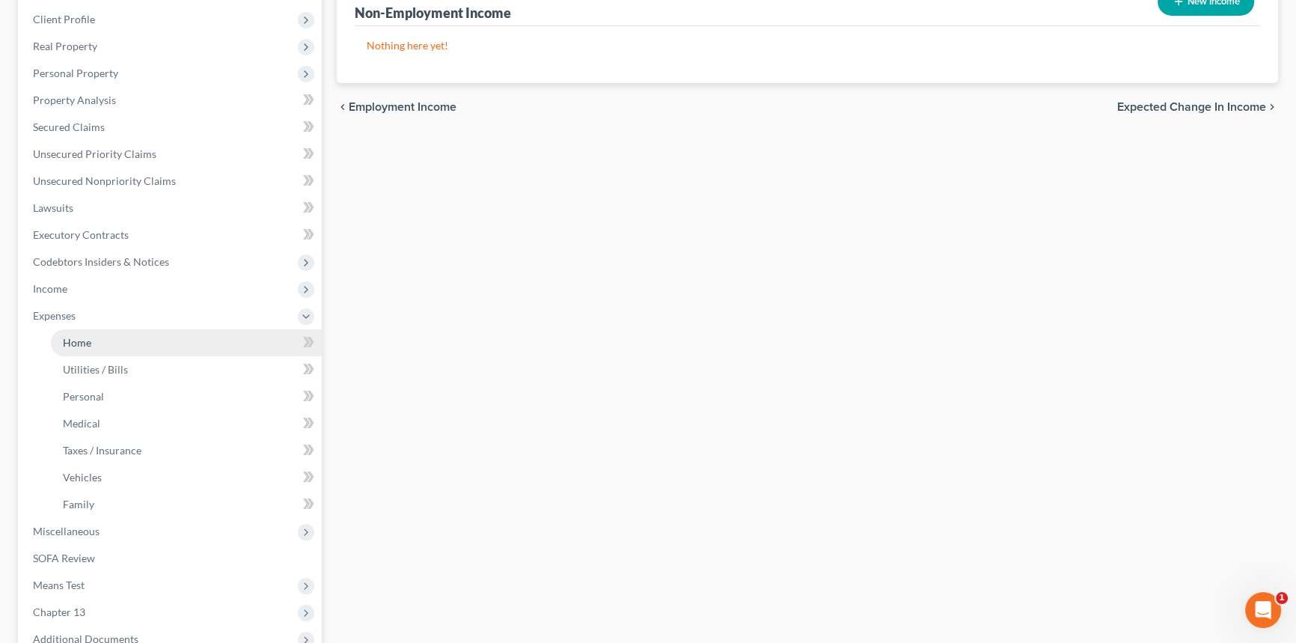
click at [97, 343] on link "Home" at bounding box center [186, 342] width 271 height 27
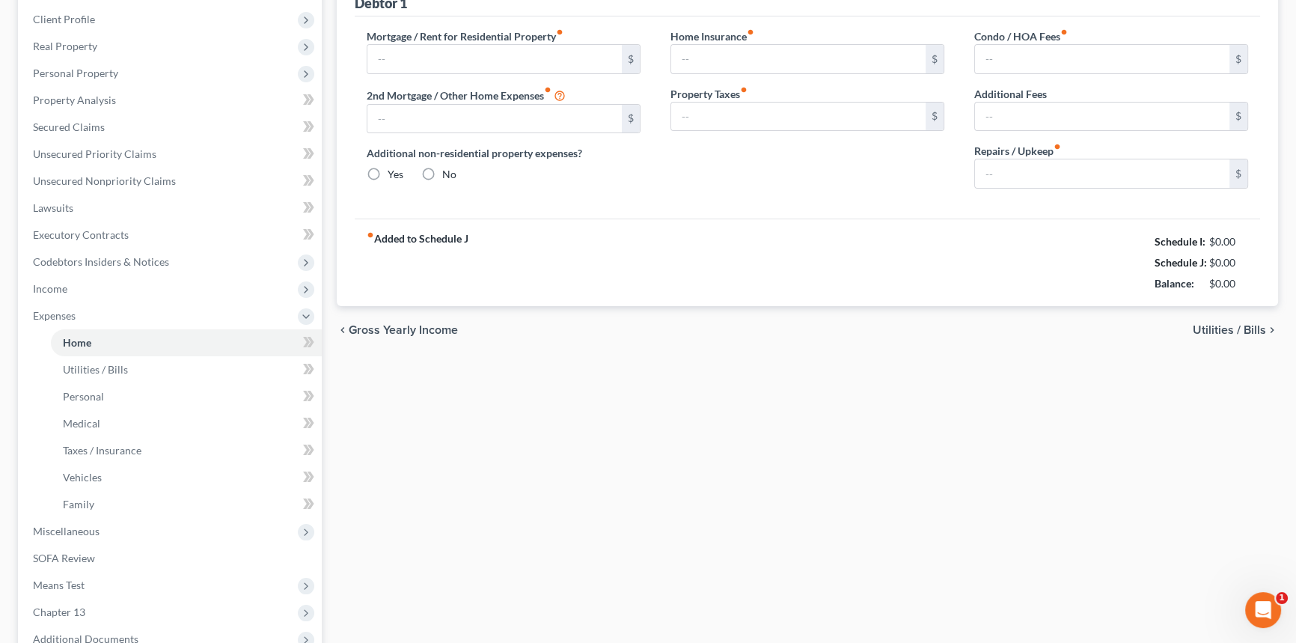
scroll to position [7, 0]
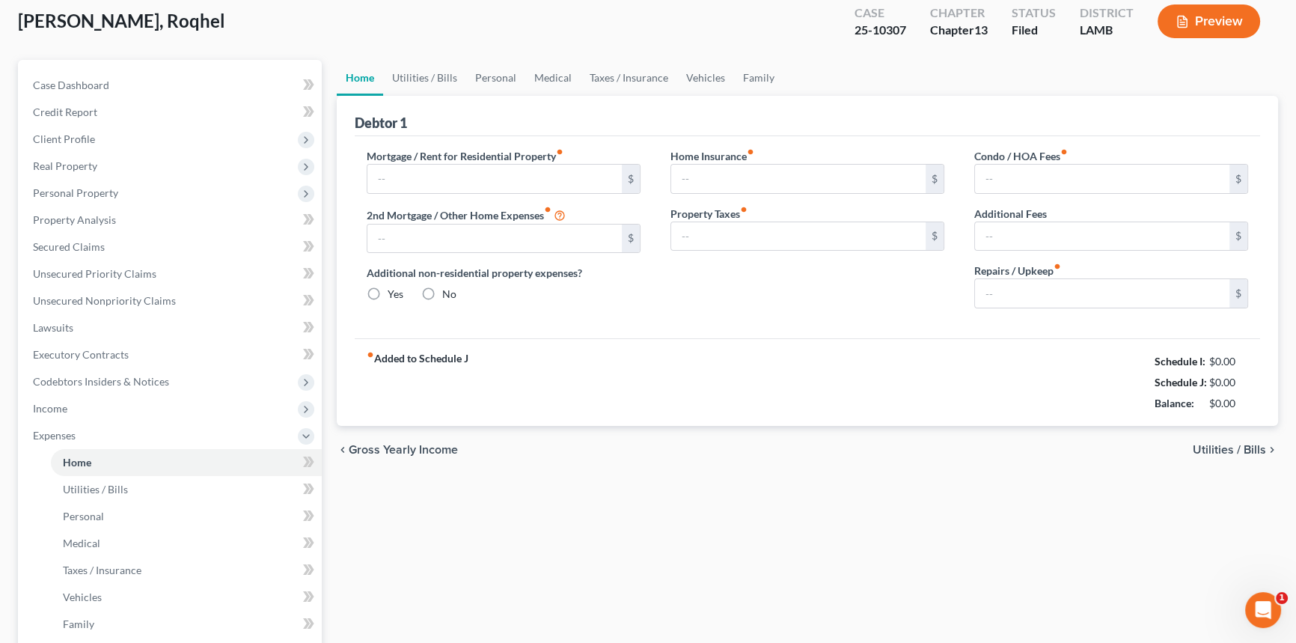
type input "1,726.25"
type input "0.00"
radio input "true"
type input "0.00"
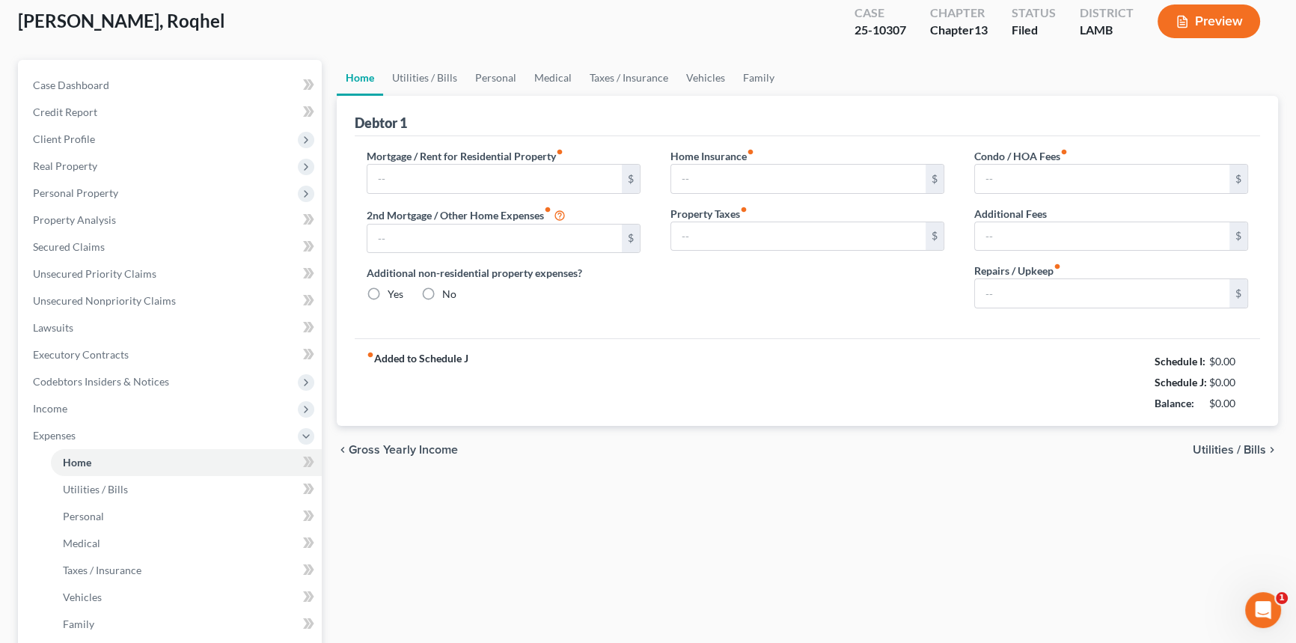
type input "0.00"
type input "50.00"
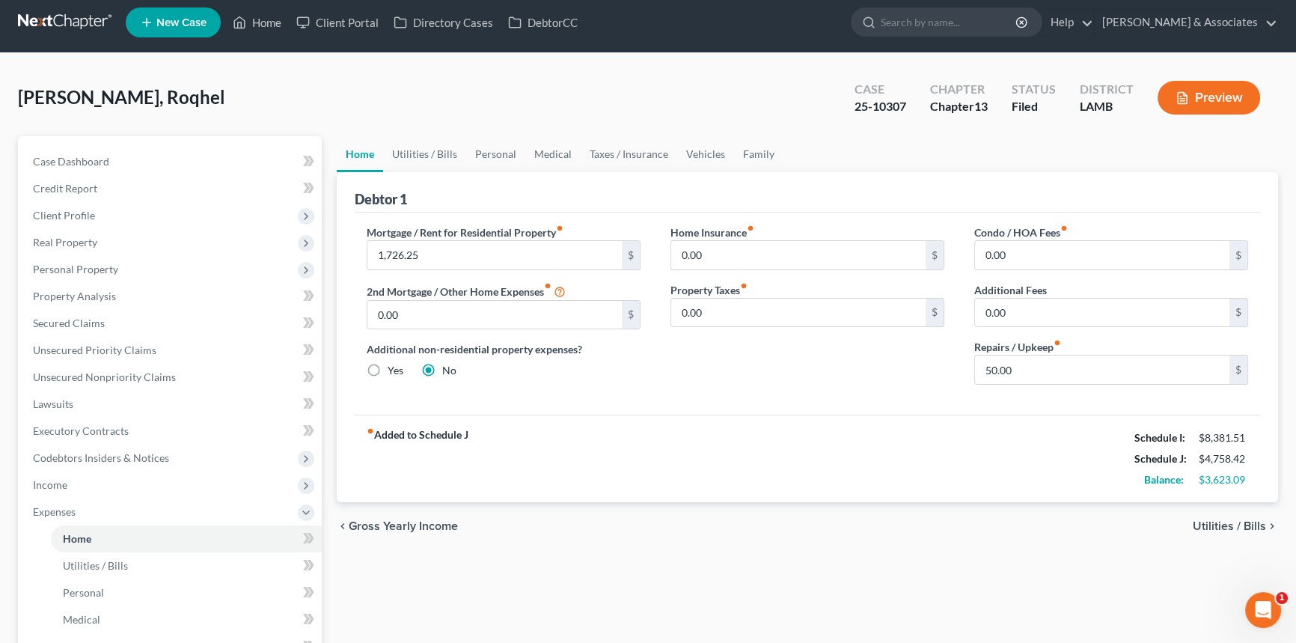
scroll to position [0, 0]
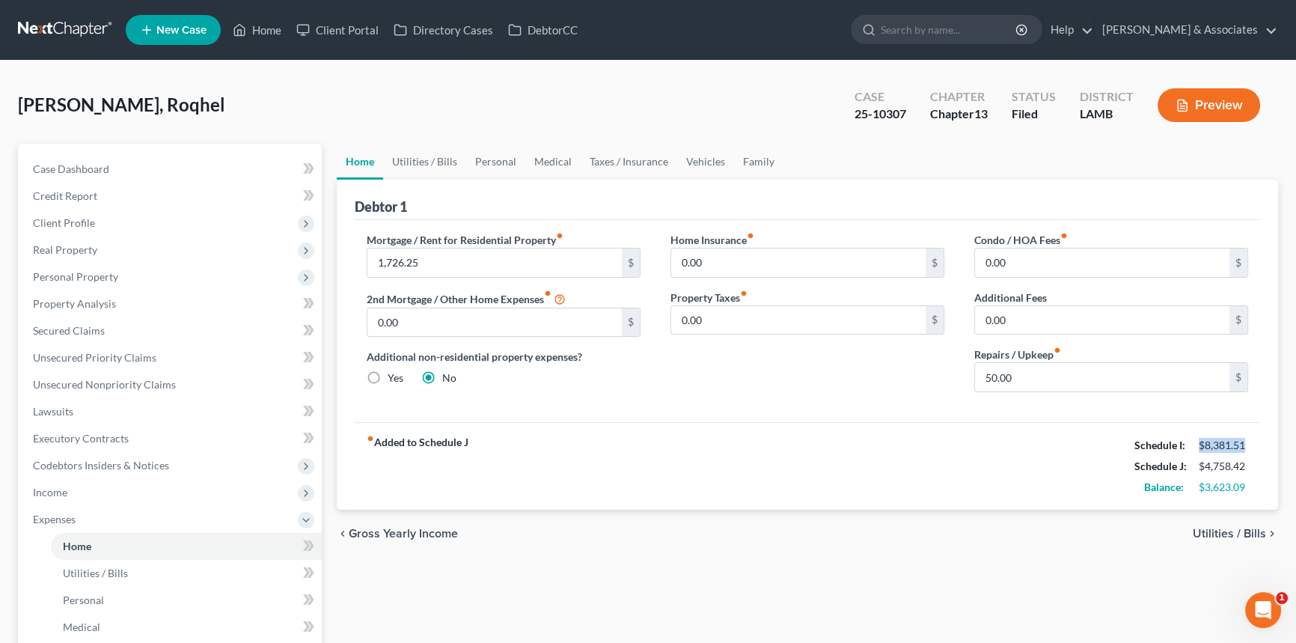
drag, startPoint x: 1242, startPoint y: 447, endPoint x: 1188, endPoint y: 447, distance: 53.9
click at [1188, 447] on div "Schedule I: $8,381.51" at bounding box center [1190, 445] width 129 height 21
click at [734, 558] on div "Home Utilities / Bills Personal Medical Taxes / Insurance Vehicles Family Debto…" at bounding box center [807, 549] width 956 height 810
drag, startPoint x: 68, startPoint y: 486, endPoint x: 64, endPoint y: 501, distance: 15.4
click at [68, 486] on span "Income" at bounding box center [171, 492] width 301 height 27
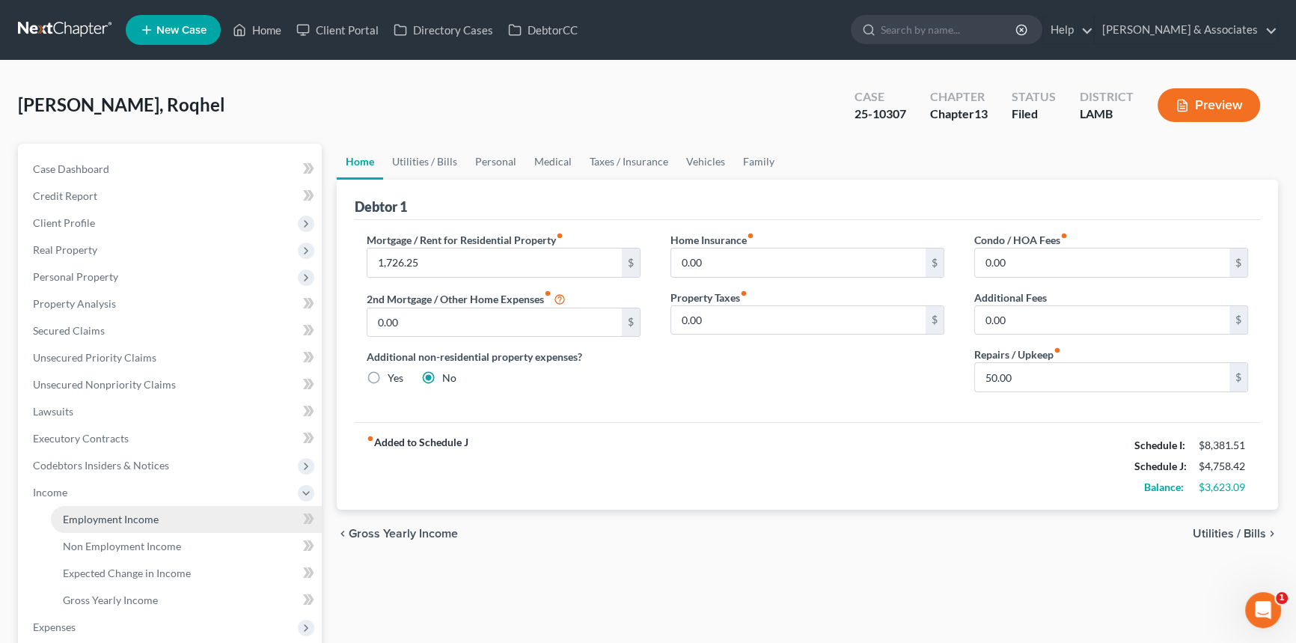
click at [64, 509] on link "Employment Income" at bounding box center [186, 519] width 271 height 27
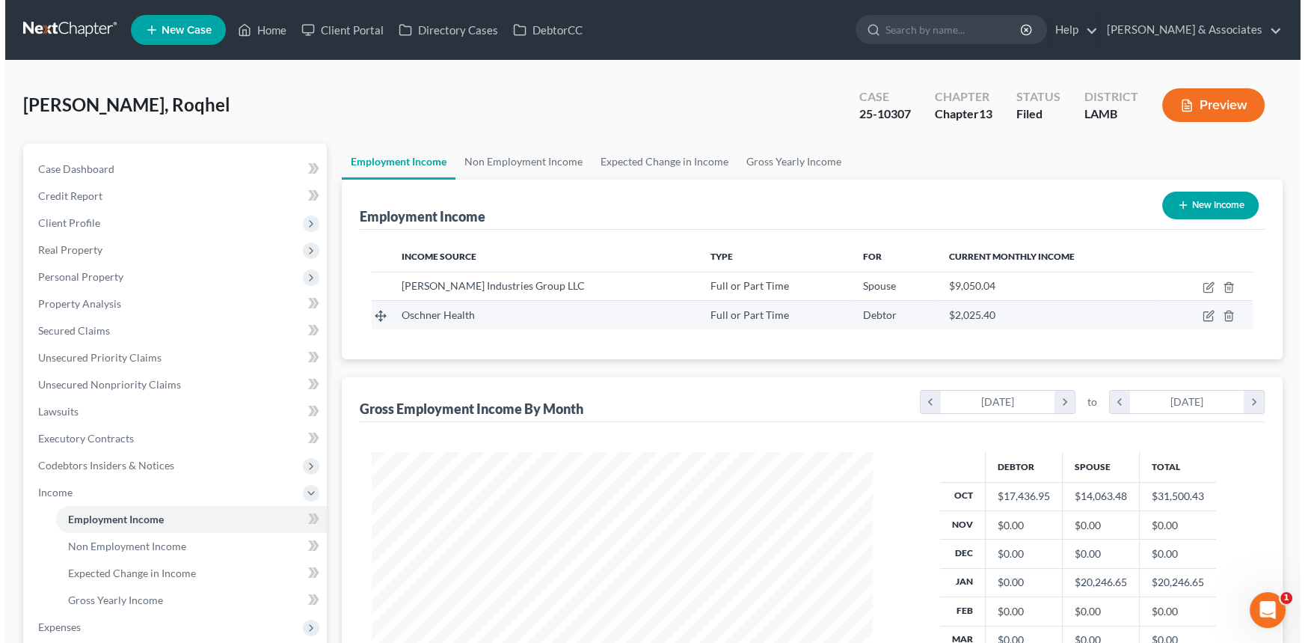
scroll to position [268, 531]
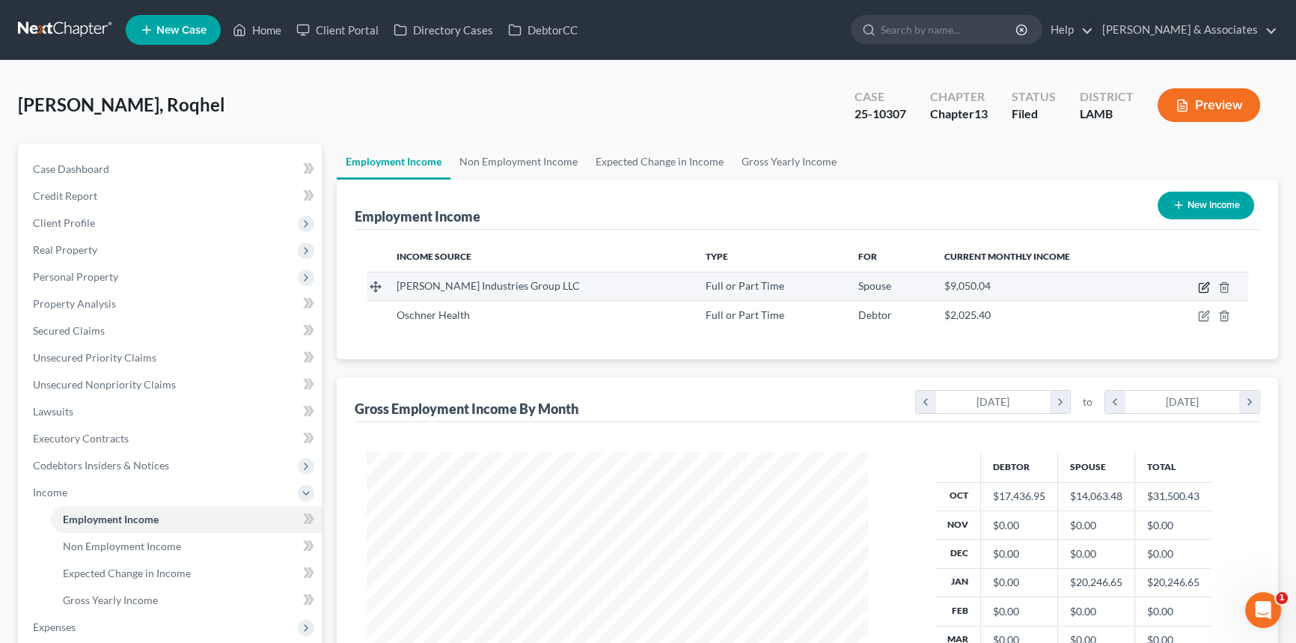
click at [1202, 284] on icon "button" at bounding box center [1204, 287] width 12 height 12
select select "0"
select select "19"
select select "3"
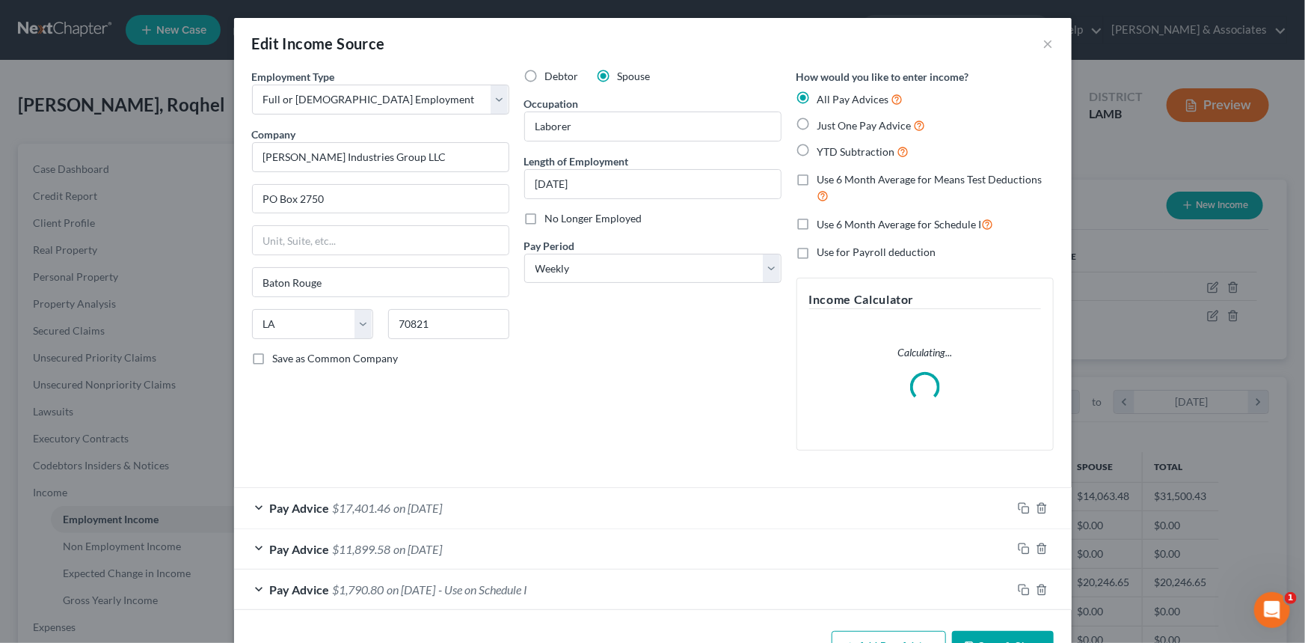
scroll to position [268, 536]
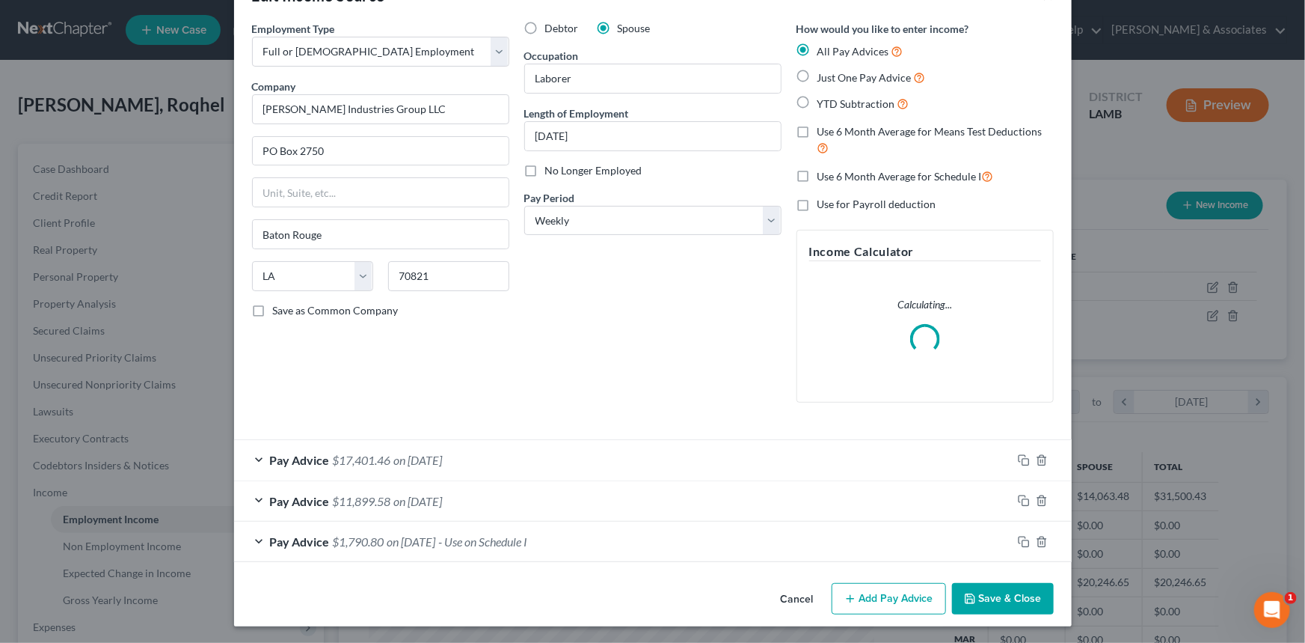
click at [615, 536] on div "Pay Advice $1,790.80 on [DATE] - Use on Schedule I" at bounding box center [623, 541] width 778 height 40
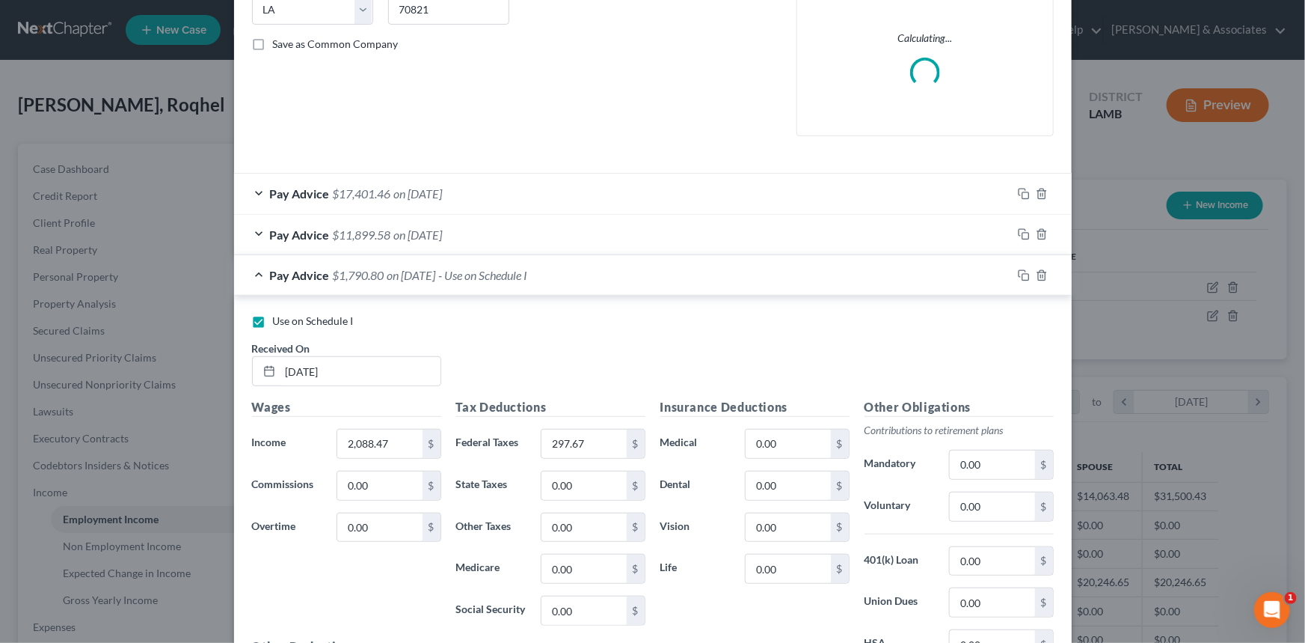
scroll to position [320, 0]
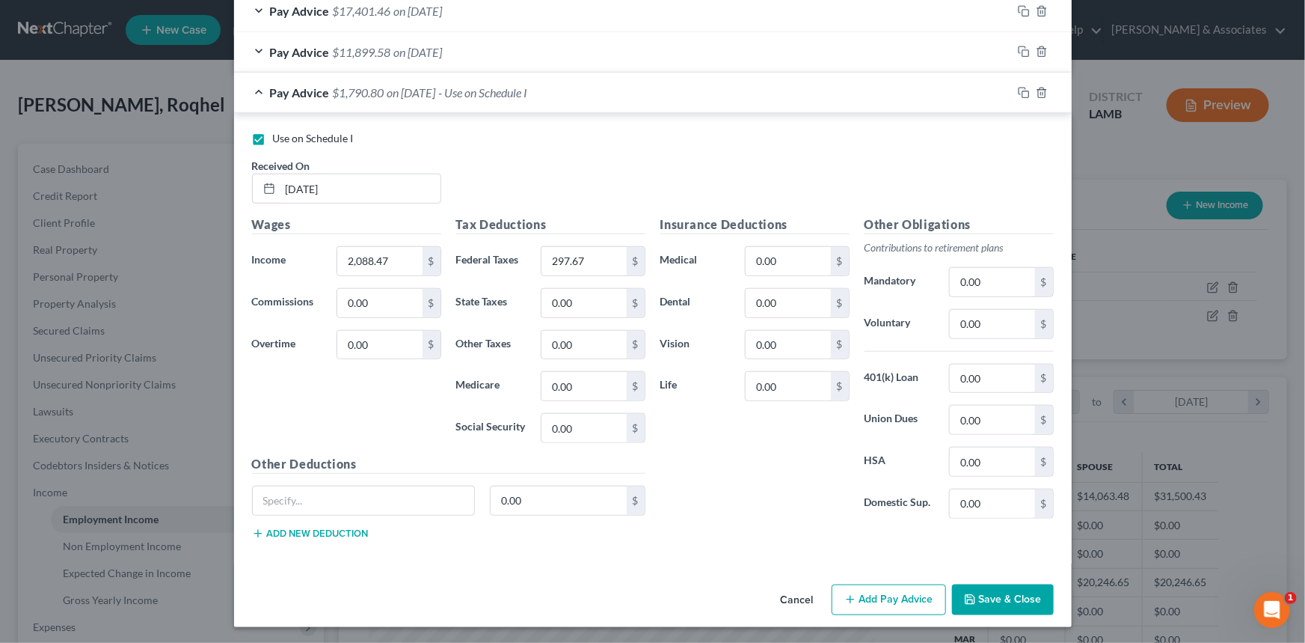
click at [890, 584] on button "Add Pay Advice" at bounding box center [889, 599] width 114 height 31
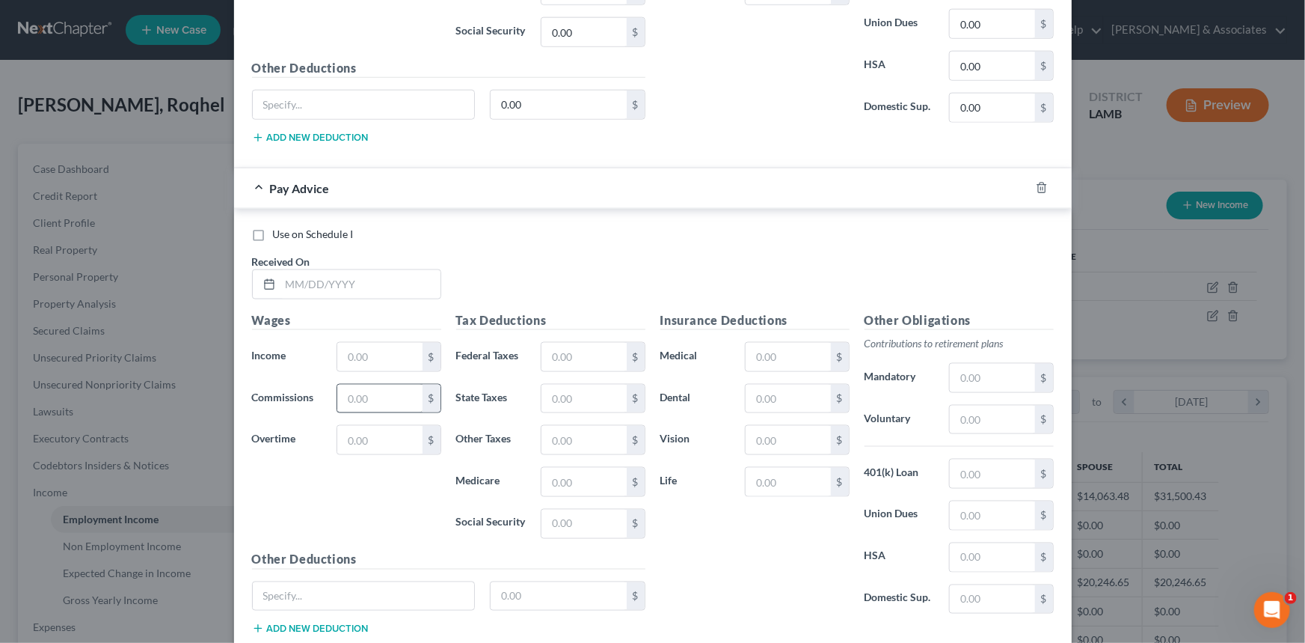
scroll to position [950, 0]
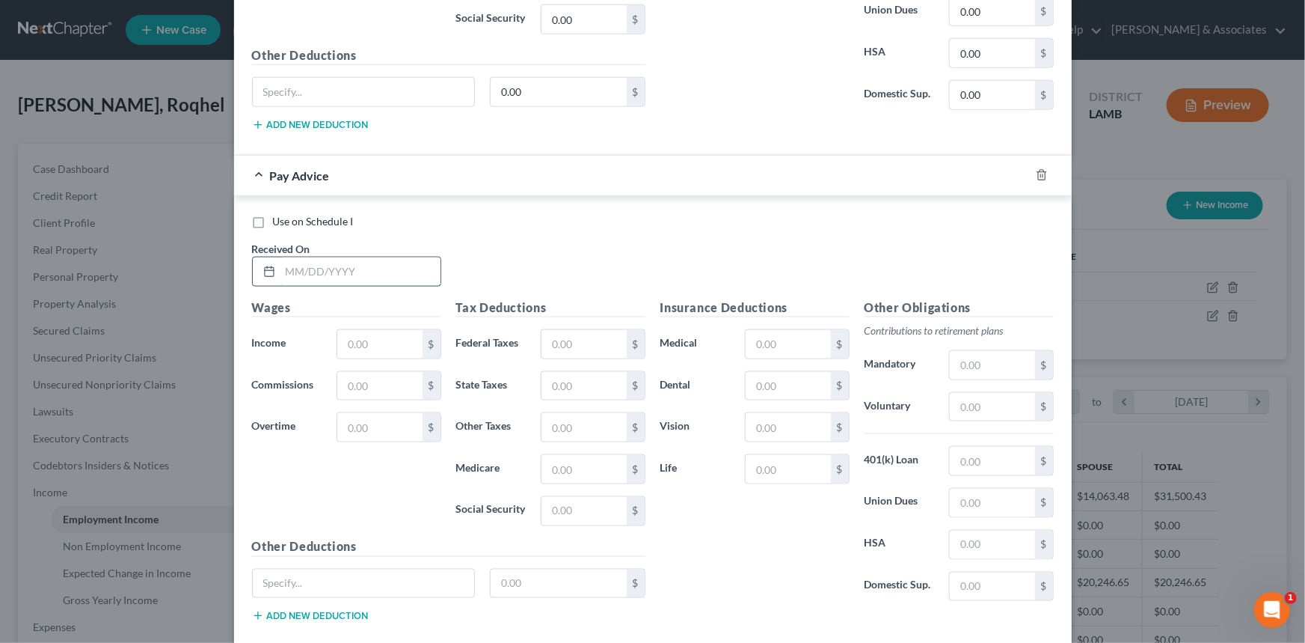
click at [335, 278] on input "text" at bounding box center [361, 271] width 160 height 28
type input "[DATE]"
click at [339, 328] on div "Wages Income * $ Commissions $ Overtime $" at bounding box center [347, 417] width 204 height 239
click at [354, 333] on input "text" at bounding box center [379, 344] width 85 height 28
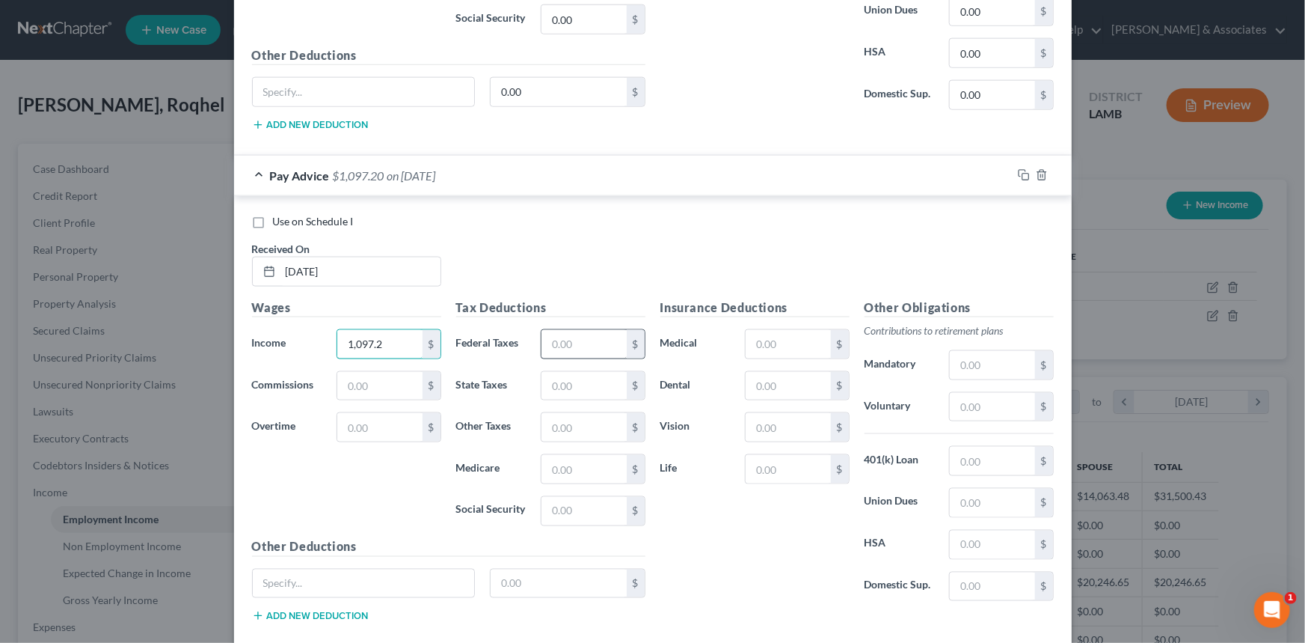
type input "1,097.2"
click at [584, 344] on input "text" at bounding box center [584, 344] width 85 height 28
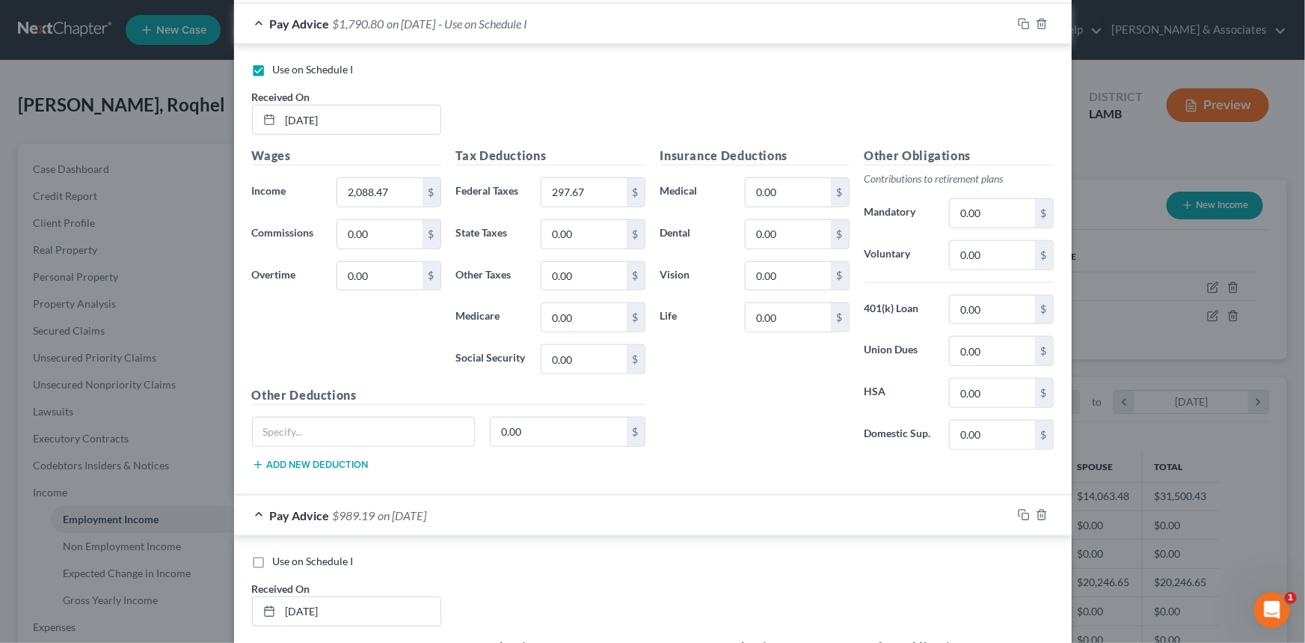
scroll to position [610, 0]
type input "108.01"
click at [326, 555] on span "Use on Schedule I" at bounding box center [313, 561] width 81 height 13
click at [289, 554] on input "Use on Schedule I" at bounding box center [284, 559] width 10 height 10
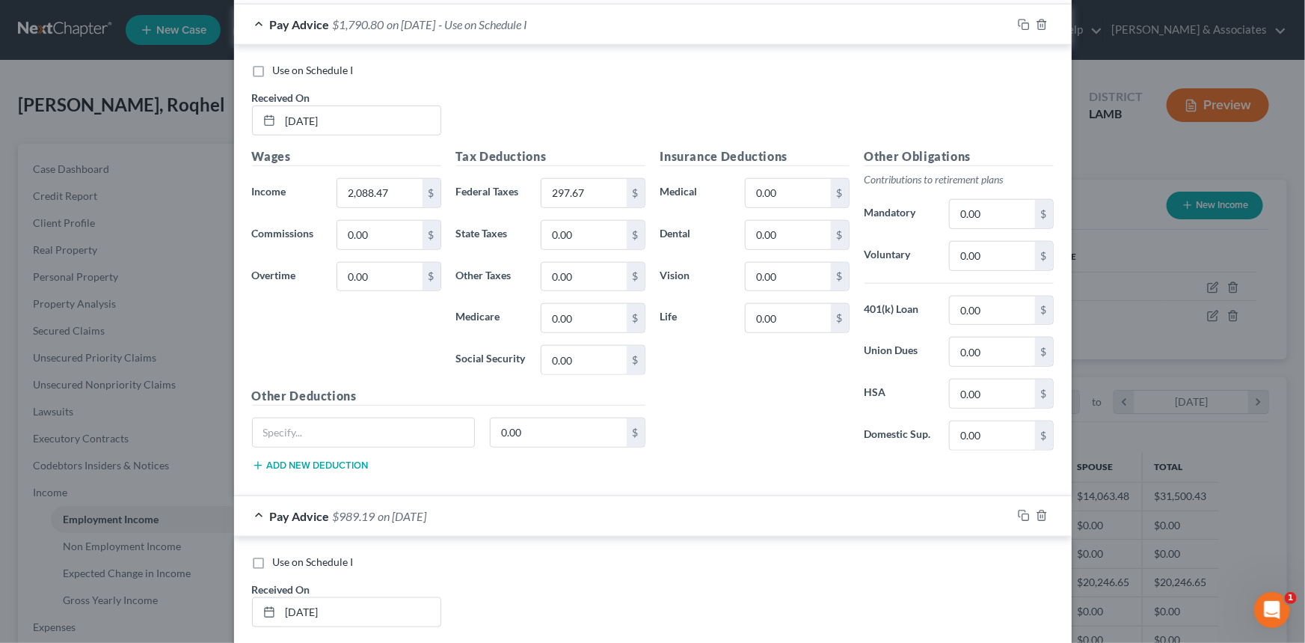
checkbox input "true"
checkbox input "false"
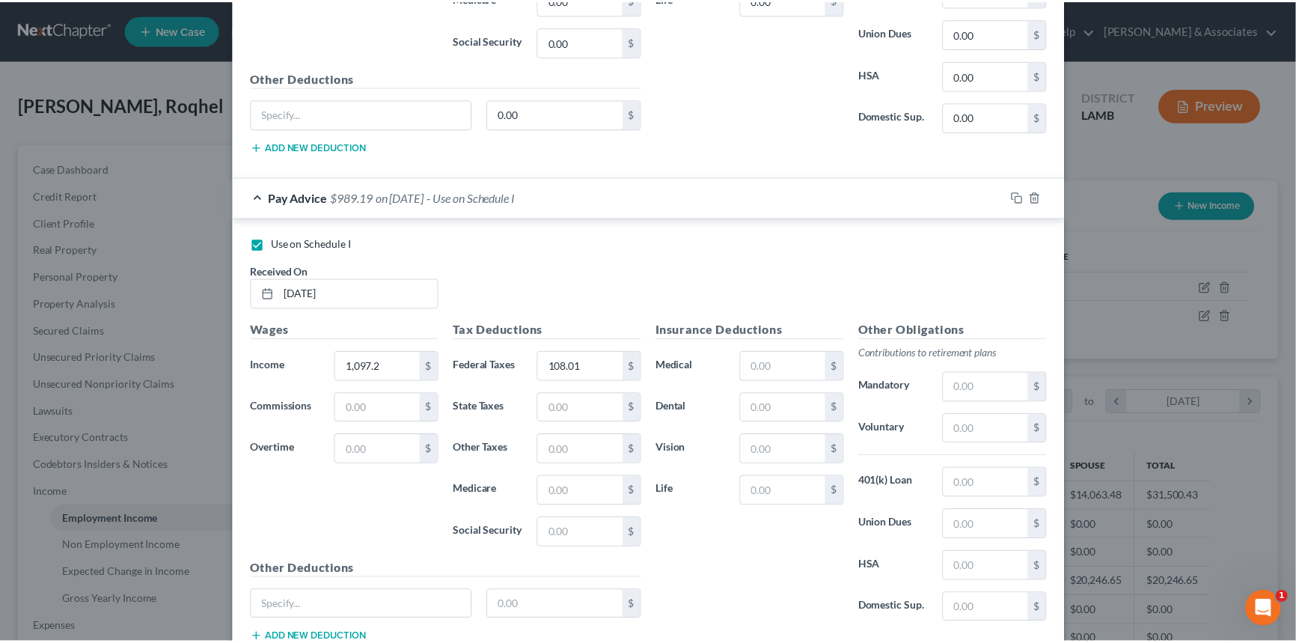
scroll to position [1032, 0]
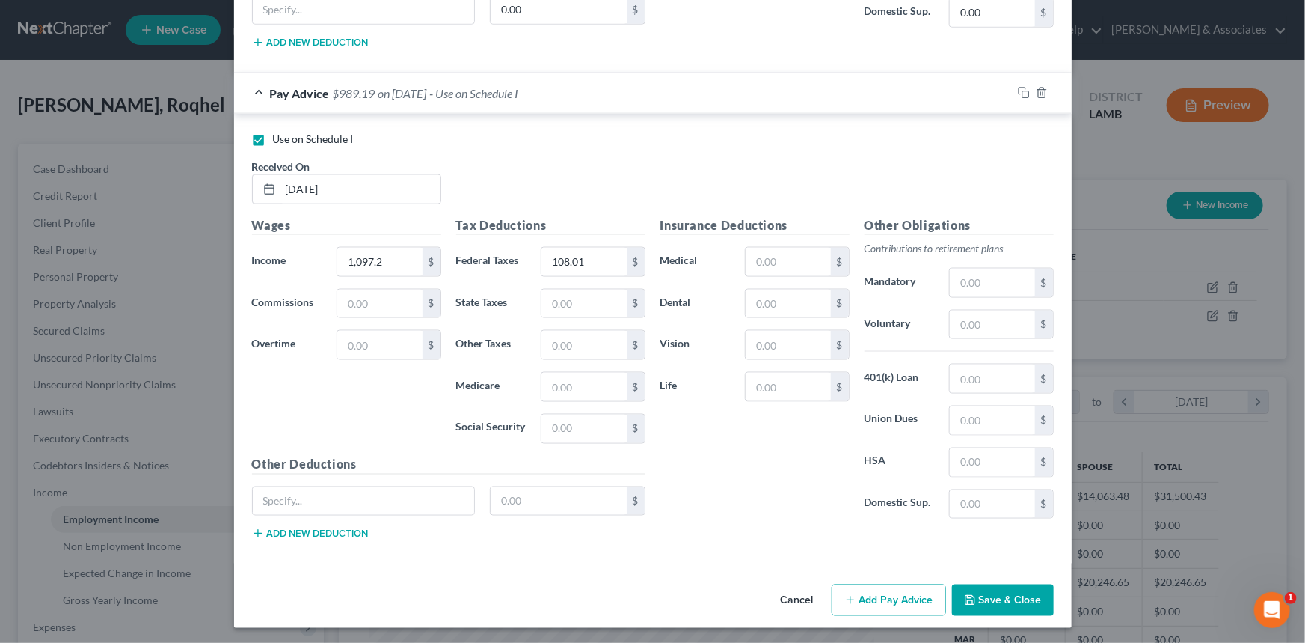
click at [986, 595] on button "Save & Close" at bounding box center [1003, 599] width 102 height 31
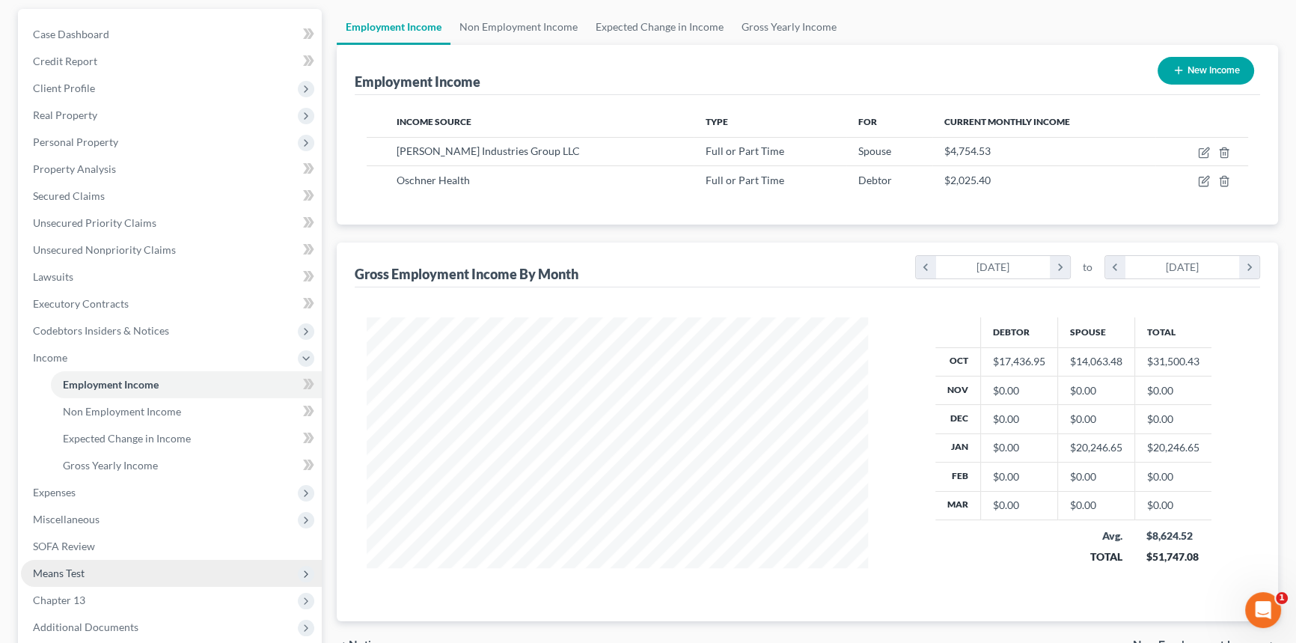
scroll to position [135, 0]
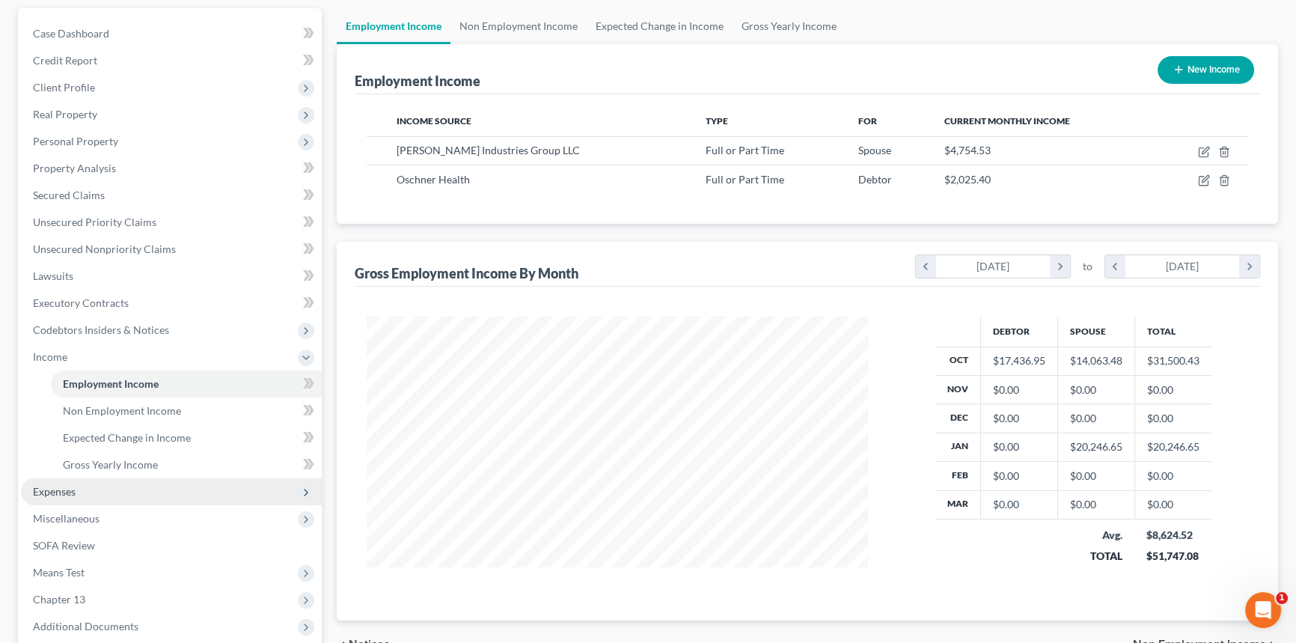
click at [70, 500] on span "Expenses" at bounding box center [171, 491] width 301 height 27
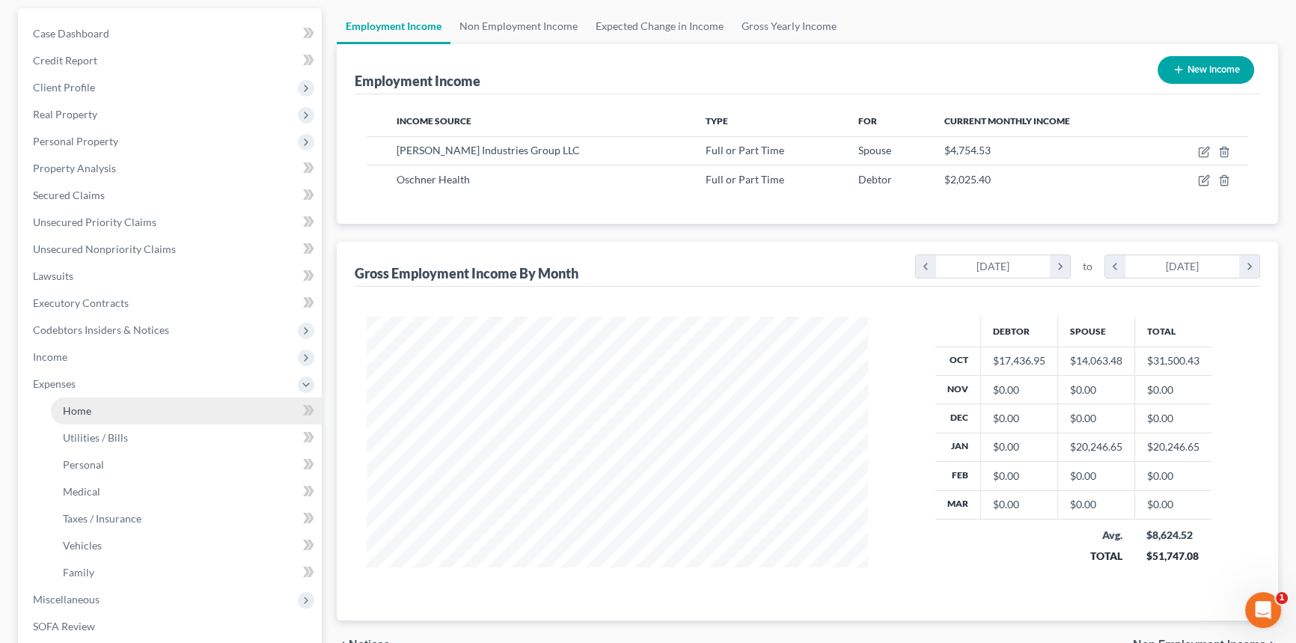
click at [93, 402] on link "Home" at bounding box center [186, 410] width 271 height 27
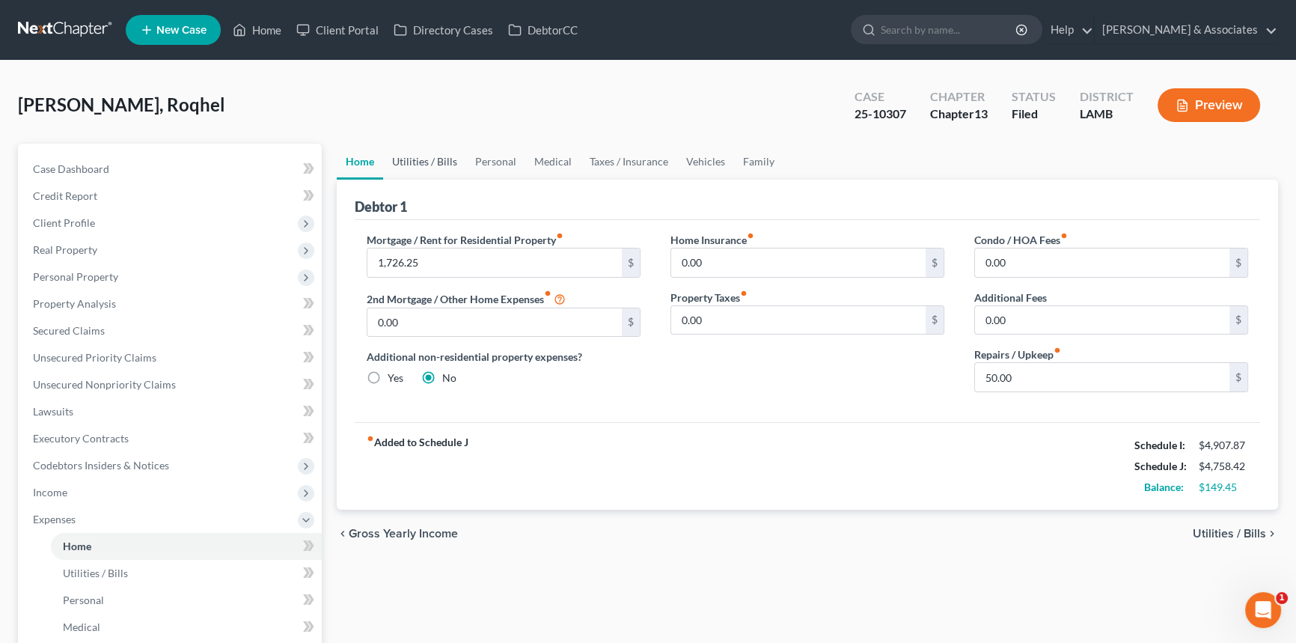
click at [417, 157] on link "Utilities / Bills" at bounding box center [424, 162] width 83 height 36
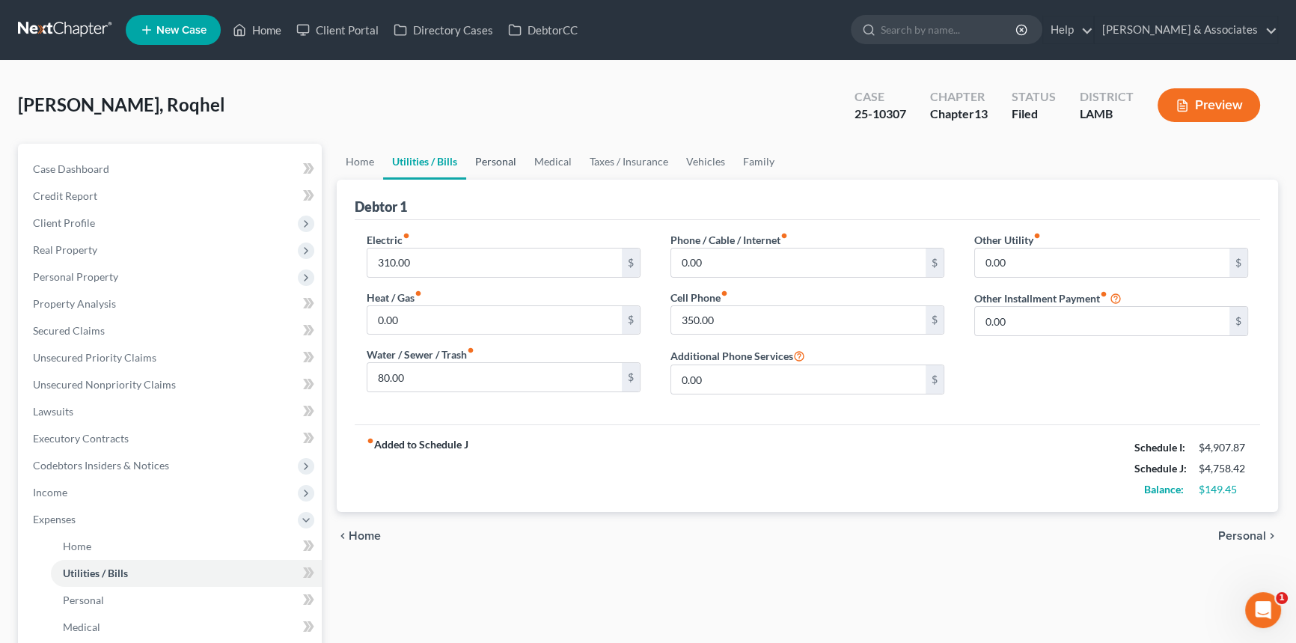
click at [471, 164] on link "Personal" at bounding box center [495, 162] width 59 height 36
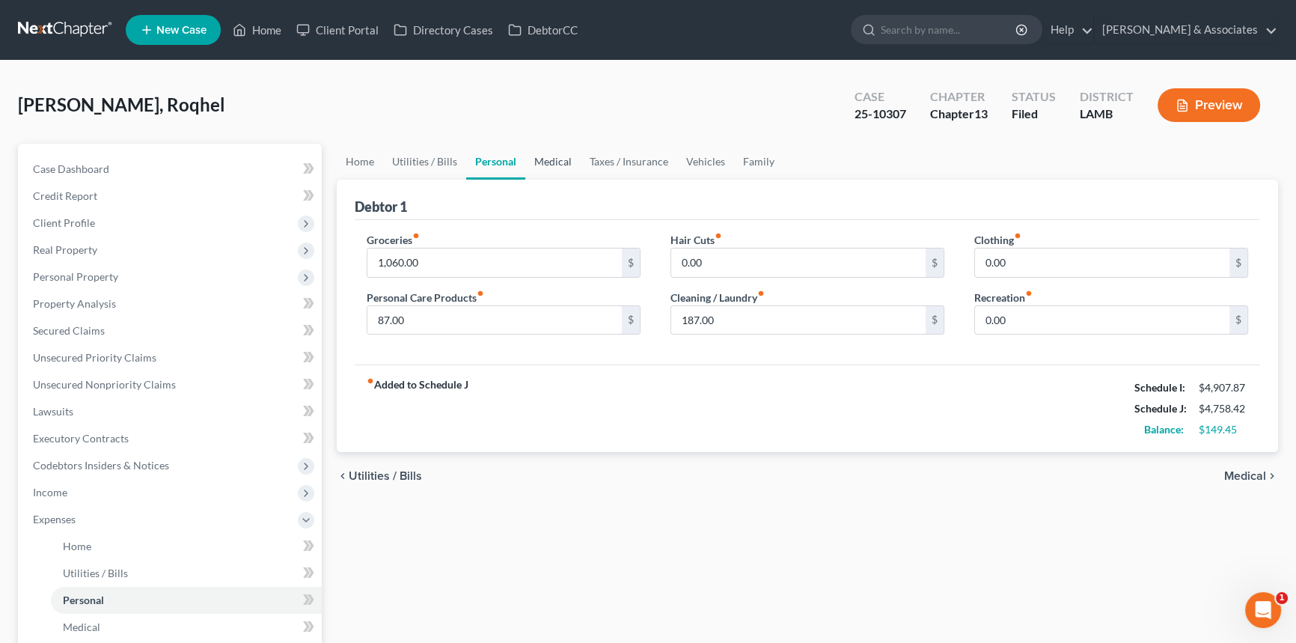
click at [548, 162] on link "Medical" at bounding box center [552, 162] width 55 height 36
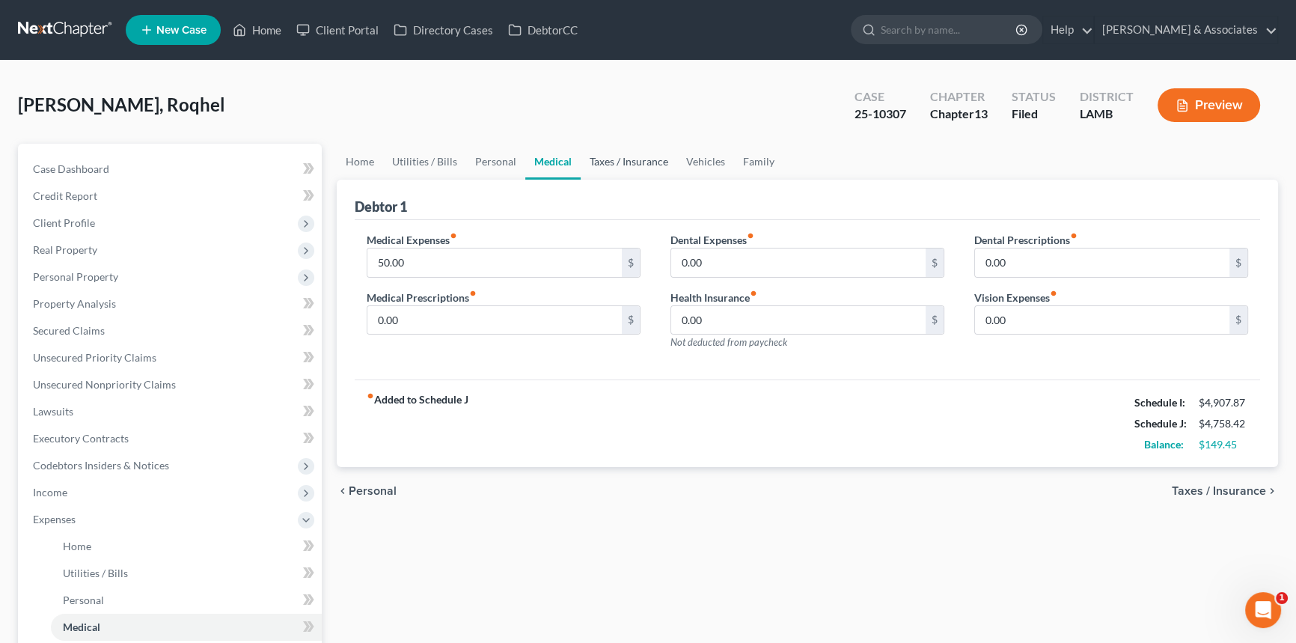
click at [611, 164] on link "Taxes / Insurance" at bounding box center [628, 162] width 96 height 36
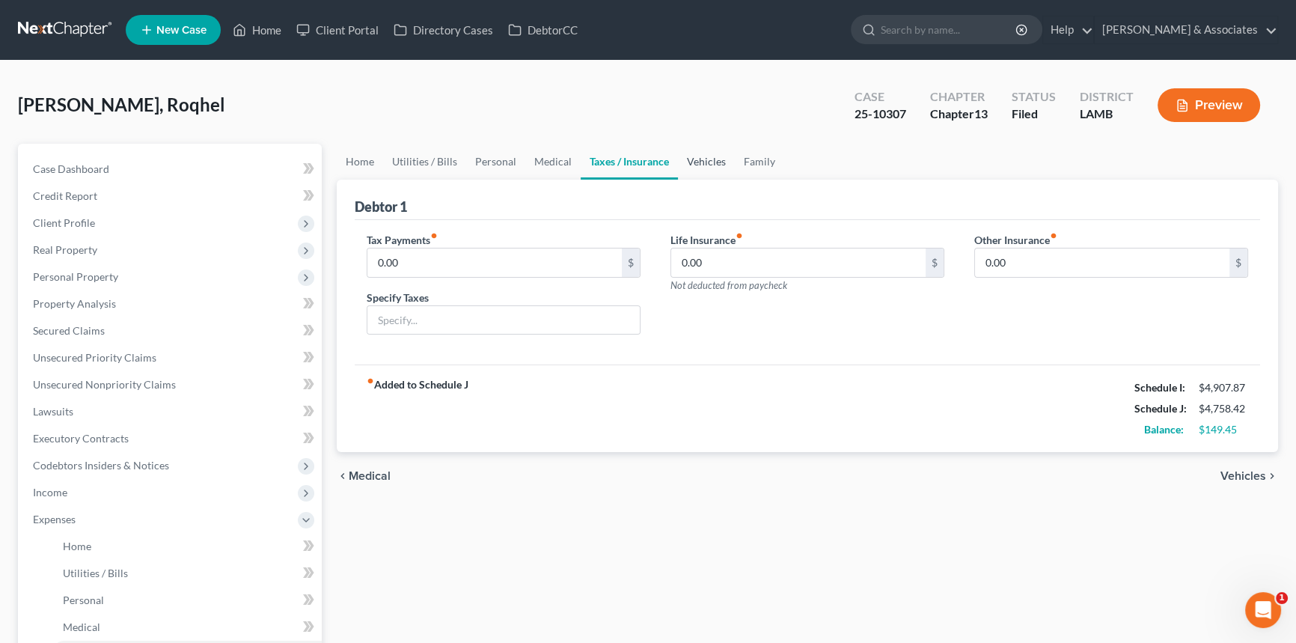
click at [678, 159] on link "Vehicles" at bounding box center [706, 162] width 57 height 36
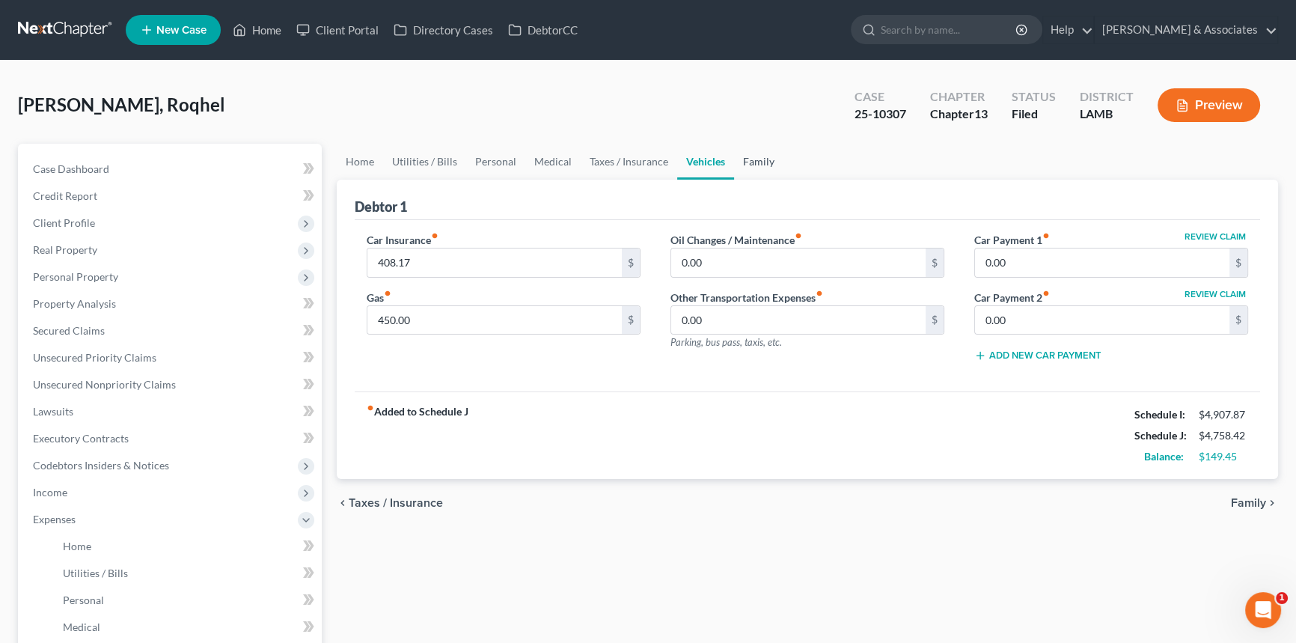
click at [759, 165] on link "Family" at bounding box center [758, 162] width 49 height 36
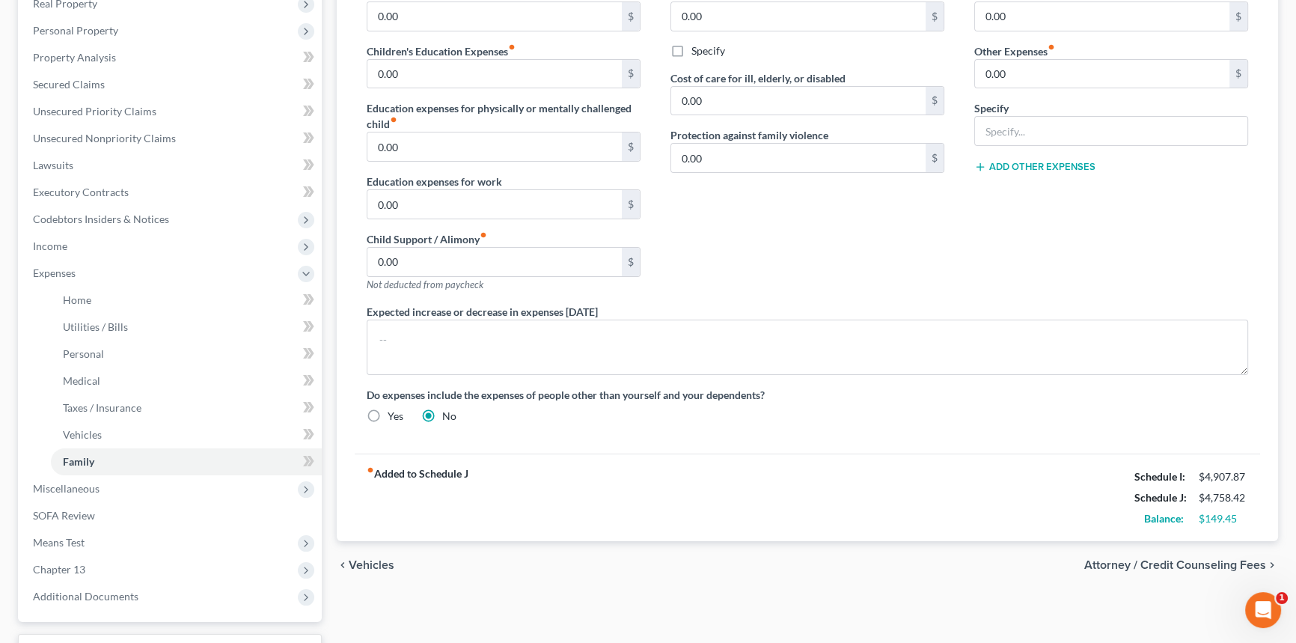
scroll to position [367, 0]
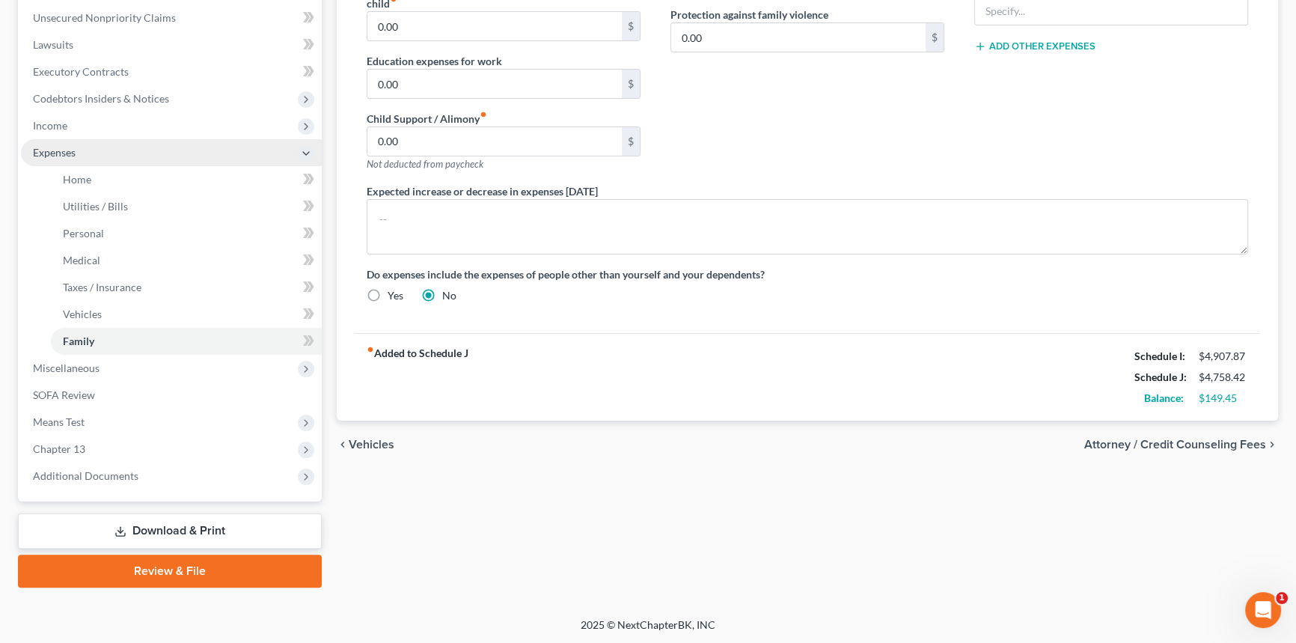
click at [135, 139] on span "Expenses" at bounding box center [171, 152] width 301 height 27
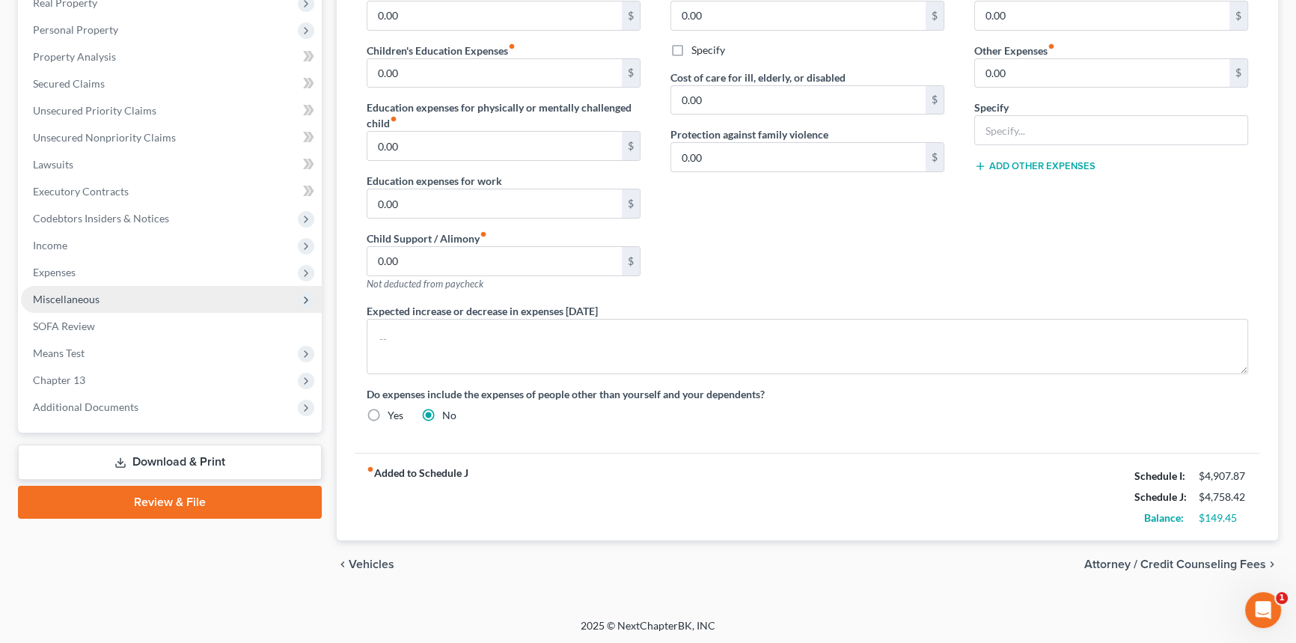
scroll to position [0, 0]
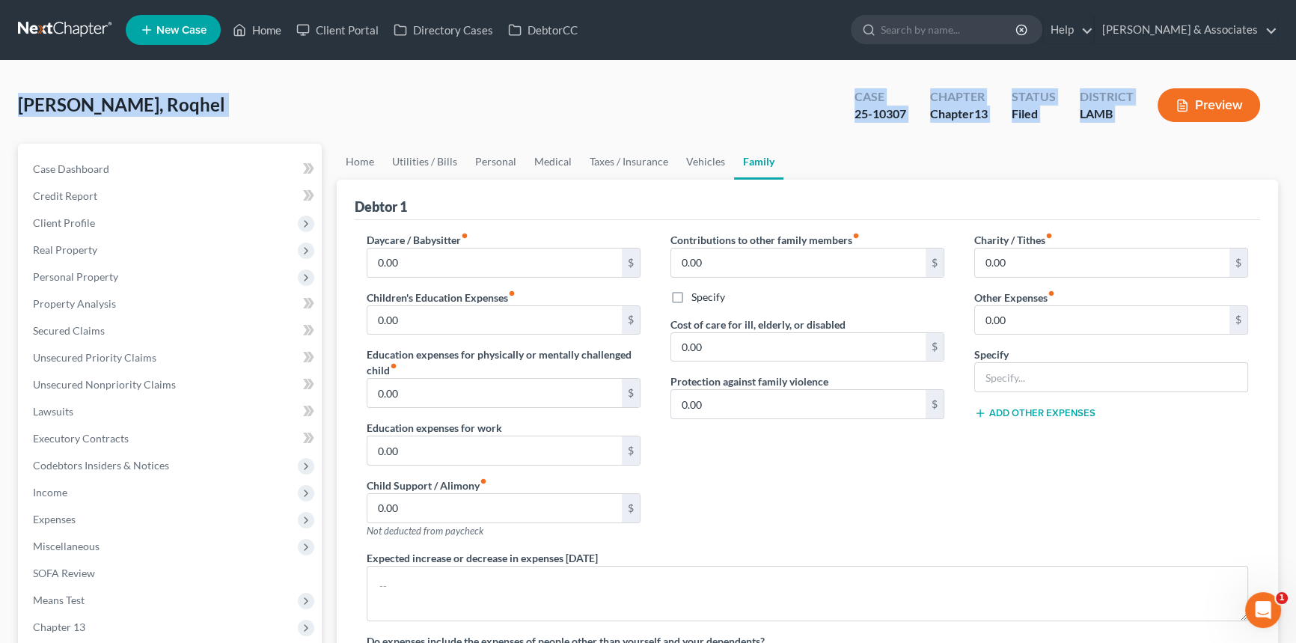
drag, startPoint x: 19, startPoint y: 103, endPoint x: 1188, endPoint y: 115, distance: 1169.2
click at [1188, 115] on div "[PERSON_NAME], Roqhel Upgraded Case 25-10307 Chapter Chapter 13 Status Filed Di…" at bounding box center [648, 111] width 1260 height 65
click at [1154, 129] on div "Case 25-10307 Chapter Chapter 13 Status Filed District [GEOGRAPHIC_DATA]" at bounding box center [1056, 105] width 441 height 53
drag, startPoint x: 991, startPoint y: 111, endPoint x: 23, endPoint y: 122, distance: 968.0
click at [23, 122] on div "[PERSON_NAME], Roqhel Upgraded Case 25-10307 Chapter Chapter 13 Status Filed Di…" at bounding box center [648, 111] width 1260 height 65
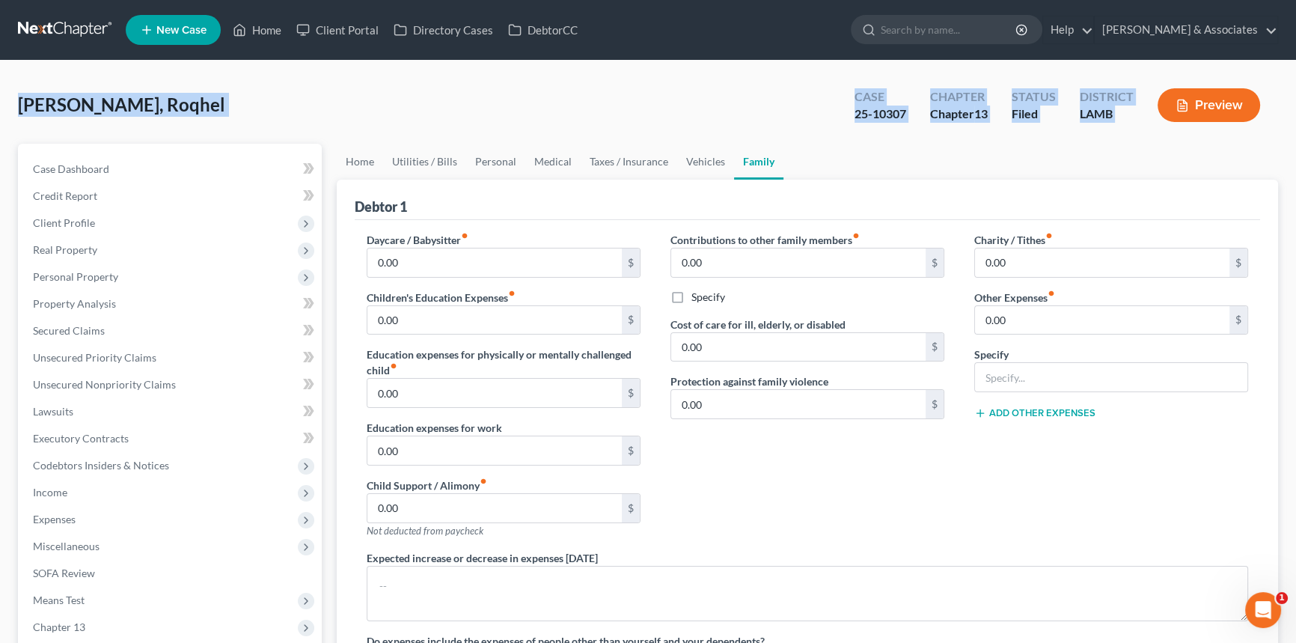
click at [22, 122] on div "[PERSON_NAME], Roqhel Upgraded Case 25-10307 Chapter Chapter 13 Status Filed Di…" at bounding box center [648, 111] width 1260 height 65
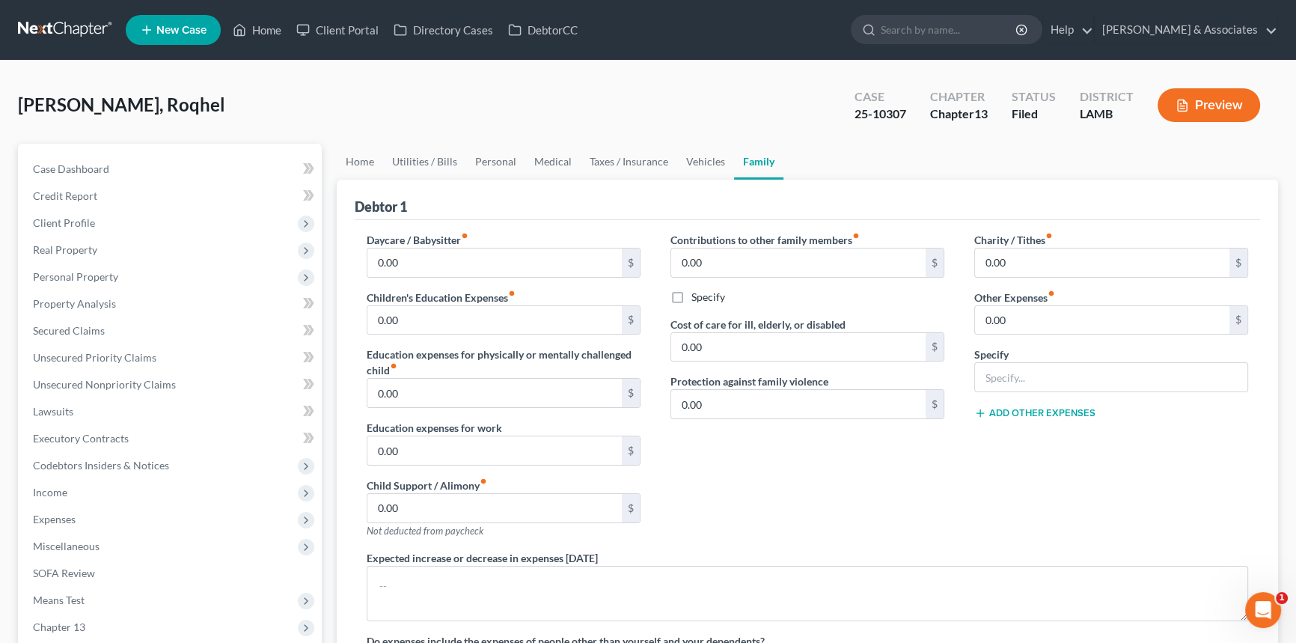
click at [277, 81] on div "[PERSON_NAME], Roqhel Upgraded Case 25-10307 Chapter Chapter 13 Status Filed Di…" at bounding box center [648, 111] width 1260 height 65
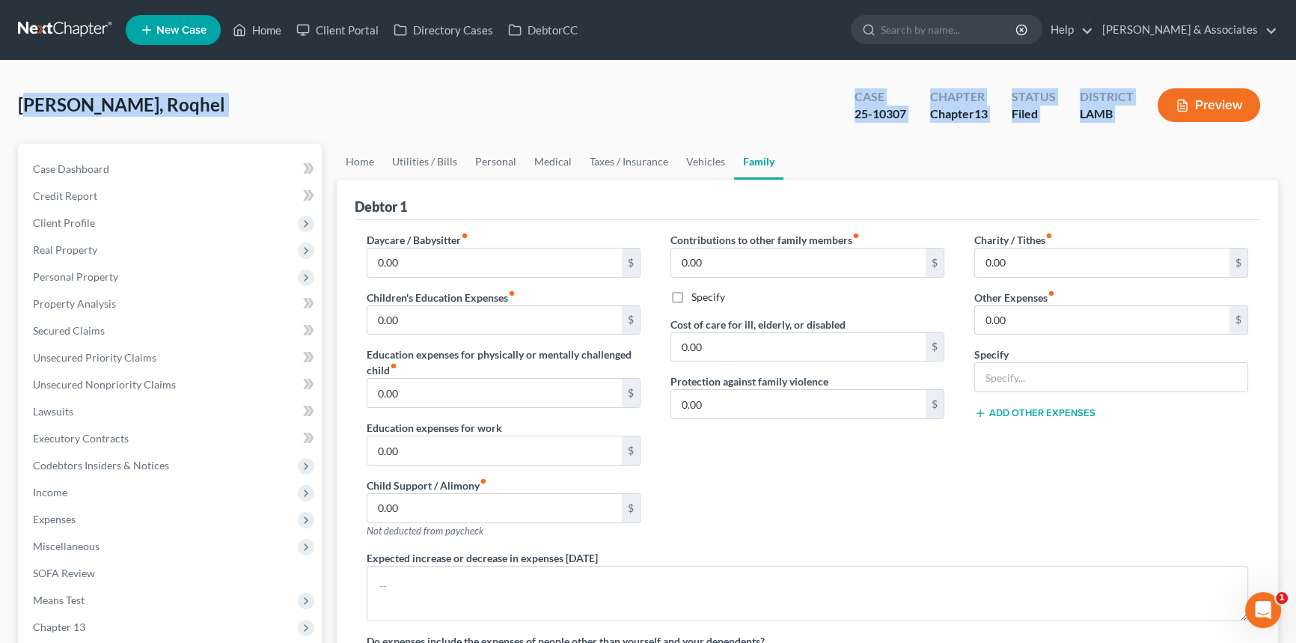
drag, startPoint x: 26, startPoint y: 105, endPoint x: 1186, endPoint y: 121, distance: 1159.5
click at [1189, 121] on div "[PERSON_NAME], Roqhel Upgraded Case 25-10307 Chapter Chapter 13 Status Filed Di…" at bounding box center [648, 111] width 1260 height 65
click at [1157, 126] on div "Preview" at bounding box center [1211, 107] width 132 height 44
drag, startPoint x: 605, startPoint y: 112, endPoint x: -88, endPoint y: 120, distance: 693.4
click at [0, 120] on html "Home New Case Client Portal Directory Cases DebtorCC [PERSON_NAME] & Associates…" at bounding box center [648, 446] width 1296 height 892
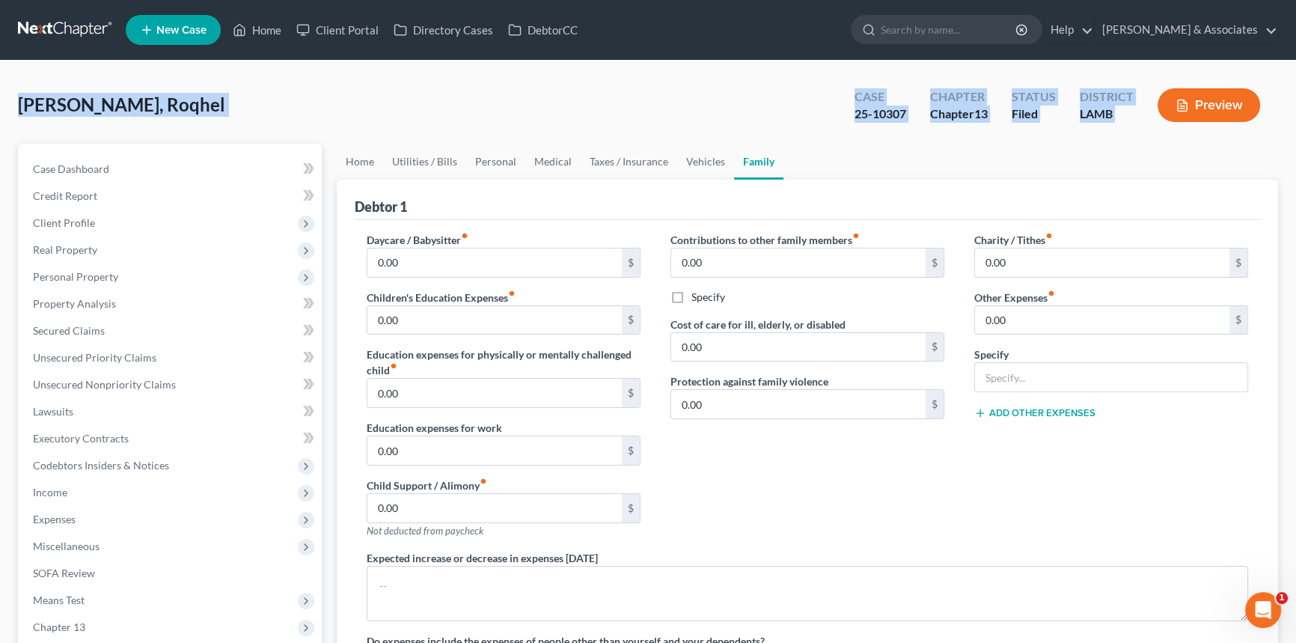
click at [240, 94] on div "[PERSON_NAME], Roqhel Upgraded Case 25-10307 Chapter Chapter 13 Status Filed Di…" at bounding box center [648, 111] width 1260 height 65
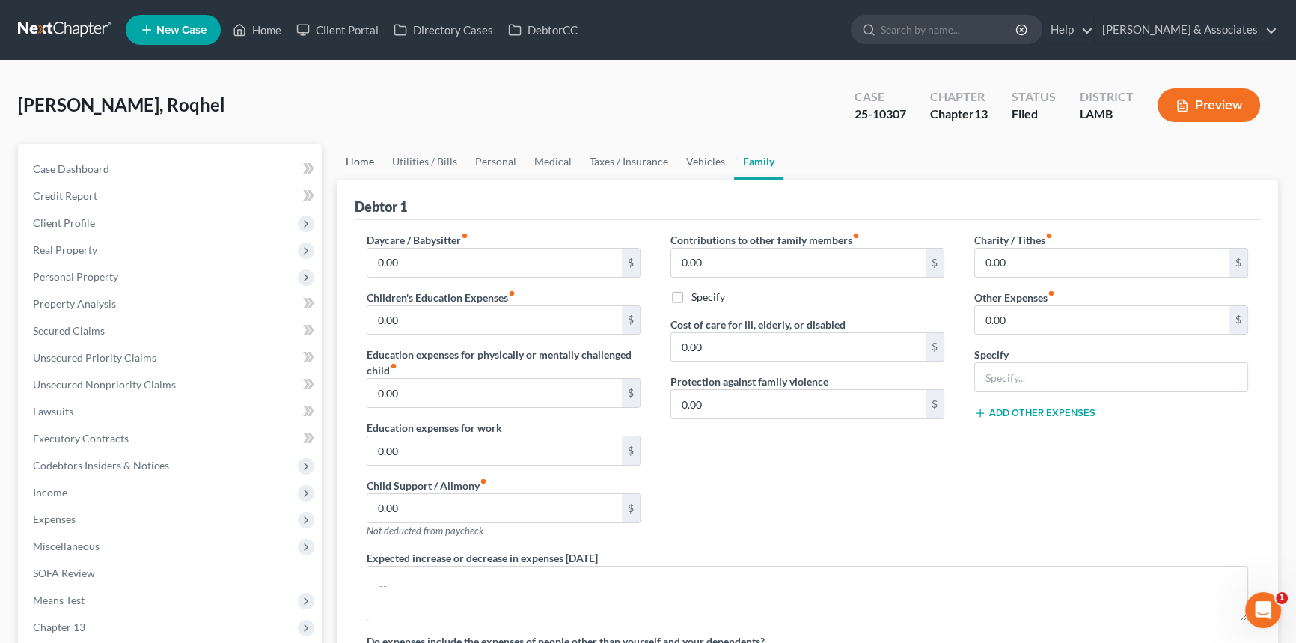
click at [347, 162] on link "Home" at bounding box center [360, 162] width 46 height 36
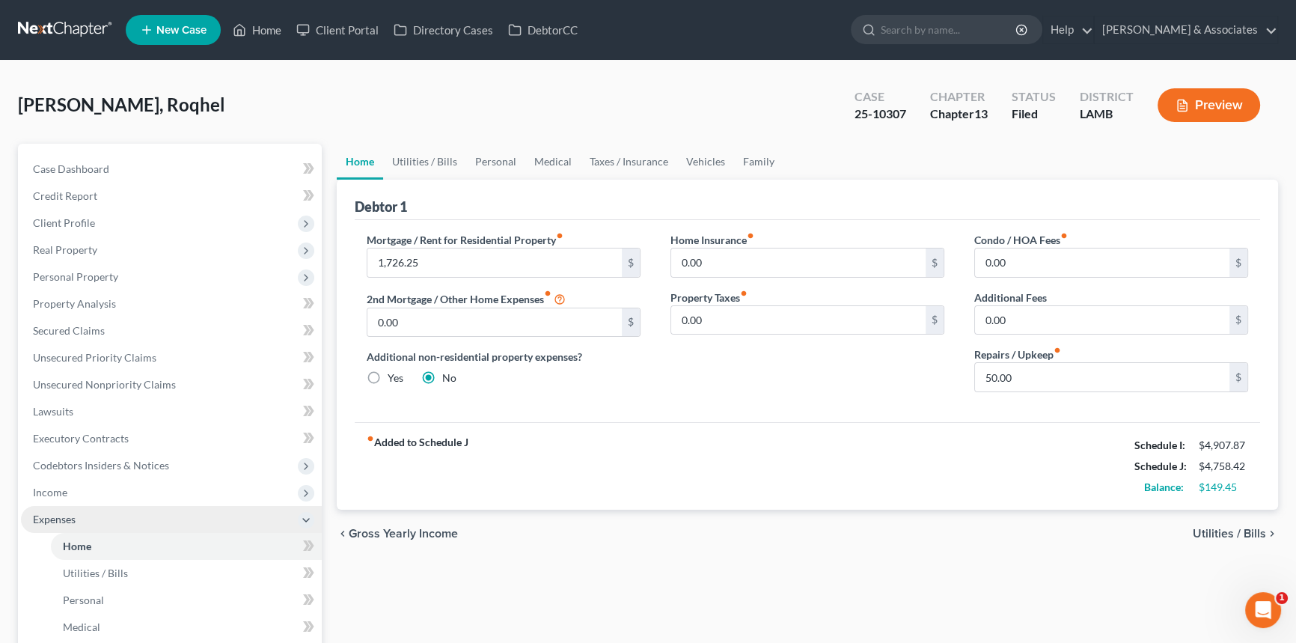
click at [38, 515] on span "Expenses" at bounding box center [54, 518] width 43 height 13
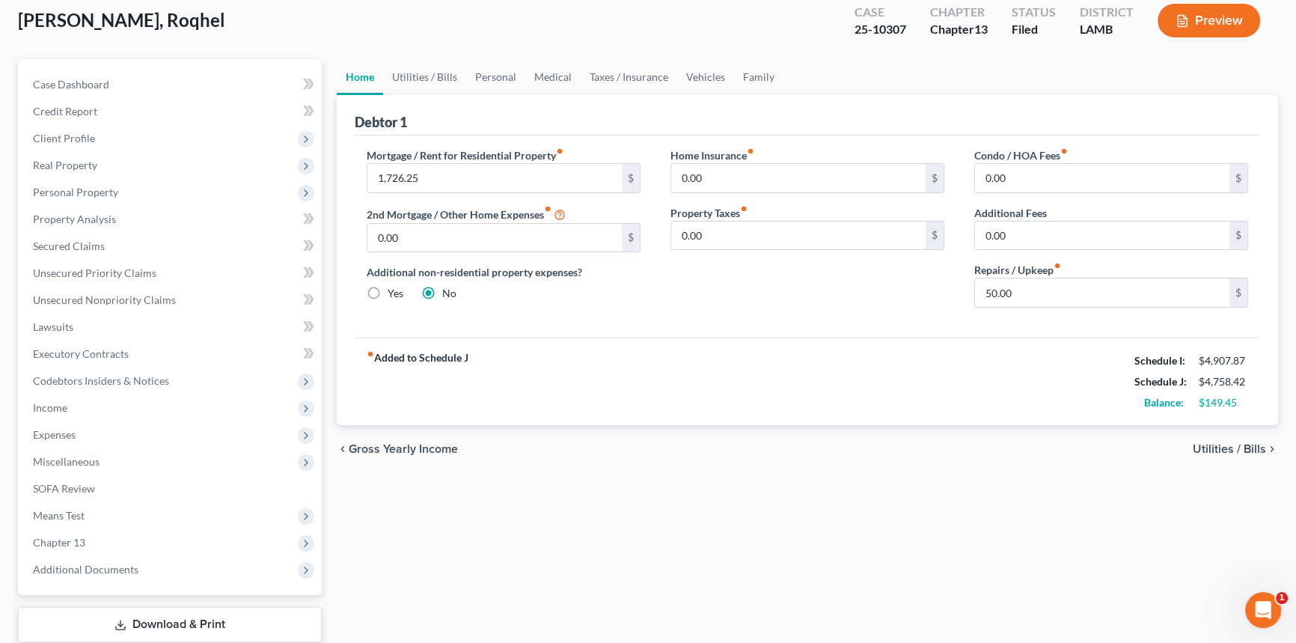
scroll to position [177, 0]
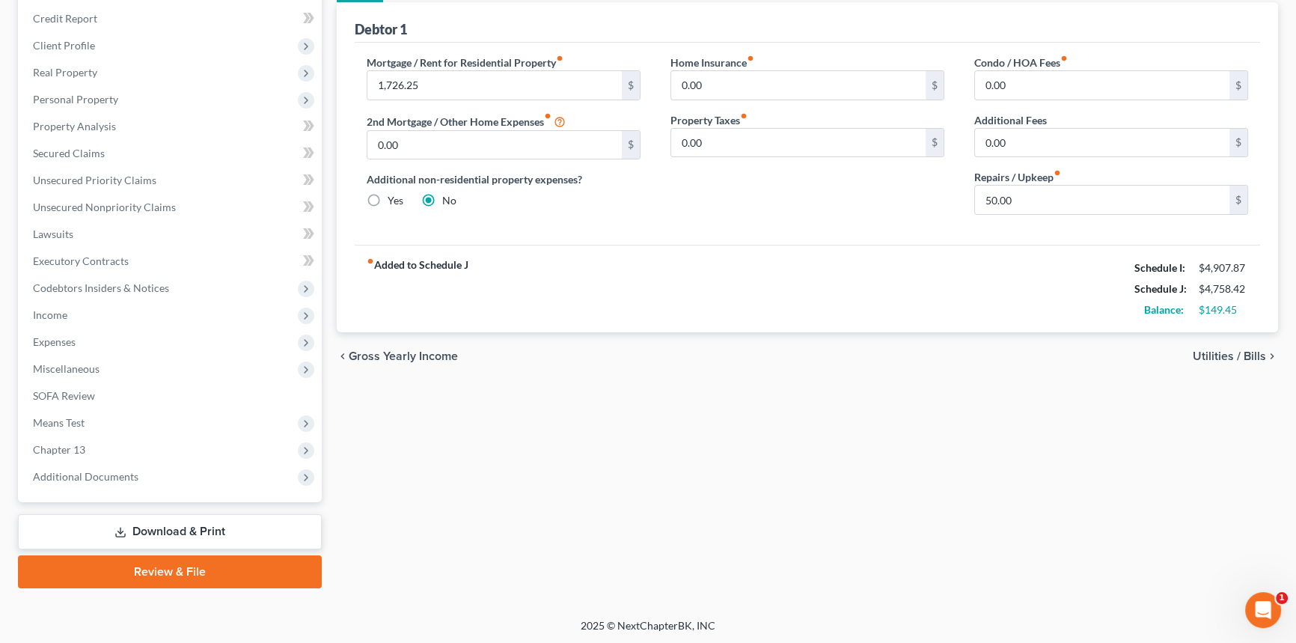
click at [625, 449] on div "Home Utilities / Bills Personal Medical Taxes / Insurance Vehicles Family Debto…" at bounding box center [807, 277] width 956 height 622
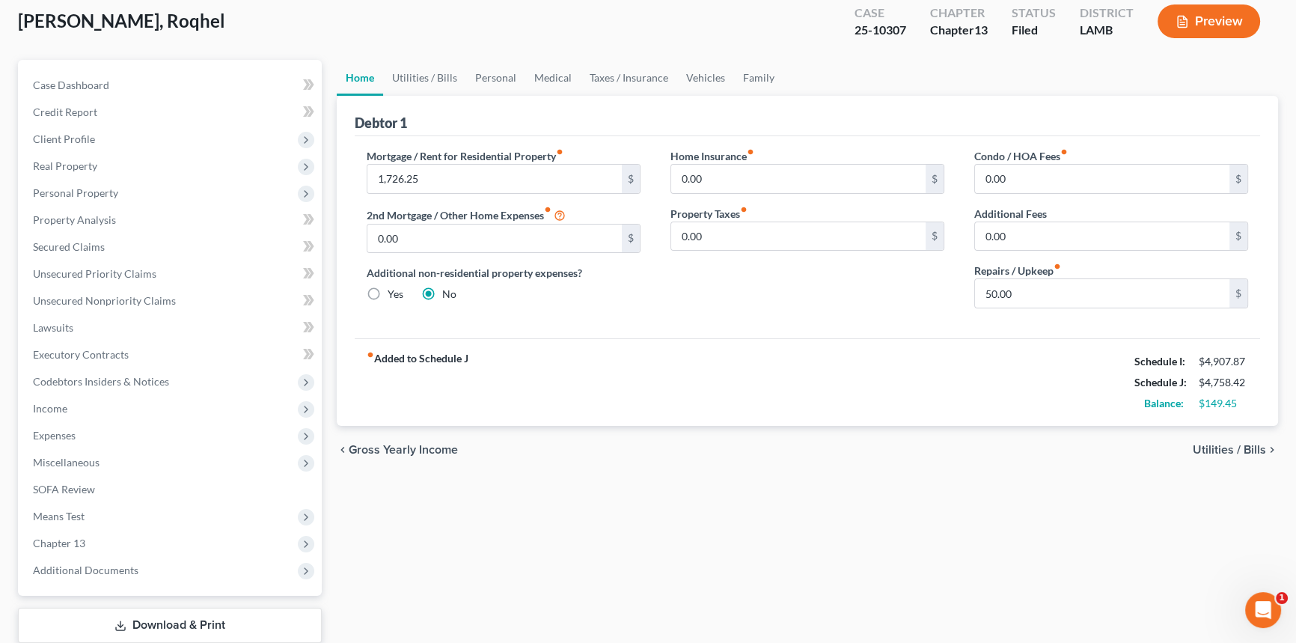
scroll to position [0, 0]
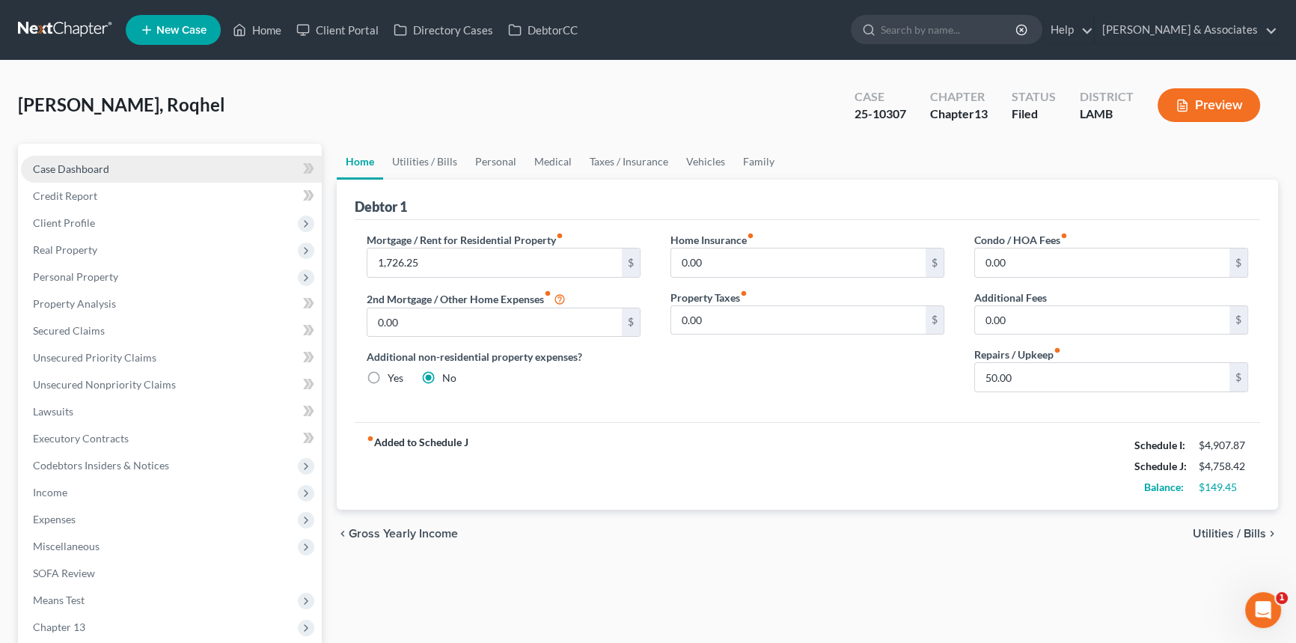
click at [168, 174] on link "Case Dashboard" at bounding box center [171, 169] width 301 height 27
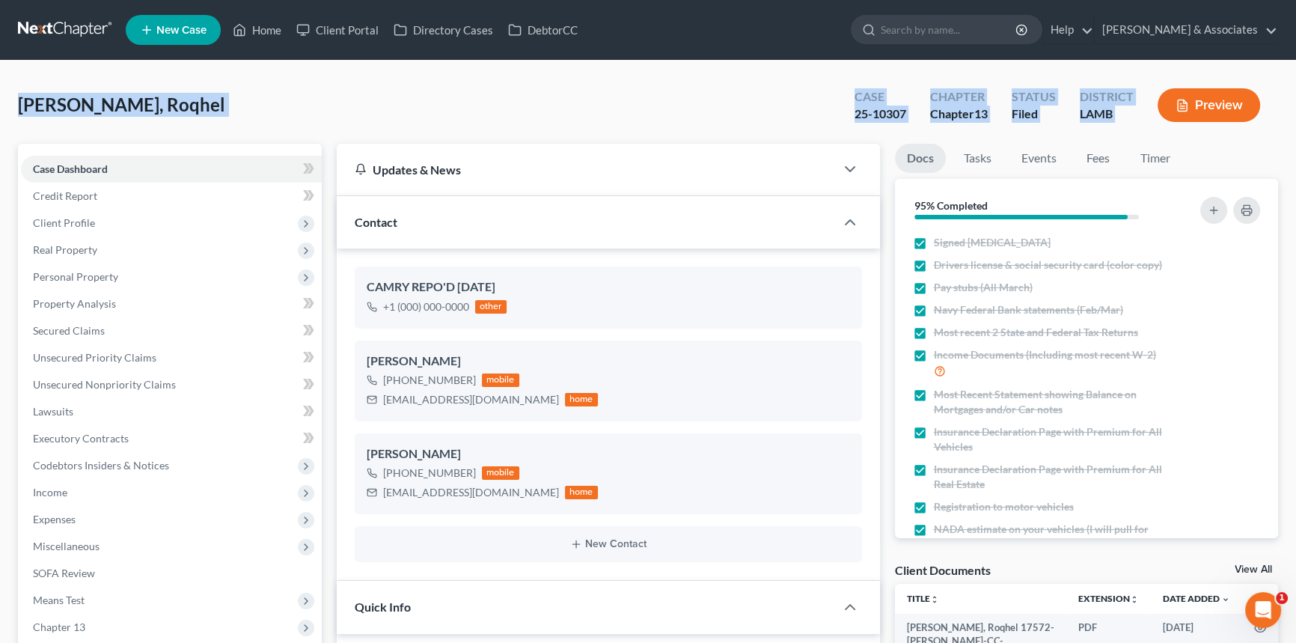
drag, startPoint x: 18, startPoint y: 104, endPoint x: 1248, endPoint y: 104, distance: 1230.5
click at [1248, 104] on div "[PERSON_NAME], Roqhel Upgraded Case 25-10307 Chapter Chapter 13 Status Filed Di…" at bounding box center [648, 111] width 1260 height 65
click at [334, 115] on div "[PERSON_NAME], Roqhel Upgraded Case 25-10307 Chapter Chapter 13 Status Filed Di…" at bounding box center [648, 111] width 1260 height 65
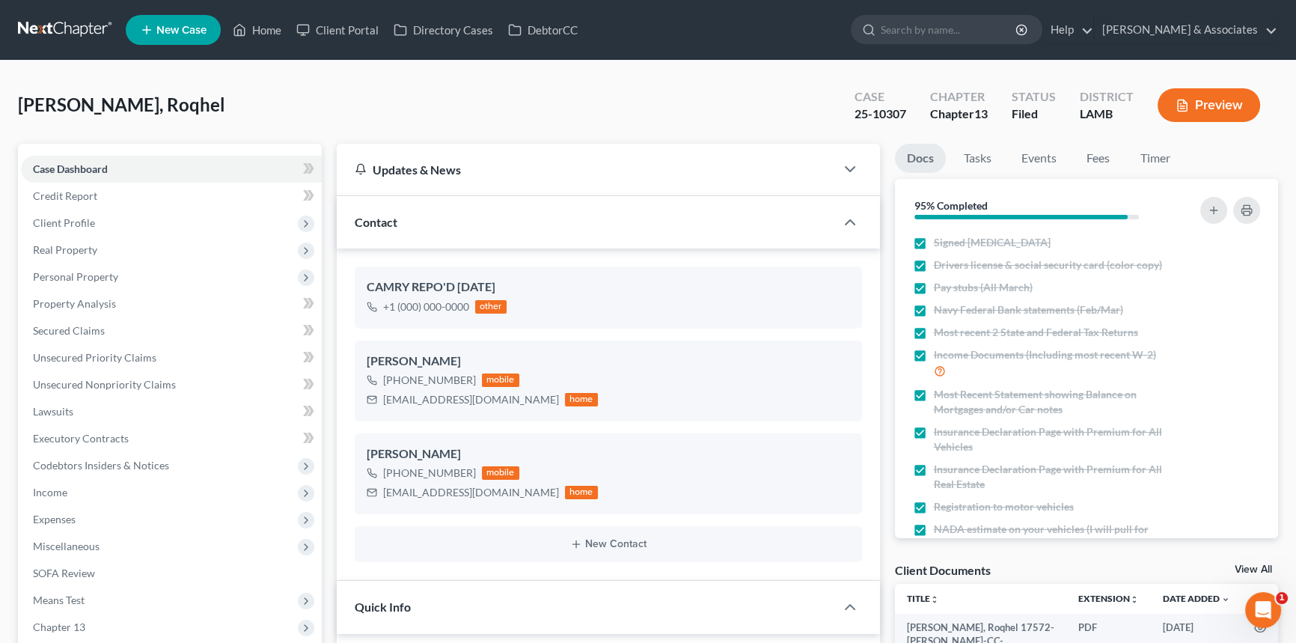
drag, startPoint x: 591, startPoint y: 127, endPoint x: 462, endPoint y: 163, distance: 134.3
click at [591, 127] on div "[PERSON_NAME], Roqhel Upgraded Case 25-10307 Chapter Chapter 13 Status Filed Di…" at bounding box center [648, 111] width 1260 height 65
click at [67, 513] on span "Expenses" at bounding box center [54, 518] width 43 height 13
click at [88, 540] on span "Home" at bounding box center [77, 545] width 28 height 13
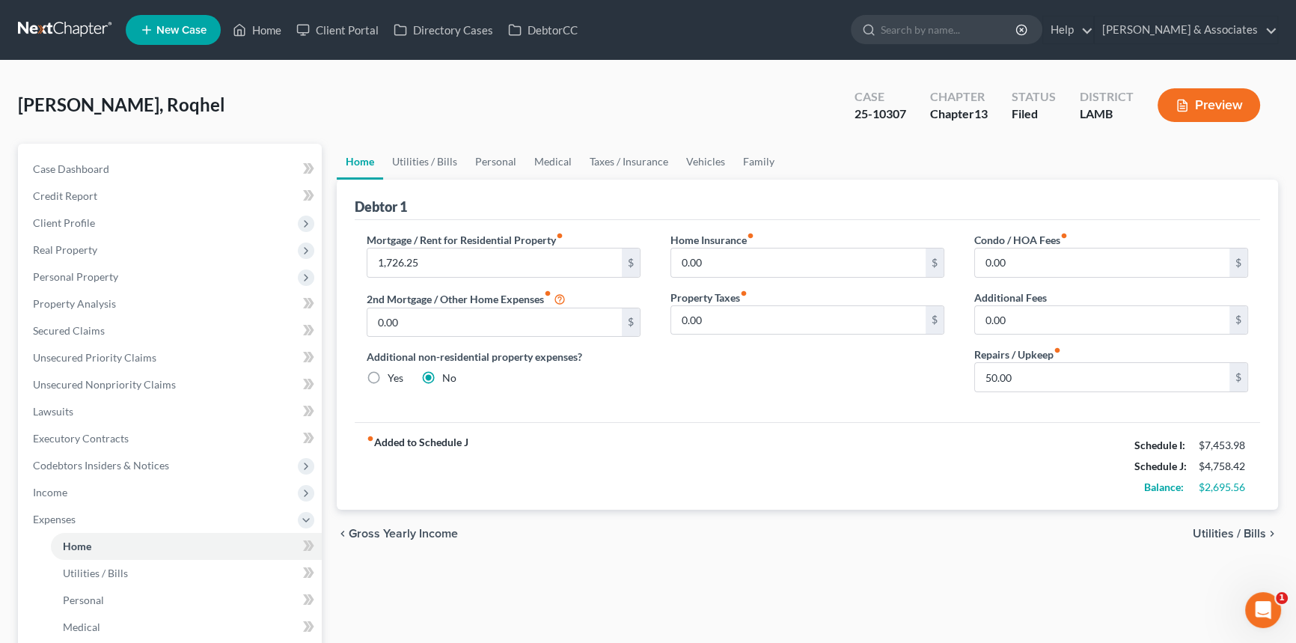
click at [788, 480] on div "fiber_manual_record Added to Schedule J Schedule I: $7,453.98 Schedule J: $4,75…" at bounding box center [807, 466] width 905 height 88
click at [405, 258] on input "1,726.25" at bounding box center [494, 262] width 254 height 28
click at [804, 479] on div "fiber_manual_record Added to Schedule J Schedule I: $7,453.98 Schedule J: $4,75…" at bounding box center [807, 466] width 905 height 88
click at [144, 506] on span "Expenses" at bounding box center [171, 519] width 301 height 27
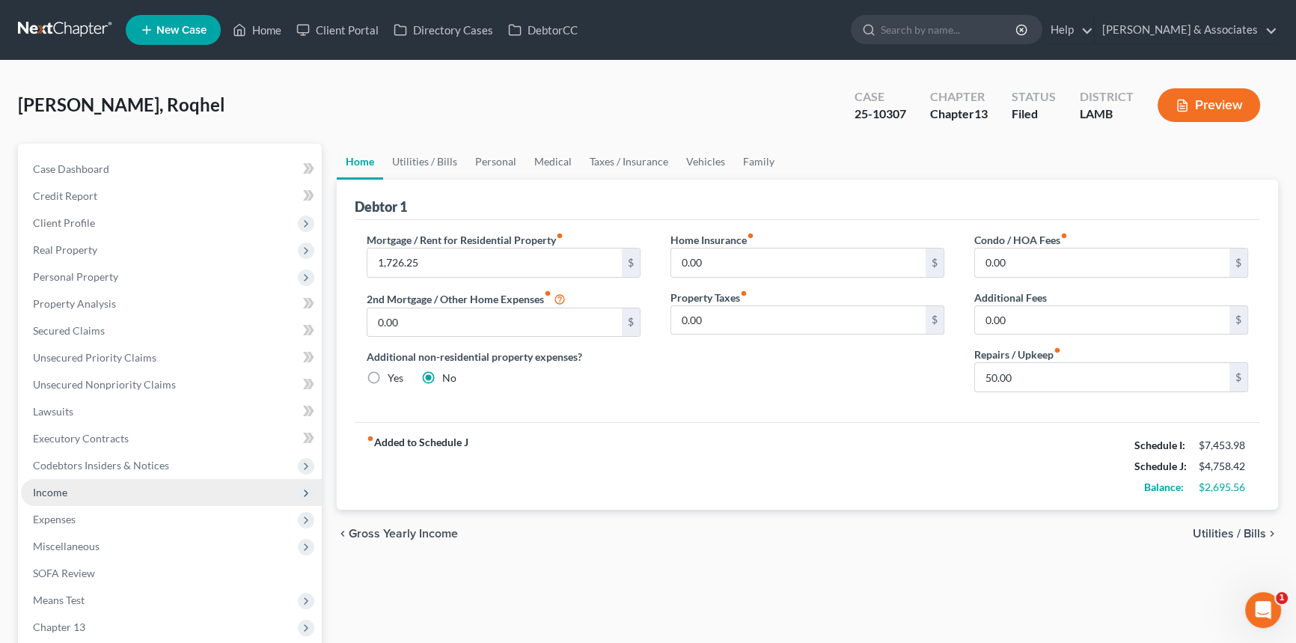
click at [148, 497] on span "Income" at bounding box center [171, 492] width 301 height 27
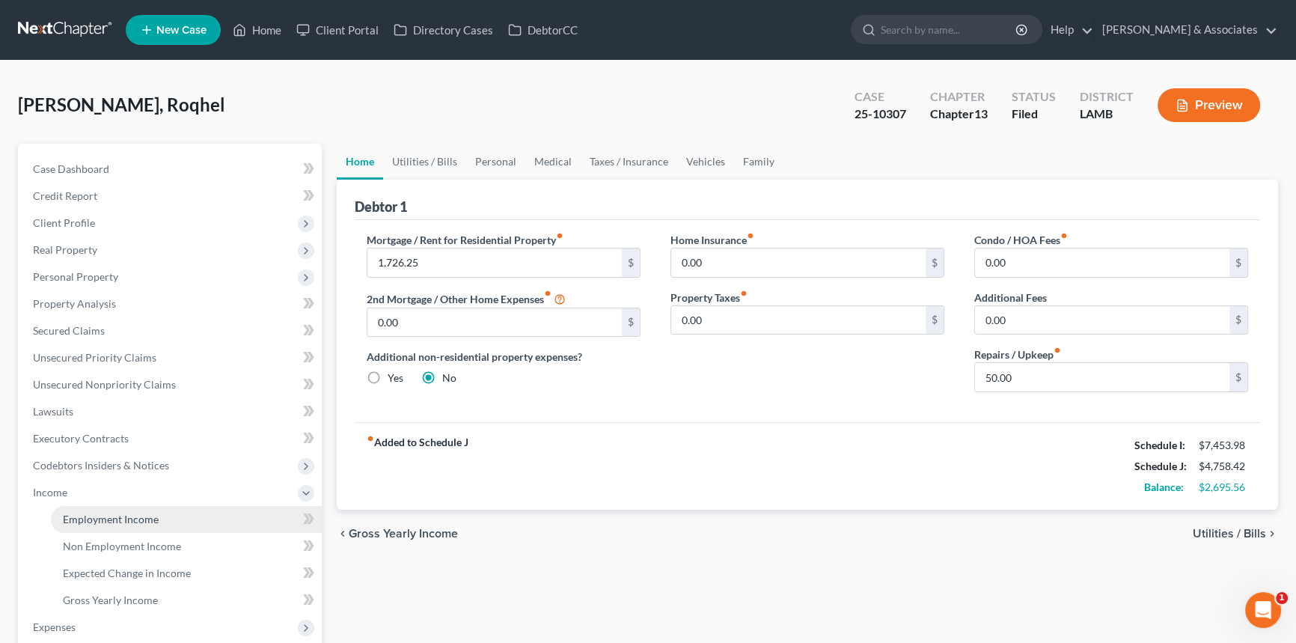
click at [146, 514] on span "Employment Income" at bounding box center [111, 518] width 96 height 13
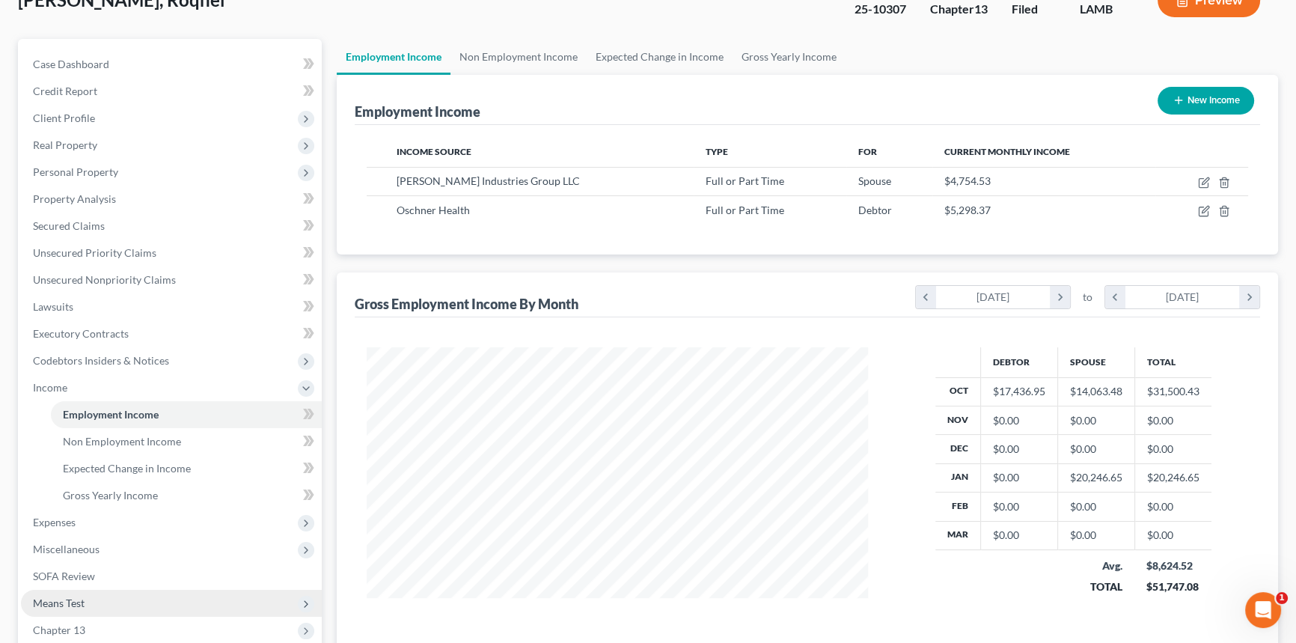
scroll to position [203, 0]
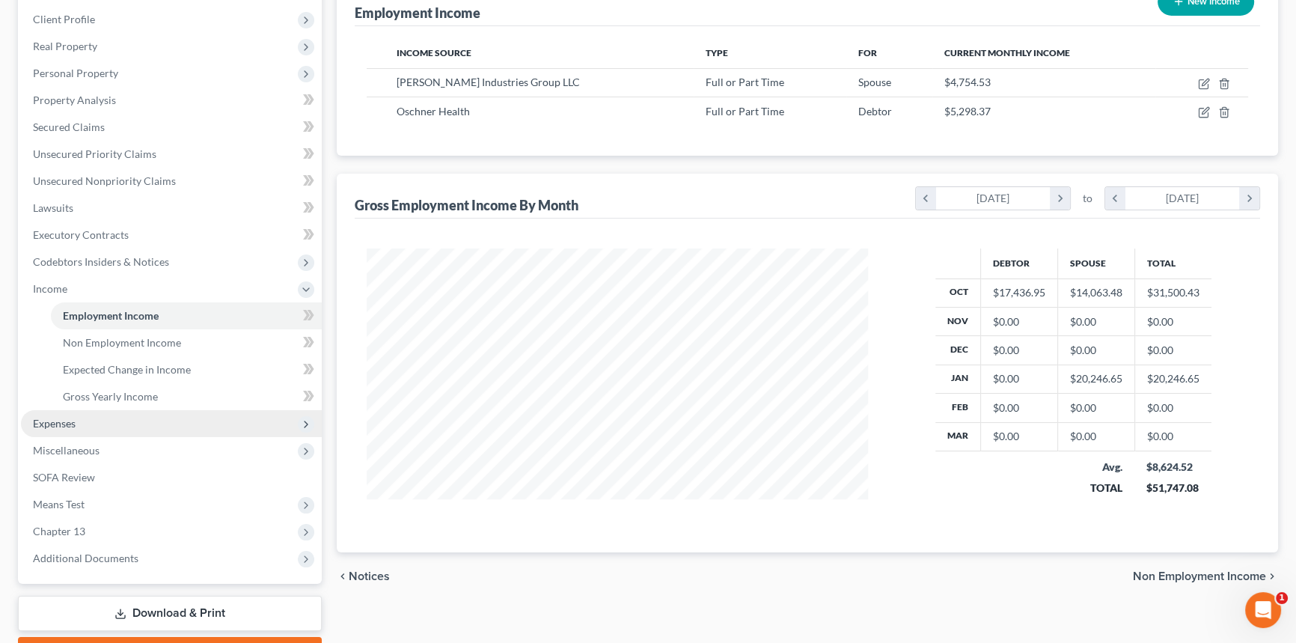
click at [104, 417] on span "Expenses" at bounding box center [171, 423] width 301 height 27
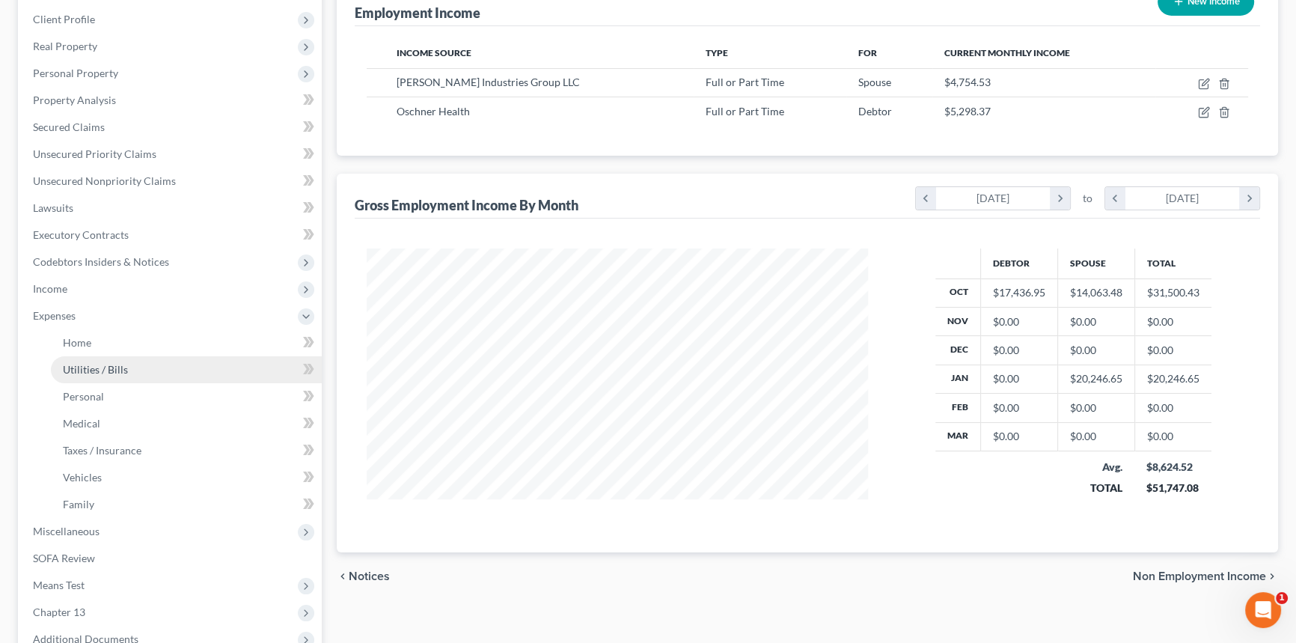
click at [111, 358] on link "Utilities / Bills" at bounding box center [186, 369] width 271 height 27
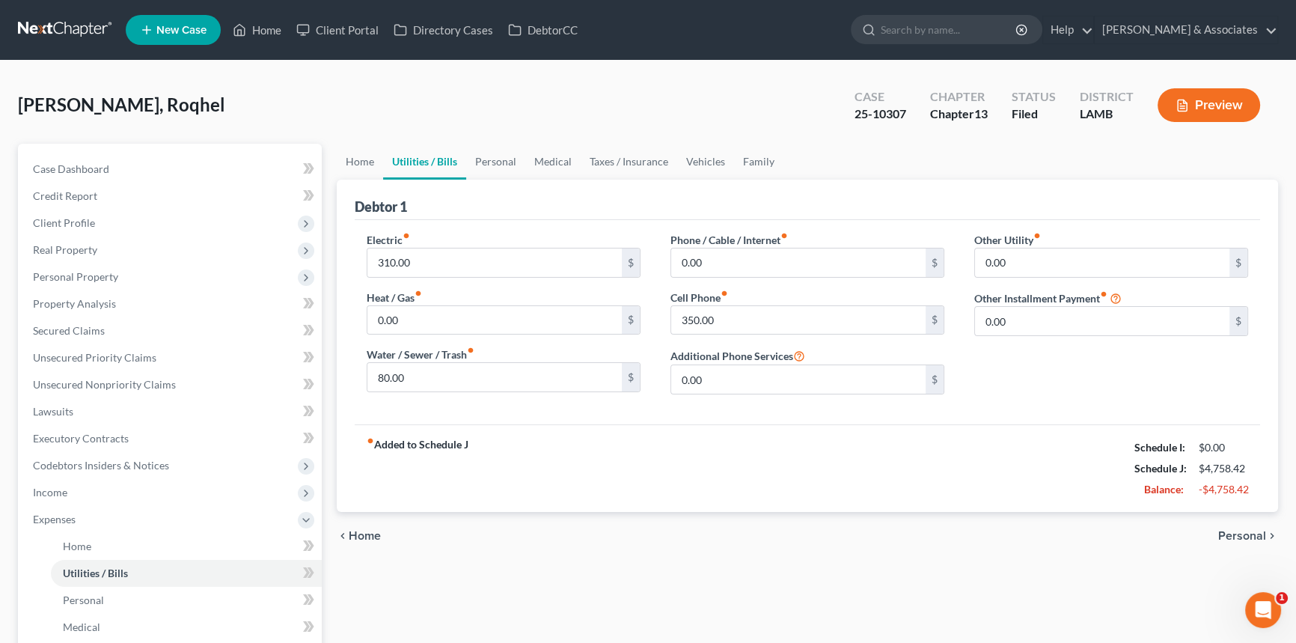
click at [952, 514] on div "chevron_left Home Personal chevron_right" at bounding box center [807, 536] width 941 height 48
click at [756, 159] on link "Family" at bounding box center [758, 162] width 49 height 36
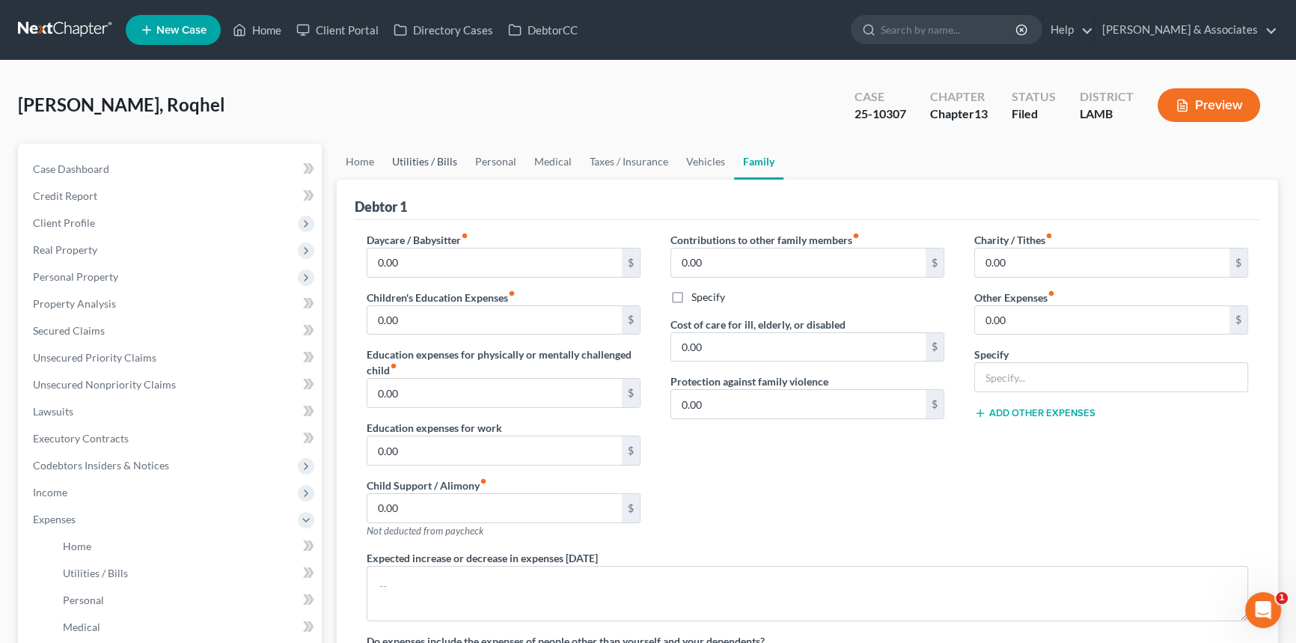
click at [441, 152] on link "Utilities / Bills" at bounding box center [424, 162] width 83 height 36
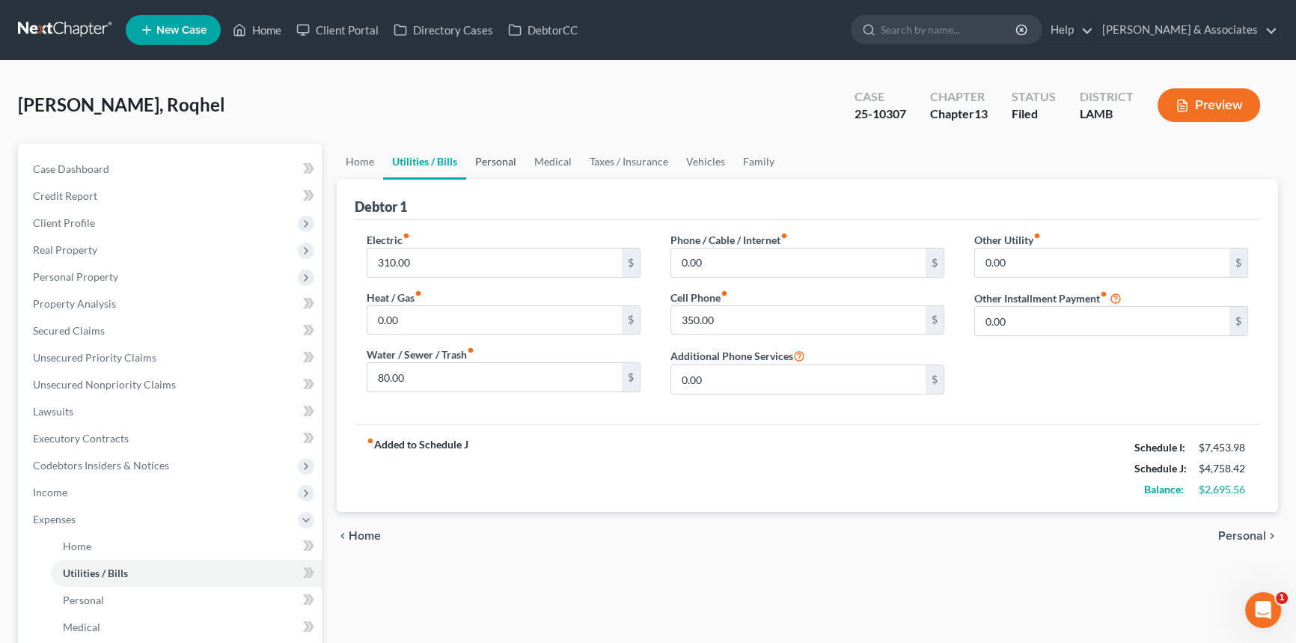
click at [479, 148] on link "Personal" at bounding box center [495, 162] width 59 height 36
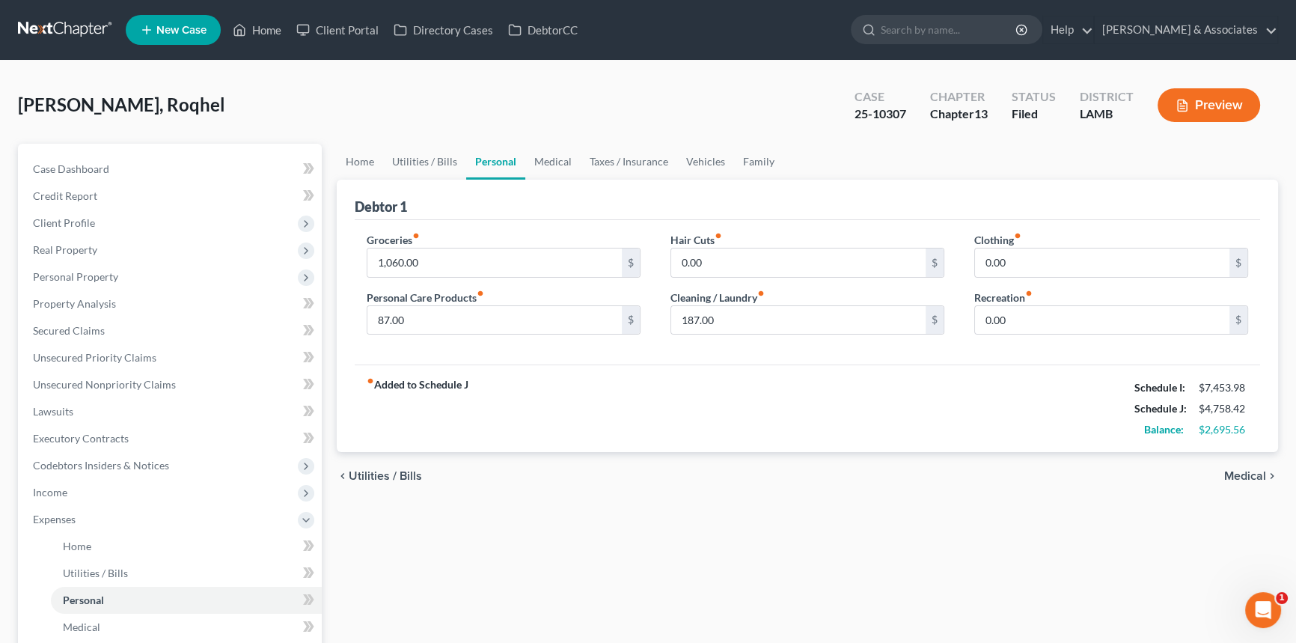
click at [941, 509] on div "Home Utilities / Bills Personal Medical Taxes / Insurance Vehicles Family Debto…" at bounding box center [807, 549] width 956 height 810
drag, startPoint x: 755, startPoint y: 163, endPoint x: 744, endPoint y: 163, distance: 10.5
click at [755, 163] on link "Family" at bounding box center [758, 162] width 49 height 36
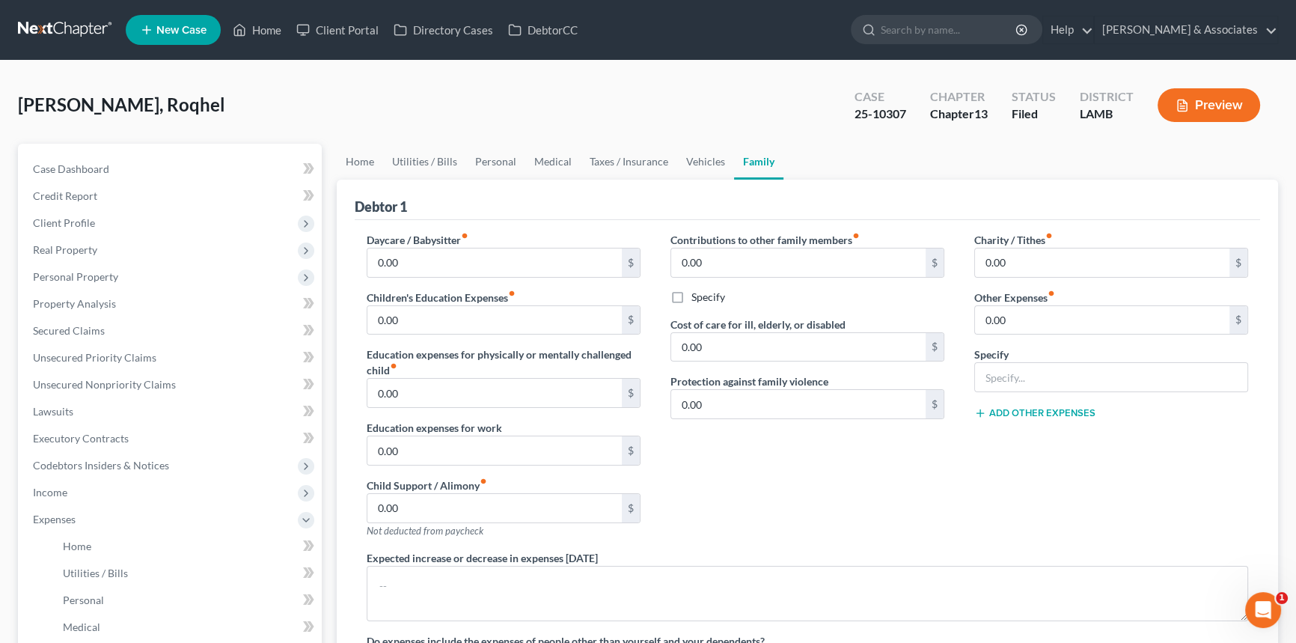
click at [473, 180] on div "Debtor 1" at bounding box center [807, 200] width 905 height 40
click at [490, 174] on link "Personal" at bounding box center [495, 162] width 59 height 36
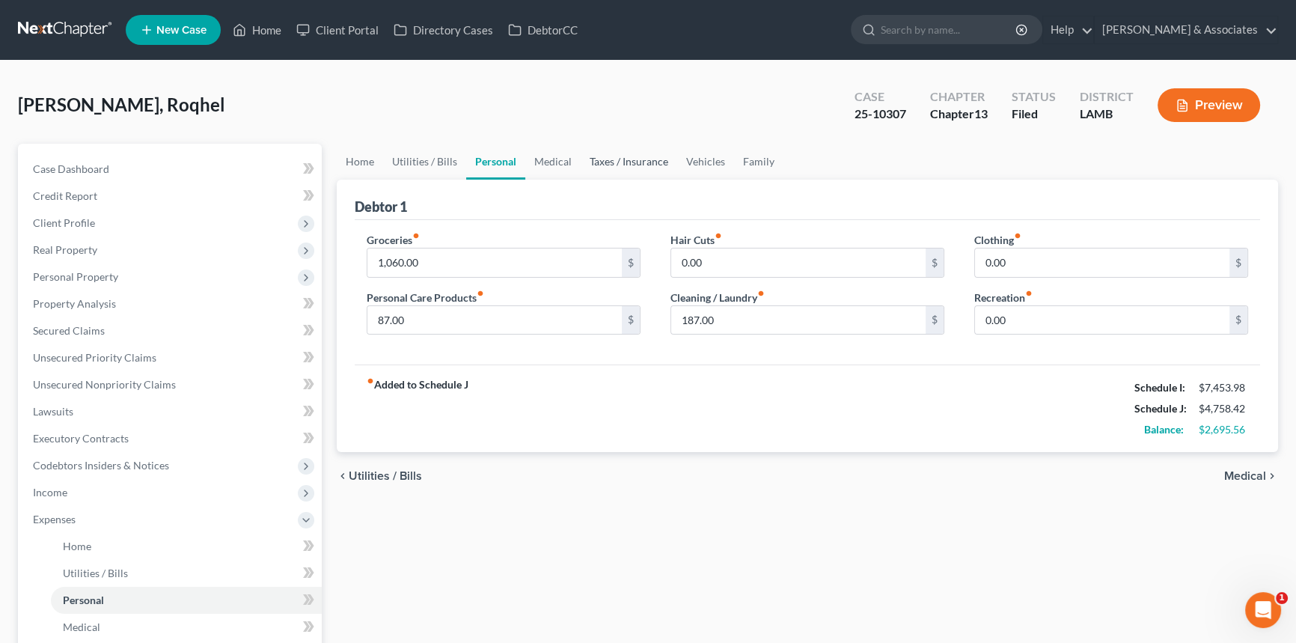
click at [601, 164] on link "Taxes / Insurance" at bounding box center [628, 162] width 96 height 36
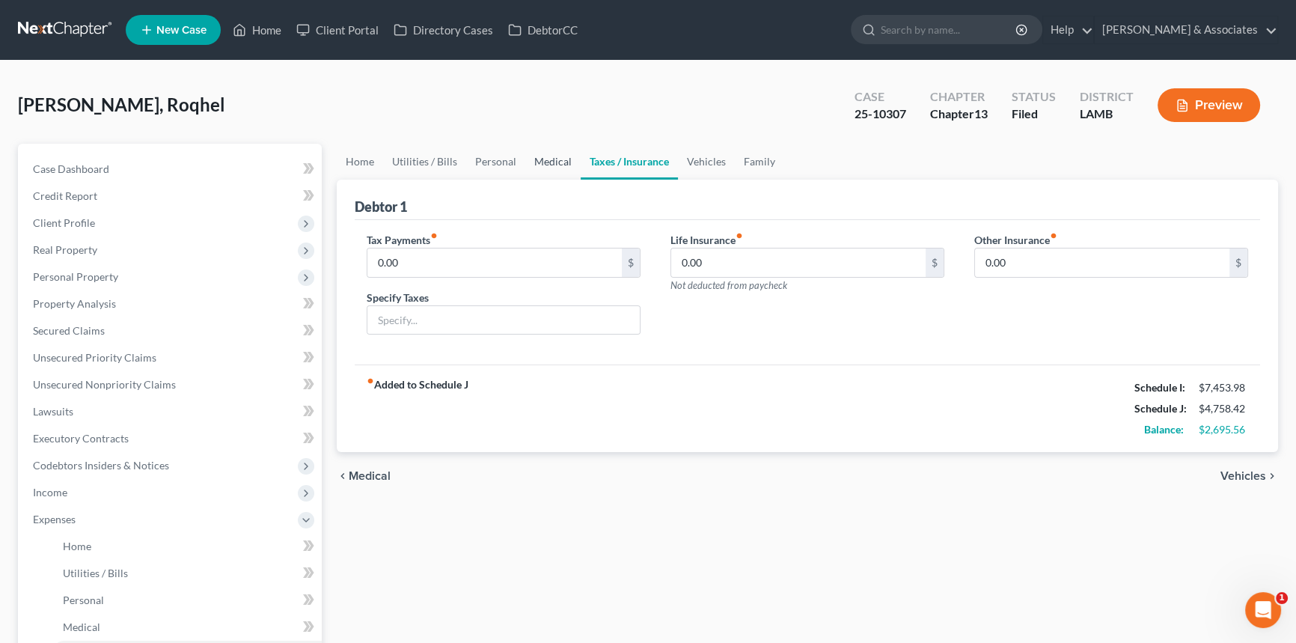
click at [561, 164] on link "Medical" at bounding box center [552, 162] width 55 height 36
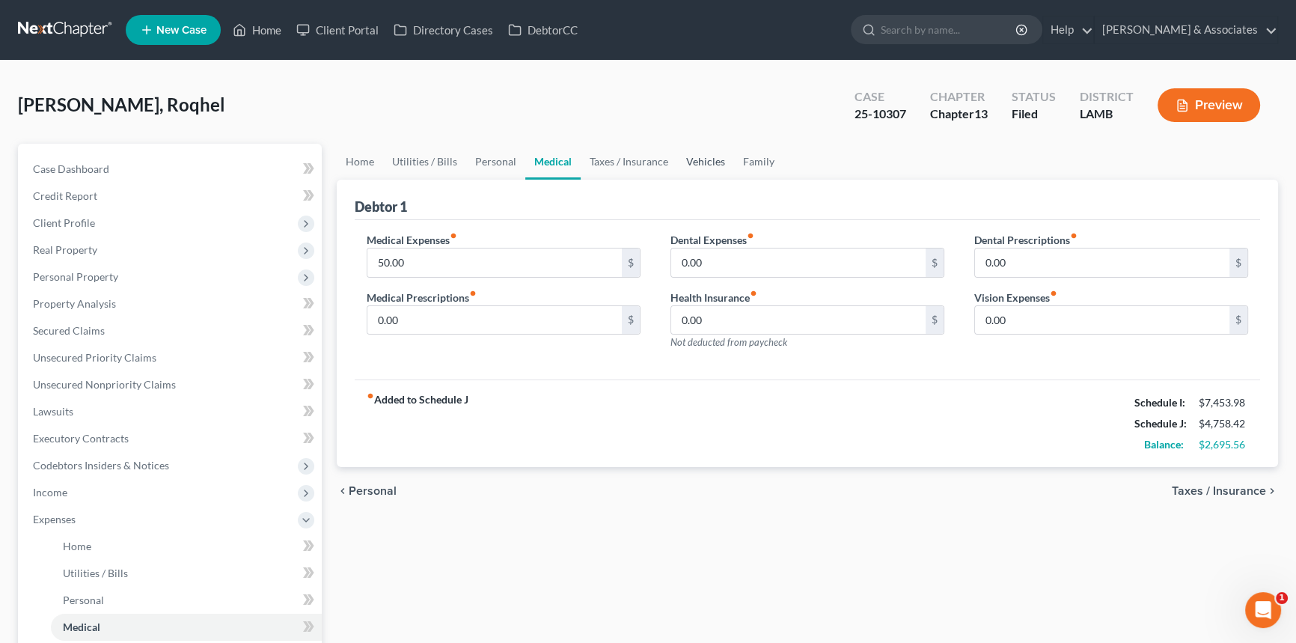
click at [681, 161] on link "Vehicles" at bounding box center [705, 162] width 57 height 36
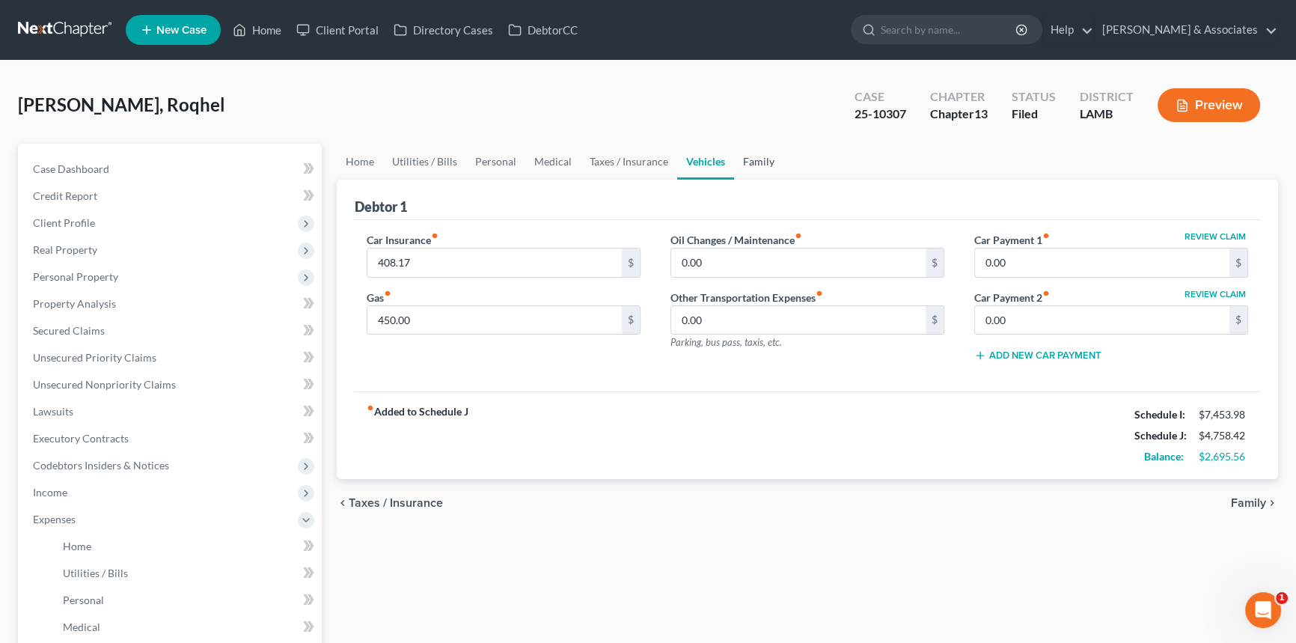
click at [744, 156] on link "Family" at bounding box center [758, 162] width 49 height 36
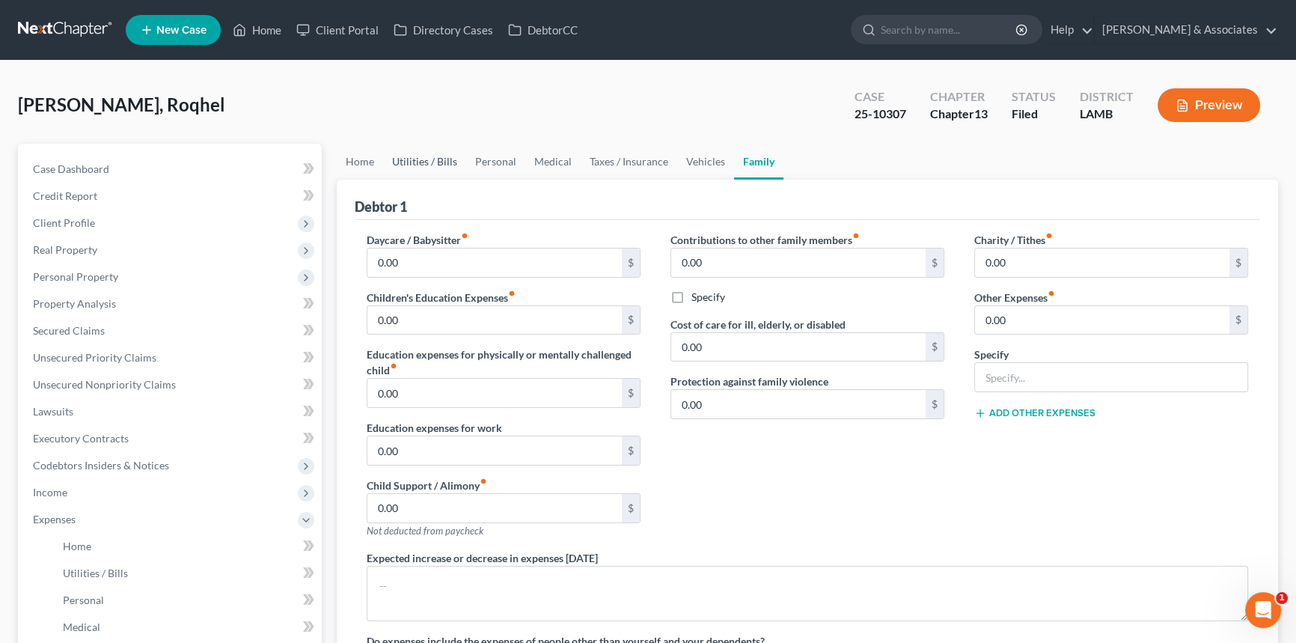
click at [457, 152] on link "Utilities / Bills" at bounding box center [424, 162] width 83 height 36
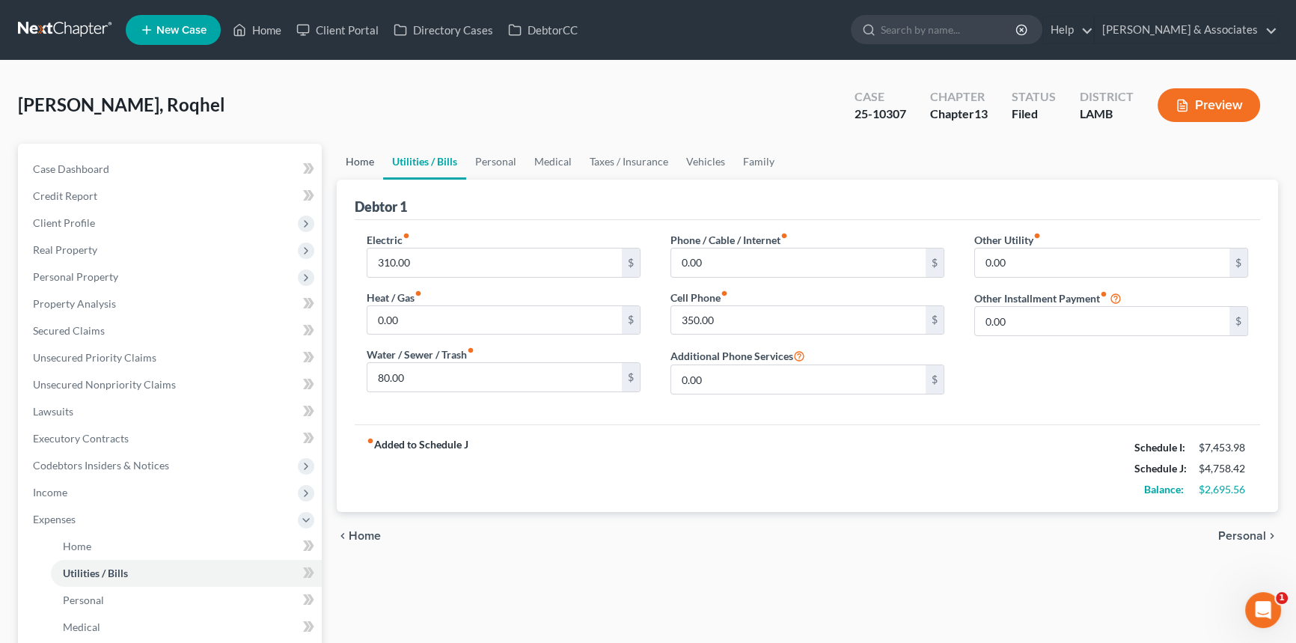
click at [371, 161] on link "Home" at bounding box center [360, 162] width 46 height 36
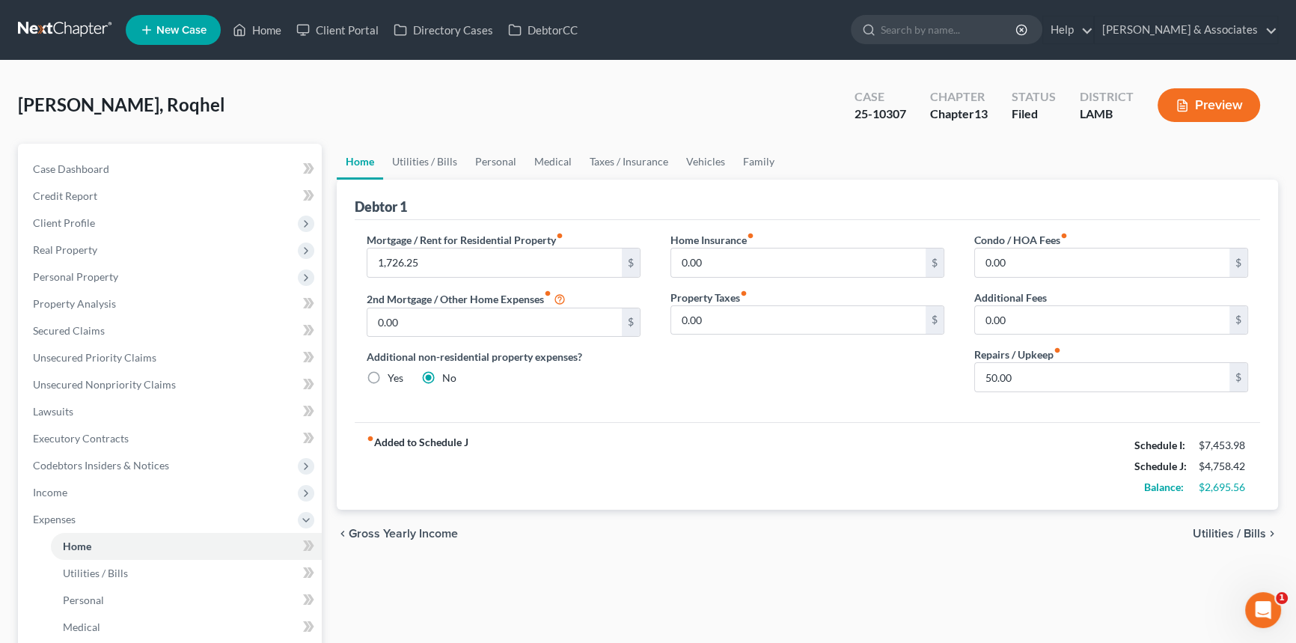
click at [826, 496] on div "fiber_manual_record Added to Schedule J Schedule I: $7,453.98 Schedule J: $4,75…" at bounding box center [807, 466] width 905 height 88
click at [422, 166] on link "Utilities / Bills" at bounding box center [424, 162] width 83 height 36
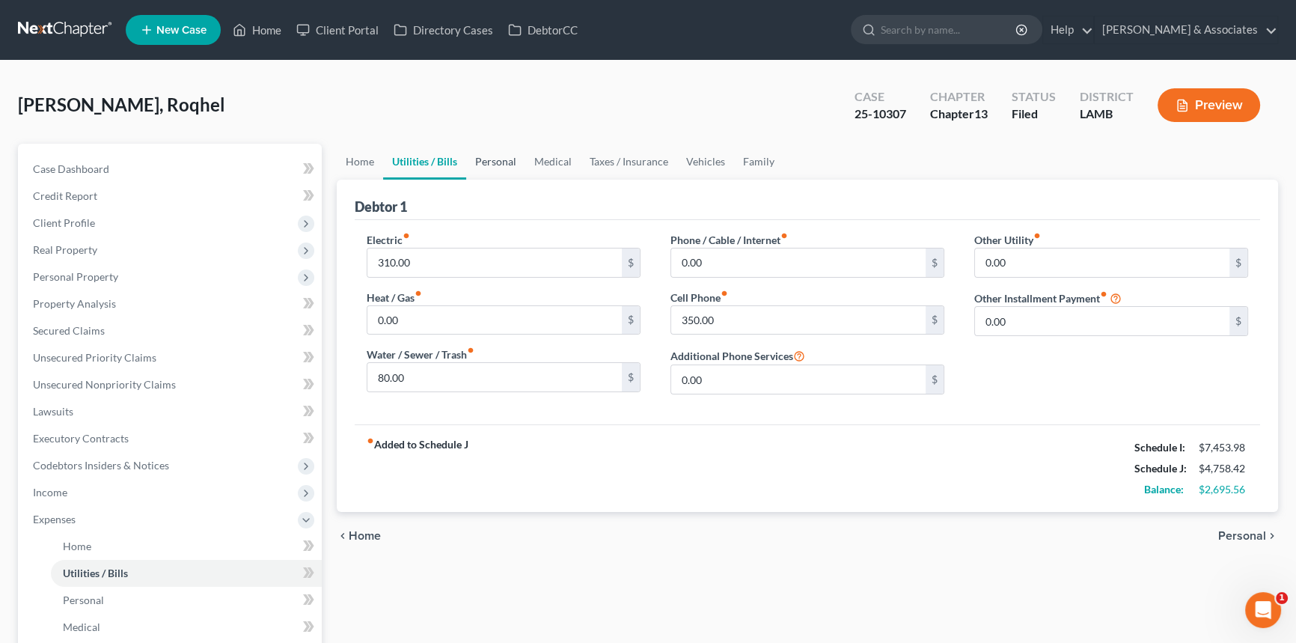
click at [491, 147] on link "Personal" at bounding box center [495, 162] width 59 height 36
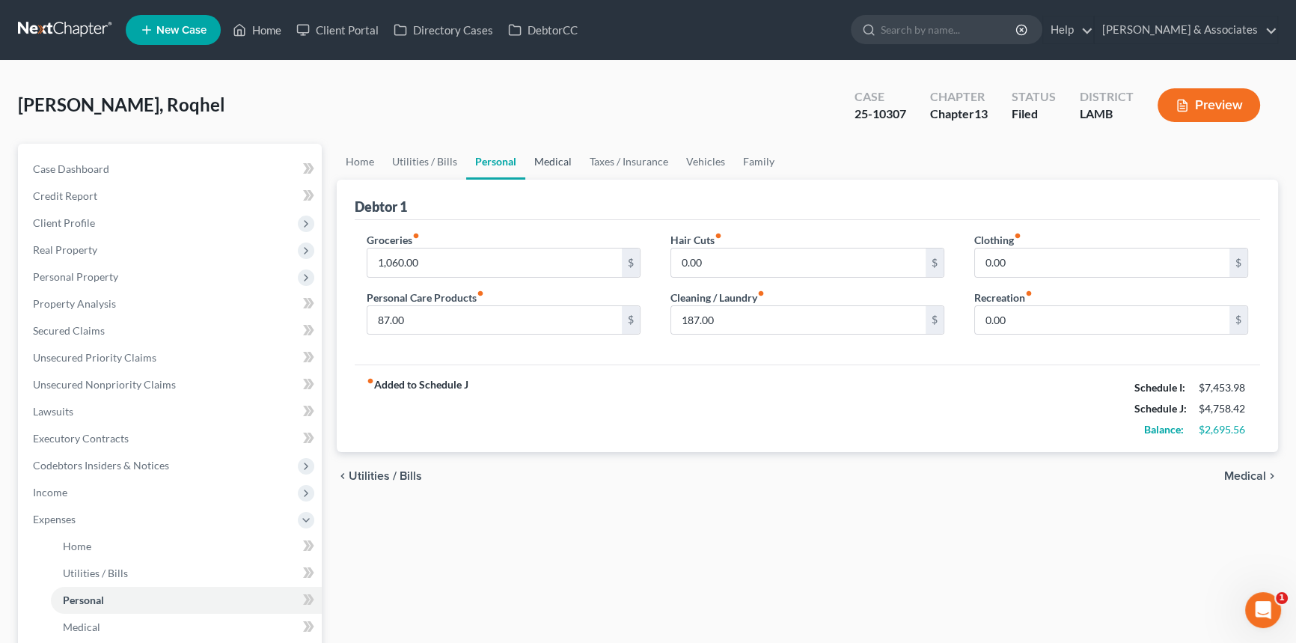
click at [548, 150] on link "Medical" at bounding box center [552, 162] width 55 height 36
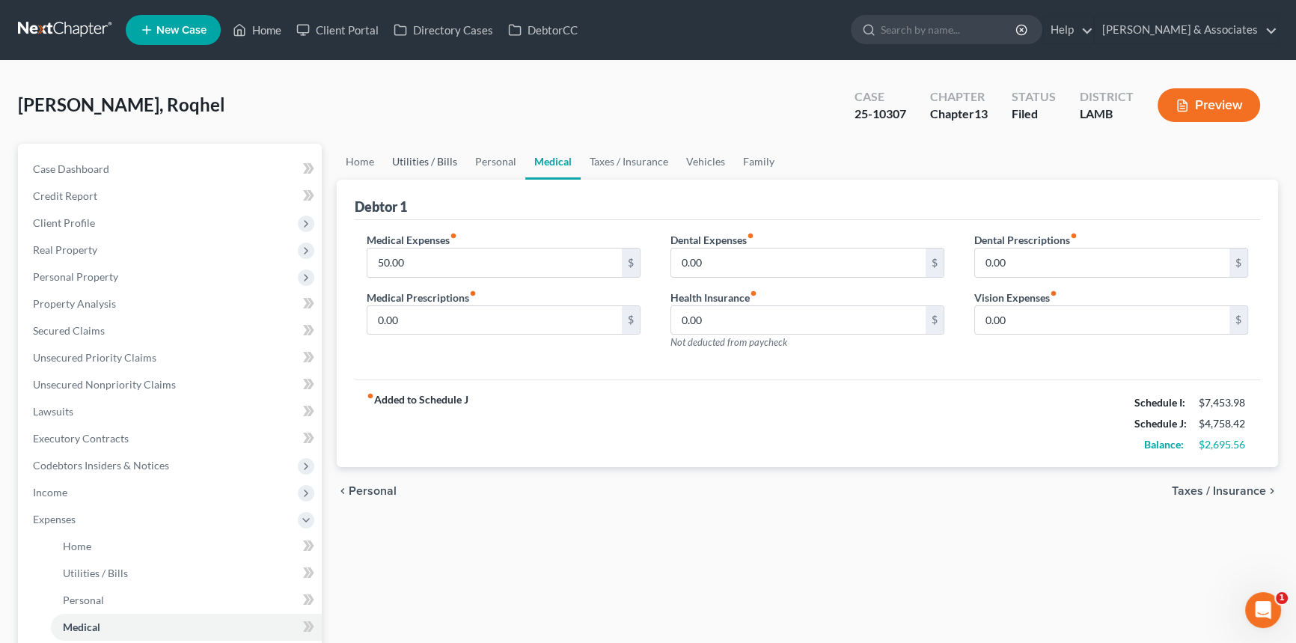
click at [387, 155] on link "Utilities / Bills" at bounding box center [424, 162] width 83 height 36
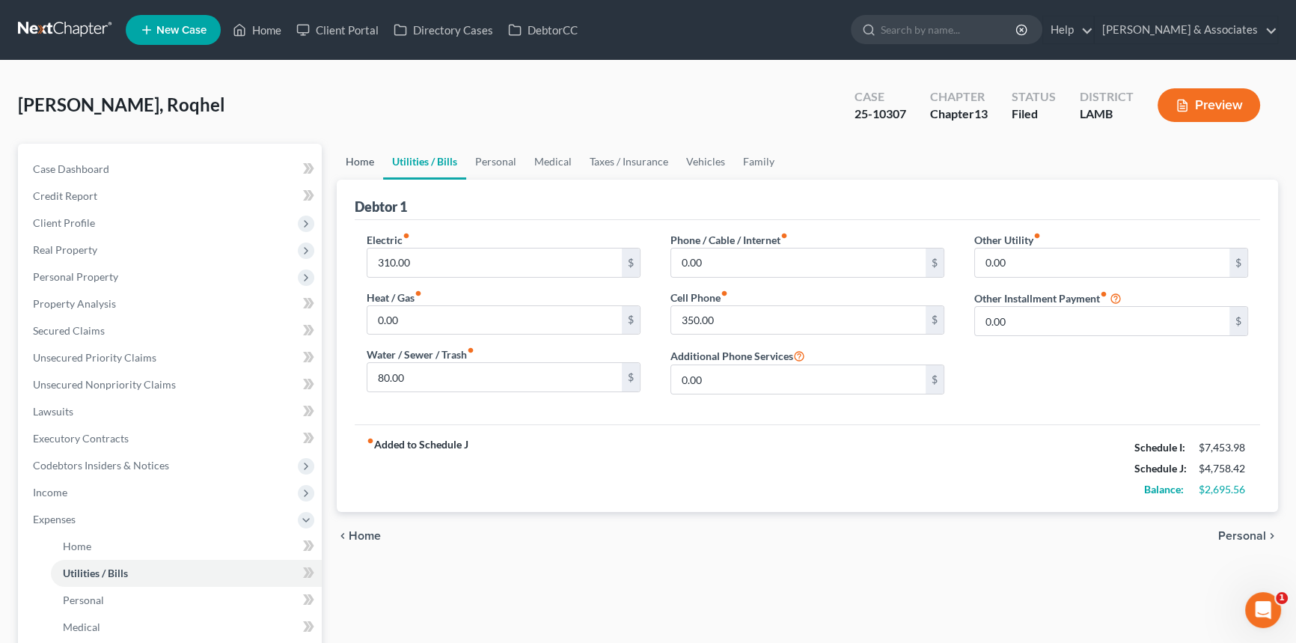
click at [352, 157] on link "Home" at bounding box center [360, 162] width 46 height 36
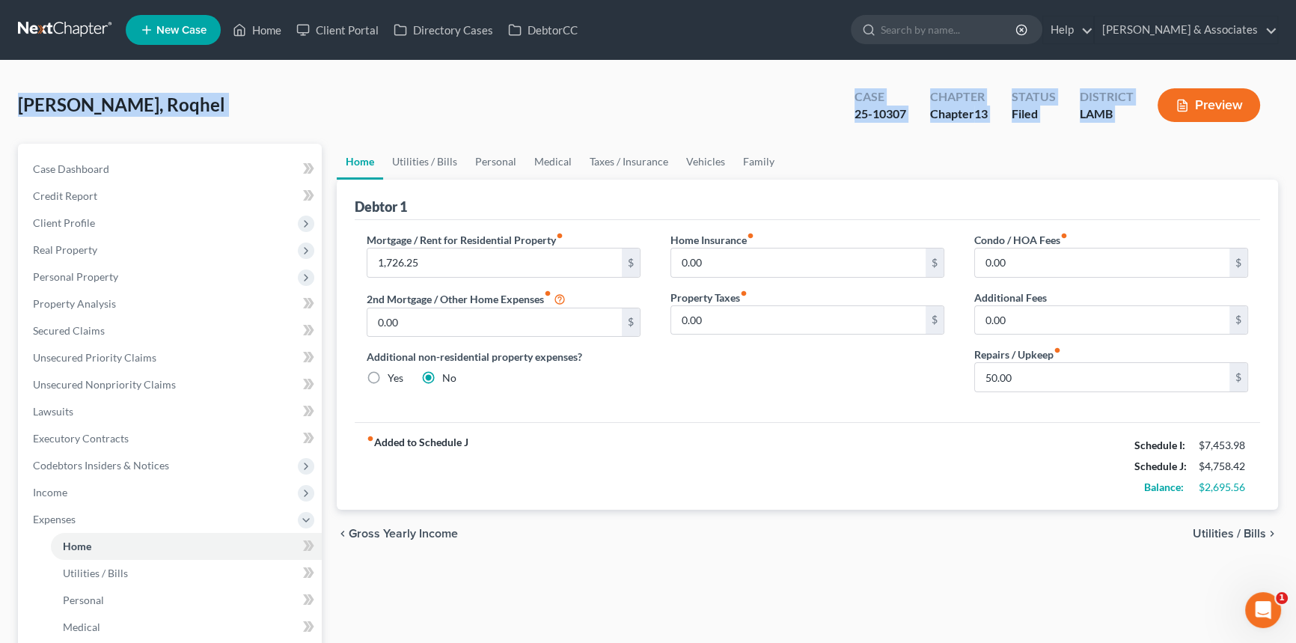
drag, startPoint x: 22, startPoint y: 105, endPoint x: 1172, endPoint y: 130, distance: 1150.7
click at [1172, 130] on div "[PERSON_NAME], Roqhel Upgraded Case 25-10307 Chapter Chapter 13 Status Filed Di…" at bounding box center [648, 111] width 1260 height 65
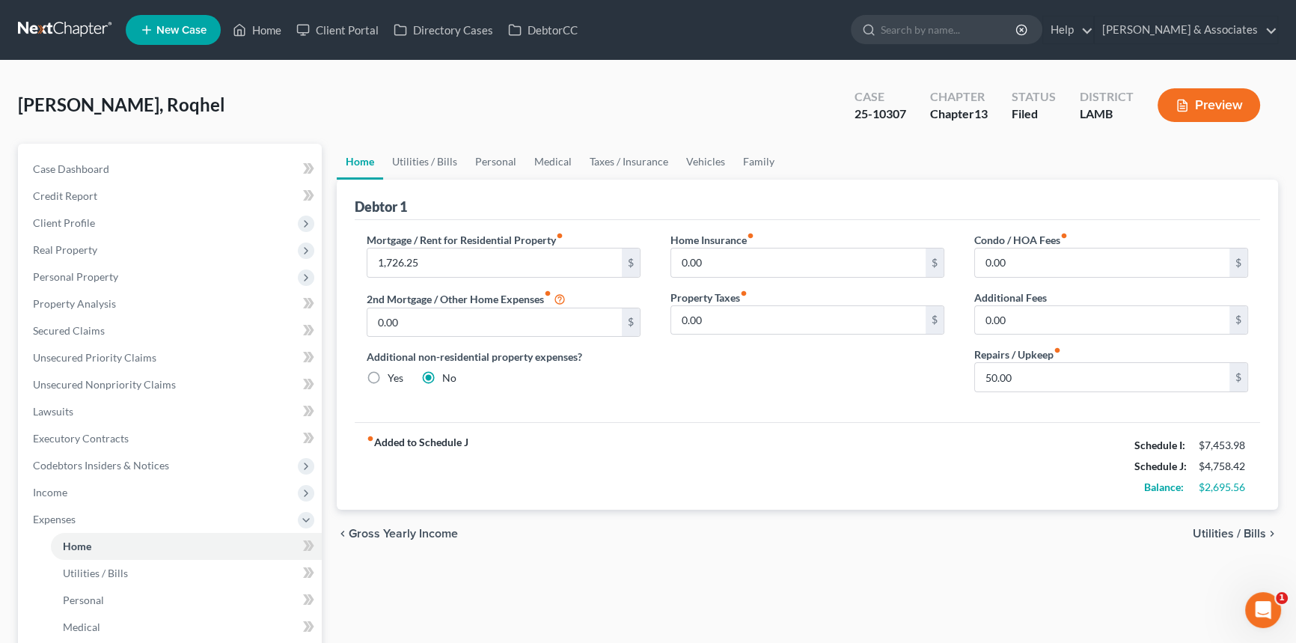
click at [52, 152] on div "Case Dashboard Payments Invoices Payments Payments Credit Report Client Profile…" at bounding box center [170, 506] width 304 height 724
click at [70, 168] on span "Case Dashboard" at bounding box center [71, 168] width 76 height 13
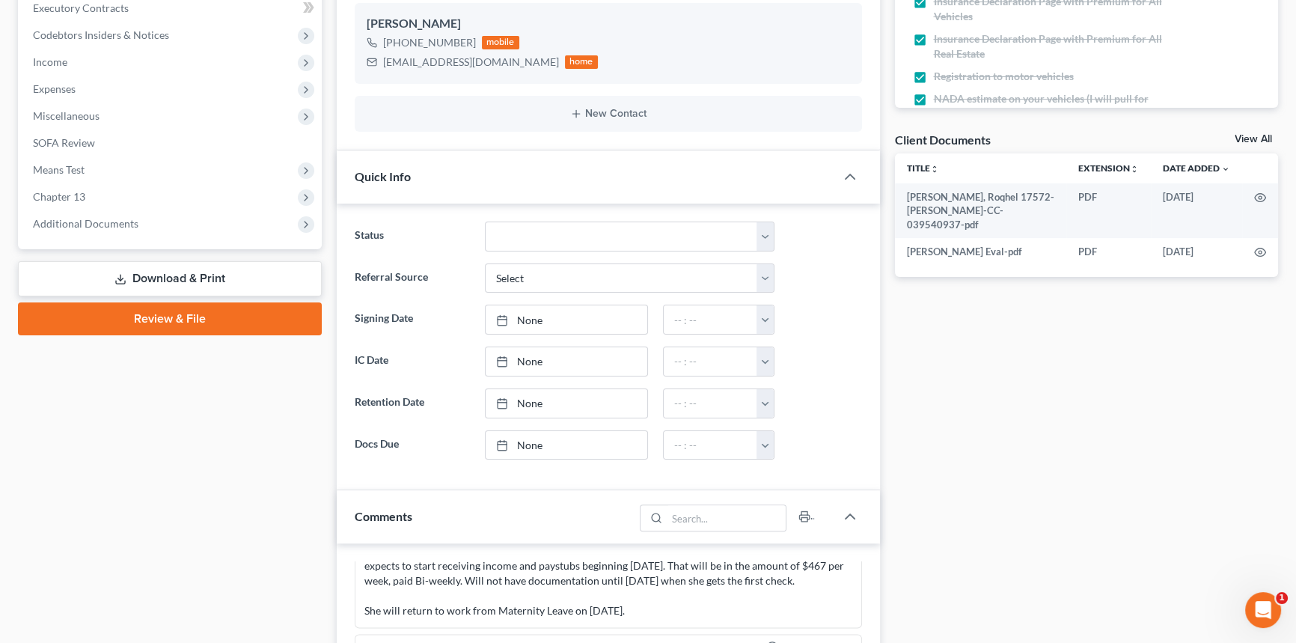
scroll to position [408, 0]
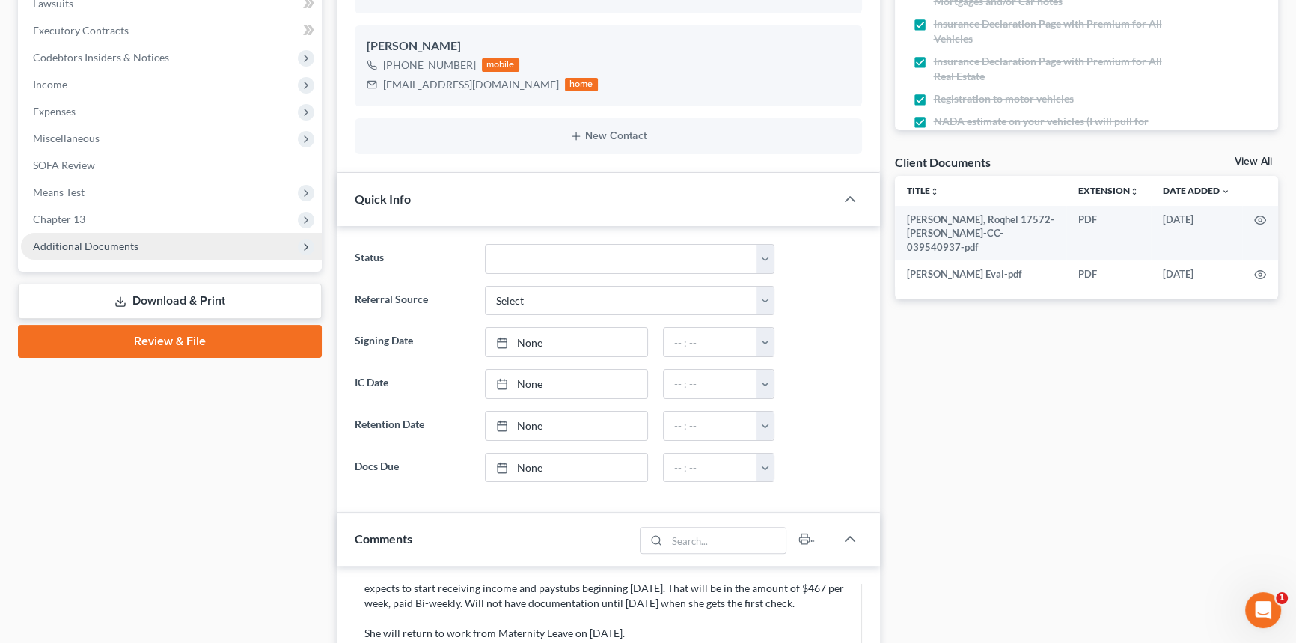
click at [136, 242] on span "Additional Documents" at bounding box center [171, 246] width 301 height 27
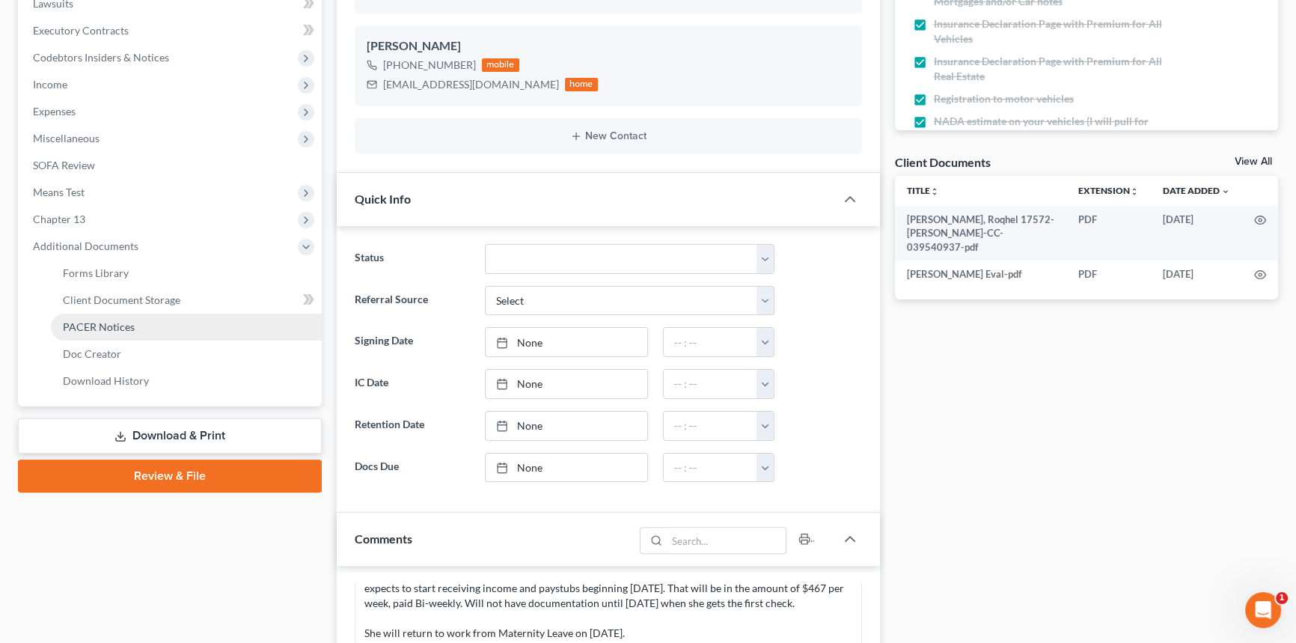
click at [121, 321] on span "PACER Notices" at bounding box center [99, 326] width 72 height 13
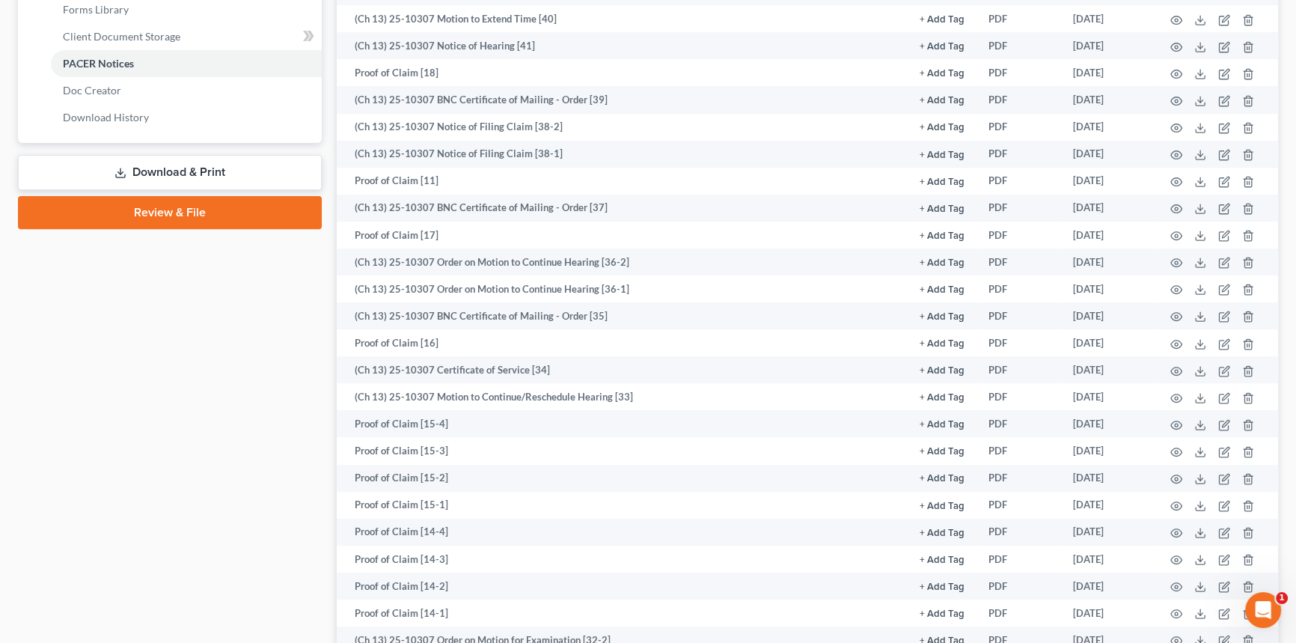
scroll to position [612, 0]
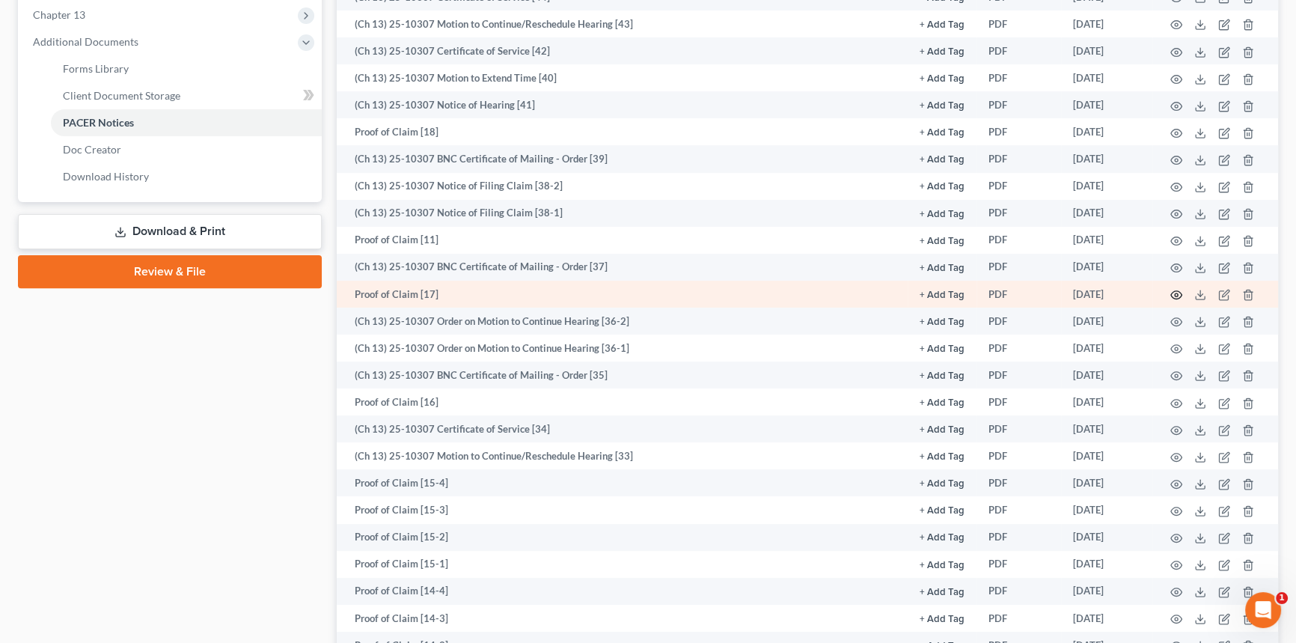
click at [1181, 289] on icon "button" at bounding box center [1176, 295] width 12 height 12
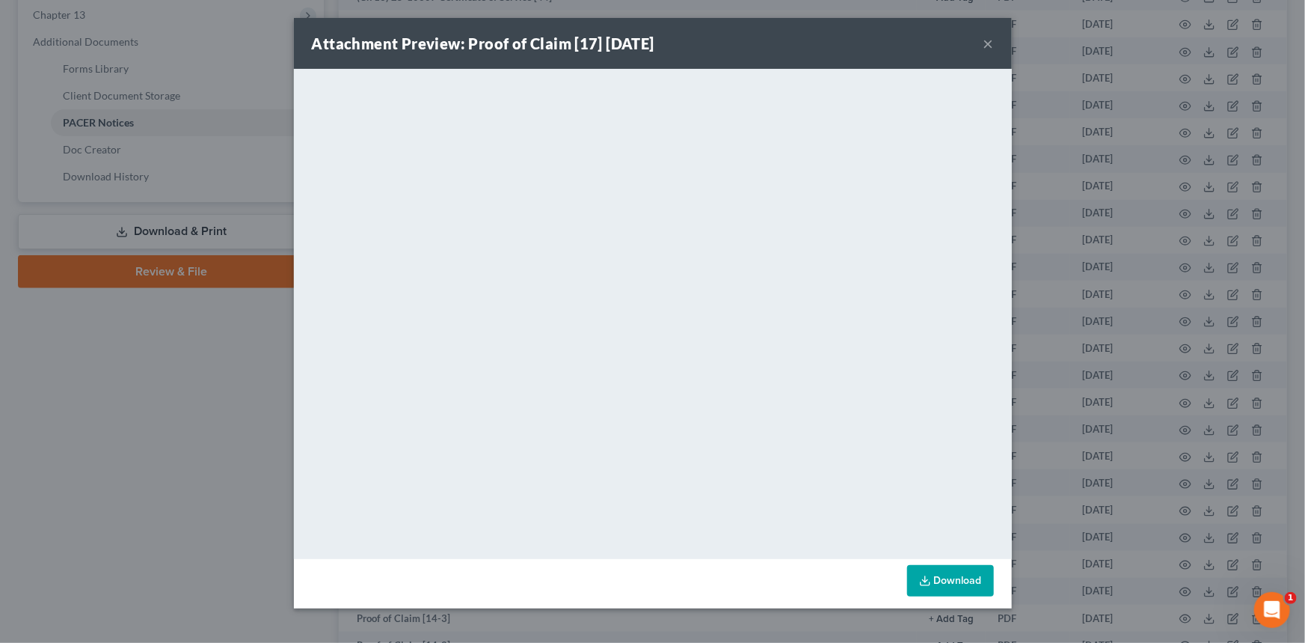
drag, startPoint x: 993, startPoint y: 46, endPoint x: 16, endPoint y: 289, distance: 1005.8
click at [993, 46] on button "×" at bounding box center [989, 43] width 10 height 18
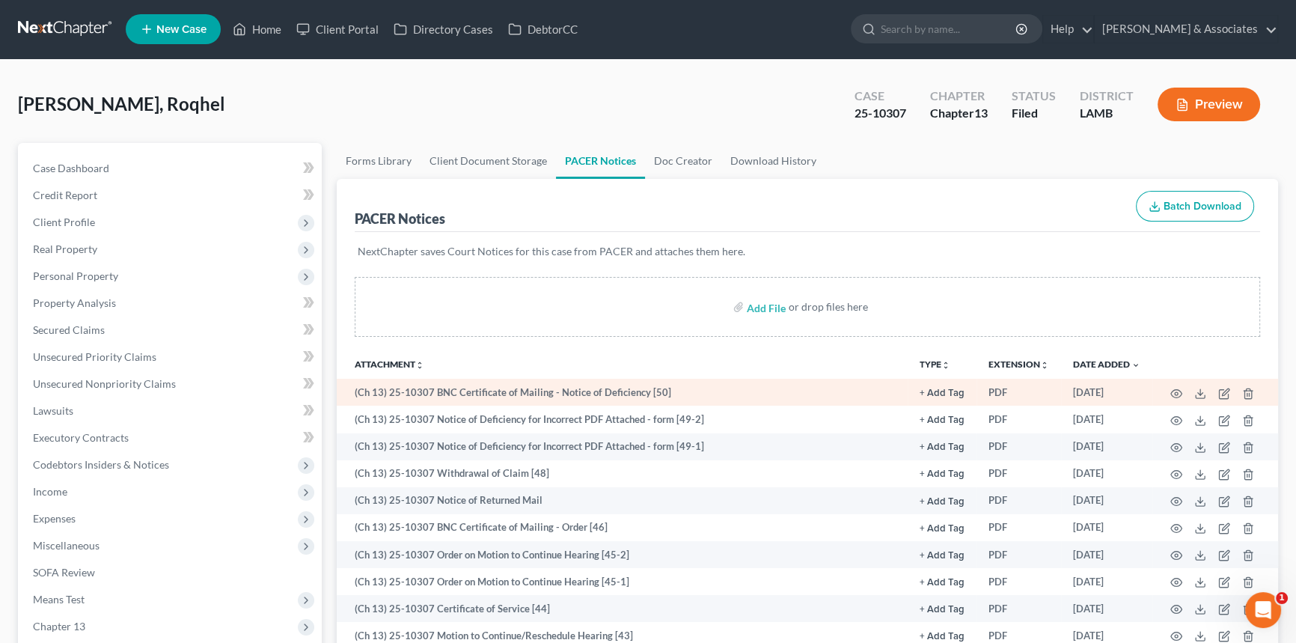
scroll to position [0, 0]
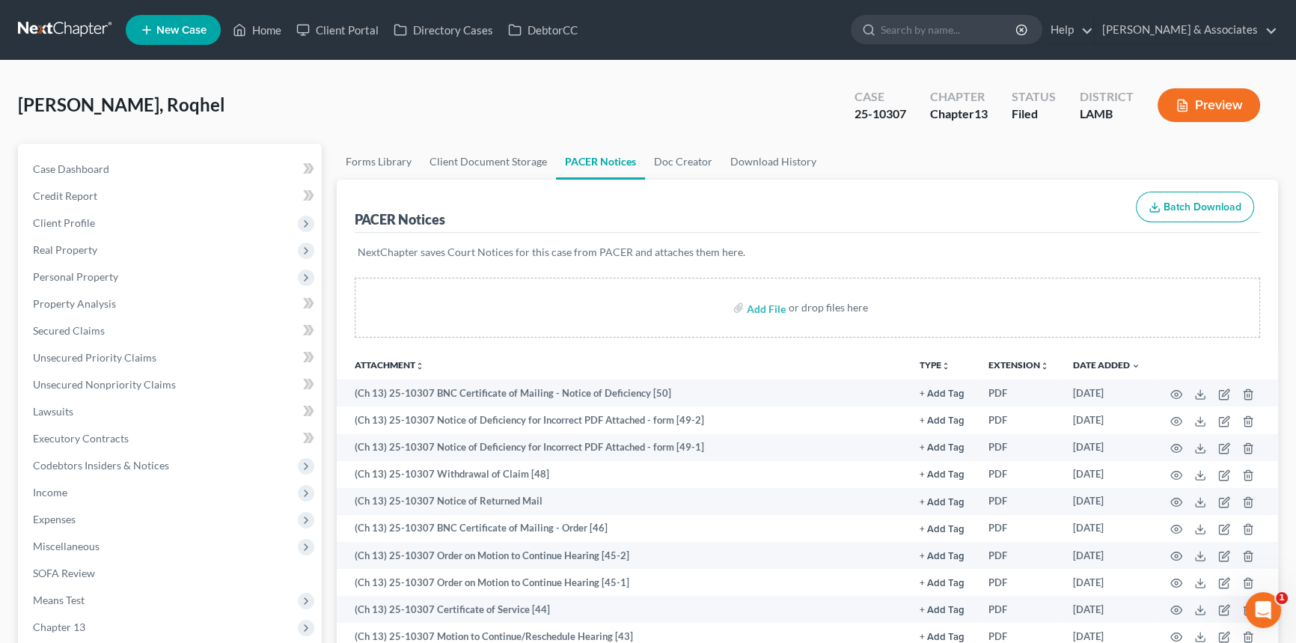
drag, startPoint x: 123, startPoint y: 118, endPoint x: 7, endPoint y: 141, distance: 118.1
click at [123, 118] on div "[PERSON_NAME], Roqhel Upgraded Case 25-10307 Chapter Chapter 13 Status Filed Di…" at bounding box center [648, 111] width 1260 height 65
drag, startPoint x: 94, startPoint y: 520, endPoint x: 95, endPoint y: 543, distance: 23.2
click at [94, 520] on span "Expenses" at bounding box center [171, 519] width 301 height 27
click at [95, 533] on link "Home" at bounding box center [186, 546] width 271 height 27
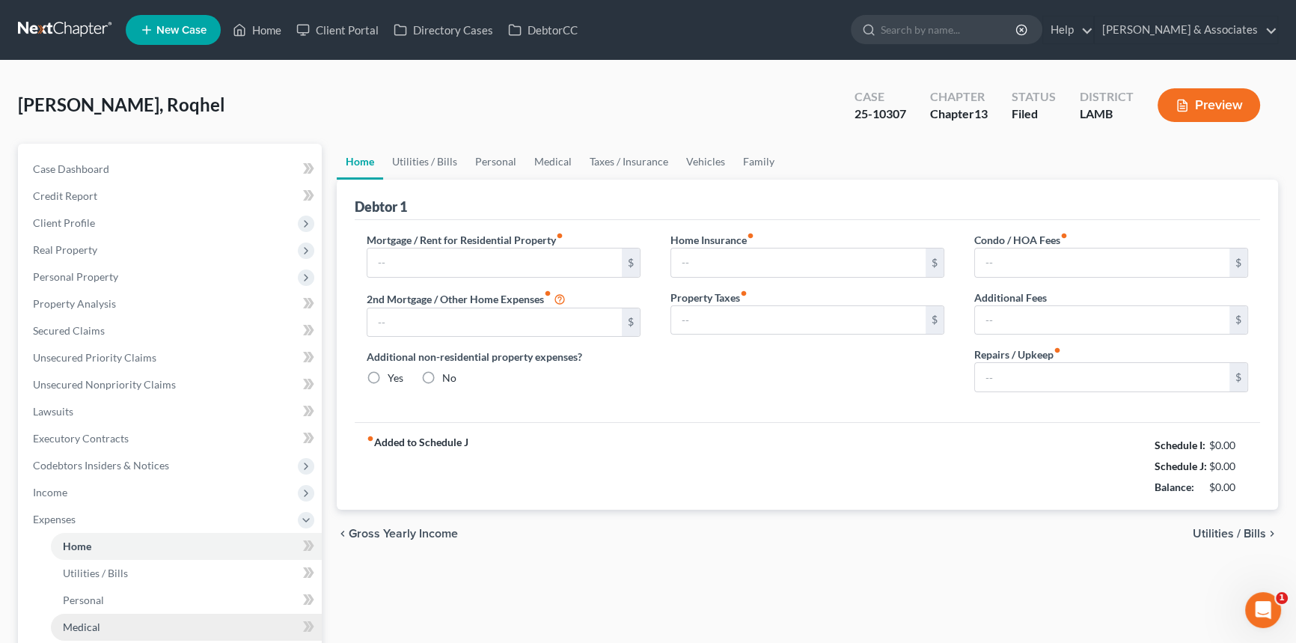
type input "1,726.25"
type input "0.00"
radio input "true"
type input "0.00"
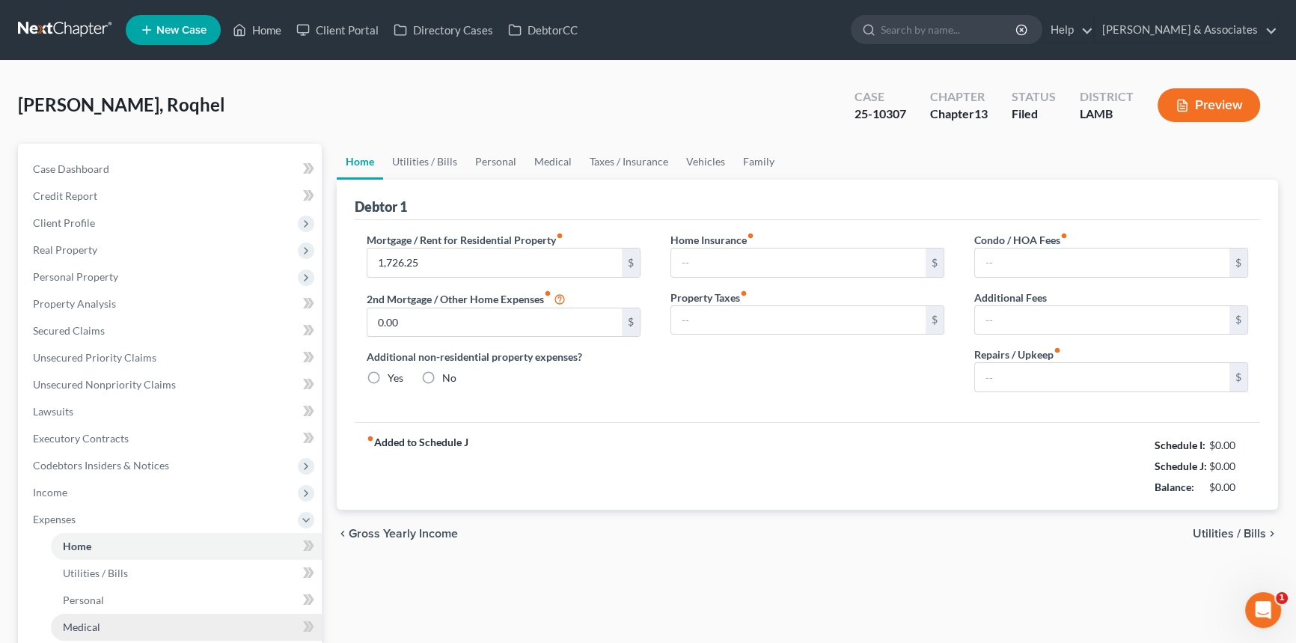
type input "0.00"
type input "50.00"
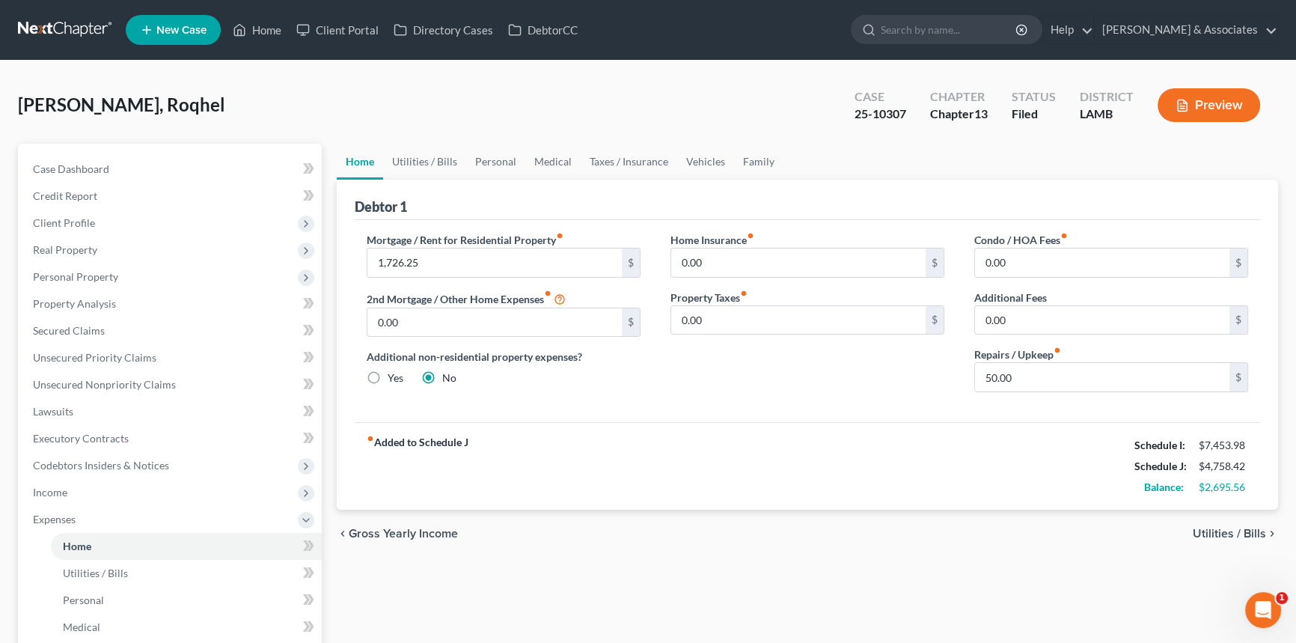
click at [859, 559] on div "Home Utilities / Bills Personal Medical Taxes / Insurance Vehicles Family Debto…" at bounding box center [807, 549] width 956 height 810
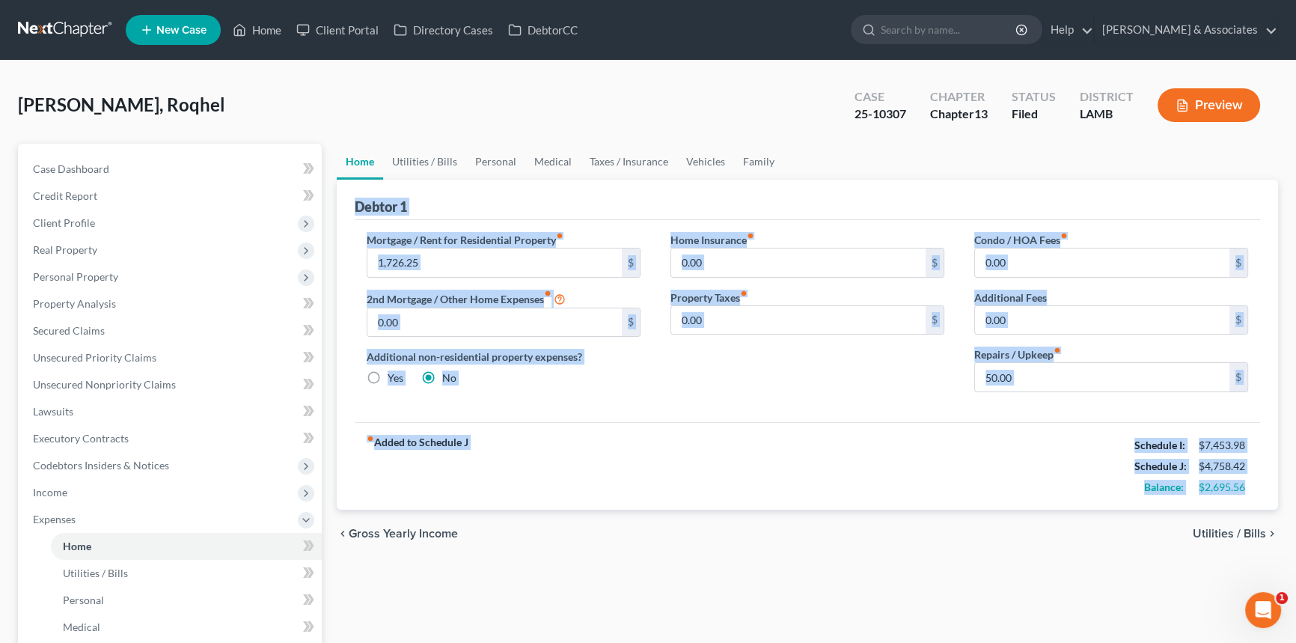
drag, startPoint x: 1251, startPoint y: 484, endPoint x: 342, endPoint y: 211, distance: 949.7
click at [342, 211] on div "Debtor 1 Mortgage / Rent for Residential Property fiber_manual_record 1,726.25 …" at bounding box center [807, 345] width 941 height 330
click at [346, 205] on div "Debtor 1 Mortgage / Rent for Residential Property fiber_manual_record 1,726.25 …" at bounding box center [807, 345] width 941 height 330
drag, startPoint x: 348, startPoint y: 204, endPoint x: 1253, endPoint y: 500, distance: 952.1
click at [1253, 500] on div "Debtor 1 Mortgage / Rent for Residential Property fiber_manual_record 1,726.25 …" at bounding box center [807, 345] width 941 height 330
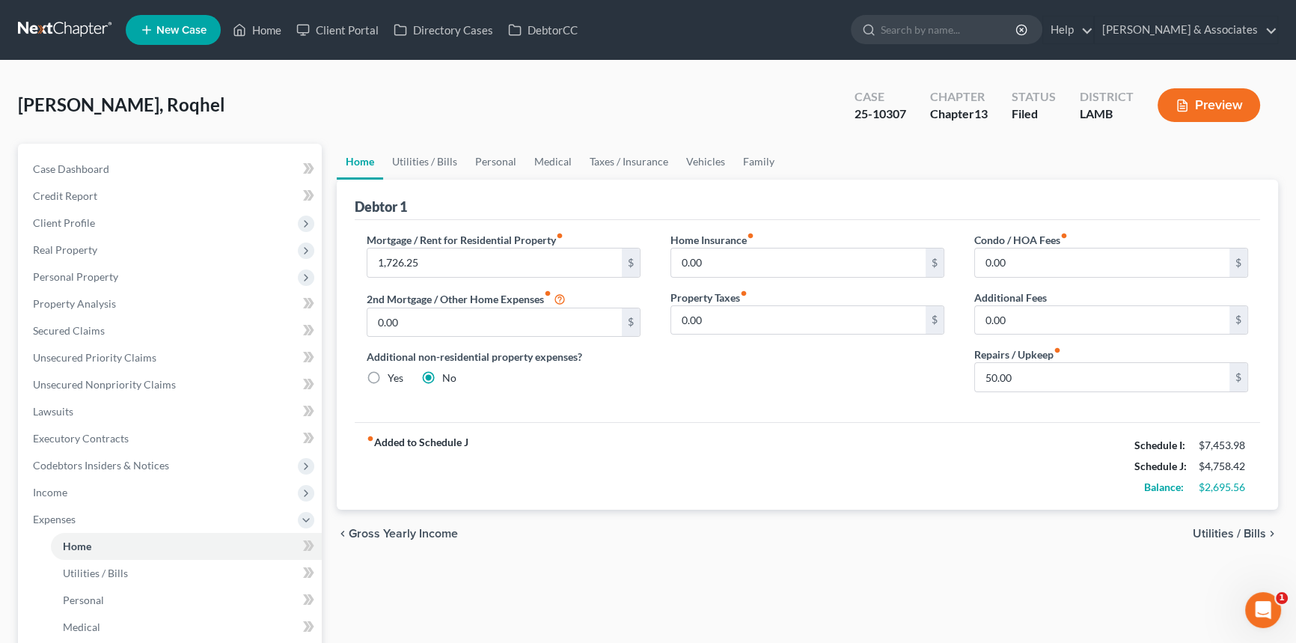
click at [1020, 543] on div "chevron_left Gross Yearly Income Utilities / Bills chevron_right" at bounding box center [807, 533] width 941 height 48
click at [144, 183] on link "Credit Report" at bounding box center [171, 196] width 301 height 27
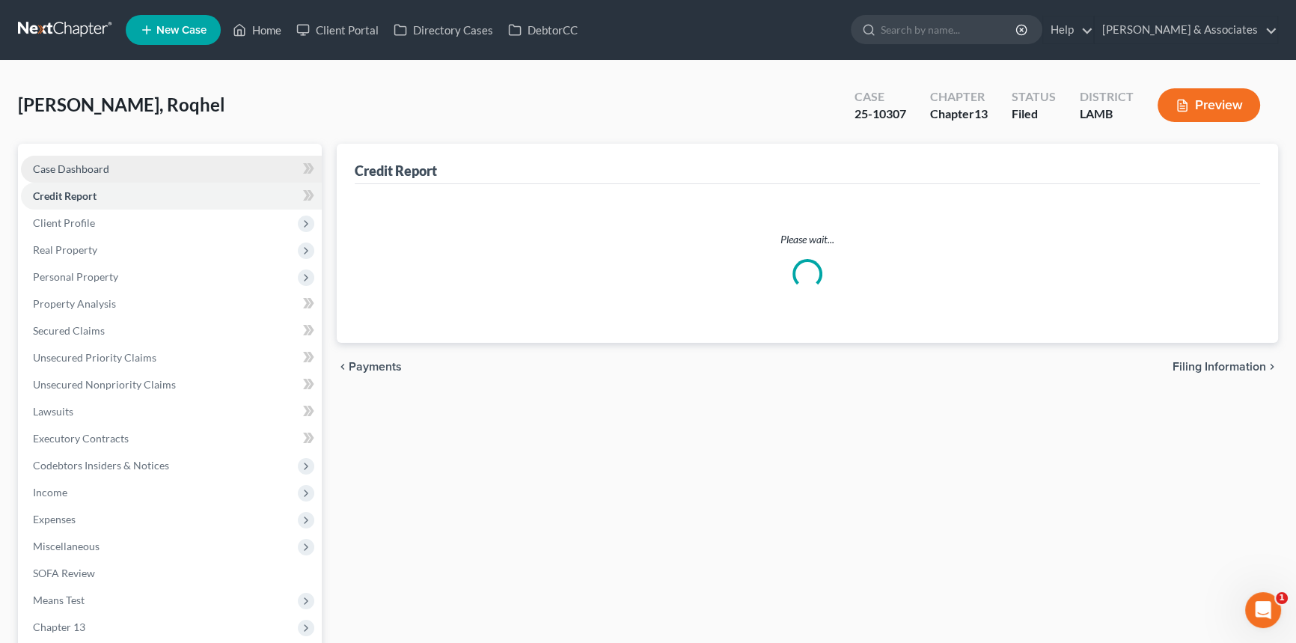
click at [150, 170] on link "Case Dashboard" at bounding box center [171, 169] width 301 height 27
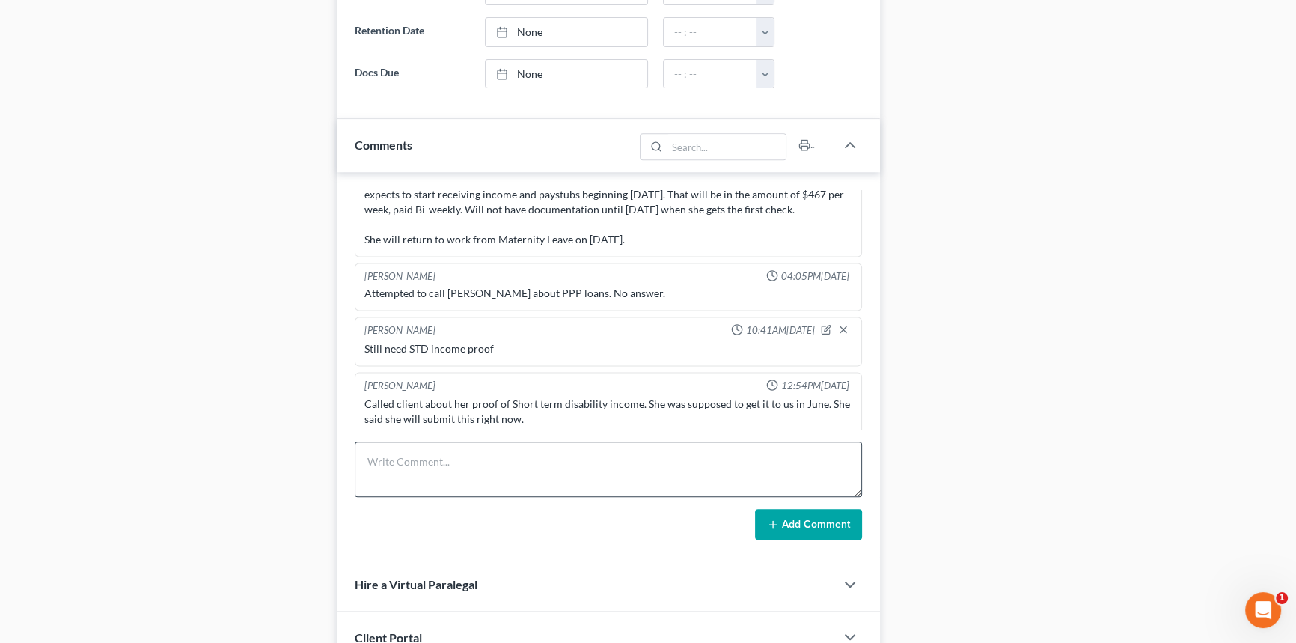
scroll to position [815, 0]
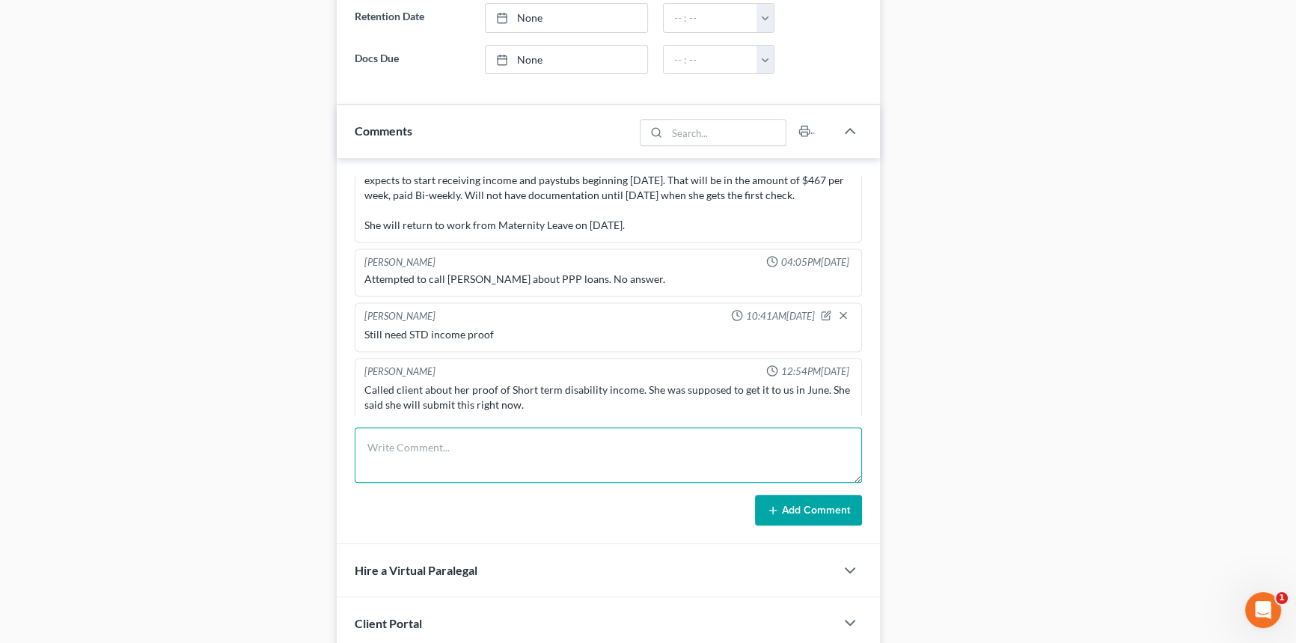
click at [486, 471] on textarea at bounding box center [608, 454] width 507 height 55
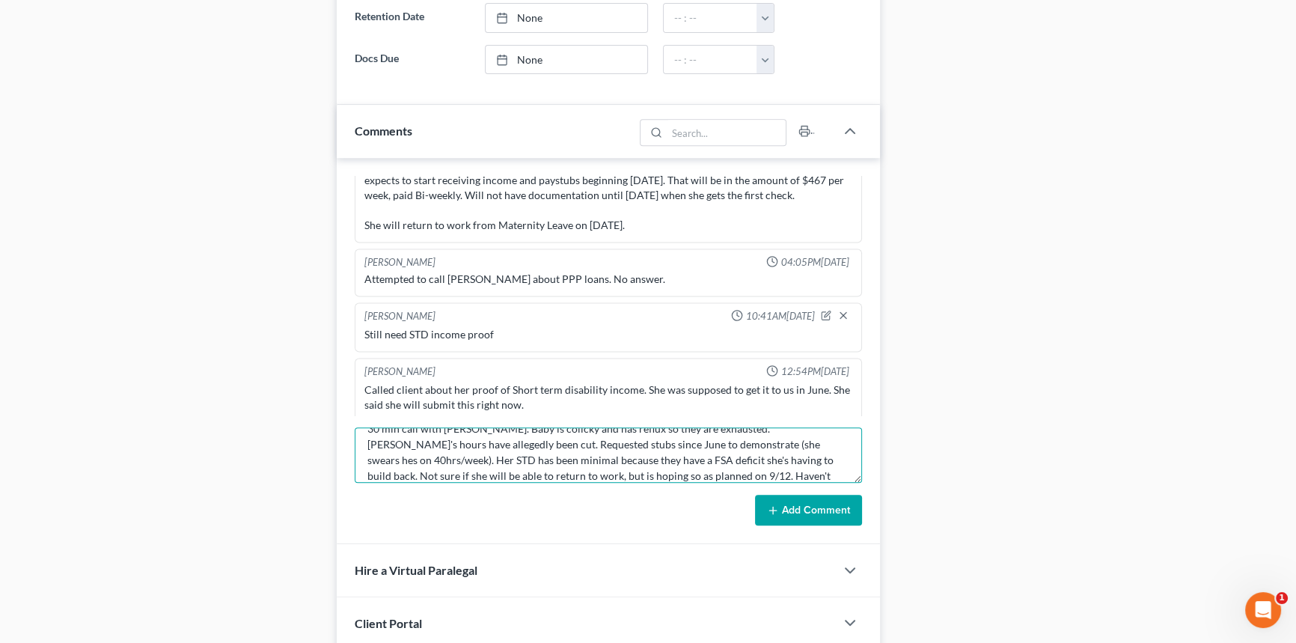
scroll to position [34, 0]
click at [706, 466] on textarea "30 min call with [PERSON_NAME]. Baby is colicky and has reflux so they are exha…" at bounding box center [608, 454] width 507 height 55
type textarea "30 min call with [PERSON_NAME]. Baby is colicky and has reflux so they are exha…"
click at [793, 496] on button "Add Comment" at bounding box center [808, 509] width 107 height 31
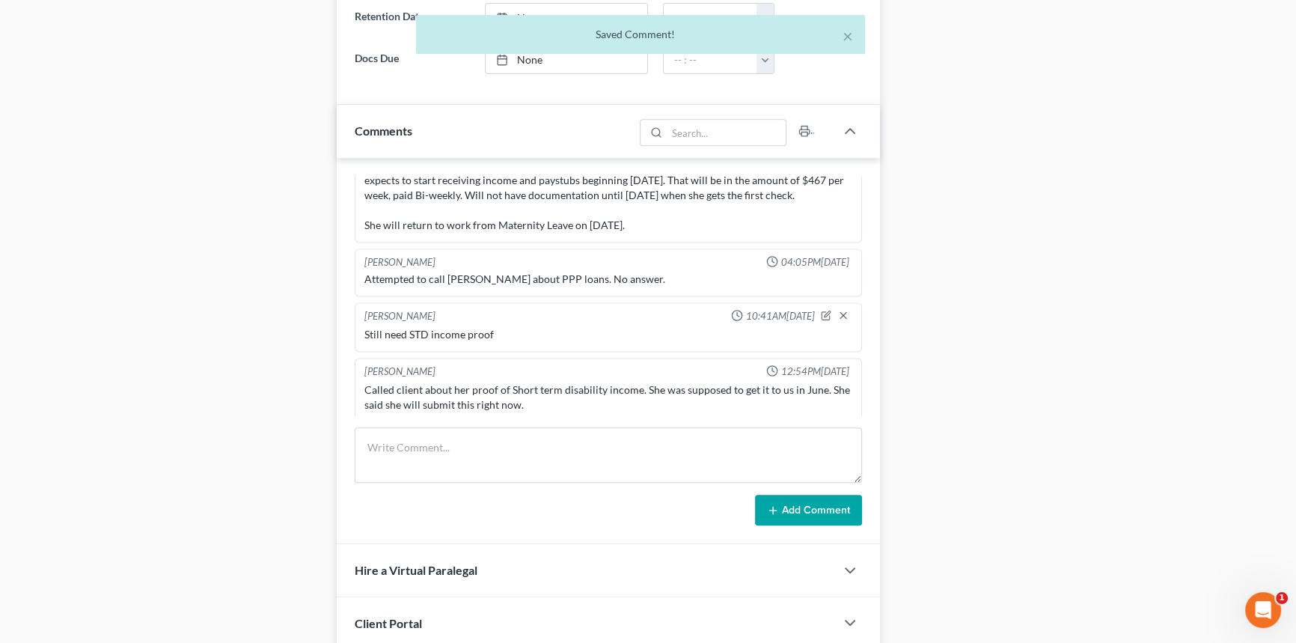
scroll to position [3498, 0]
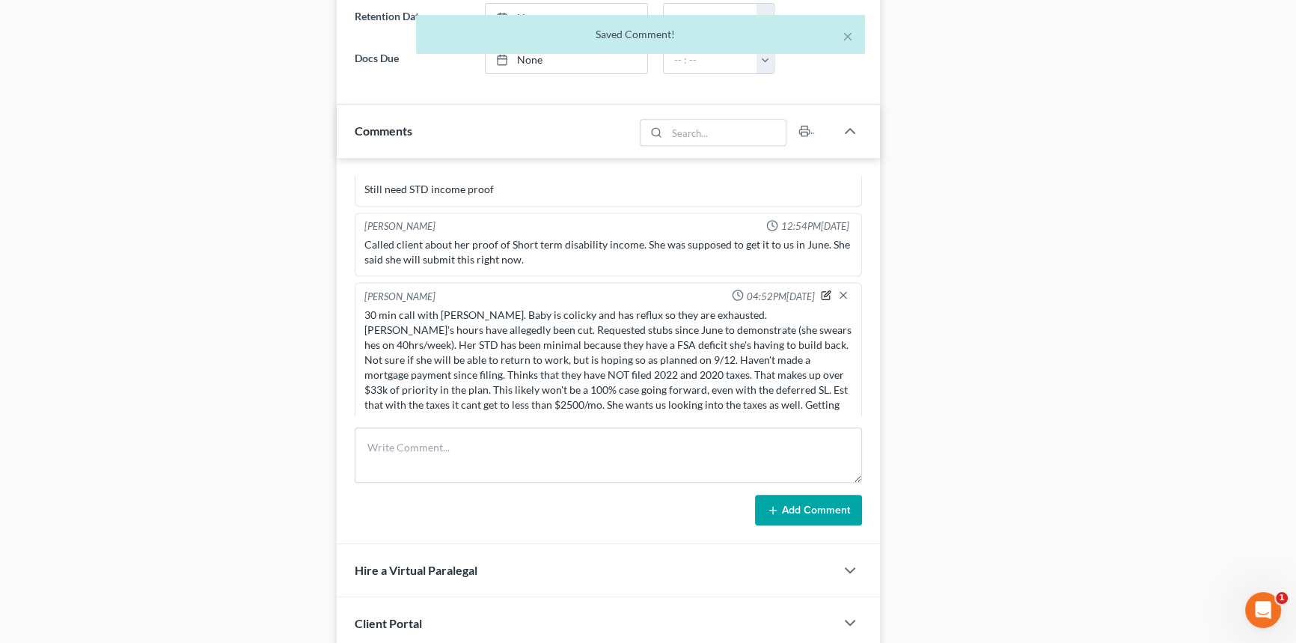
click at [824, 290] on icon "button" at bounding box center [827, 293] width 6 height 6
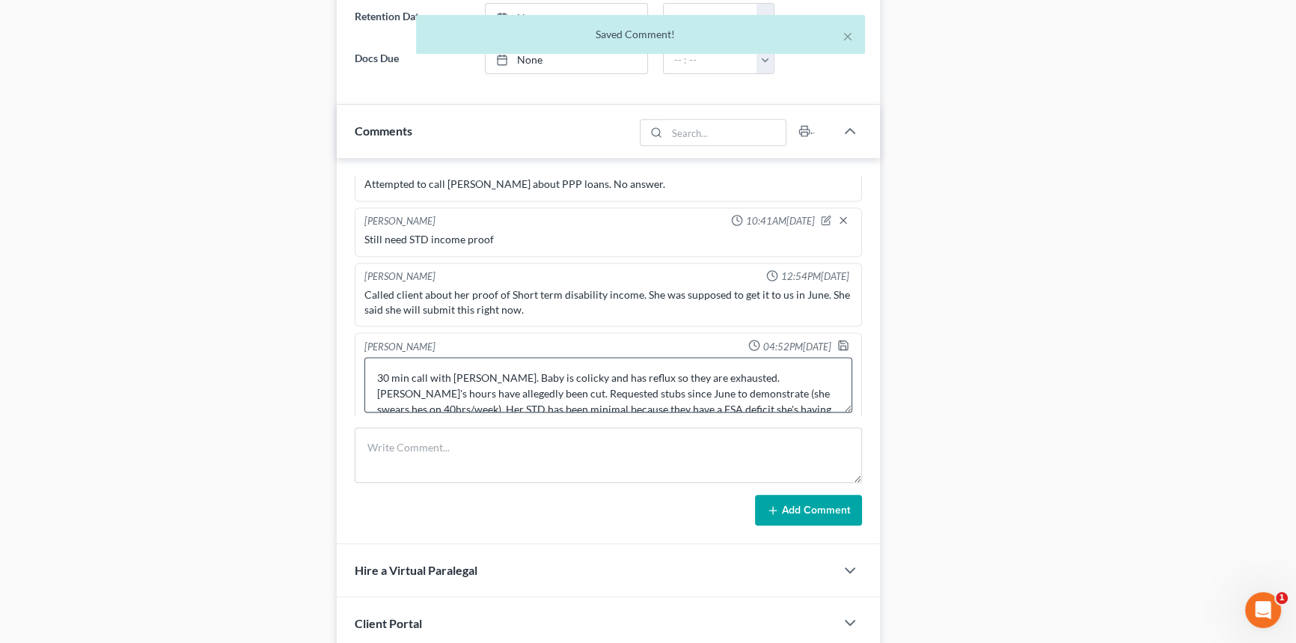
scroll to position [94, 0]
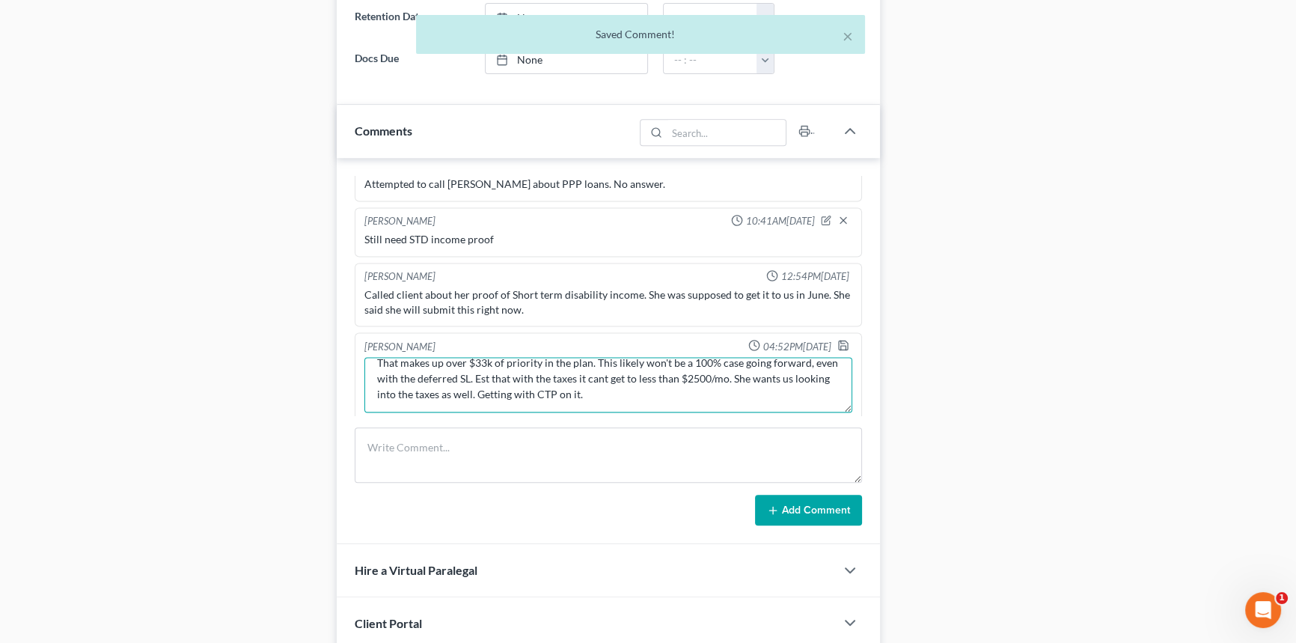
click at [773, 391] on textarea "30 min call with [PERSON_NAME]. Baby is colicky and has reflux so they are exha…" at bounding box center [608, 384] width 488 height 55
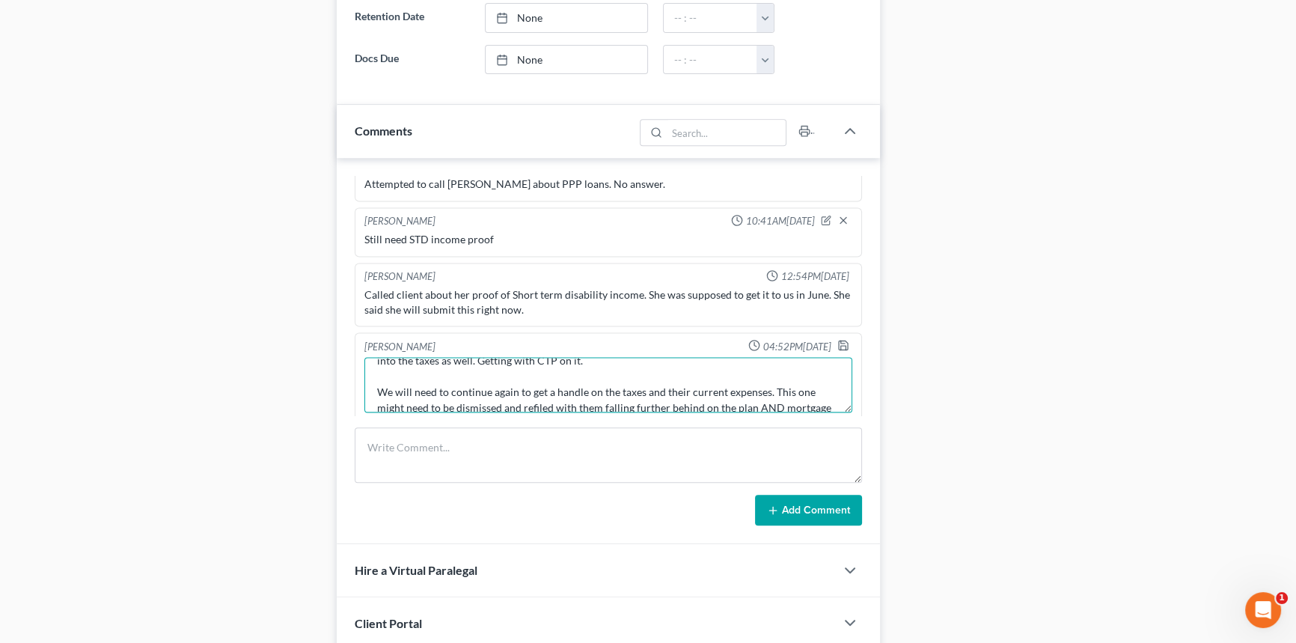
scroll to position [144, 0]
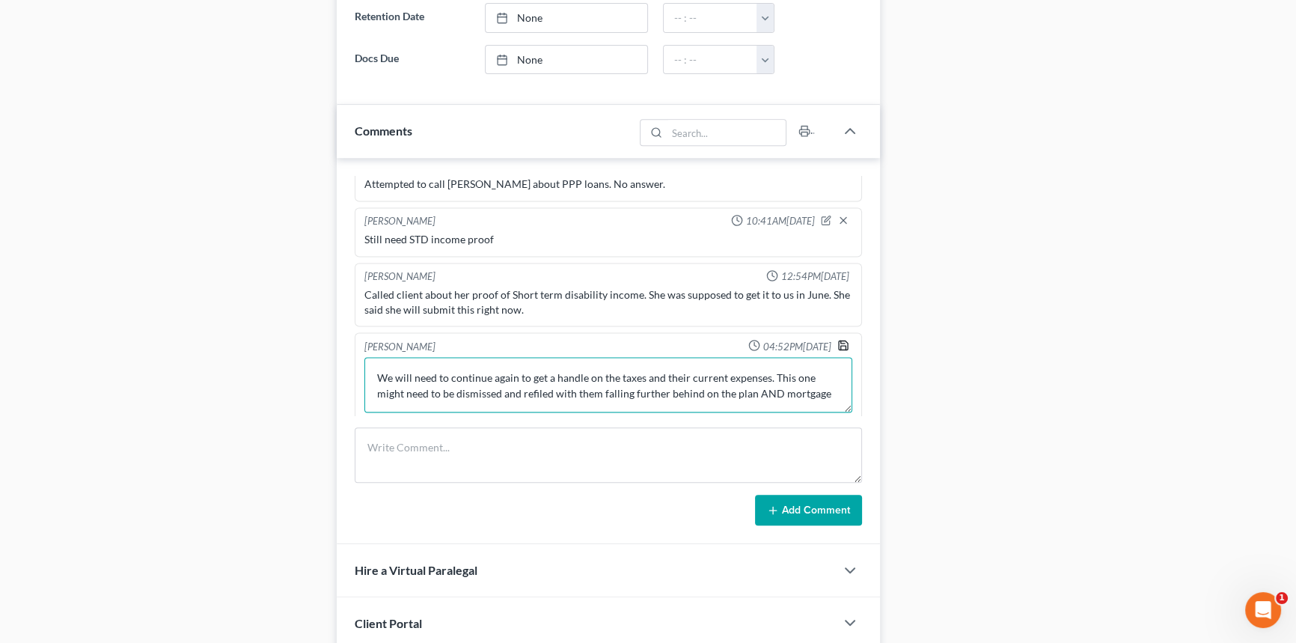
type textarea "30 min call with [PERSON_NAME]. Baby is colicky and has reflux so they are exha…"
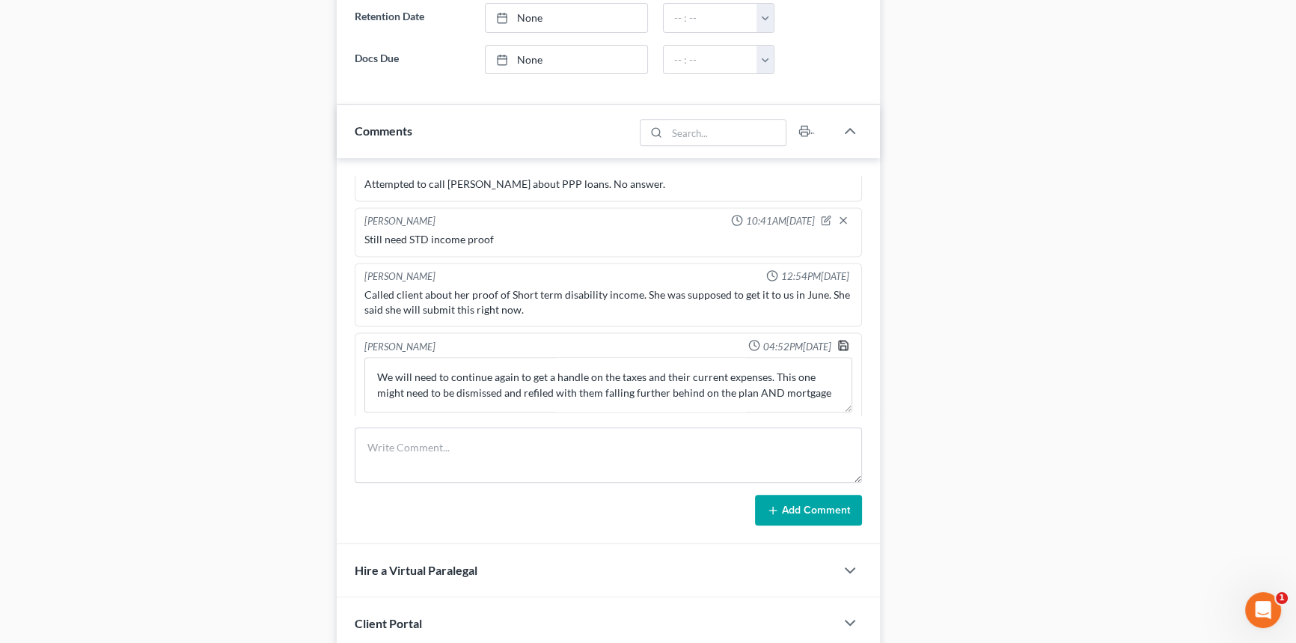
click at [840, 346] on polyline "button" at bounding box center [842, 348] width 5 height 4
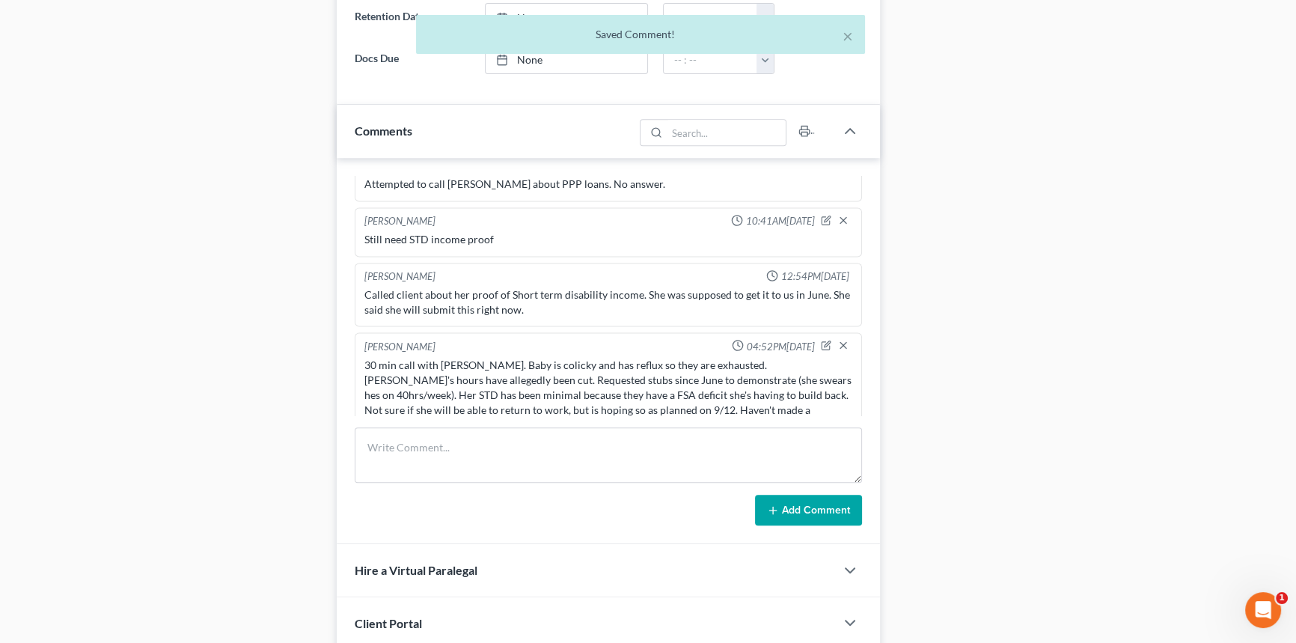
scroll to position [3543, 0]
